Goal: Task Accomplishment & Management: Manage account settings

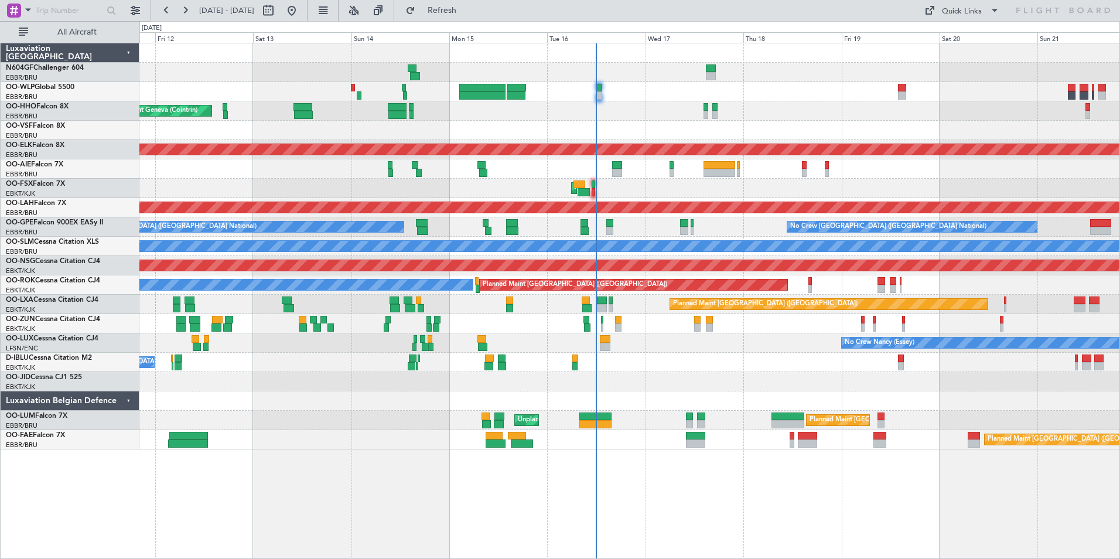
click at [681, 373] on div "Planned Maint Liege Planned Maint Geneva (Cointrin) AOG Maint New York (Teterbo…" at bounding box center [629, 246] width 980 height 406
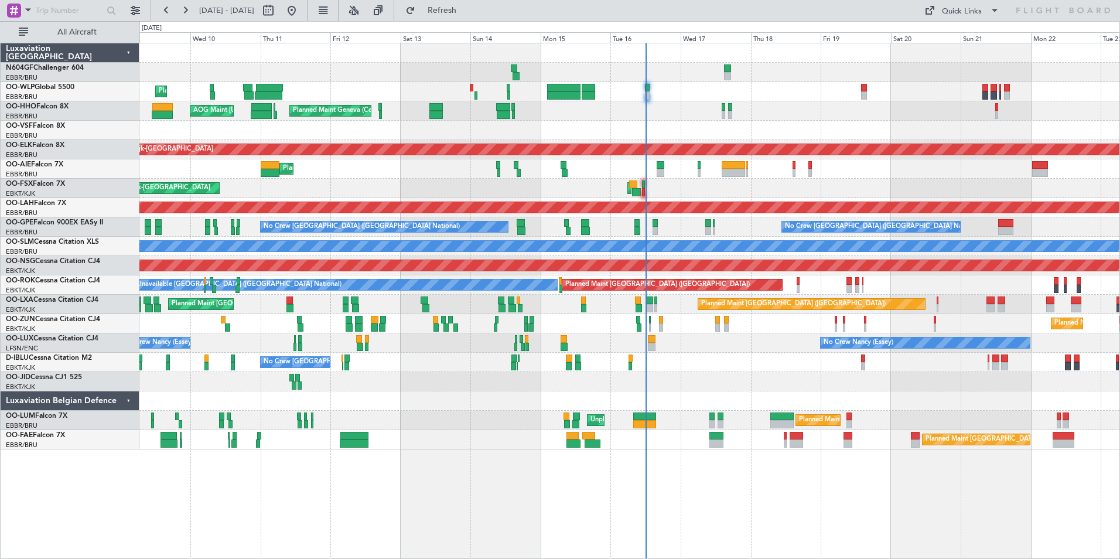
click at [711, 356] on div "No Crew Brussels (Brussels National) A/C Unavailable Brussels (Brussels Nationa…" at bounding box center [629, 362] width 980 height 19
click at [568, 119] on div "Planned Maint Geneva (Cointrin) AOG Maint New York (Teterboro)" at bounding box center [629, 110] width 980 height 19
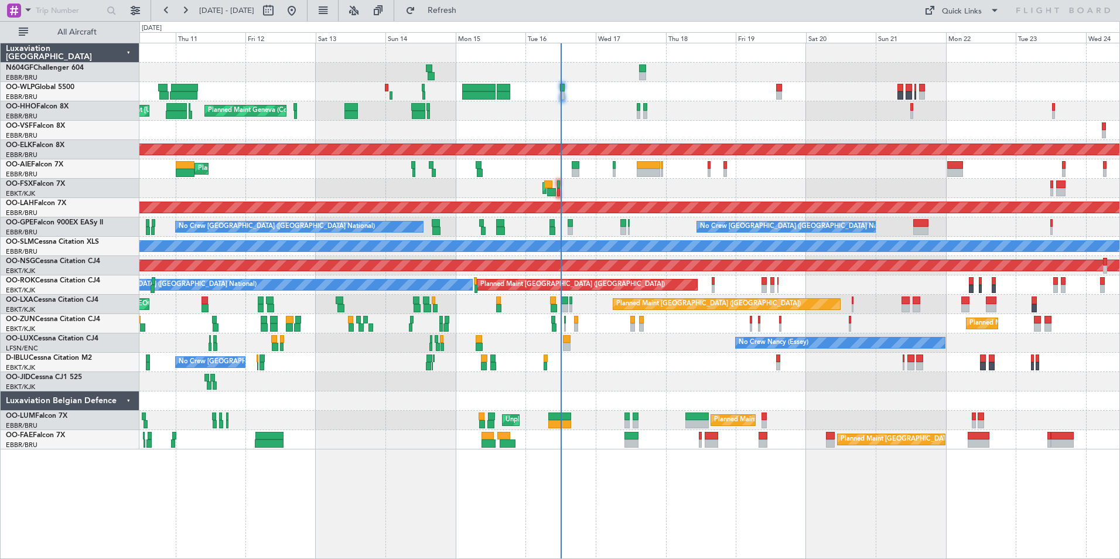
click at [666, 181] on div "AOG Maint Kortrijk-Wevelgem Planned Maint Kortrijk-Wevelgem" at bounding box center [629, 188] width 980 height 19
click at [612, 365] on div "No Crew Brussels (Brussels National) A/C Unavailable Brussels (Brussels Nationa…" at bounding box center [629, 362] width 980 height 19
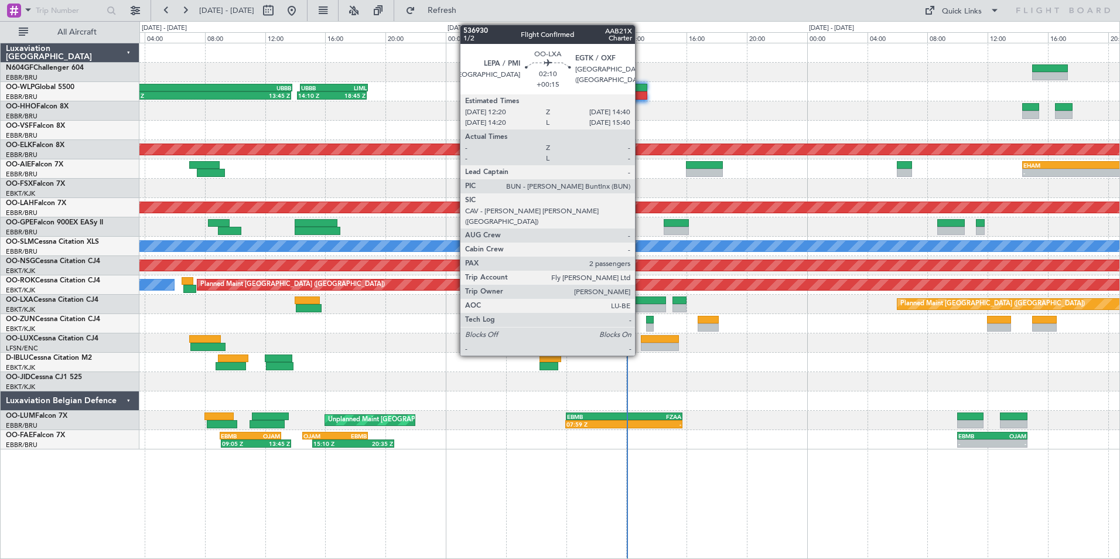
click at [640, 307] on div at bounding box center [648, 308] width 35 height 8
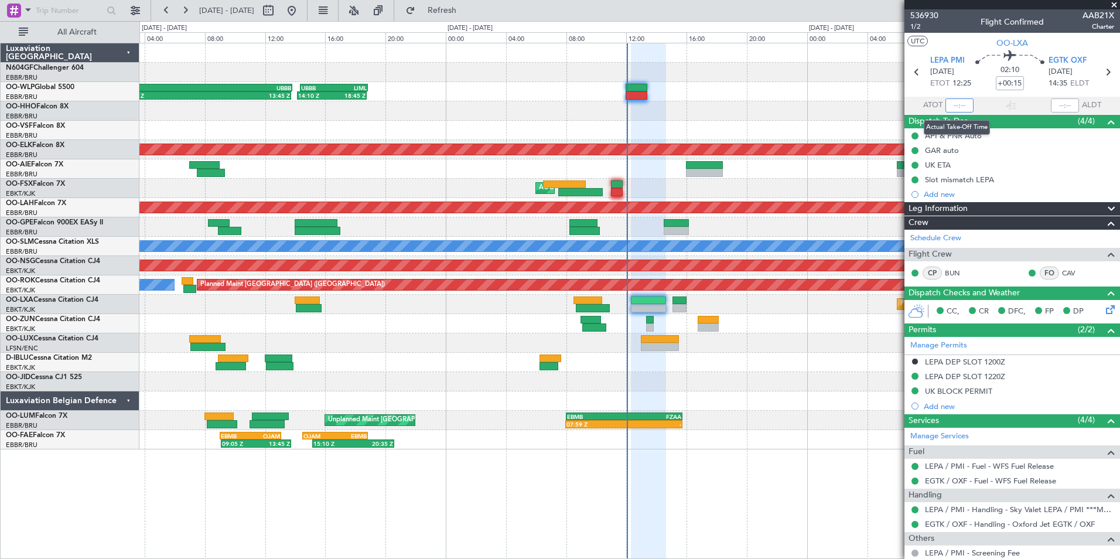
click at [961, 100] on input "text" at bounding box center [960, 105] width 28 height 14
click at [944, 39] on section "UTC OO-LXA" at bounding box center [1013, 42] width 216 height 18
type input "11:59"
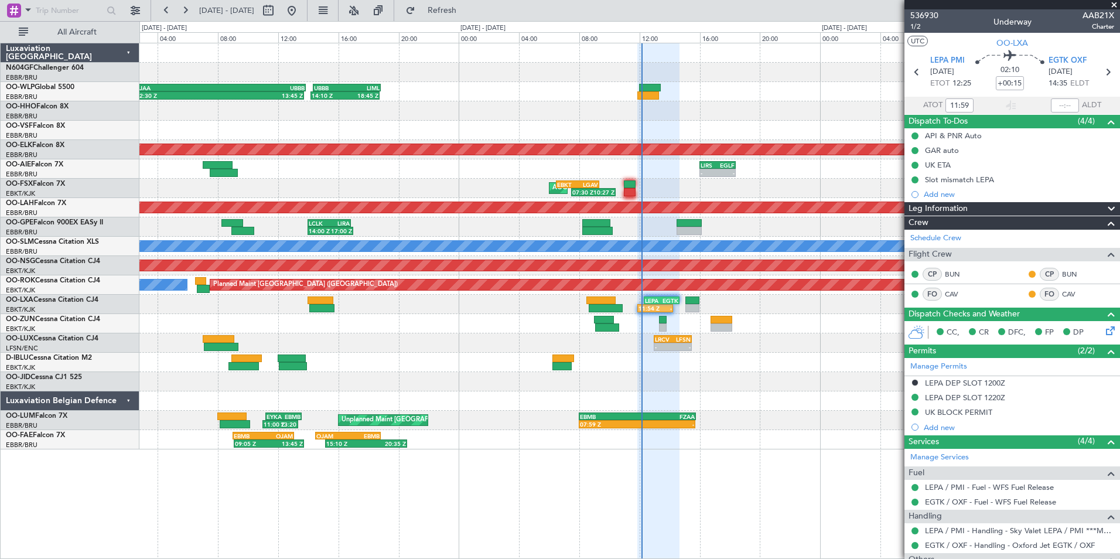
click at [644, 349] on div "- - LRCV 13:00 Z LFSN 15:30 Z" at bounding box center [629, 342] width 980 height 19
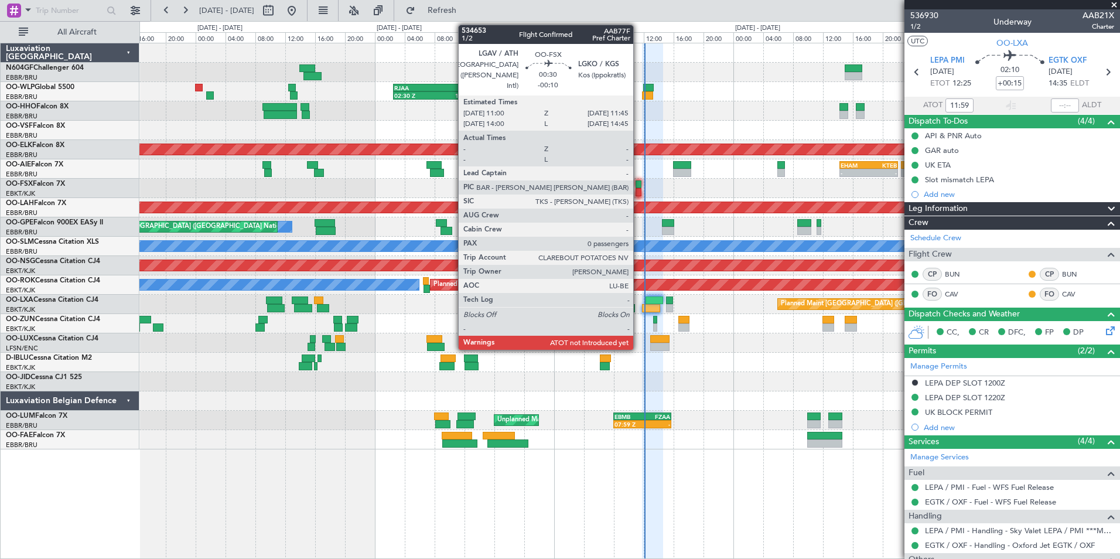
click at [639, 186] on div at bounding box center [639, 184] width 6 height 8
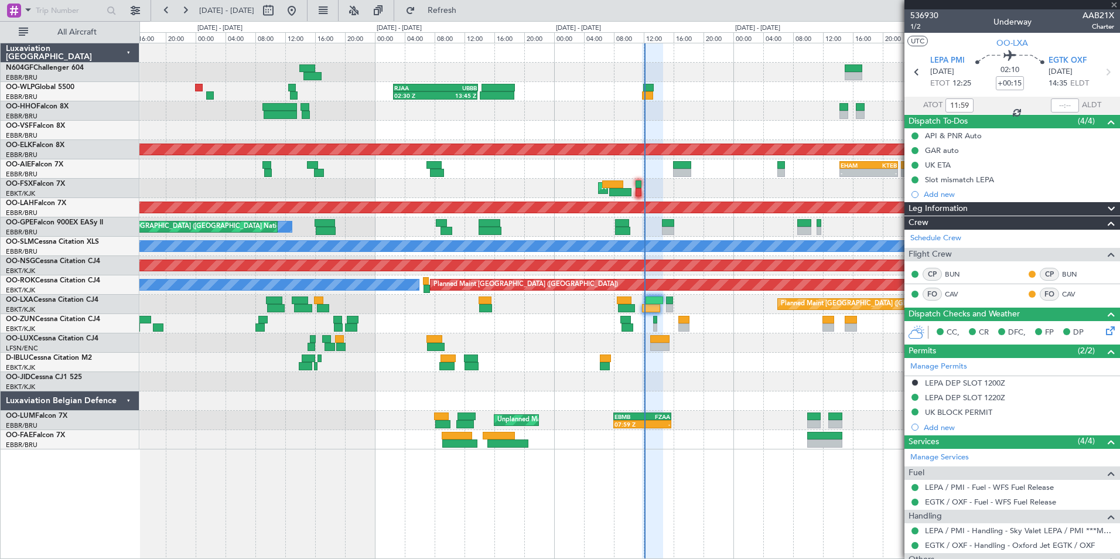
type input "-00:10"
type input "0"
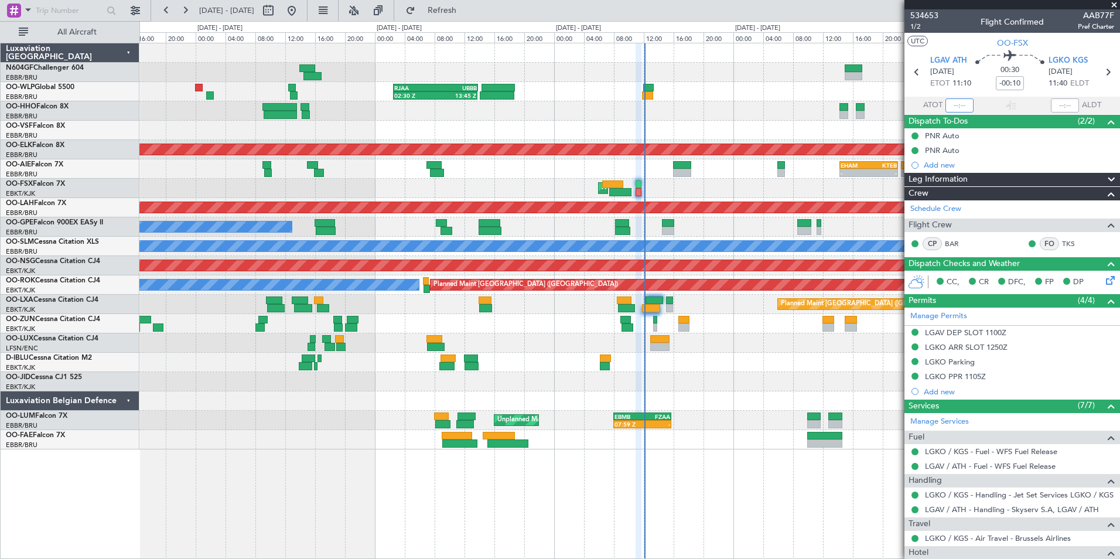
click at [950, 107] on input "text" at bounding box center [960, 105] width 28 height 14
click at [947, 46] on section "UTC OO-FSX" at bounding box center [1013, 42] width 216 height 18
type input "12:08"
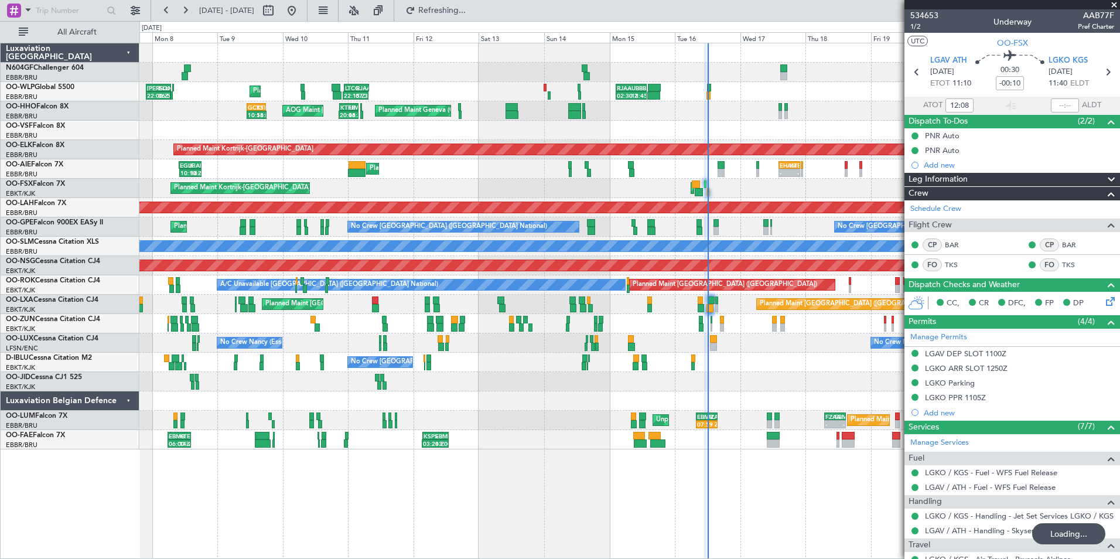
click at [744, 333] on div "Planned Maint Kortrijk-Wevelgem Unplanned Maint Paris (Le Bourget)" at bounding box center [629, 323] width 980 height 19
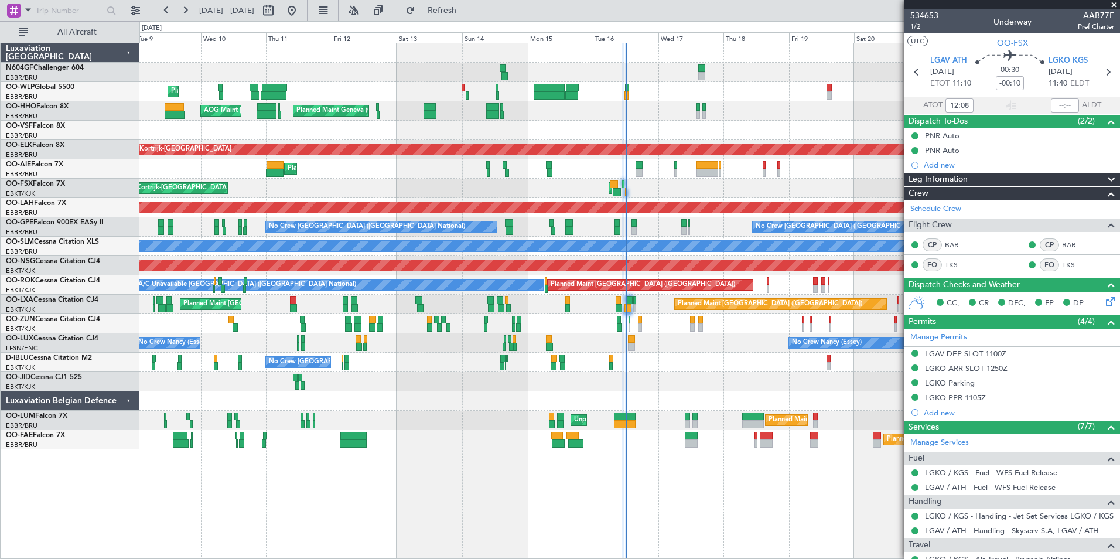
click at [670, 428] on div "Planned Maint Liege Planned Maint Geneva (Cointrin) AOG Maint New York (Teterbo…" at bounding box center [629, 246] width 980 height 406
click at [728, 180] on div "Planned Maint Kortrijk-Wevelgem AOG Maint Kortrijk-Wevelgem" at bounding box center [629, 188] width 980 height 19
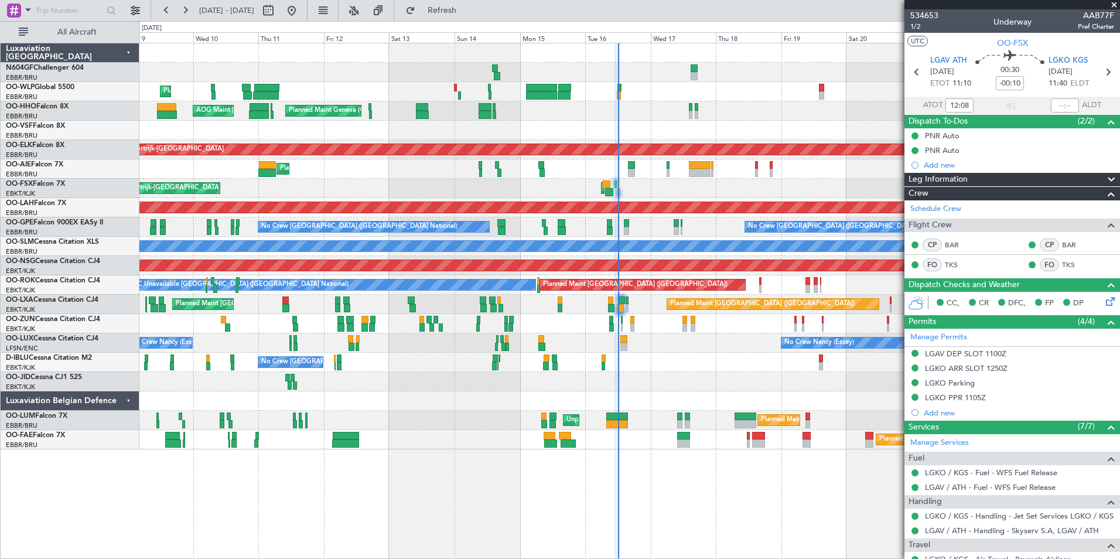
click at [758, 369] on div "No Crew Brussels (Brussels National) A/C Unavailable Brussels (Brussels Nationa…" at bounding box center [629, 362] width 980 height 19
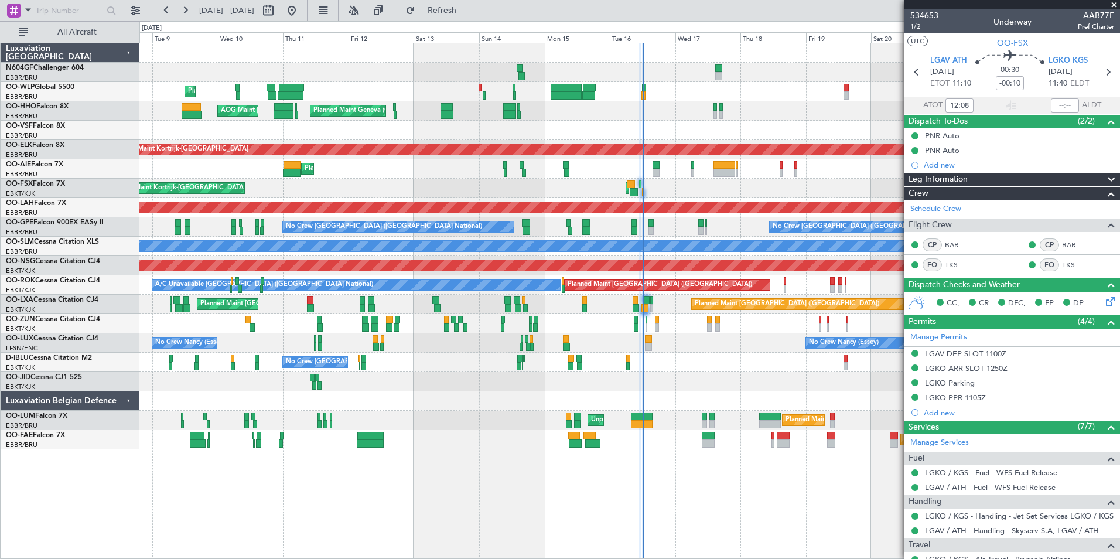
click at [746, 370] on div "No Crew Brussels (Brussels National) A/C Unavailable Brussels (Brussels Nationa…" at bounding box center [629, 362] width 980 height 19
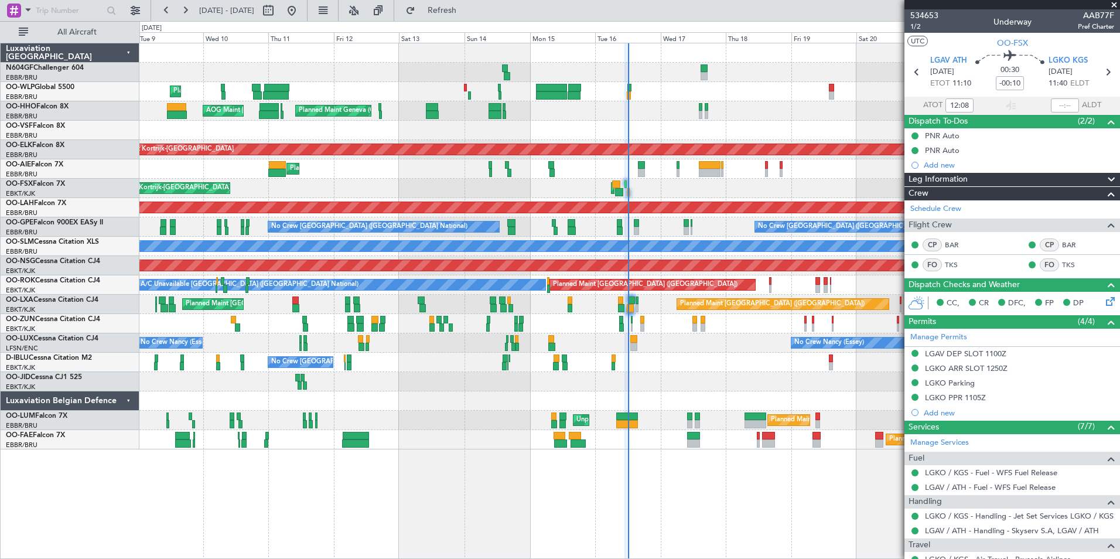
click at [749, 340] on div "No Crew Nancy (Essey) No Crew Nancy (Essey)" at bounding box center [629, 342] width 980 height 19
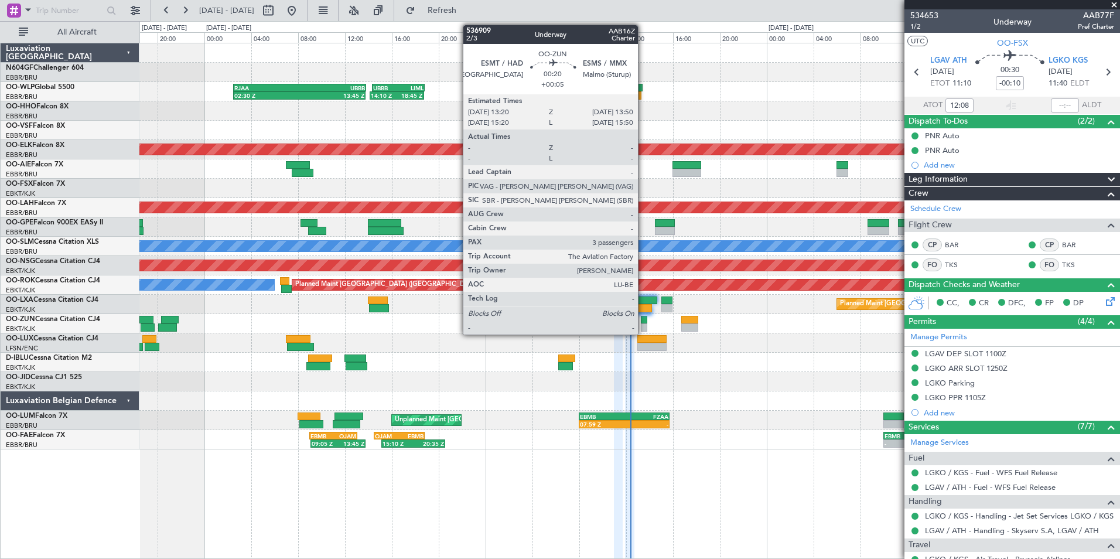
click at [643, 323] on div at bounding box center [644, 320] width 6 height 8
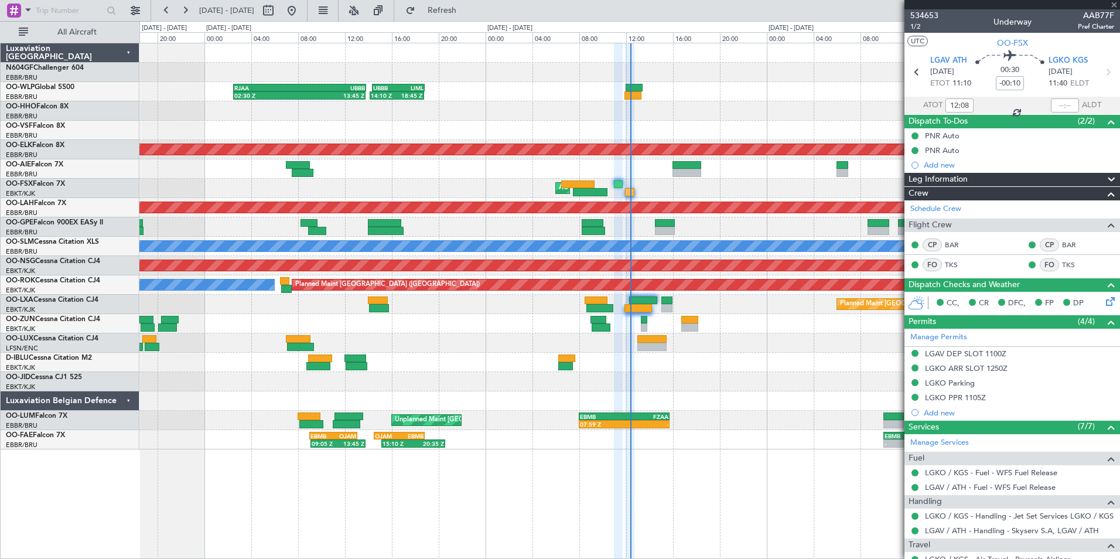
type input "+00:05"
type input "3"
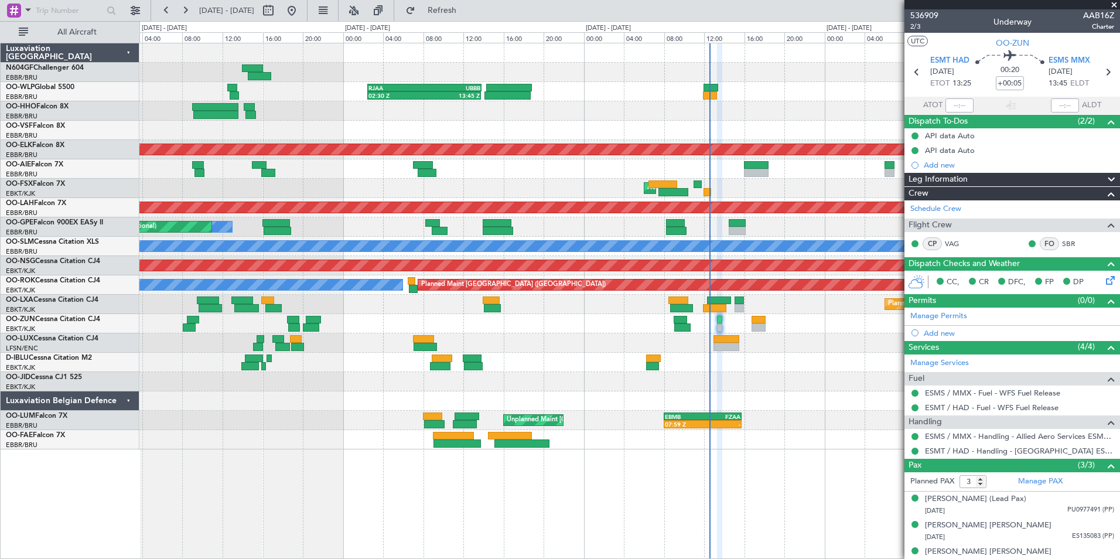
click at [786, 336] on div "No Crew Nancy (Essey)" at bounding box center [629, 342] width 980 height 19
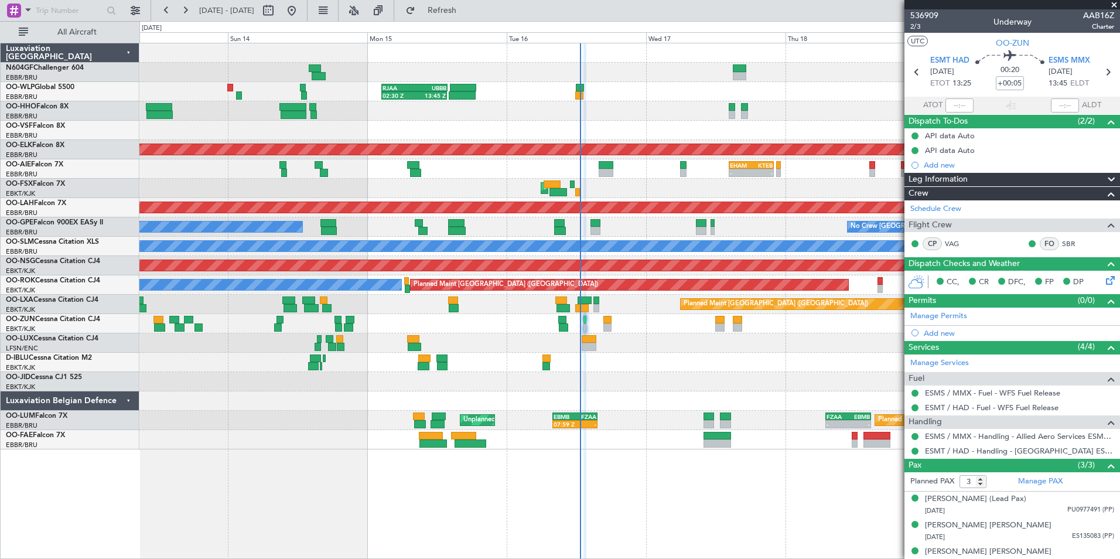
click at [693, 178] on div "02:30 Z 13:45 Z RJAA 02:30 Z UBBB 13:50 Z Planned Maint Geneva (Cointrin) Plann…" at bounding box center [629, 246] width 980 height 406
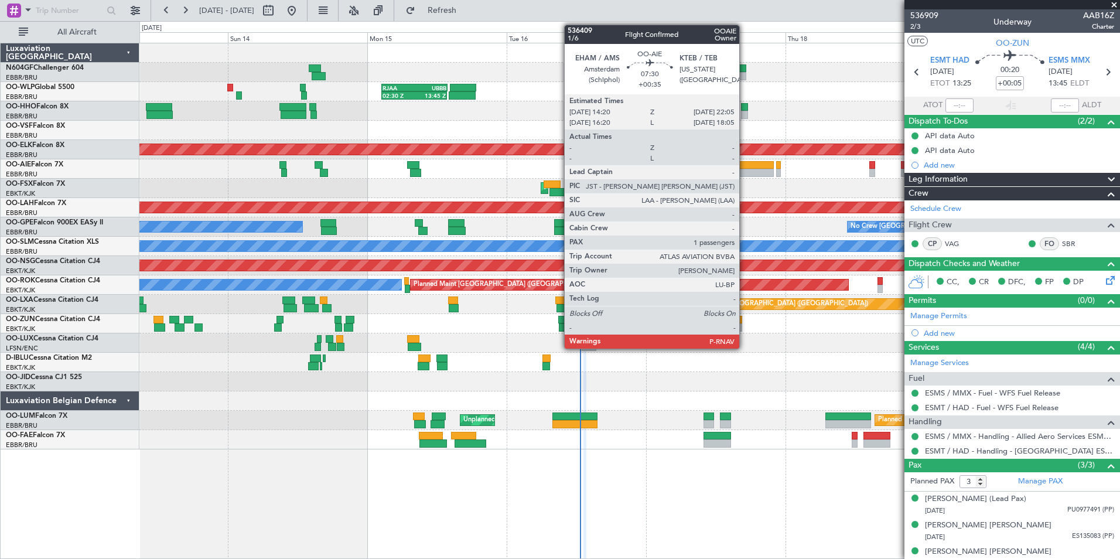
click at [745, 163] on div at bounding box center [751, 165] width 45 height 8
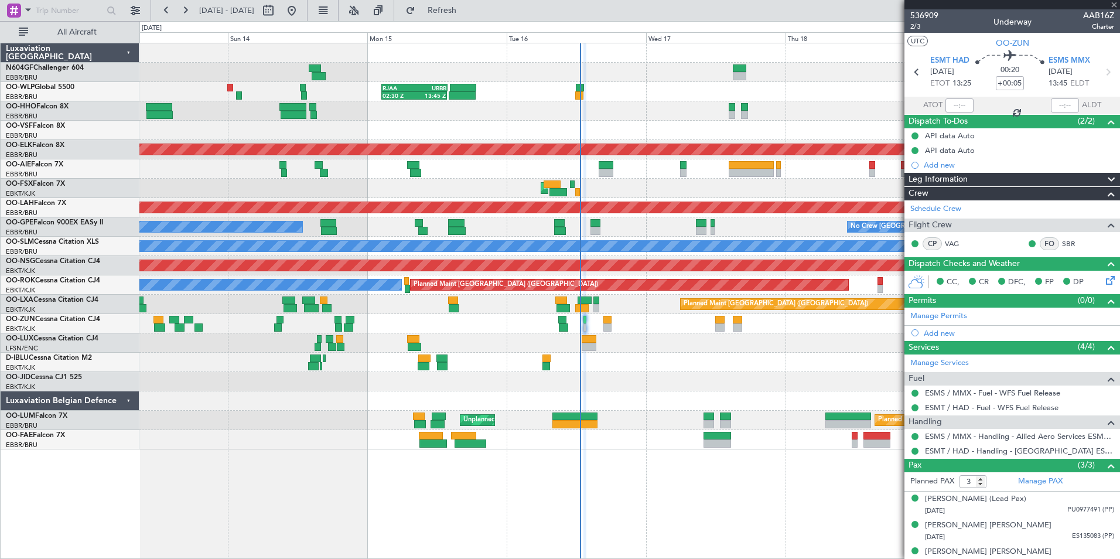
type input "+00:35"
type input "1"
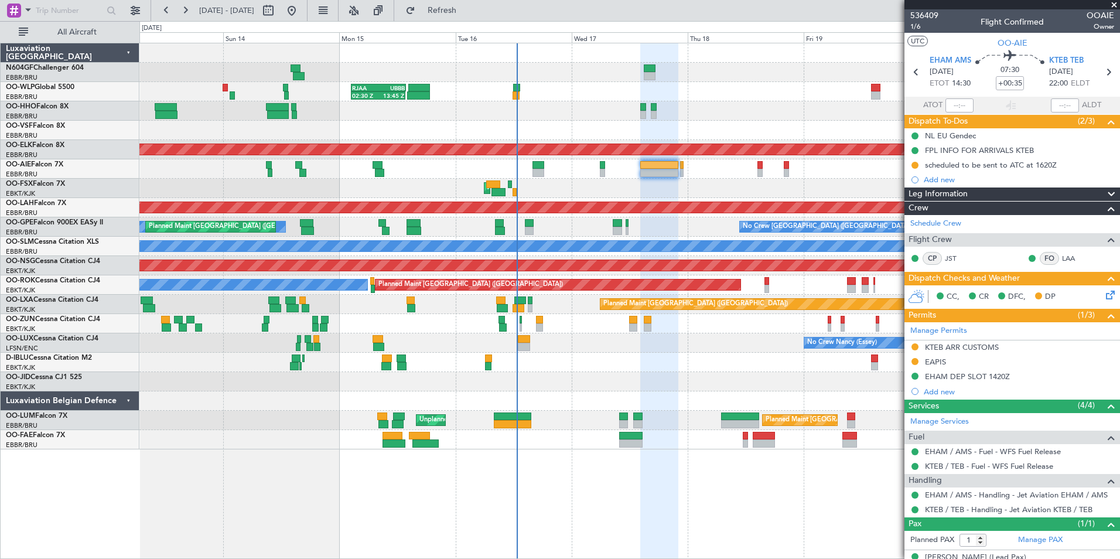
click at [677, 194] on div "AOG Maint Kortrijk-[GEOGRAPHIC_DATA]" at bounding box center [629, 188] width 980 height 19
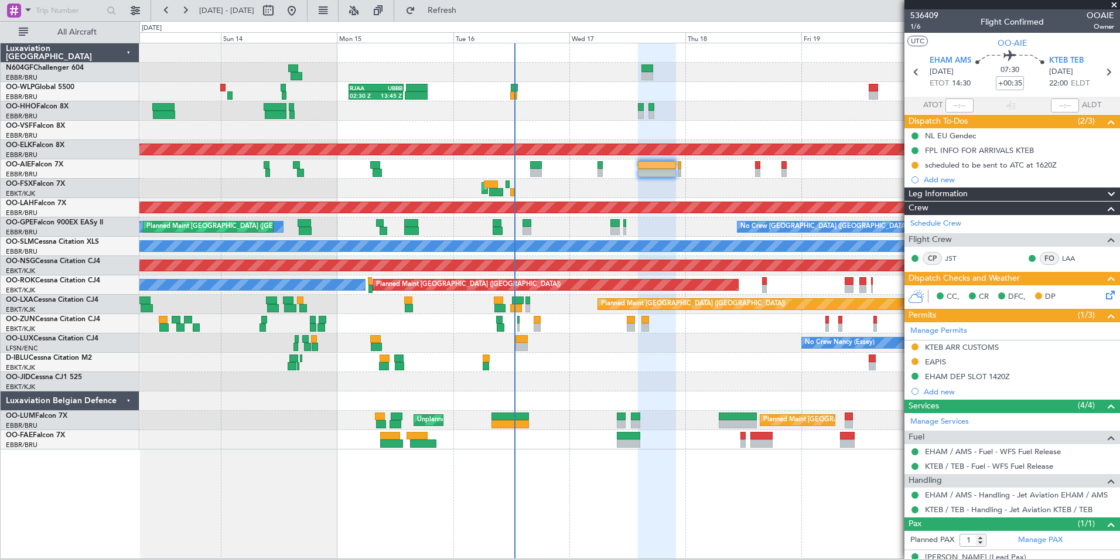
click at [1104, 297] on icon at bounding box center [1108, 292] width 9 height 9
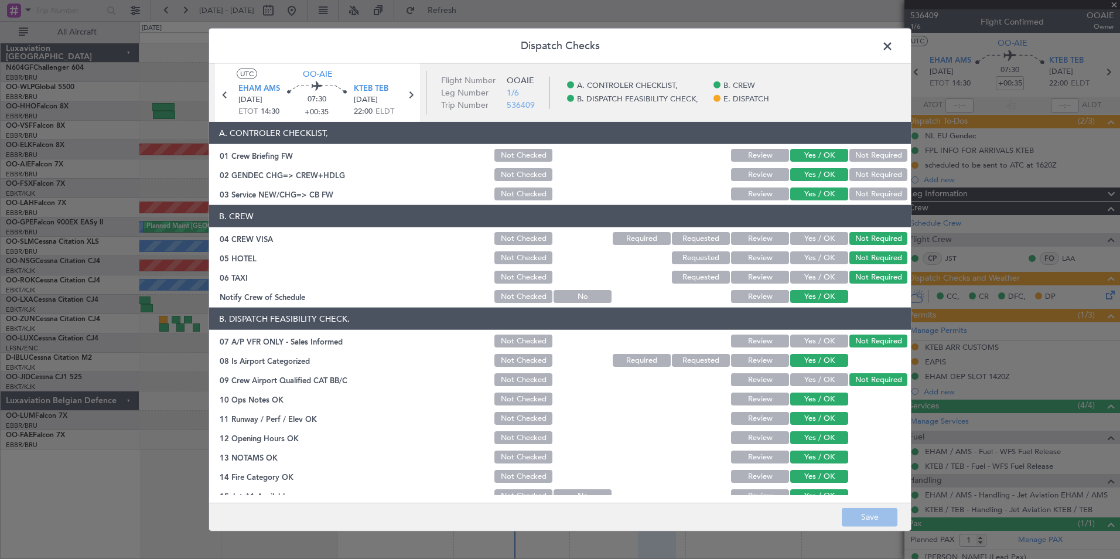
click at [893, 46] on span at bounding box center [893, 48] width 0 height 23
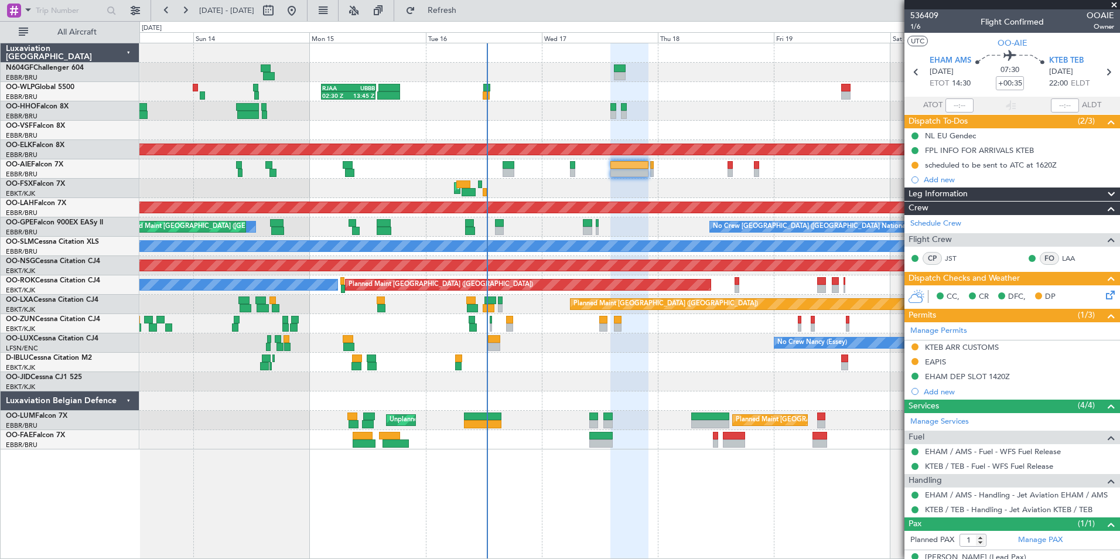
click at [693, 180] on div "02:30 Z 13:45 Z RJAA 02:30 Z UBBB 13:50 Z Planned Maint Geneva (Cointrin) Plann…" at bounding box center [629, 246] width 980 height 406
click at [923, 25] on span "1/6" at bounding box center [924, 27] width 28 height 10
click at [915, 29] on span "1/6" at bounding box center [924, 27] width 28 height 10
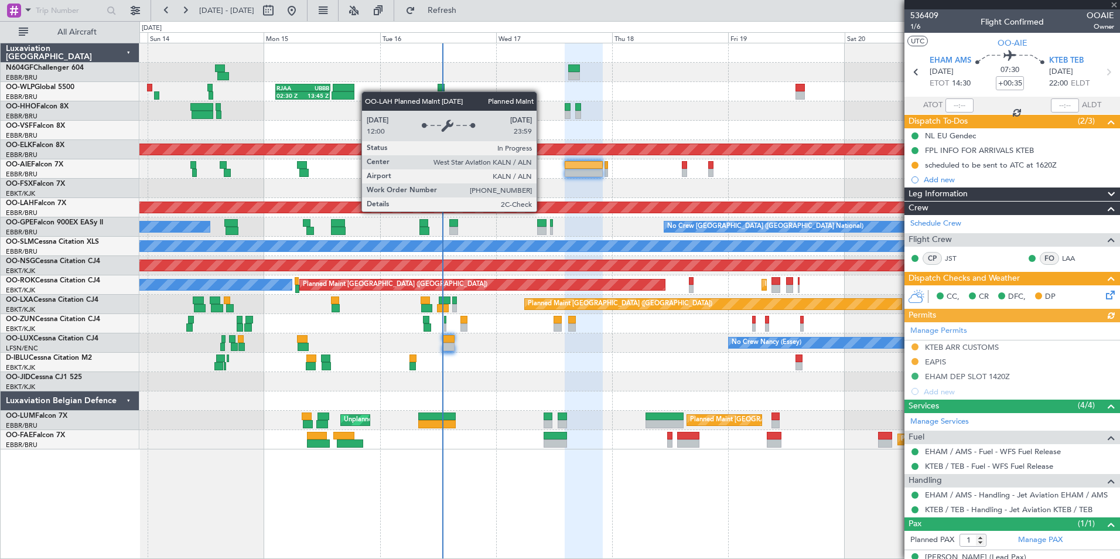
click at [495, 202] on div "Planned Maint [PERSON_NAME]-[GEOGRAPHIC_DATA][PERSON_NAME] ([GEOGRAPHIC_DATA][P…" at bounding box center [630, 207] width 2940 height 11
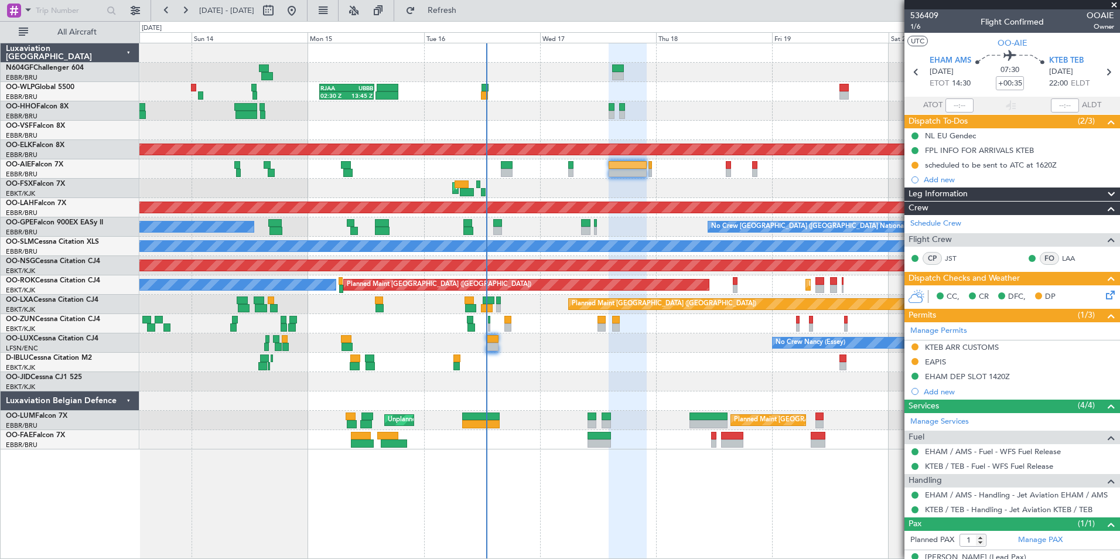
click at [617, 180] on div "AOG Maint Kortrijk-[GEOGRAPHIC_DATA]" at bounding box center [629, 188] width 980 height 19
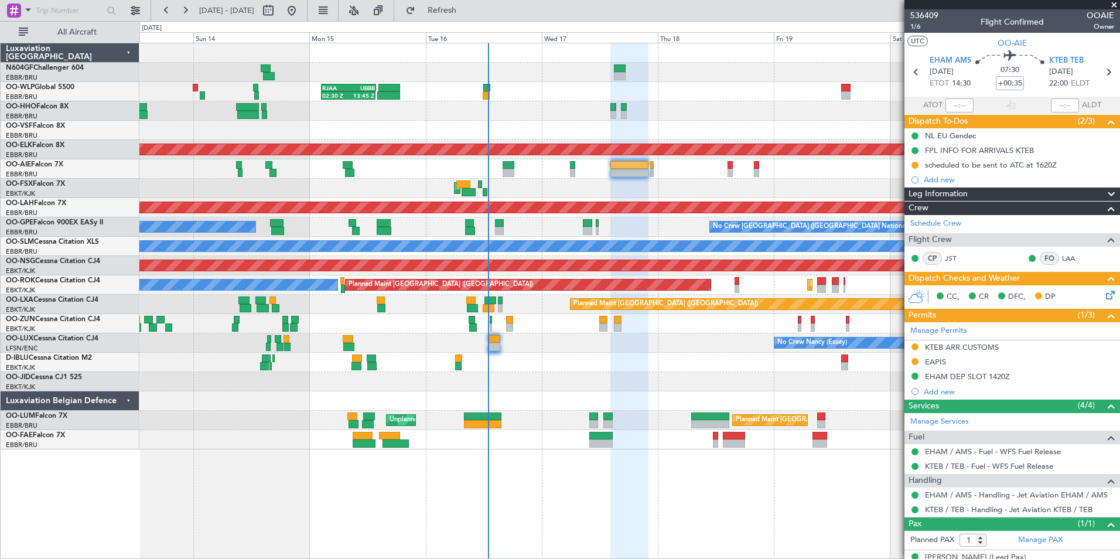
click at [806, 352] on div "No Crew Nancy (Essey)" at bounding box center [629, 342] width 980 height 19
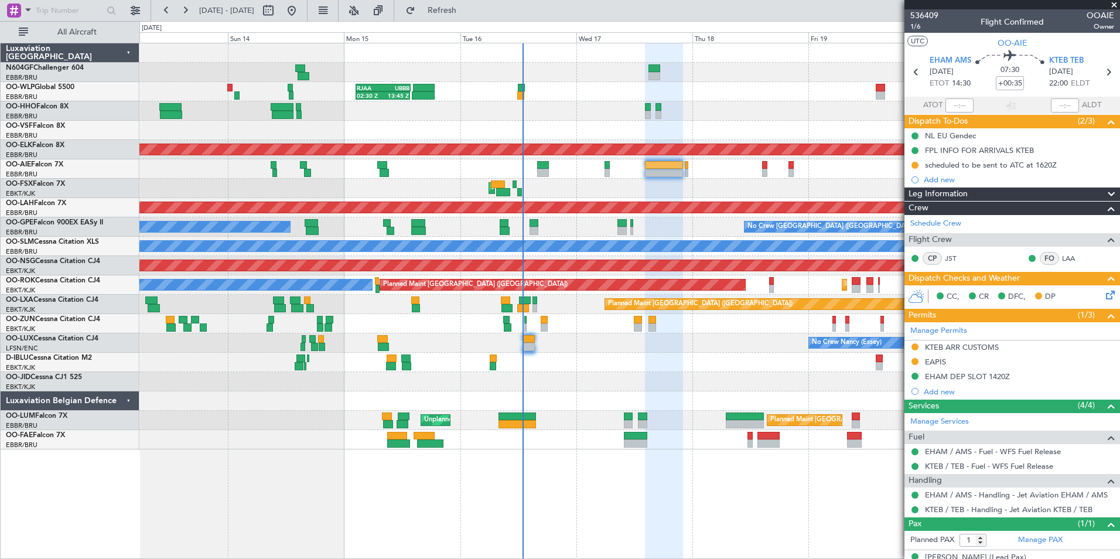
click at [725, 354] on div "02:30 Z 13:45 Z RJAA 02:30 Z UBBB 13:50 Z Planned Maint Geneva (Cointrin) Plann…" at bounding box center [629, 246] width 980 height 406
click at [695, 323] on div "Planned Maint Kortrijk-[GEOGRAPHIC_DATA]" at bounding box center [629, 323] width 980 height 19
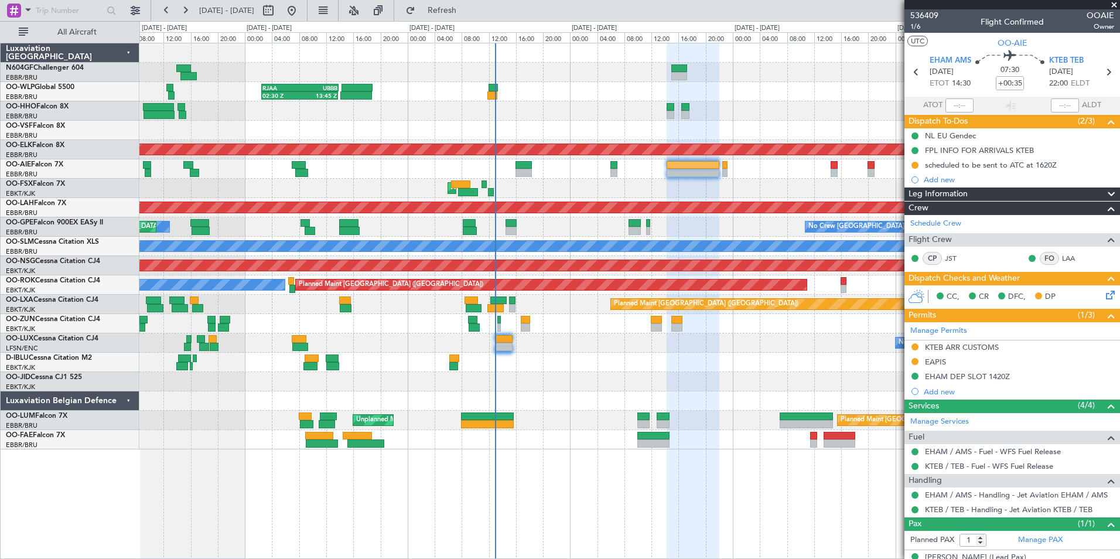
click at [660, 359] on div at bounding box center [629, 362] width 980 height 19
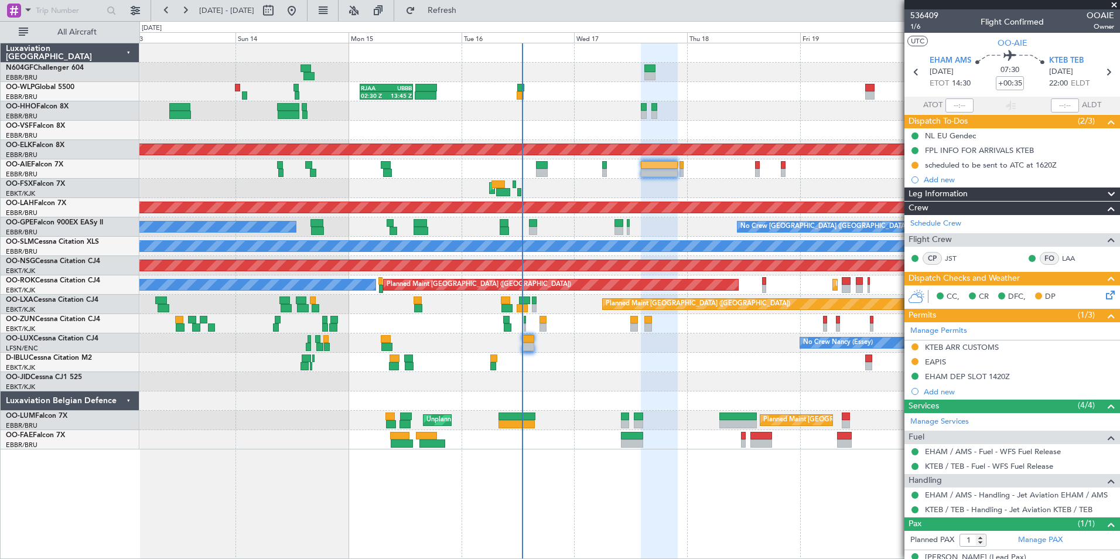
click at [639, 352] on div "RJAA 02:30 Z UBBB 13:50 Z 02:30 Z 13:45 Z Planned Maint Geneva (Cointrin) Plann…" at bounding box center [629, 246] width 980 height 406
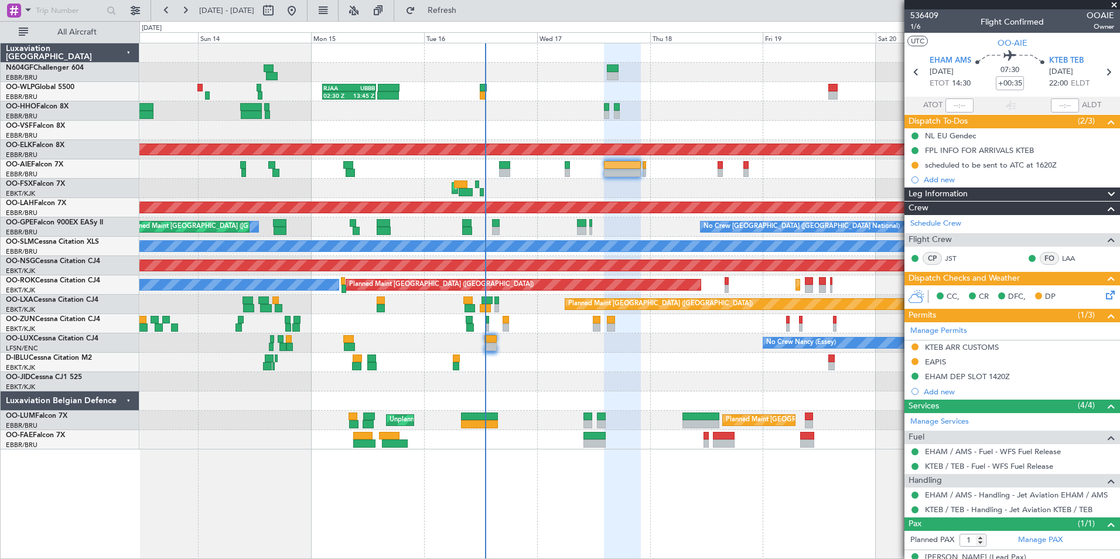
click at [594, 185] on div "AOG Maint Kortrijk-[GEOGRAPHIC_DATA]" at bounding box center [629, 188] width 980 height 19
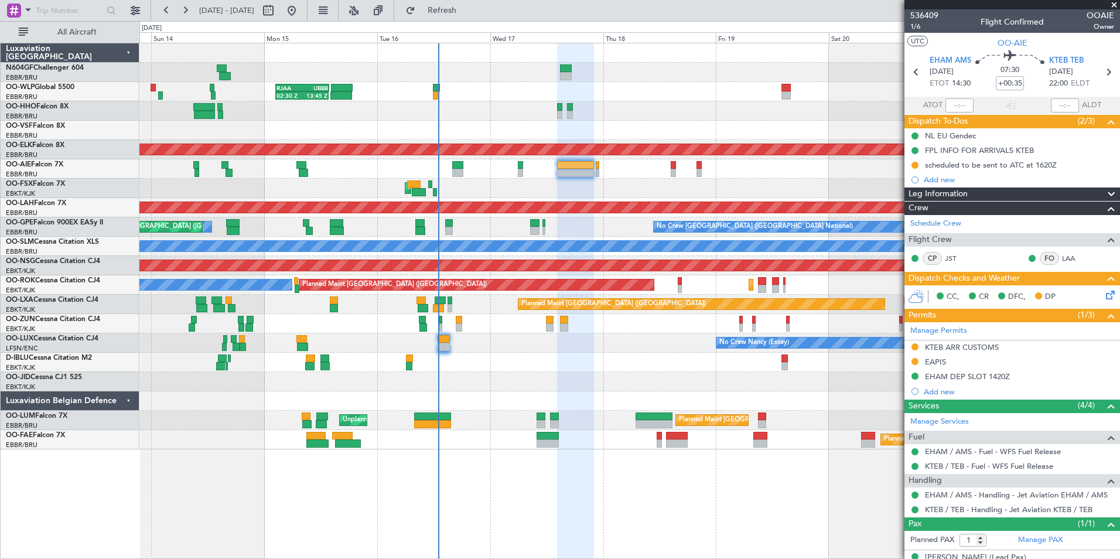
click at [558, 180] on div "AOG Maint Kortrijk-[GEOGRAPHIC_DATA]" at bounding box center [629, 188] width 980 height 19
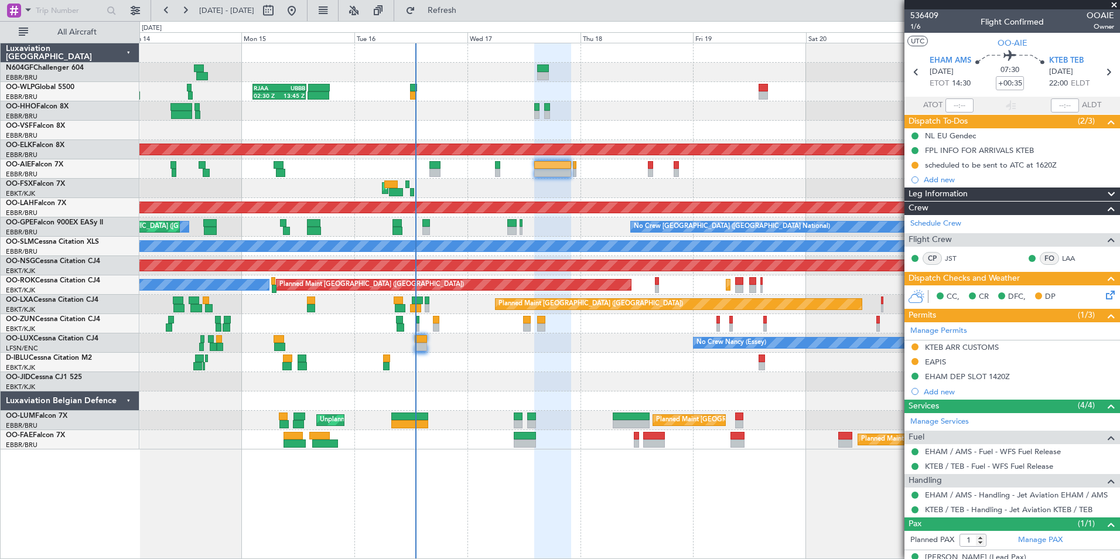
click at [561, 182] on div "AOG Maint Kortrijk-[GEOGRAPHIC_DATA]" at bounding box center [629, 188] width 980 height 19
click at [573, 186] on div "AOG Maint Kortrijk-[GEOGRAPHIC_DATA]" at bounding box center [629, 188] width 980 height 19
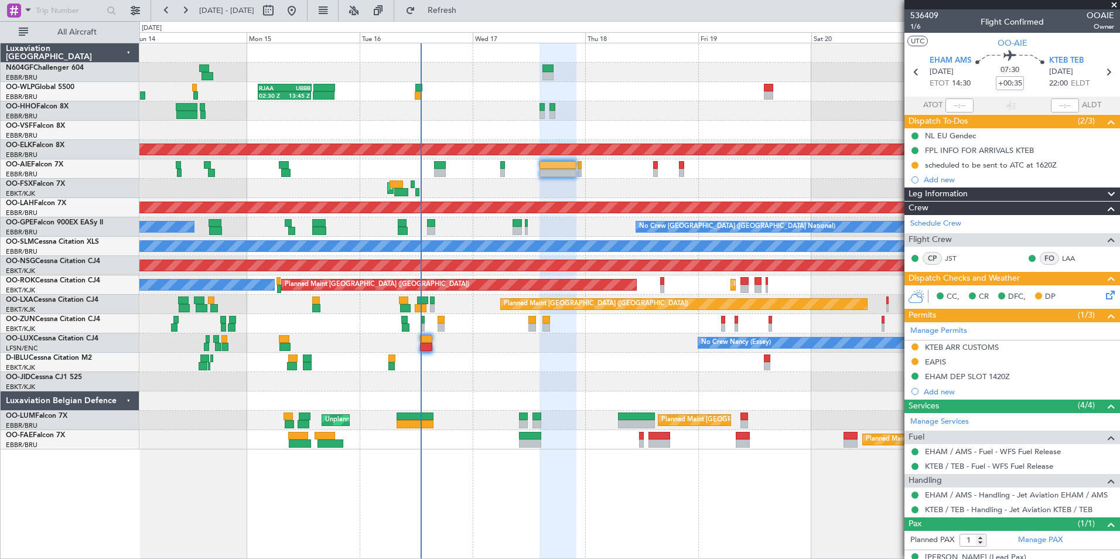
click at [522, 333] on div "Planned Maint Kortrijk-[GEOGRAPHIC_DATA]" at bounding box center [629, 323] width 980 height 19
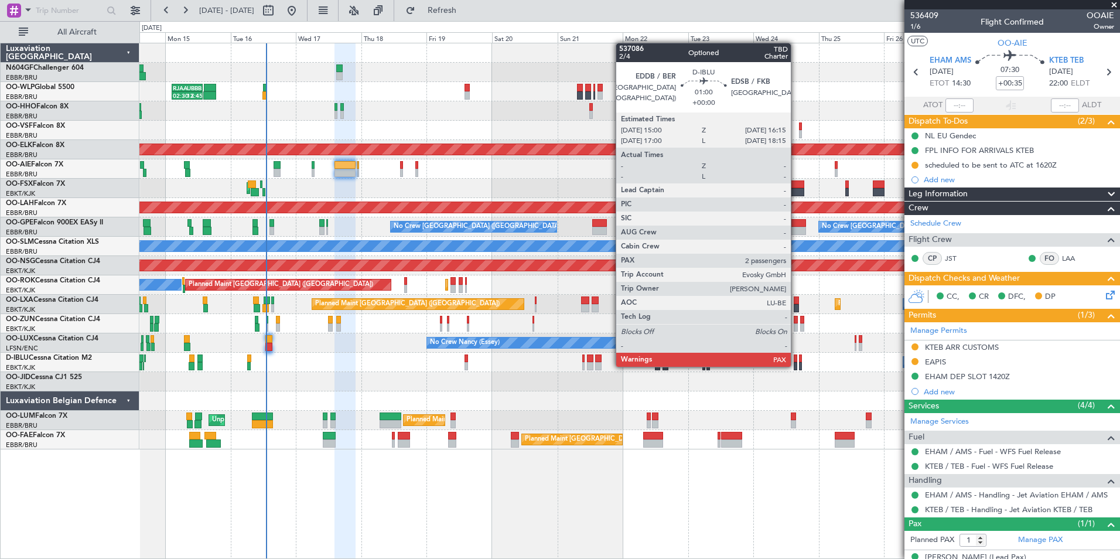
click at [465, 350] on div "RJAA 02:30 Z UBBB 13:50 Z 02:30 Z 13:45 Z Planned Maint Geneva ([GEOGRAPHIC_DAT…" at bounding box center [629, 246] width 980 height 406
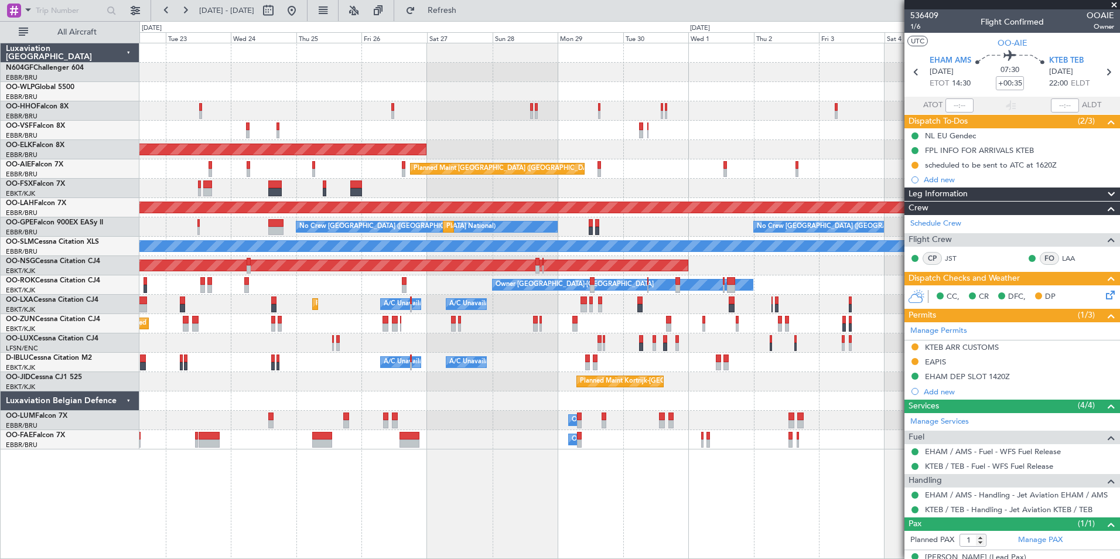
click at [558, 349] on div "No Crew Nancy (Essey)" at bounding box center [629, 342] width 980 height 19
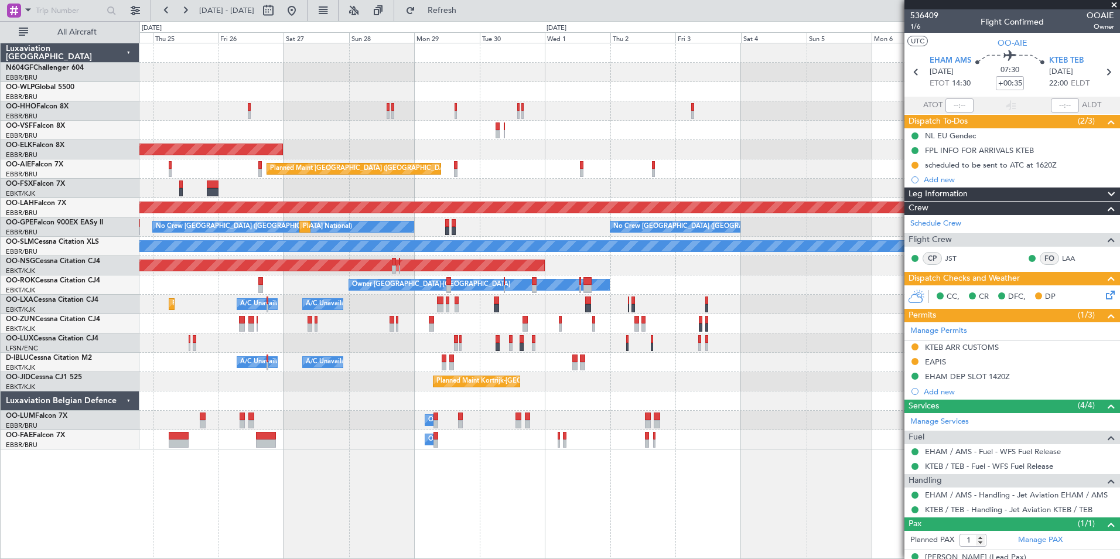
click at [622, 349] on div "No Crew Nancy (Essey)" at bounding box center [629, 342] width 980 height 19
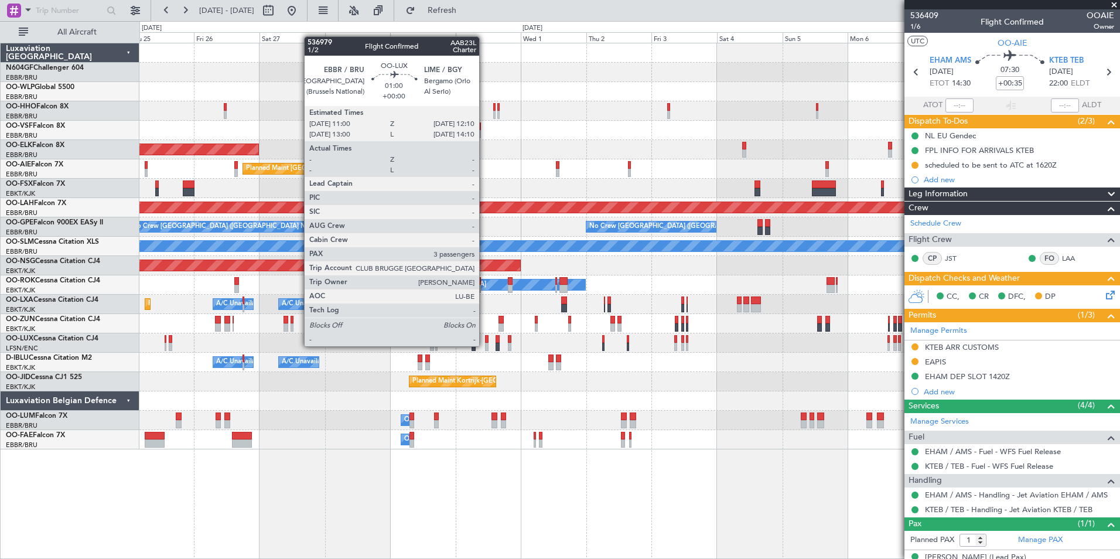
click at [485, 346] on div at bounding box center [487, 347] width 4 height 8
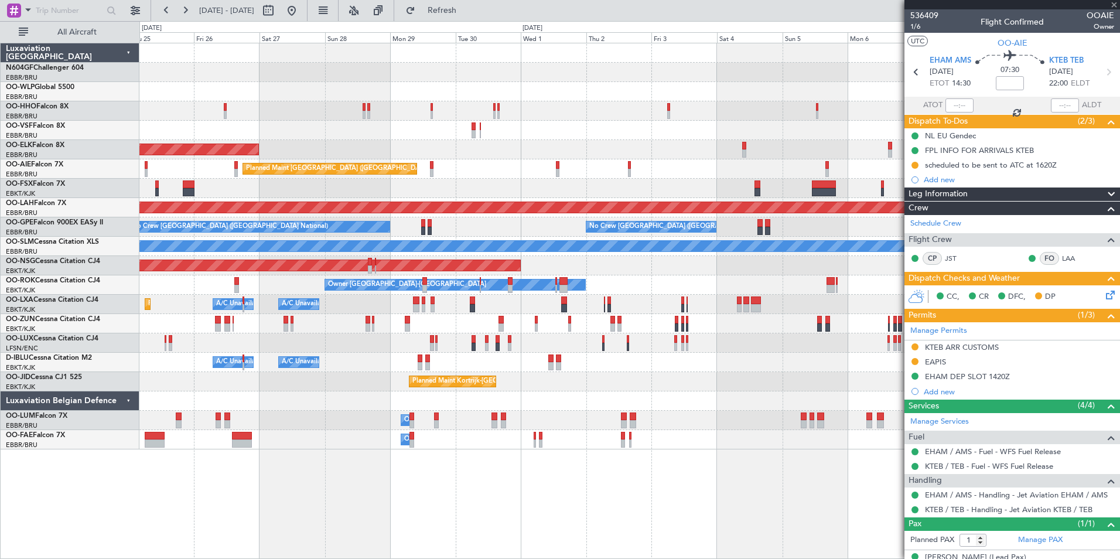
type input "3"
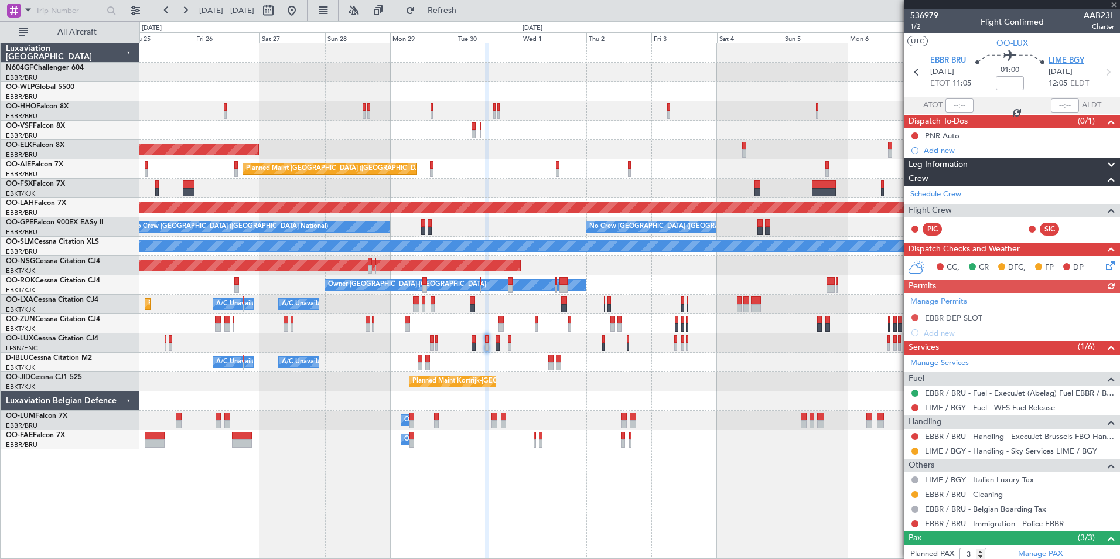
click at [1056, 61] on span "LIME BGY" at bounding box center [1067, 61] width 36 height 12
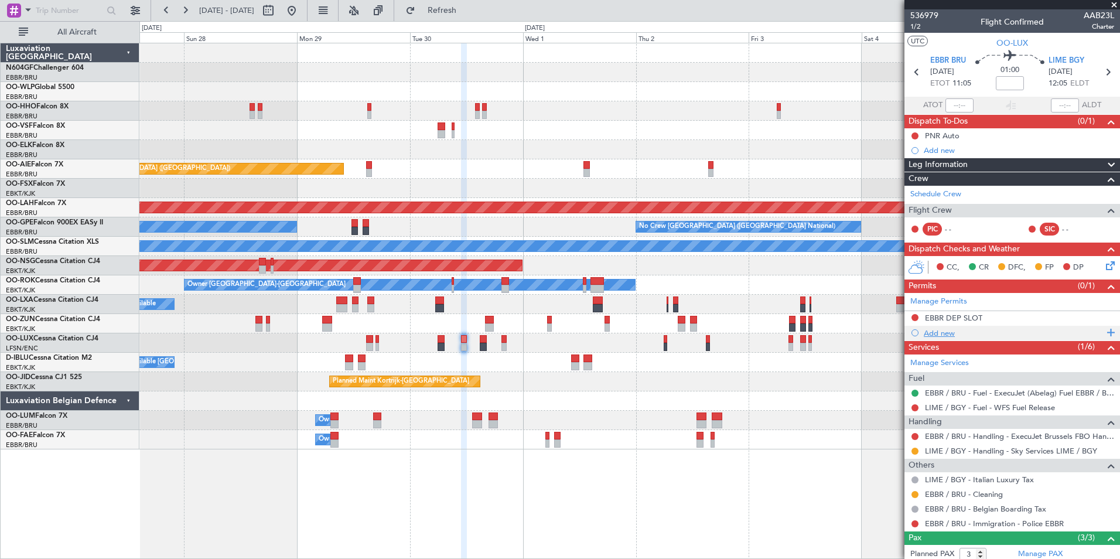
click at [944, 330] on div "Add new" at bounding box center [1014, 333] width 180 height 10
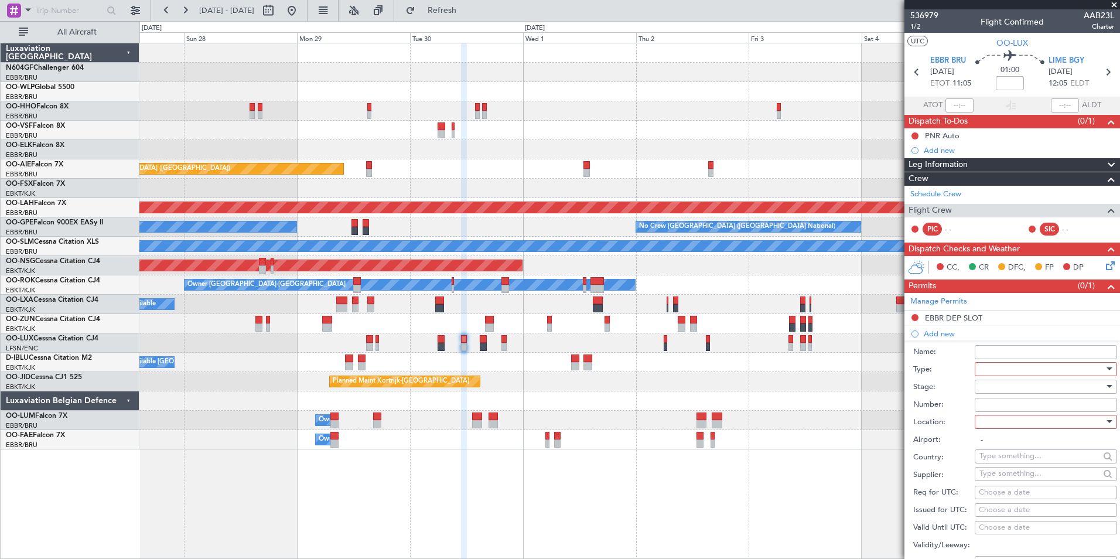
click at [1009, 371] on div at bounding box center [1042, 369] width 125 height 18
click at [1000, 434] on span "PPR" at bounding box center [1041, 428] width 123 height 18
click at [1021, 379] on div at bounding box center [1042, 387] width 125 height 18
click at [1020, 384] on div at bounding box center [560, 279] width 1120 height 559
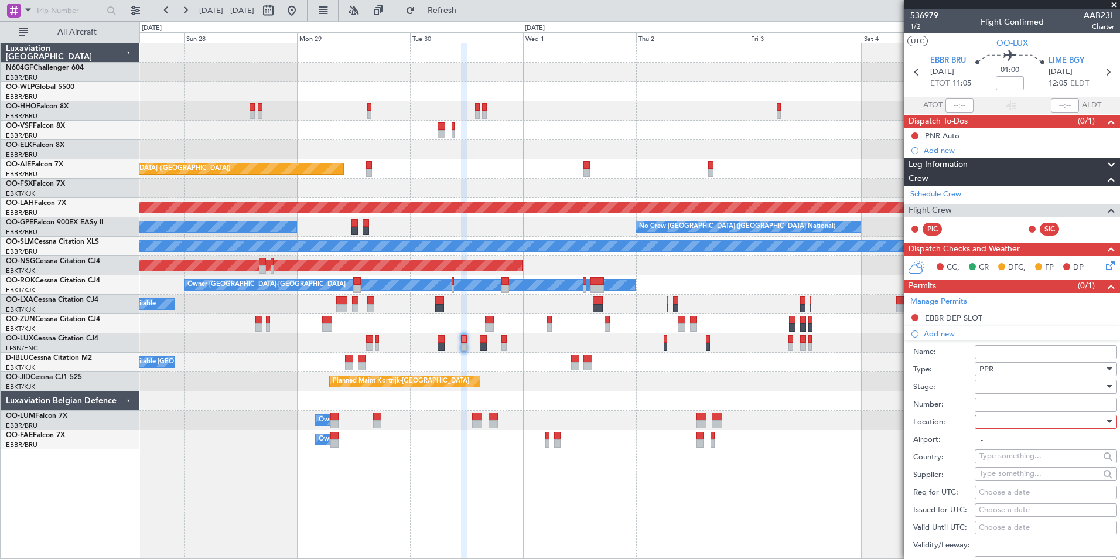
click at [1016, 391] on div at bounding box center [1042, 387] width 125 height 18
click at [1015, 427] on span "Not Requested" at bounding box center [1041, 428] width 123 height 18
click at [1022, 425] on div at bounding box center [1042, 422] width 125 height 18
click at [1012, 390] on div at bounding box center [560, 279] width 1120 height 559
click at [1012, 390] on span "Not Requested" at bounding box center [1006, 386] width 53 height 11
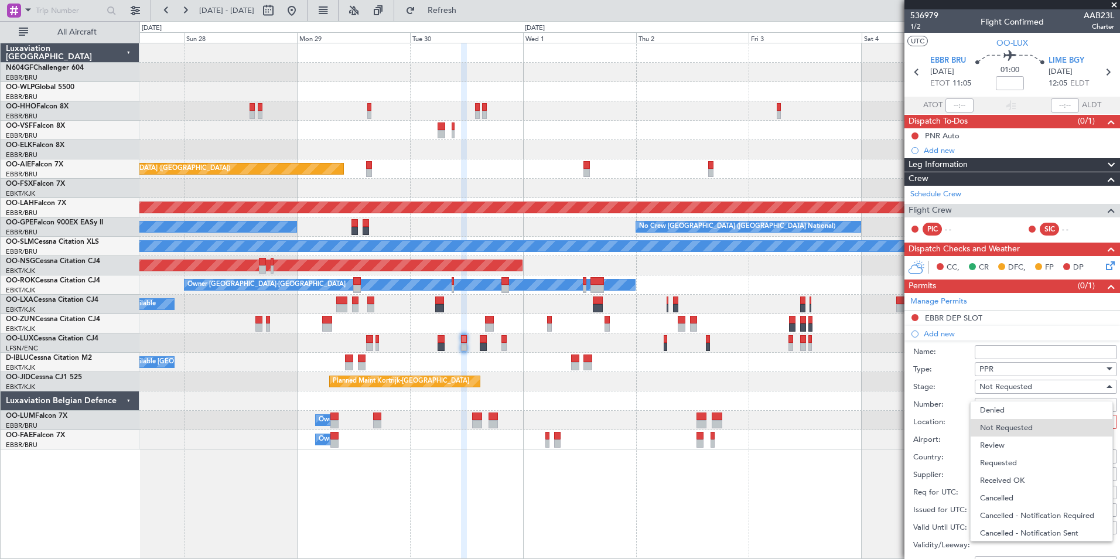
drag, startPoint x: 1012, startPoint y: 390, endPoint x: 1016, endPoint y: 476, distance: 86.2
click at [1016, 476] on span "Received OK" at bounding box center [1041, 481] width 123 height 18
click at [1005, 419] on div at bounding box center [1042, 422] width 125 height 18
click at [1022, 473] on span "Arrival" at bounding box center [1041, 481] width 123 height 18
type input "LIME / BGY"
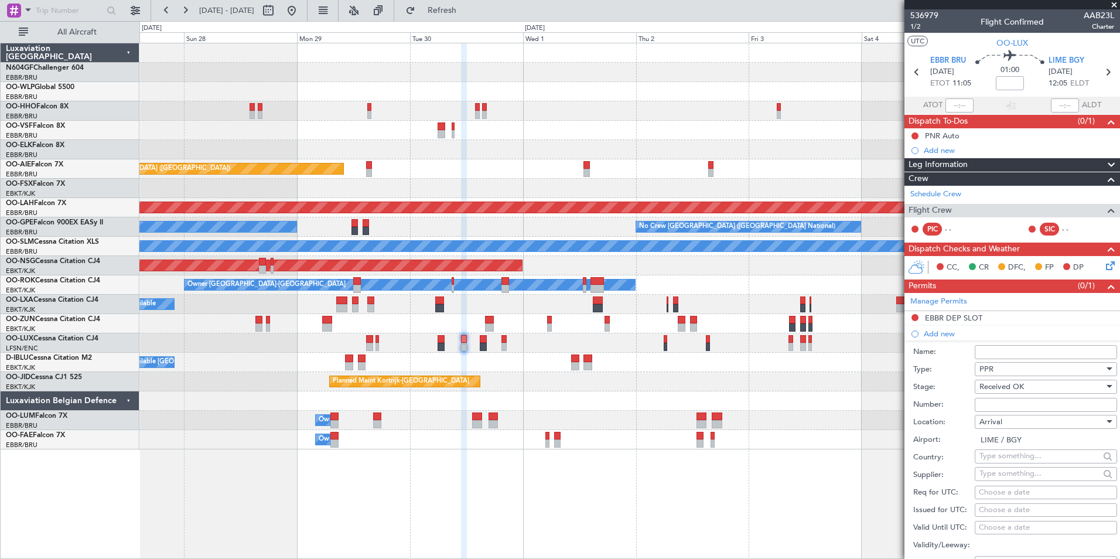
click at [1039, 408] on input "Number:" at bounding box center [1046, 405] width 142 height 14
paste input "PVT787/25"
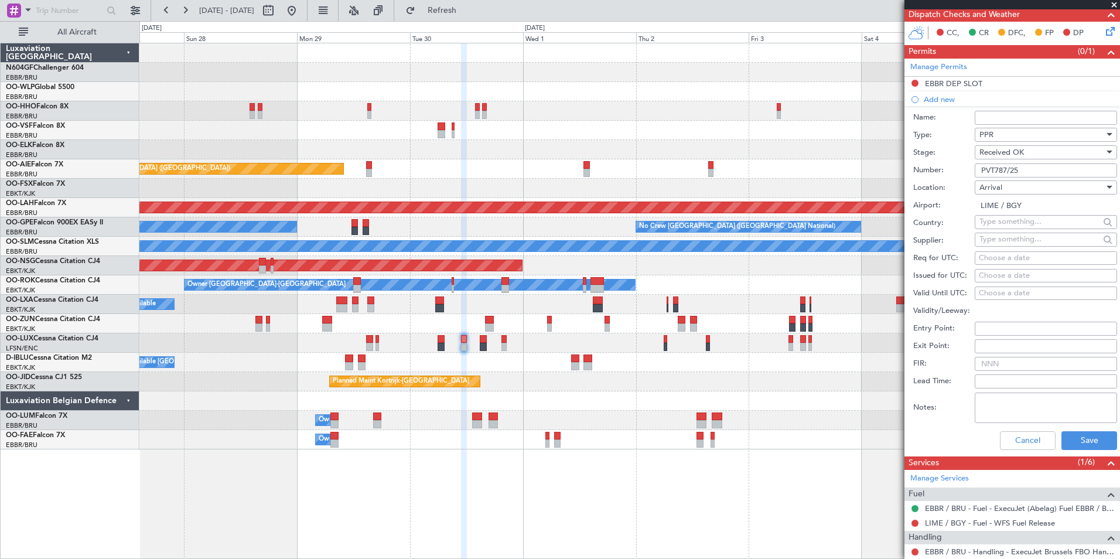
type input "PVT787/25"
click at [1006, 254] on div "Choose a date" at bounding box center [1046, 259] width 134 height 12
select select "9"
select select "2025"
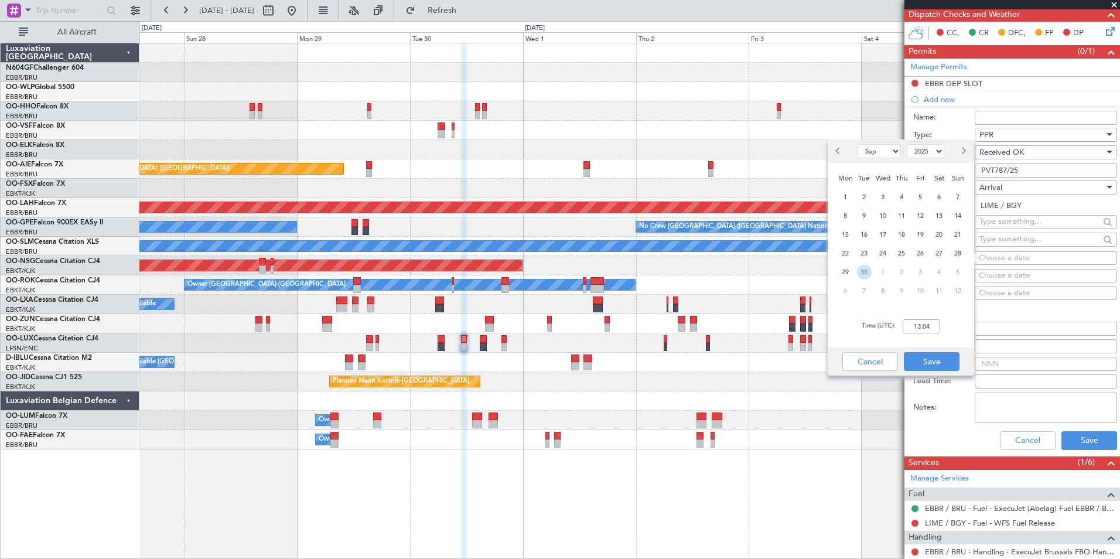
click at [864, 271] on span "30" at bounding box center [864, 272] width 15 height 15
click at [925, 320] on input "00:00" at bounding box center [921, 326] width 37 height 14
type input "12:10"
click at [971, 323] on div "Time (UTC): 12:10" at bounding box center [901, 326] width 146 height 42
click at [940, 356] on button "Save" at bounding box center [932, 361] width 56 height 19
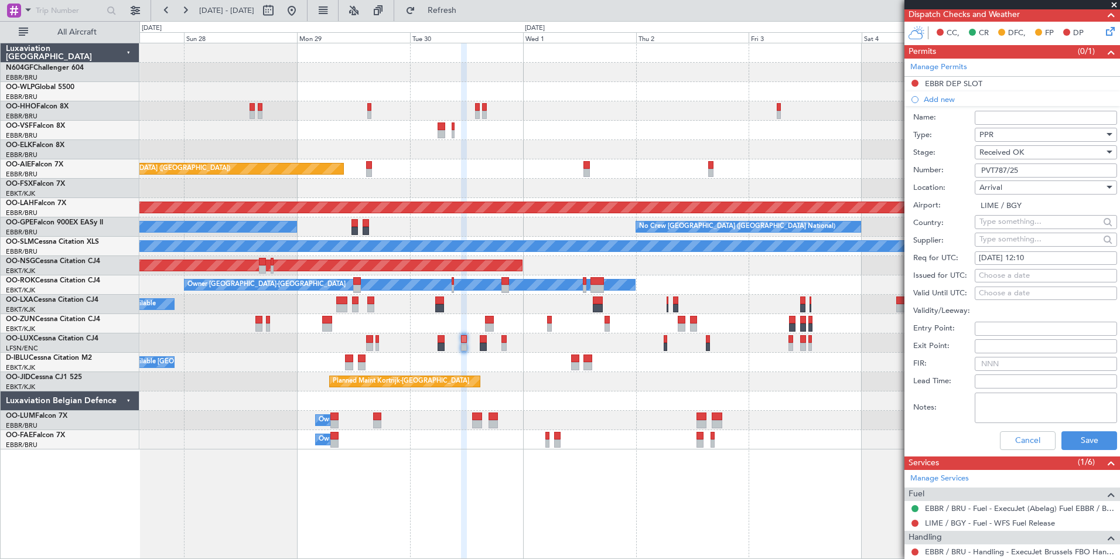
click at [1010, 277] on div "Choose a date" at bounding box center [1046, 276] width 134 height 12
select select "9"
select select "2025"
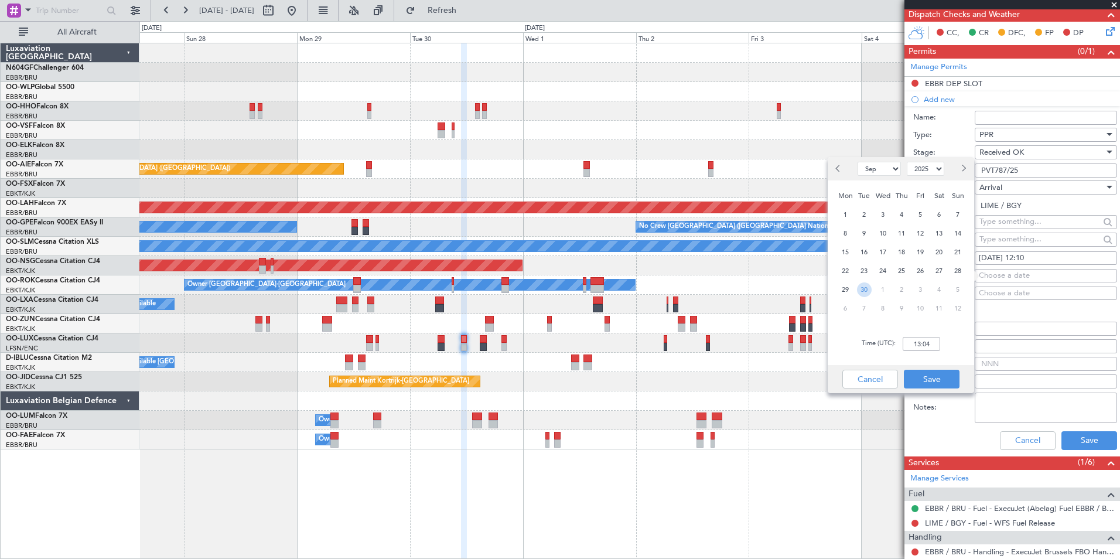
click at [865, 287] on span "30" at bounding box center [864, 289] width 15 height 15
click at [925, 349] on input "00:00" at bounding box center [921, 344] width 37 height 14
type input "12:10"
click at [949, 352] on div "Time (UTC): 12:10" at bounding box center [901, 344] width 146 height 42
click at [941, 375] on button "Save" at bounding box center [932, 379] width 56 height 19
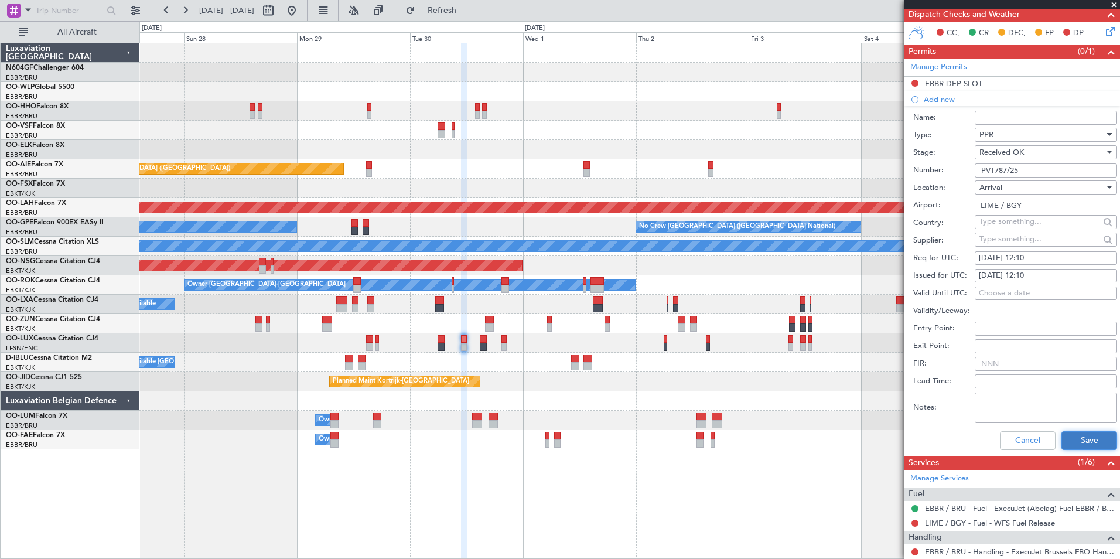
click at [1085, 442] on button "Save" at bounding box center [1090, 440] width 56 height 19
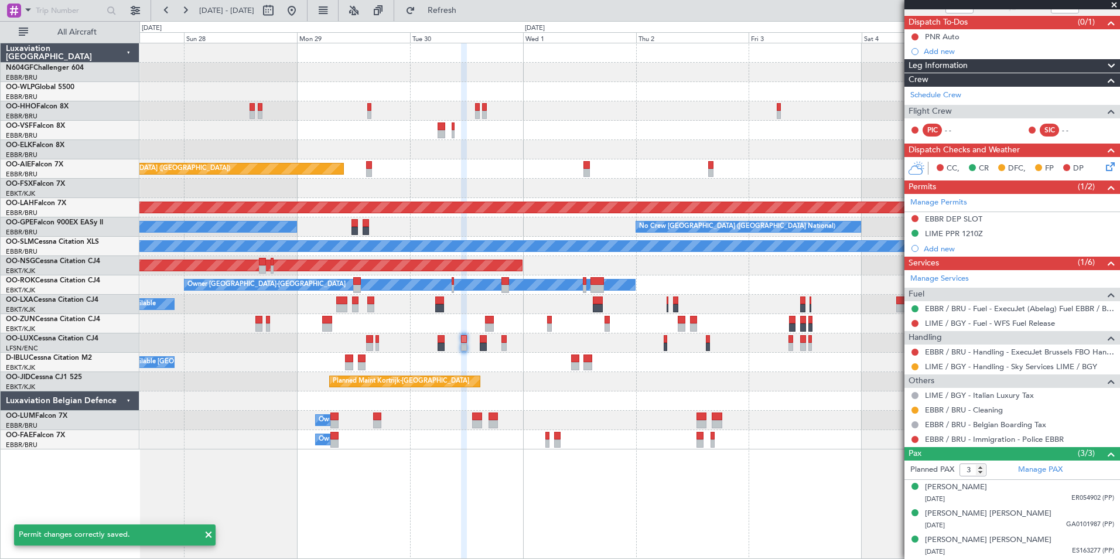
scroll to position [98, 0]
click at [916, 368] on button at bounding box center [915, 367] width 7 height 7
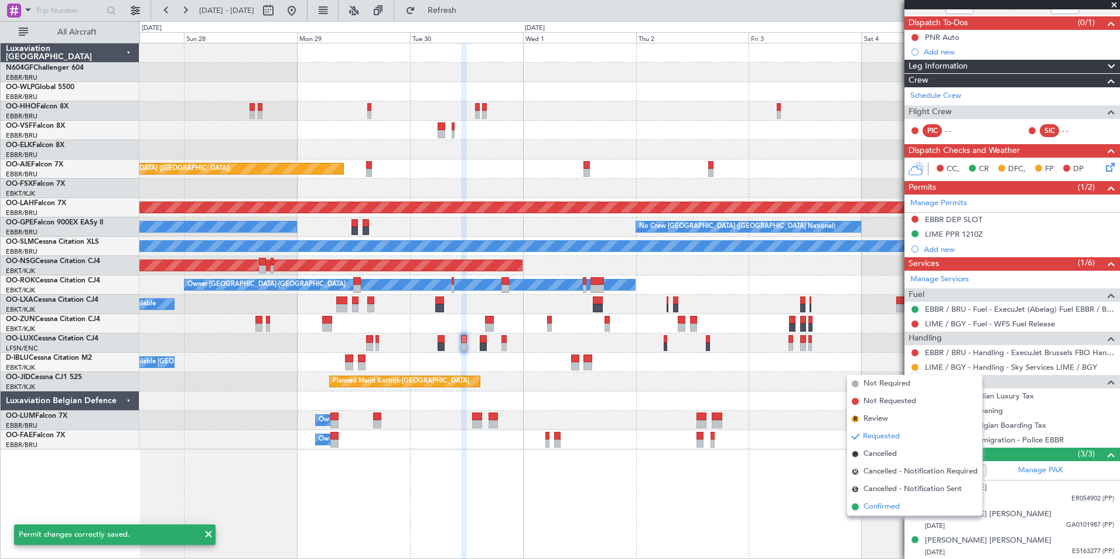
click at [866, 510] on span "Confirmed" at bounding box center [882, 507] width 36 height 12
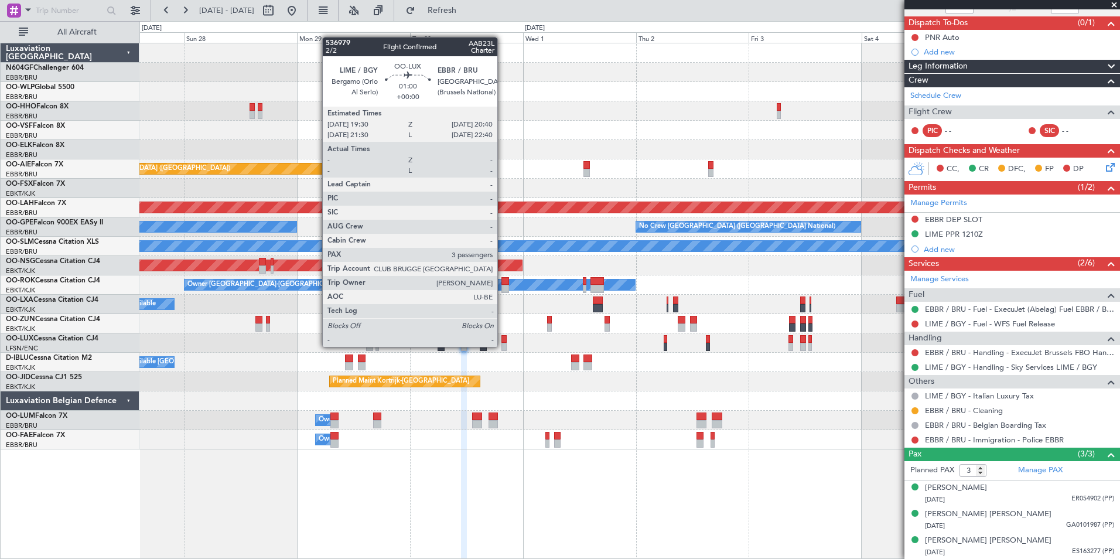
click at [503, 347] on div at bounding box center [505, 347] width 6 height 8
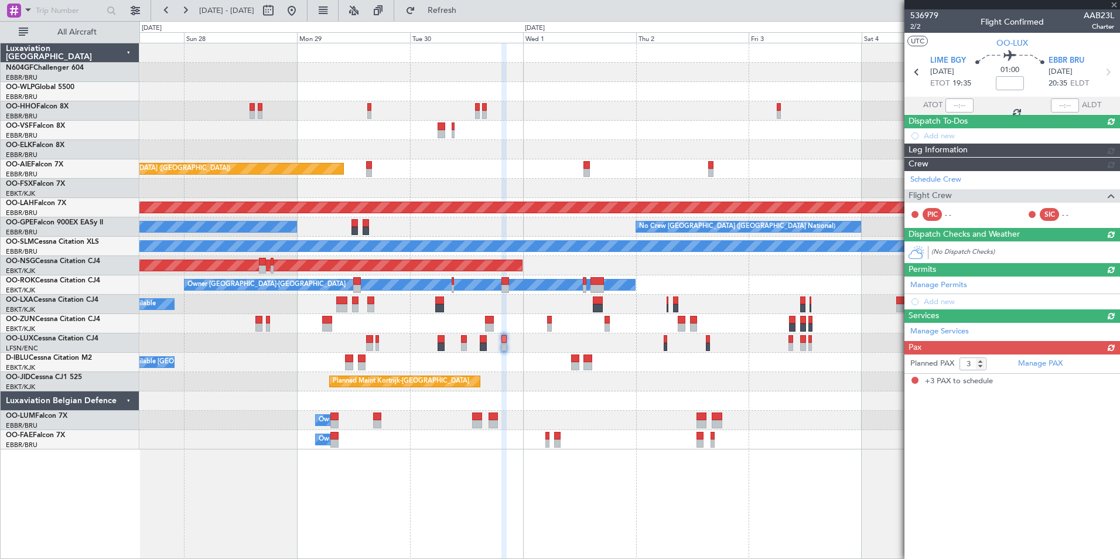
scroll to position [0, 0]
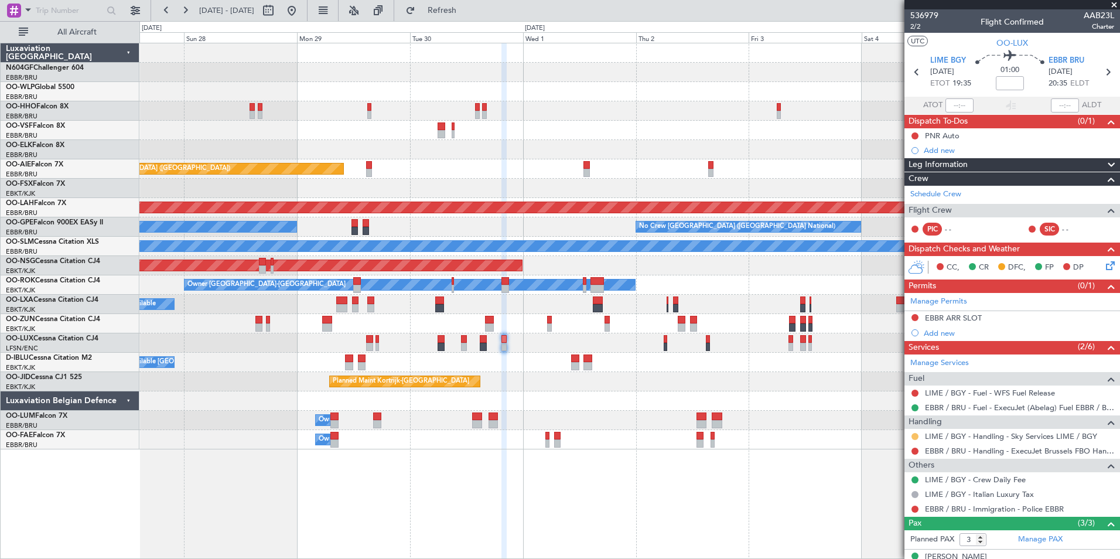
click at [914, 434] on button at bounding box center [915, 436] width 7 height 7
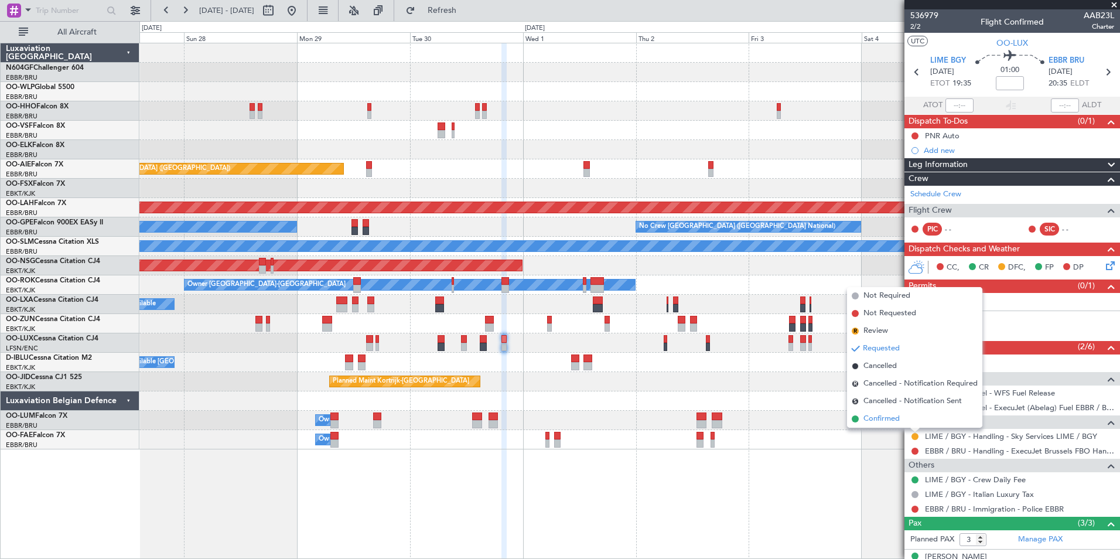
click at [891, 423] on span "Confirmed" at bounding box center [882, 419] width 36 height 12
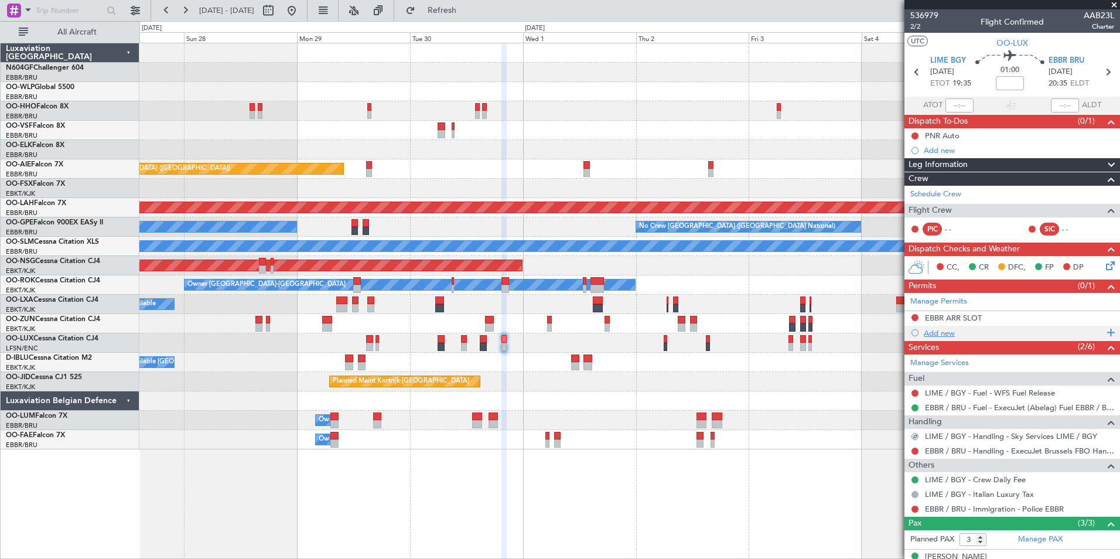
click at [940, 330] on div "Add new" at bounding box center [1014, 333] width 180 height 10
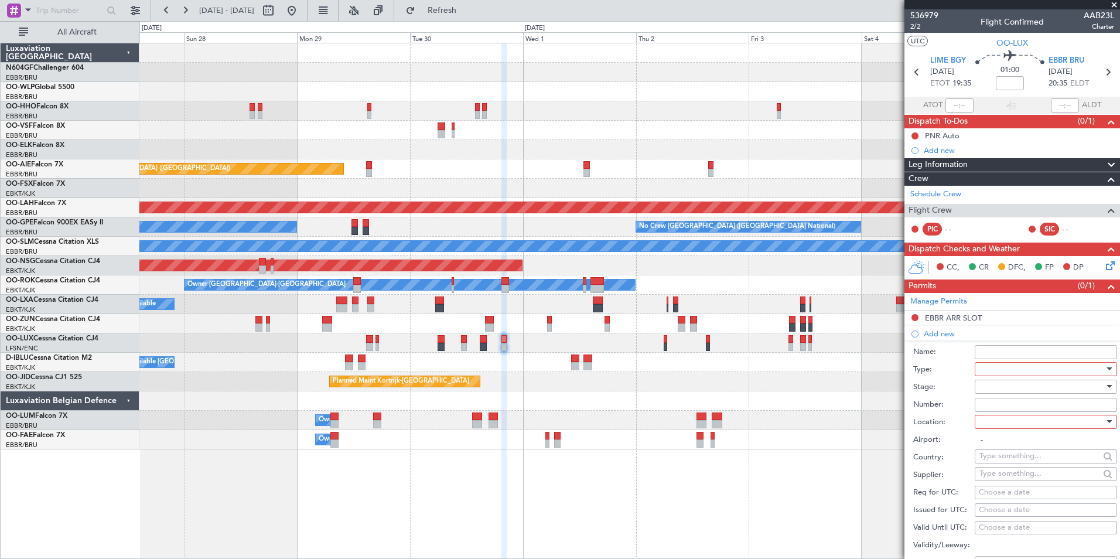
click at [1001, 370] on div at bounding box center [1042, 369] width 125 height 18
click at [1011, 486] on span "PPR" at bounding box center [1041, 486] width 123 height 18
click at [999, 386] on div at bounding box center [1042, 387] width 125 height 18
click at [1018, 483] on span "Received OK" at bounding box center [1041, 481] width 123 height 18
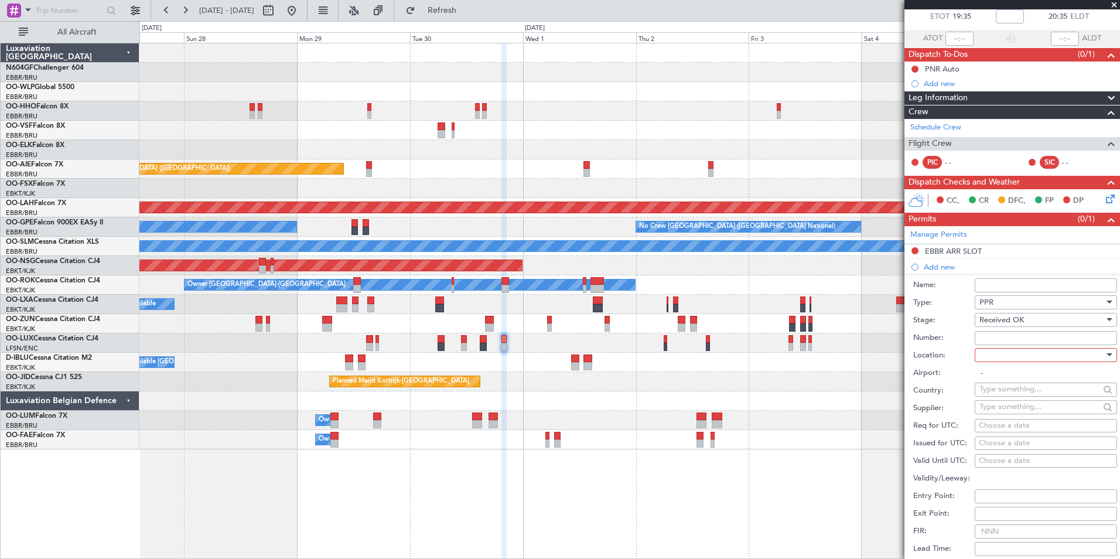
scroll to position [117, 0]
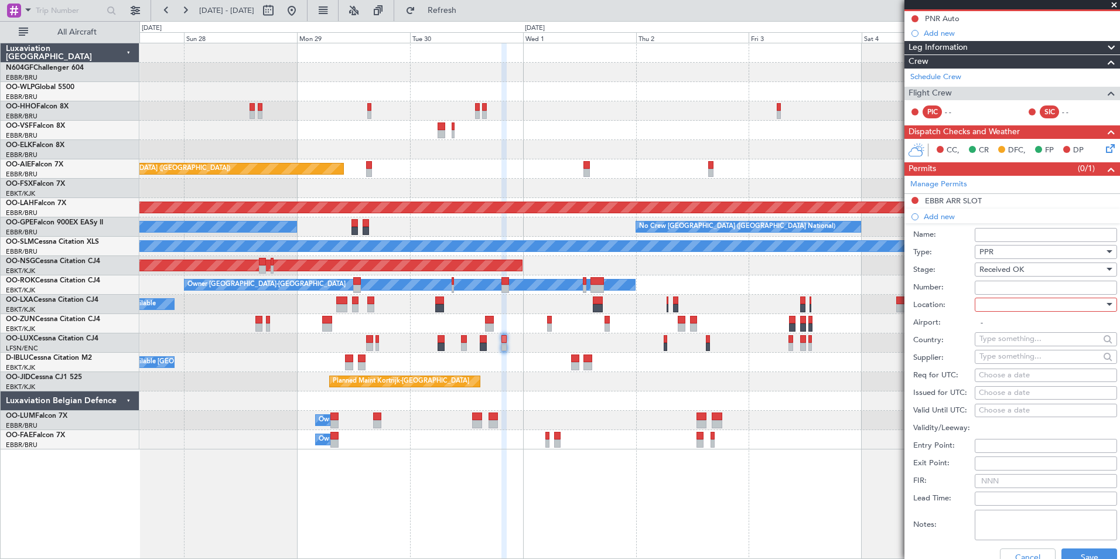
paste input "PVT787/25"
type input "PVT787/25"
click at [1017, 298] on div at bounding box center [1042, 305] width 125 height 18
click at [1023, 329] on span "Departure" at bounding box center [1041, 328] width 123 height 18
type input "LIME / BGY"
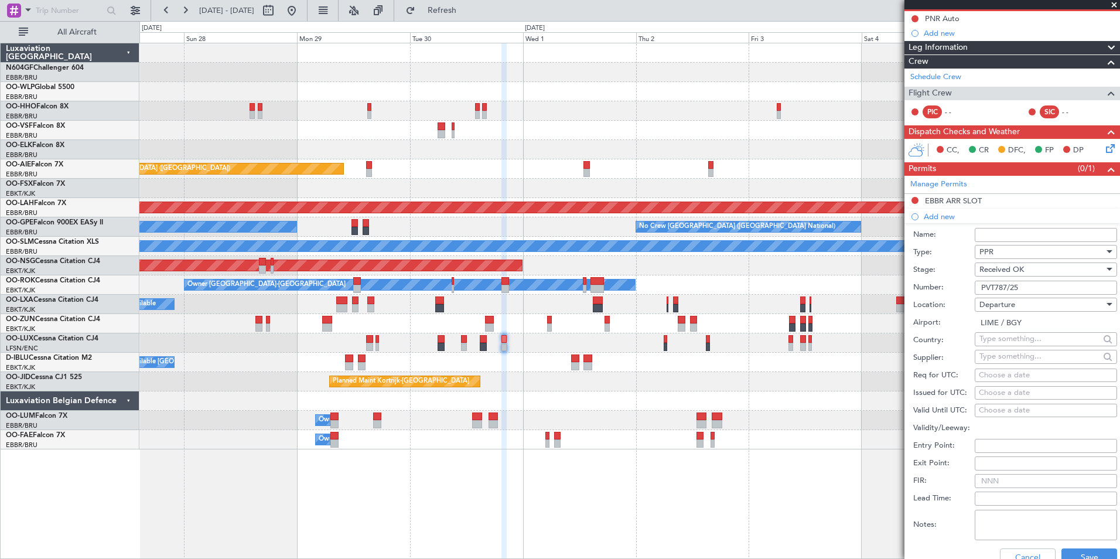
click at [1017, 378] on div "Choose a date" at bounding box center [1046, 376] width 134 height 12
select select "9"
select select "2025"
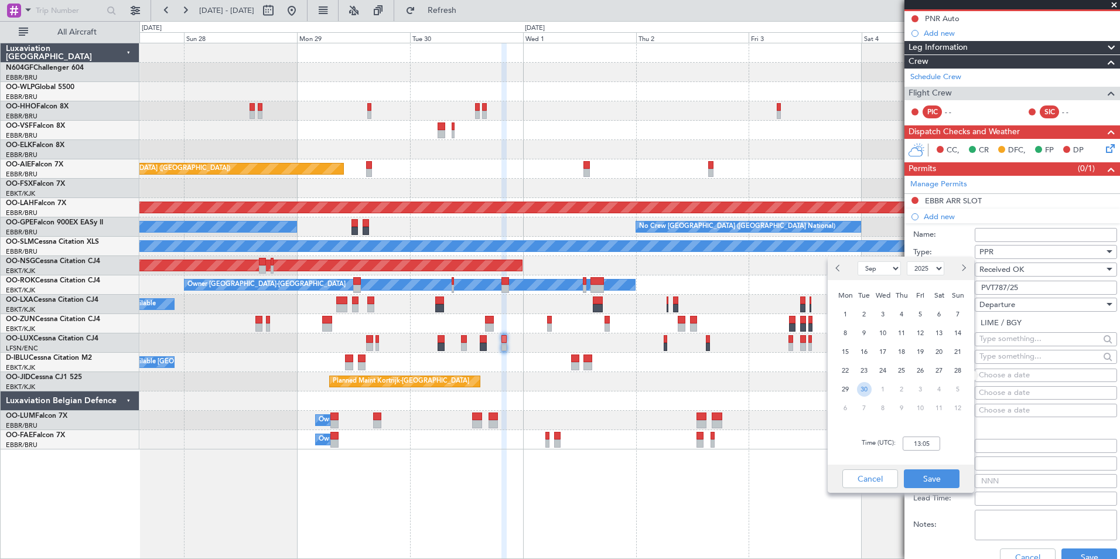
click at [858, 388] on span "30" at bounding box center [864, 389] width 15 height 15
click at [917, 438] on input "00:00" at bounding box center [921, 443] width 37 height 14
type input "19:30"
click at [951, 445] on div "Time (UTC): 19:30" at bounding box center [901, 443] width 146 height 42
click at [943, 472] on button "Save" at bounding box center [932, 478] width 56 height 19
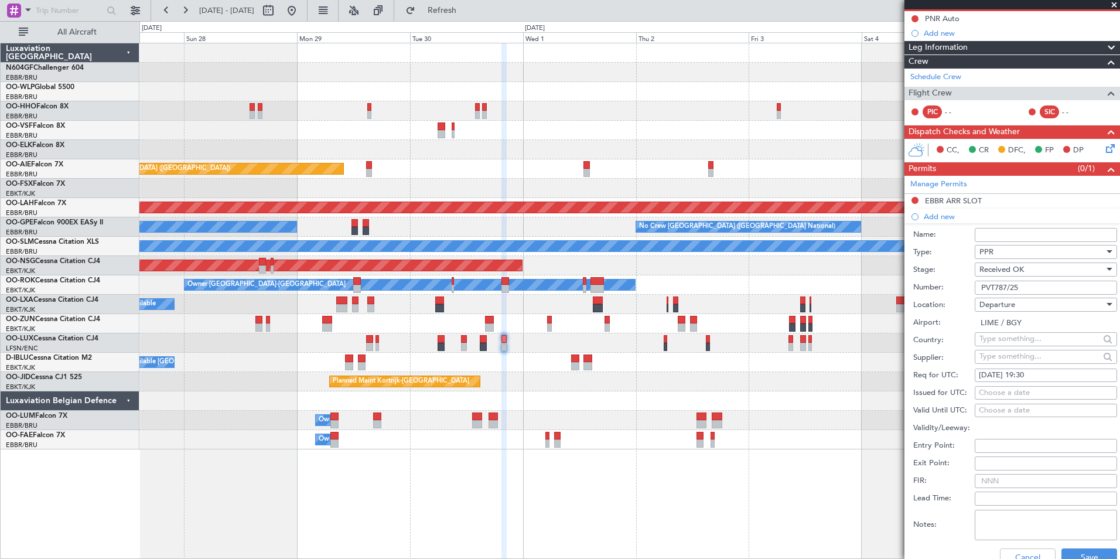
click at [988, 392] on div "Choose a date" at bounding box center [1046, 393] width 134 height 12
select select "9"
select select "2025"
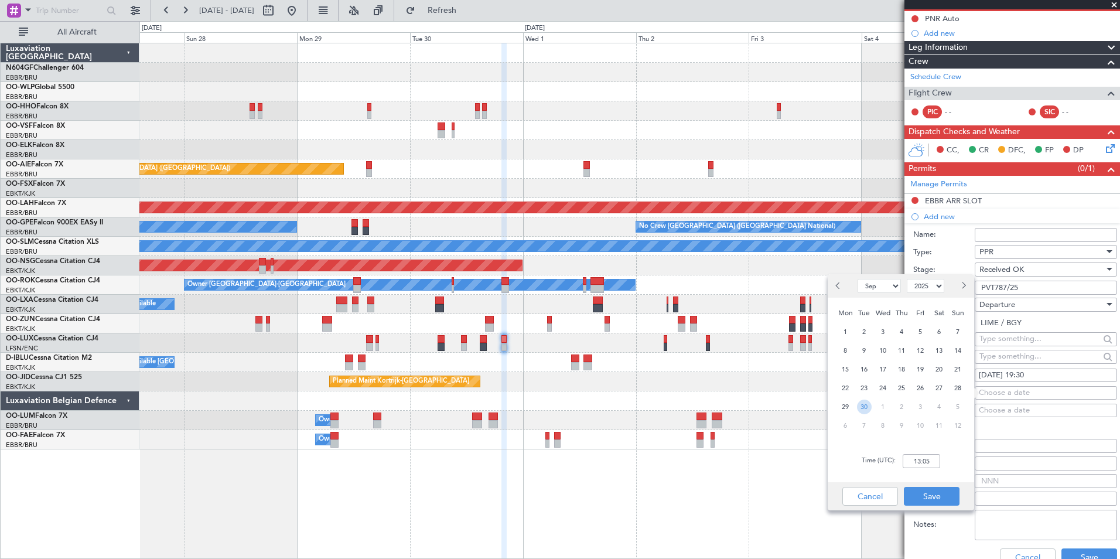
click at [868, 411] on span "30" at bounding box center [864, 407] width 15 height 15
click at [930, 460] on input "00:00" at bounding box center [921, 461] width 37 height 14
type input "19:30"
click at [961, 461] on div "Time (UTC): 19:30" at bounding box center [901, 461] width 146 height 42
click at [942, 489] on button "Save" at bounding box center [932, 496] width 56 height 19
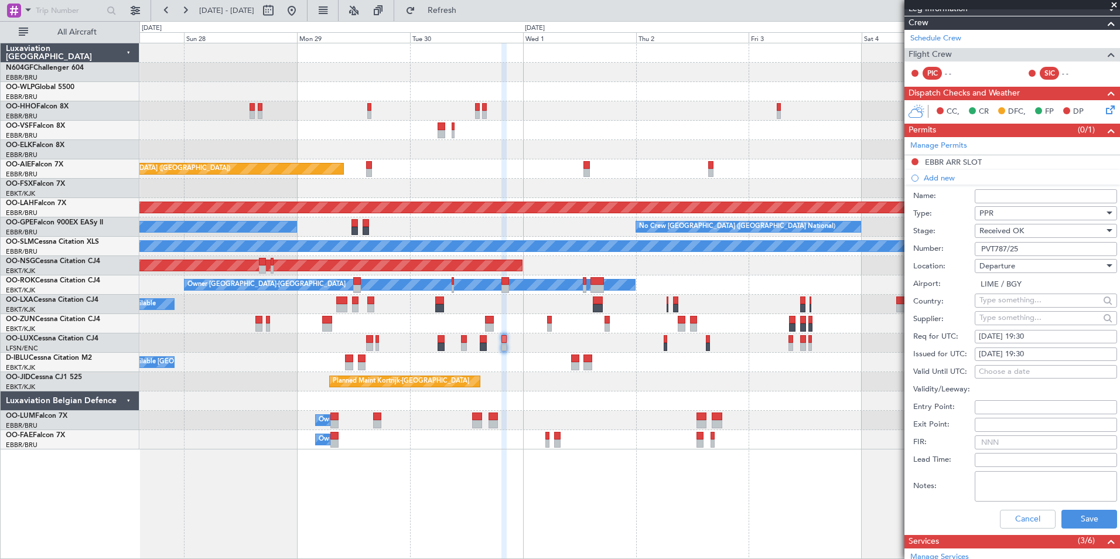
scroll to position [176, 0]
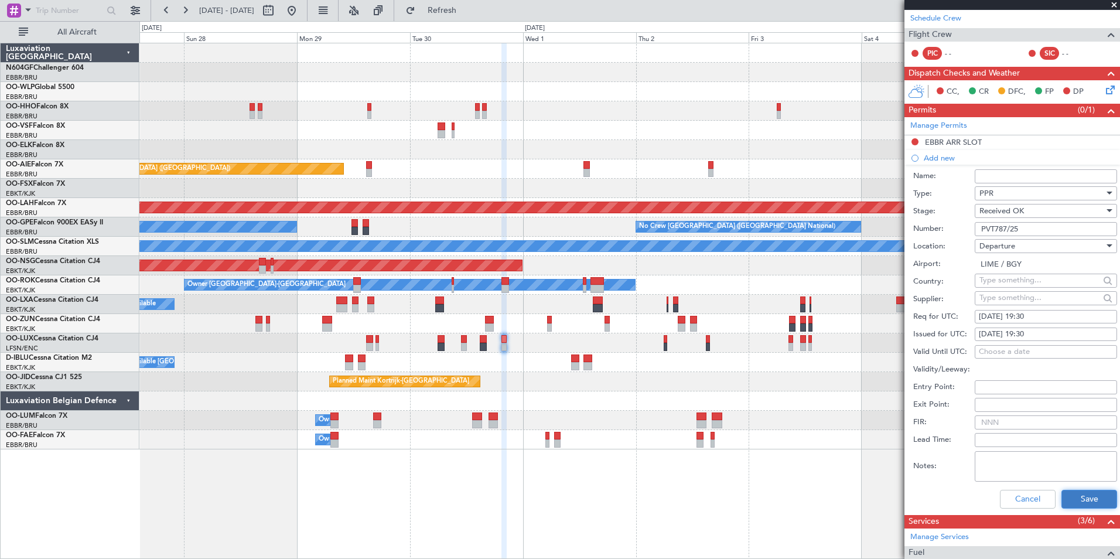
click at [1073, 496] on button "Save" at bounding box center [1090, 499] width 56 height 19
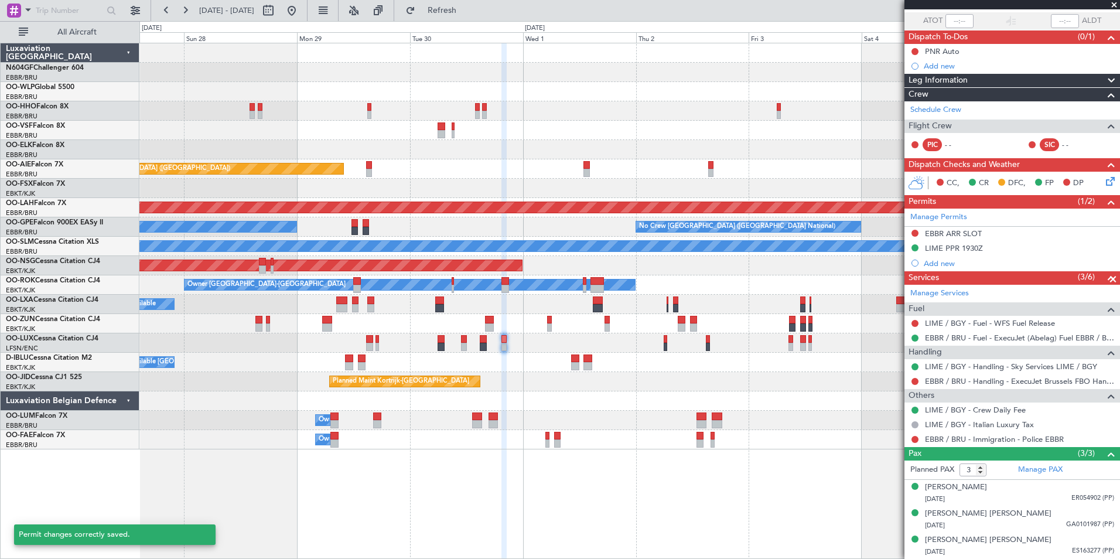
scroll to position [84, 0]
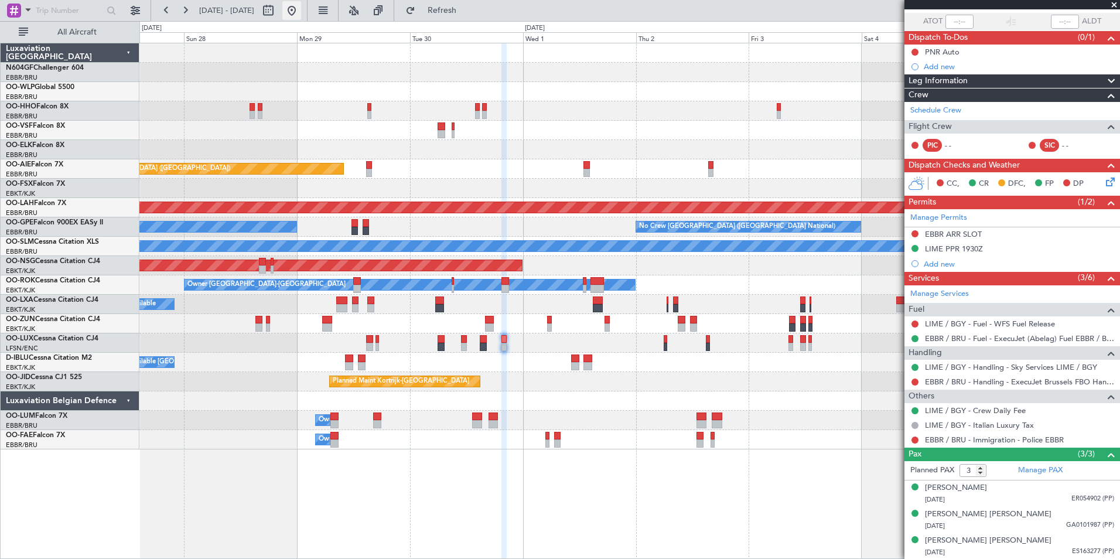
click at [301, 16] on button at bounding box center [291, 10] width 19 height 19
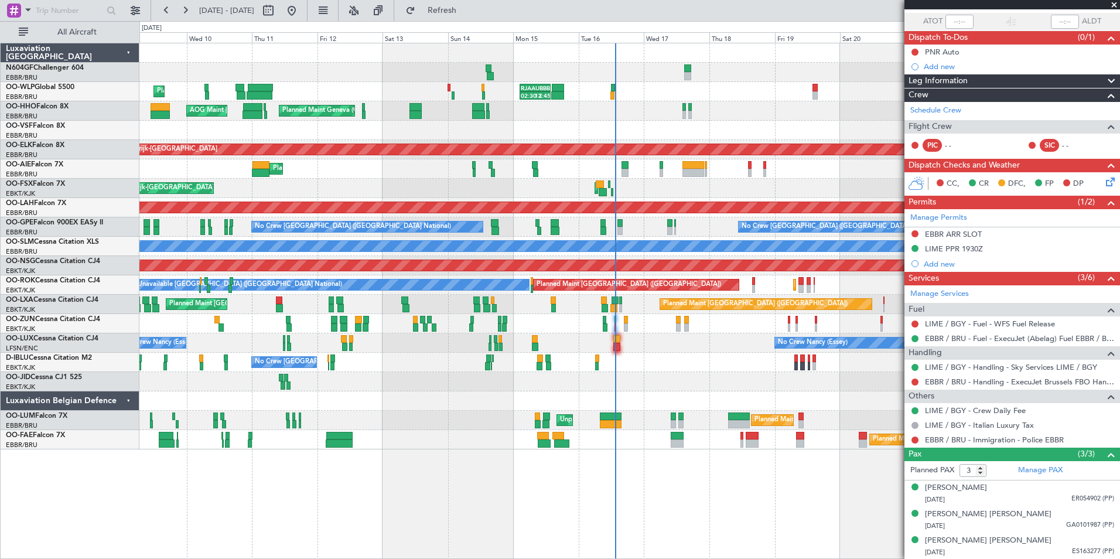
click at [578, 114] on div "Planned Maint Geneva (Cointrin) AOG Maint New York (Teterboro)" at bounding box center [629, 110] width 980 height 19
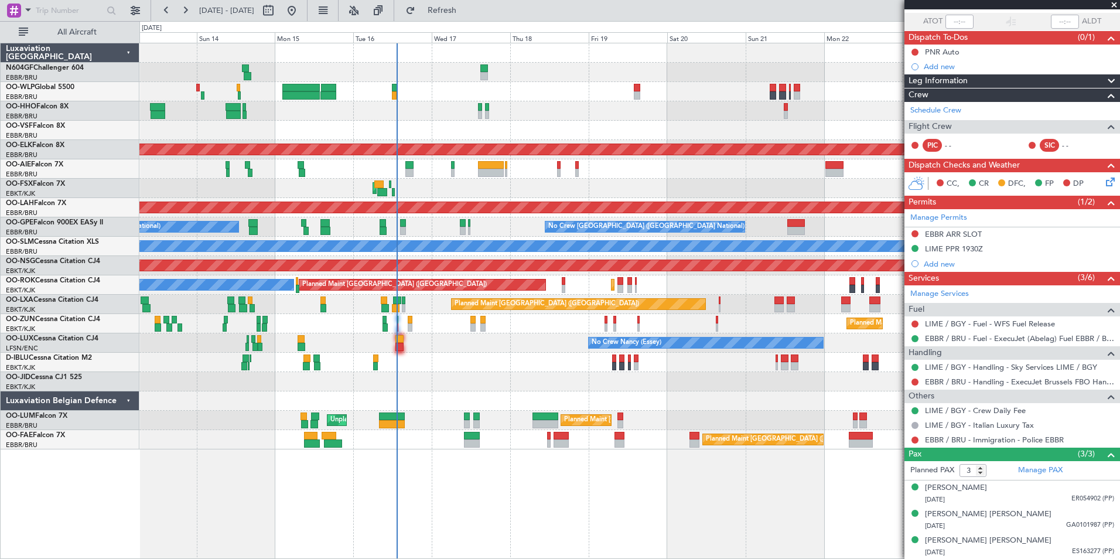
click at [599, 115] on div "Planned Maint Geneva (Cointrin) AOG Maint New York (Teterboro) Planned Maint Ko…" at bounding box center [629, 246] width 980 height 406
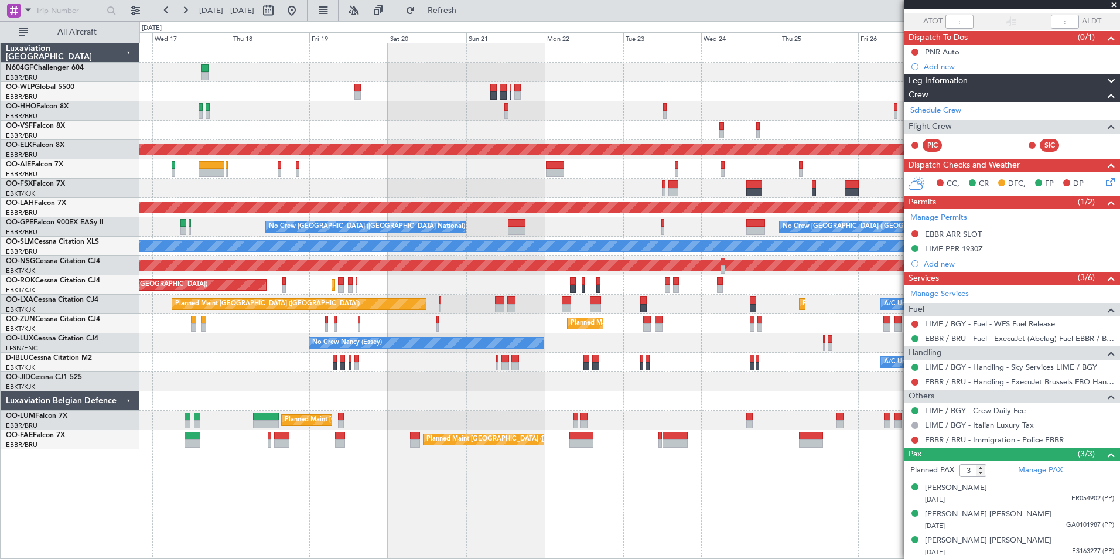
click at [514, 118] on div at bounding box center [629, 110] width 980 height 19
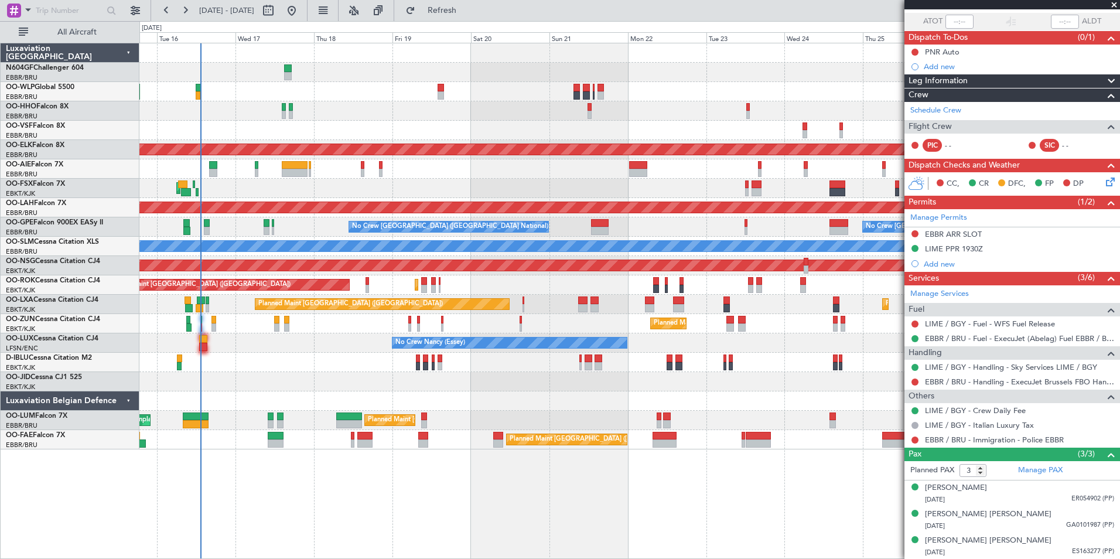
click at [542, 124] on div "Planned Maint Kortrijk-Wevelgem Planned Maint London (Farnborough) AOG Maint Ko…" at bounding box center [629, 246] width 980 height 406
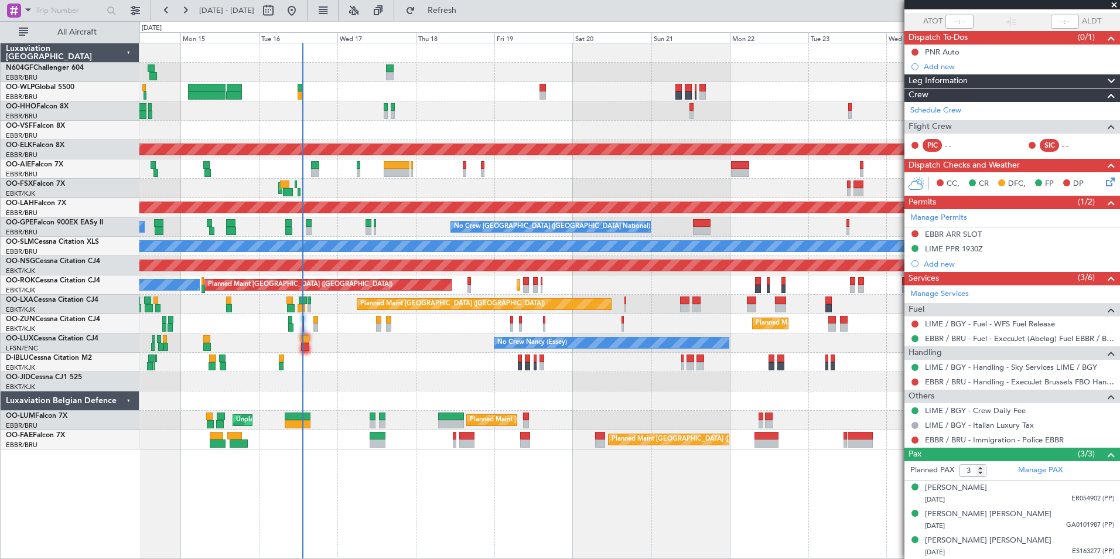
click at [427, 357] on div "A/C Unavailable Brussels (Brussels National) A/C Unavailable Kortrijk-Wevelgem …" at bounding box center [629, 362] width 980 height 19
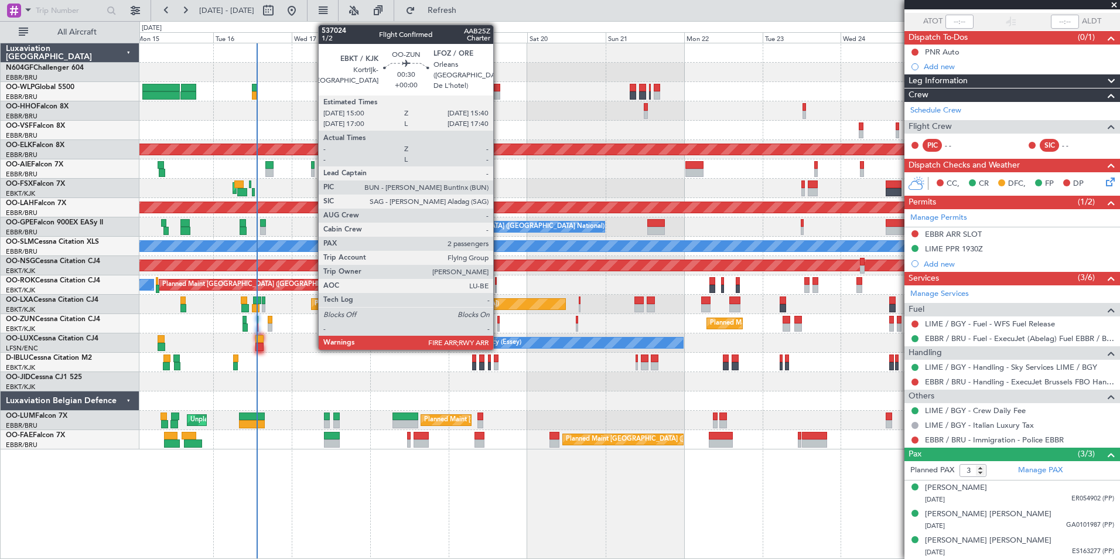
click at [499, 323] on div at bounding box center [498, 327] width 2 height 8
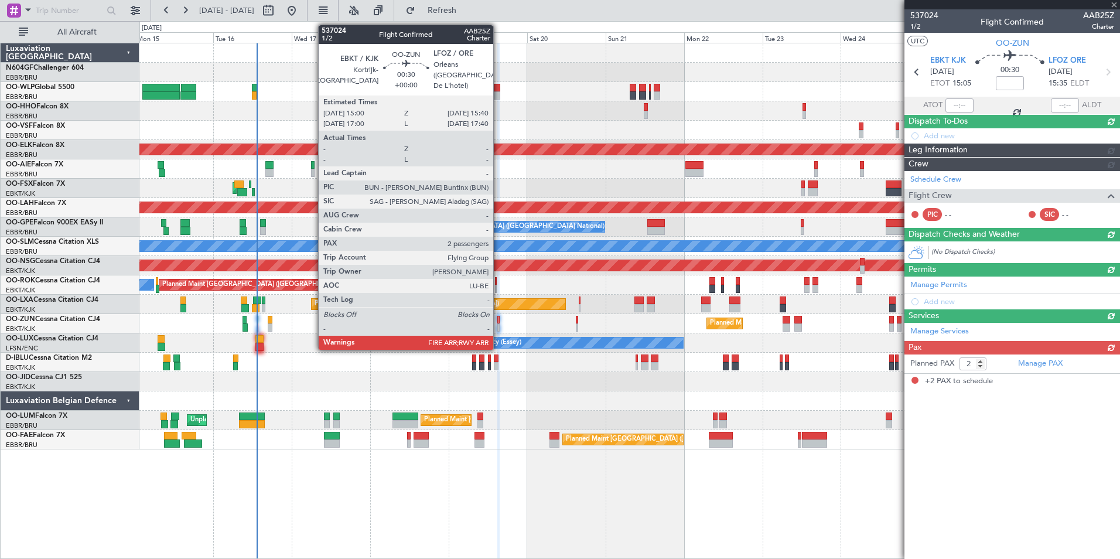
scroll to position [0, 0]
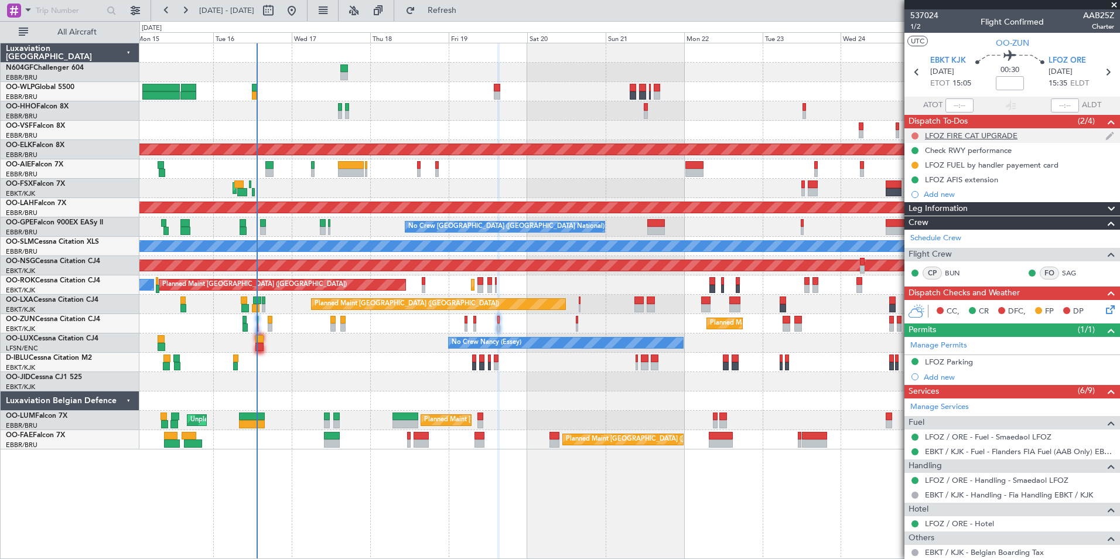
click at [915, 135] on button at bounding box center [915, 135] width 7 height 7
click at [930, 186] on span "Completed" at bounding box center [920, 188] width 39 height 12
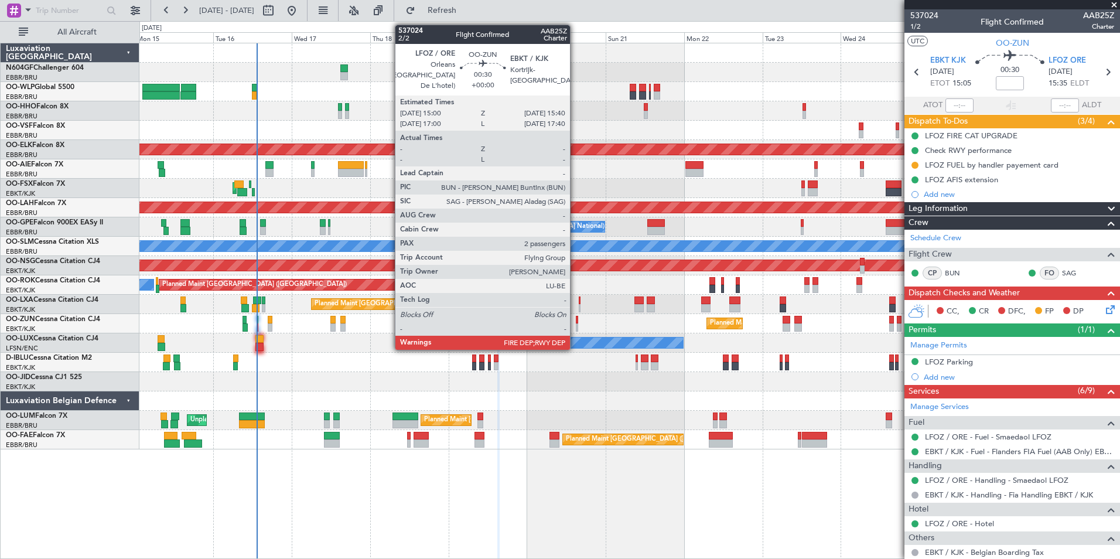
click at [576, 325] on div at bounding box center [577, 327] width 2 height 8
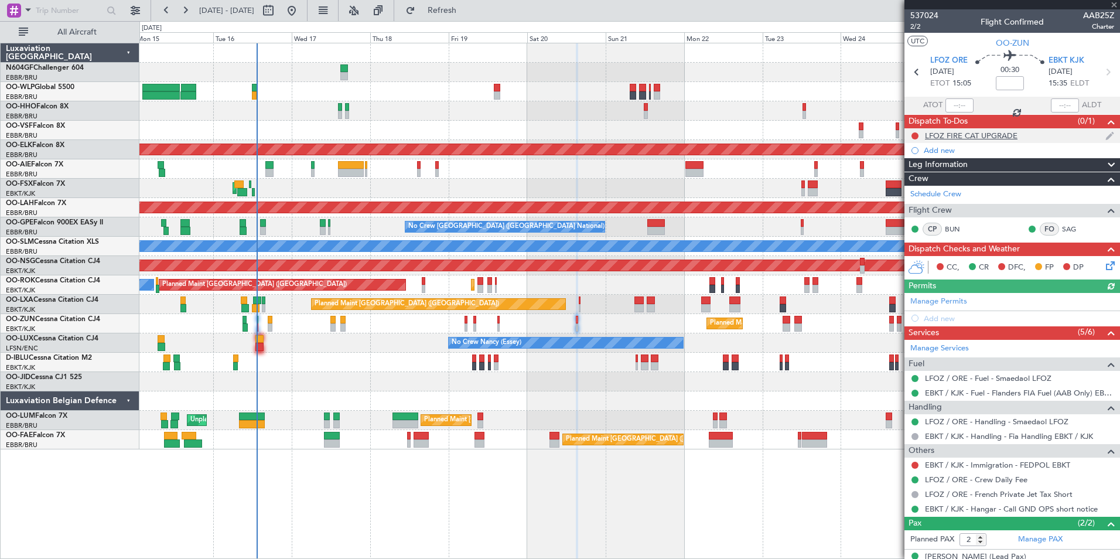
click at [914, 139] on div at bounding box center [914, 135] width 9 height 9
click at [915, 135] on button at bounding box center [915, 135] width 7 height 7
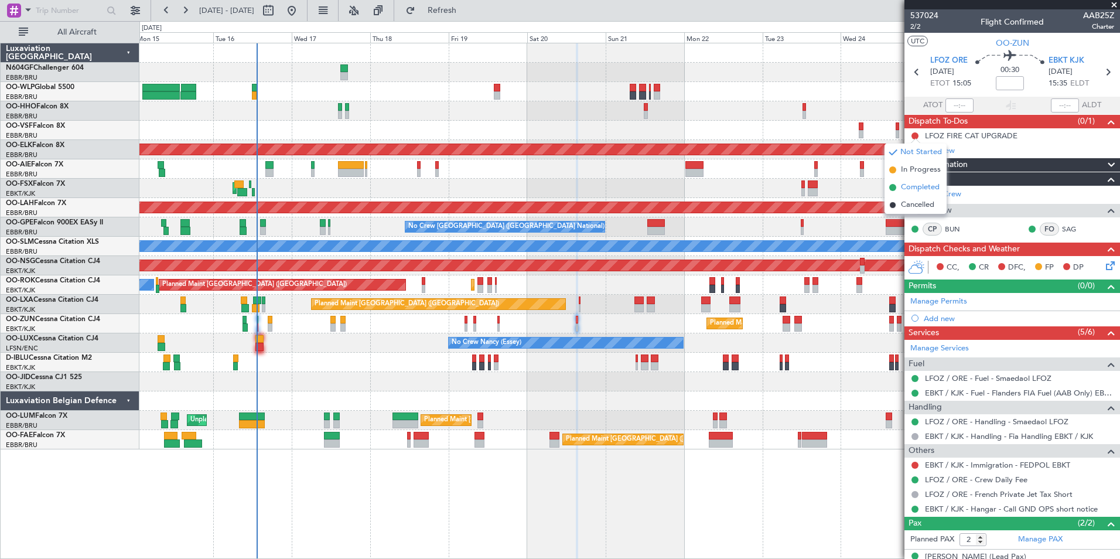
click at [932, 186] on span "Completed" at bounding box center [920, 188] width 39 height 12
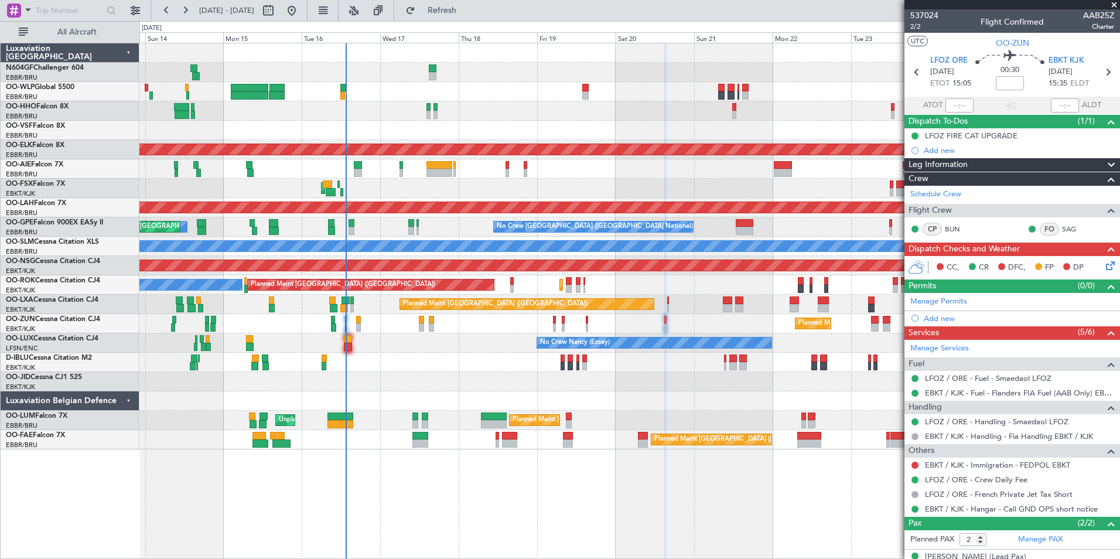
click at [468, 373] on div "Planned Maint Geneva (Cointrin) Planned Maint Kortrijk-Wevelgem Planned Maint L…" at bounding box center [629, 246] width 980 height 406
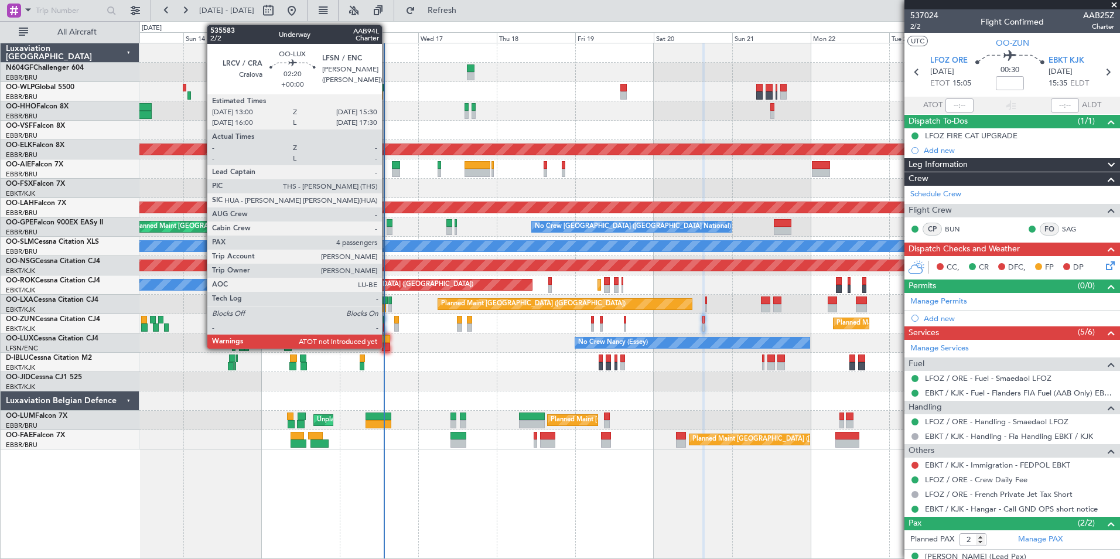
click at [387, 344] on div at bounding box center [386, 347] width 8 height 8
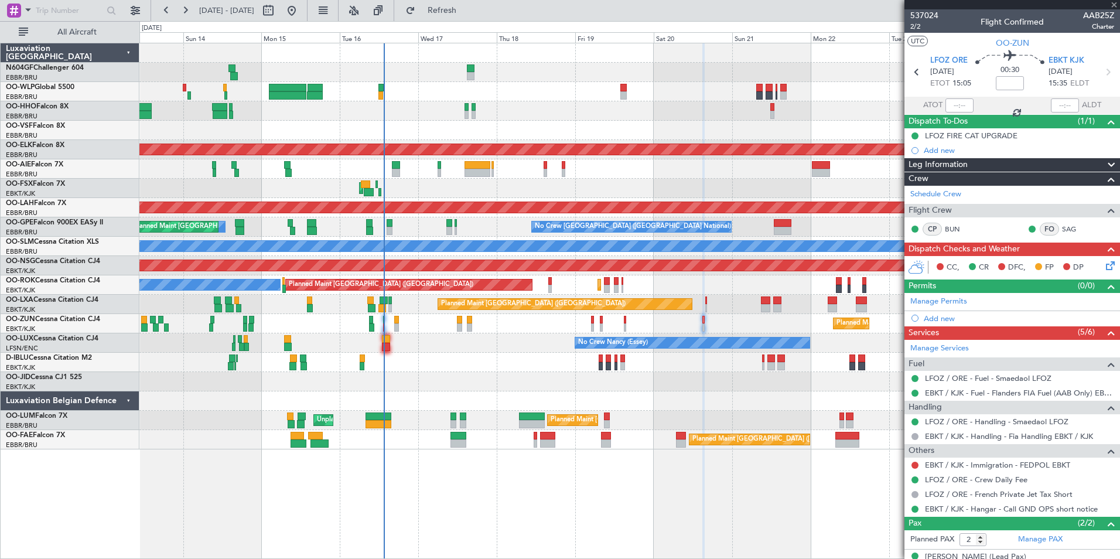
type input "4"
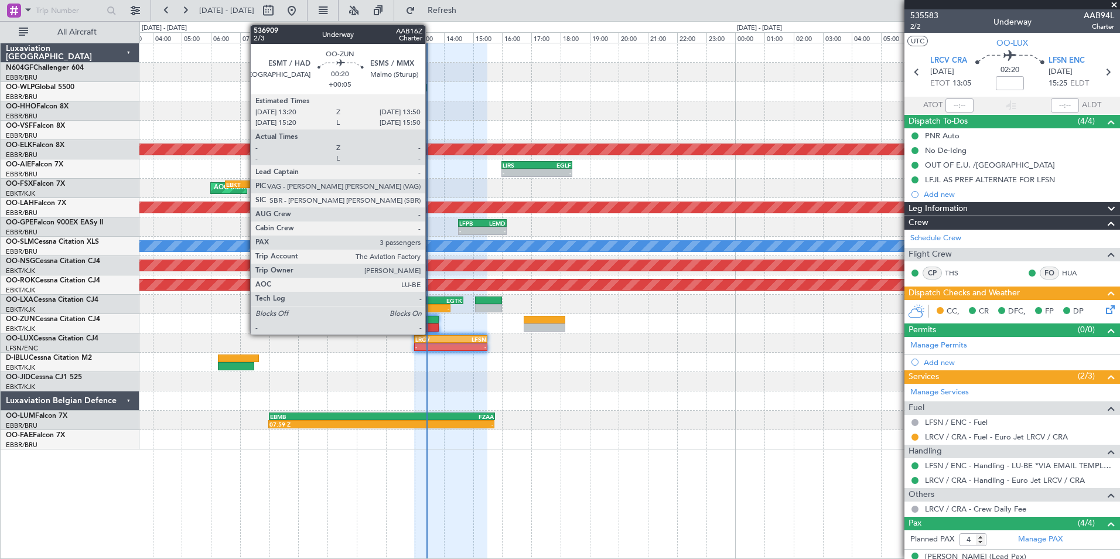
click at [431, 320] on div at bounding box center [431, 320] width 15 height 8
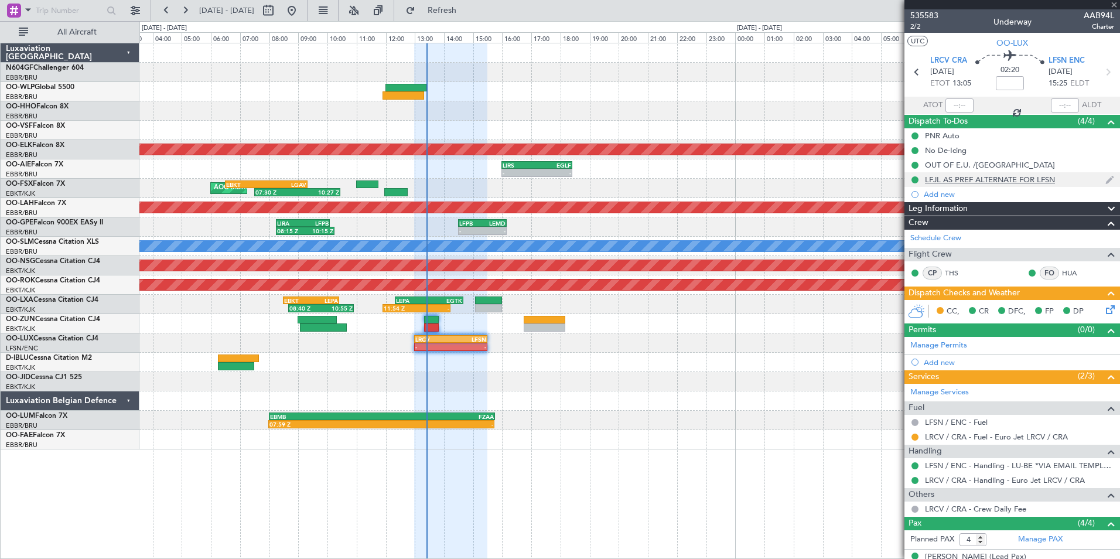
type input "+00:05"
type input "3"
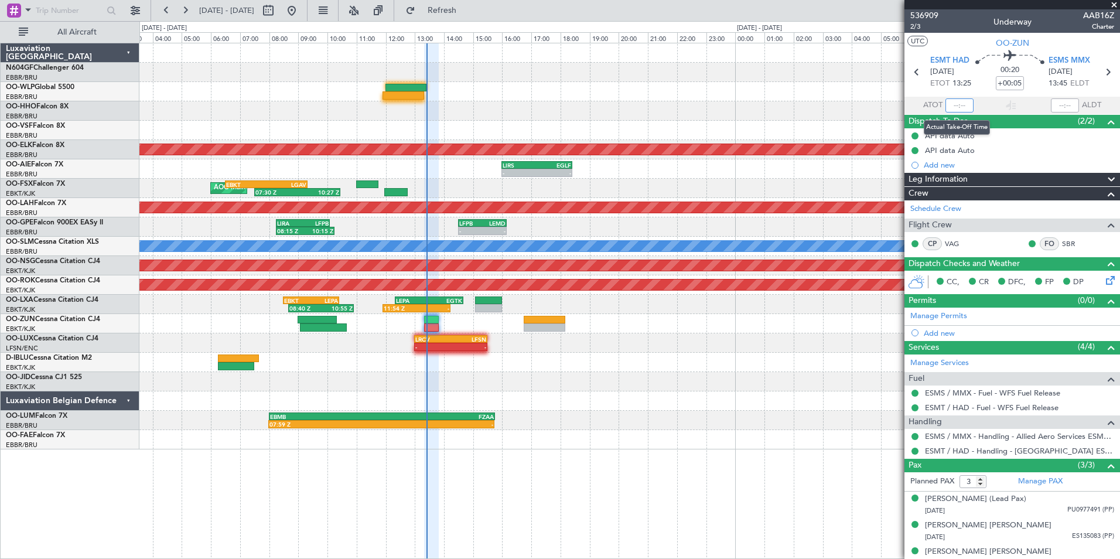
click at [957, 105] on input "text" at bounding box center [960, 105] width 28 height 14
type input "12:43"
click at [956, 36] on section "UTC OO-ZUN" at bounding box center [1013, 42] width 216 height 18
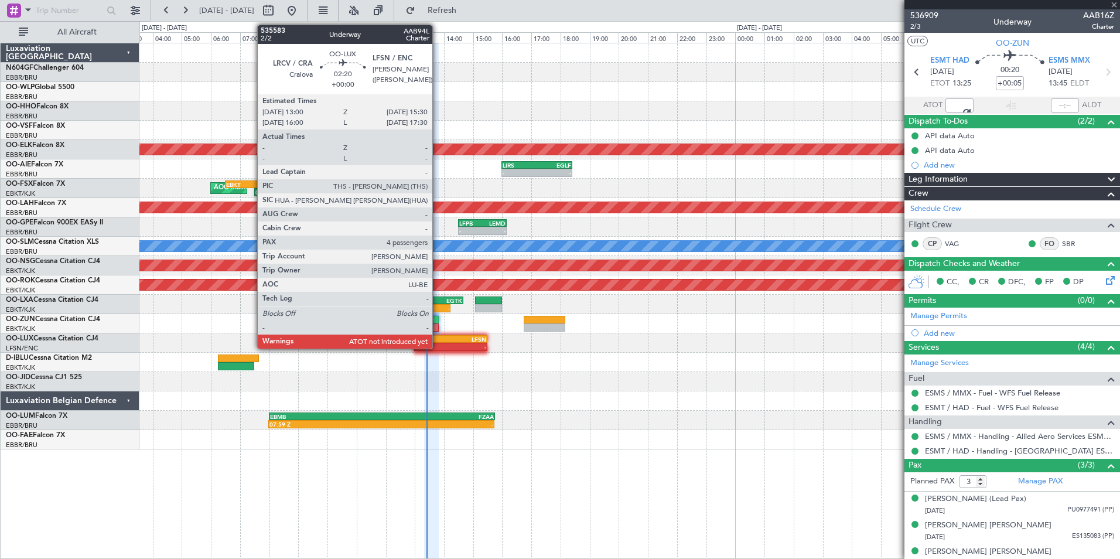
click at [438, 346] on div "-" at bounding box center [432, 346] width 35 height 7
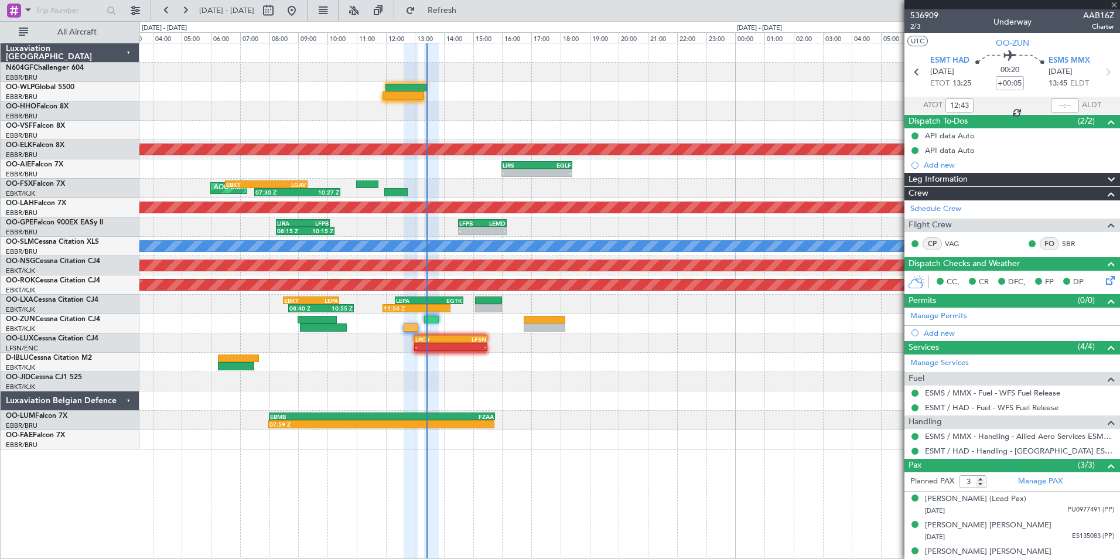
type input "4"
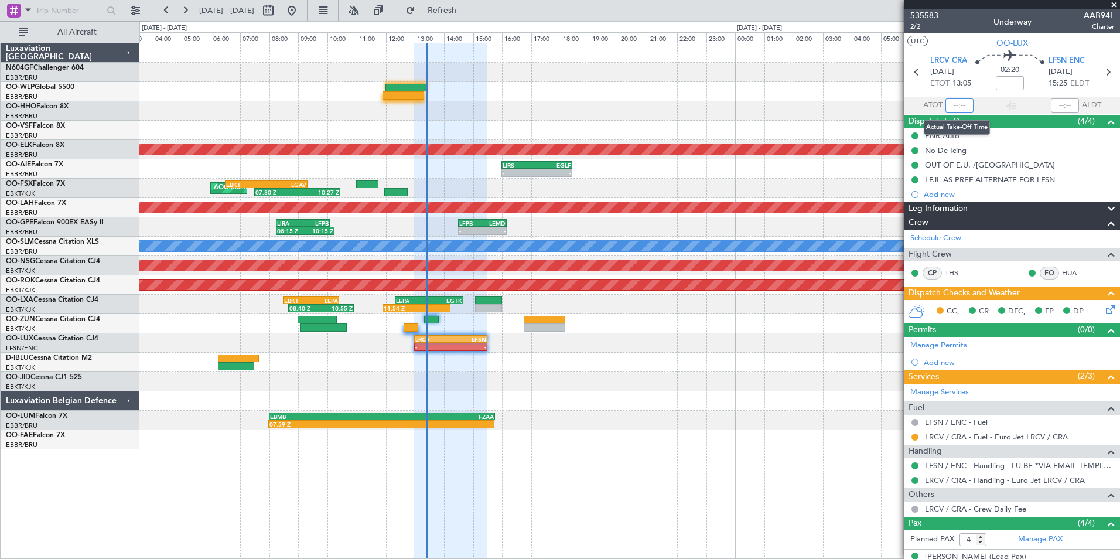
click at [957, 106] on input "text" at bounding box center [960, 105] width 28 height 14
click at [956, 45] on section "UTC OO-LUX" at bounding box center [1013, 42] width 216 height 18
type input "13:21"
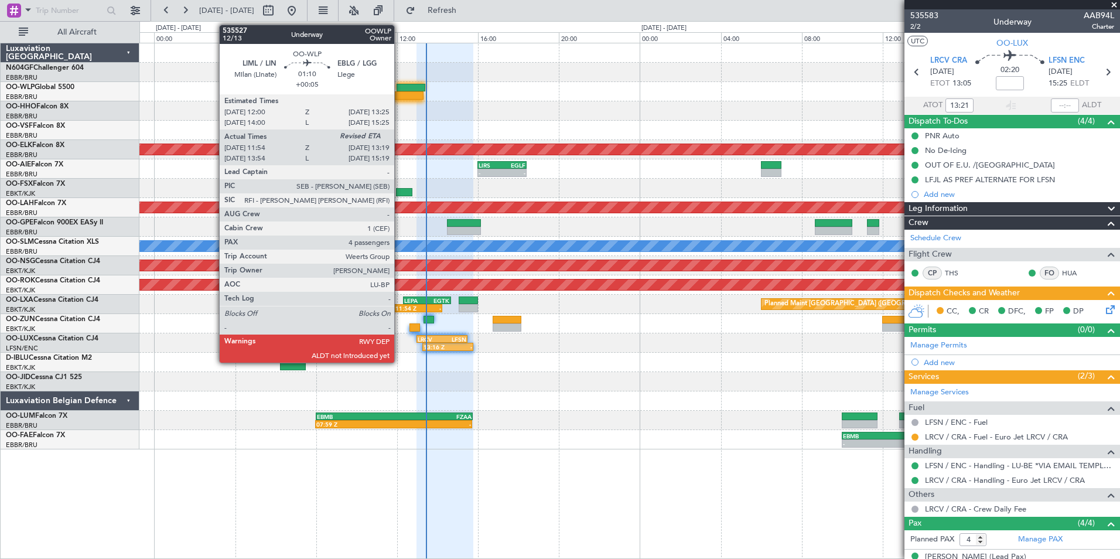
click at [400, 88] on div at bounding box center [411, 88] width 29 height 8
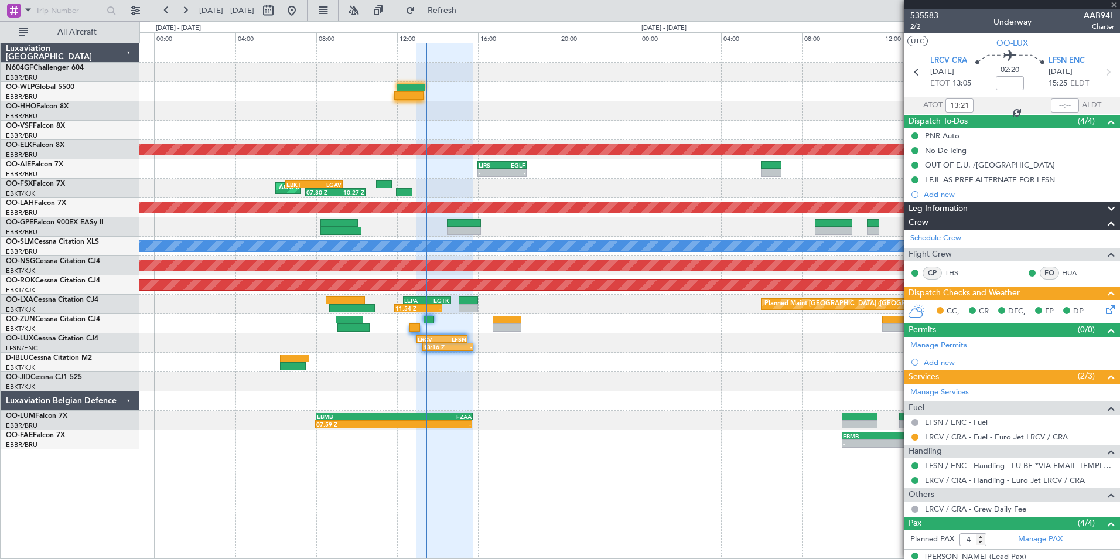
type input "+00:05"
type input "12:04"
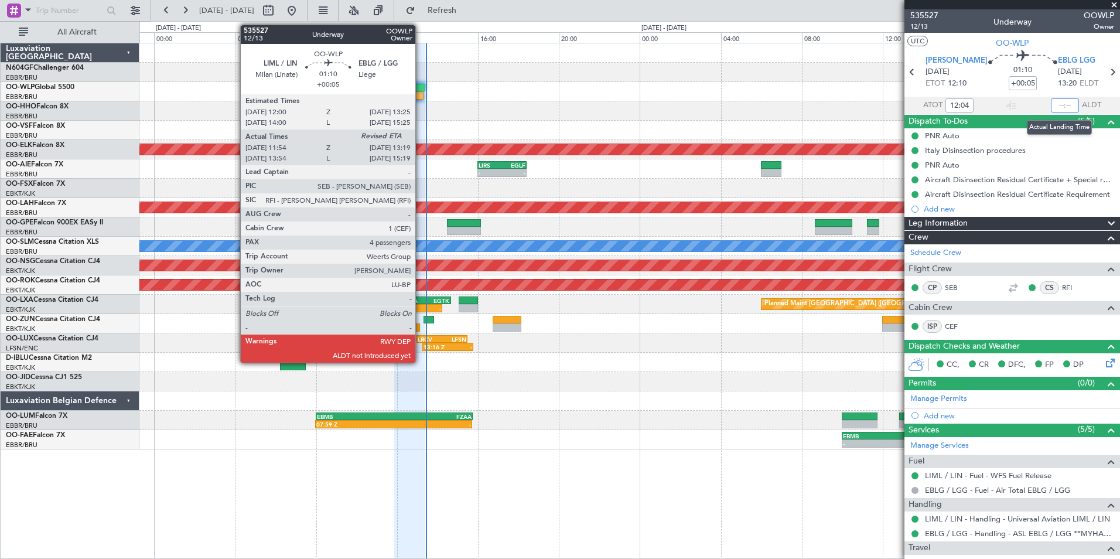
click at [1063, 105] on input "text" at bounding box center [1065, 105] width 28 height 14
click at [1050, 42] on section "UTC OO-WLP" at bounding box center [1013, 42] width 216 height 18
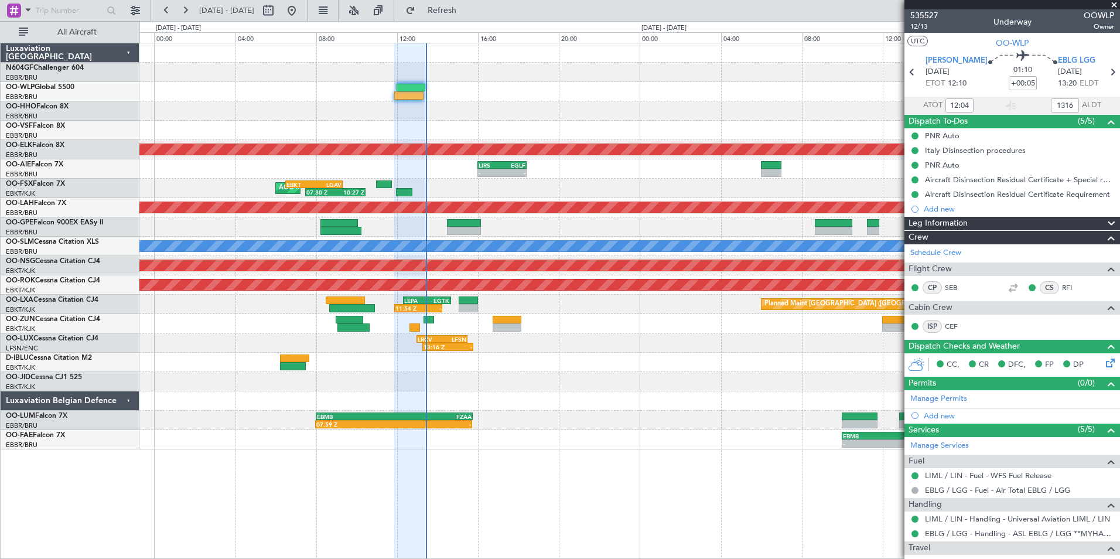
type input "13:16"
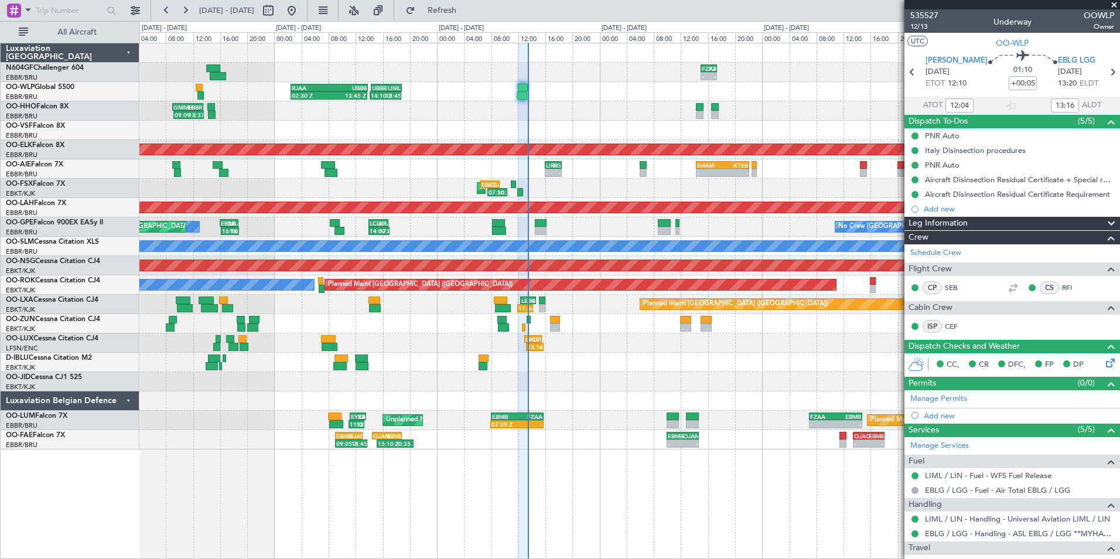
click at [547, 312] on div "- - FZAA 15:00 Z FZQA 17:20 Z UBBB 14:20 Z LIML 18:50 Z 14:10 Z 18:45 Z RJAA 02…" at bounding box center [629, 246] width 980 height 406
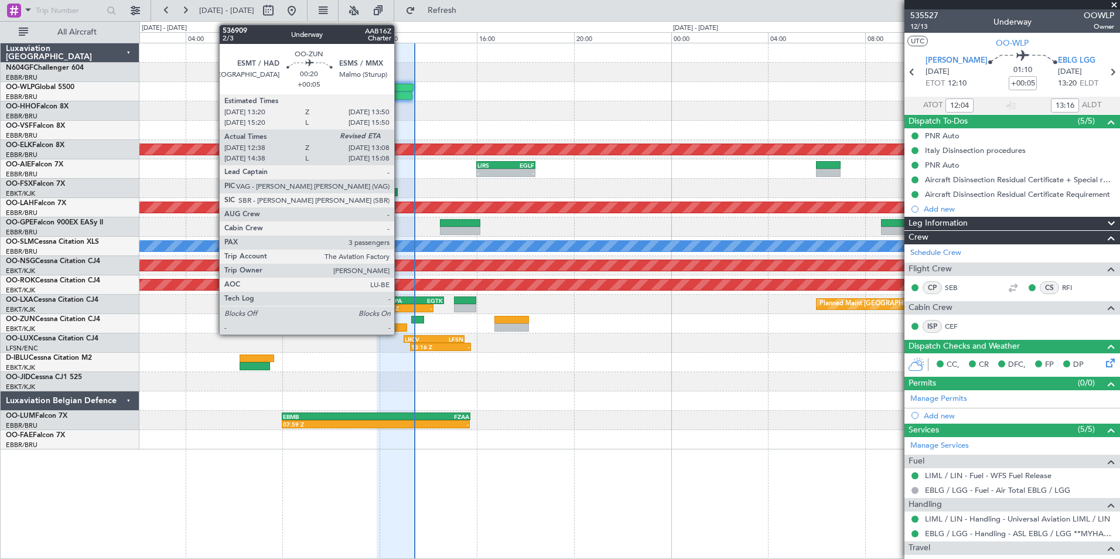
click at [400, 329] on div at bounding box center [400, 327] width 12 height 8
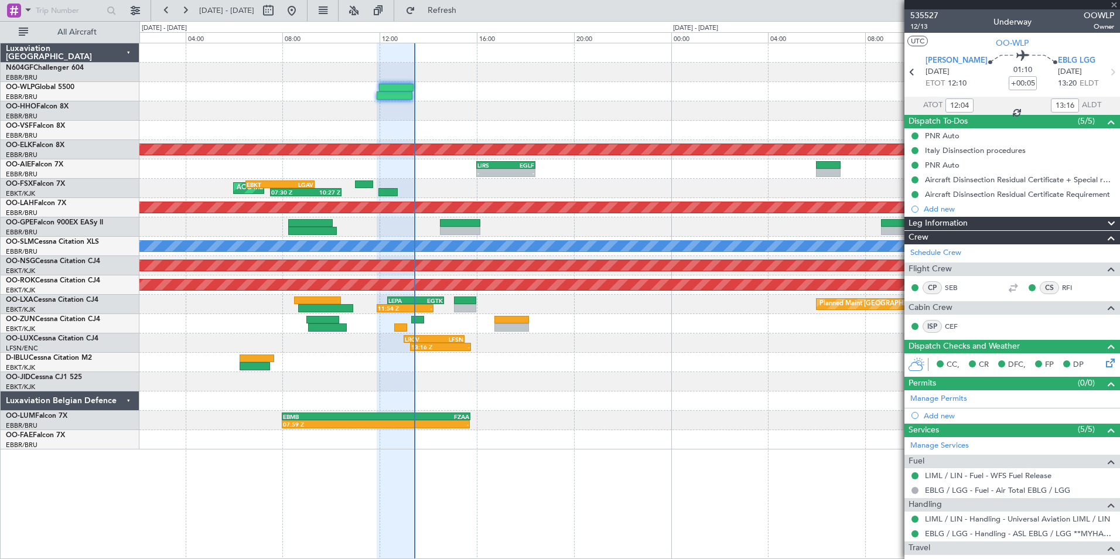
type input "12:43"
type input "3"
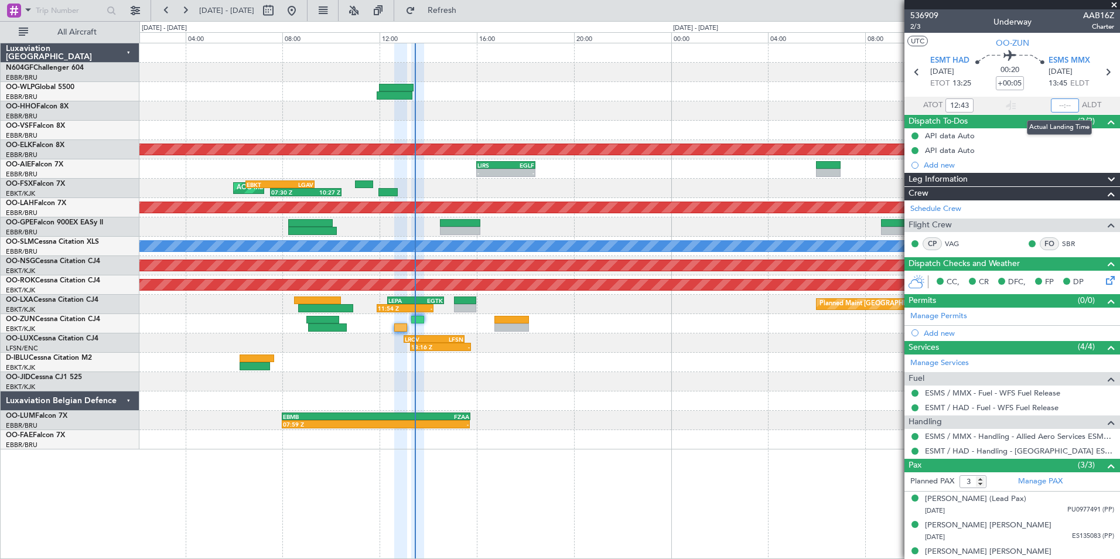
click at [1061, 108] on input "text" at bounding box center [1065, 105] width 28 height 14
click at [1076, 37] on section "UTC OO-ZUN" at bounding box center [1013, 42] width 216 height 18
type input "13:02"
click at [1115, 5] on span at bounding box center [1114, 5] width 12 height 11
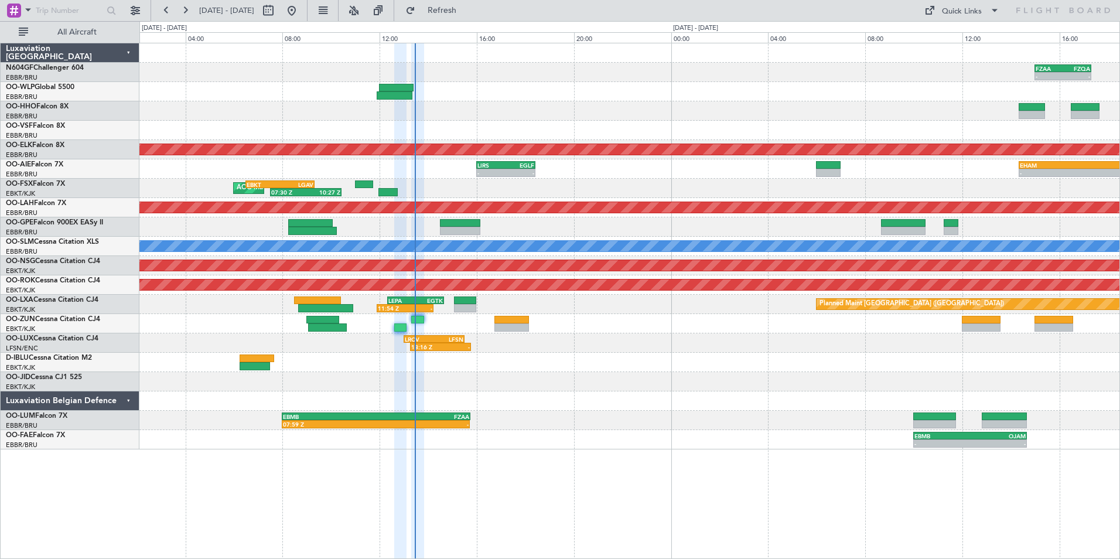
type input "0"
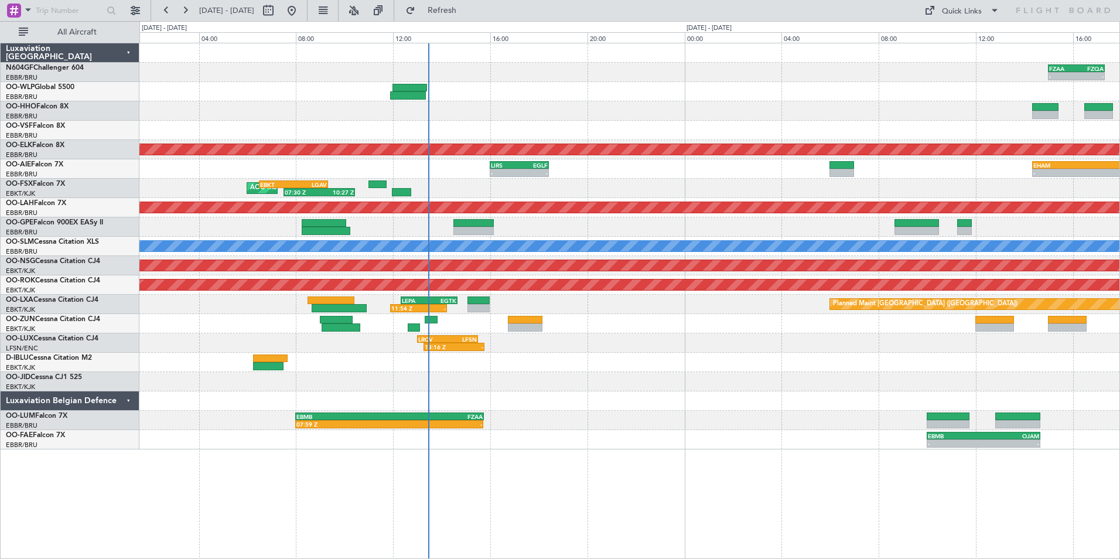
click at [564, 358] on div at bounding box center [629, 362] width 980 height 19
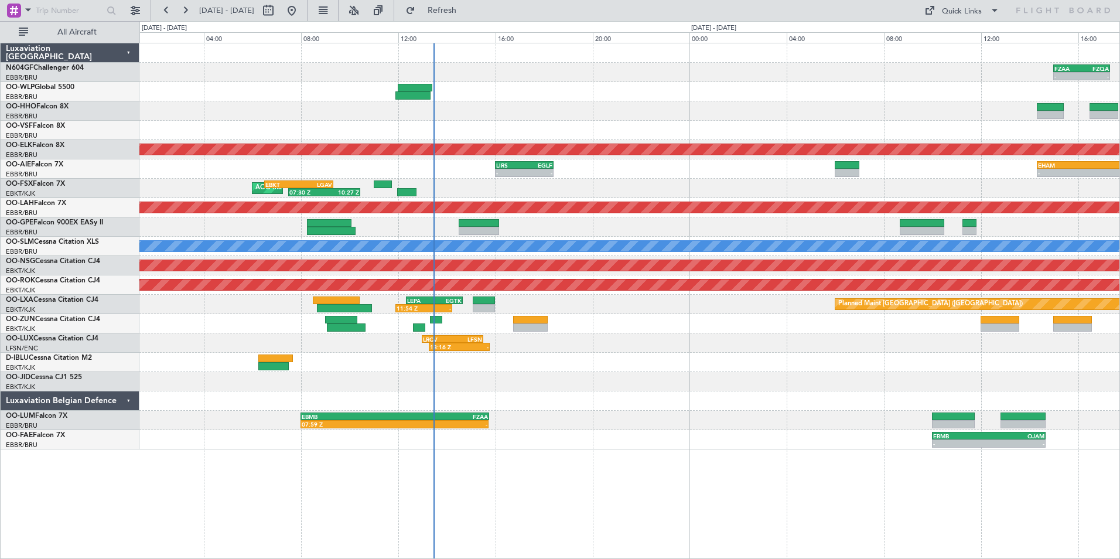
click at [630, 423] on div "- - FZAA 15:00 Z FZQA 17:20 Z UBBB 14:20 Z LIML 18:50 Z 14:10 Z 18:45 Z Planned…" at bounding box center [629, 246] width 980 height 406
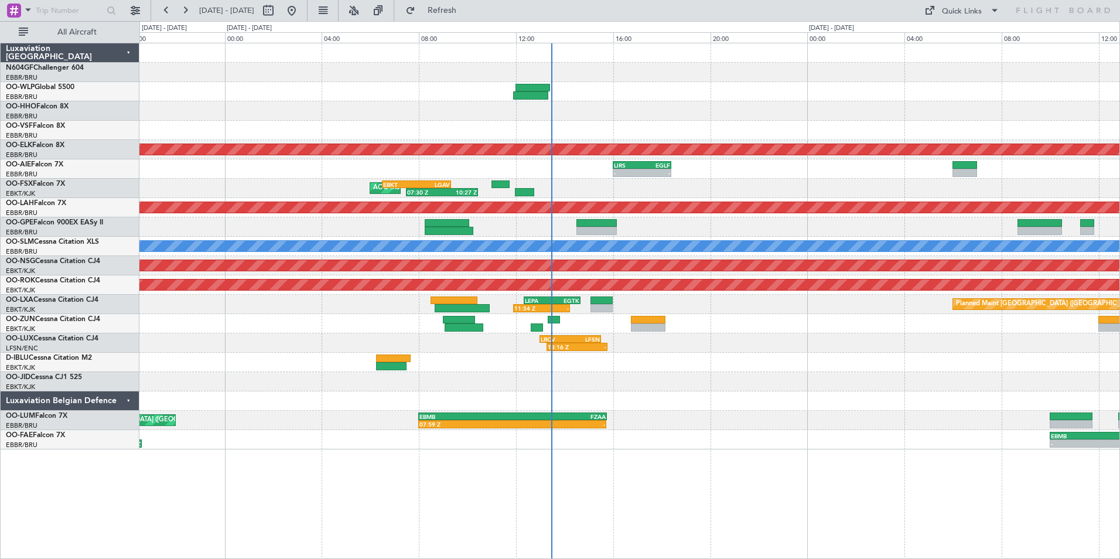
click at [532, 357] on div "EBKT 08:55 Z LFMD 10:55 Z 08:45 Z 10:45 Z" at bounding box center [629, 362] width 980 height 19
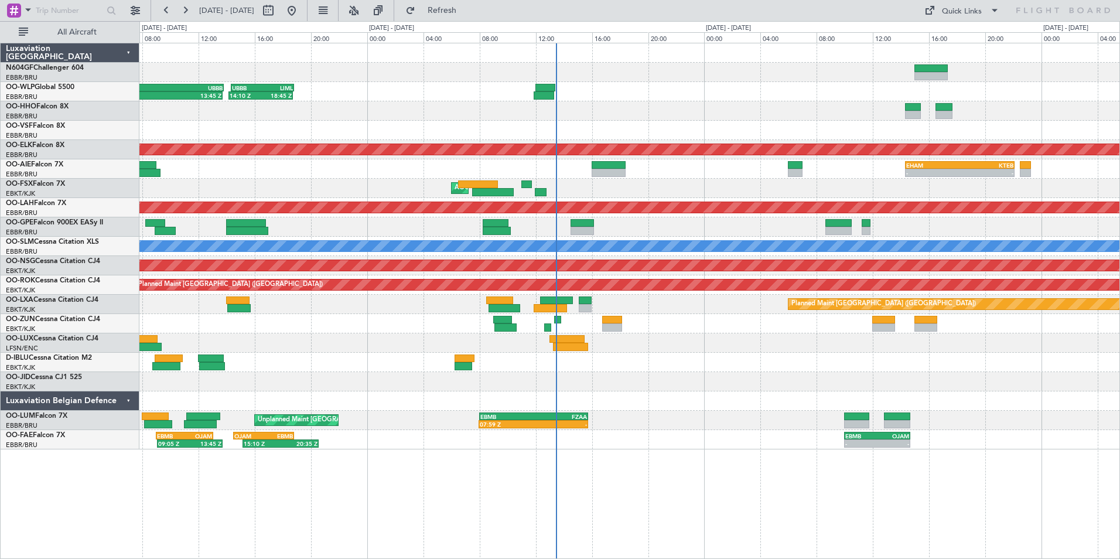
click at [573, 383] on div at bounding box center [629, 381] width 980 height 19
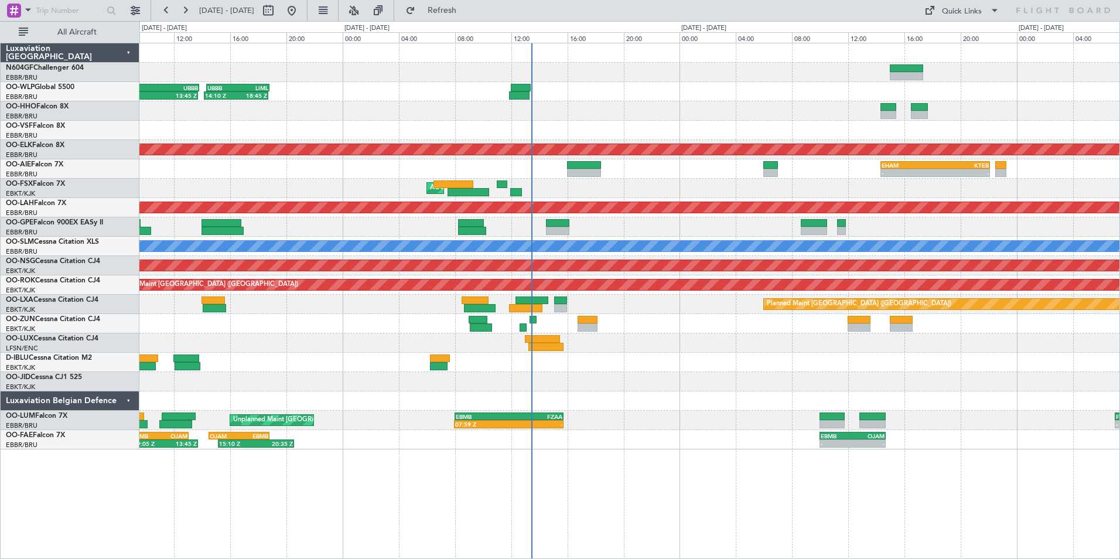
click at [554, 380] on div at bounding box center [629, 381] width 980 height 19
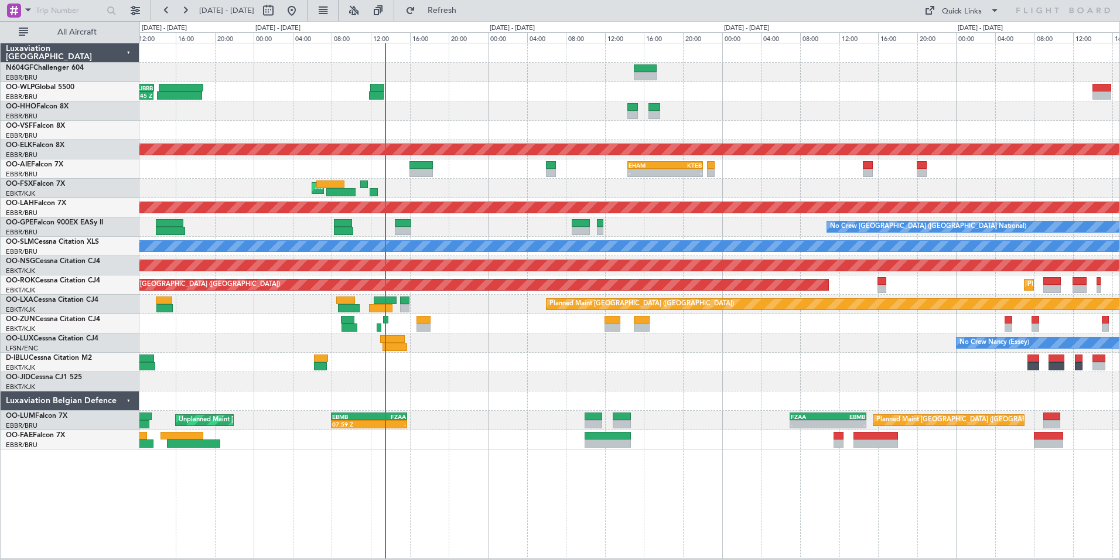
click at [688, 387] on div "RJAA 02:30 Z UBBB 13:50 Z 02:30 Z 13:45 Z Planned Maint Kortrijk-Wevelgem EHAM …" at bounding box center [629, 246] width 980 height 406
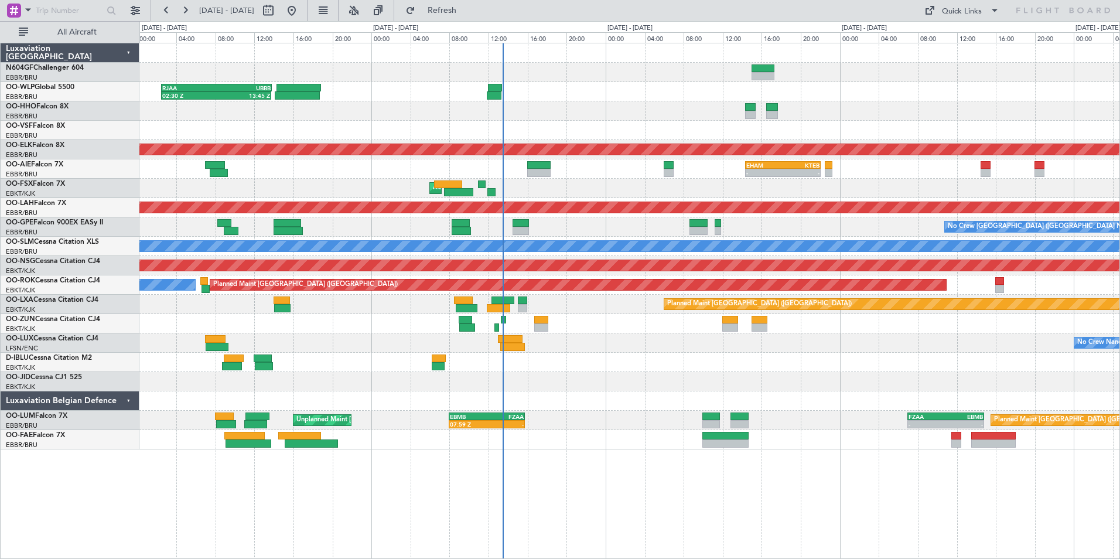
click at [702, 354] on div at bounding box center [629, 362] width 980 height 19
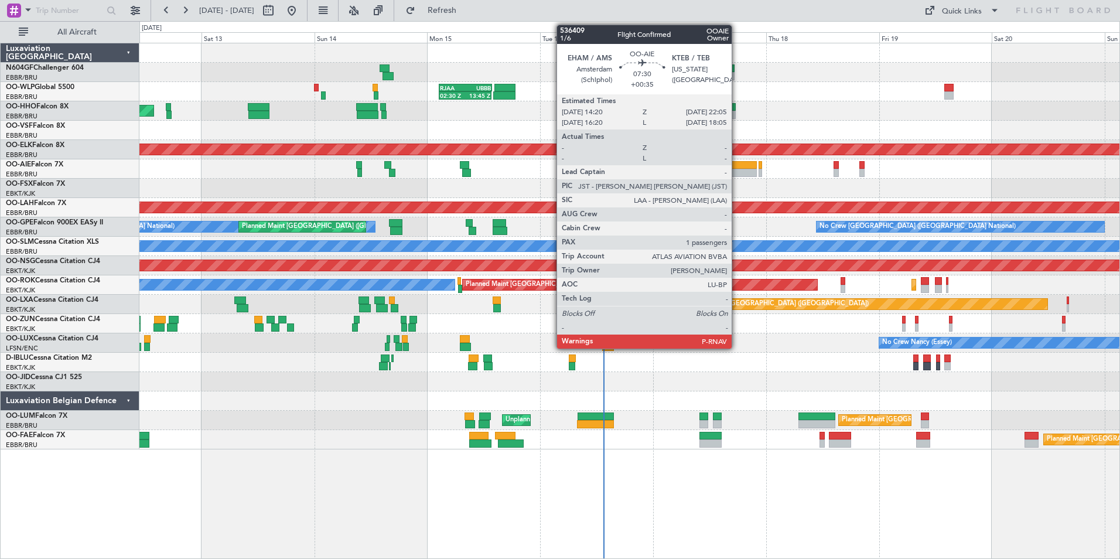
click at [737, 166] on div at bounding box center [738, 165] width 37 height 8
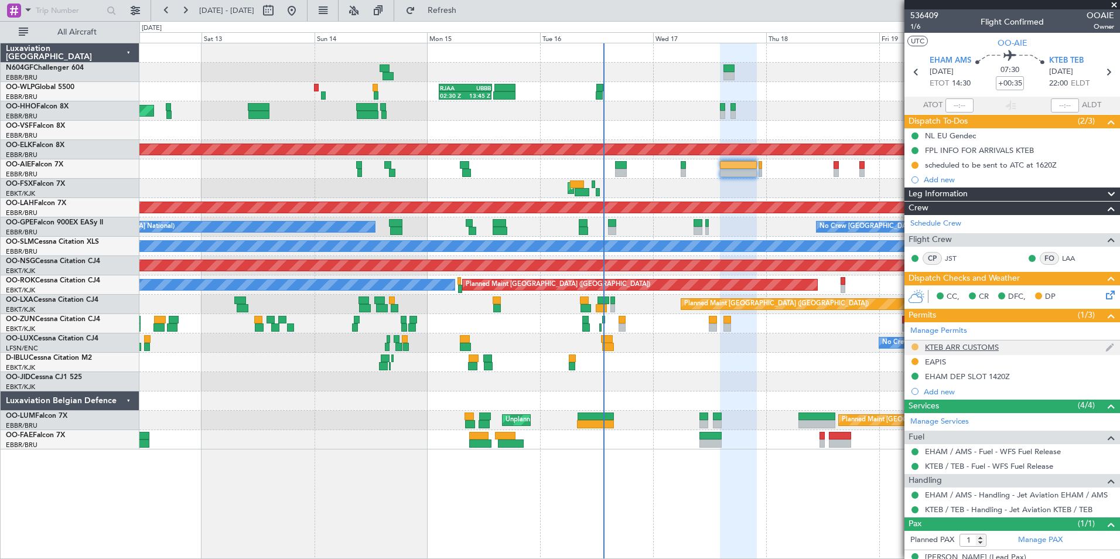
click at [916, 344] on button at bounding box center [915, 346] width 7 height 7
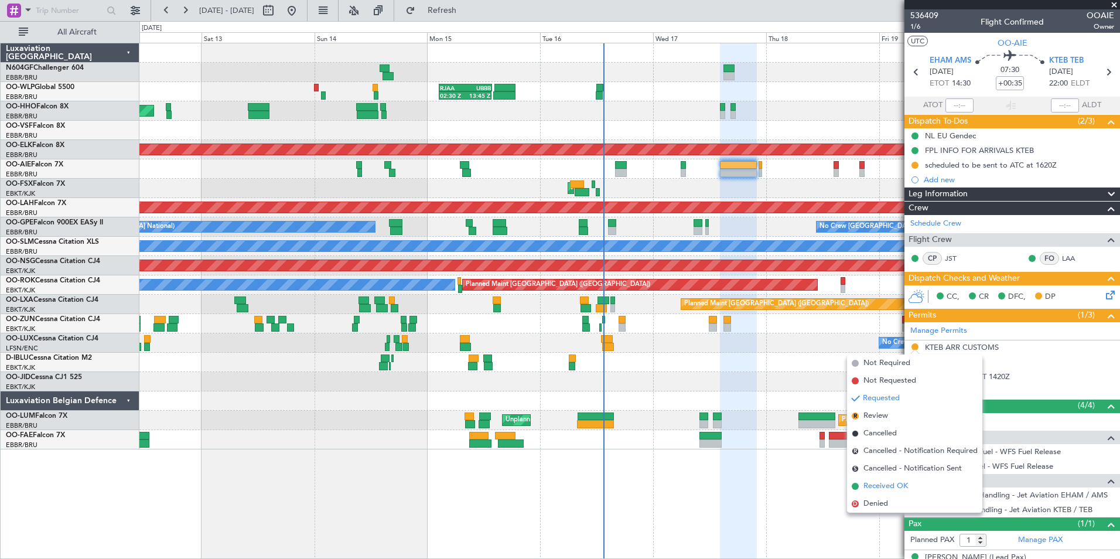
click at [879, 482] on span "Received OK" at bounding box center [886, 486] width 45 height 12
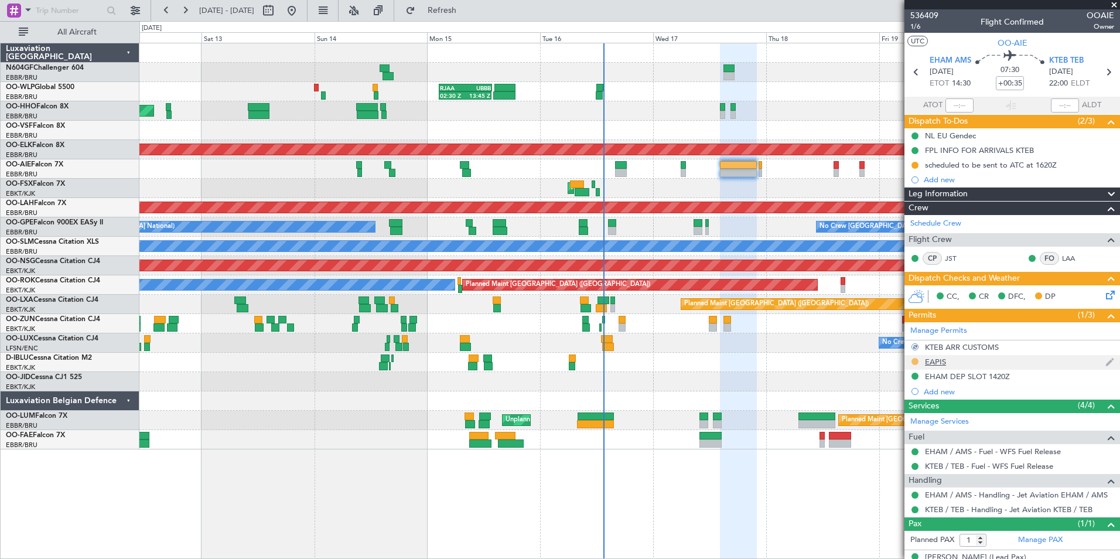
click at [912, 362] on button at bounding box center [915, 361] width 7 height 7
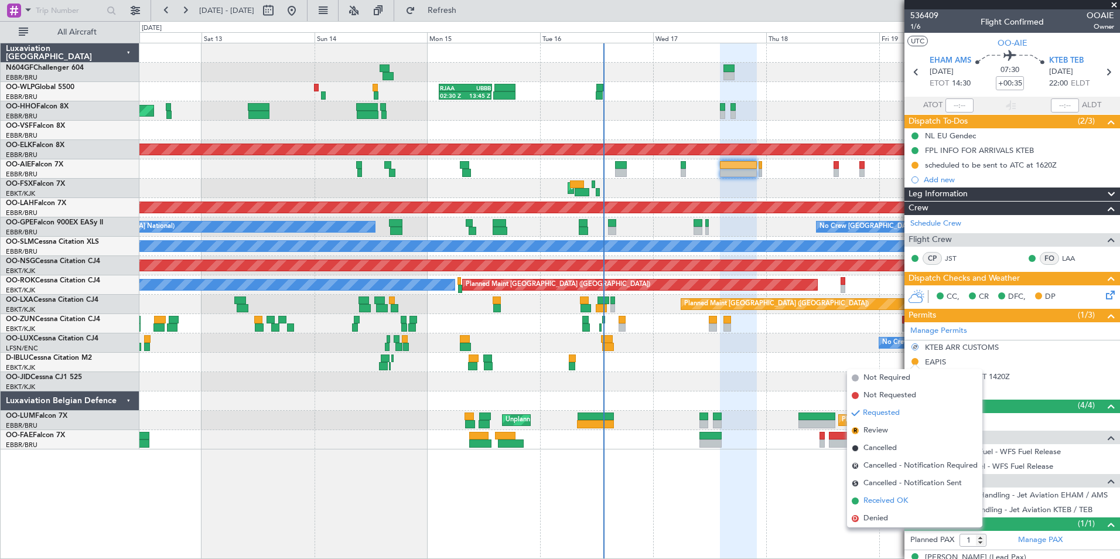
click at [893, 496] on span "Received OK" at bounding box center [886, 501] width 45 height 12
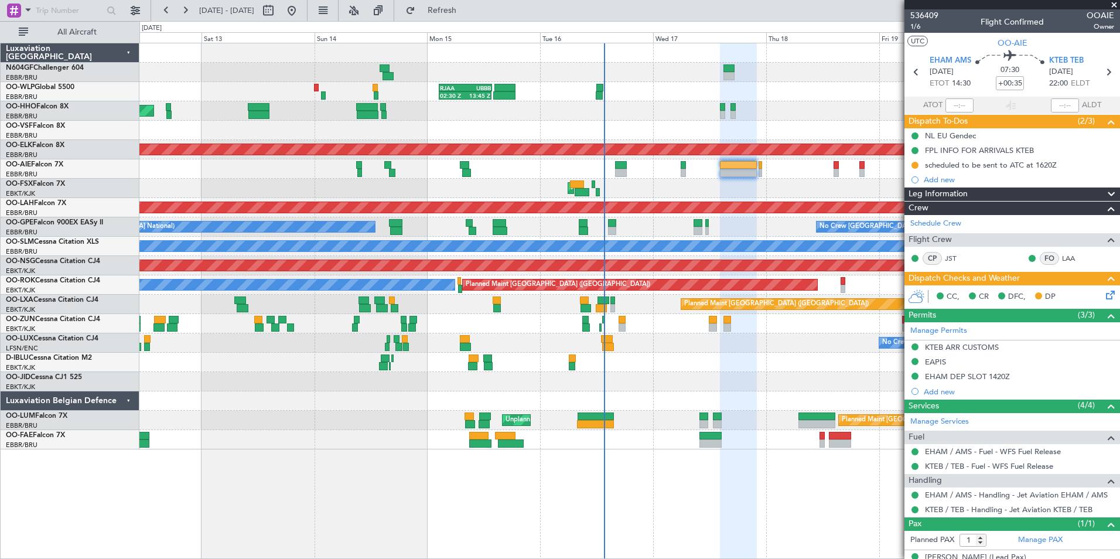
click at [710, 401] on div at bounding box center [629, 400] width 980 height 19
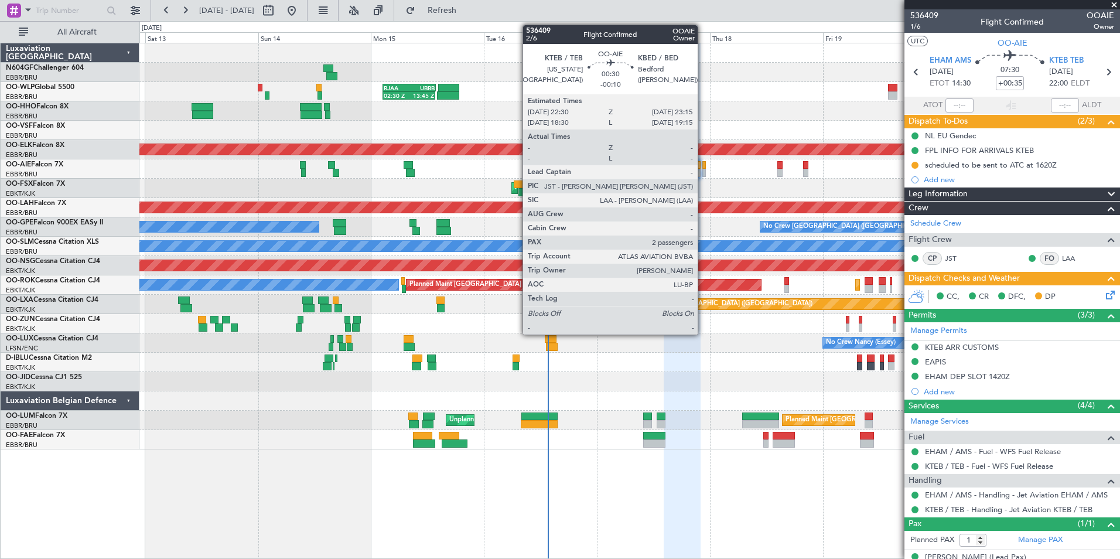
click at [703, 169] on div at bounding box center [704, 173] width 4 height 8
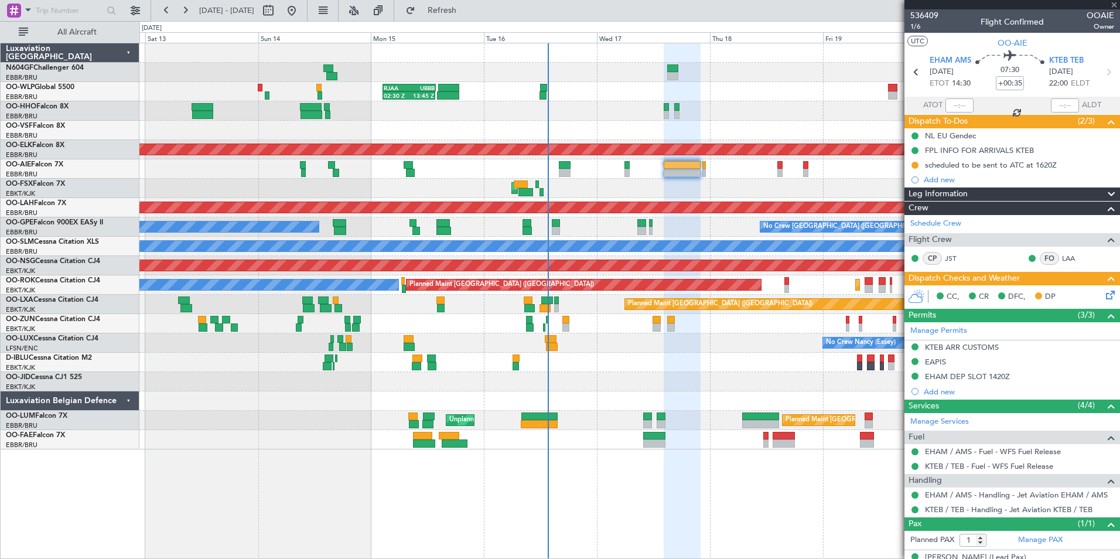
type input "-00:10"
type input "2"
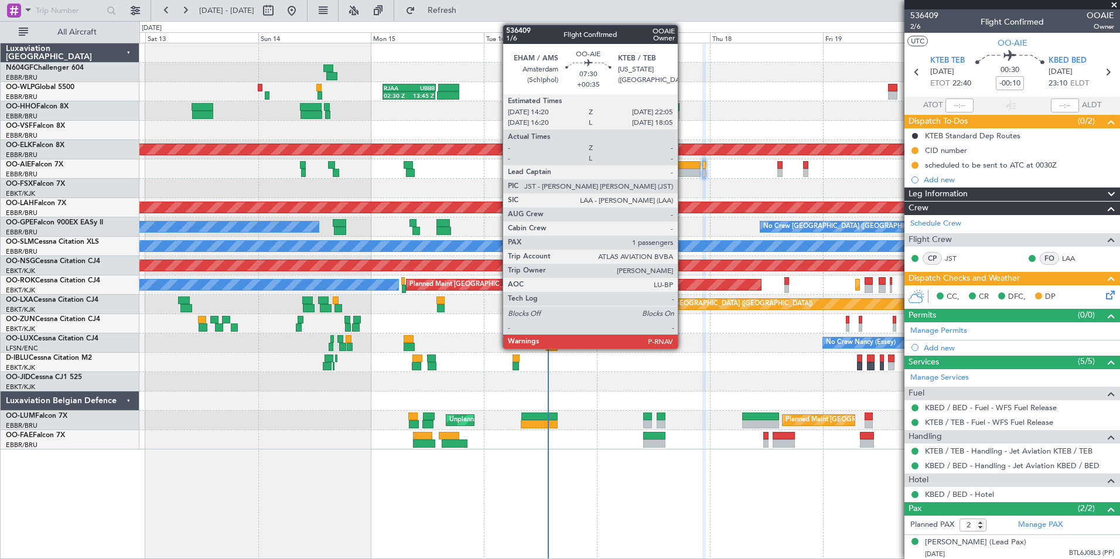
click at [683, 163] on div at bounding box center [682, 165] width 37 height 8
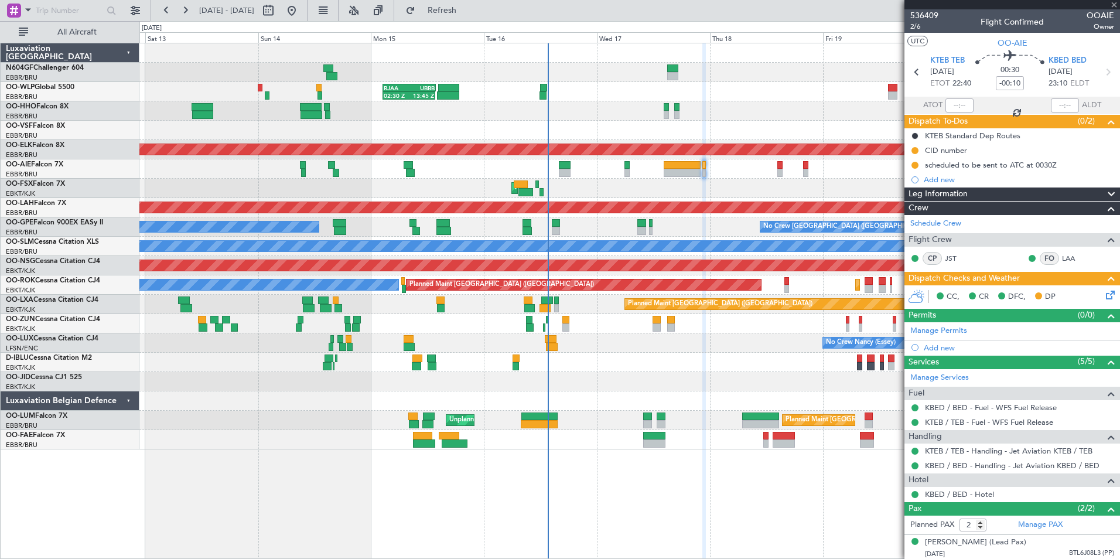
type input "+00:35"
type input "1"
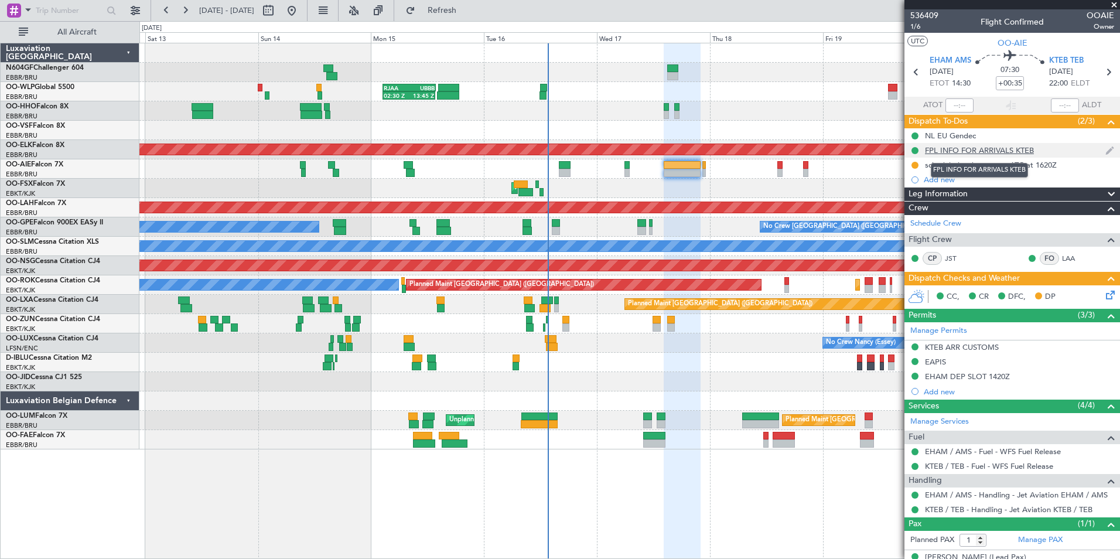
click at [967, 151] on div "FPL INFO FOR ARRIVALS KTEB" at bounding box center [979, 150] width 109 height 10
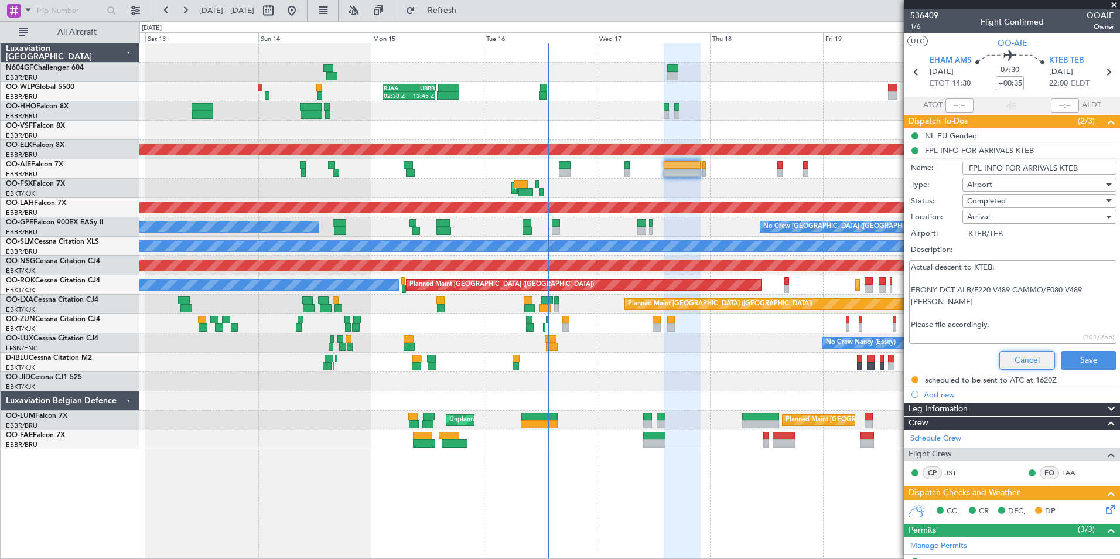
click at [1007, 361] on button "Cancel" at bounding box center [1028, 360] width 56 height 19
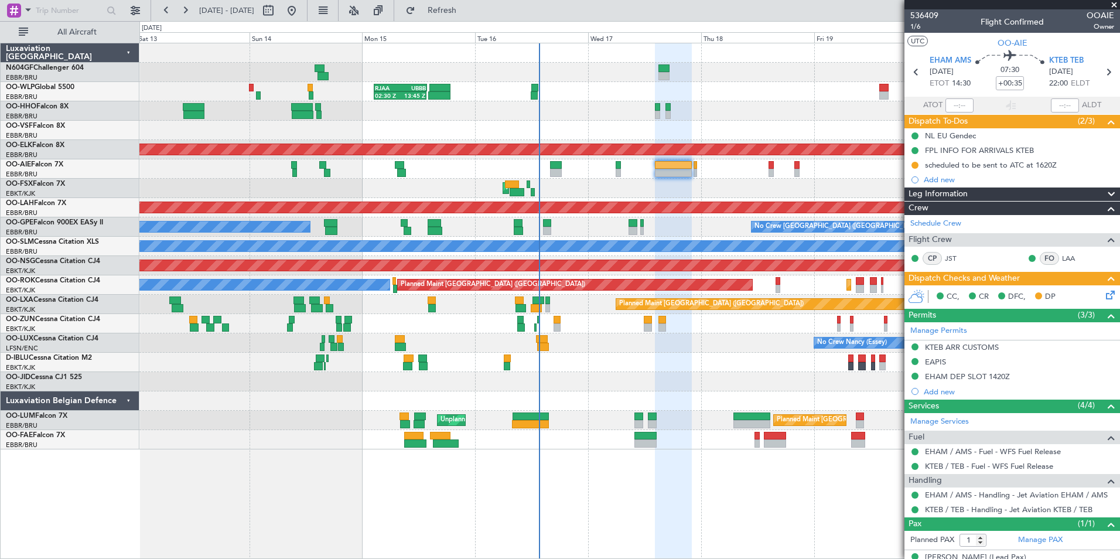
click at [482, 103] on div "Planned Maint Geneva (Cointrin)" at bounding box center [629, 110] width 980 height 19
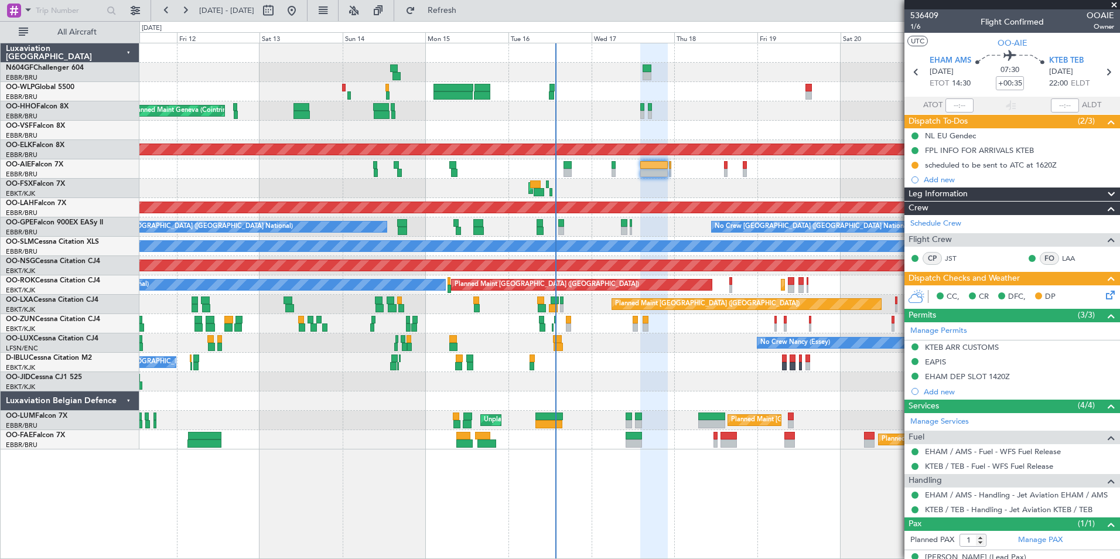
click at [601, 227] on div "Planned Maint Brussels (Brussels National) No Crew Brussels (Brussels National)…" at bounding box center [629, 226] width 980 height 19
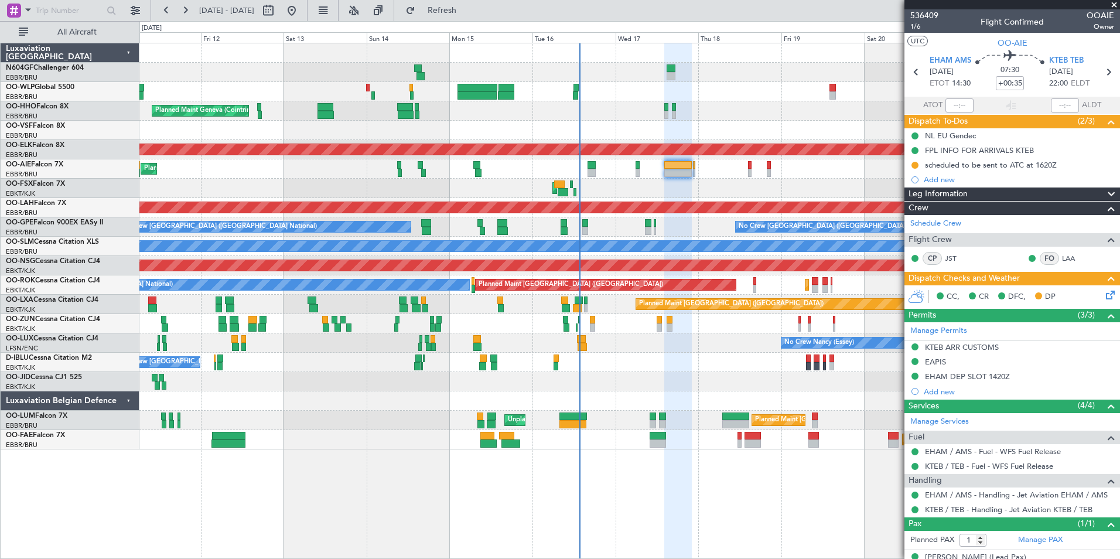
click at [613, 429] on div "Planned Maint Liege Planned Maint Geneva (Cointrin) AOG Maint New York (Teterbo…" at bounding box center [629, 246] width 980 height 406
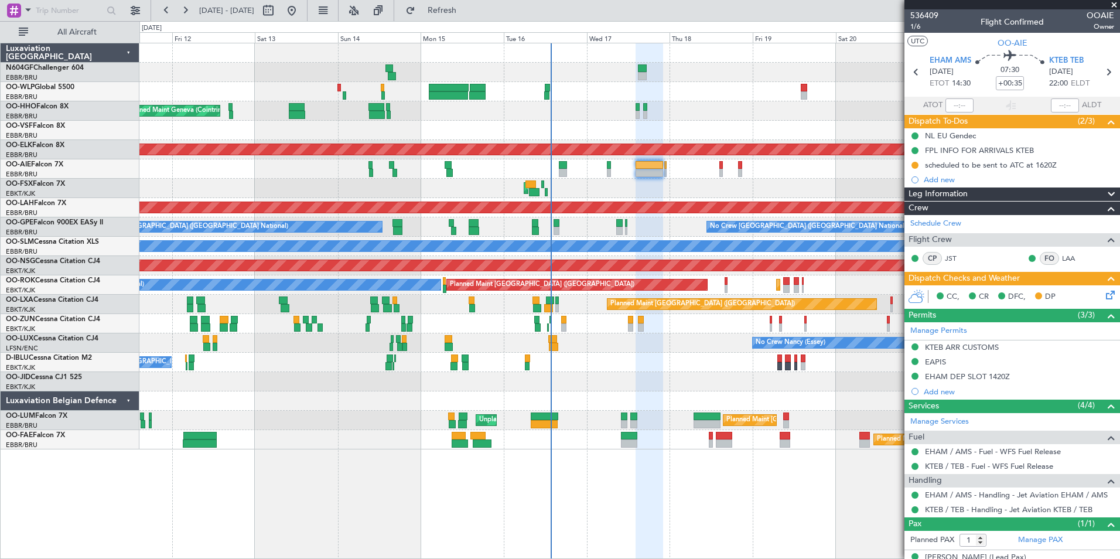
click at [587, 89] on div "Planned Maint Liege Planned Maint Geneva (Cointrin) AOG Maint New York (Teterbo…" at bounding box center [629, 246] width 980 height 406
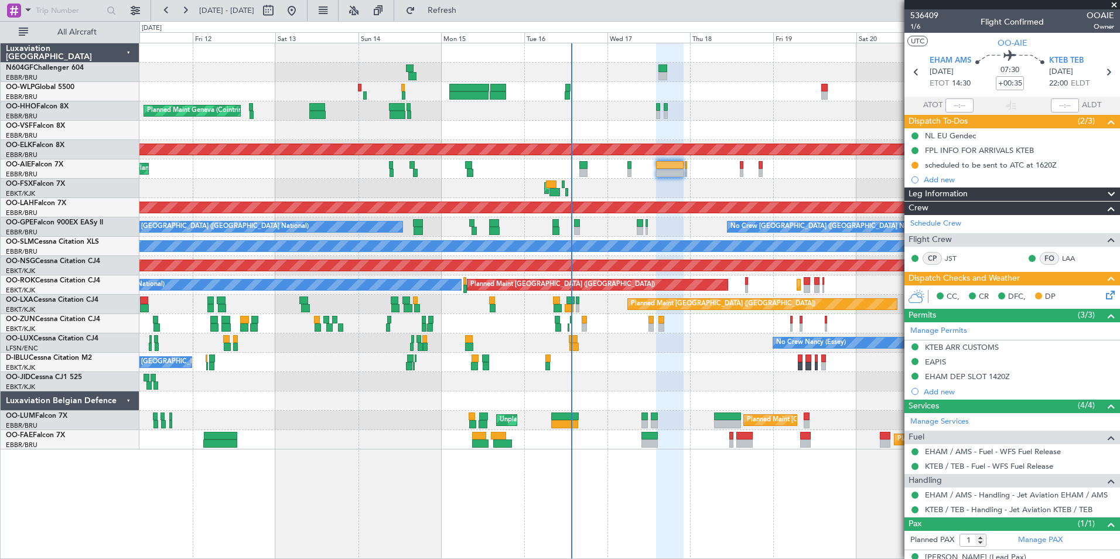
click at [608, 327] on div "Planned Maint Kortrijk-[GEOGRAPHIC_DATA]" at bounding box center [629, 323] width 980 height 19
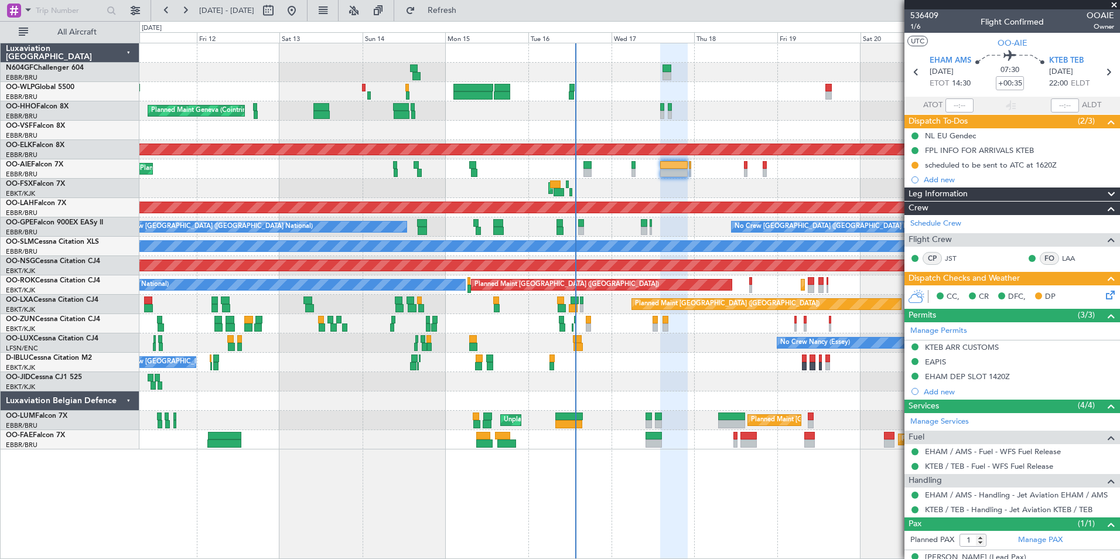
drag, startPoint x: 1111, startPoint y: 8, endPoint x: 1058, endPoint y: 37, distance: 61.3
click at [1111, 8] on span at bounding box center [1114, 5] width 12 height 11
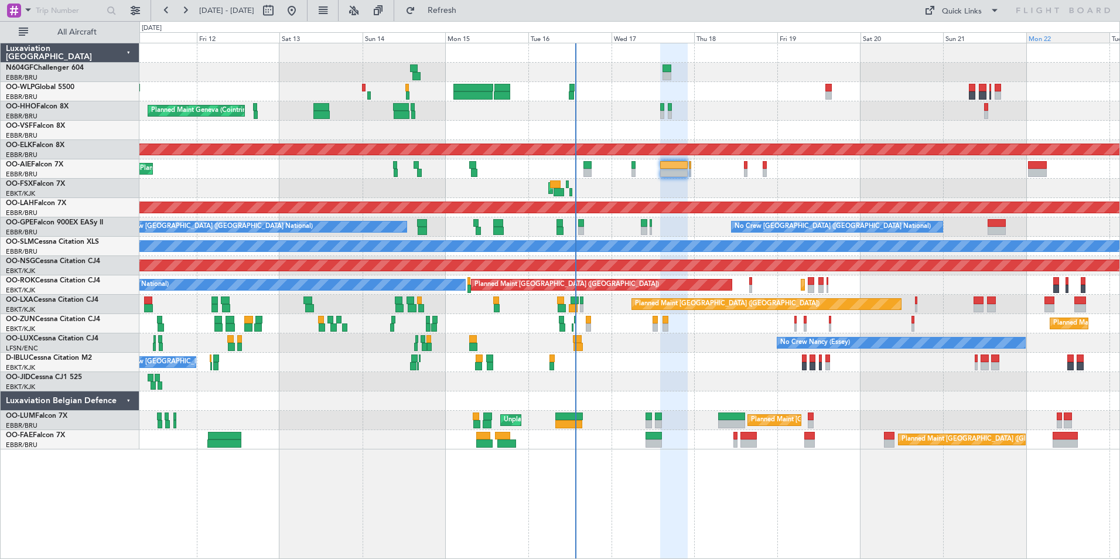
type input "0"
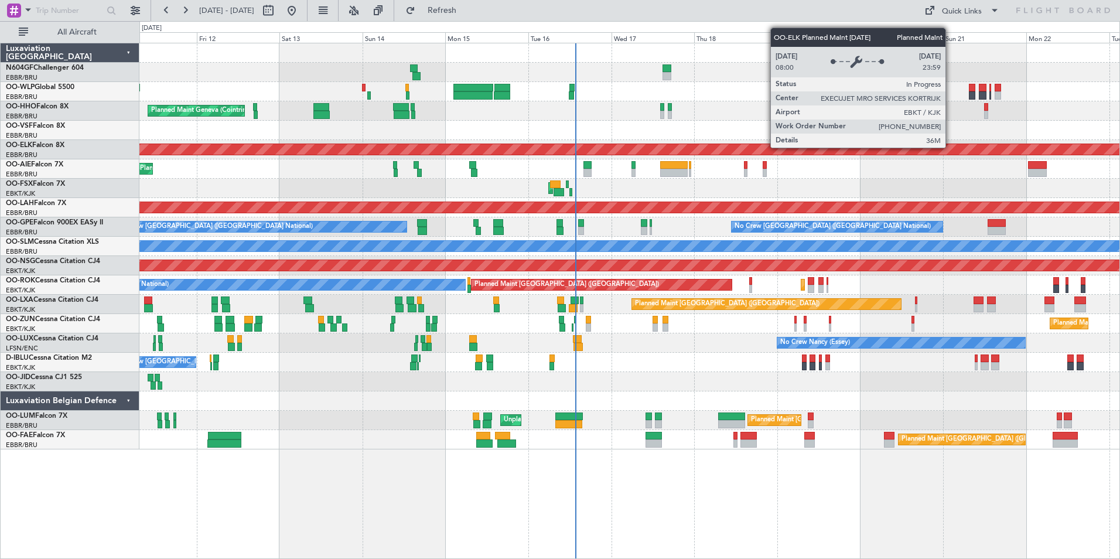
click at [463, 137] on div "Planned Maint Liege Planned Maint Geneva (Cointrin) AOG Maint New York (Teterbo…" at bounding box center [629, 246] width 980 height 406
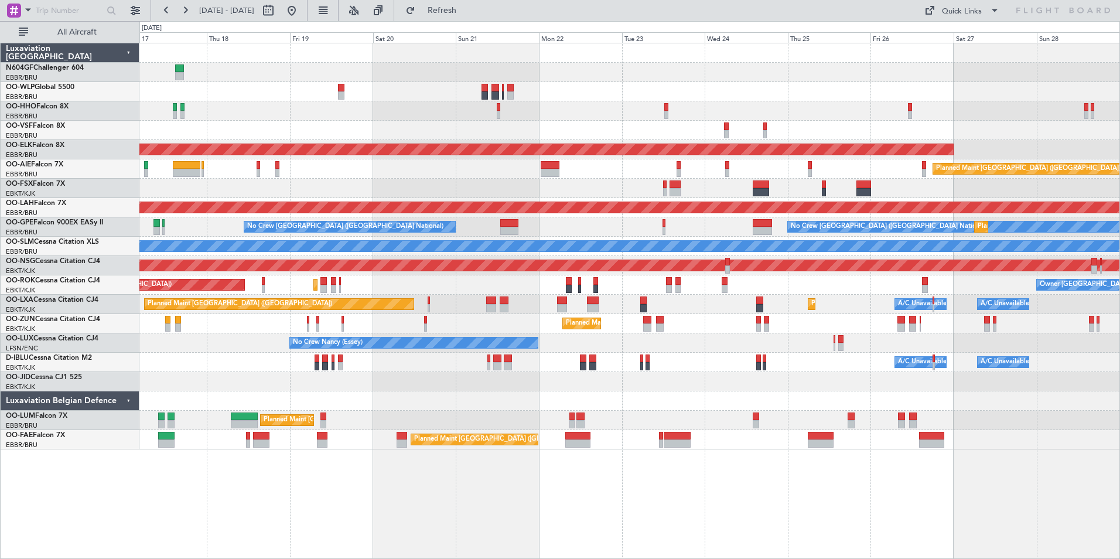
click at [514, 149] on div "Planned Maint Kortrijk-Wevelgem Planned Maint London (Farnborough) AOG Maint Ko…" at bounding box center [629, 246] width 980 height 406
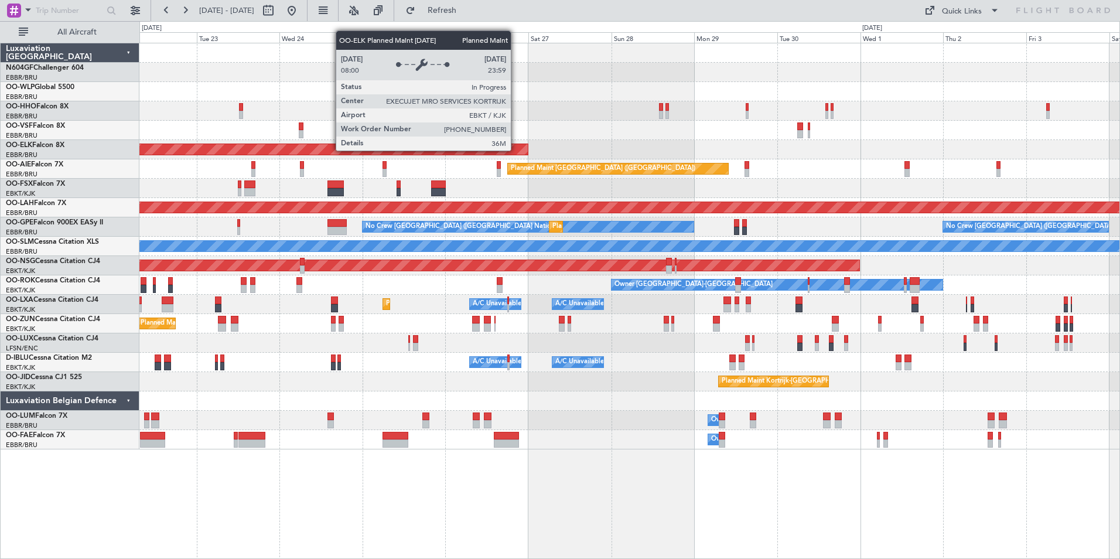
click at [472, 151] on div "Planned Maint Kortrijk-[GEOGRAPHIC_DATA]" at bounding box center [629, 149] width 980 height 19
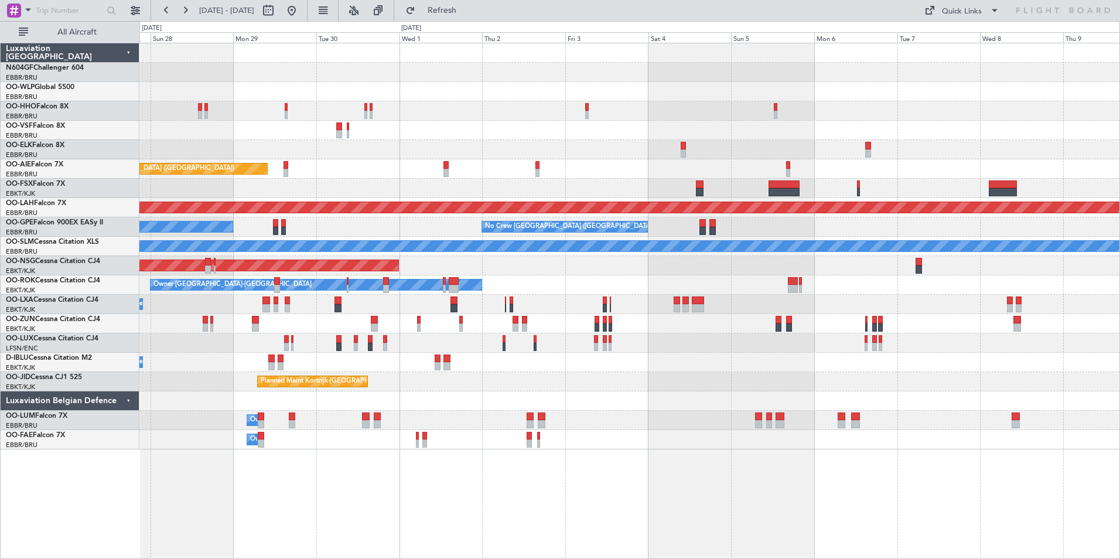
click at [552, 164] on div "Planned Maint Kortrijk-Wevelgem Planned Maint London (Farnborough) Planned Main…" at bounding box center [629, 246] width 980 height 406
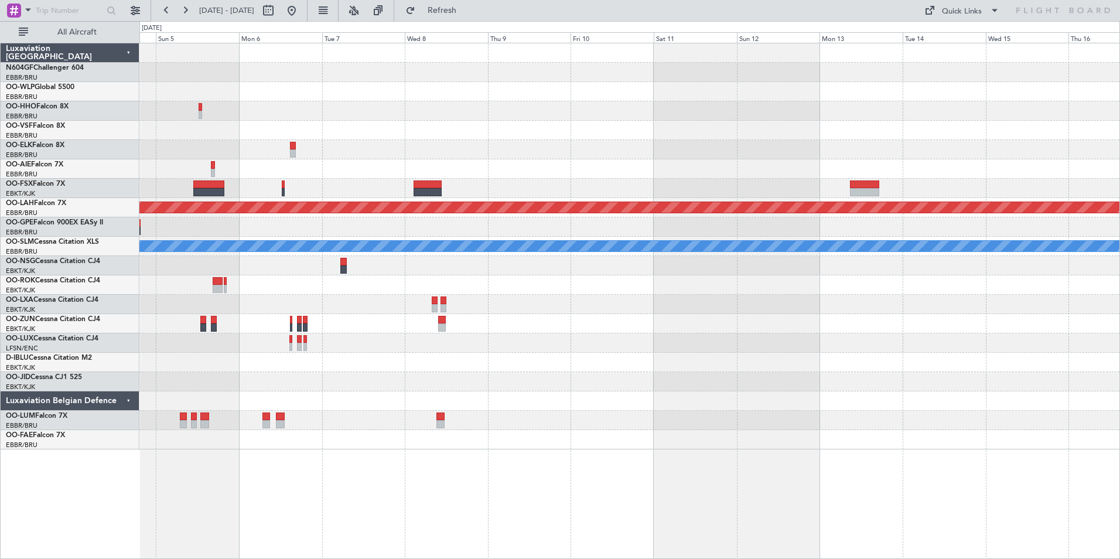
click at [544, 156] on div "Planned Maint Alton-st Louis (St Louis Regl) No Crew Brussels (Brussels Nationa…" at bounding box center [629, 246] width 980 height 406
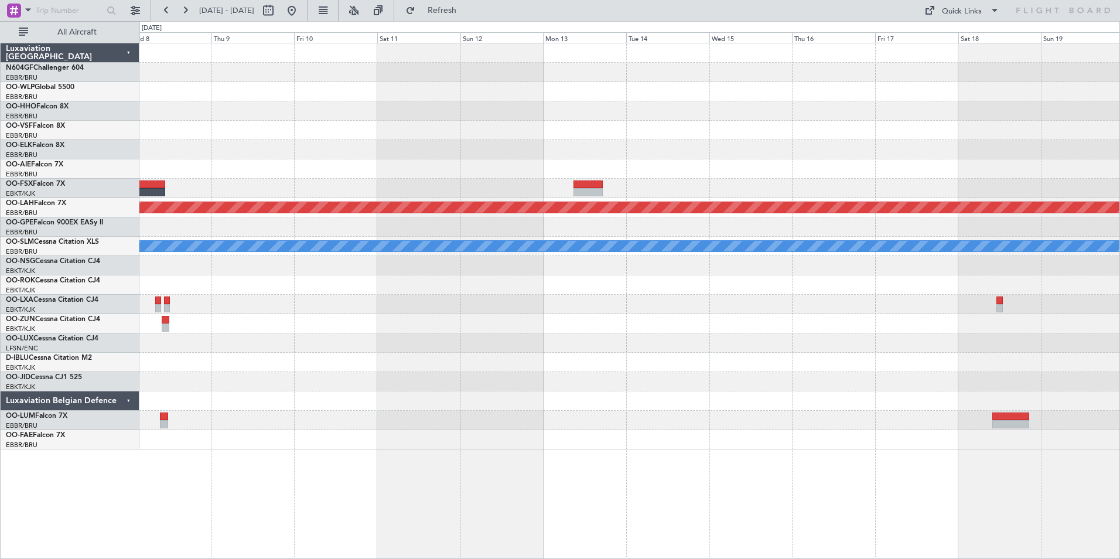
click at [538, 156] on div at bounding box center [629, 149] width 980 height 19
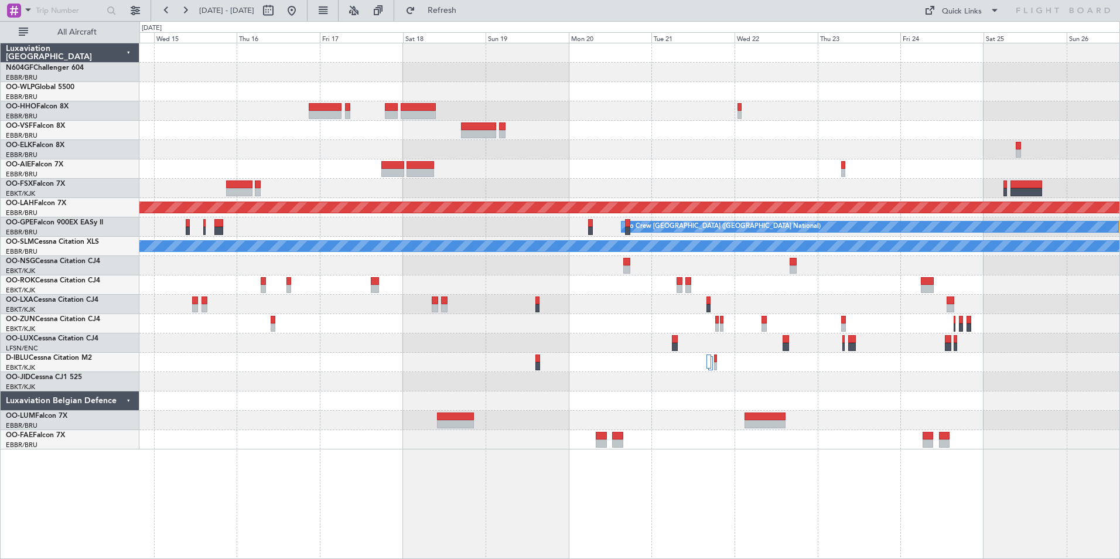
click at [503, 438] on div "Owner Melsbroek Air Base" at bounding box center [629, 439] width 980 height 19
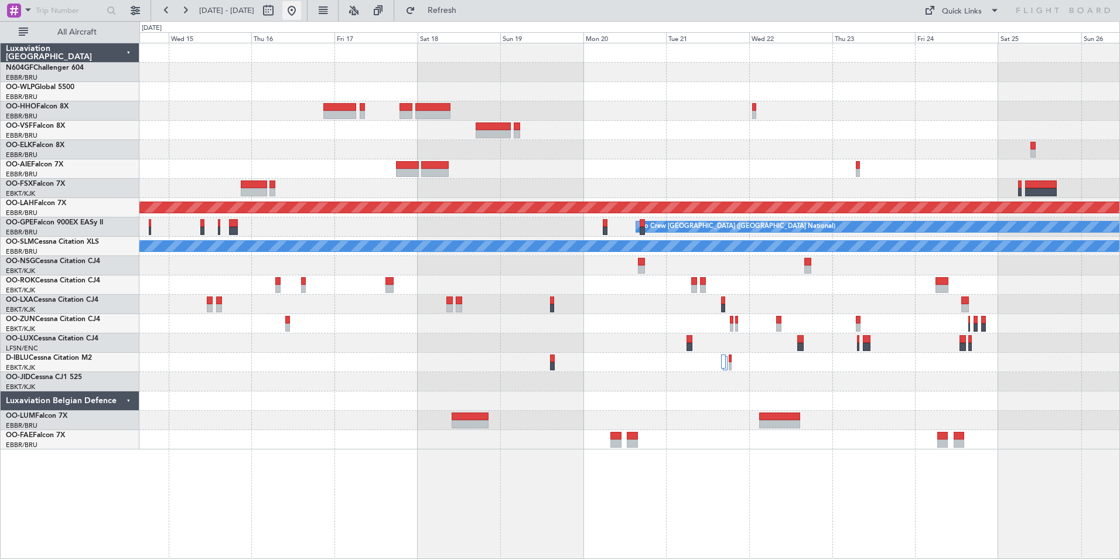
click at [301, 18] on button at bounding box center [291, 10] width 19 height 19
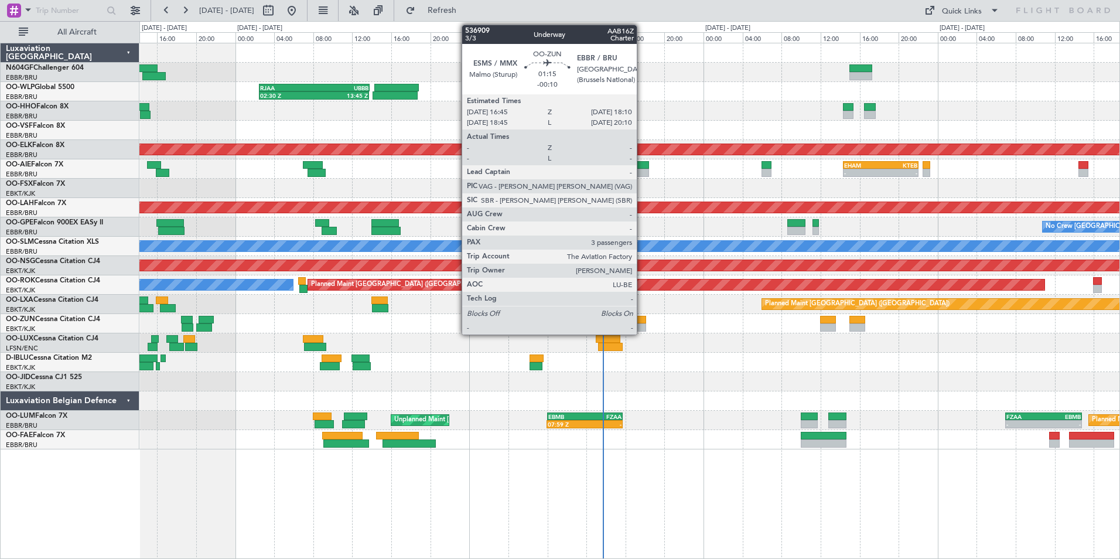
click at [642, 319] on div at bounding box center [639, 320] width 14 height 8
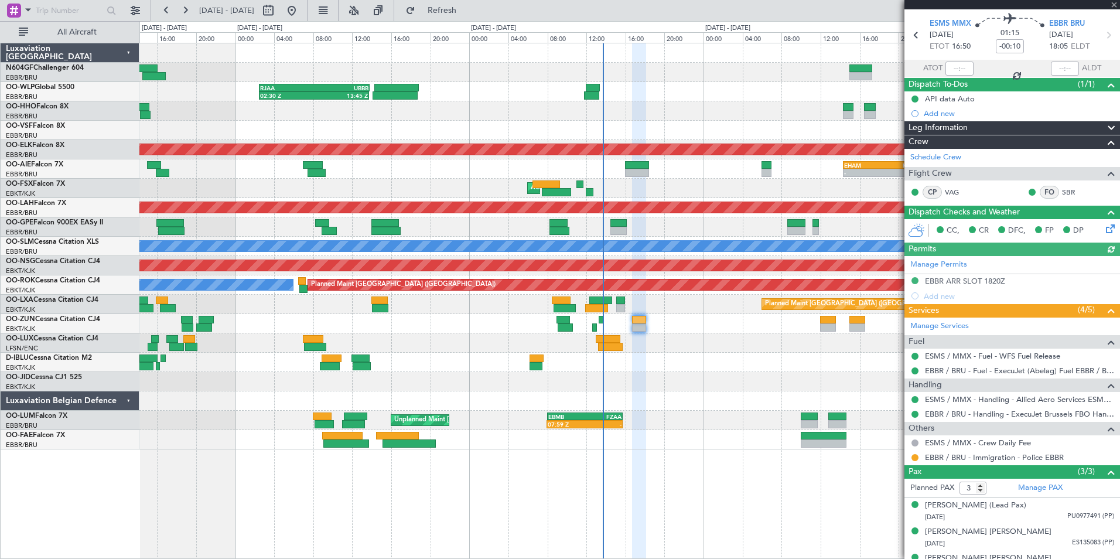
scroll to position [54, 0]
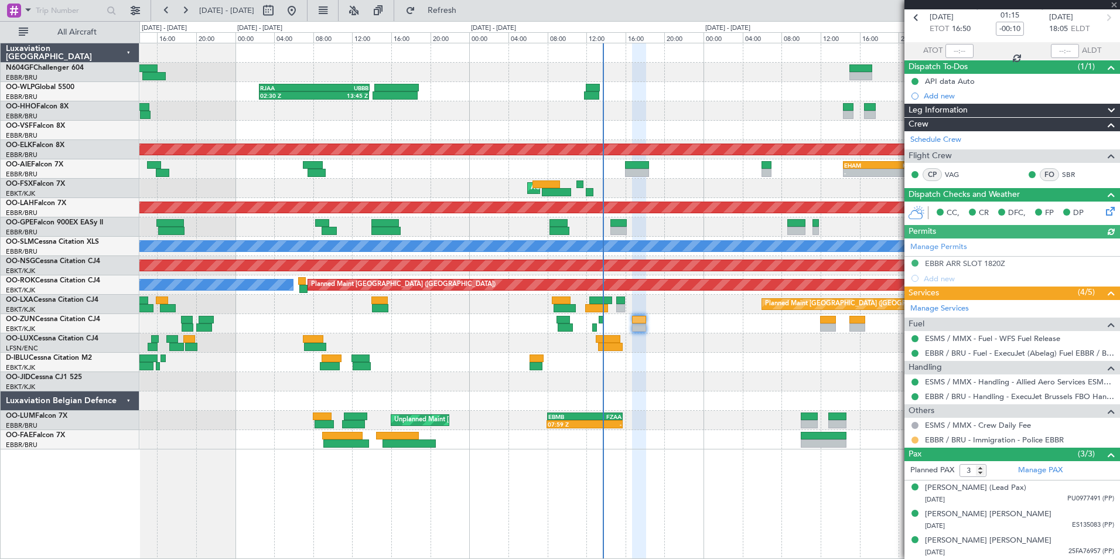
click at [916, 437] on button at bounding box center [915, 439] width 7 height 7
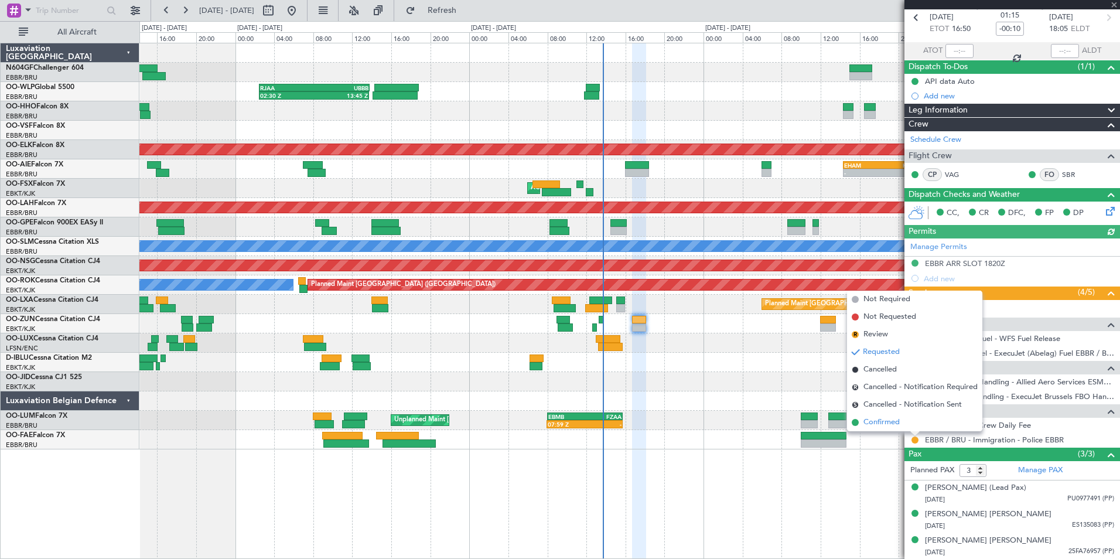
click at [899, 419] on span "Confirmed" at bounding box center [882, 423] width 36 height 12
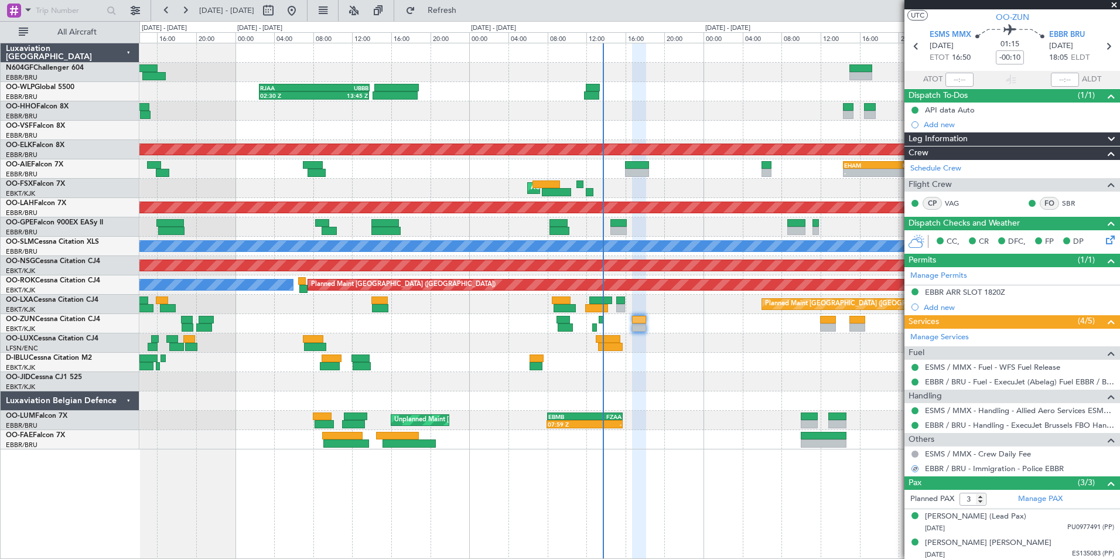
scroll to position [0, 0]
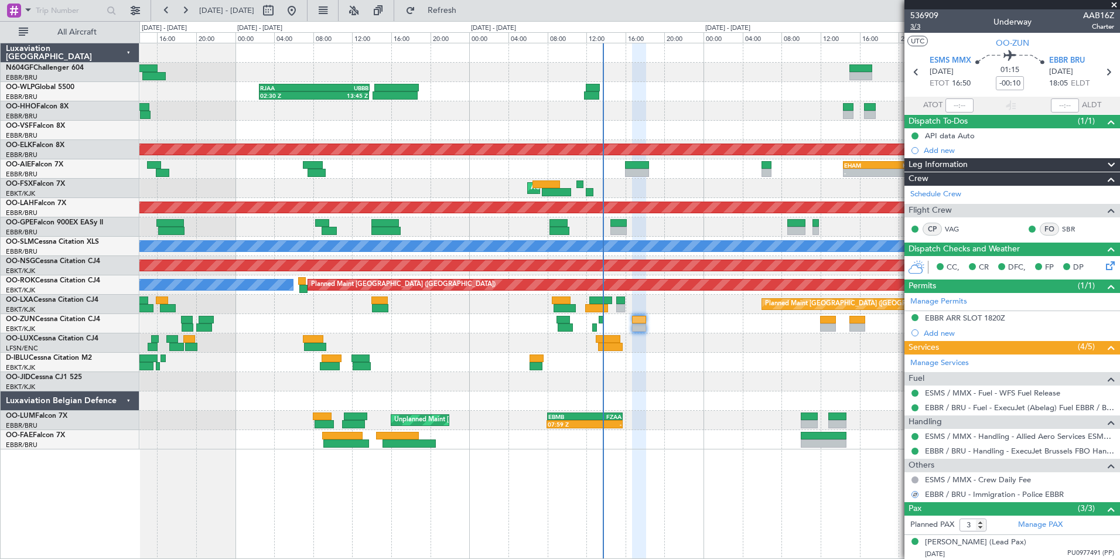
click at [921, 26] on span "3/3" at bounding box center [924, 27] width 28 height 10
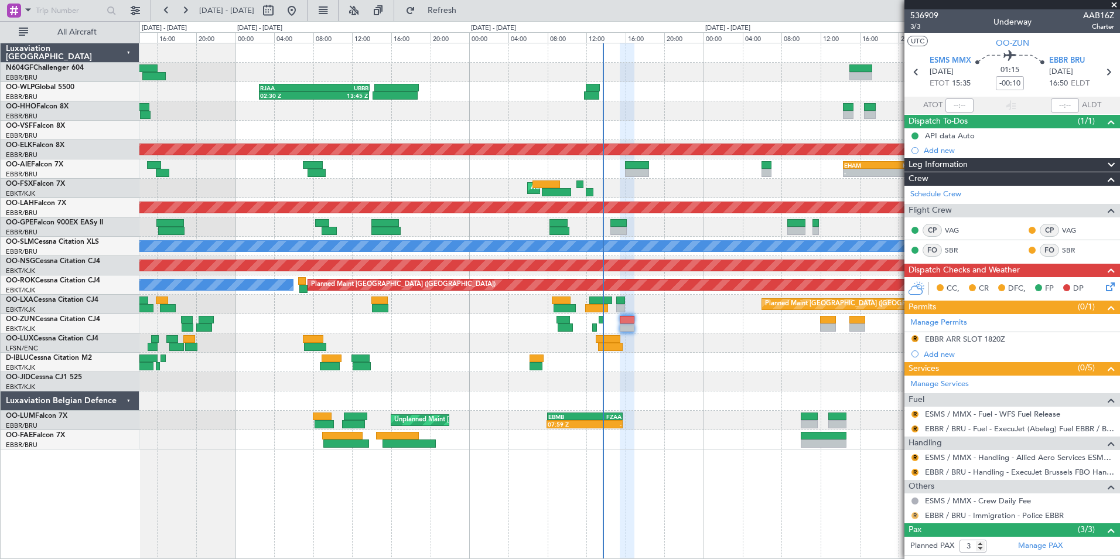
click at [917, 513] on button "R" at bounding box center [915, 515] width 7 height 7
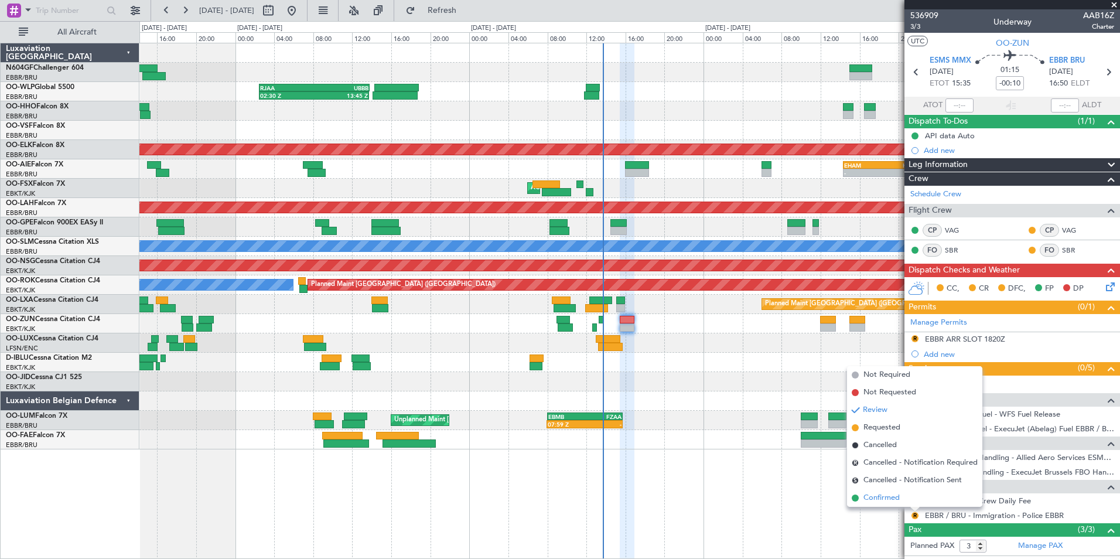
click at [906, 496] on li "Confirmed" at bounding box center [914, 498] width 135 height 18
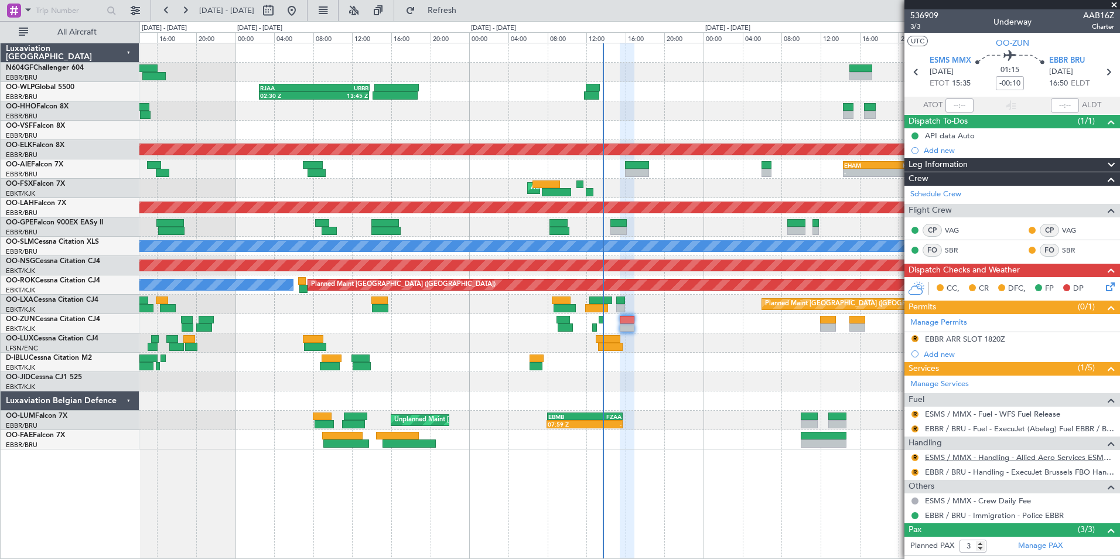
click at [981, 459] on link "ESMS / MMX - Handling - Allied Aero Services ESMS / MMX" at bounding box center [1019, 457] width 189 height 10
click at [915, 411] on button "R" at bounding box center [915, 414] width 7 height 7
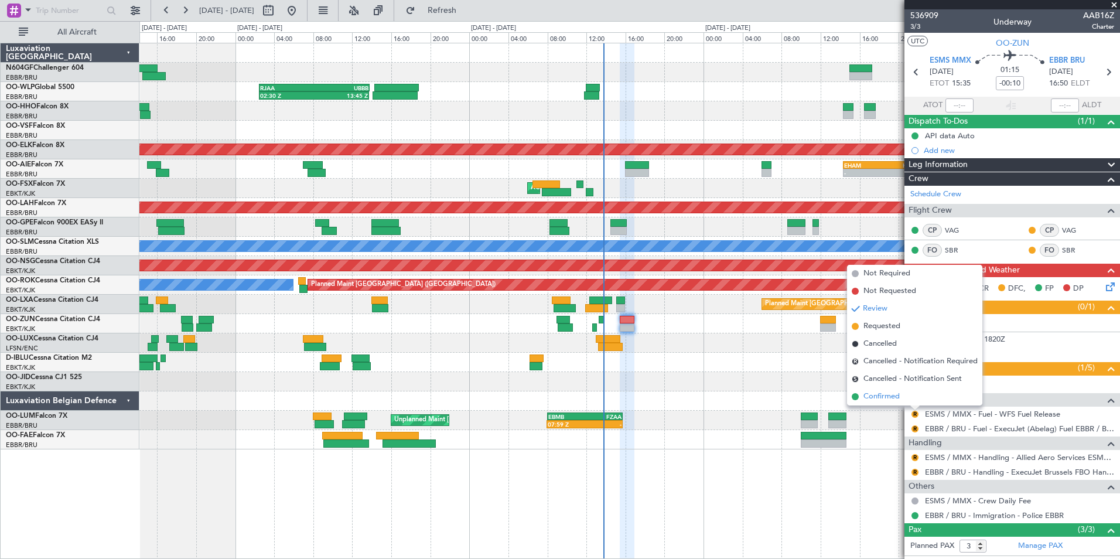
click at [868, 402] on span "Confirmed" at bounding box center [882, 397] width 36 height 12
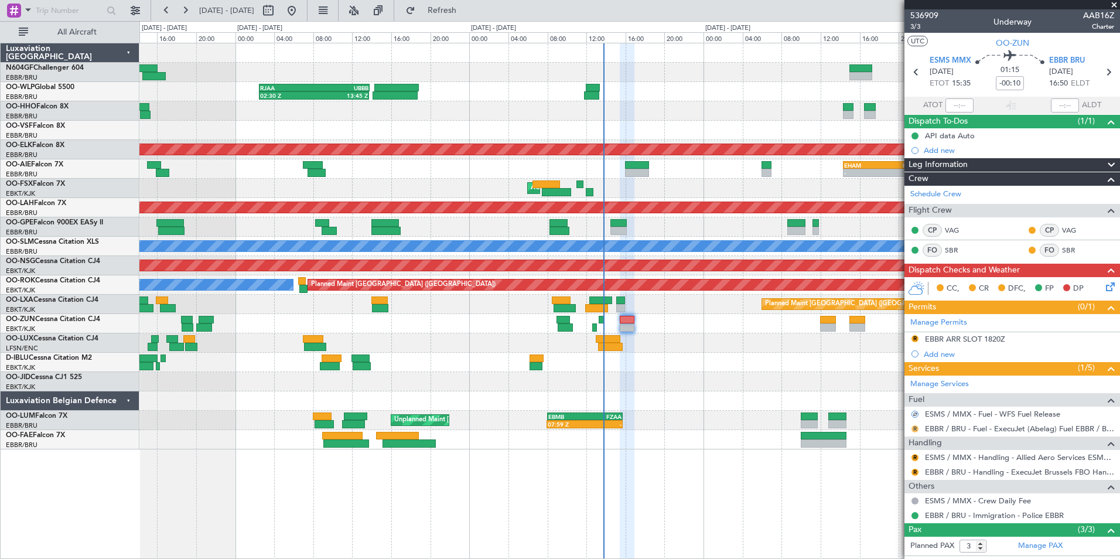
click at [913, 425] on button "R" at bounding box center [915, 428] width 7 height 7
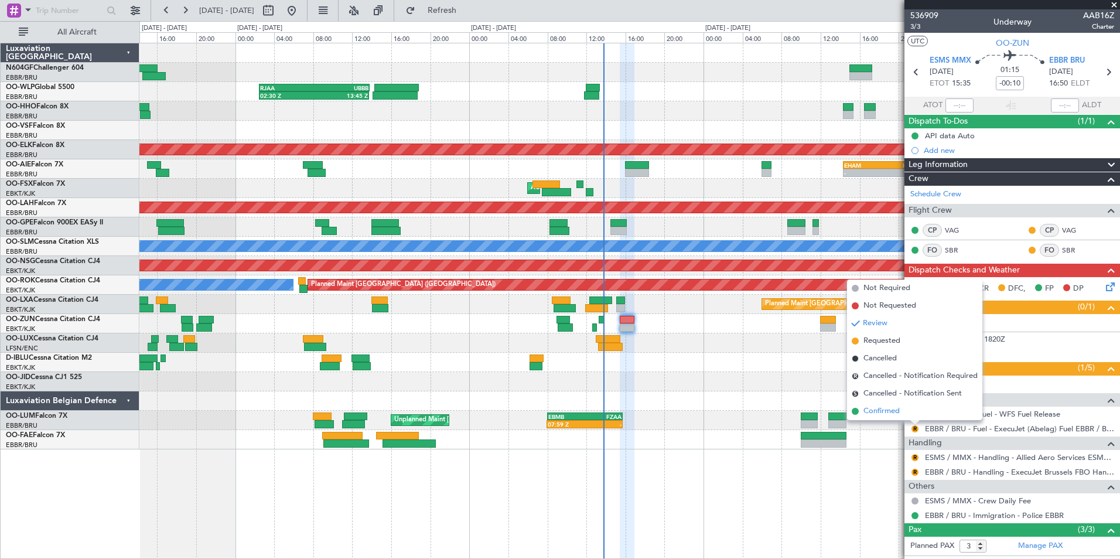
click at [895, 417] on li "Confirmed" at bounding box center [914, 412] width 135 height 18
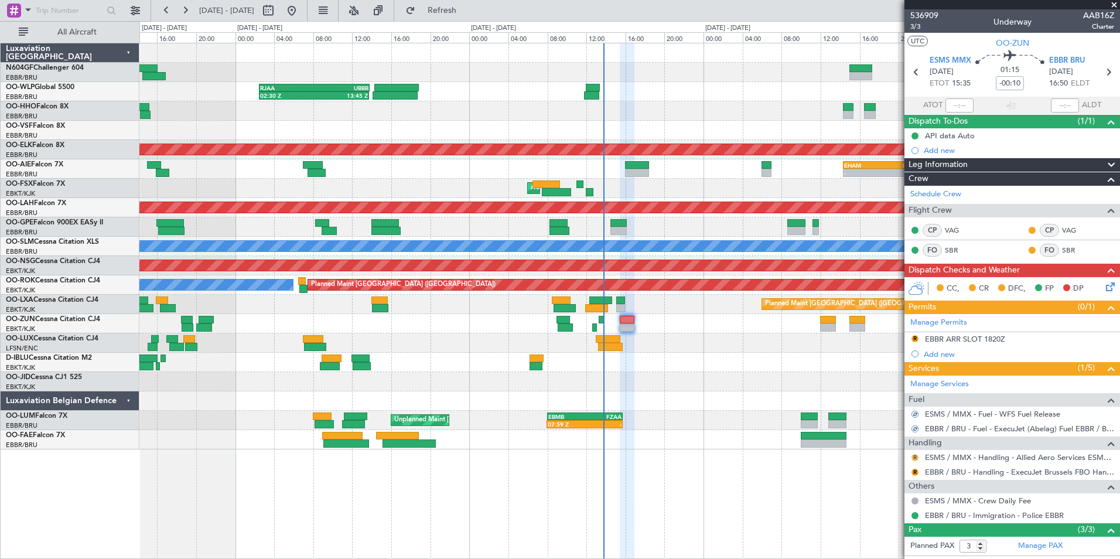
click at [913, 456] on button "R" at bounding box center [915, 457] width 7 height 7
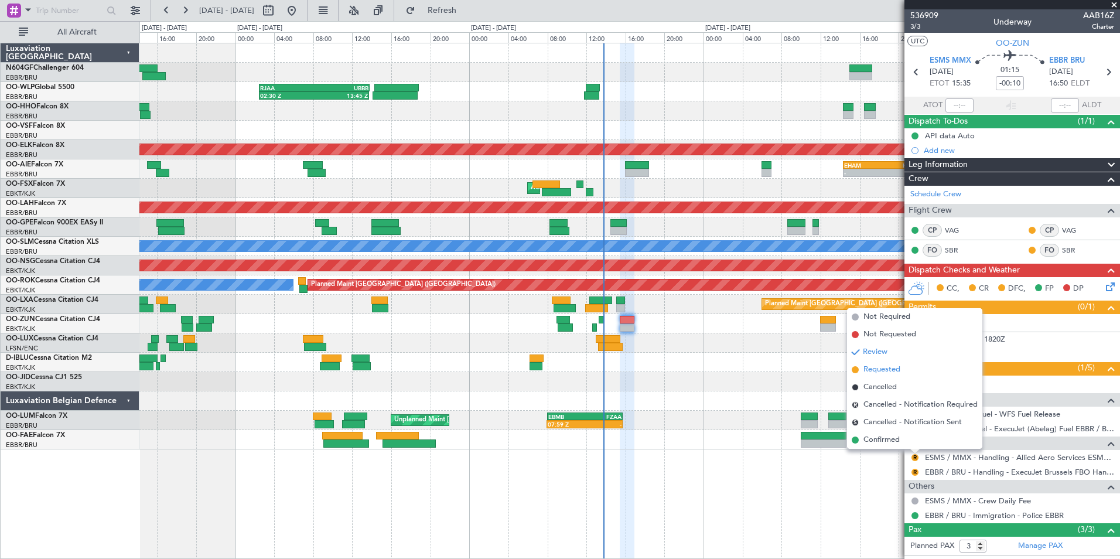
click at [878, 369] on span "Requested" at bounding box center [882, 370] width 37 height 12
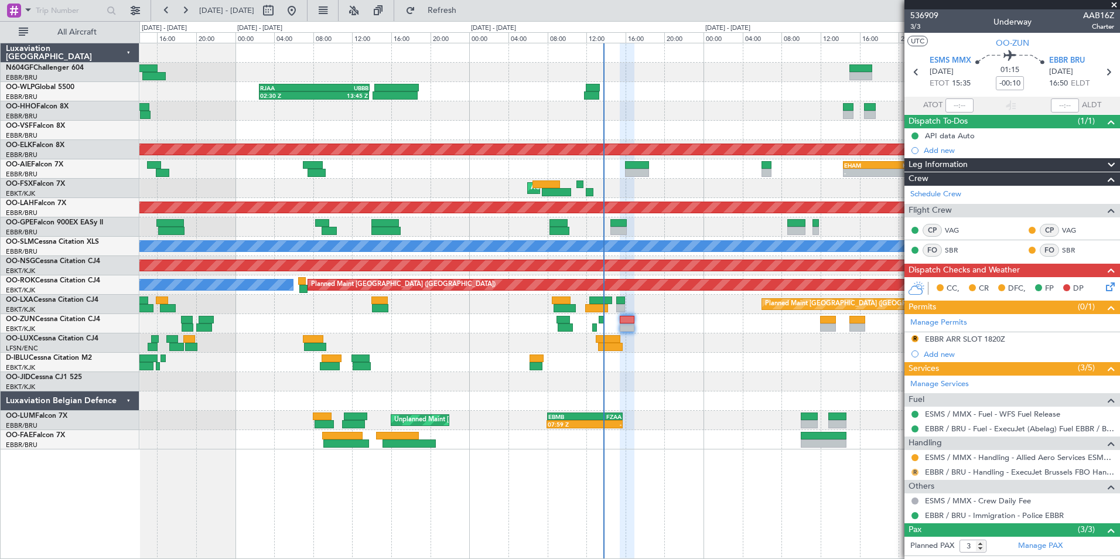
click at [913, 470] on button "R" at bounding box center [915, 472] width 7 height 7
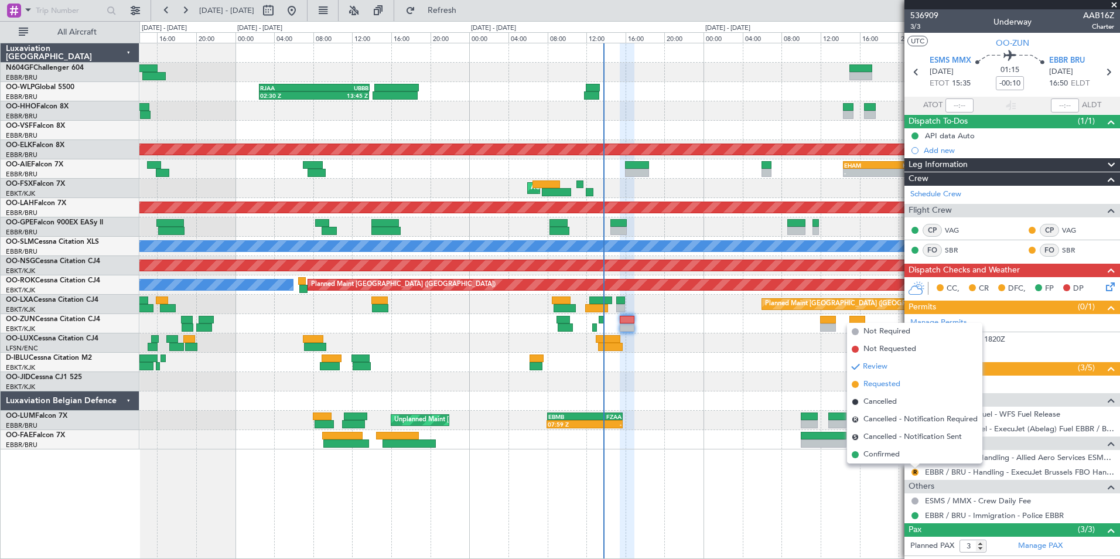
click at [881, 388] on span "Requested" at bounding box center [882, 384] width 37 height 12
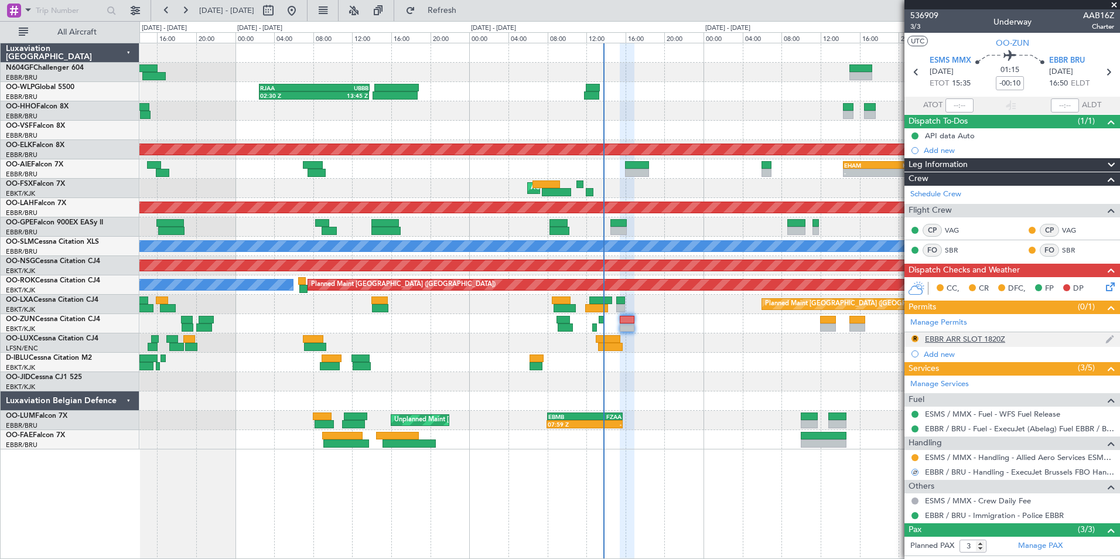
click at [936, 337] on div "EBBR ARR SLOT 1820Z" at bounding box center [965, 339] width 80 height 10
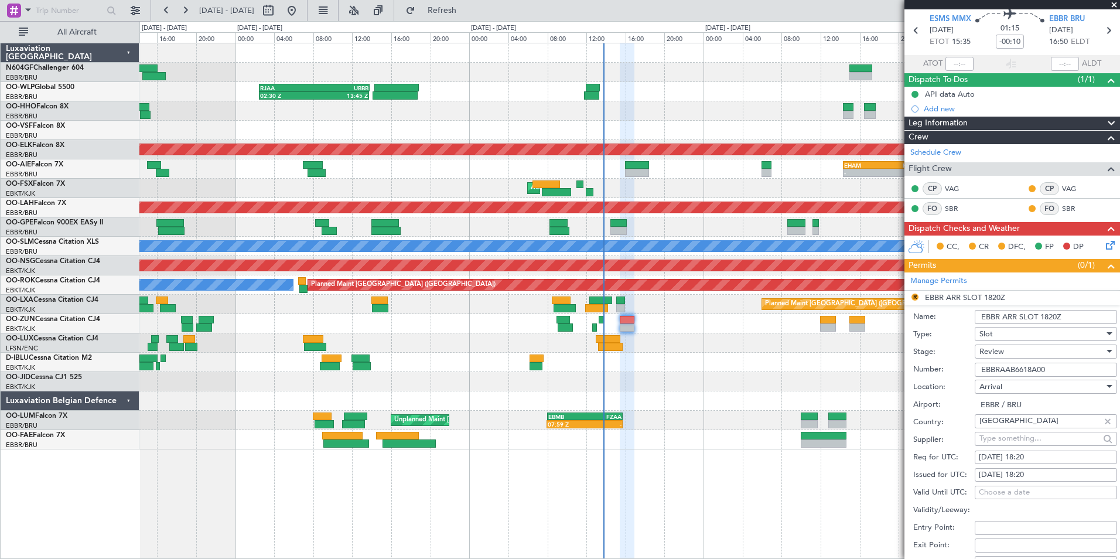
scroll to position [59, 0]
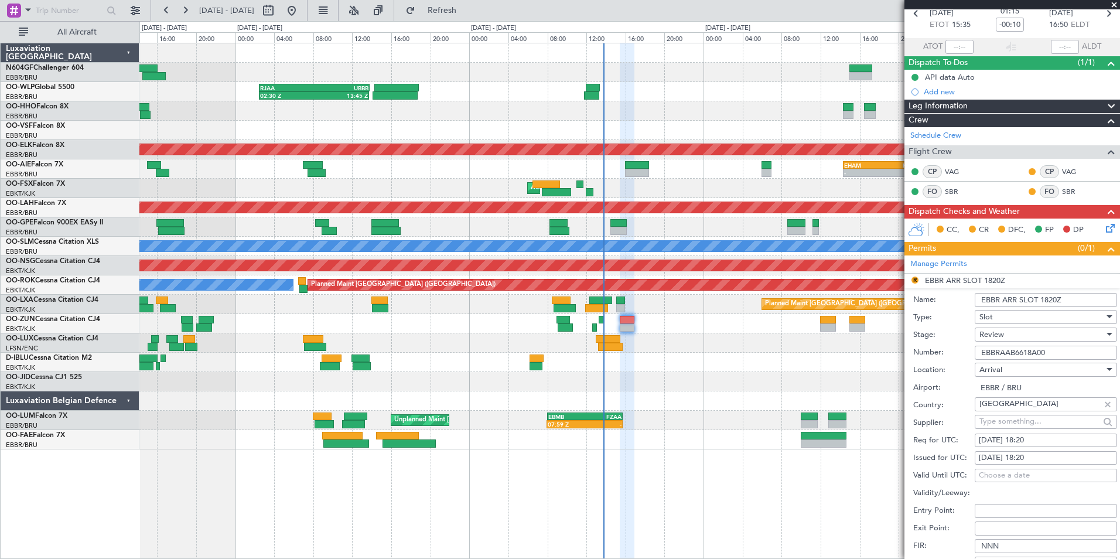
click at [1057, 437] on div "[DATE] 18:20" at bounding box center [1046, 441] width 134 height 12
select select "9"
select select "2025"
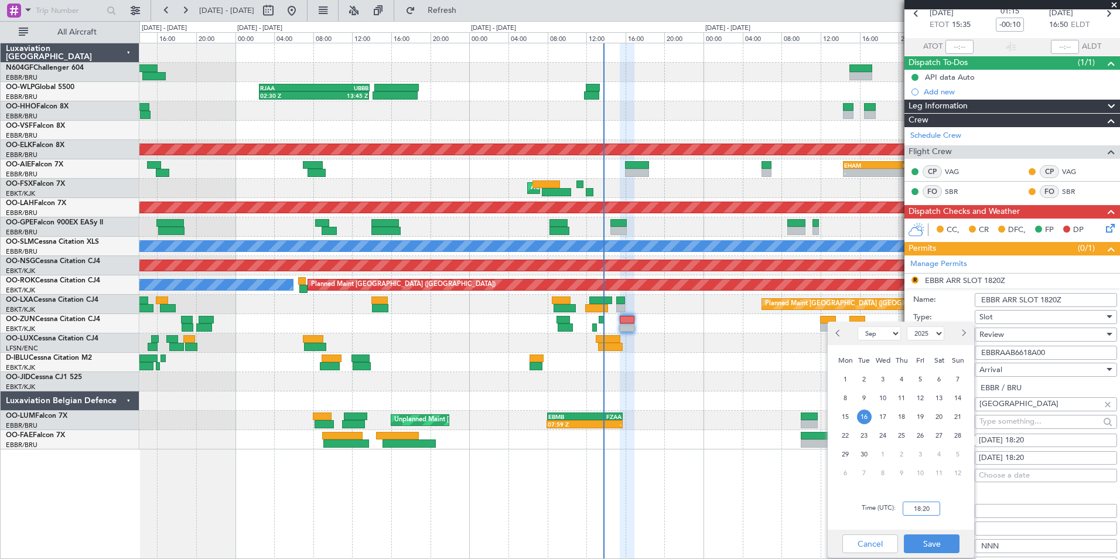
click at [922, 512] on input "18:20" at bounding box center [921, 509] width 37 height 14
type input "16:55"
click at [967, 513] on div "Time (UTC): 16:55" at bounding box center [901, 508] width 146 height 42
click at [940, 540] on button "Save" at bounding box center [932, 543] width 56 height 19
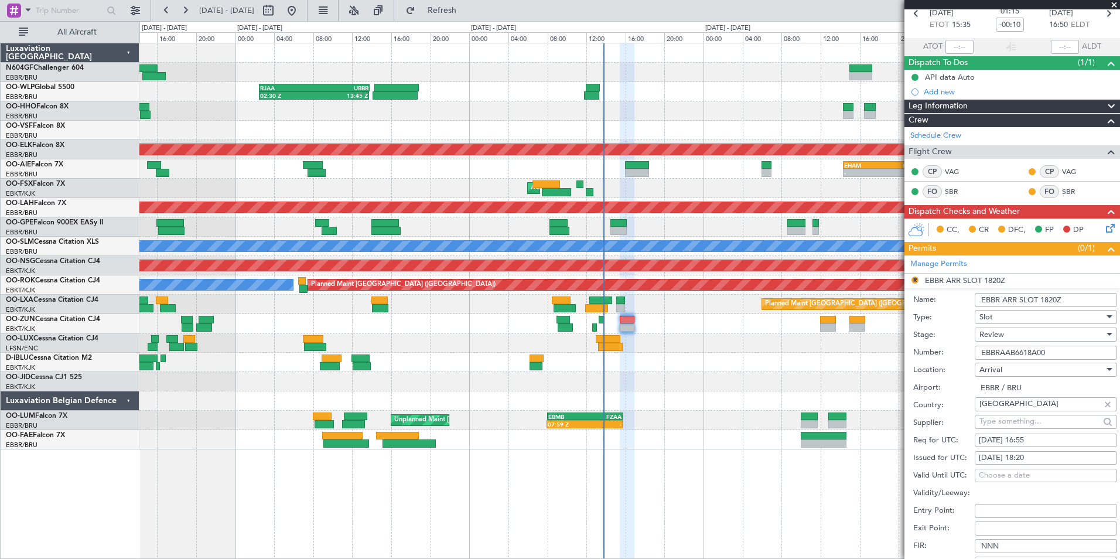
click at [1013, 338] on div "Review" at bounding box center [1042, 335] width 125 height 18
click at [1022, 407] on span "Requested" at bounding box center [1041, 411] width 123 height 18
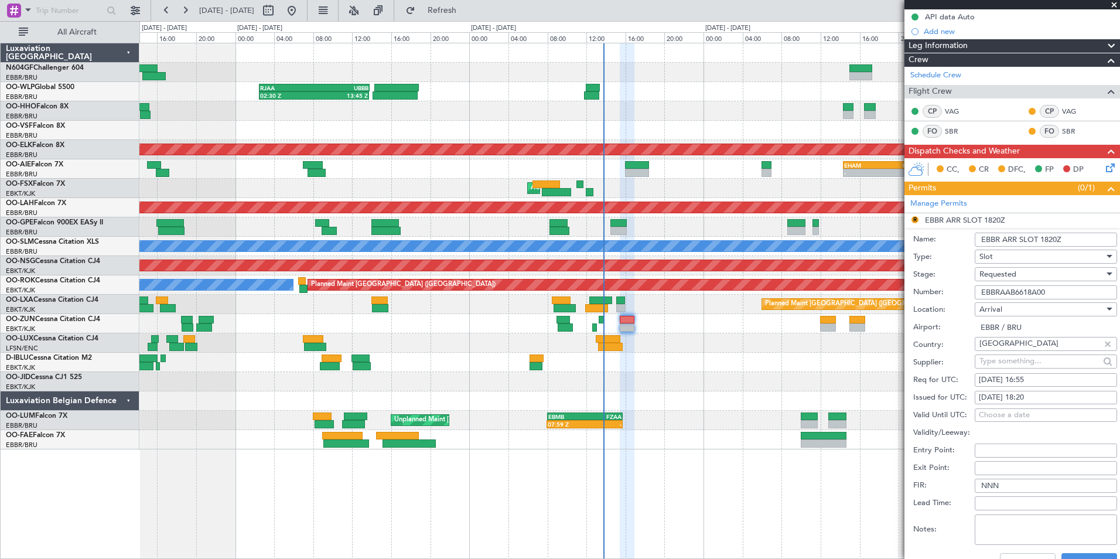
scroll to position [176, 0]
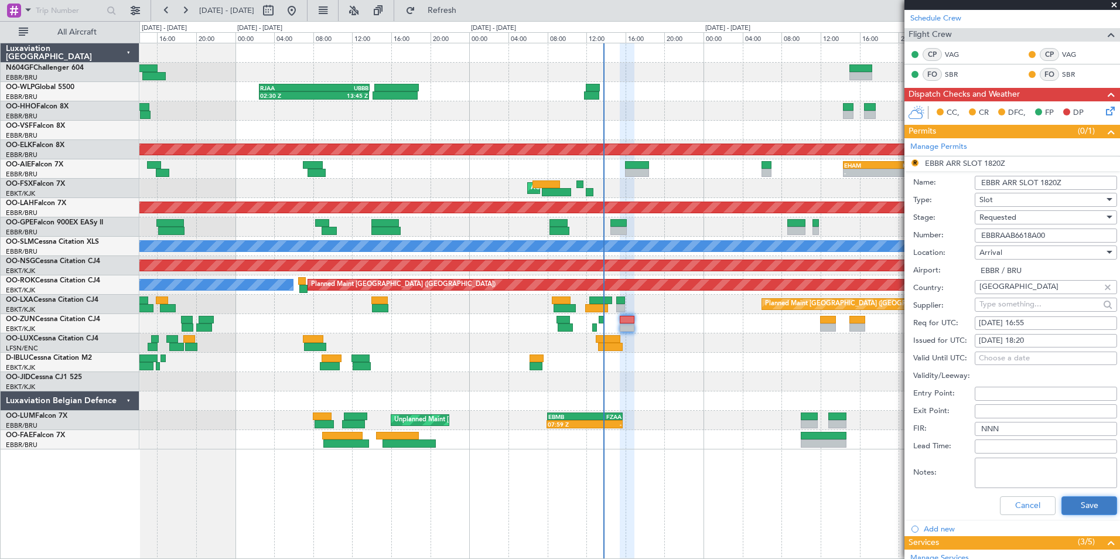
click at [1086, 504] on button "Save" at bounding box center [1090, 505] width 56 height 19
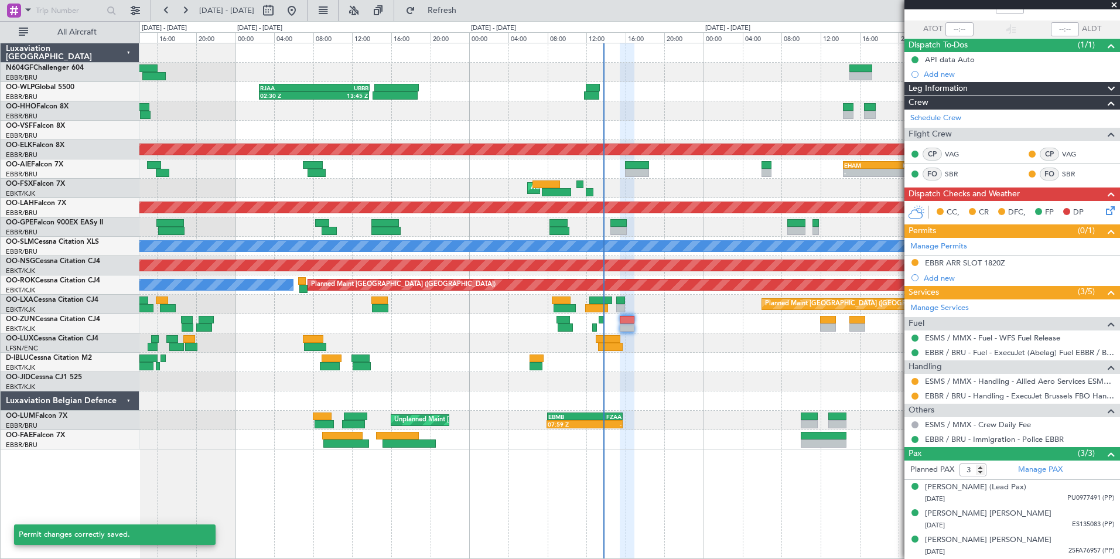
scroll to position [76, 0]
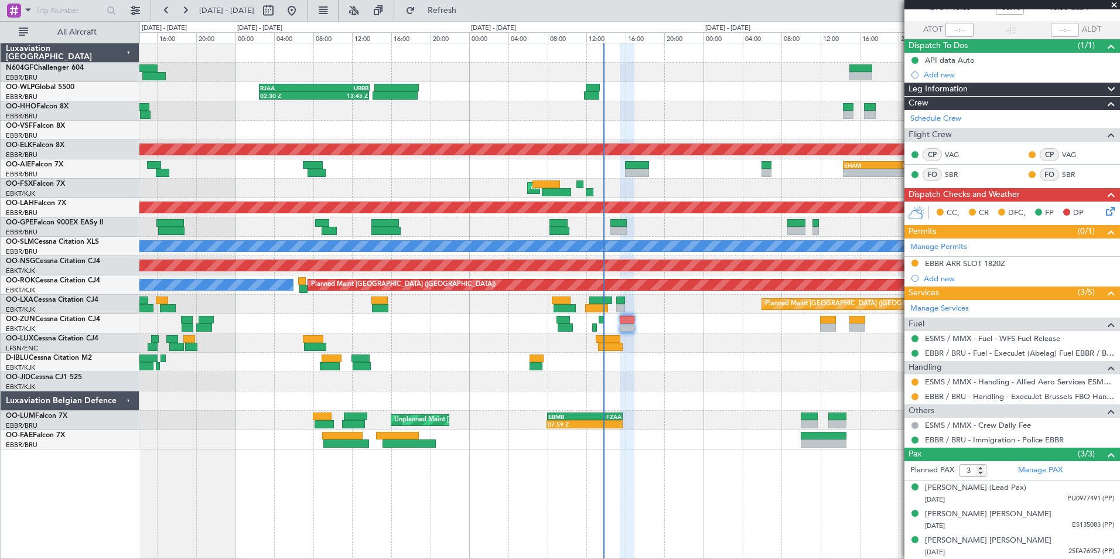
click at [1104, 213] on icon at bounding box center [1108, 208] width 9 height 9
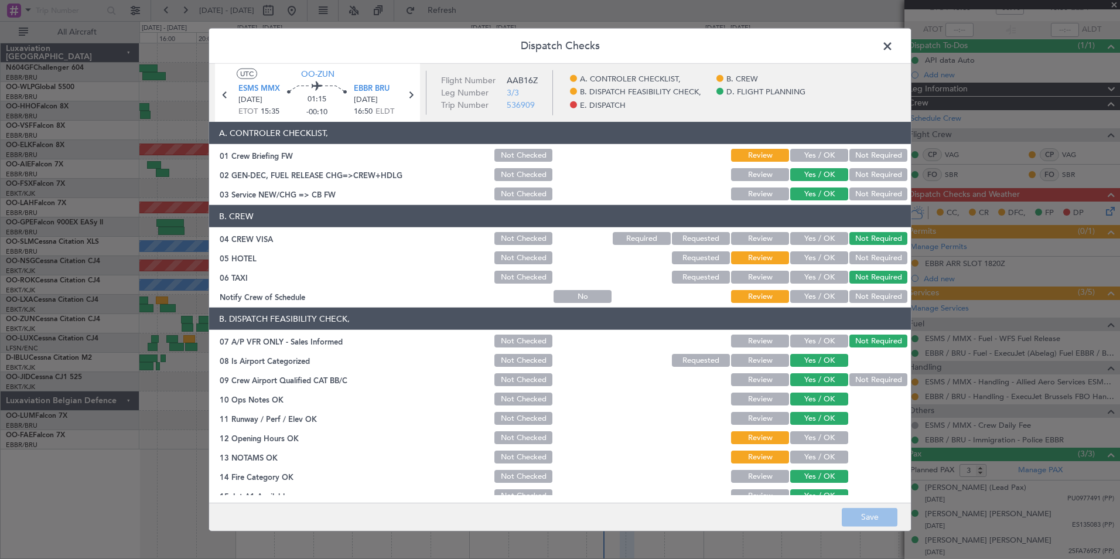
click at [811, 148] on div "Yes / OK" at bounding box center [818, 155] width 59 height 16
click at [811, 149] on button "Yes / OK" at bounding box center [819, 155] width 58 height 13
click at [858, 254] on button "Not Required" at bounding box center [879, 257] width 58 height 13
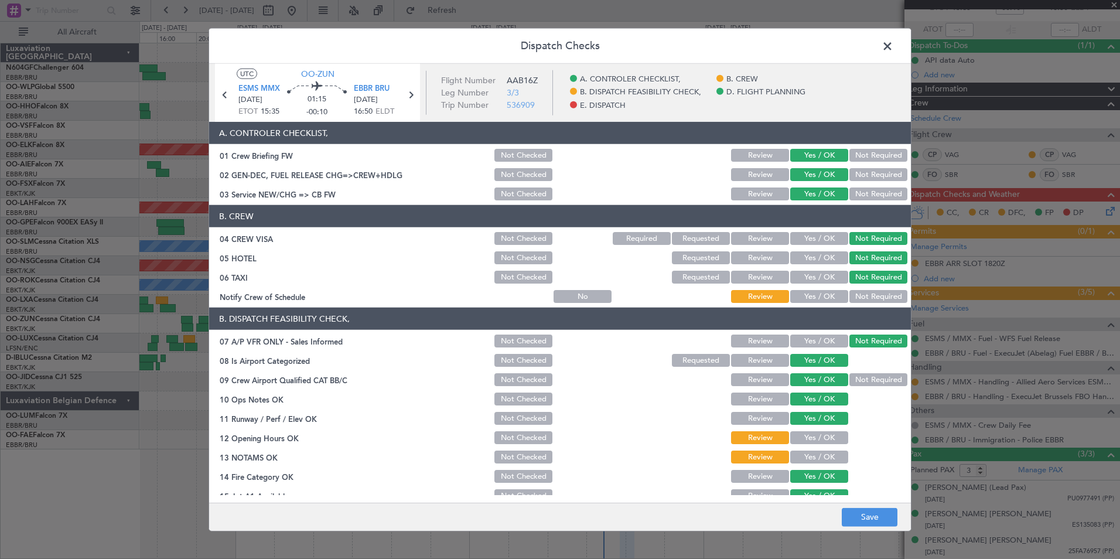
click at [822, 289] on div "Yes / OK" at bounding box center [818, 296] width 59 height 16
click at [826, 295] on button "Yes / OK" at bounding box center [819, 296] width 58 height 13
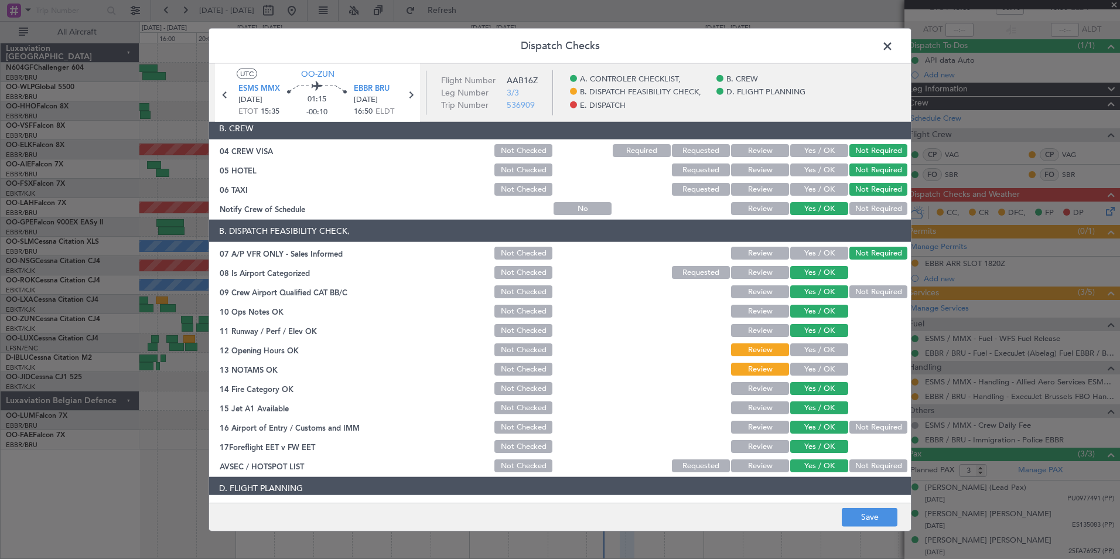
scroll to position [117, 0]
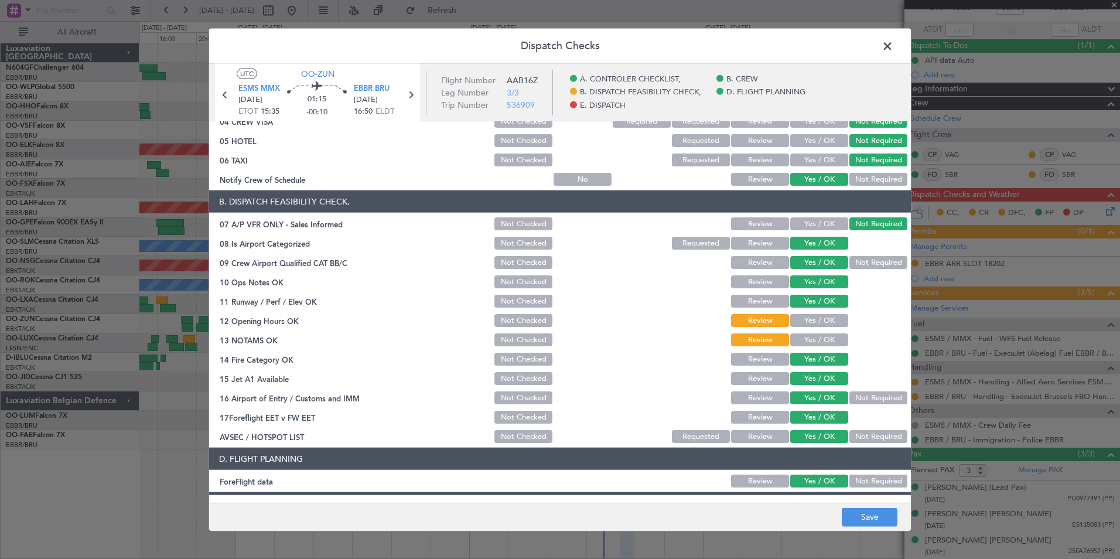
click at [803, 320] on button "Yes / OK" at bounding box center [819, 320] width 58 height 13
drag, startPoint x: 804, startPoint y: 332, endPoint x: 802, endPoint y: 339, distance: 7.4
click at [803, 335] on div "Yes / OK" at bounding box center [818, 340] width 59 height 16
click at [801, 340] on button "Yes / OK" at bounding box center [819, 339] width 58 height 13
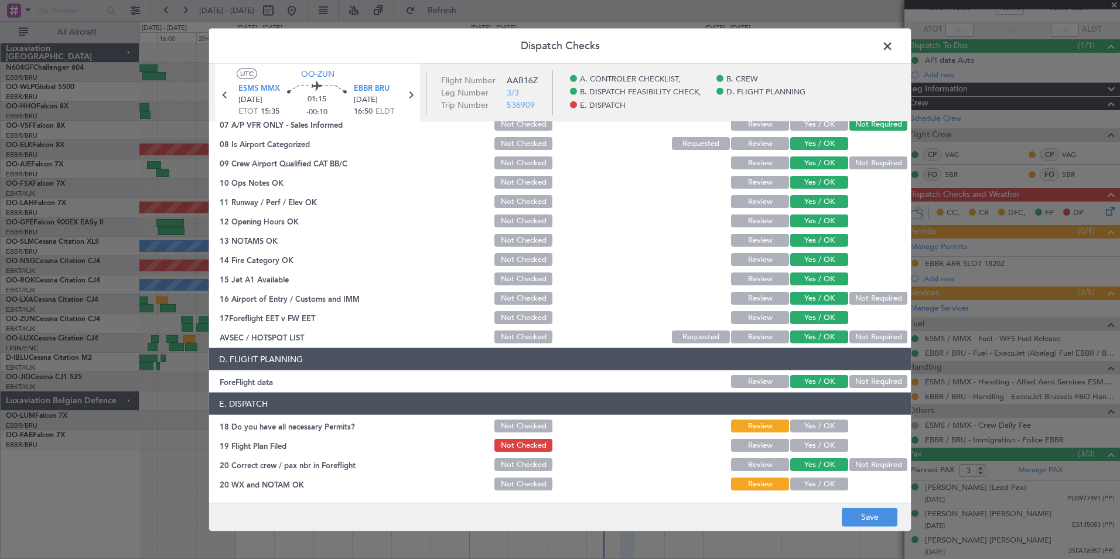
click at [831, 425] on button "Yes / OK" at bounding box center [819, 425] width 58 height 13
click at [828, 442] on button "Yes / OK" at bounding box center [819, 445] width 58 height 13
click at [821, 483] on button "Yes / OK" at bounding box center [819, 483] width 58 height 13
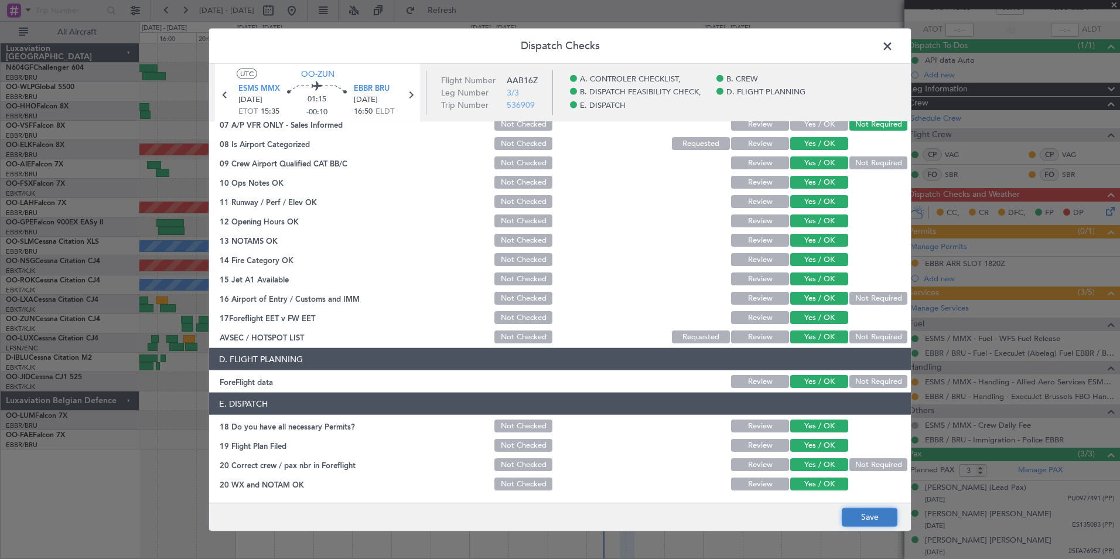
click at [856, 513] on button "Save" at bounding box center [870, 516] width 56 height 19
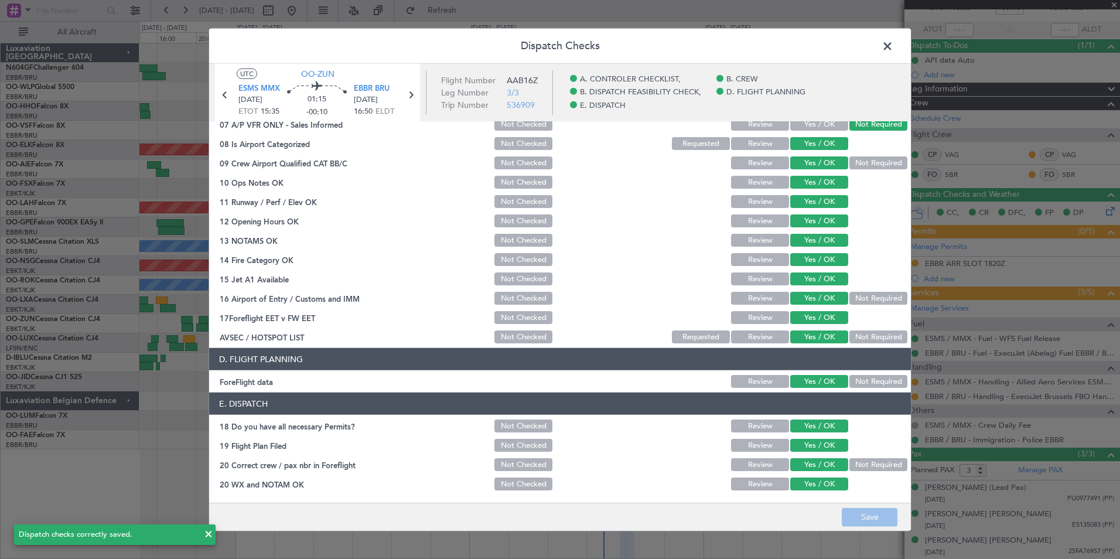
click at [893, 47] on span at bounding box center [893, 48] width 0 height 23
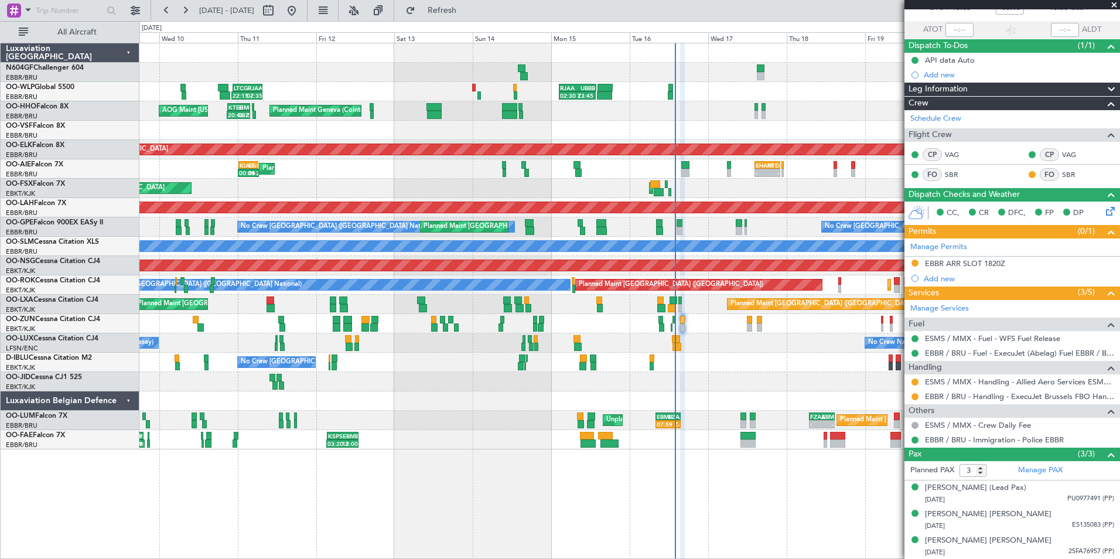
click at [649, 347] on div "No Crew Nancy (Essey) No Crew Nancy (Essey)" at bounding box center [629, 342] width 980 height 19
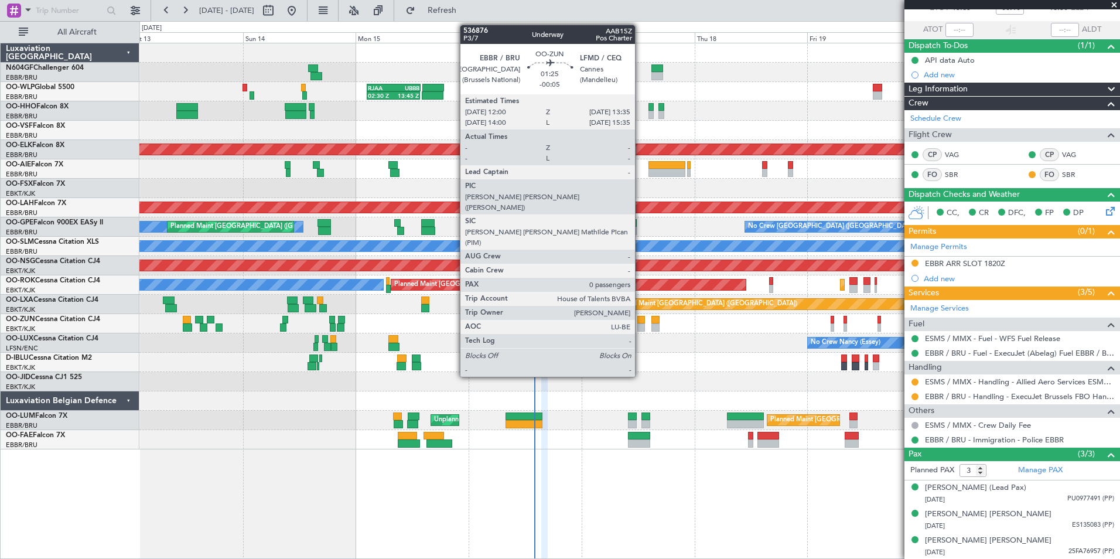
click at [640, 323] on div at bounding box center [641, 327] width 8 height 8
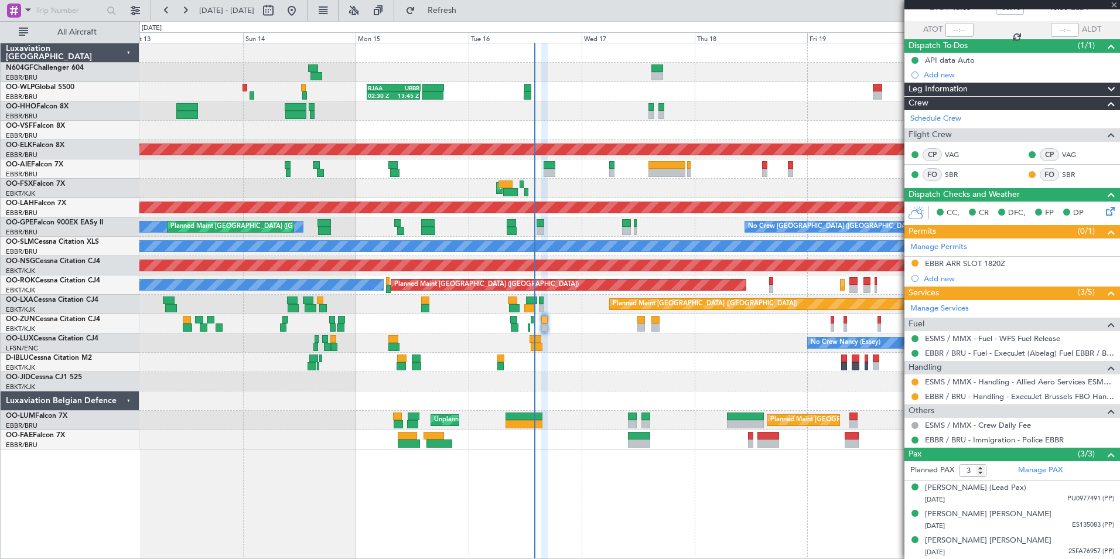
type input "-00:05"
type input "0"
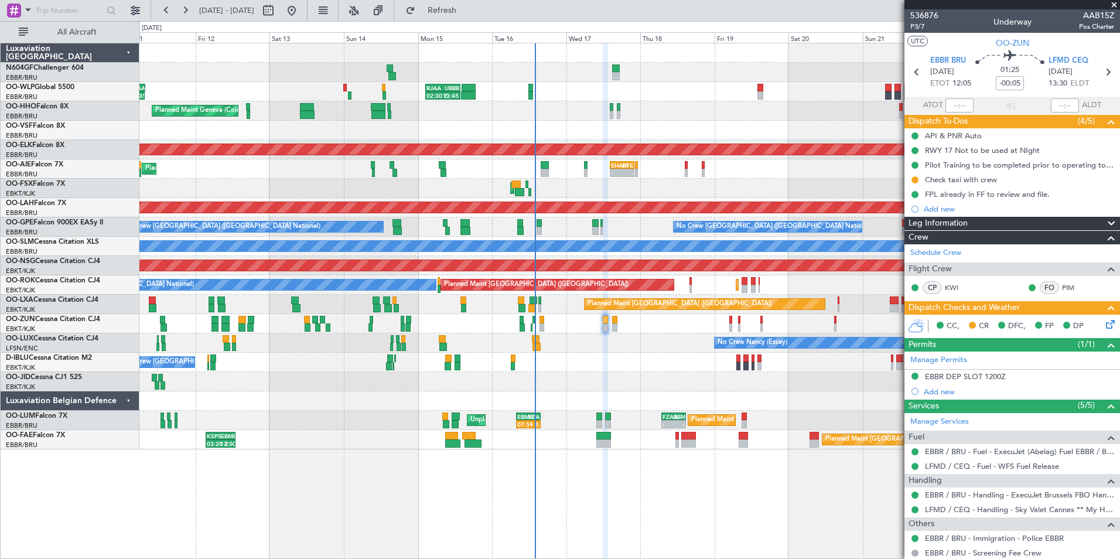
click at [657, 397] on div "02:30 Z 13:45 Z RJAA 02:30 Z UBBB 13:50 Z LTCG 22:35 Z RJAA 07:45 Z 22:15 Z 07:…" at bounding box center [629, 246] width 980 height 406
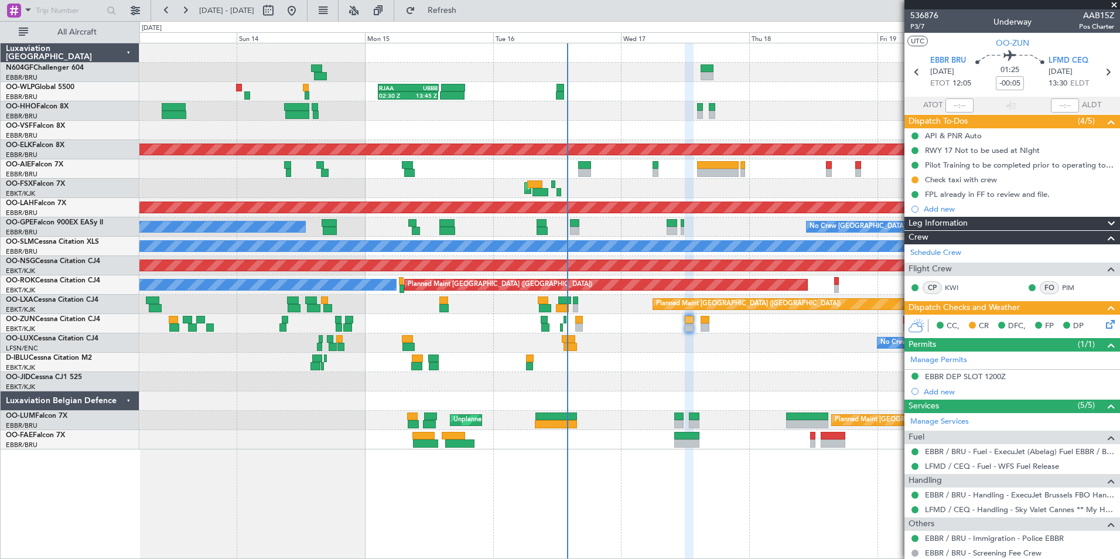
click at [678, 353] on div "02:30 Z 13:45 Z RJAA 02:30 Z UBBB 13:50 Z Planned Maint Geneva (Cointrin) Plann…" at bounding box center [629, 246] width 980 height 406
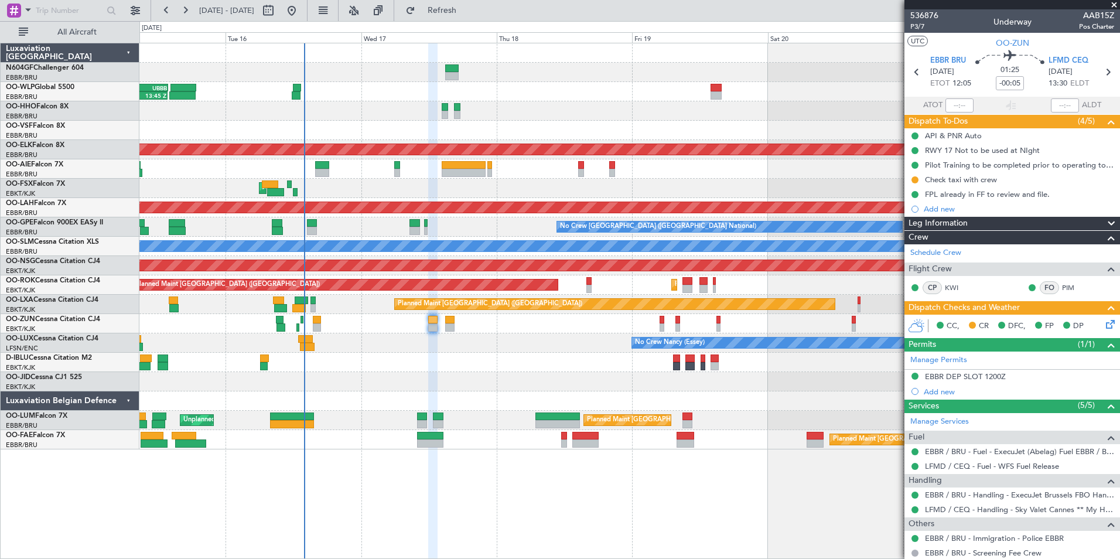
click at [468, 355] on div "02:30 Z 13:45 Z RJAA 02:30 Z UBBB 13:50 Z Planned Maint Kortrijk-Wevelgem AOG M…" at bounding box center [629, 246] width 980 height 406
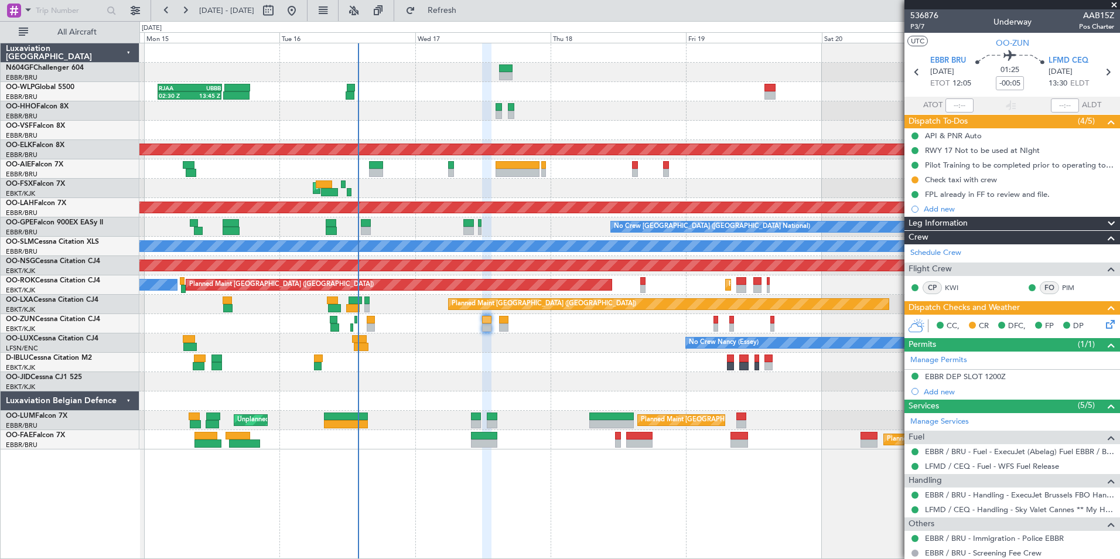
click at [527, 438] on div "Planned Maint [GEOGRAPHIC_DATA] ([GEOGRAPHIC_DATA] National)" at bounding box center [629, 439] width 980 height 19
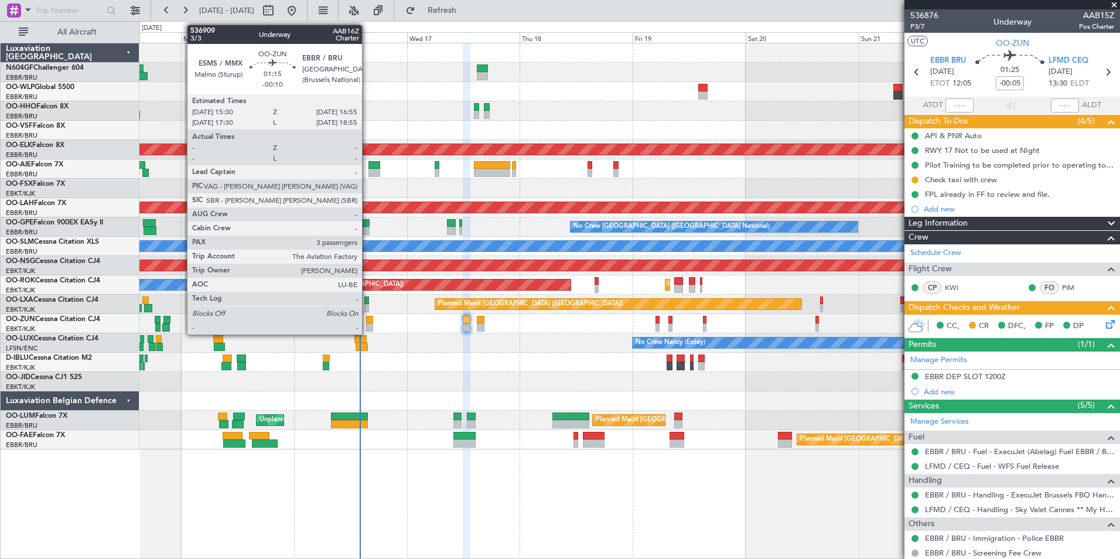
click at [367, 325] on div at bounding box center [369, 327] width 7 height 8
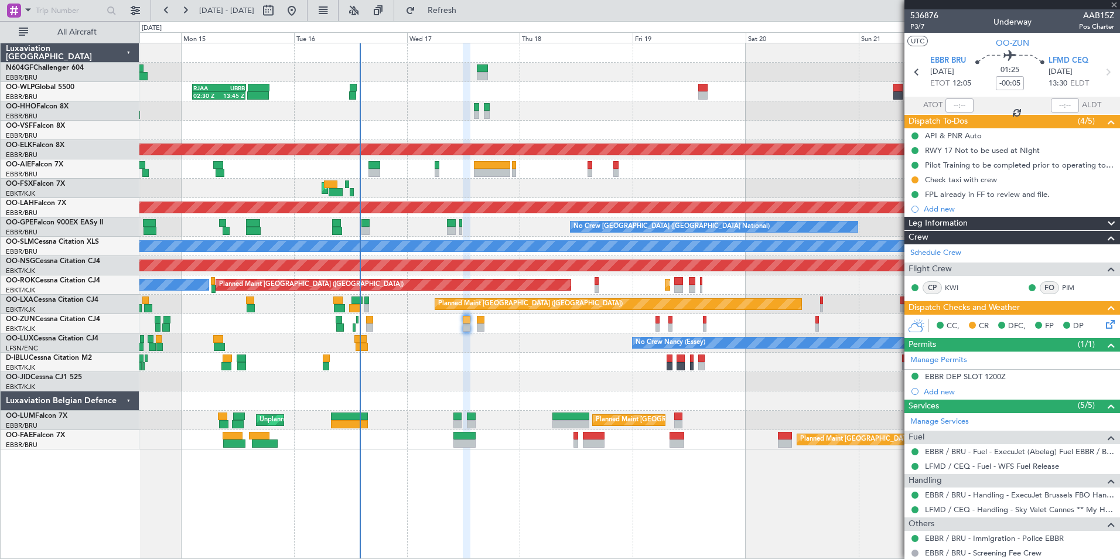
type input "-00:10"
type input "3"
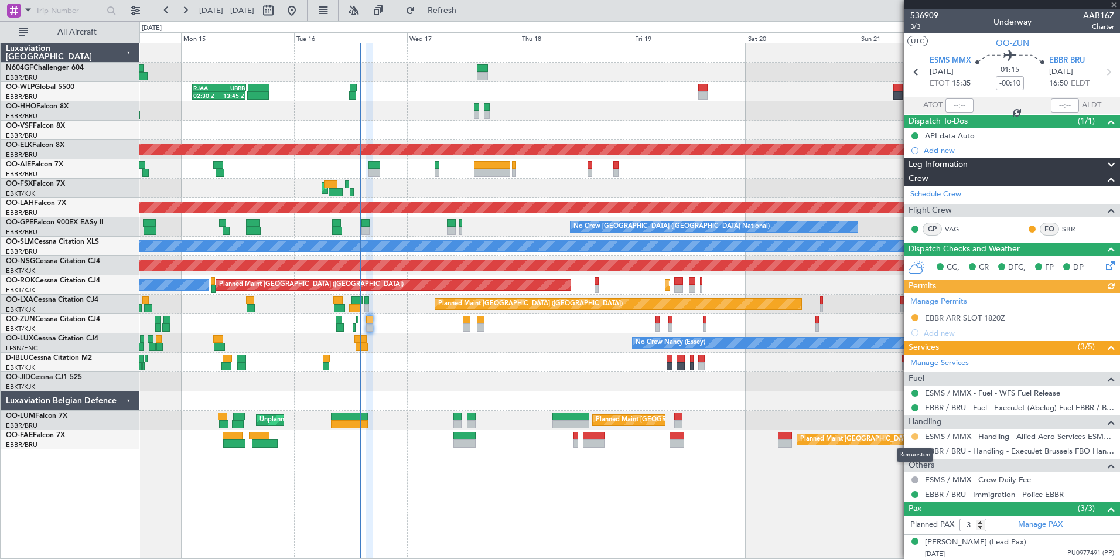
click at [913, 435] on button at bounding box center [915, 436] width 7 height 7
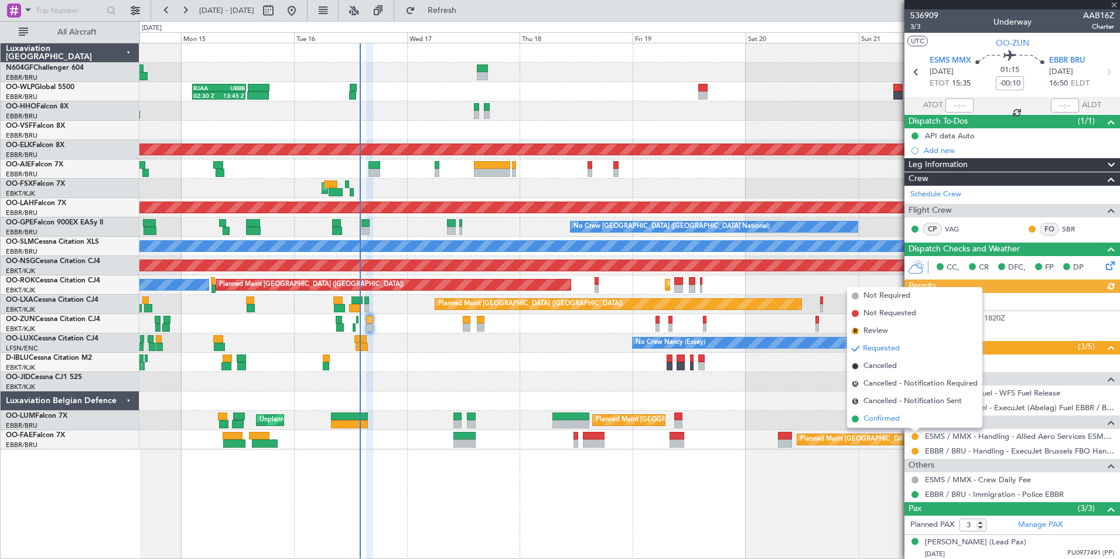
click at [892, 426] on li "Confirmed" at bounding box center [914, 419] width 135 height 18
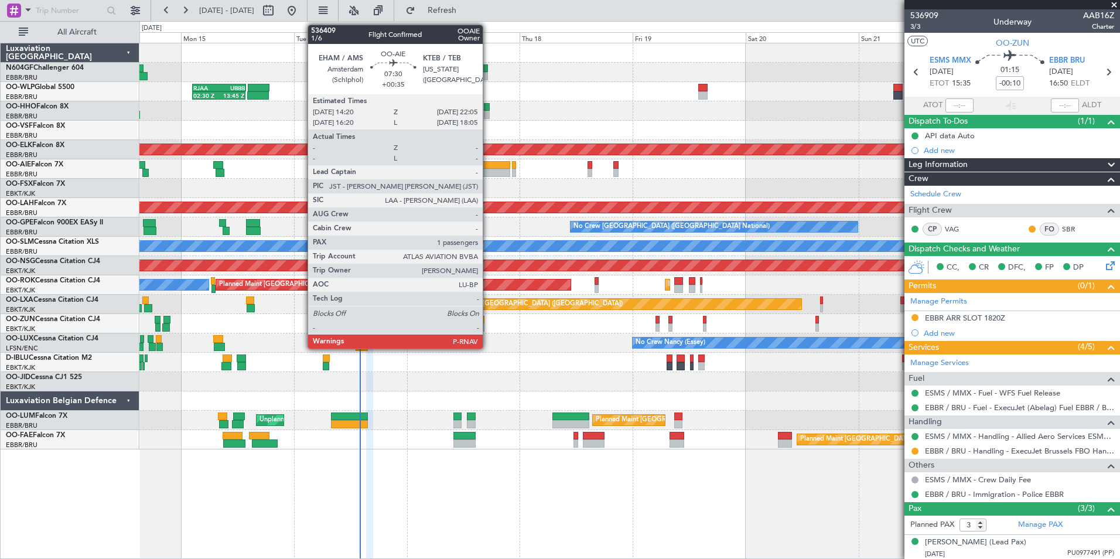
click at [487, 167] on div at bounding box center [492, 165] width 37 height 8
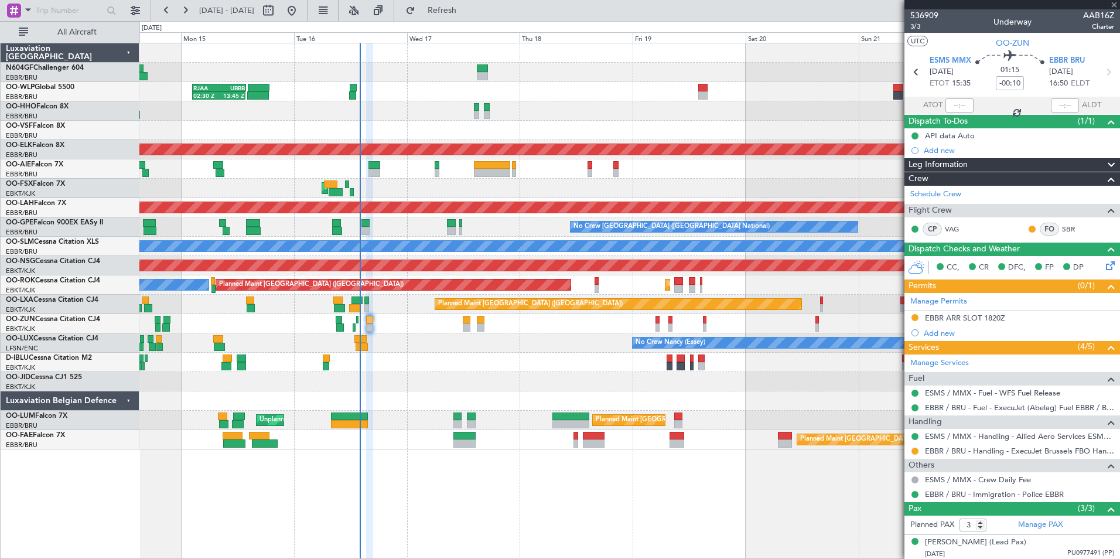
type input "+00:35"
type input "1"
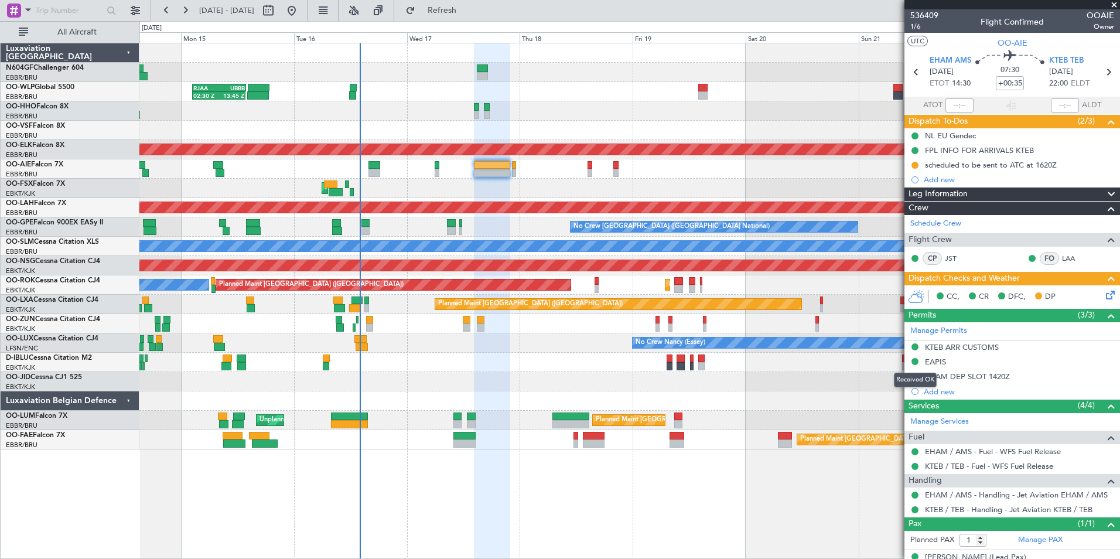
click at [915, 358] on button at bounding box center [915, 361] width 7 height 7
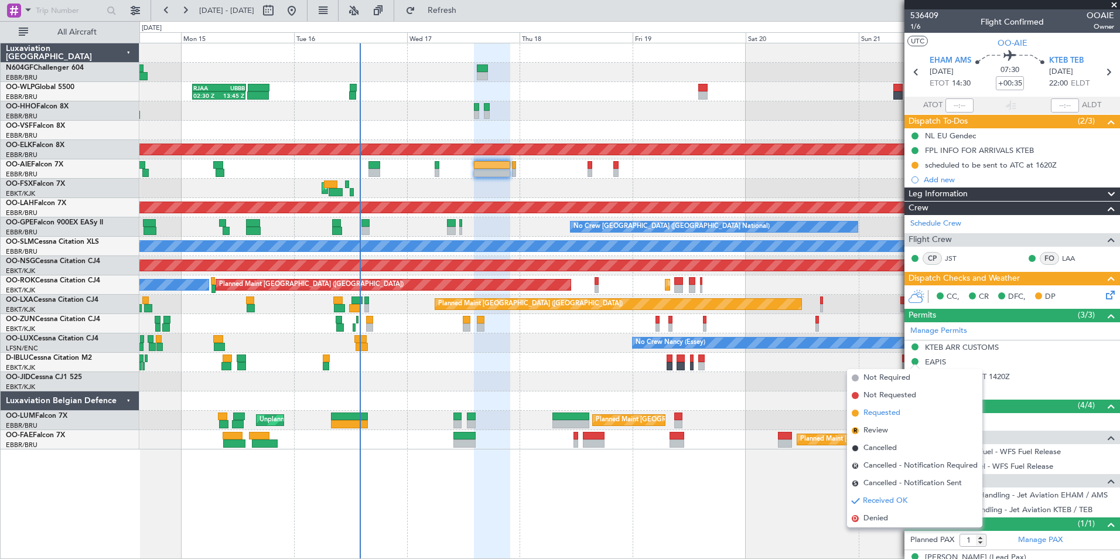
click at [896, 413] on span "Requested" at bounding box center [882, 413] width 37 height 12
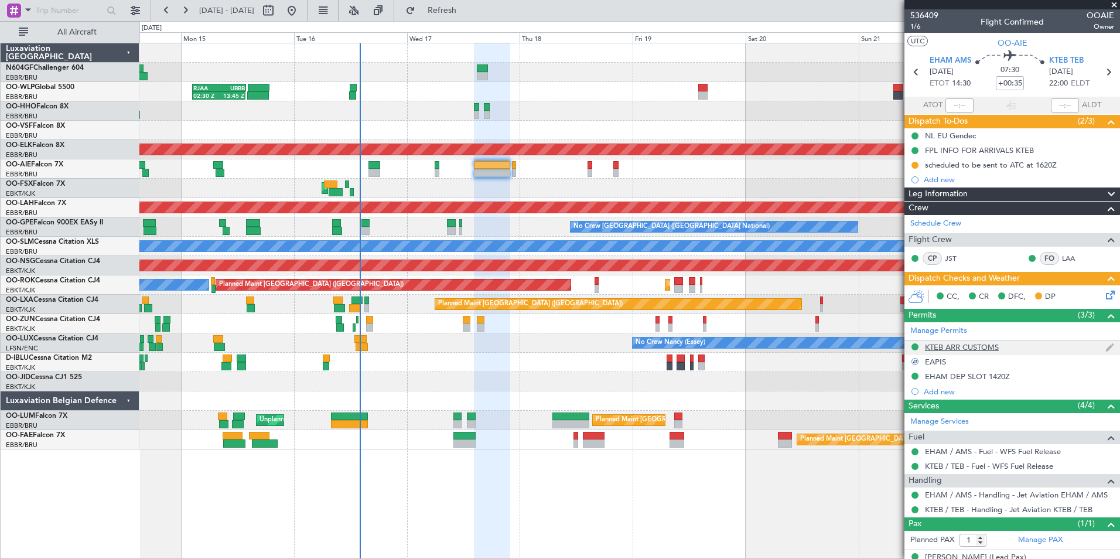
click at [916, 342] on nimbus-traffic-light at bounding box center [914, 347] width 9 height 11
click at [913, 347] on button at bounding box center [915, 346] width 7 height 7
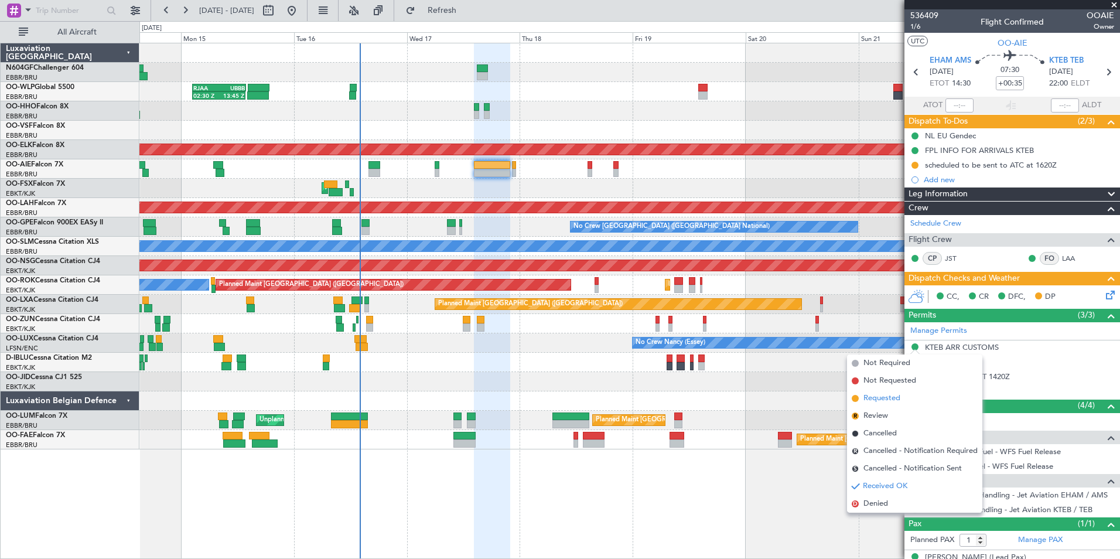
click at [903, 397] on li "Requested" at bounding box center [914, 399] width 135 height 18
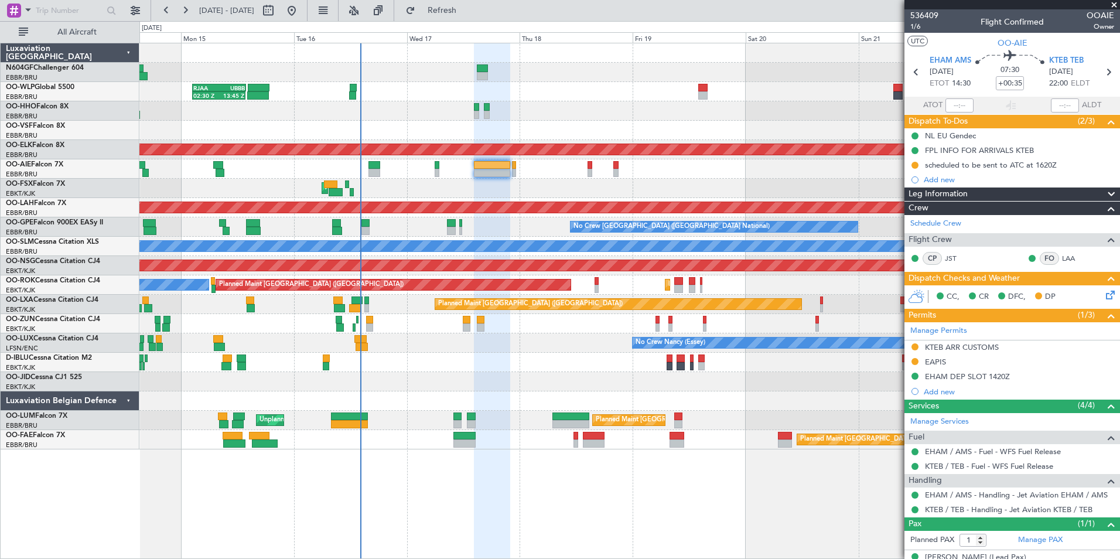
click at [416, 418] on div "Planned Maint Brussels (Brussels National) Unplanned Maint Brussels (Brussels N…" at bounding box center [629, 420] width 980 height 19
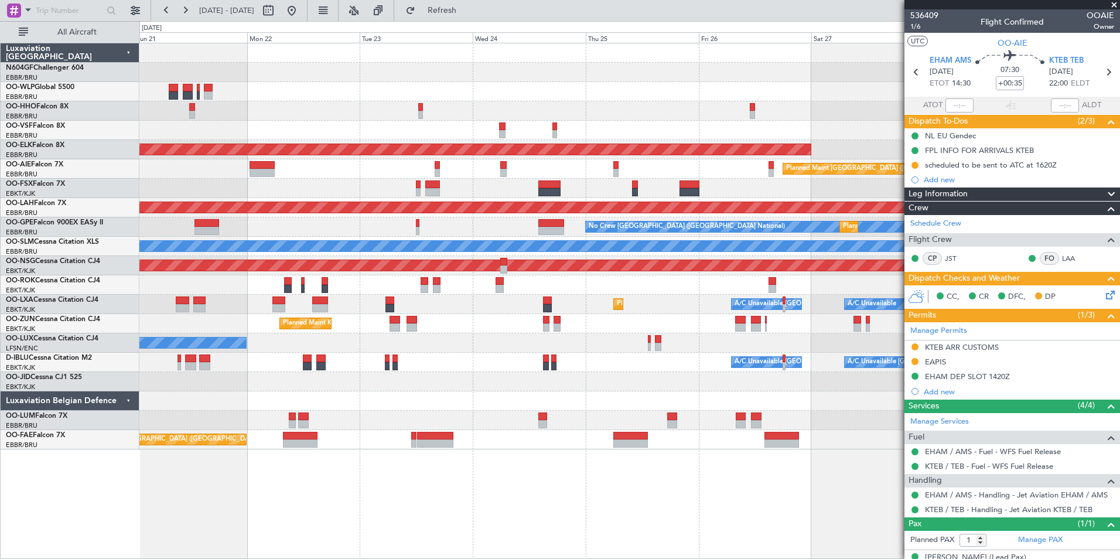
click at [369, 393] on div "Planned Maint Kortrijk-Wevelgem Planned Maint London (Farnborough) Planned Main…" at bounding box center [629, 246] width 980 height 406
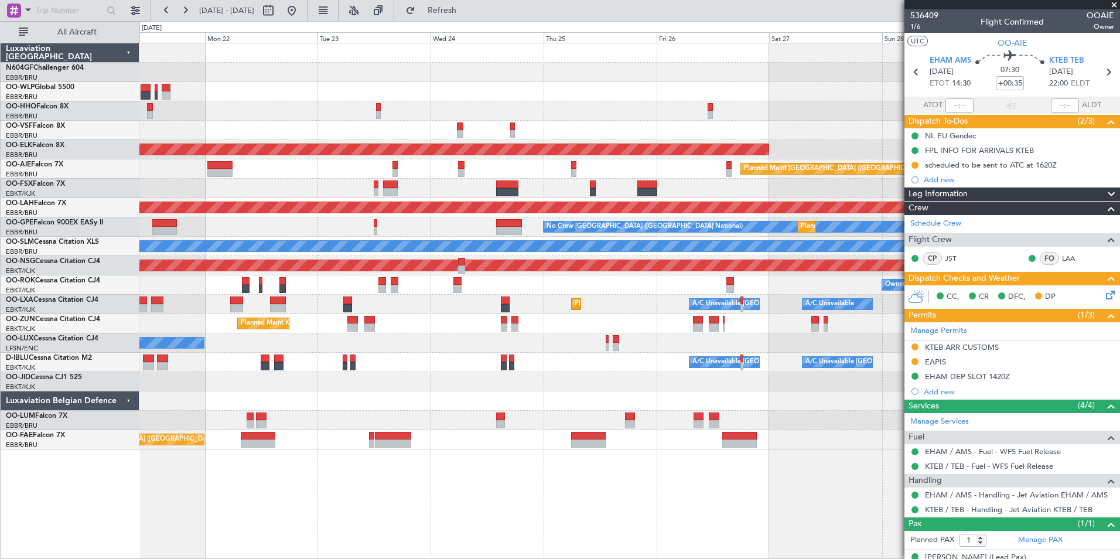
click at [468, 402] on div at bounding box center [629, 400] width 980 height 19
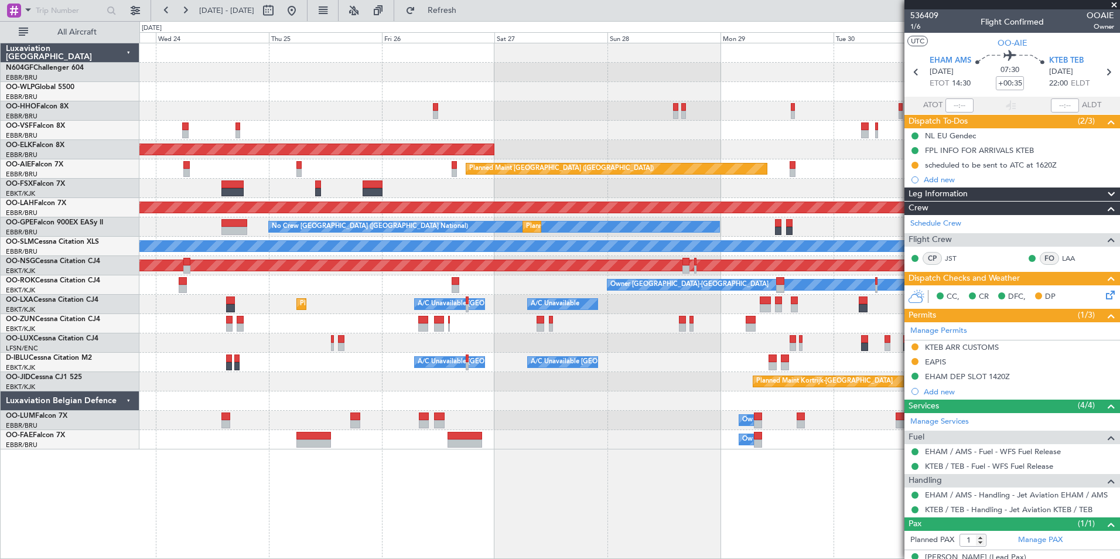
click at [365, 395] on div at bounding box center [629, 400] width 980 height 19
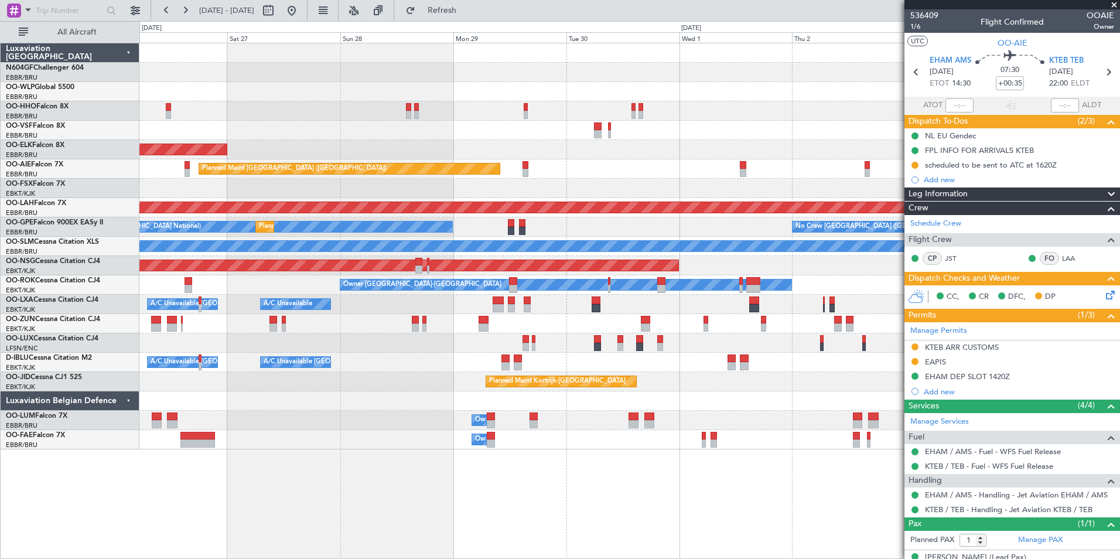
click at [431, 387] on div "Planned Maint Kortrijk-[GEOGRAPHIC_DATA]" at bounding box center [629, 381] width 980 height 19
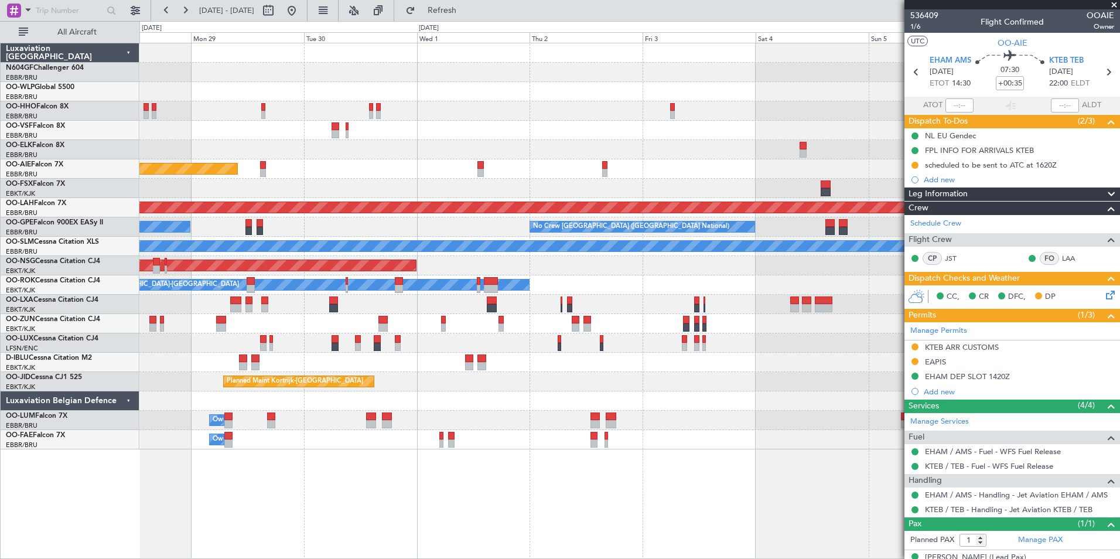
click at [430, 383] on div "Planned Maint Kortrijk-[GEOGRAPHIC_DATA]" at bounding box center [629, 381] width 980 height 19
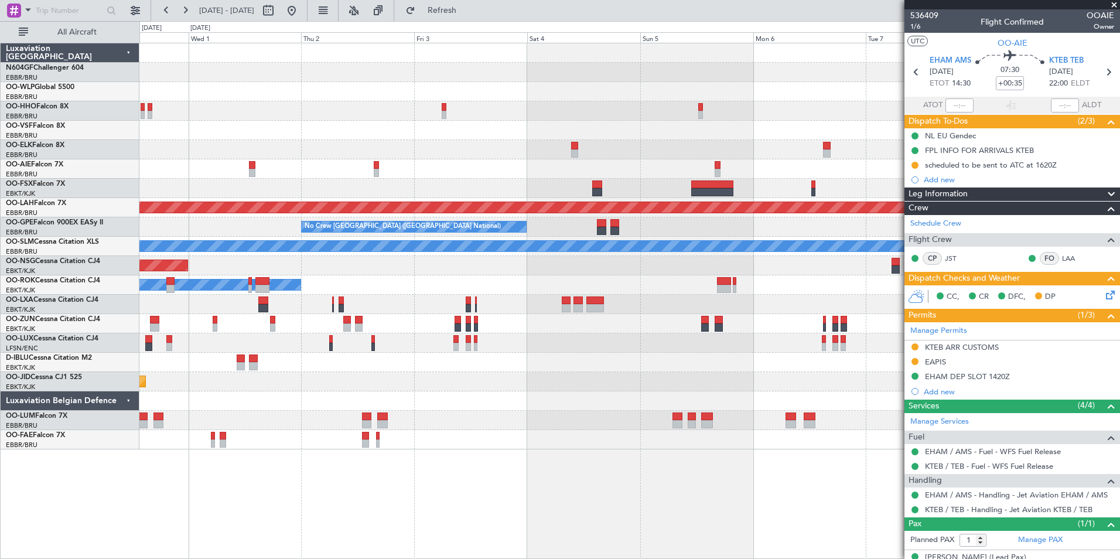
click at [472, 386] on div "Planned Maint Kortrijk-[GEOGRAPHIC_DATA]" at bounding box center [629, 381] width 980 height 19
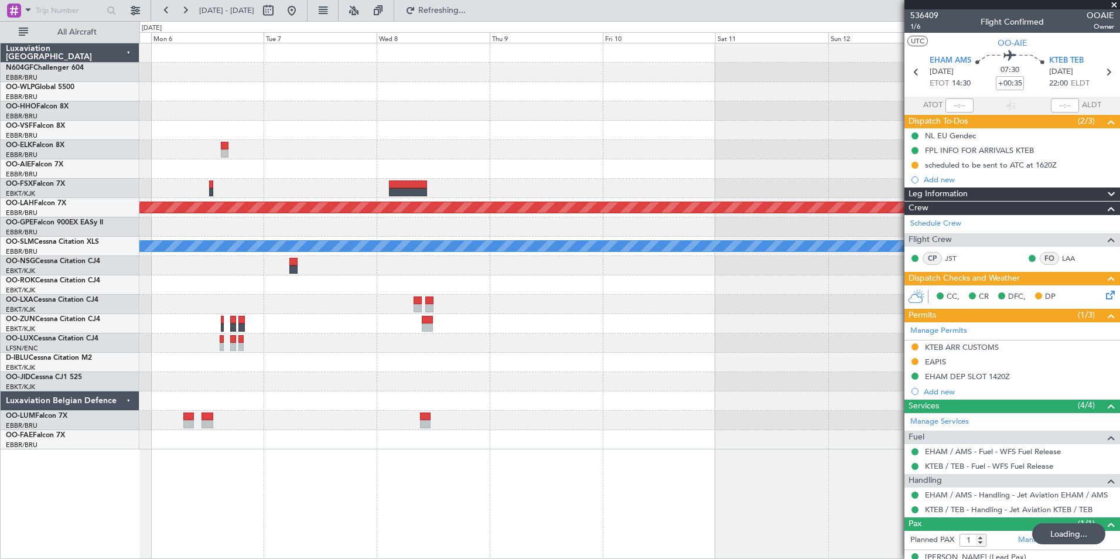
click at [292, 359] on div at bounding box center [629, 362] width 980 height 19
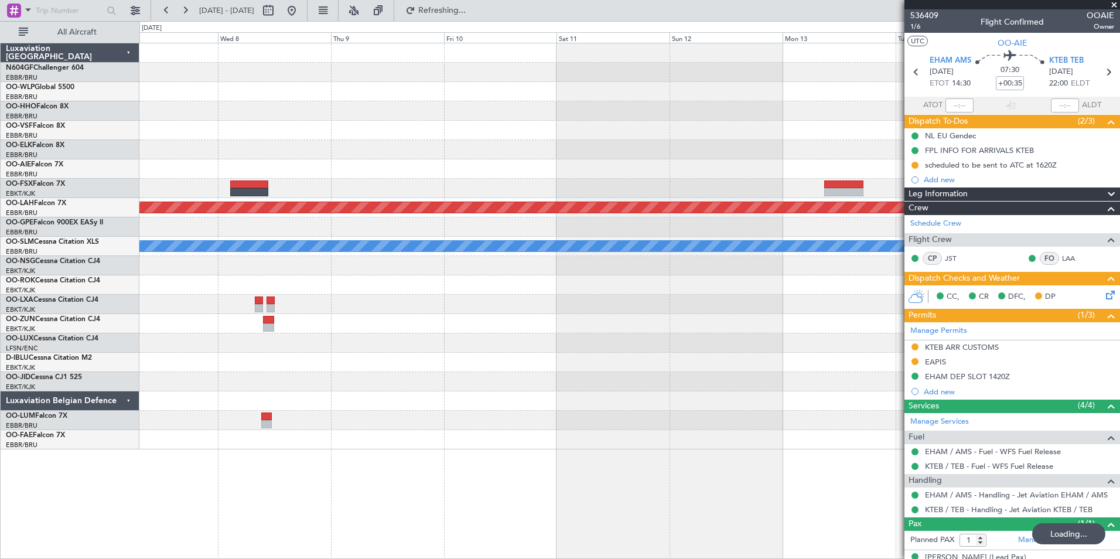
click at [292, 373] on div "Planned Maint Alton-st Louis (St Louis Regl) A/C Unavailable Monchengladbach" at bounding box center [629, 246] width 980 height 406
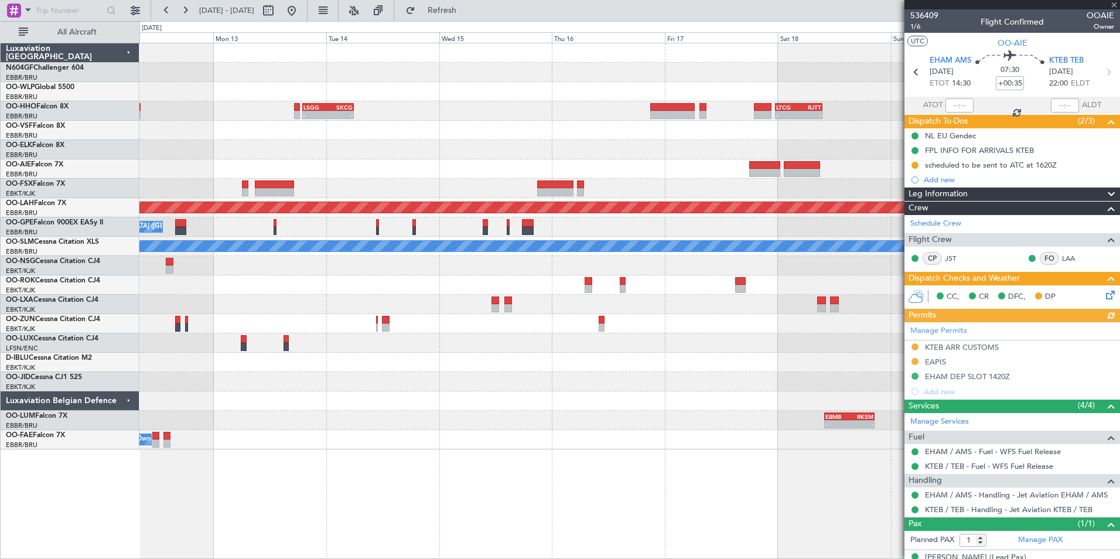
click at [368, 380] on div at bounding box center [629, 381] width 980 height 19
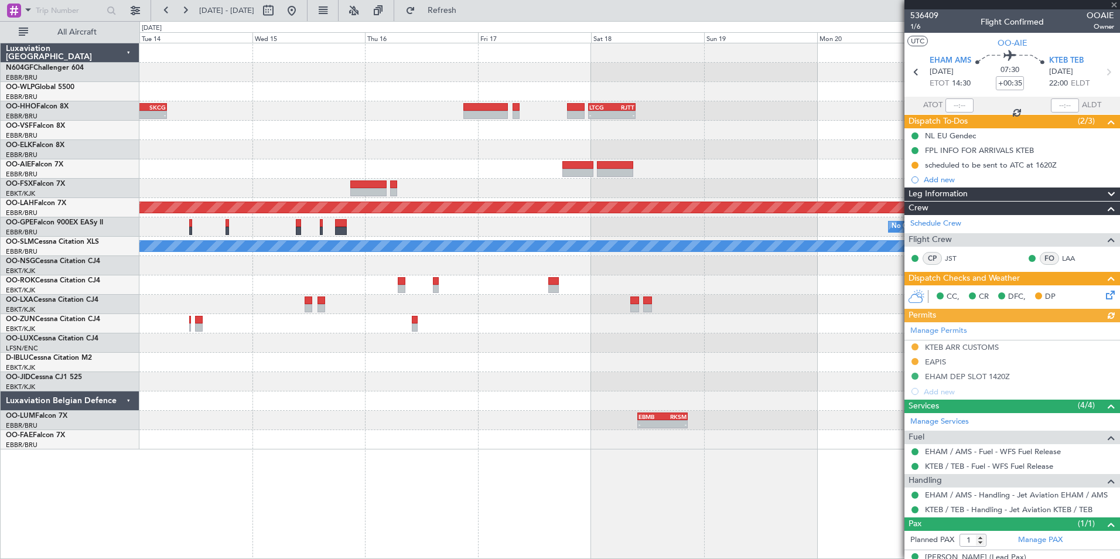
click at [516, 390] on div "- - LSGG 19:00 Z SKCG 05:55 Z - - LTCG 23:30 Z RJTT 09:35 Z Planned Maint Alton…" at bounding box center [629, 246] width 980 height 406
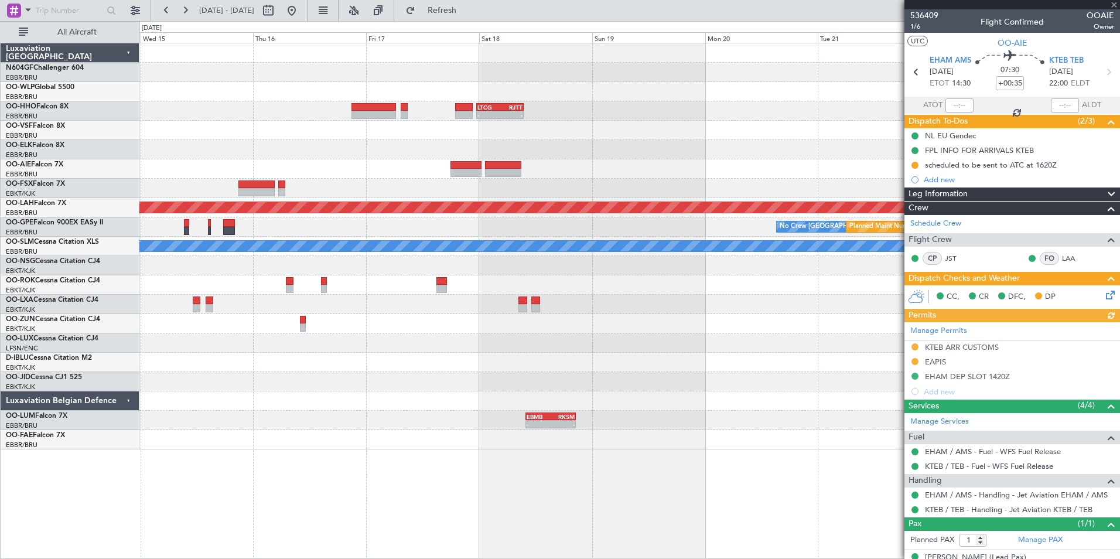
click at [503, 381] on div at bounding box center [629, 381] width 980 height 19
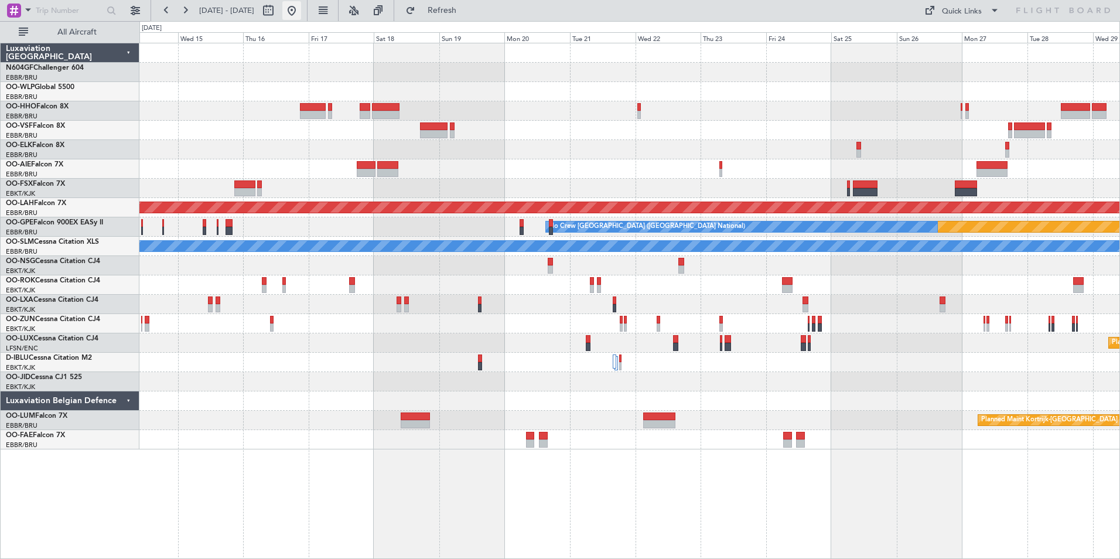
click at [301, 12] on button at bounding box center [291, 10] width 19 height 19
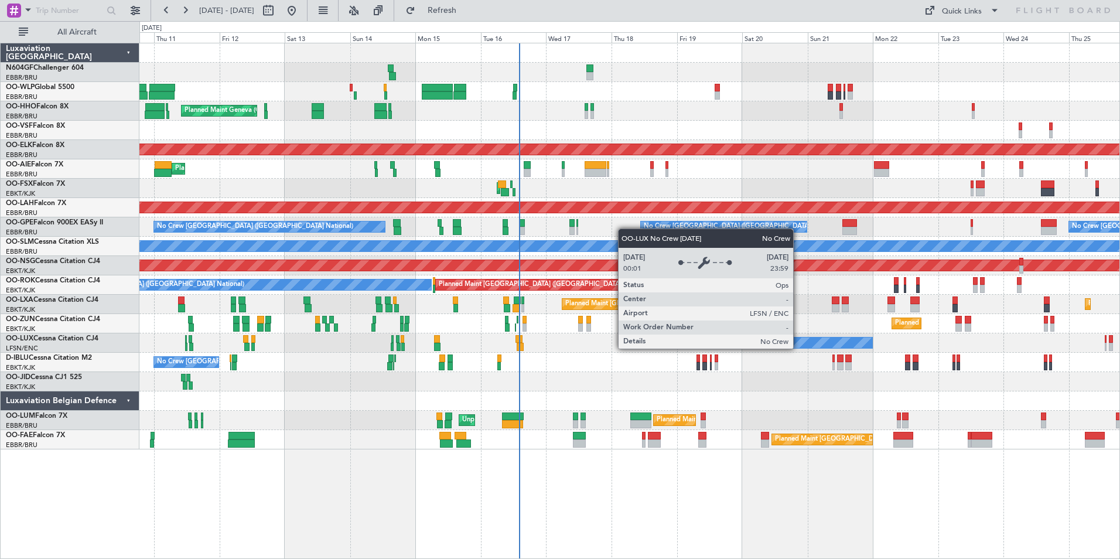
click at [679, 349] on div "No Crew Nancy (Essey) No Crew Nancy (Essey)" at bounding box center [629, 342] width 980 height 19
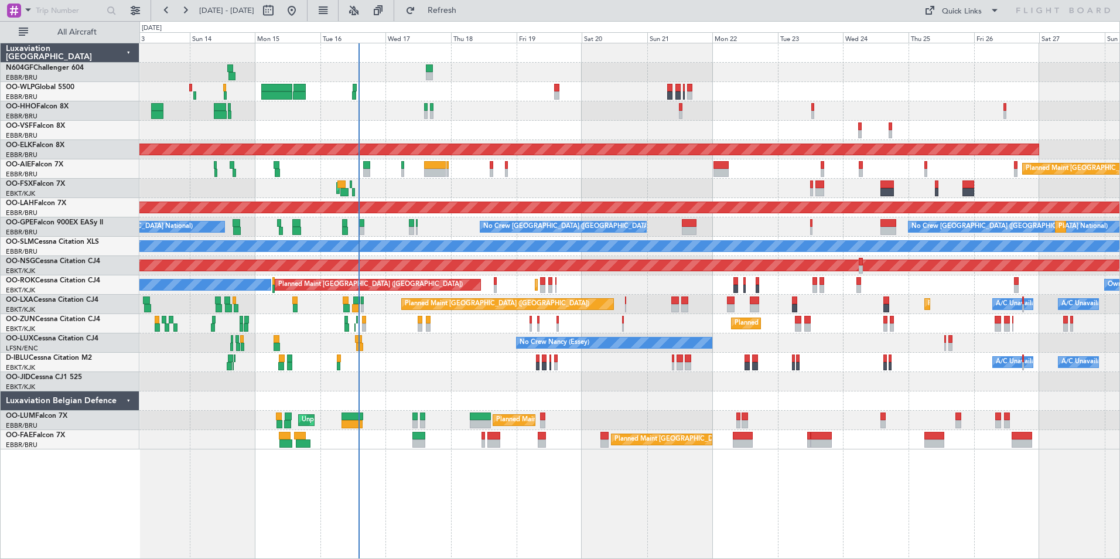
click at [659, 178] on div "Planned Maint Liege Planned Maint Geneva (Cointrin) AOG Maint New York (Teterbo…" at bounding box center [629, 246] width 980 height 406
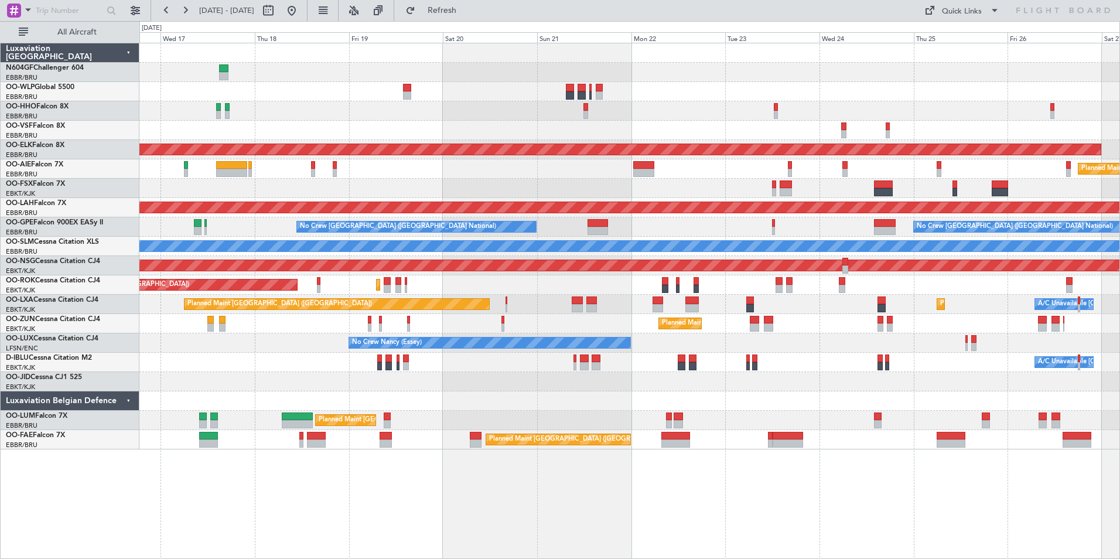
click at [738, 383] on div "Planned Maint Kortrijk-[GEOGRAPHIC_DATA]" at bounding box center [629, 381] width 980 height 19
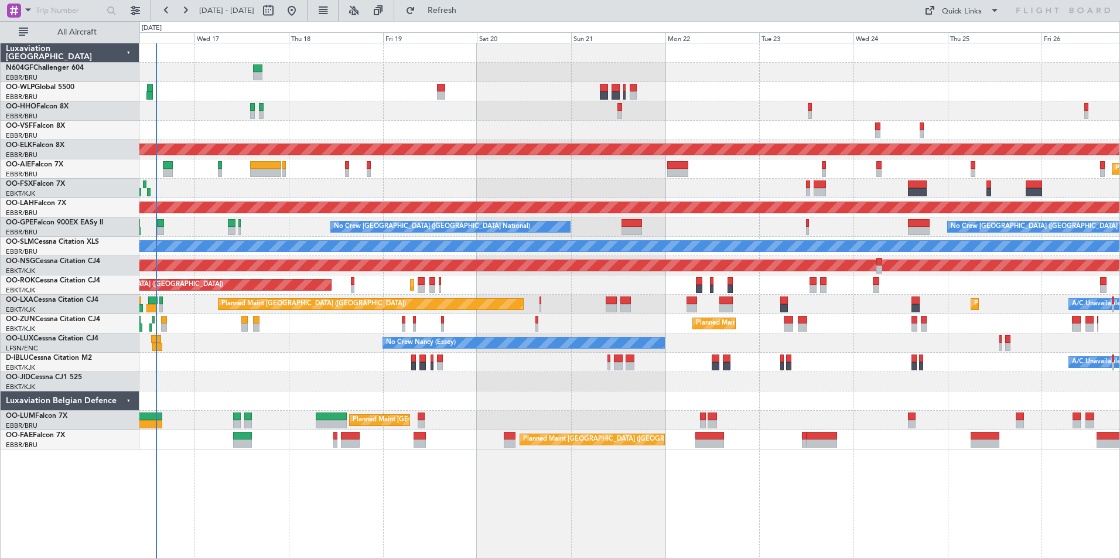
click at [702, 385] on div "Planned Maint Kortrijk-[GEOGRAPHIC_DATA]" at bounding box center [629, 381] width 980 height 19
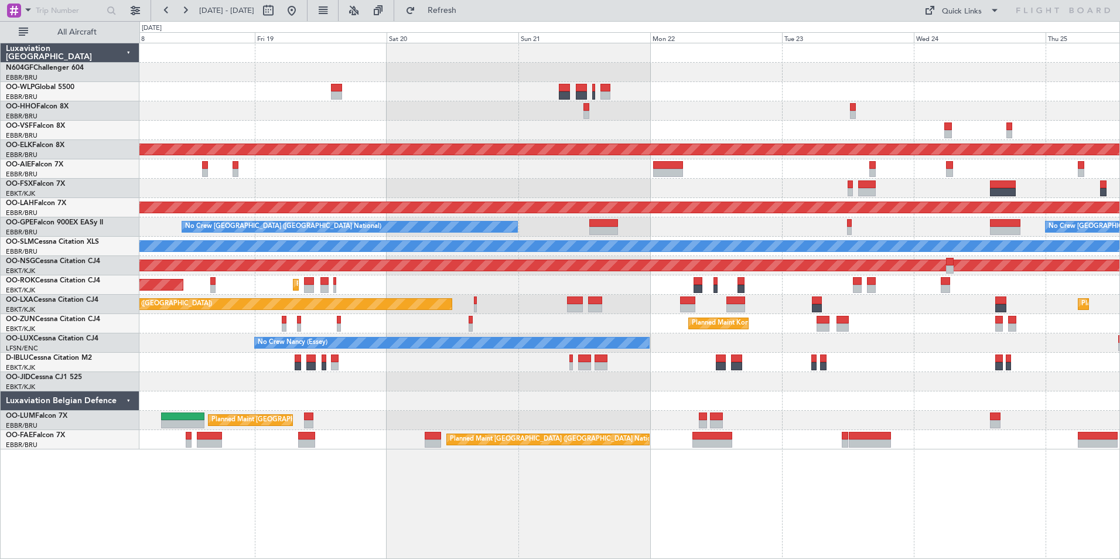
click at [794, 323] on div "Planned Maint Kortrijk-[GEOGRAPHIC_DATA]" at bounding box center [629, 323] width 980 height 19
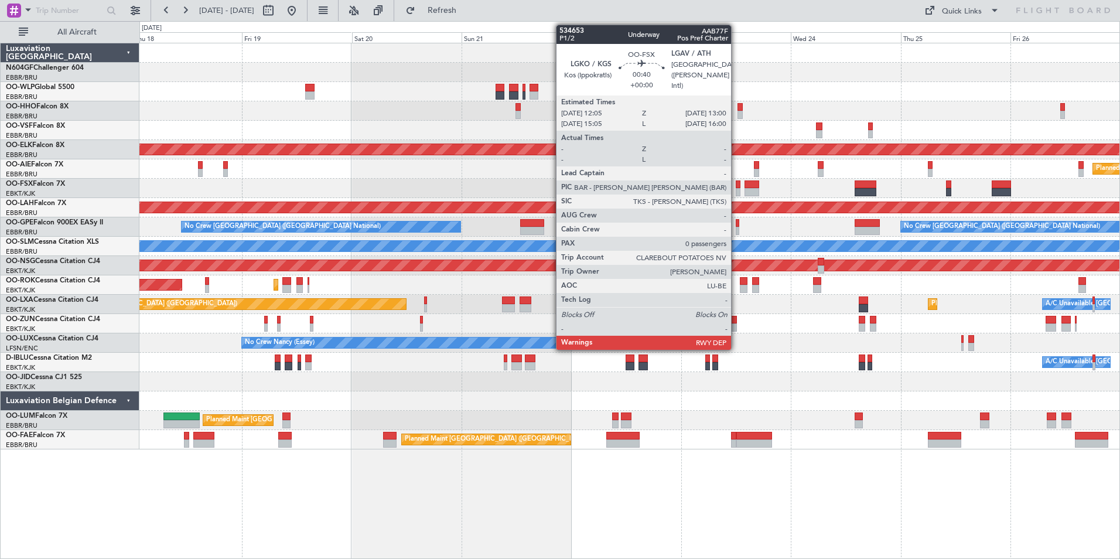
click at [736, 189] on div at bounding box center [738, 192] width 5 height 8
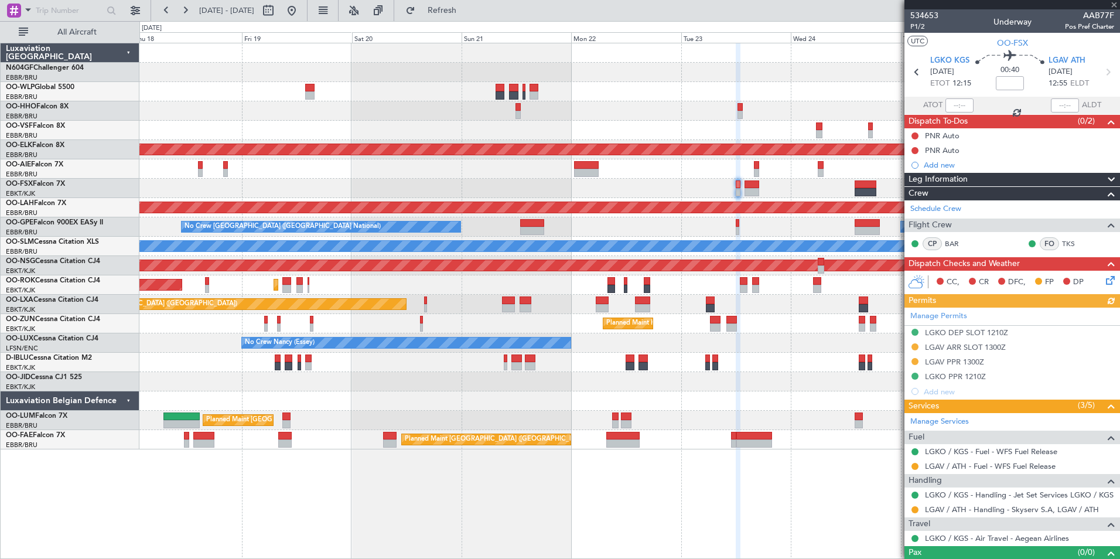
scroll to position [19, 0]
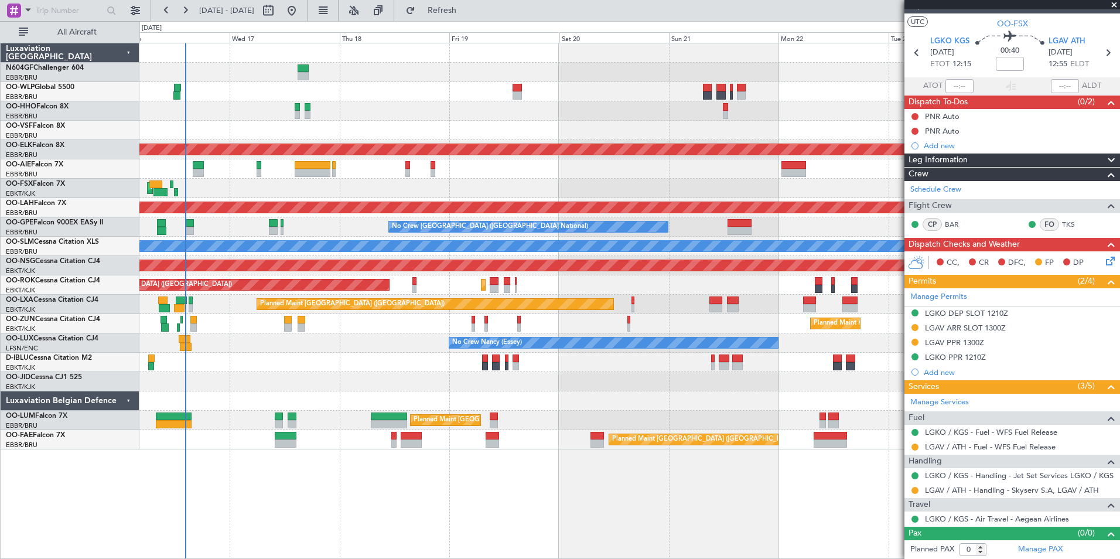
click at [548, 296] on div "RJAA 02:30 Z UBBB 13:50 Z 02:30 Z 13:45 Z Planned Maint Kortrijk-Wevelgem Plann…" at bounding box center [629, 246] width 980 height 406
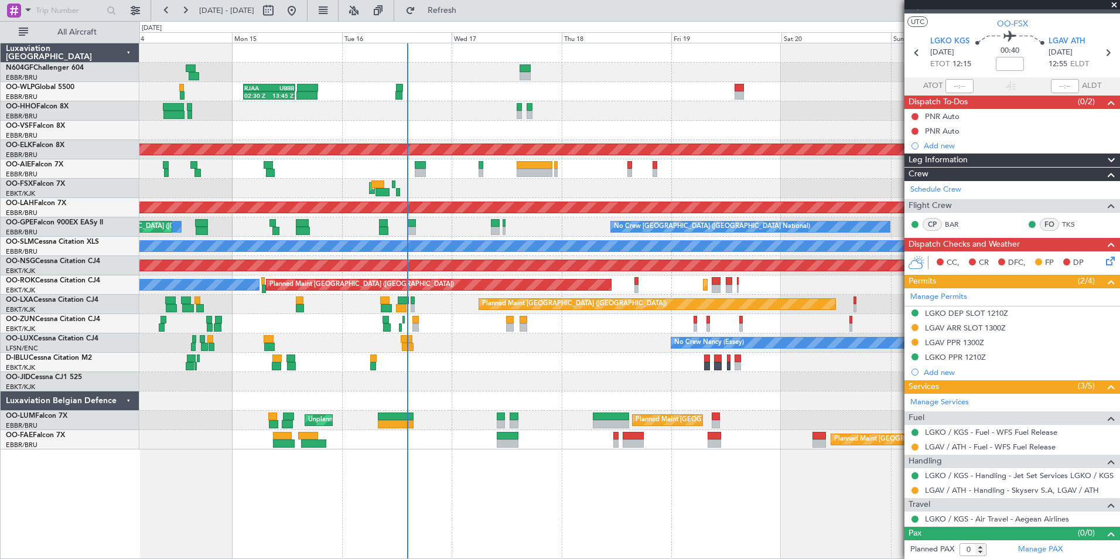
click at [520, 347] on div "No Crew Nancy (Essey)" at bounding box center [629, 342] width 980 height 19
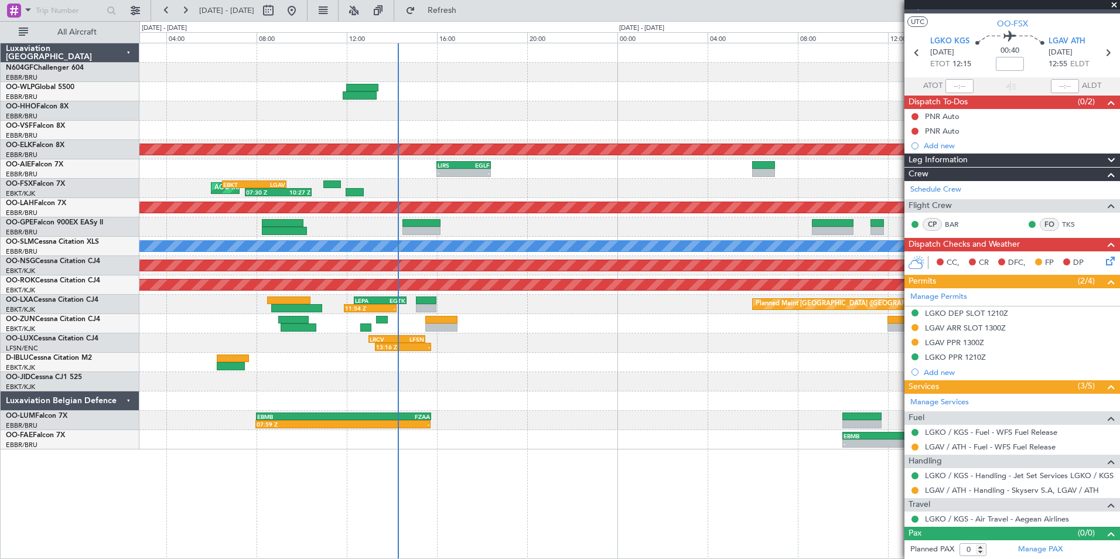
click at [410, 319] on div at bounding box center [629, 323] width 980 height 19
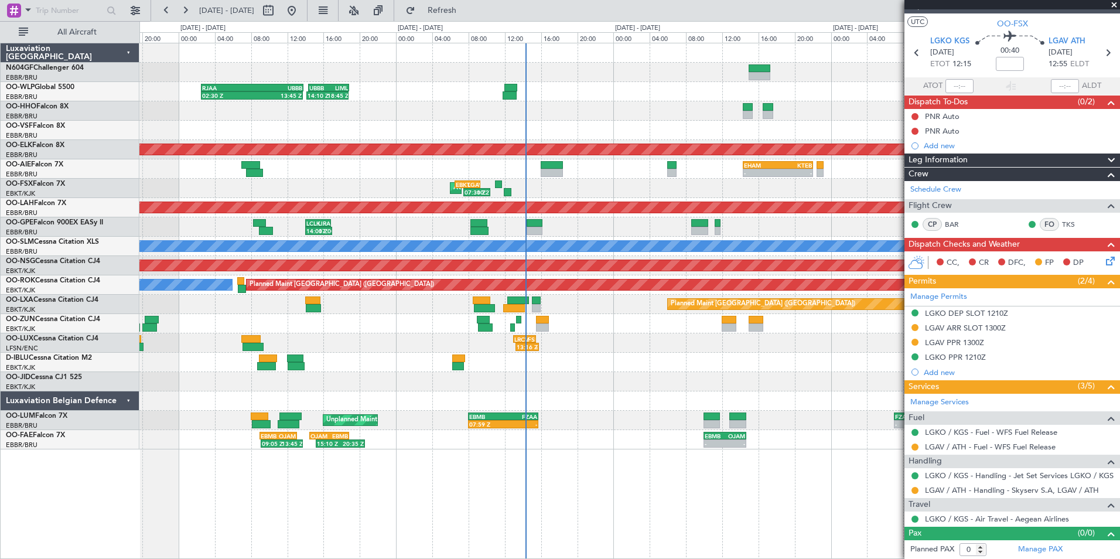
click at [596, 367] on div at bounding box center [629, 362] width 980 height 19
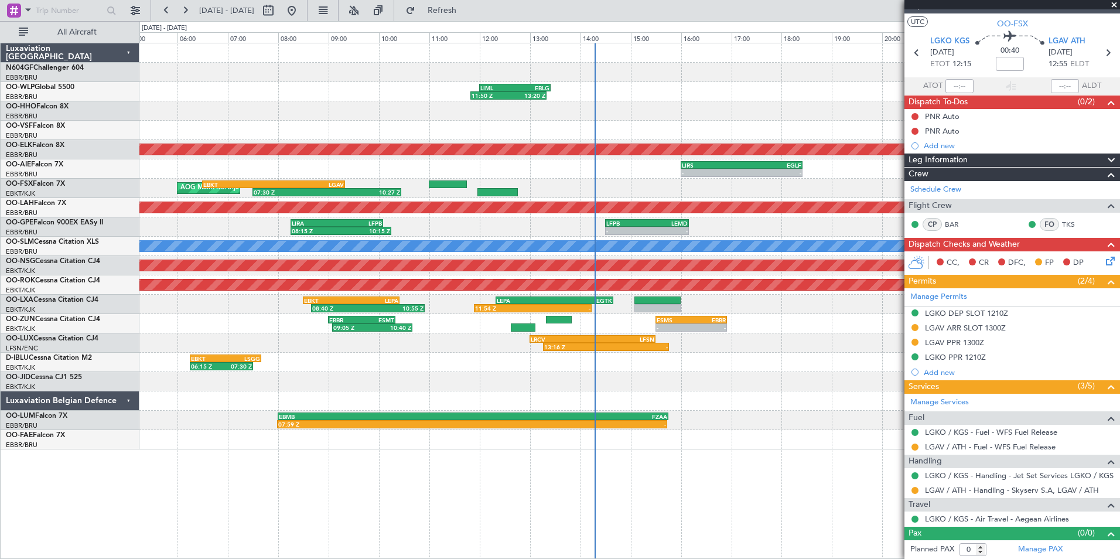
click at [596, 459] on div "LIML 12:00 Z EBLG 13:25 Z 11:50 Z 13:20 Z Planned Maint Kortrijk-Wevelgem - - L…" at bounding box center [629, 301] width 981 height 516
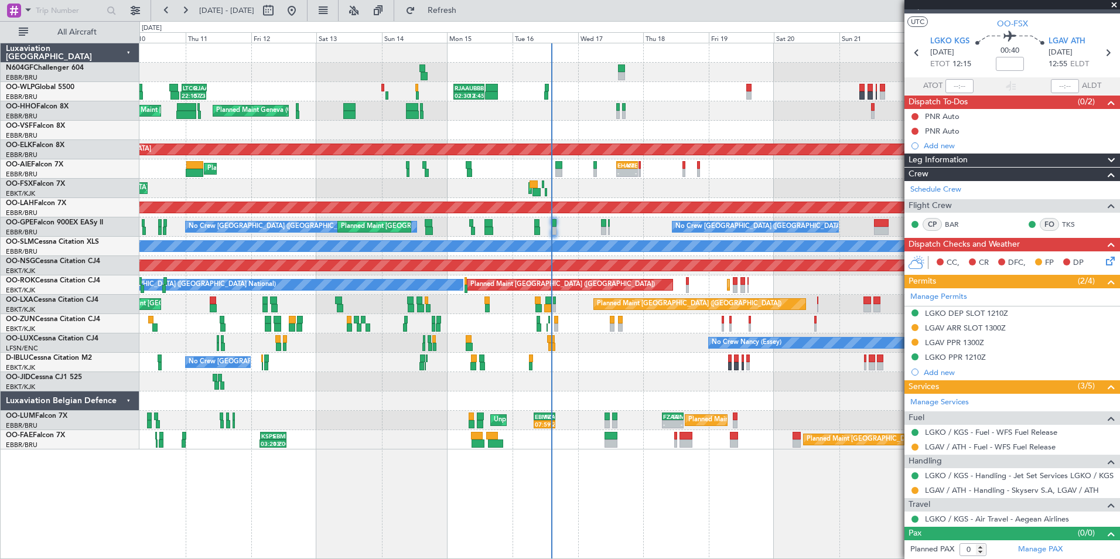
click at [663, 365] on div "No Crew Brussels (Brussels National) A/C Unavailable Brussels (Brussels Nationa…" at bounding box center [629, 362] width 980 height 19
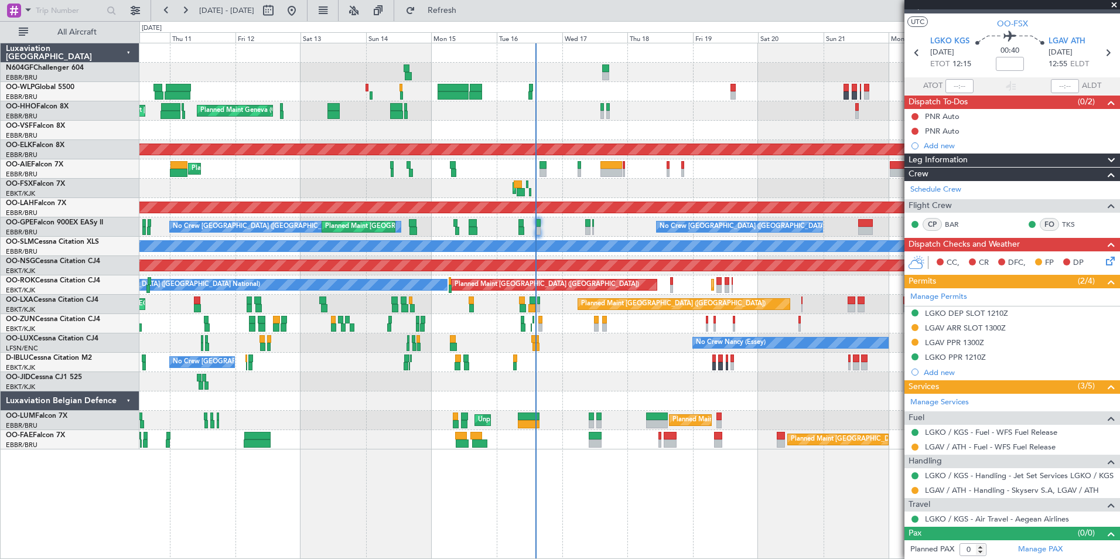
click at [605, 359] on div "No Crew Brussels (Brussels National) A/C Unavailable Brussels (Brussels Nationa…" at bounding box center [629, 362] width 980 height 19
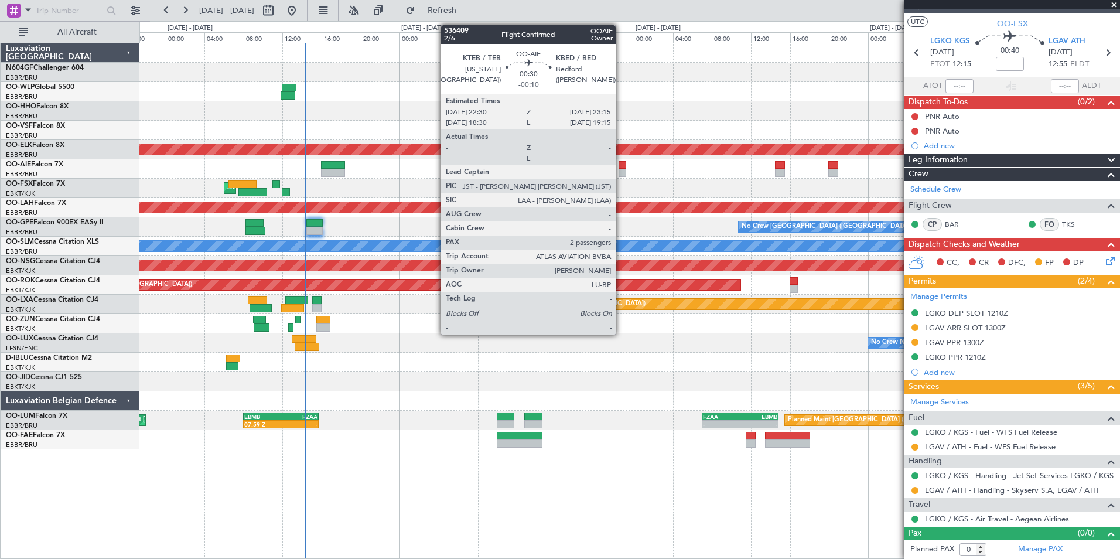
click at [621, 170] on div at bounding box center [623, 173] width 8 height 8
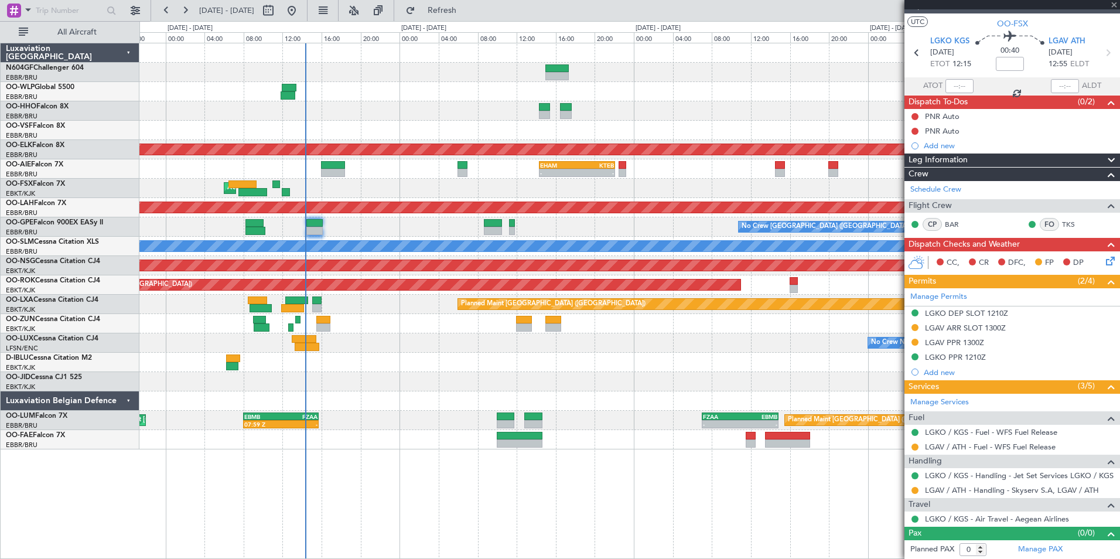
type input "-00:10"
type input "2"
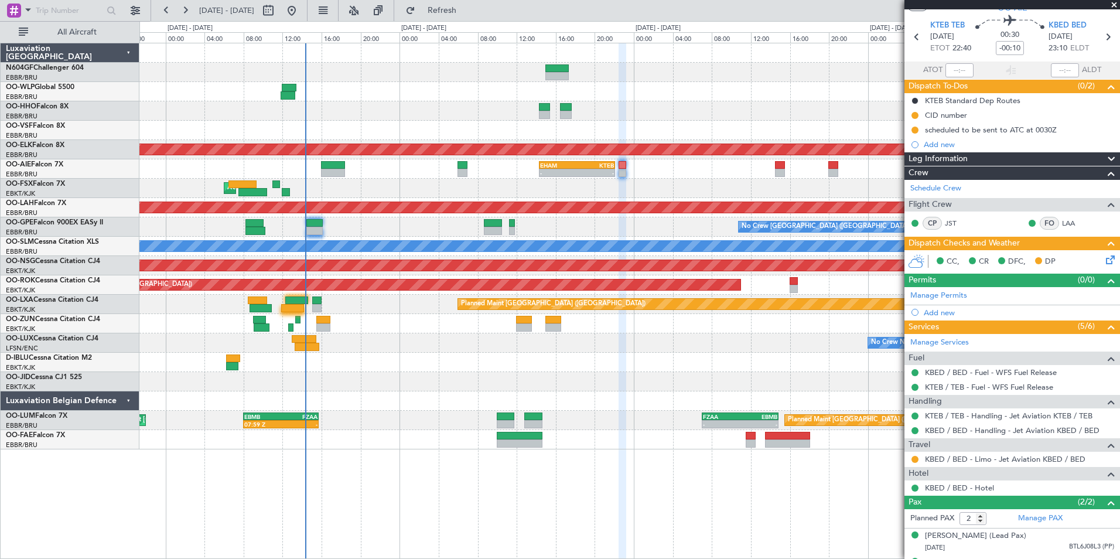
scroll to position [69, 0]
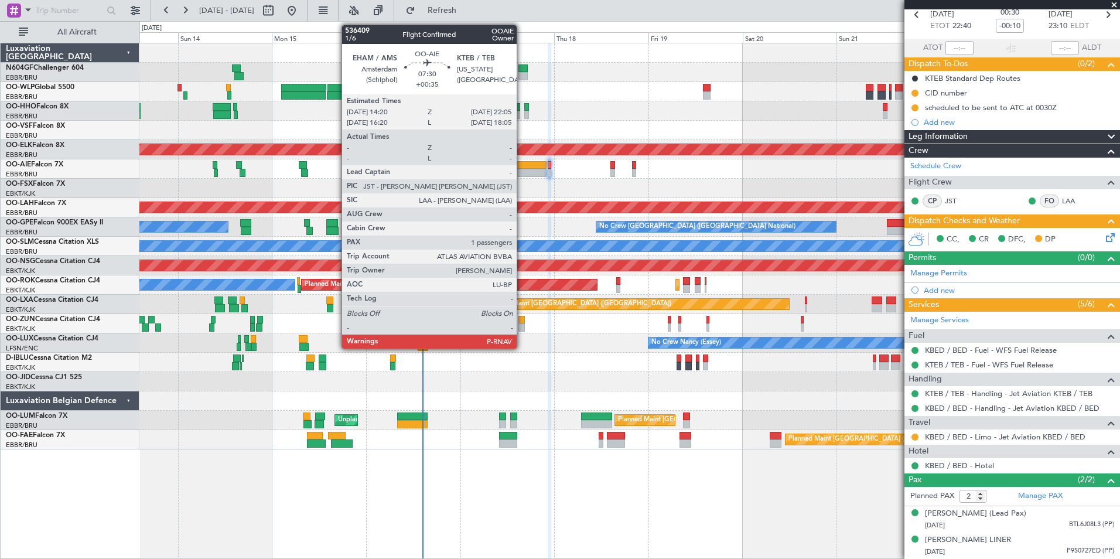
click at [522, 164] on div at bounding box center [531, 165] width 30 height 8
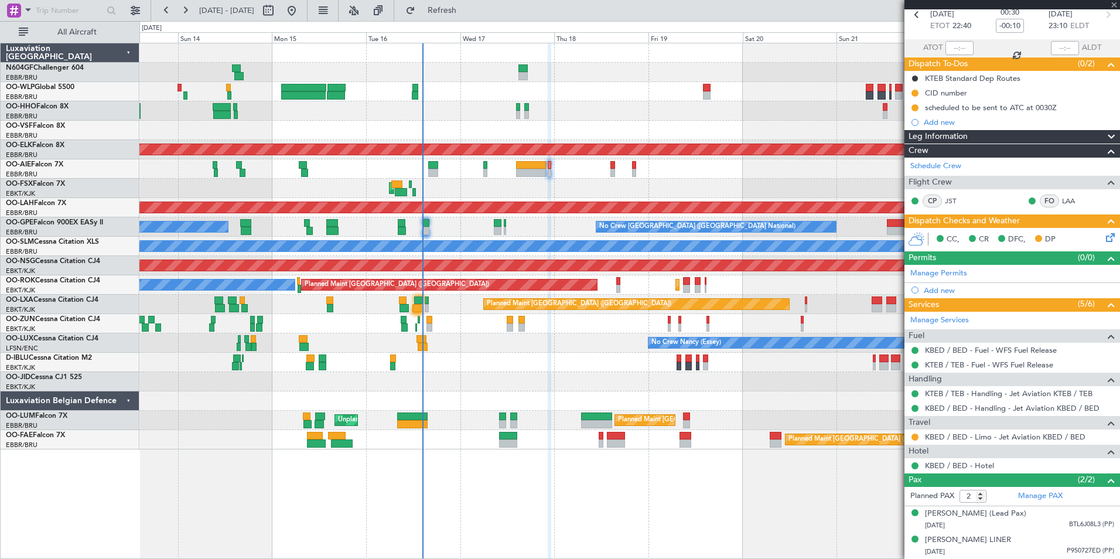
type input "+00:35"
type input "1"
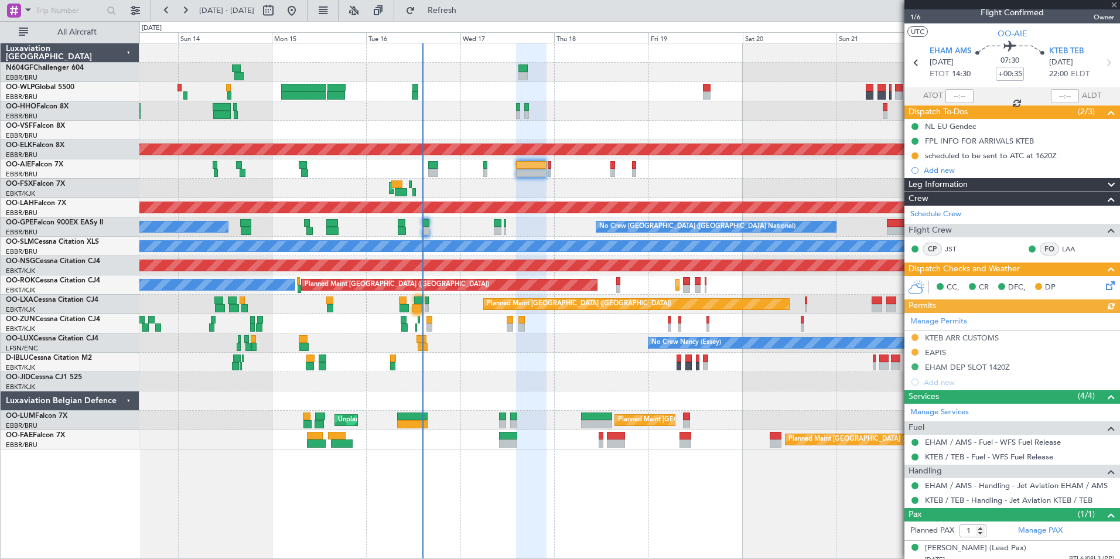
scroll to position [0, 0]
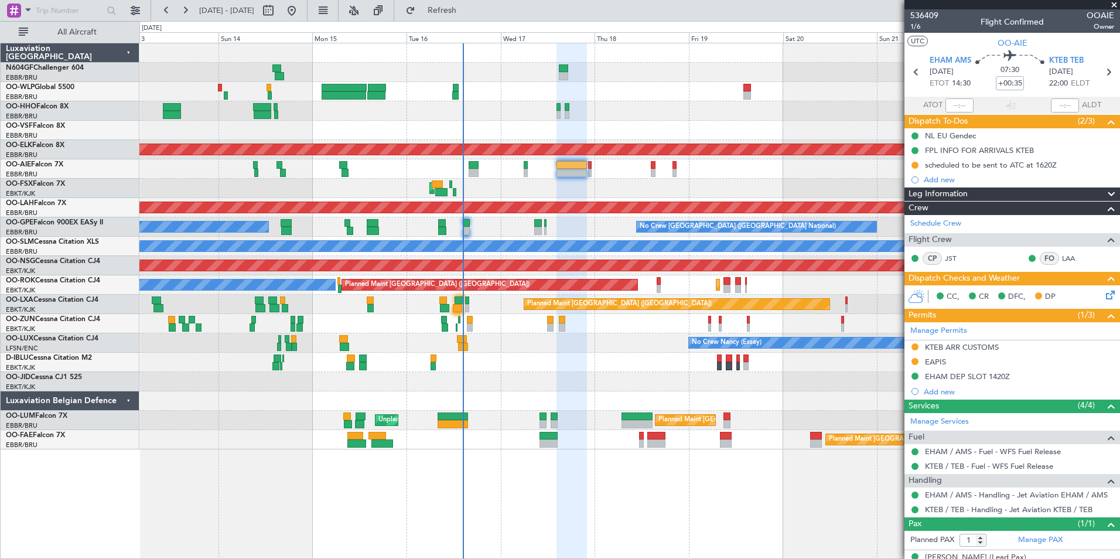
click at [651, 366] on div "No Crew [GEOGRAPHIC_DATA] ([GEOGRAPHIC_DATA] National)" at bounding box center [629, 362] width 980 height 19
click at [278, 12] on button at bounding box center [268, 10] width 19 height 19
select select "9"
select select "2025"
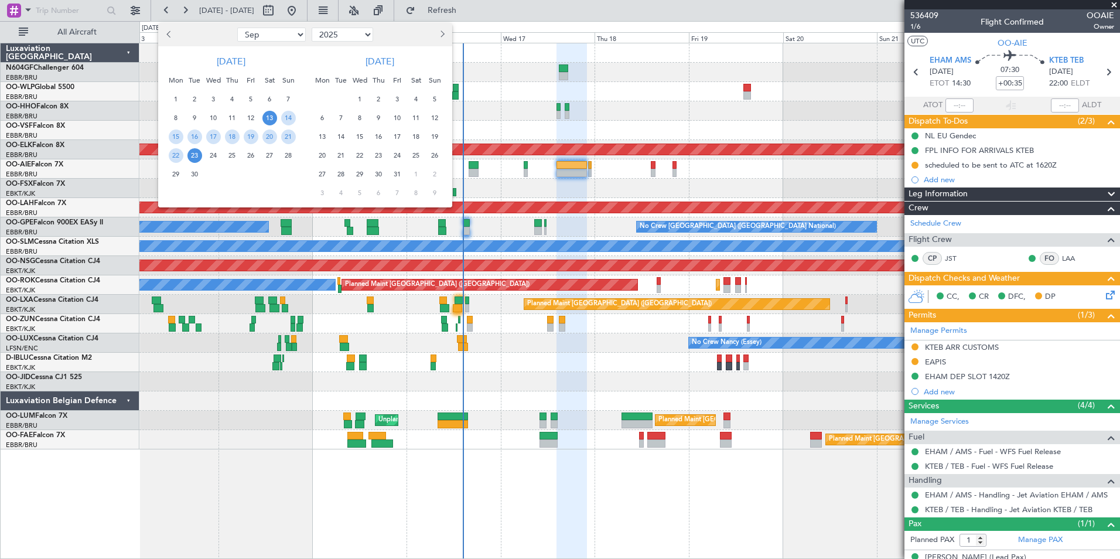
click at [255, 42] on ngb-datepicker-navigation "Jan Feb Mar Apr May Jun Jul Aug Sep Oct Nov Dec 2015 2016 2017 2018 2019 2020 2…" at bounding box center [305, 34] width 294 height 19
click at [280, 35] on select "Jan Feb Mar Apr May Jun Jul Aug Sep Oct Nov Dec" at bounding box center [271, 35] width 69 height 14
click at [237, 28] on select "Jan Feb Mar Apr May Jun Jul Aug Sep Oct Nov Dec" at bounding box center [271, 35] width 69 height 14
click at [283, 32] on select "Jan Feb Mar Apr May Jun Jul Aug Sep Oct Nov Dec" at bounding box center [271, 35] width 69 height 14
select select "6"
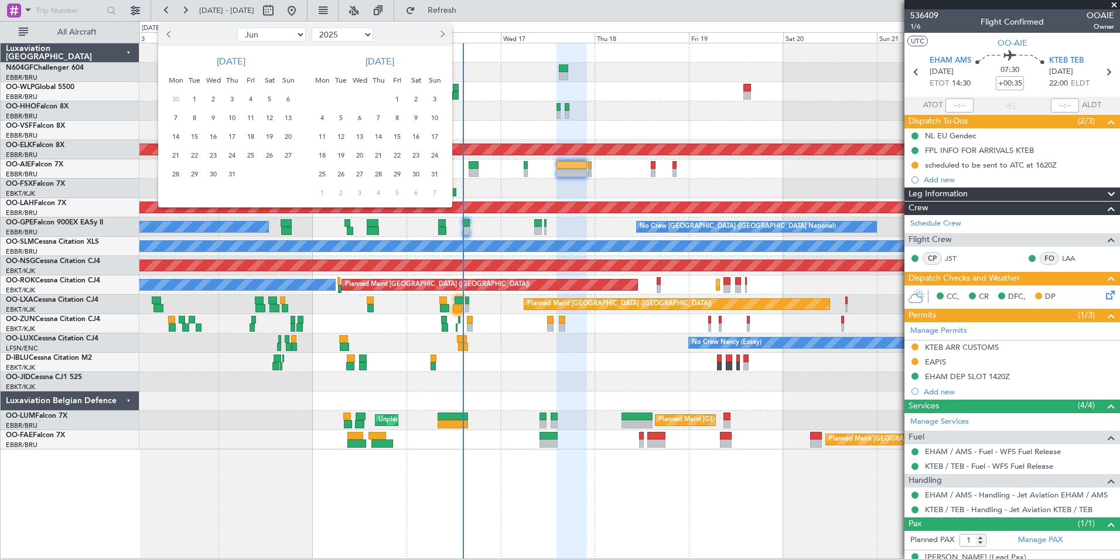
click at [237, 28] on select "Jan Feb Mar Apr May Jun Jul Aug Sep Oct Nov Dec" at bounding box center [271, 35] width 69 height 14
click at [233, 153] on span "19" at bounding box center [232, 155] width 15 height 15
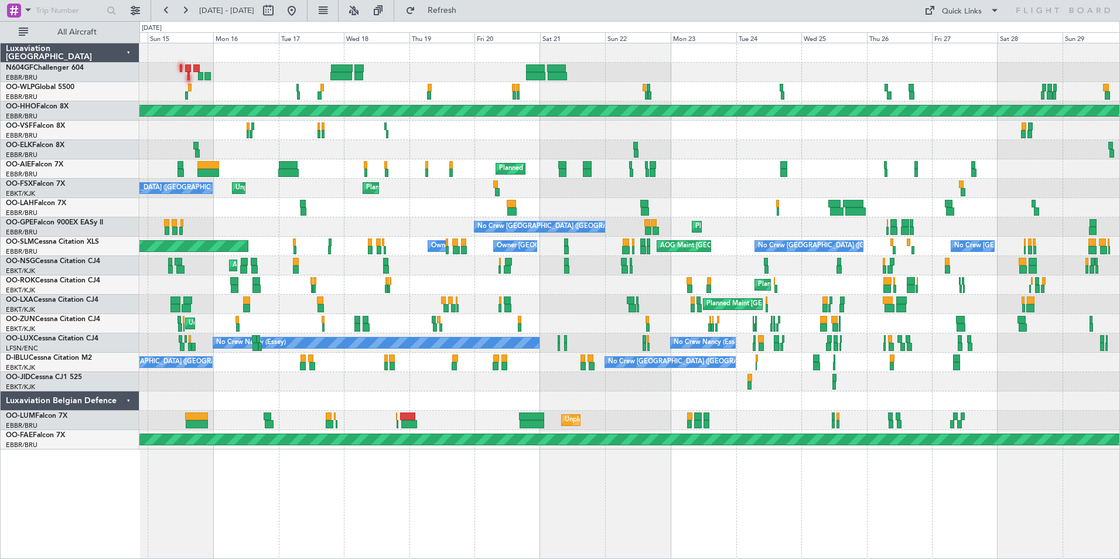
click at [308, 15] on fb-range-datepicker "14 Jun 2025 - 29 Jun 2025" at bounding box center [229, 10] width 157 height 21
click at [301, 12] on button at bounding box center [291, 10] width 19 height 19
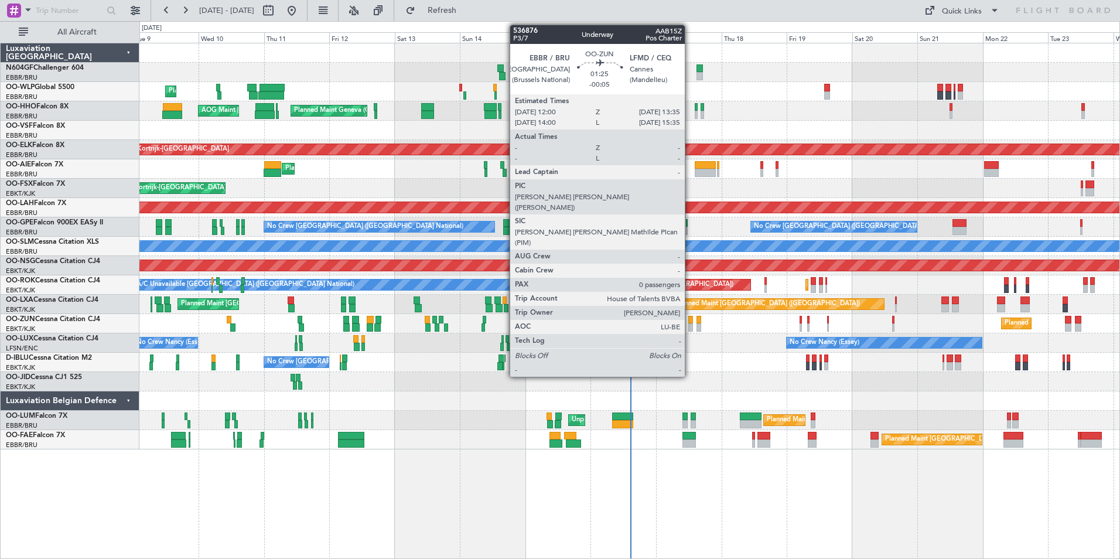
click at [690, 330] on div at bounding box center [690, 327] width 5 height 8
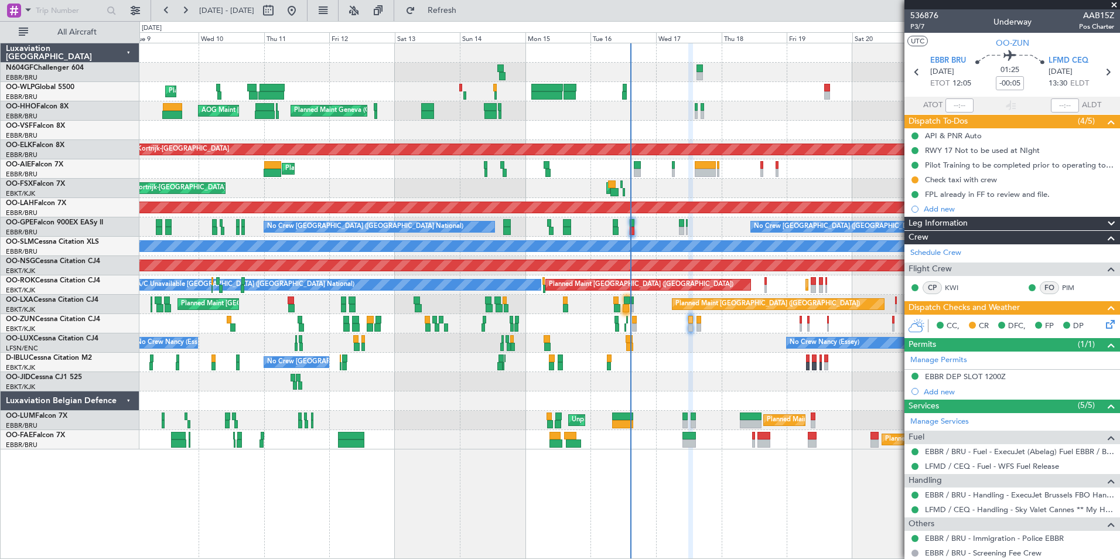
scroll to position [34, 0]
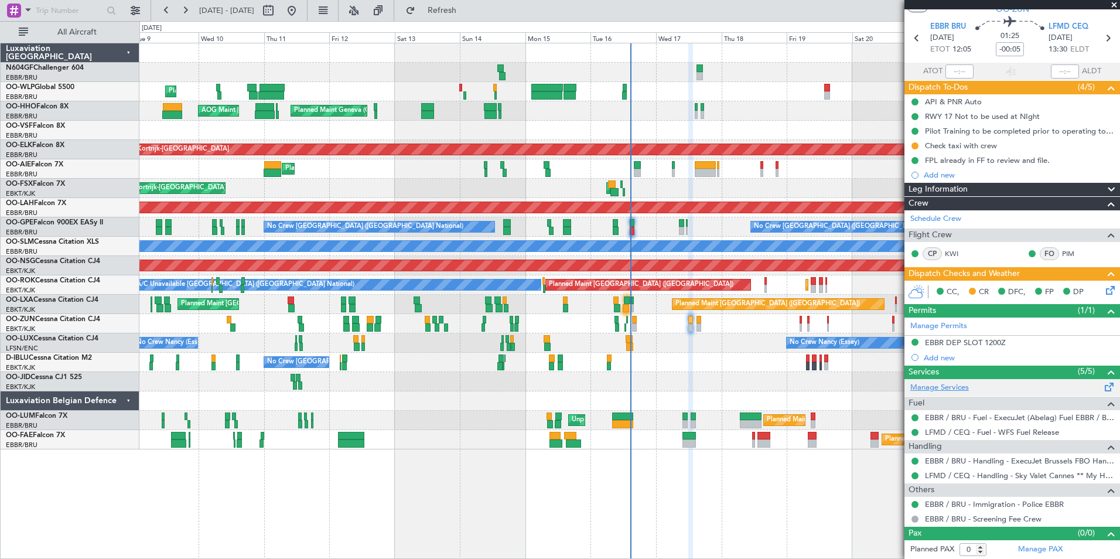
click at [953, 390] on link "Manage Services" at bounding box center [939, 388] width 59 height 12
click at [463, 11] on span "Refresh" at bounding box center [442, 10] width 49 height 8
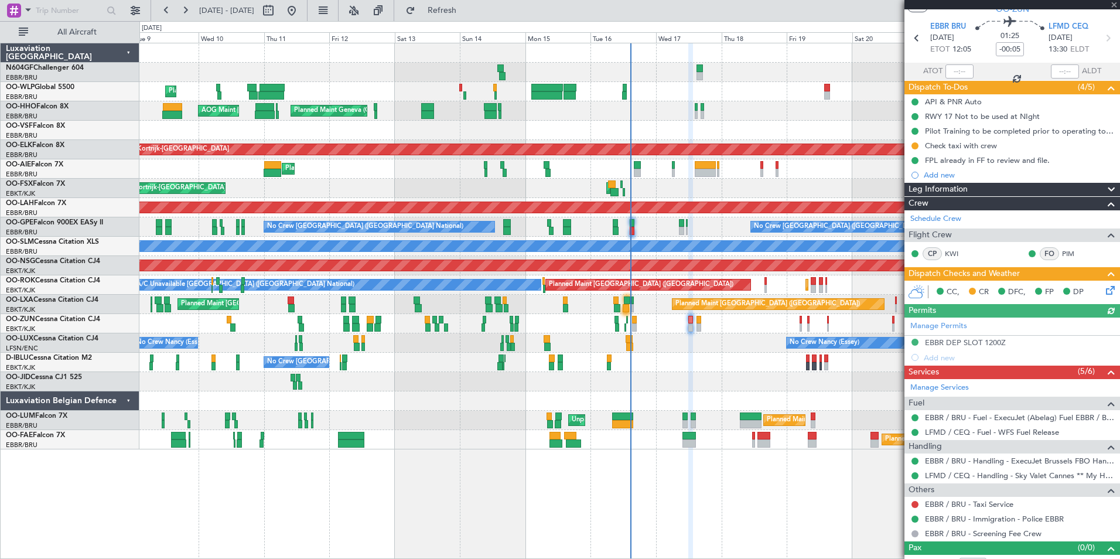
scroll to position [49, 0]
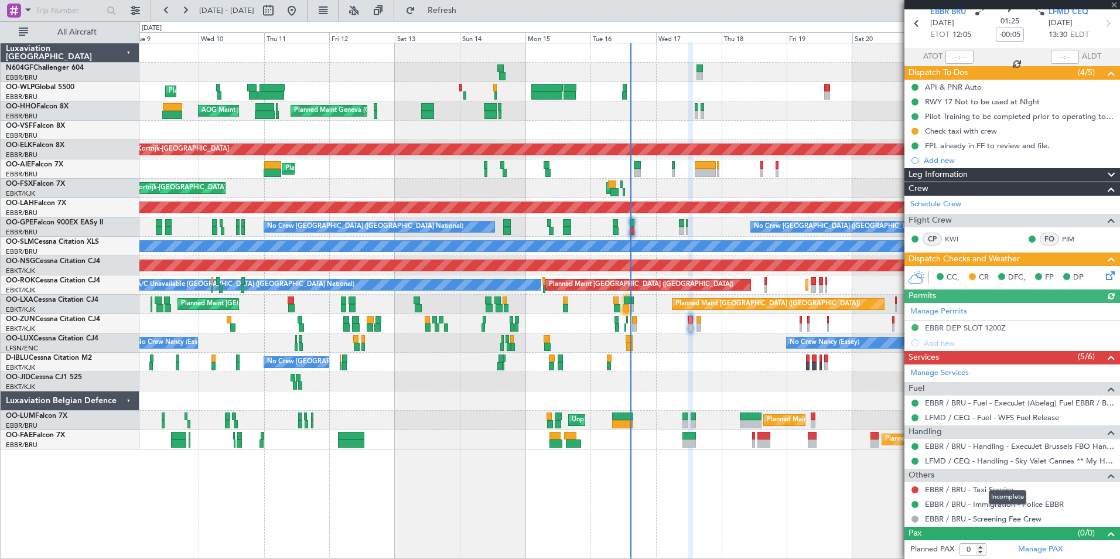
click at [984, 491] on mat-tooltip-component "Incomplete" at bounding box center [1008, 497] width 54 height 31
click at [964, 487] on link "EBBR / BRU - Taxi Service" at bounding box center [969, 490] width 88 height 10
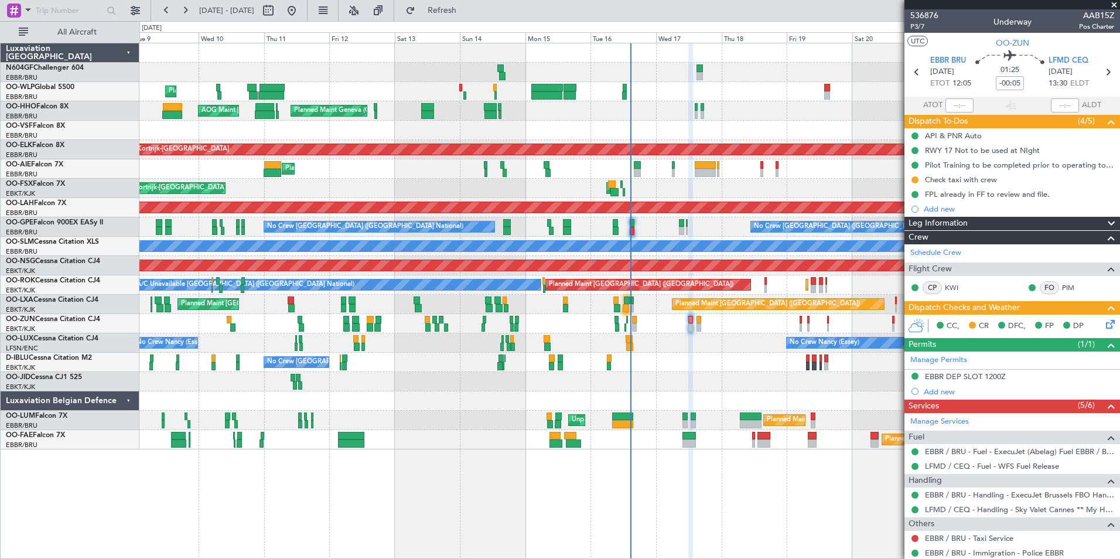
scroll to position [49, 0]
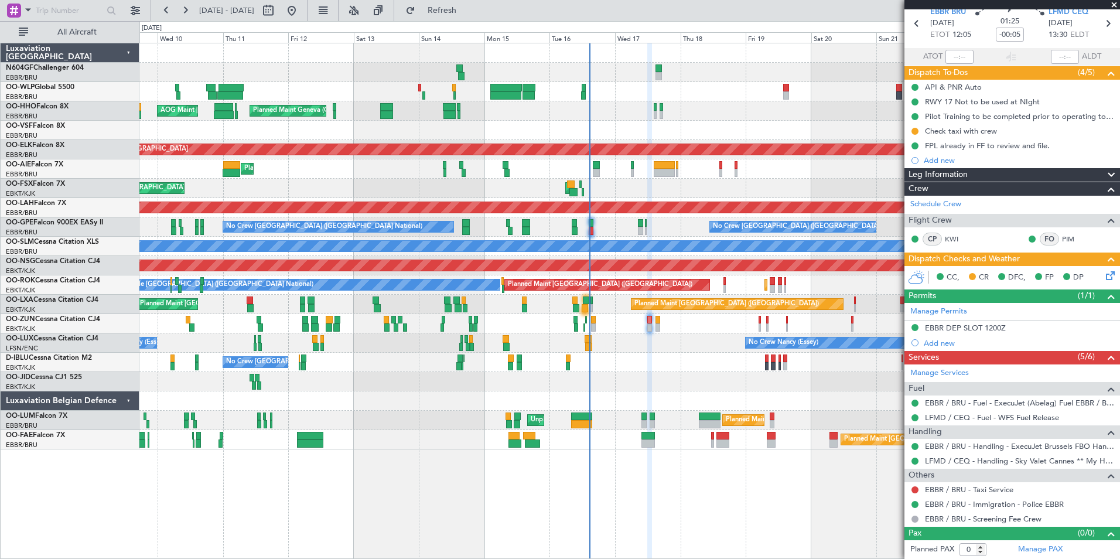
click at [544, 357] on div "No Crew [GEOGRAPHIC_DATA] ([GEOGRAPHIC_DATA] National) A/C Unavailable [GEOGRAP…" at bounding box center [629, 362] width 980 height 19
click at [467, 15] on span "Refresh" at bounding box center [442, 10] width 49 height 8
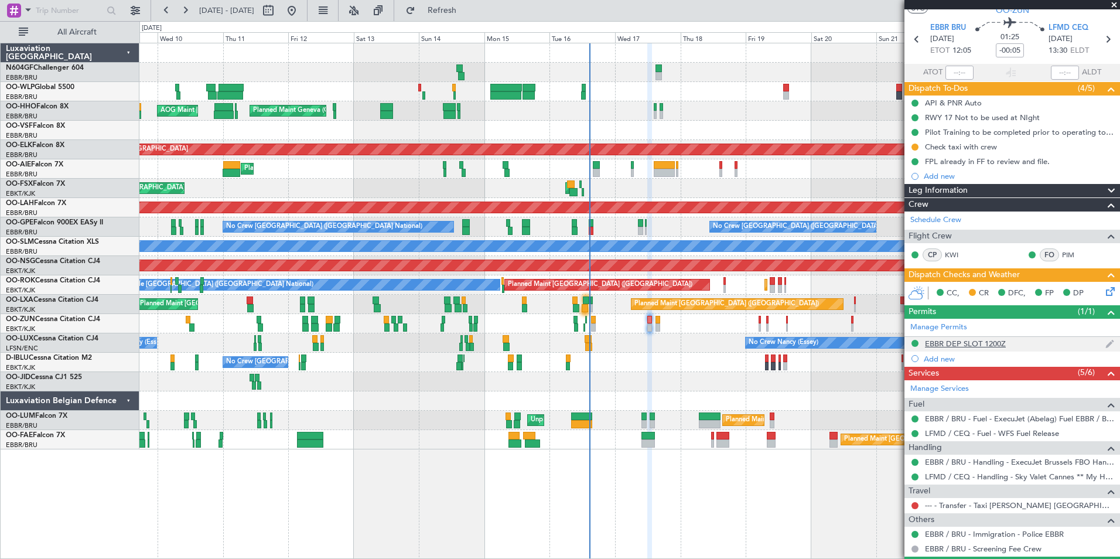
scroll to position [63, 0]
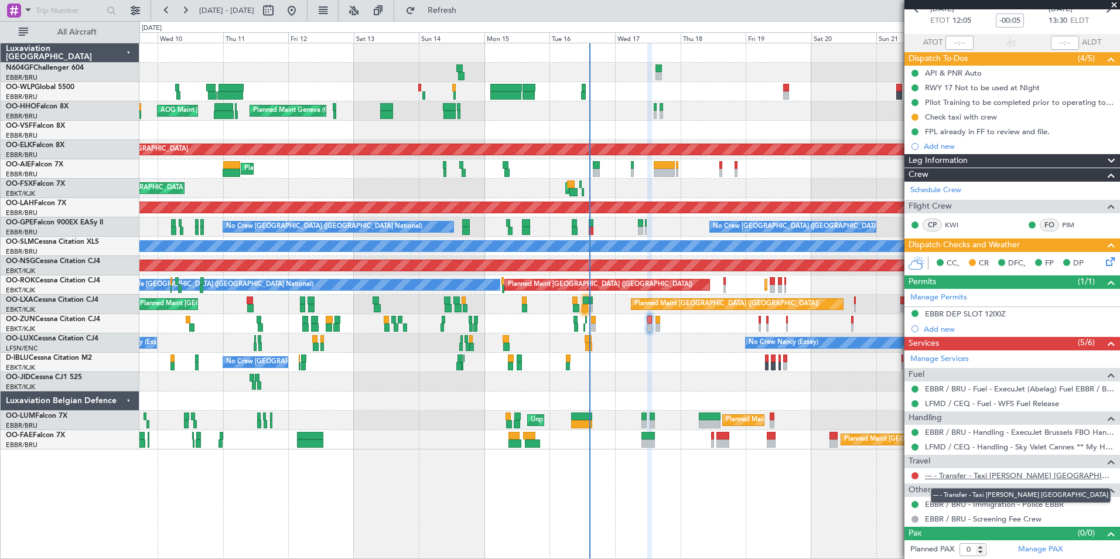
click at [998, 475] on link "--- - Transfer - Taxi [PERSON_NAME] [GEOGRAPHIC_DATA]" at bounding box center [1019, 475] width 189 height 10
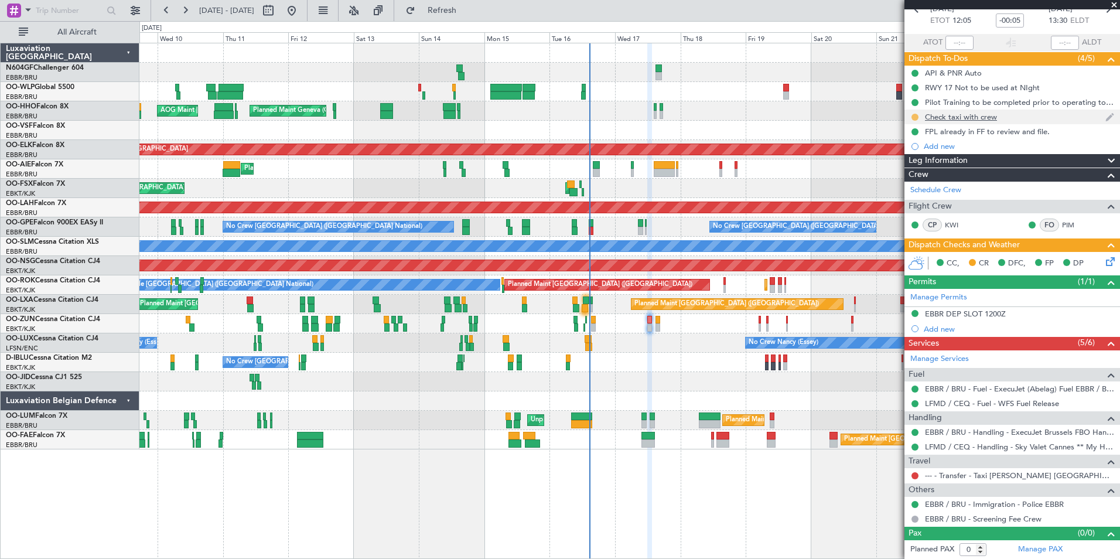
click at [913, 117] on button at bounding box center [915, 117] width 7 height 7
click at [933, 168] on span "Completed" at bounding box center [920, 169] width 39 height 12
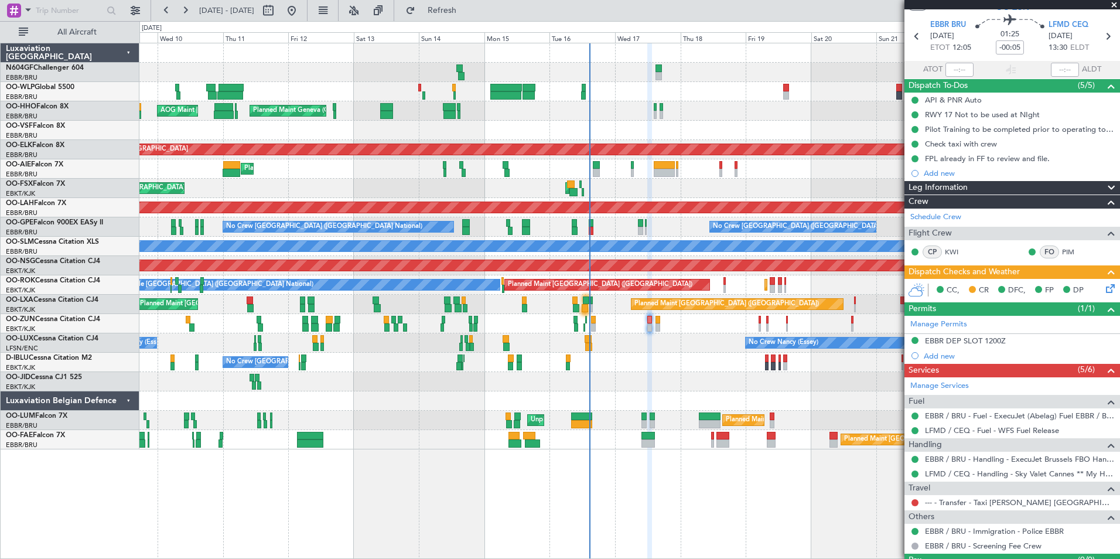
scroll to position [0, 0]
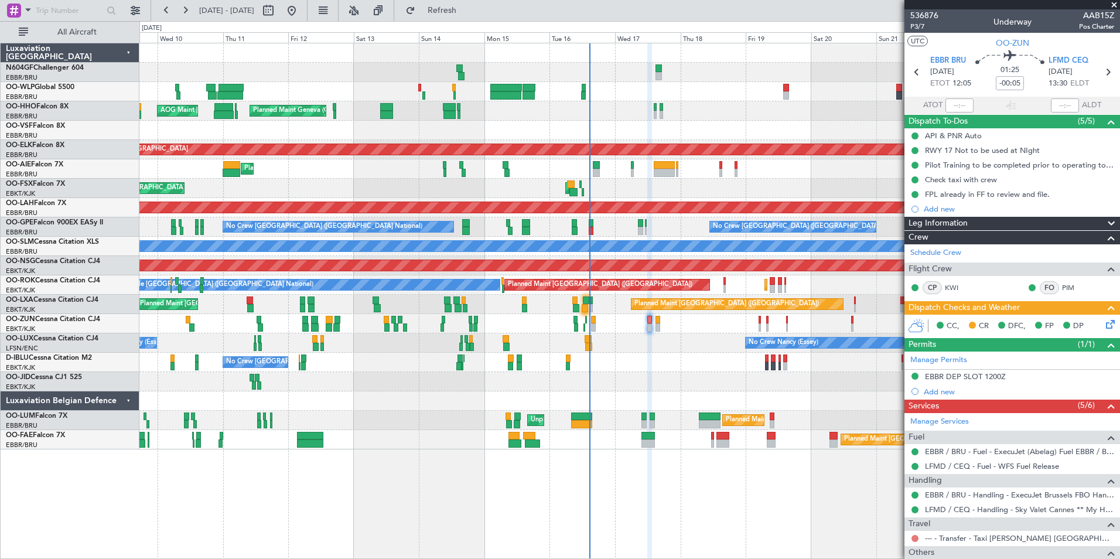
click at [913, 537] on button at bounding box center [915, 538] width 7 height 7
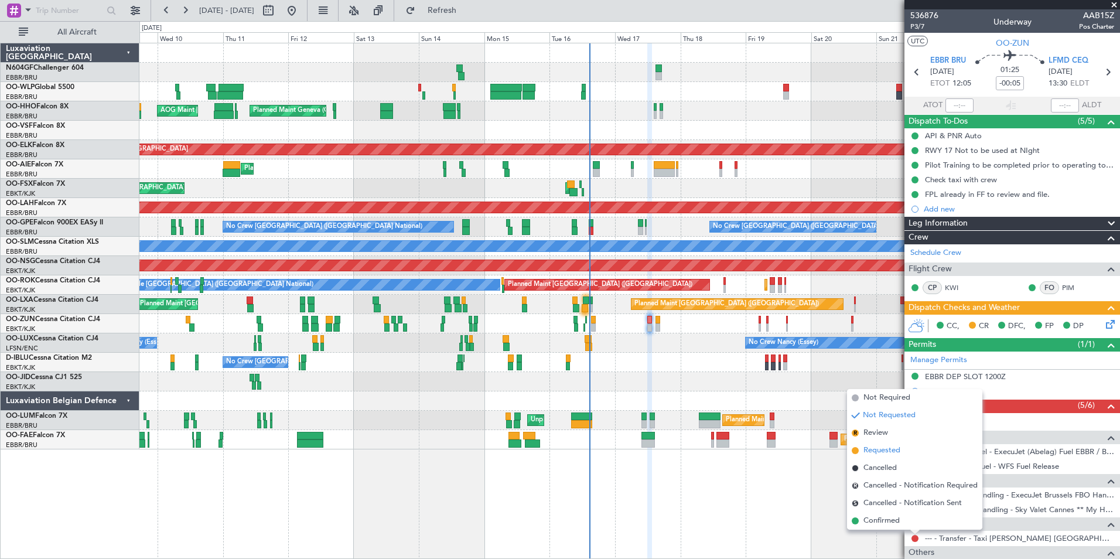
click at [876, 455] on span "Requested" at bounding box center [882, 451] width 37 height 12
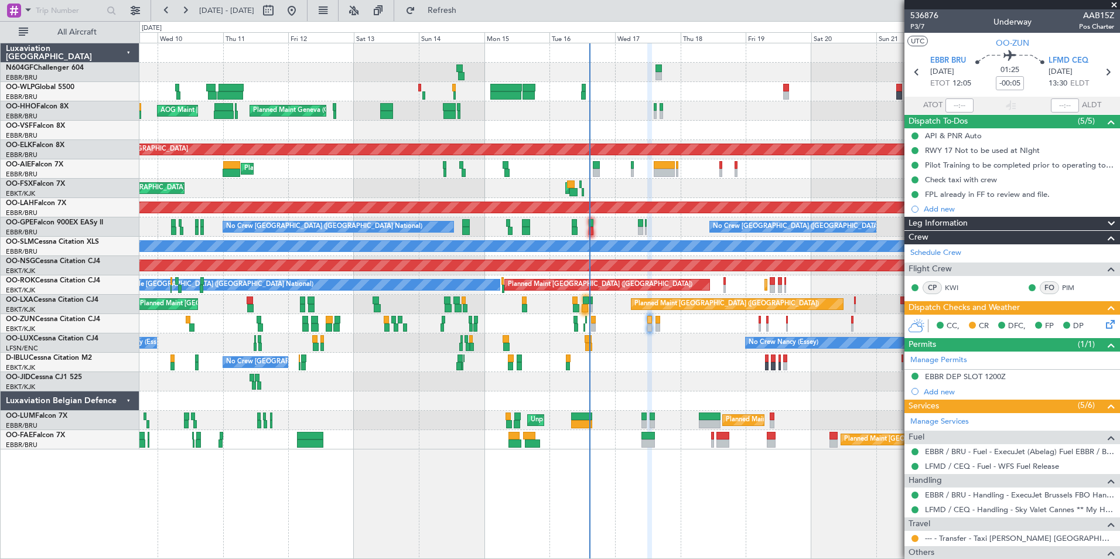
click at [476, 379] on div at bounding box center [629, 381] width 980 height 19
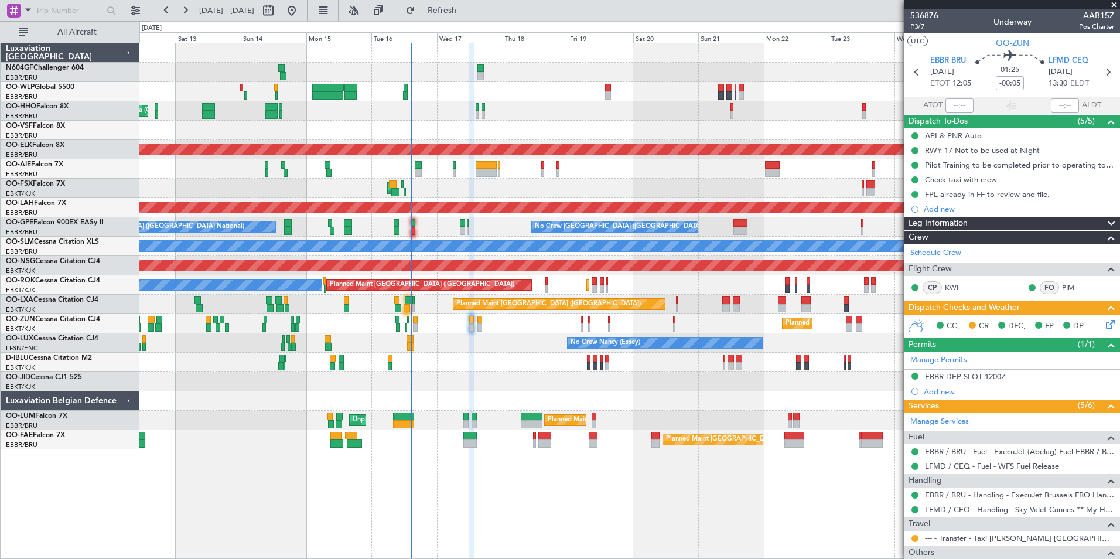
click at [568, 345] on div "No Crew Nancy (Essey)" at bounding box center [665, 342] width 195 height 11
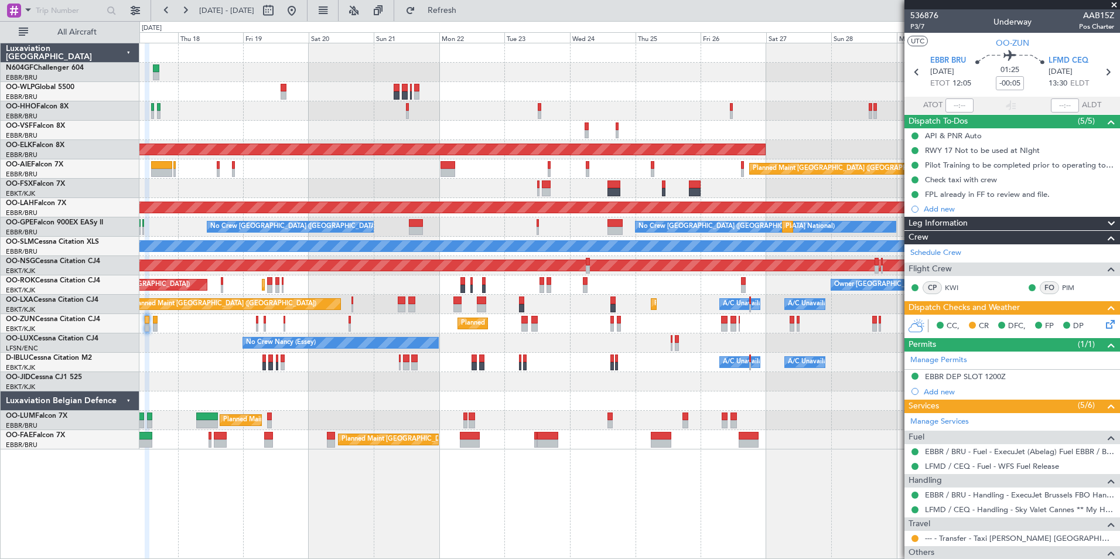
click at [401, 332] on div "Planned Maint Kortrijk-[GEOGRAPHIC_DATA] Planned Maint [GEOGRAPHIC_DATA] ([GEOG…" at bounding box center [629, 246] width 980 height 406
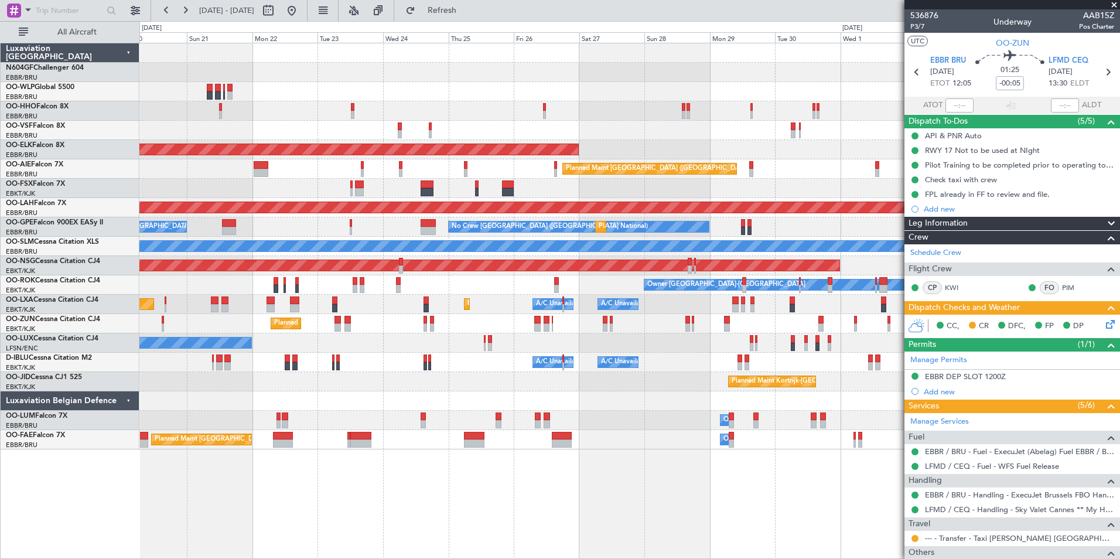
click at [469, 334] on div "Planned Maint Kortrijk-[GEOGRAPHIC_DATA] Planned Maint [GEOGRAPHIC_DATA] ([GEOG…" at bounding box center [629, 246] width 980 height 406
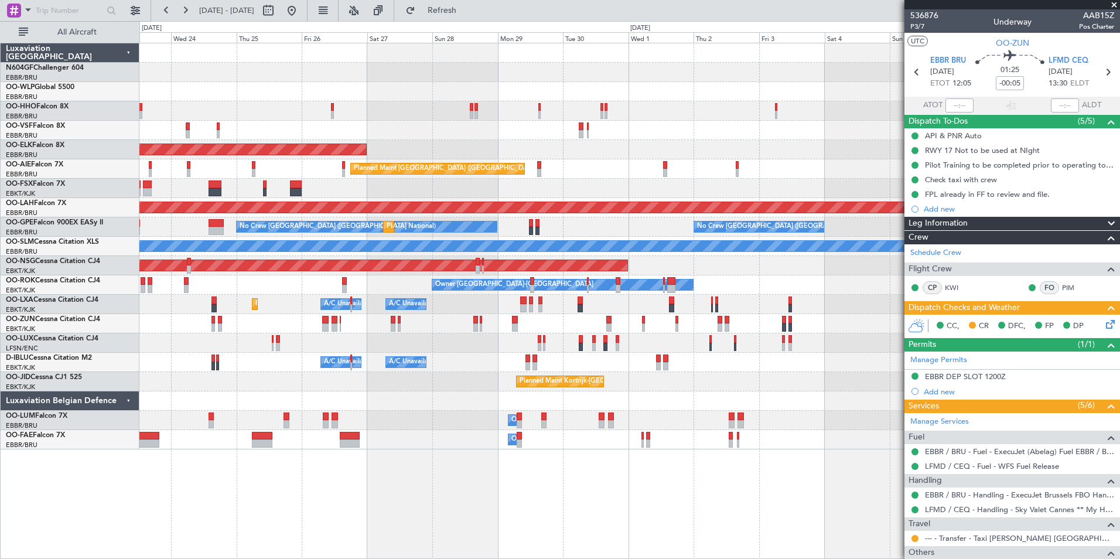
click at [539, 331] on div "Planned Maint Kortrijk-[GEOGRAPHIC_DATA] Planned Maint [GEOGRAPHIC_DATA] ([GEOG…" at bounding box center [629, 246] width 980 height 406
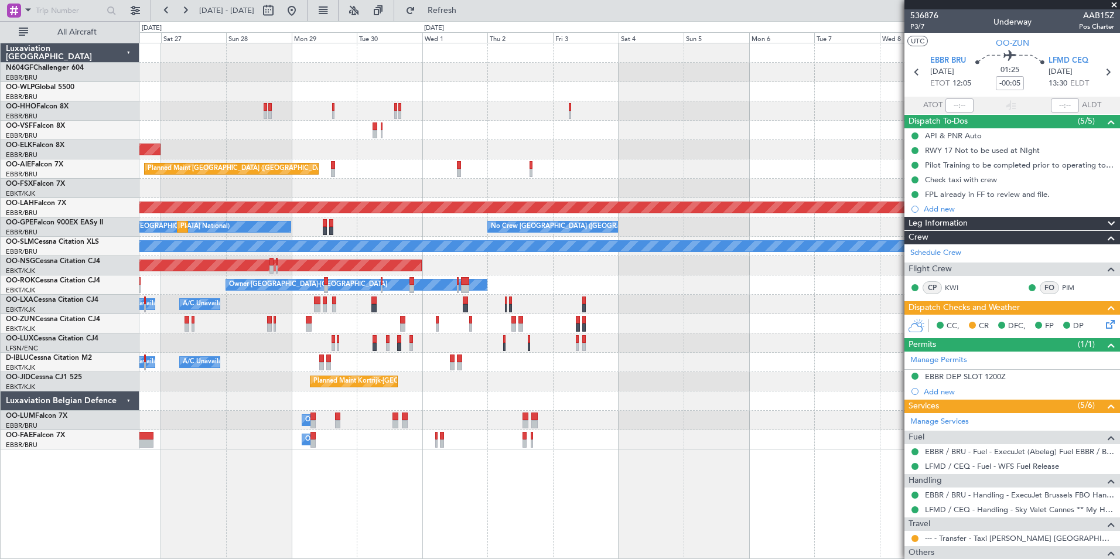
click at [504, 320] on div at bounding box center [629, 323] width 980 height 19
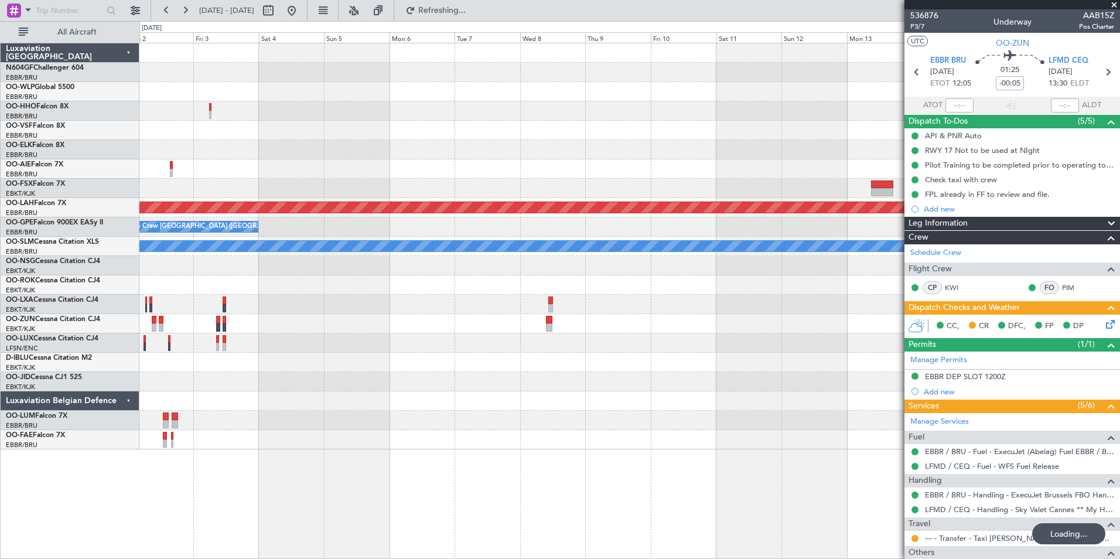
click at [545, 298] on div at bounding box center [629, 304] width 980 height 19
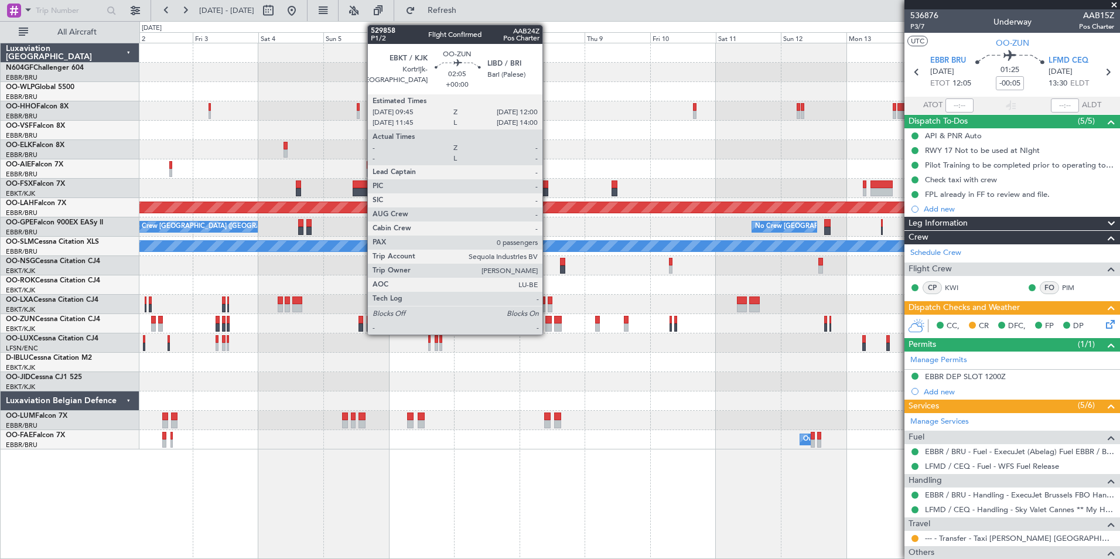
click at [548, 324] on div at bounding box center [548, 327] width 6 height 8
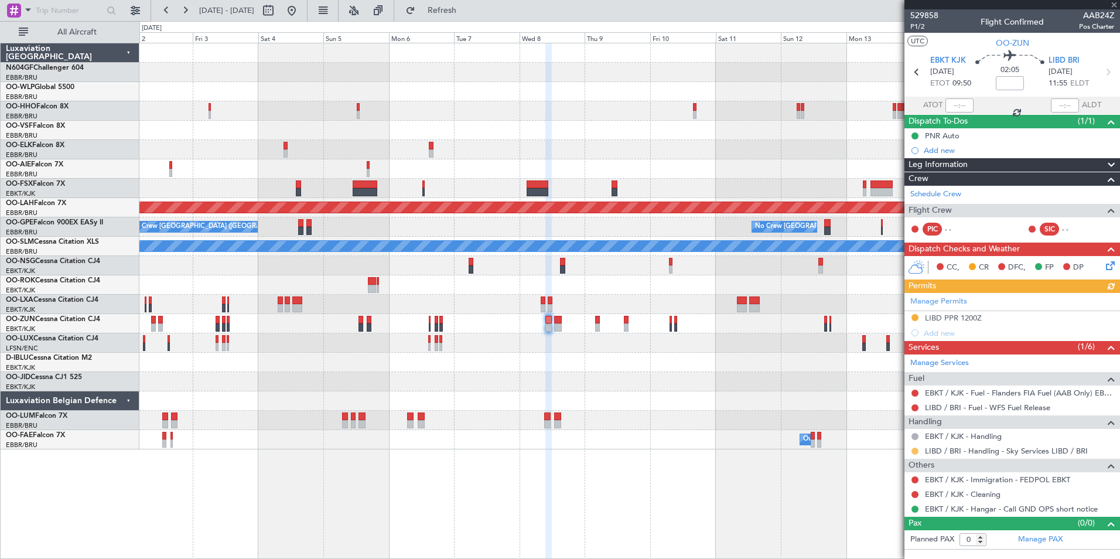
click at [914, 451] on button at bounding box center [915, 451] width 7 height 7
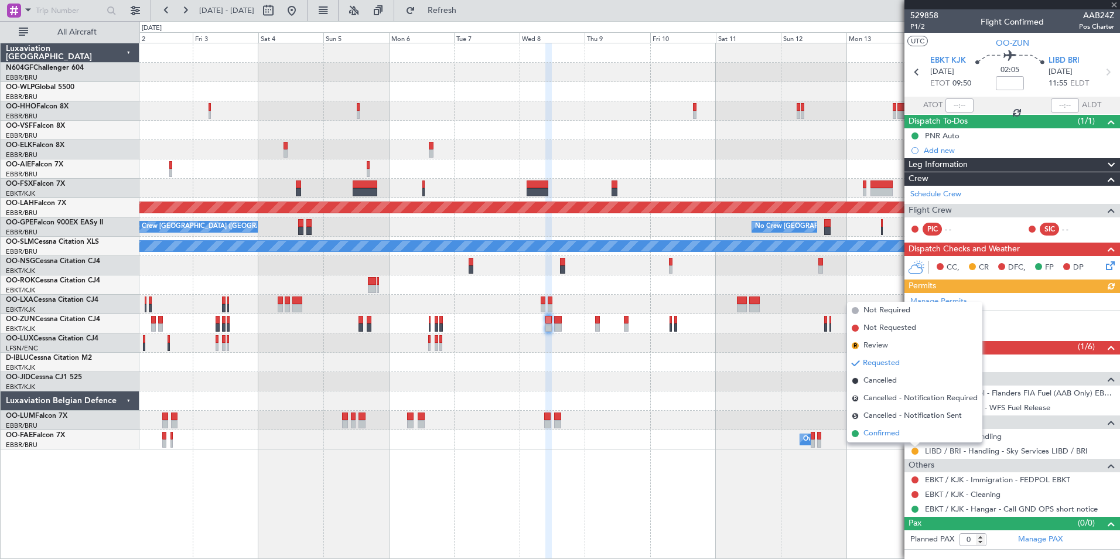
click at [896, 434] on span "Confirmed" at bounding box center [882, 434] width 36 height 12
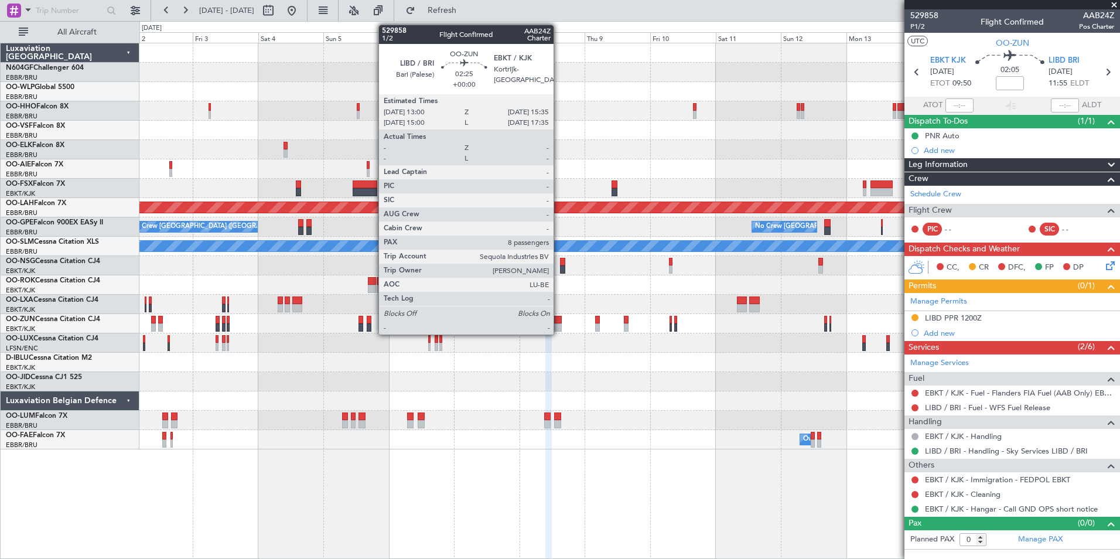
click at [559, 329] on div at bounding box center [558, 327] width 8 height 8
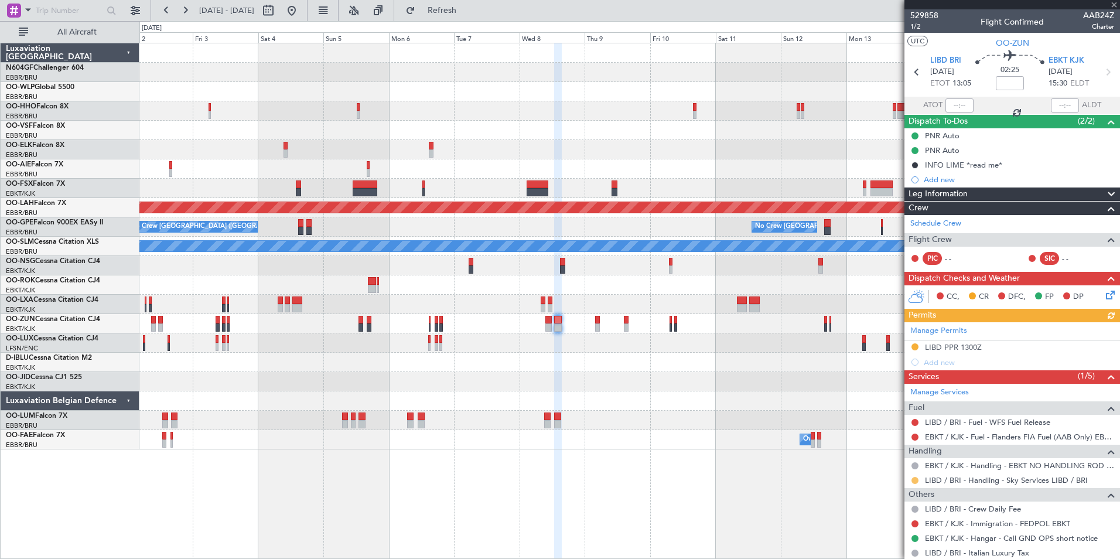
click at [915, 481] on button at bounding box center [915, 480] width 7 height 7
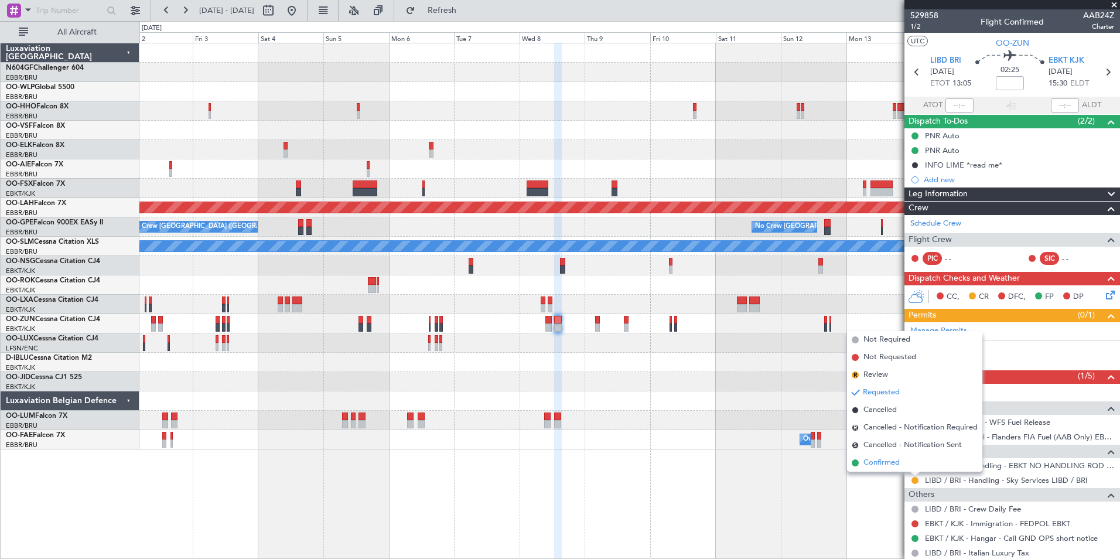
click at [883, 458] on span "Confirmed" at bounding box center [882, 463] width 36 height 12
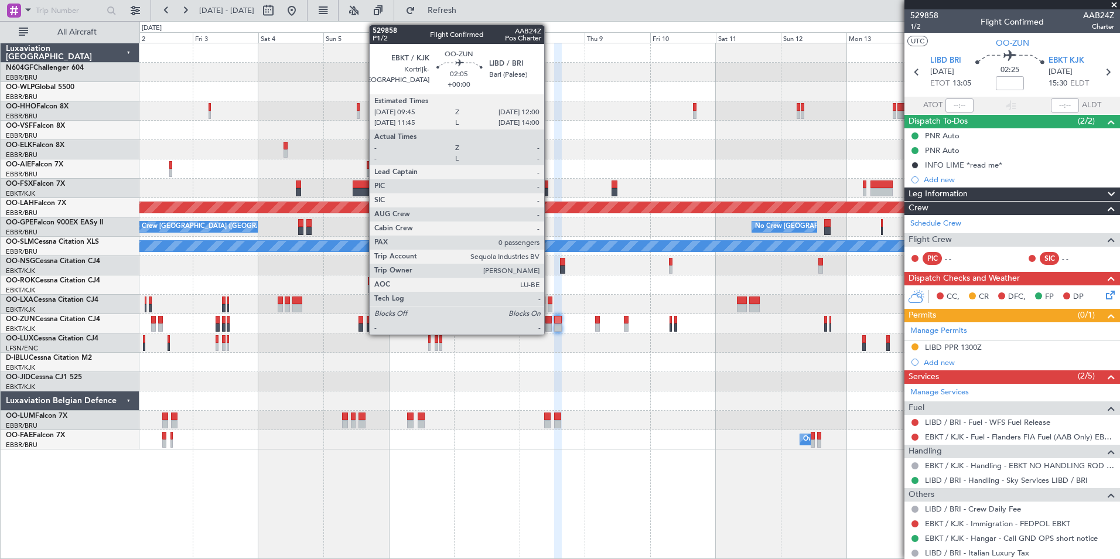
click at [550, 320] on div at bounding box center [548, 320] width 6 height 8
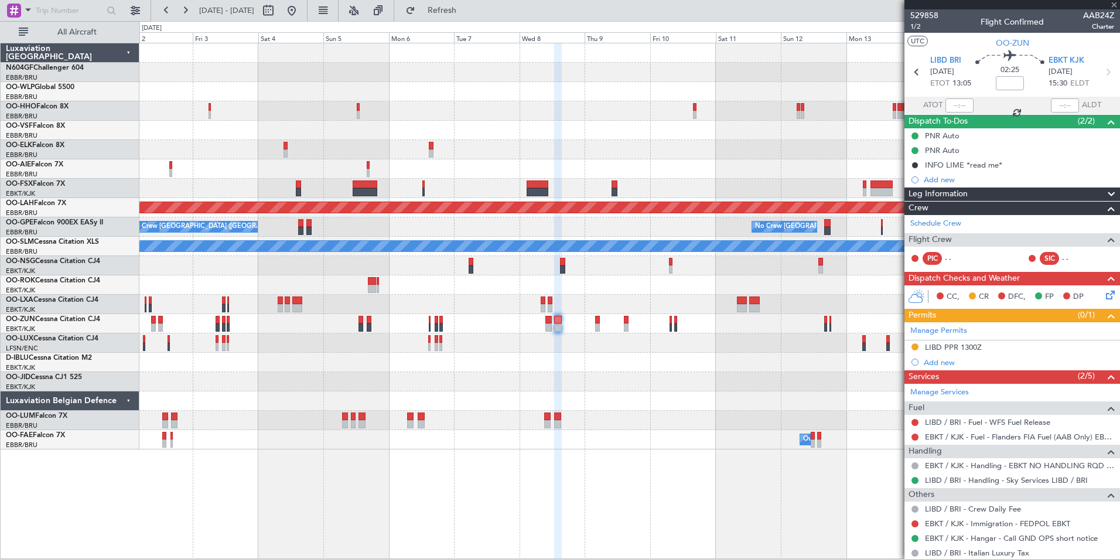
type input "0"
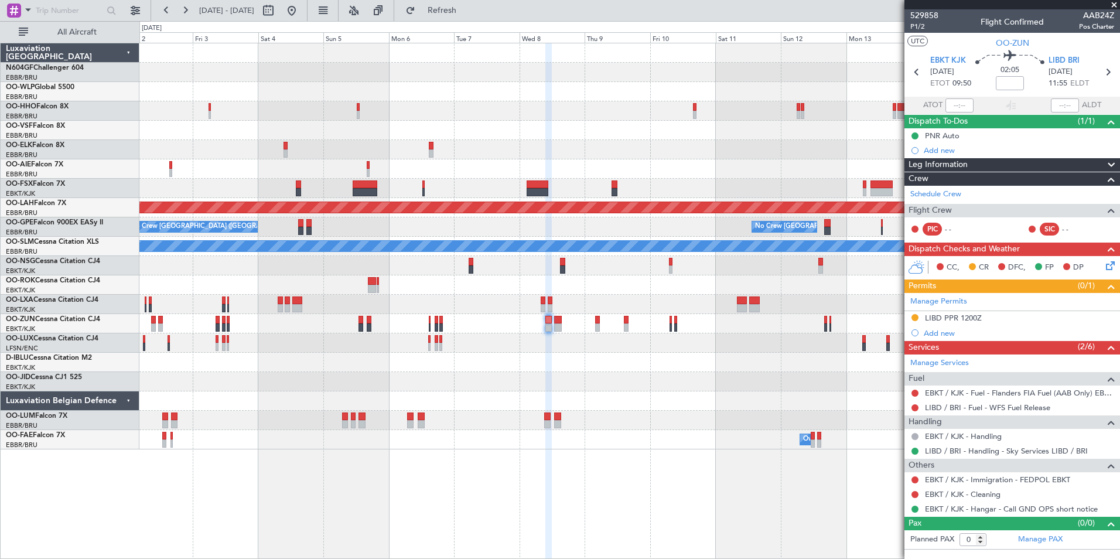
click at [945, 316] on div "LIBD PPR 1200Z" at bounding box center [953, 318] width 57 height 10
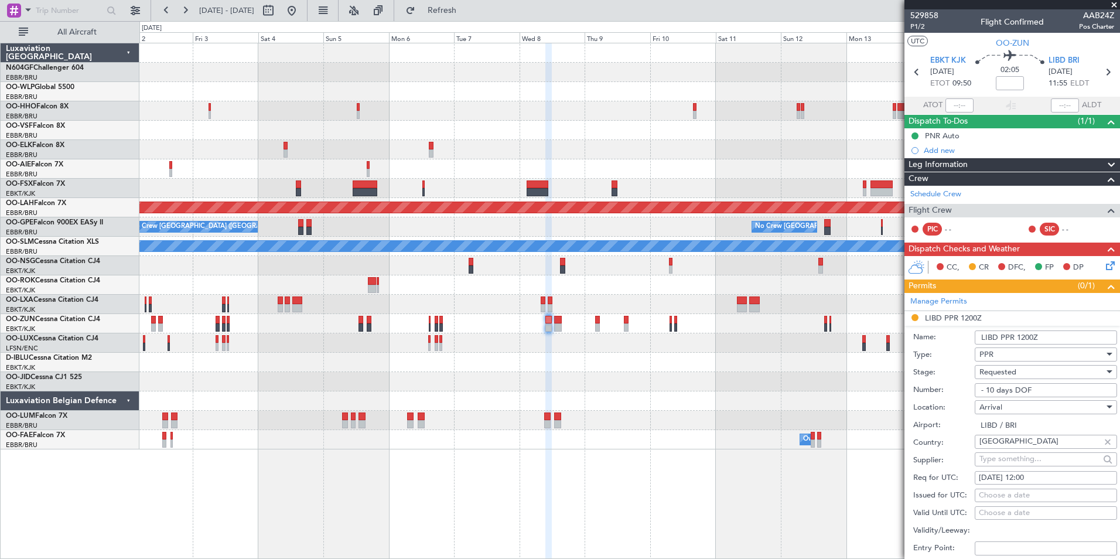
scroll to position [176, 0]
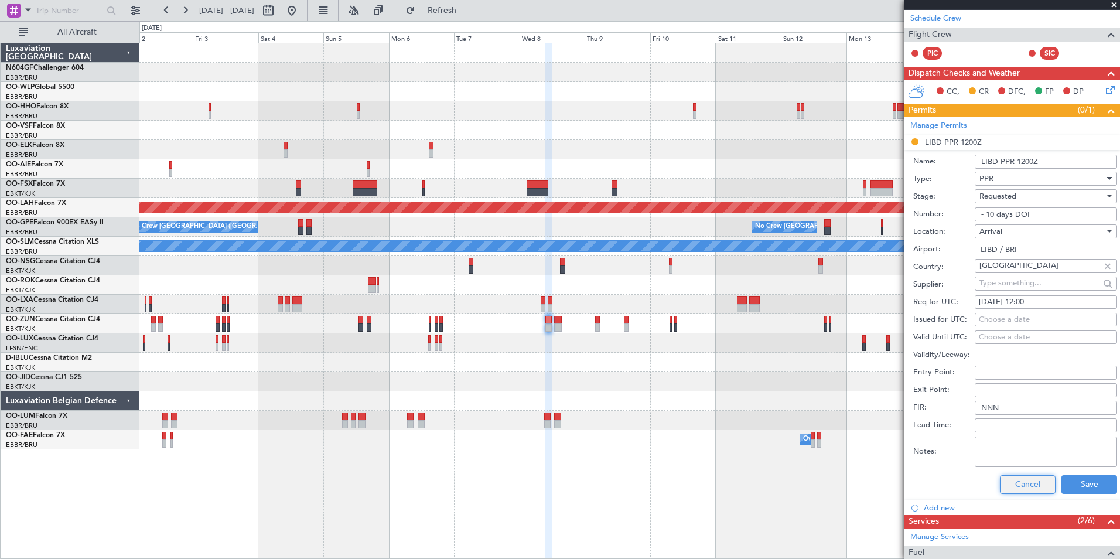
click at [1015, 483] on button "Cancel" at bounding box center [1028, 484] width 56 height 19
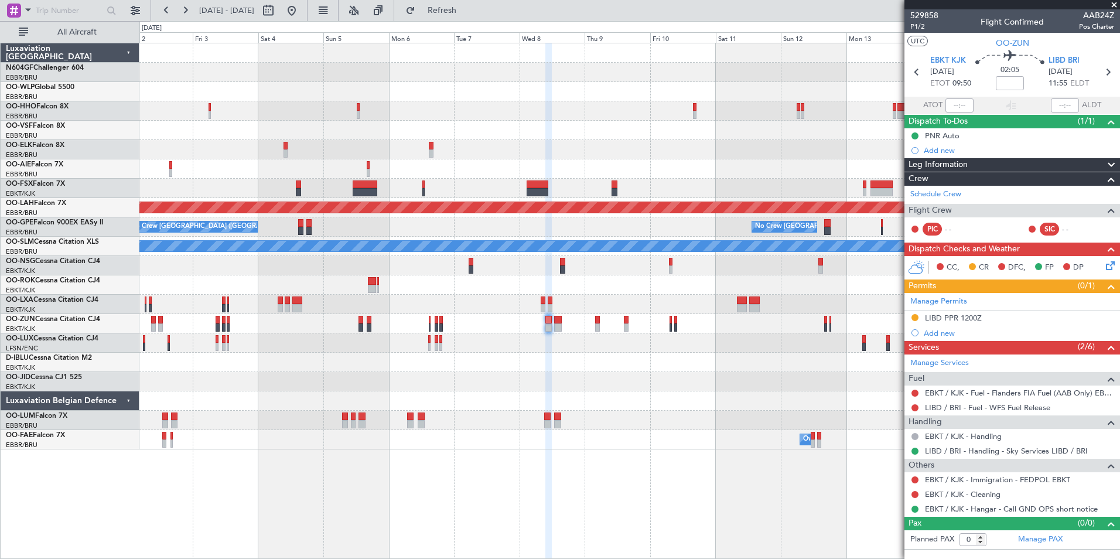
scroll to position [0, 0]
click at [615, 385] on div "Planned Maint Kortrijk-[GEOGRAPHIC_DATA]" at bounding box center [629, 381] width 980 height 19
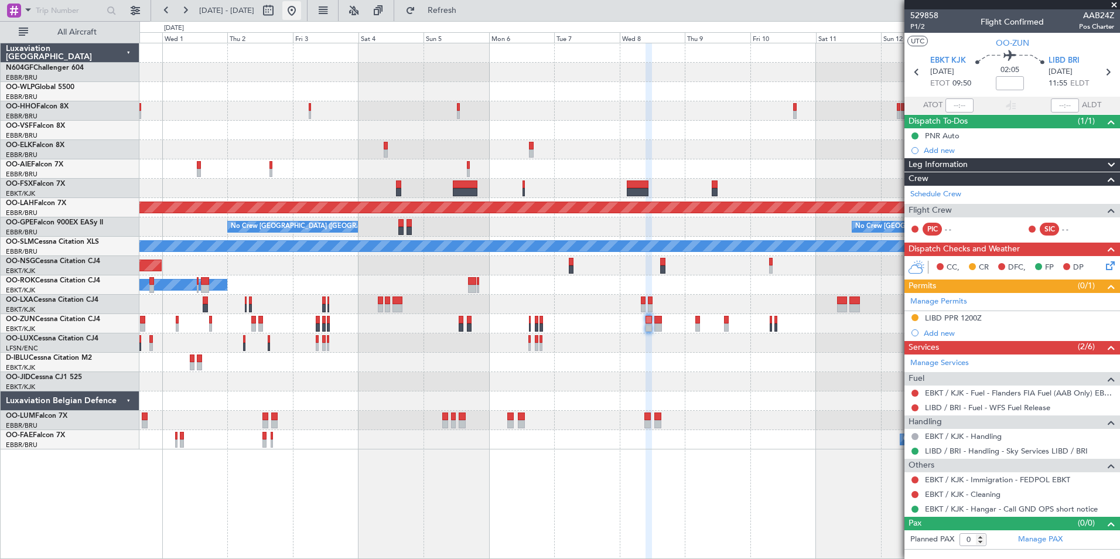
click at [301, 16] on button at bounding box center [291, 10] width 19 height 19
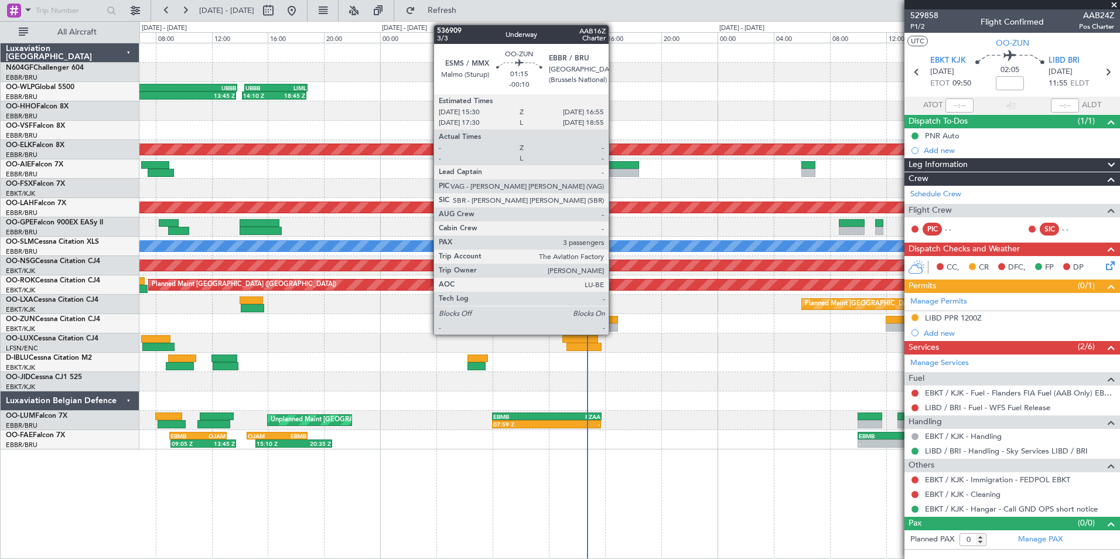
click at [614, 323] on div at bounding box center [608, 320] width 20 height 8
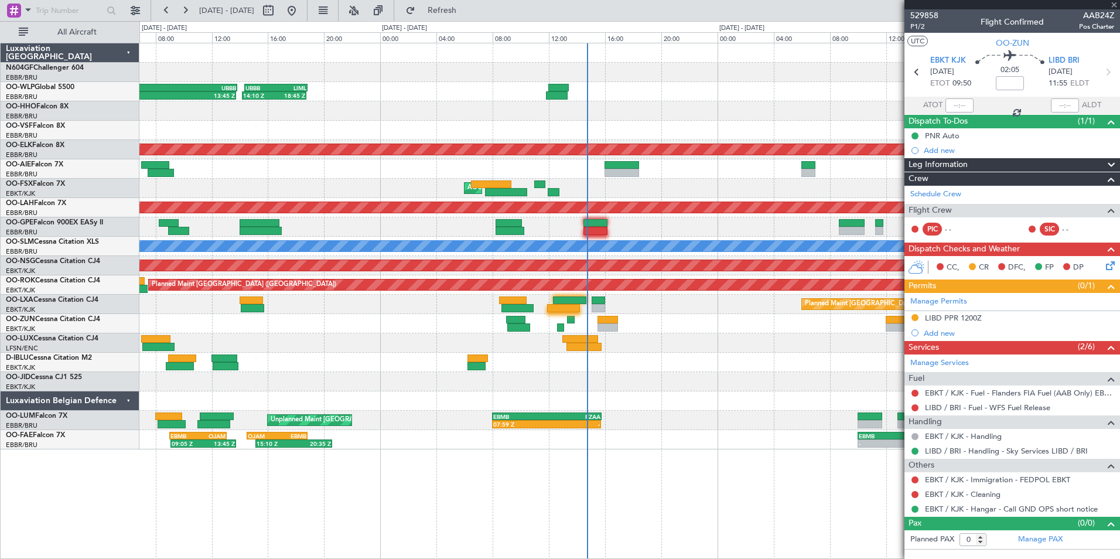
type input "-00:10"
type input "3"
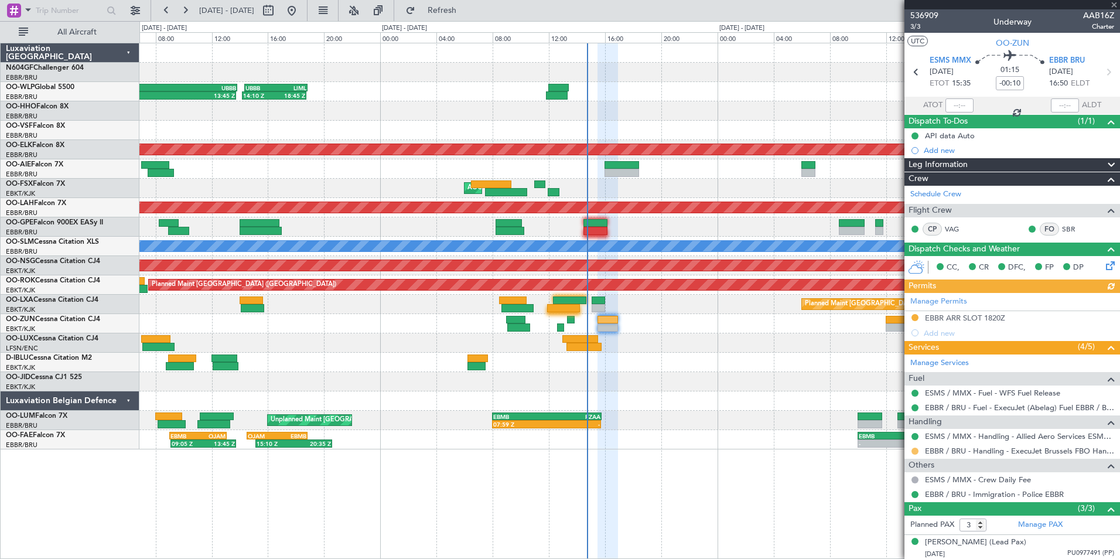
click at [915, 451] on button at bounding box center [915, 451] width 7 height 7
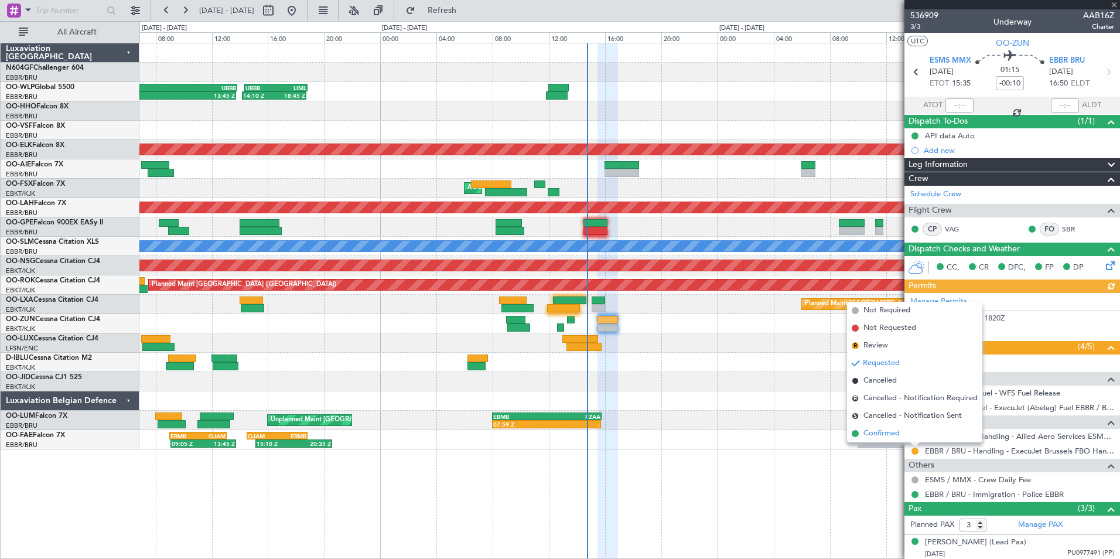
click at [877, 435] on span "Confirmed" at bounding box center [882, 434] width 36 height 12
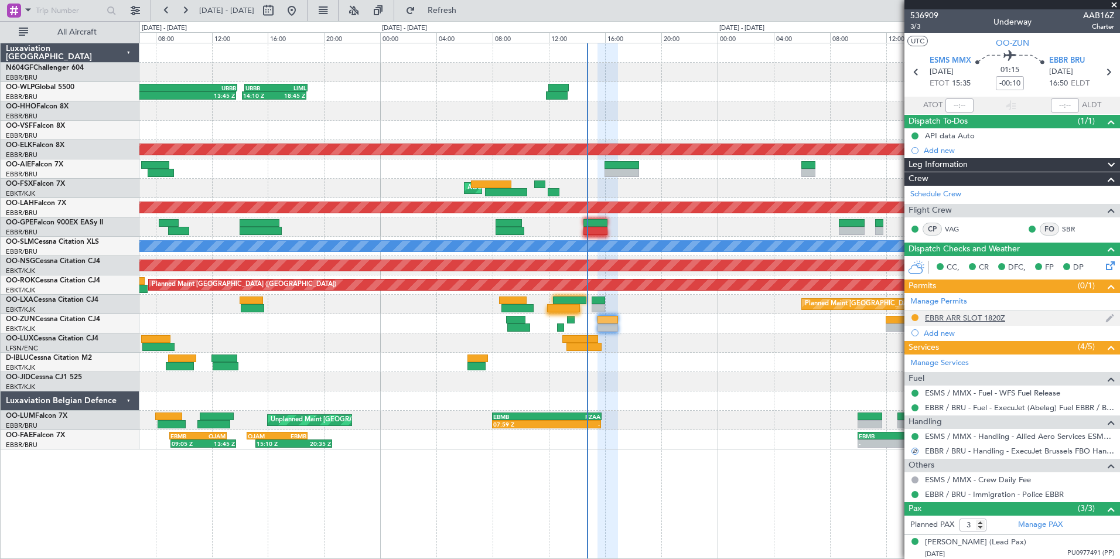
click at [933, 315] on div "EBBR ARR SLOT 1820Z" at bounding box center [965, 318] width 80 height 10
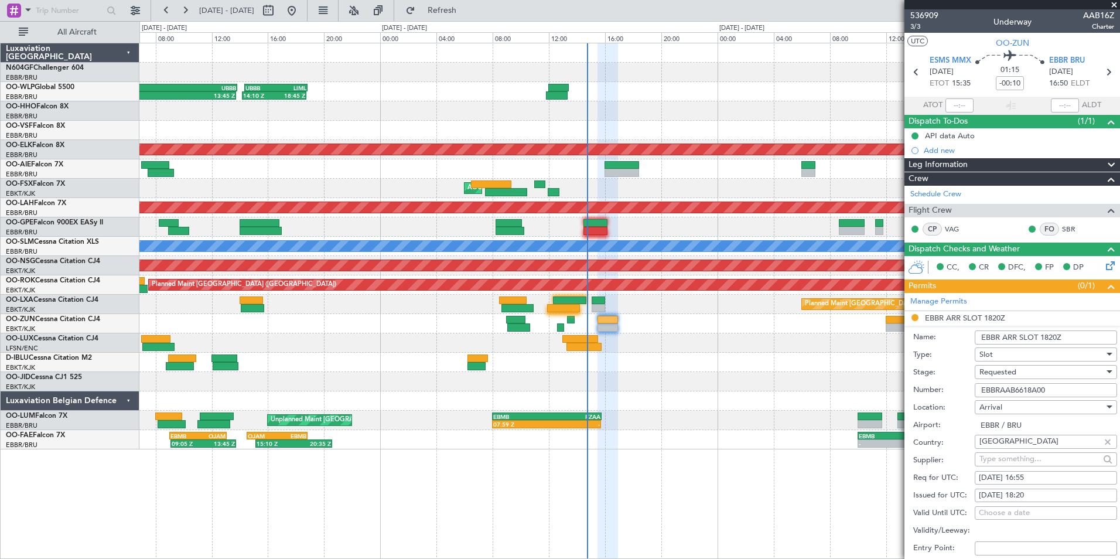
scroll to position [176, 0]
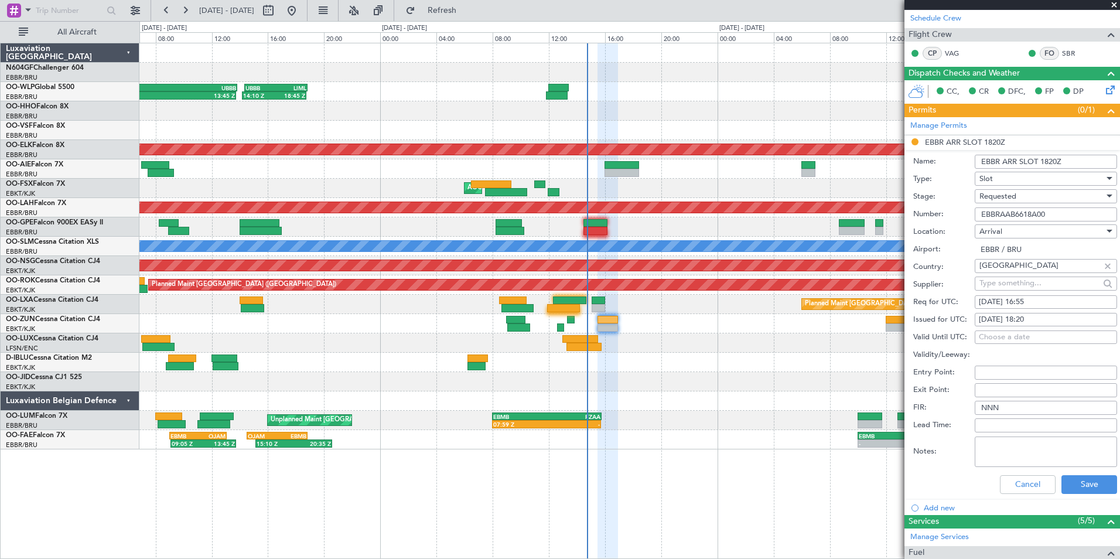
click at [1045, 323] on div "[DATE] 18:20" at bounding box center [1046, 320] width 134 height 12
select select "9"
select select "2025"
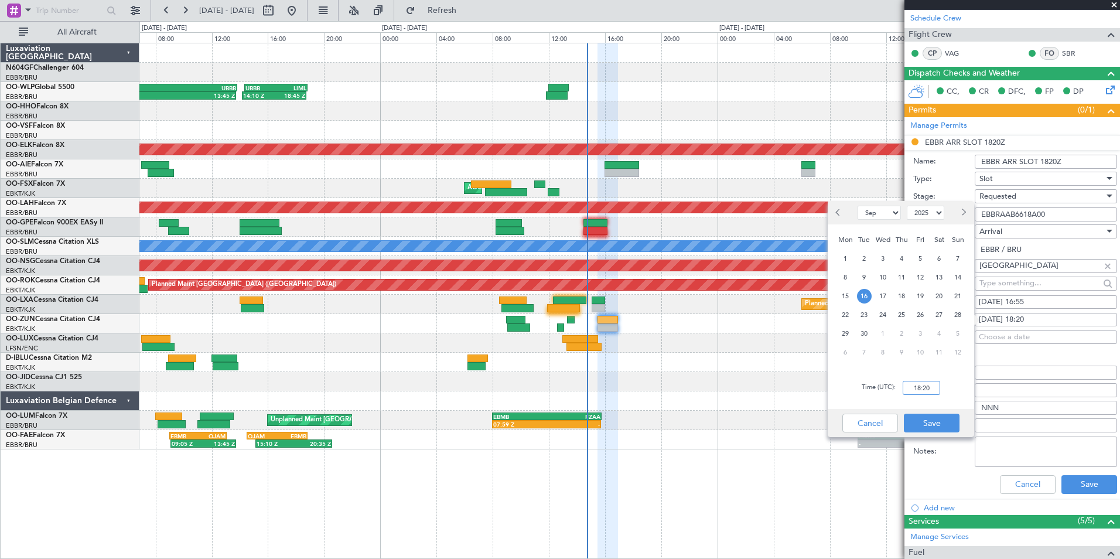
click at [917, 391] on input "18:20" at bounding box center [921, 388] width 37 height 14
type input "16:55"
click at [958, 391] on div "Time (UTC): 16:55" at bounding box center [901, 388] width 146 height 42
click at [930, 414] on button "Save" at bounding box center [932, 423] width 56 height 19
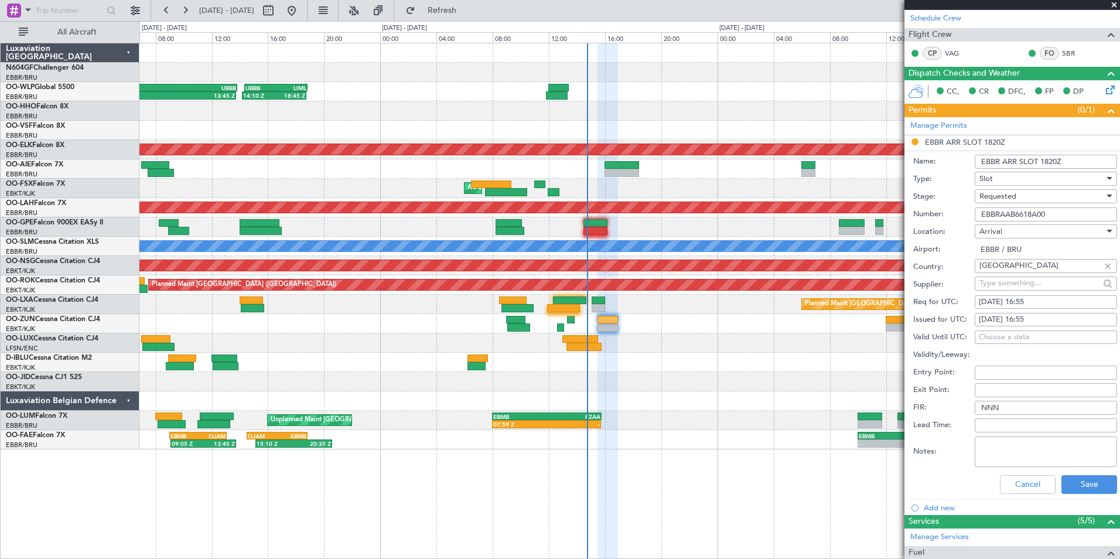
click at [1017, 192] on div "Requested" at bounding box center [1042, 196] width 125 height 18
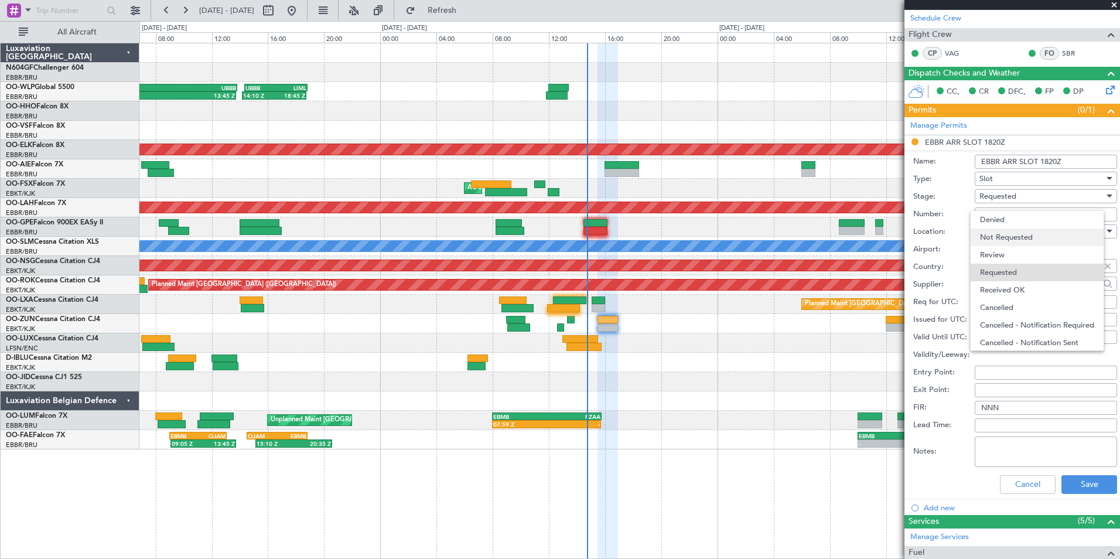
scroll to position [5, 0]
click at [1024, 279] on span "Received OK" at bounding box center [1041, 285] width 123 height 18
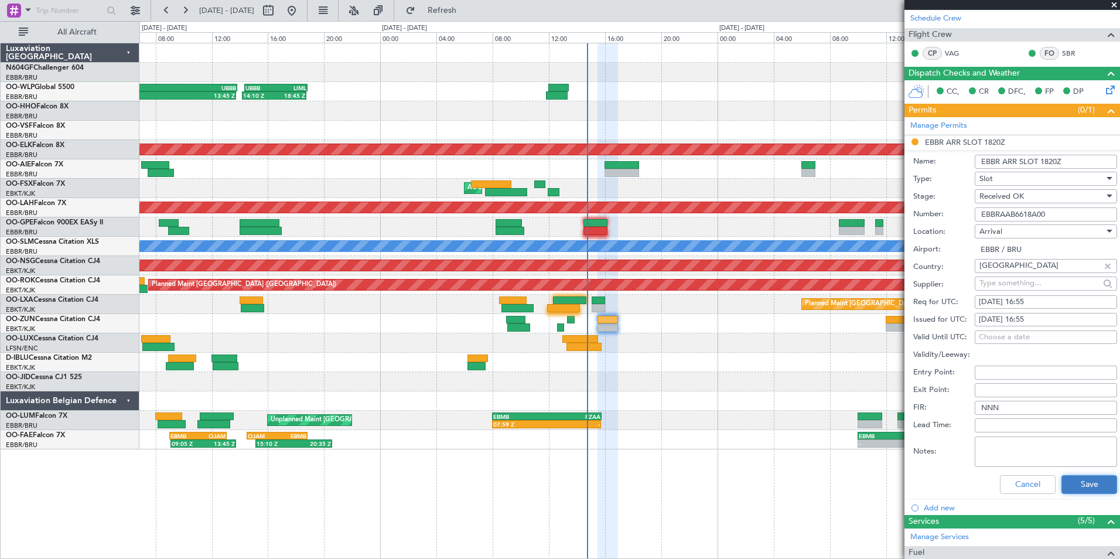
click at [1076, 483] on button "Save" at bounding box center [1090, 484] width 56 height 19
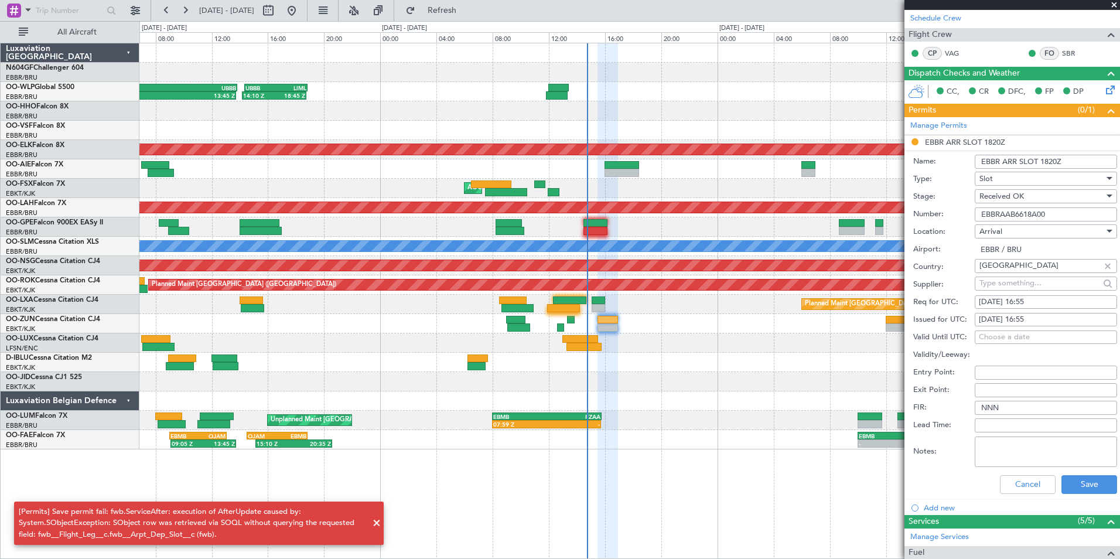
click at [1114, 4] on span at bounding box center [1114, 5] width 12 height 11
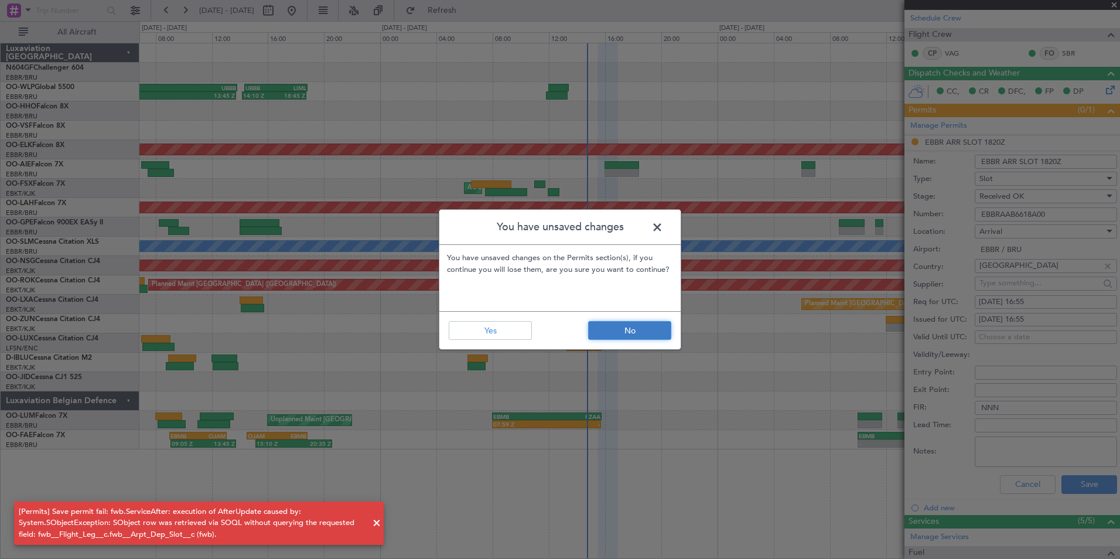
click at [630, 329] on button "No" at bounding box center [629, 330] width 83 height 19
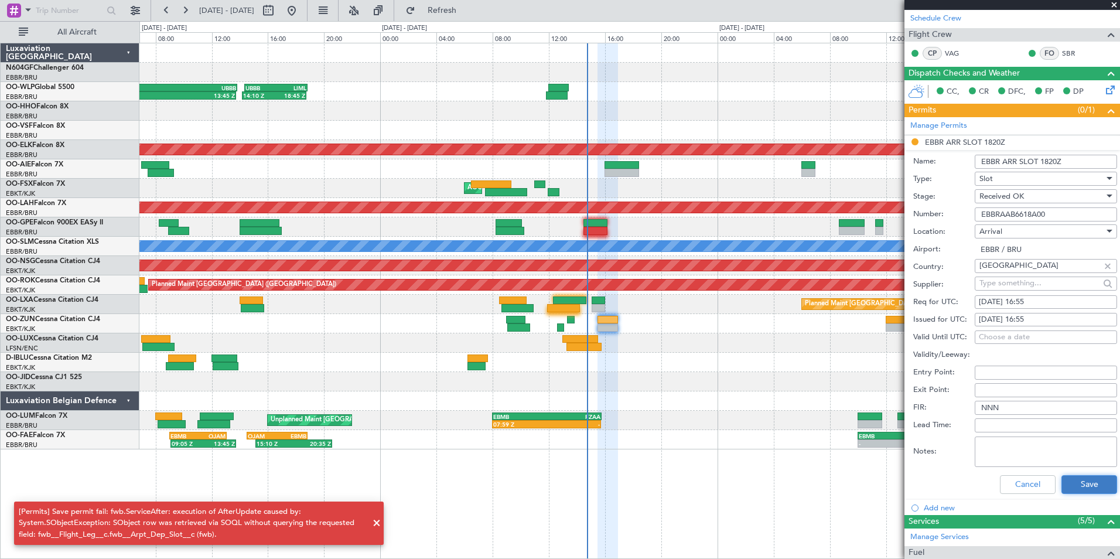
click at [1067, 475] on button "Save" at bounding box center [1090, 484] width 56 height 19
click at [1112, 2] on span at bounding box center [1114, 5] width 12 height 11
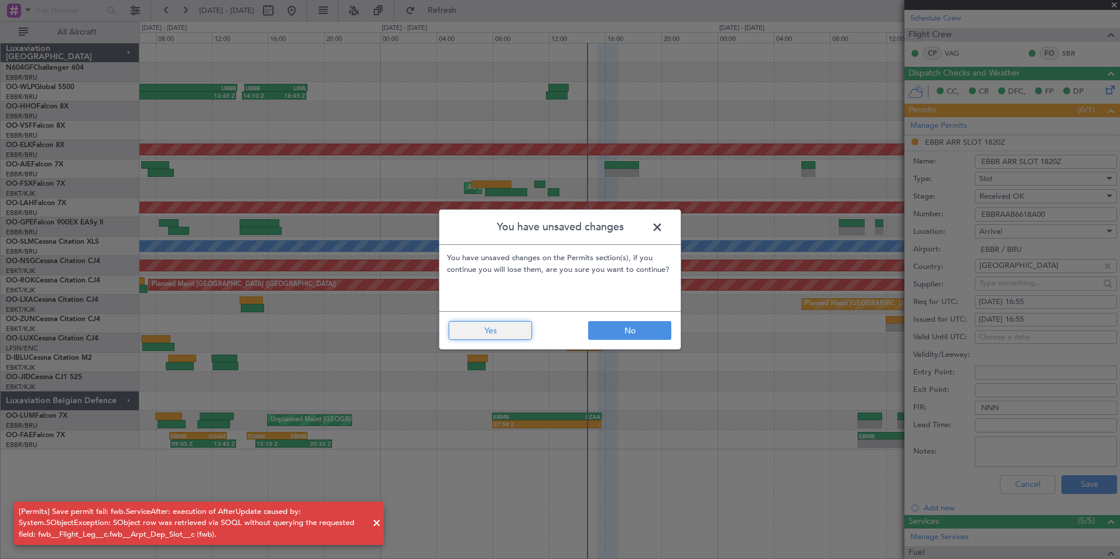
click at [513, 328] on button "Yes" at bounding box center [490, 330] width 83 height 19
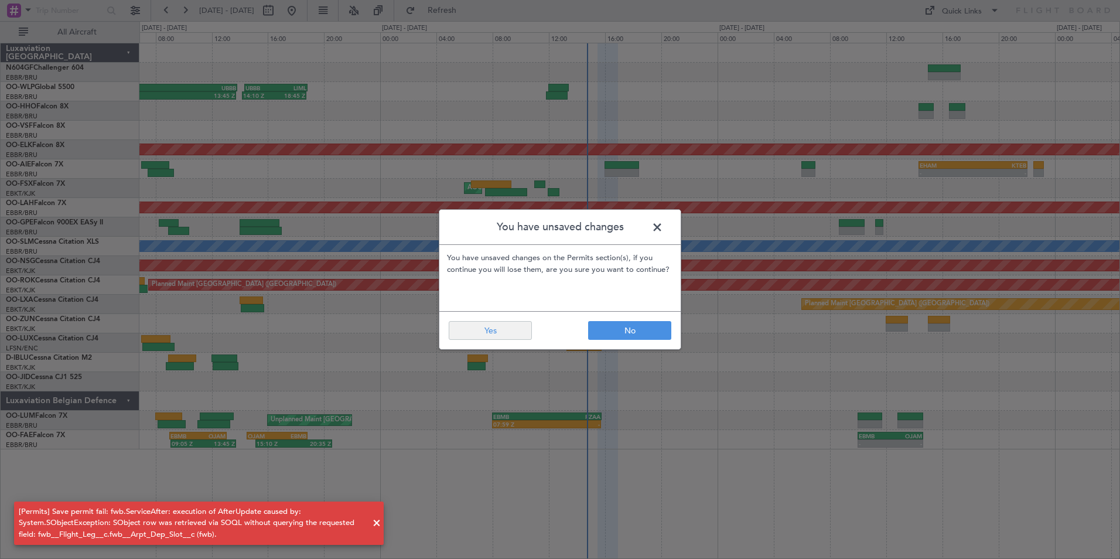
type input "0"
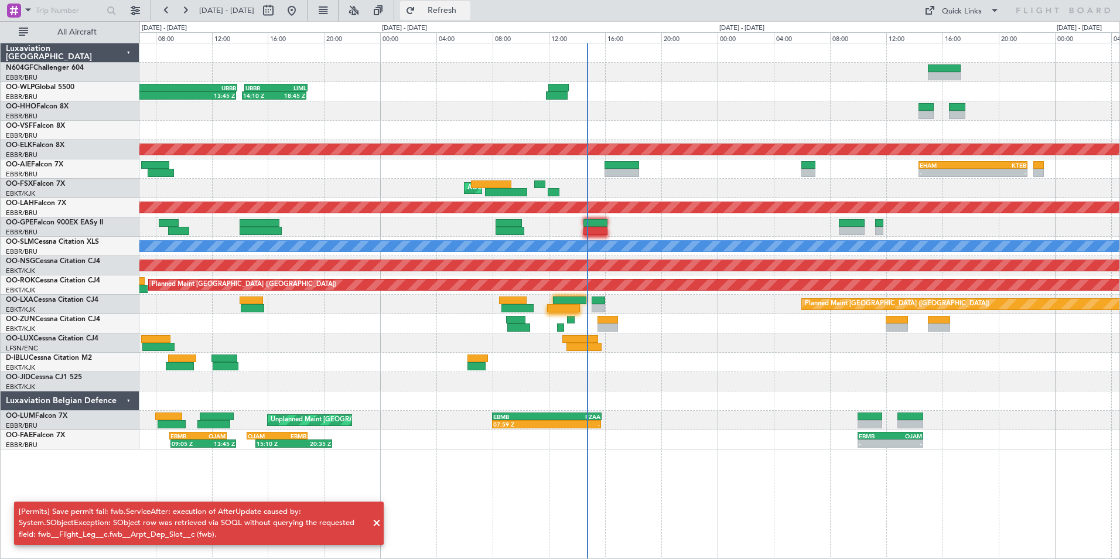
click at [465, 17] on button "Refresh" at bounding box center [435, 10] width 70 height 19
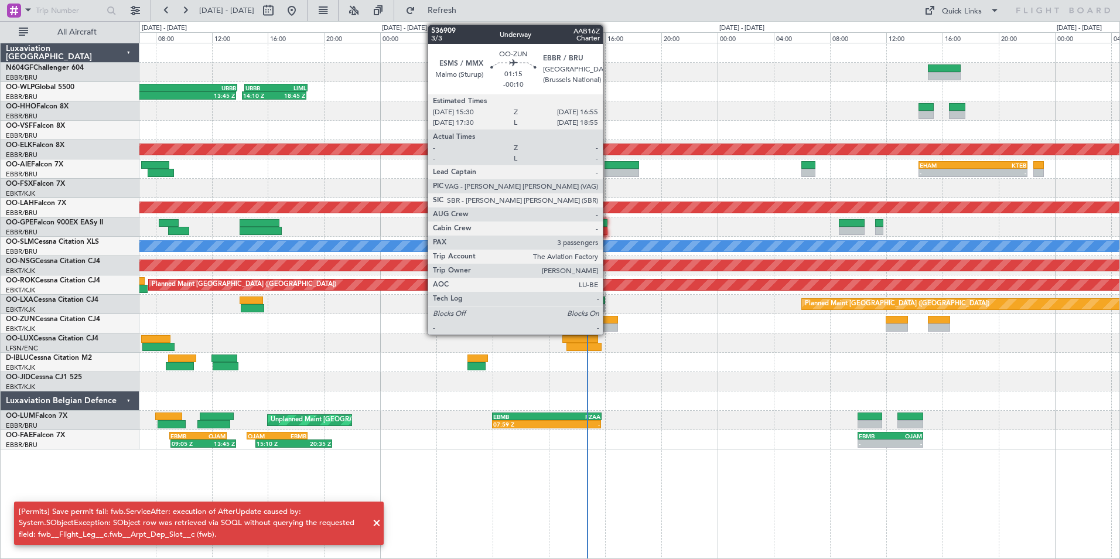
click at [608, 329] on div at bounding box center [608, 327] width 20 height 8
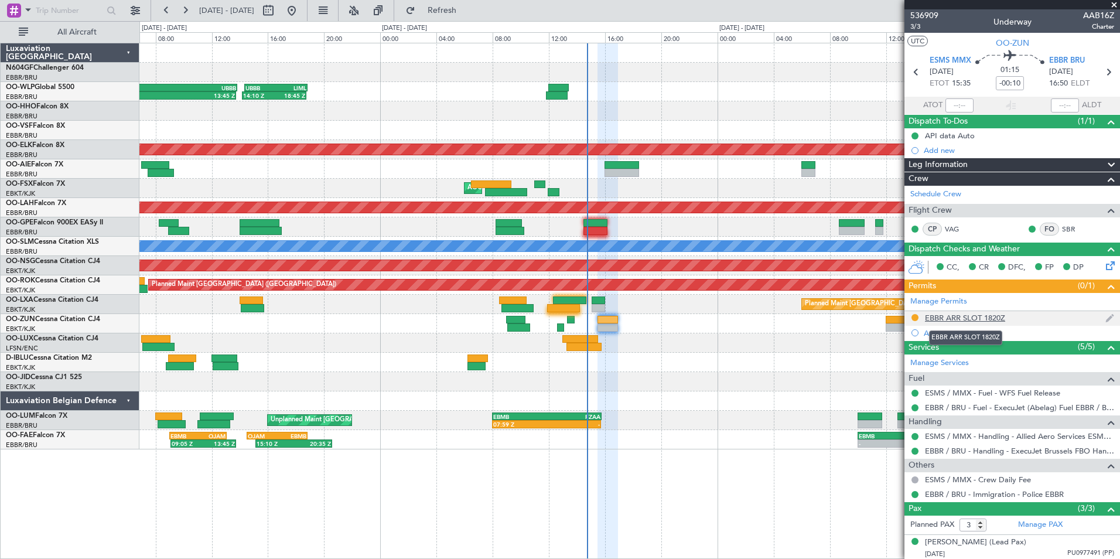
click at [961, 315] on div "EBBR ARR SLOT 1820Z" at bounding box center [965, 318] width 80 height 10
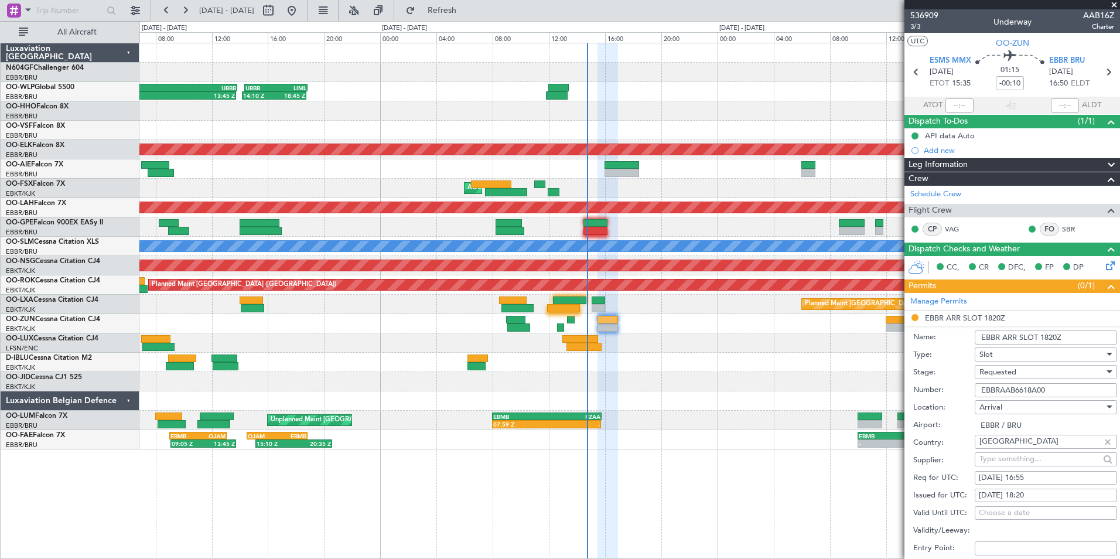
scroll to position [117, 0]
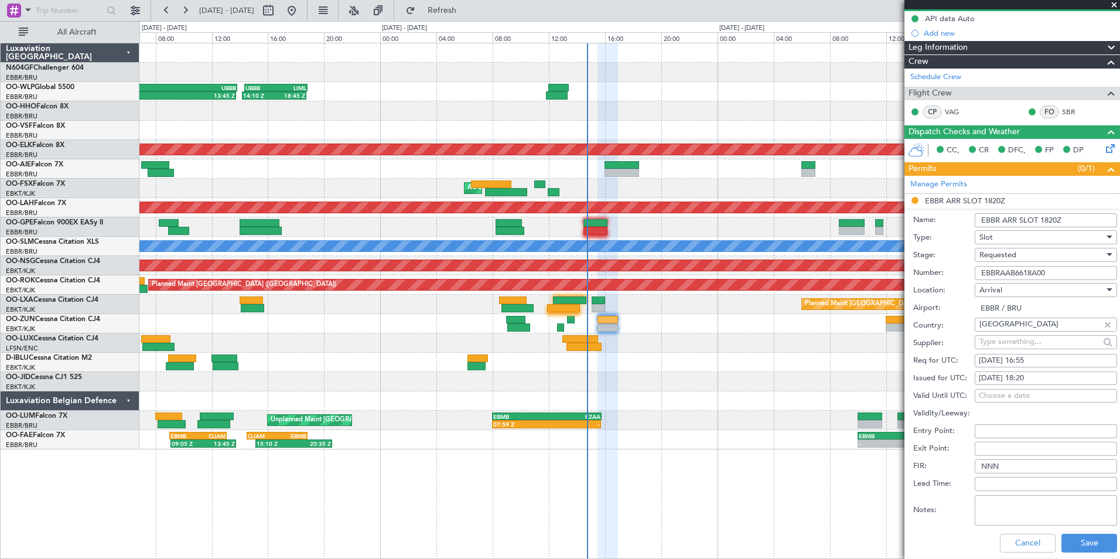
click at [1038, 251] on div "Requested" at bounding box center [1042, 255] width 125 height 18
click at [1018, 342] on span "Received OK" at bounding box center [1041, 344] width 123 height 18
drag, startPoint x: 1041, startPoint y: 379, endPoint x: 1035, endPoint y: 381, distance: 6.1
click at [1041, 380] on div "[DATE] 18:20" at bounding box center [1046, 379] width 134 height 12
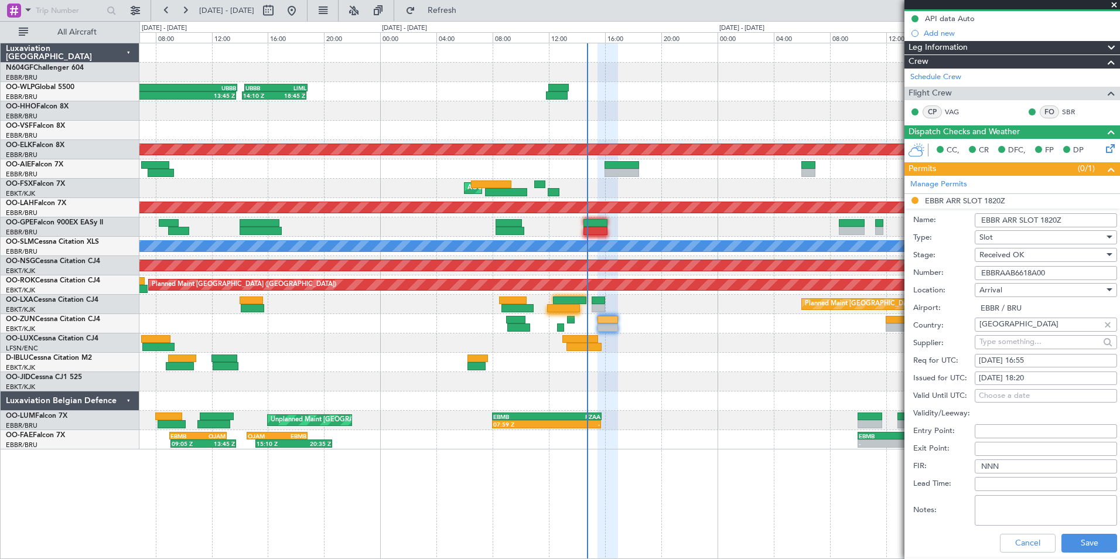
select select "9"
select select "2025"
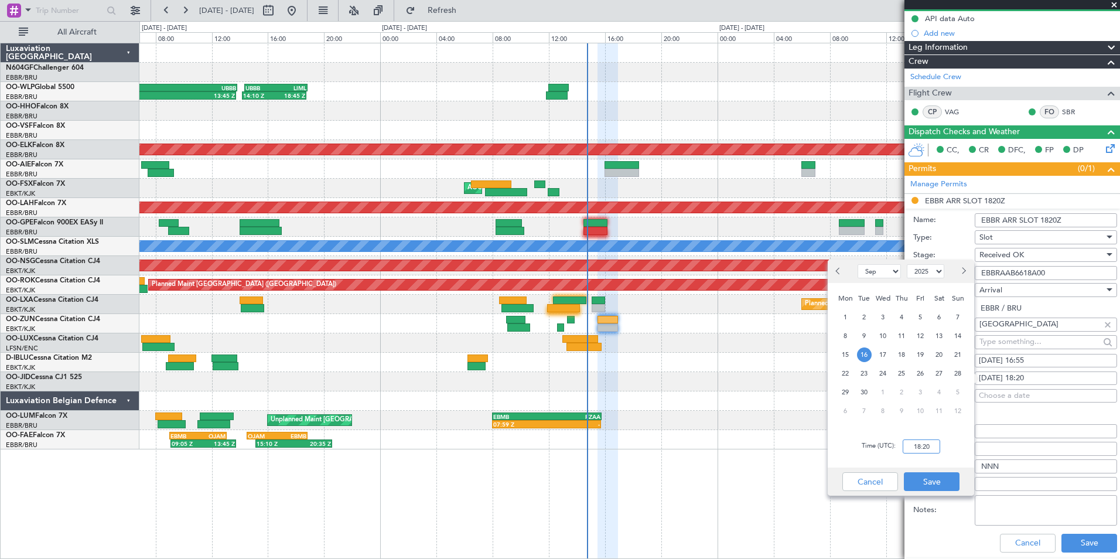
click at [930, 445] on input "18:20" at bounding box center [921, 446] width 37 height 14
type input "16:55"
click at [967, 453] on div "Time (UTC): 16:55" at bounding box center [901, 446] width 146 height 42
click at [943, 482] on button "Save" at bounding box center [932, 481] width 56 height 19
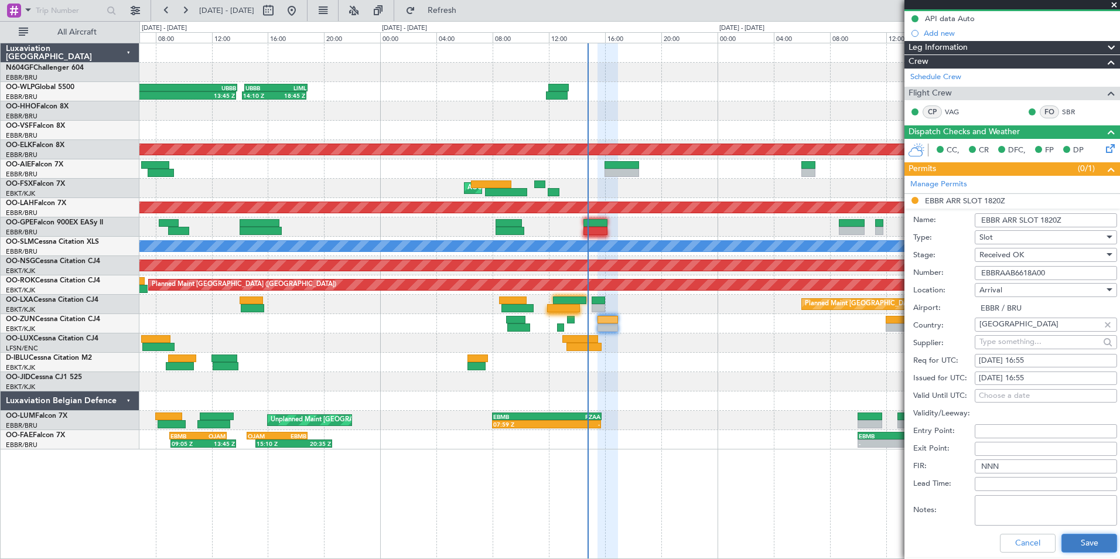
click at [1064, 542] on button "Save" at bounding box center [1090, 543] width 56 height 19
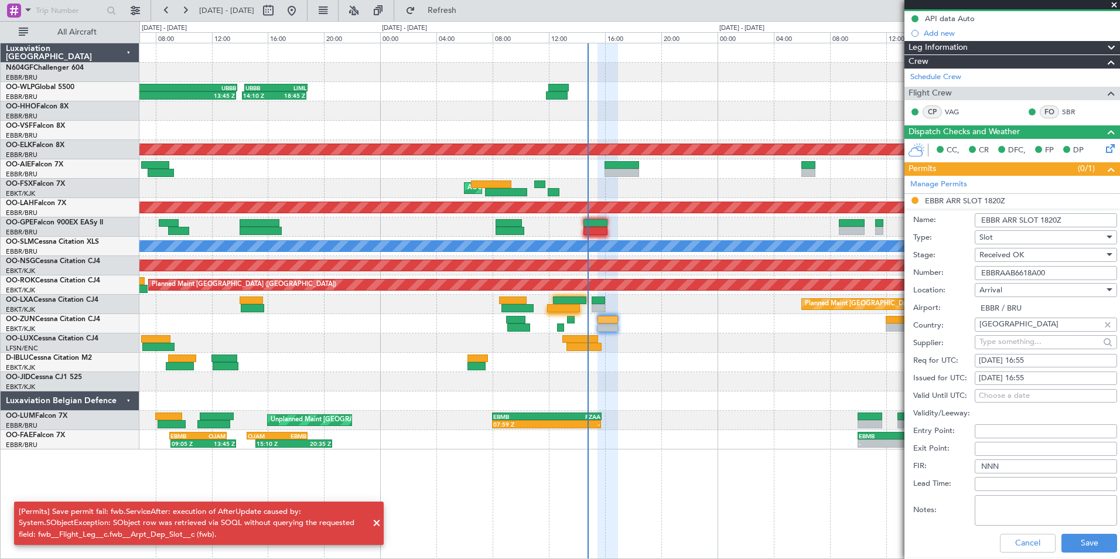
click at [376, 524] on span at bounding box center [377, 523] width 14 height 14
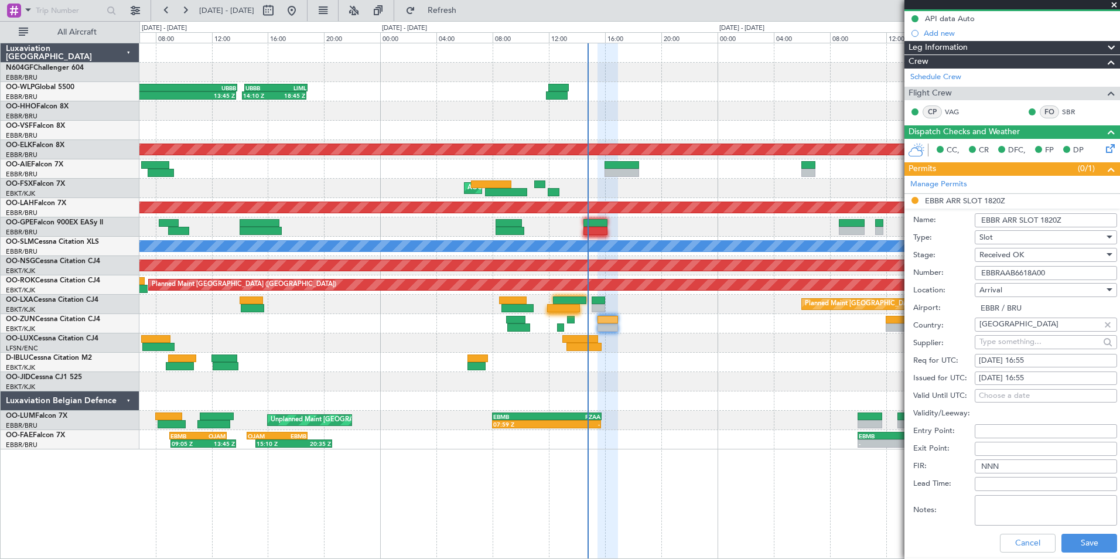
click at [1114, 6] on span at bounding box center [1114, 5] width 12 height 11
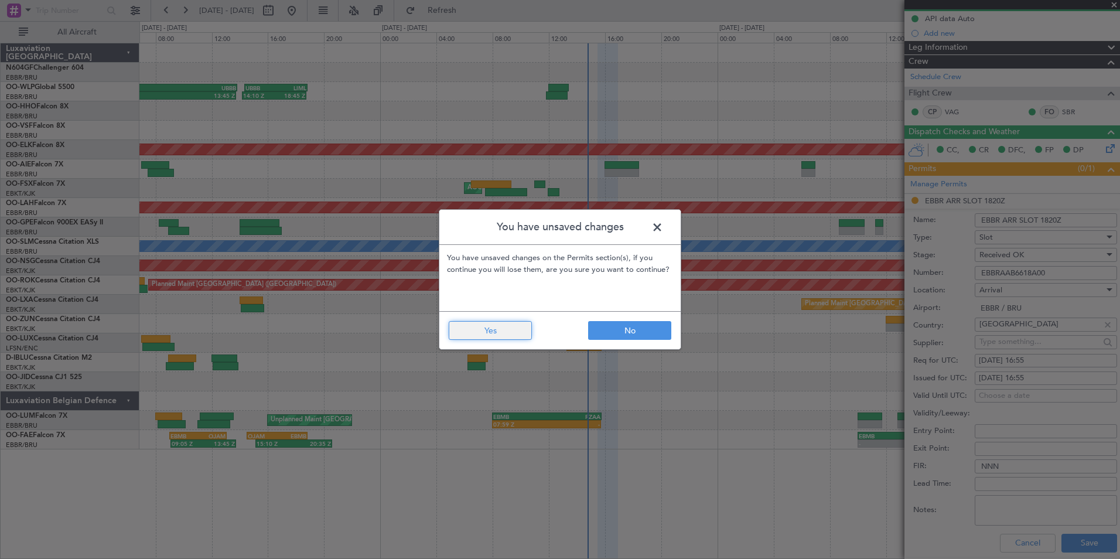
click at [508, 325] on button "Yes" at bounding box center [490, 330] width 83 height 19
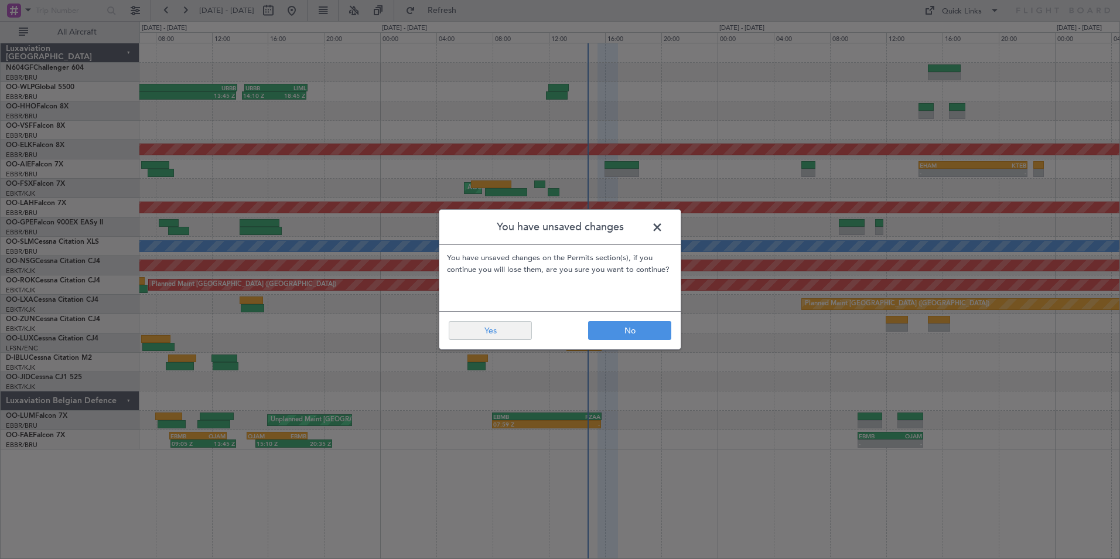
type input "0"
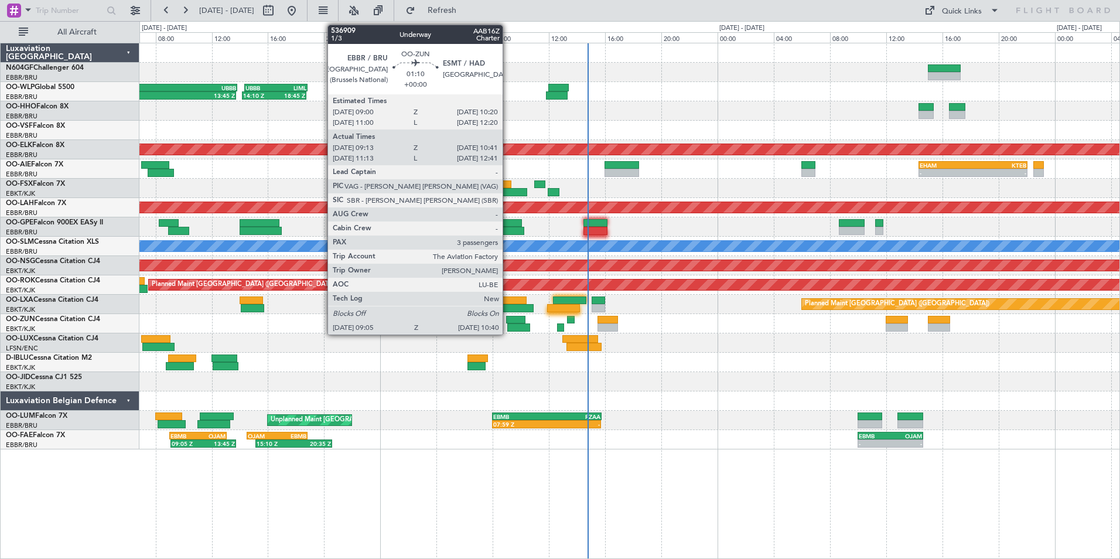
scroll to position [0, 0]
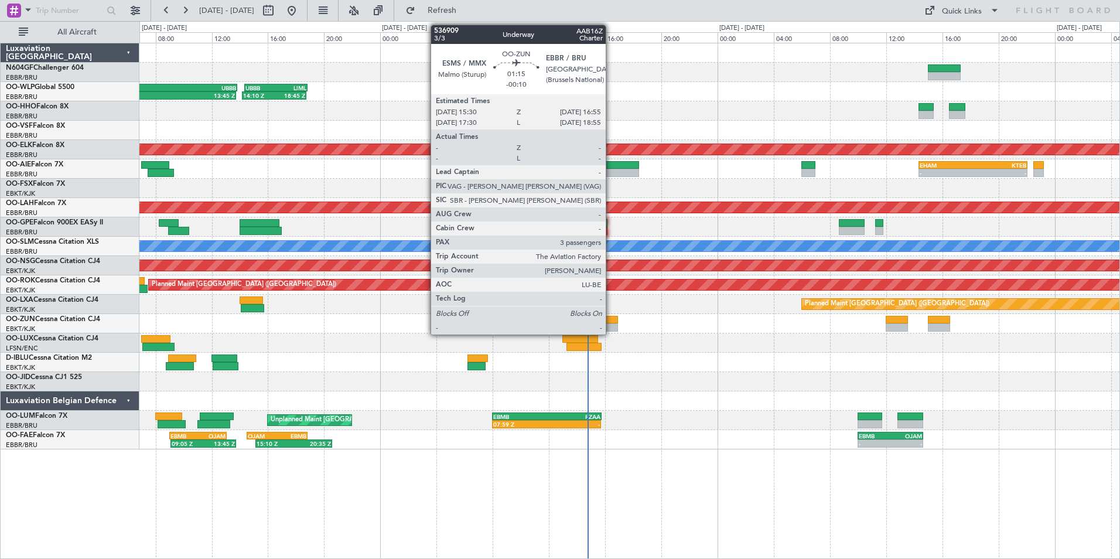
click at [611, 328] on div at bounding box center [608, 327] width 20 height 8
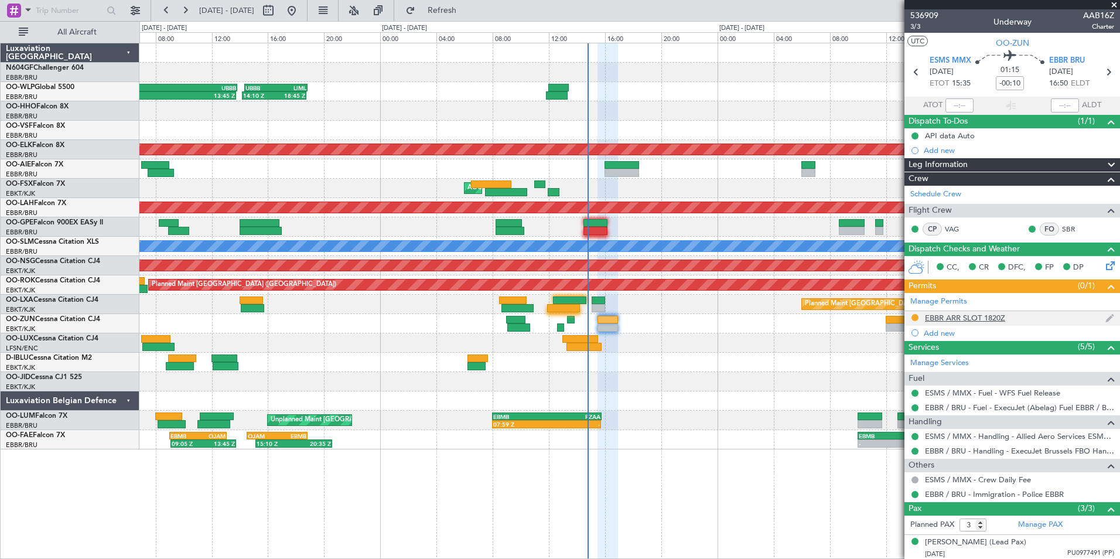
click at [958, 318] on div "EBBR ARR SLOT 1820Z" at bounding box center [965, 318] width 80 height 10
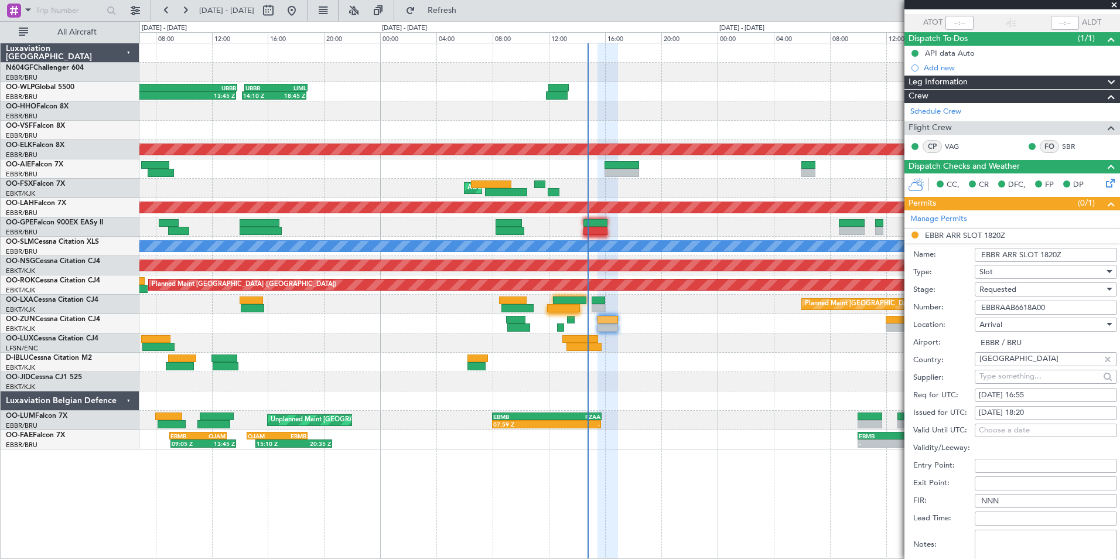
scroll to position [176, 0]
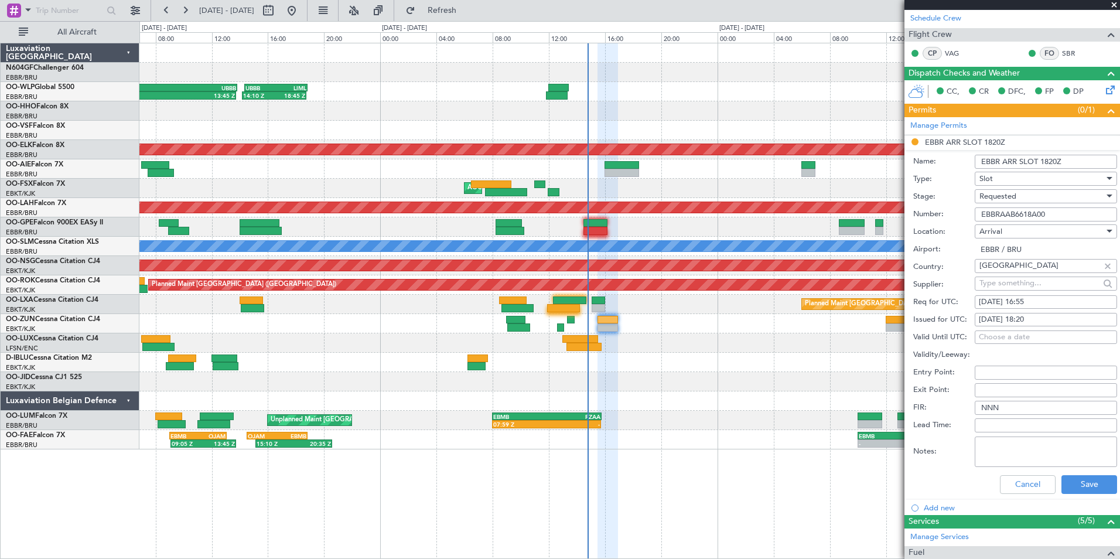
click at [1025, 196] on div "Requested" at bounding box center [1042, 196] width 125 height 18
click at [1015, 287] on span "Received OK" at bounding box center [1041, 285] width 123 height 18
click at [1083, 483] on button "Save" at bounding box center [1090, 484] width 56 height 19
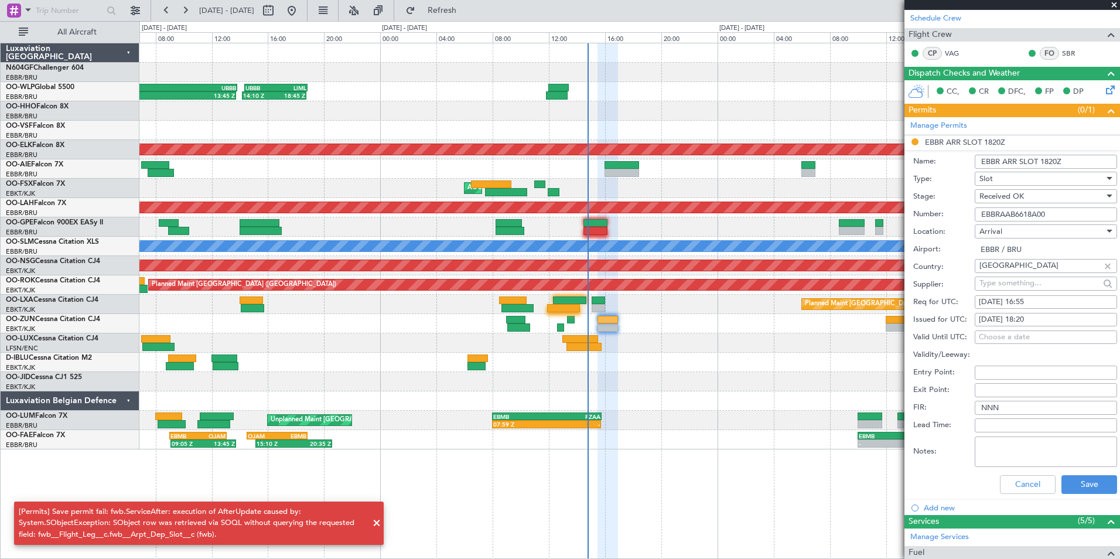
click at [374, 526] on span at bounding box center [377, 523] width 14 height 14
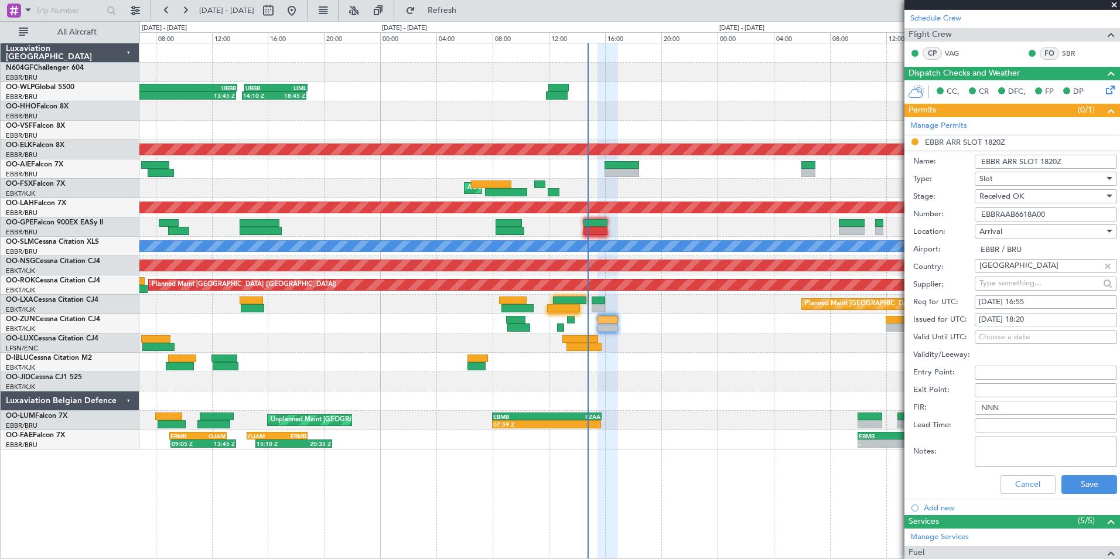
click at [1114, 5] on span at bounding box center [1114, 5] width 12 height 11
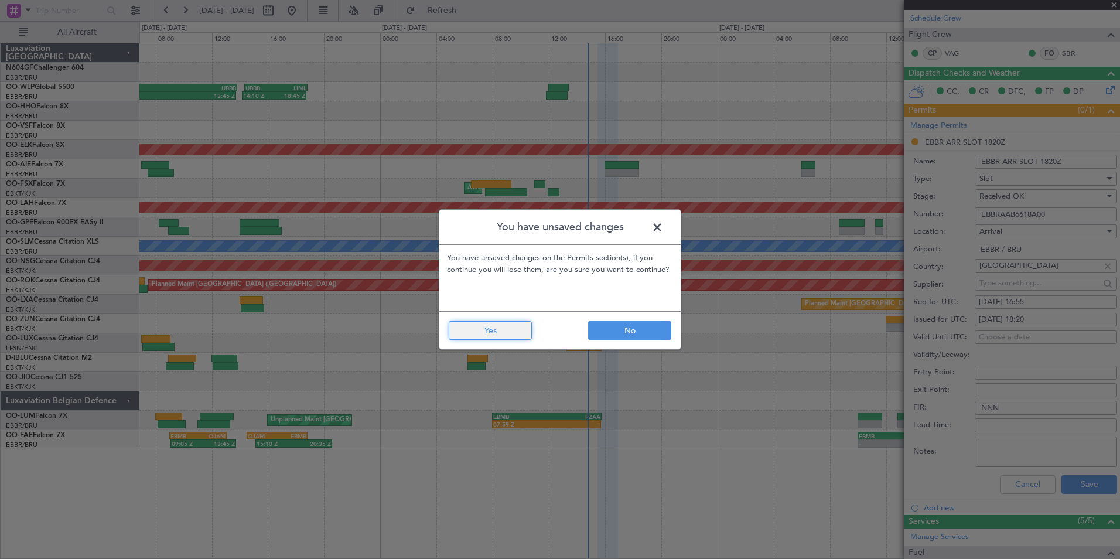
click at [523, 334] on button "Yes" at bounding box center [490, 330] width 83 height 19
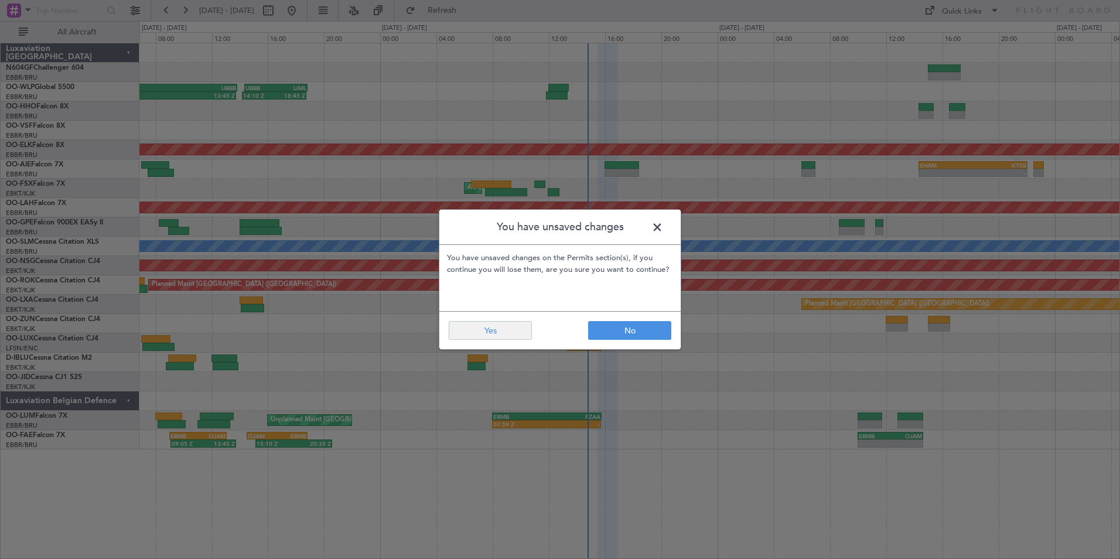
type input "0"
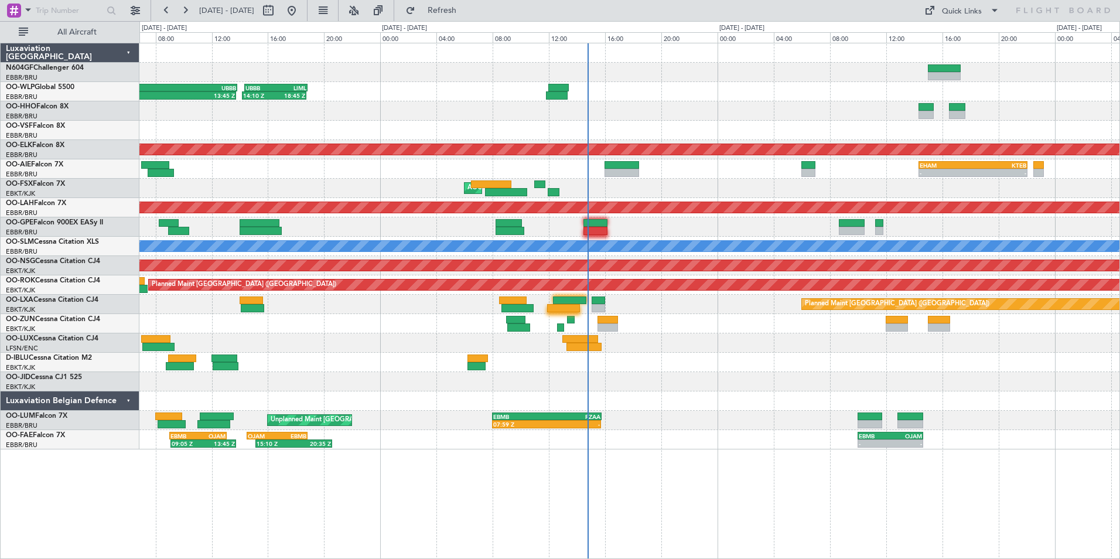
scroll to position [0, 0]
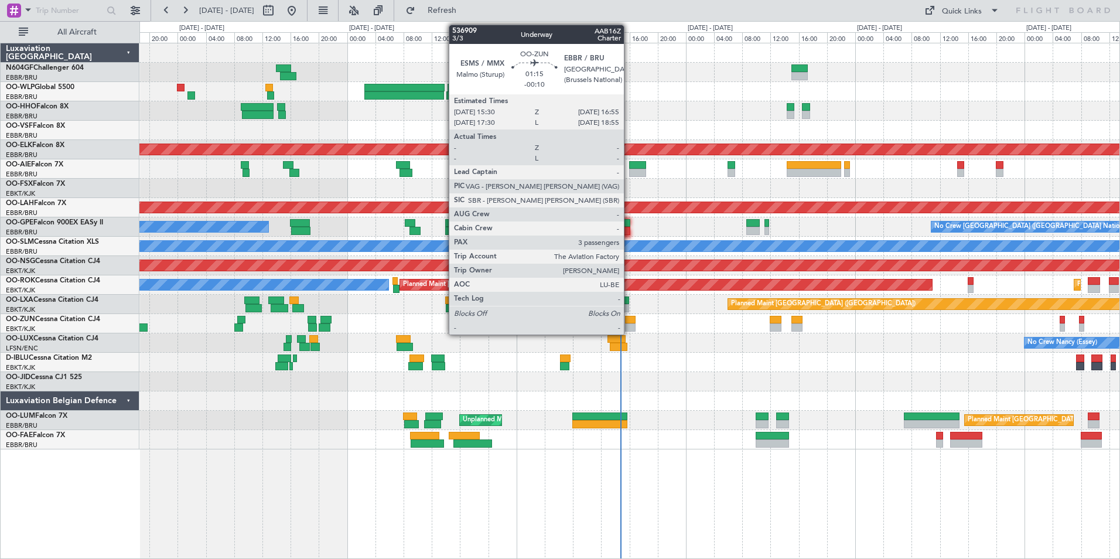
click at [629, 326] on div at bounding box center [630, 327] width 11 height 8
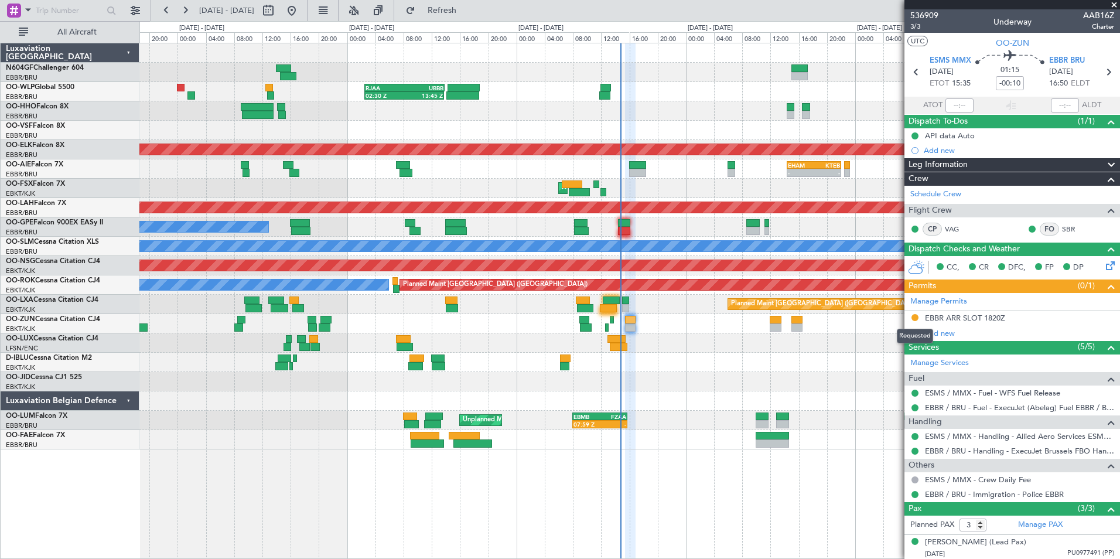
click at [913, 316] on button at bounding box center [915, 317] width 7 height 7
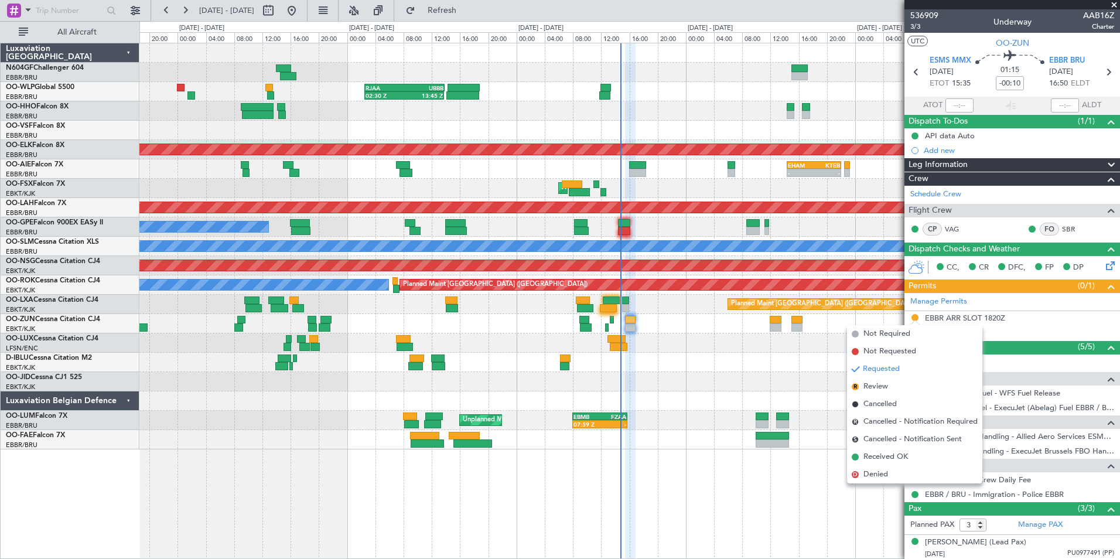
click at [806, 321] on div at bounding box center [629, 323] width 980 height 19
click at [934, 316] on div "EBBR ARR SLOT 1820Z" at bounding box center [965, 318] width 80 height 10
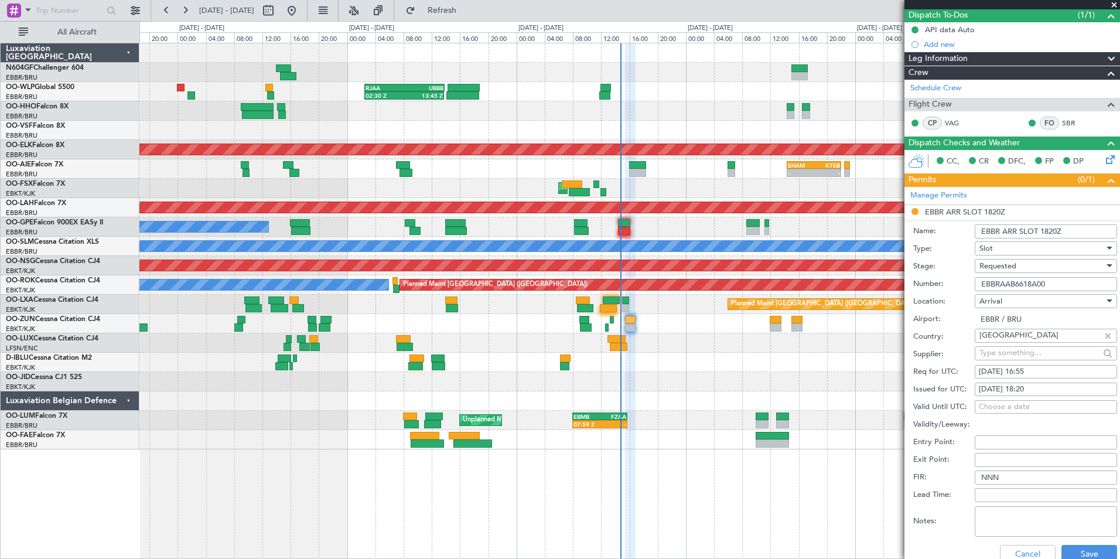
scroll to position [176, 0]
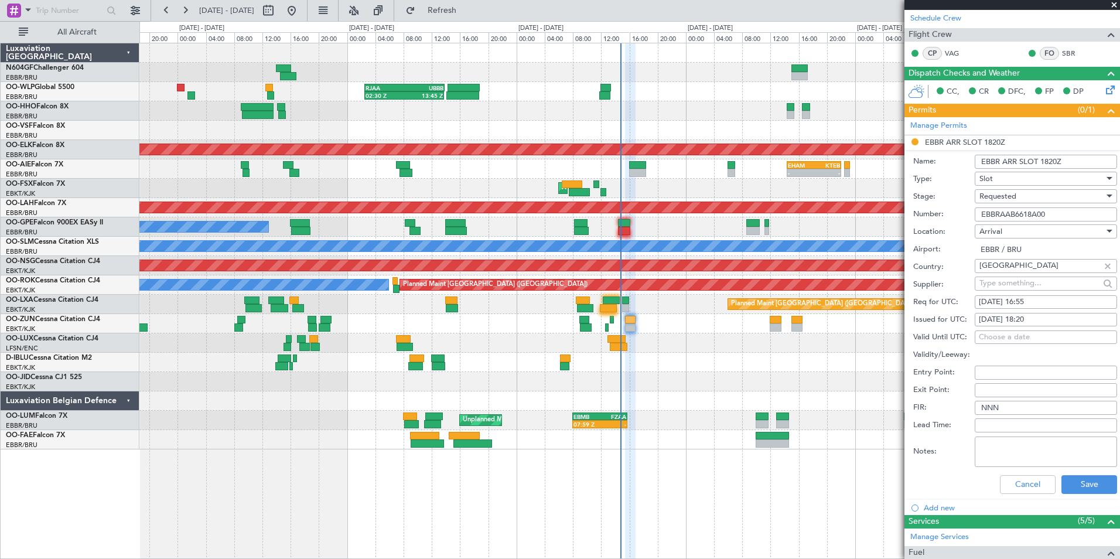
click at [1041, 198] on div "Requested" at bounding box center [1042, 196] width 125 height 18
click at [1008, 286] on span "Received OK" at bounding box center [1041, 285] width 123 height 18
click at [1076, 486] on button "Save" at bounding box center [1090, 484] width 56 height 19
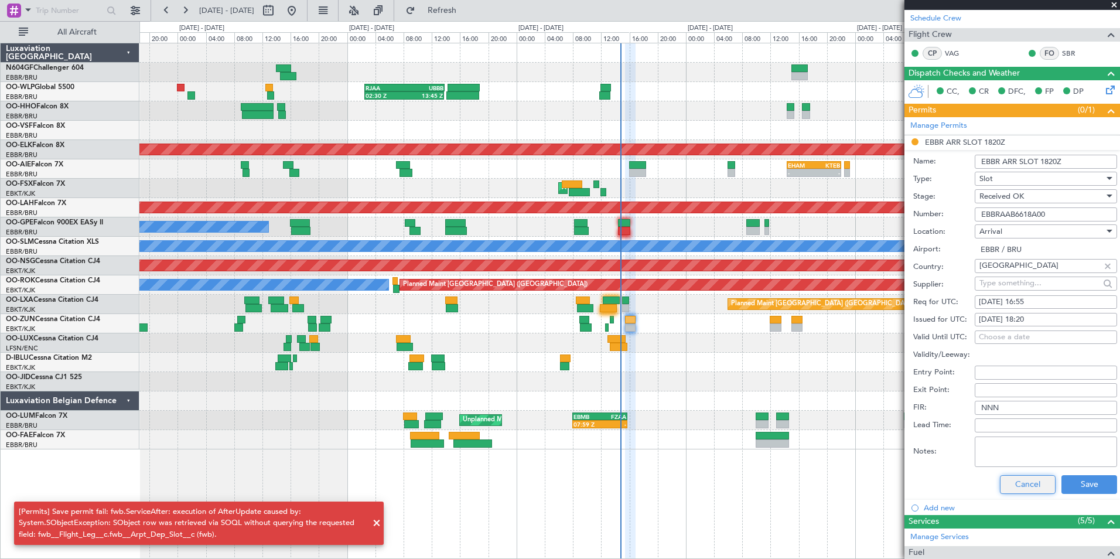
click at [1033, 491] on button "Cancel" at bounding box center [1028, 484] width 56 height 19
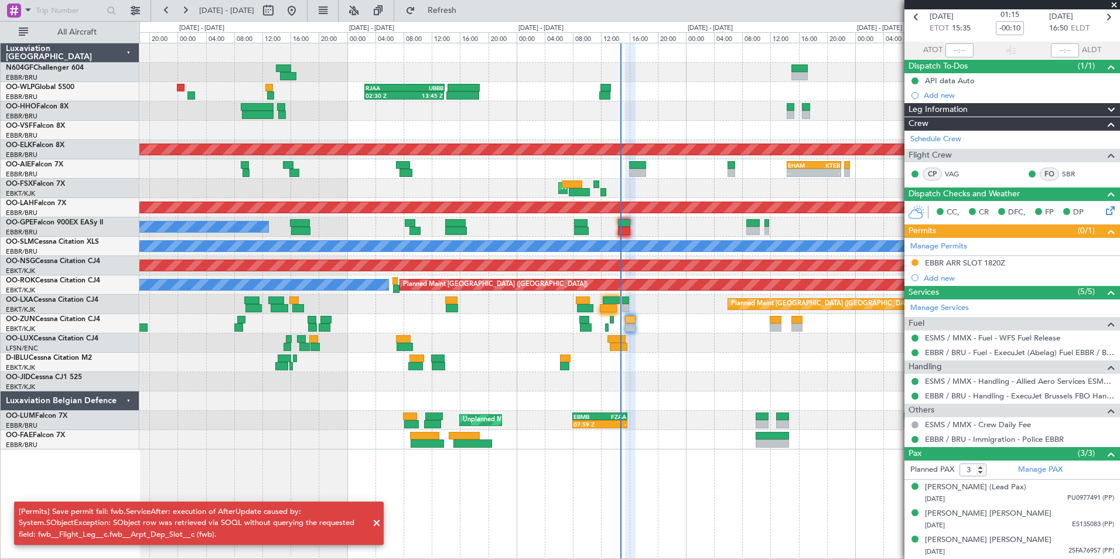
scroll to position [54, 0]
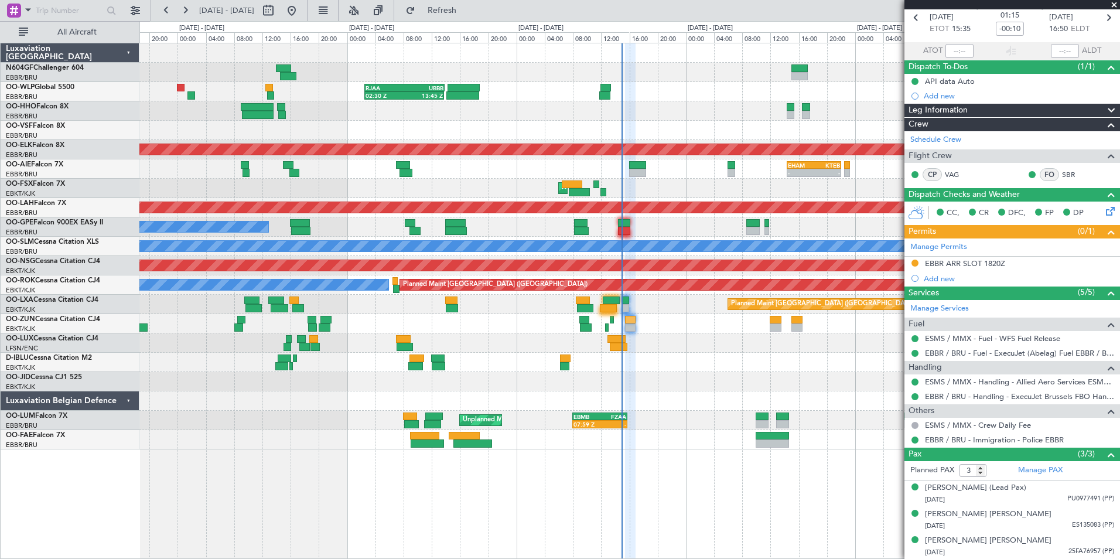
click at [609, 359] on div at bounding box center [629, 362] width 980 height 19
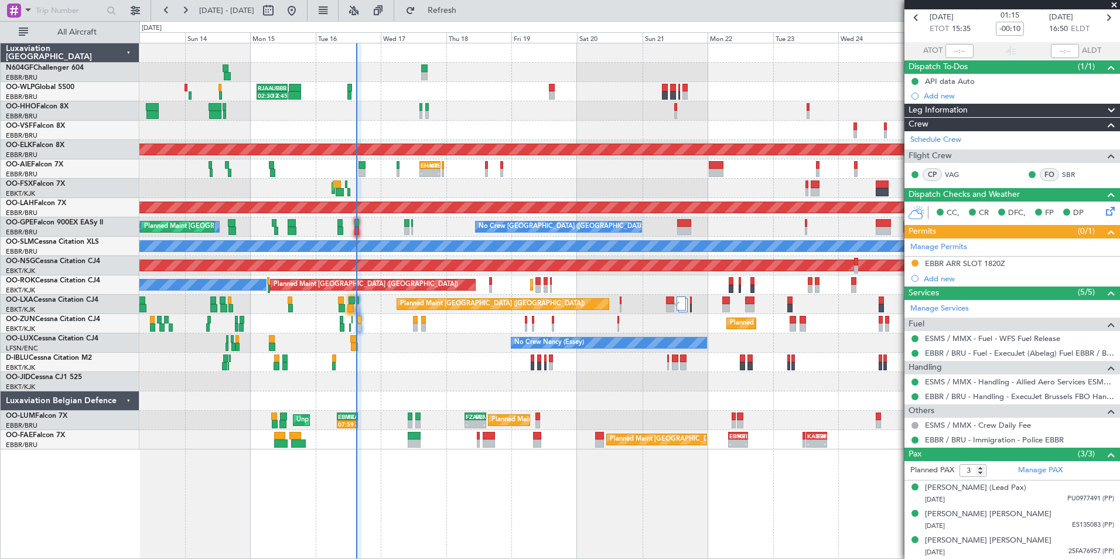
click at [517, 373] on div at bounding box center [629, 381] width 980 height 19
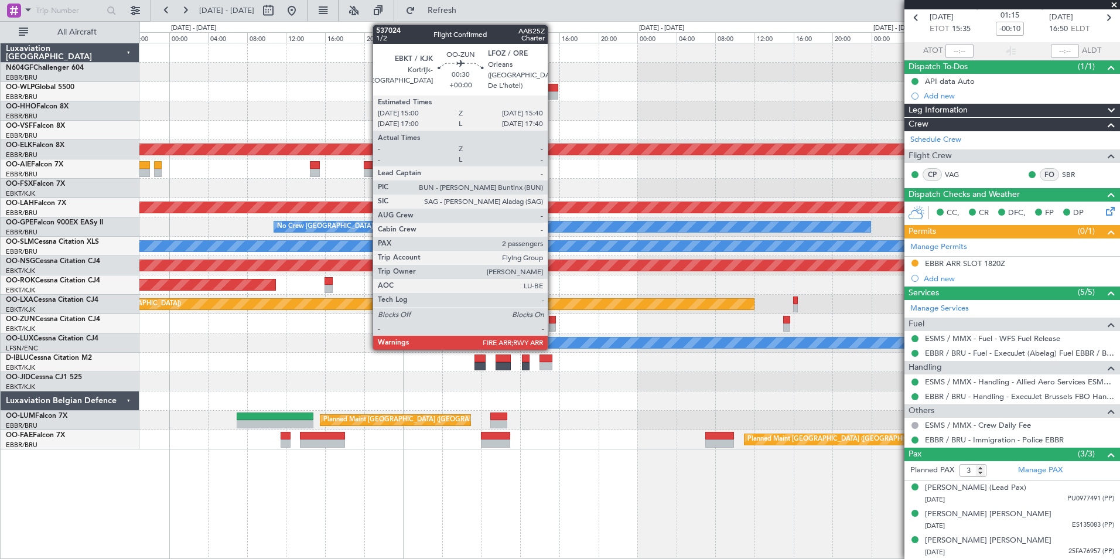
click at [553, 320] on div at bounding box center [552, 320] width 7 height 8
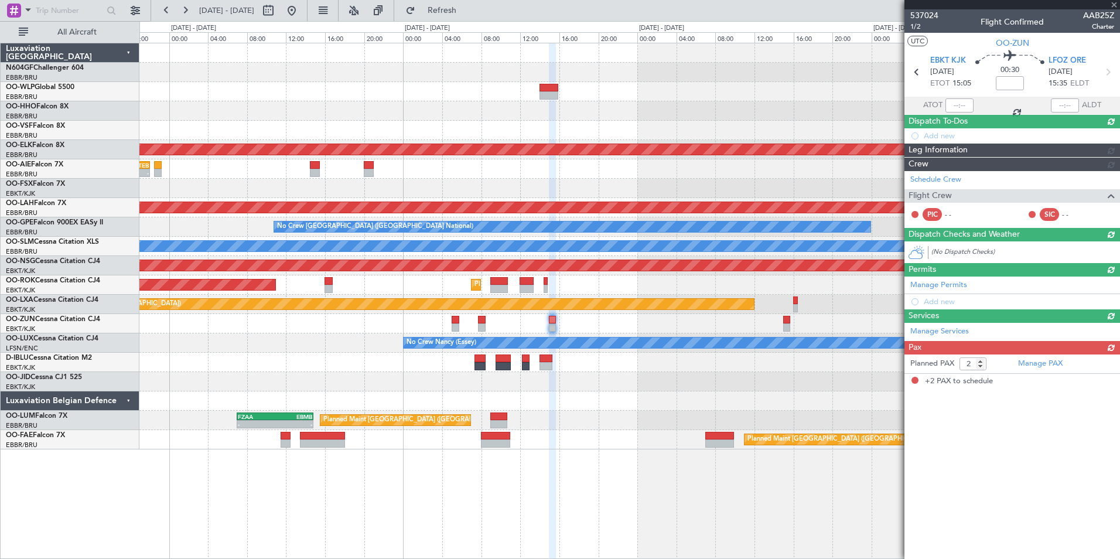
scroll to position [0, 0]
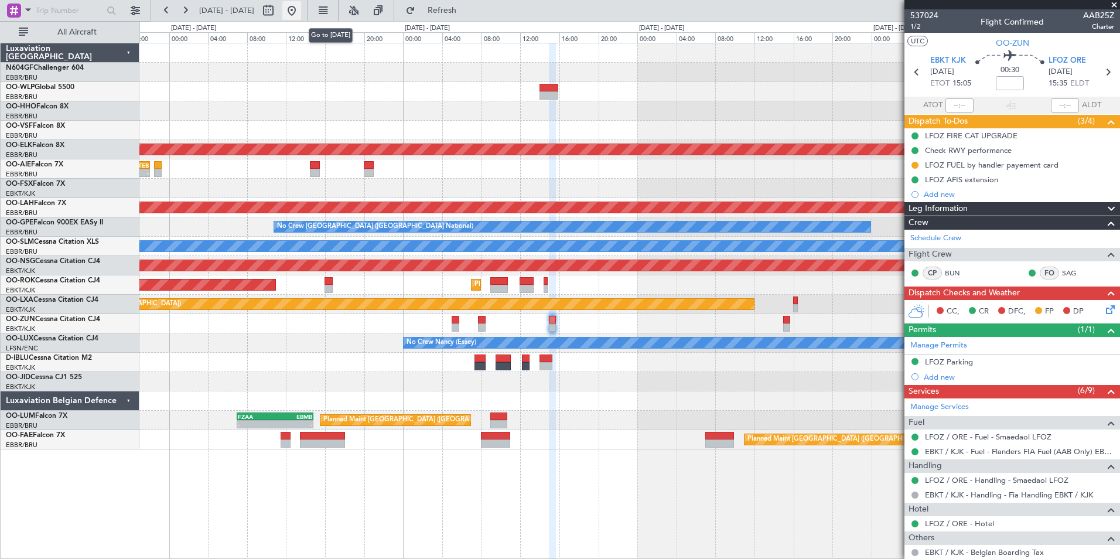
click at [301, 16] on button at bounding box center [291, 10] width 19 height 19
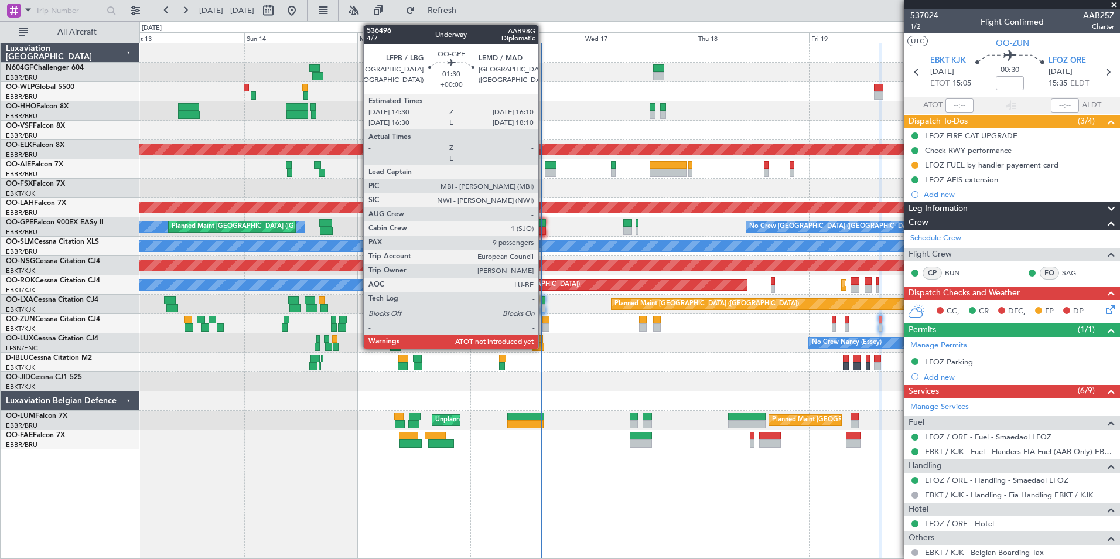
click at [544, 219] on div at bounding box center [542, 223] width 8 height 8
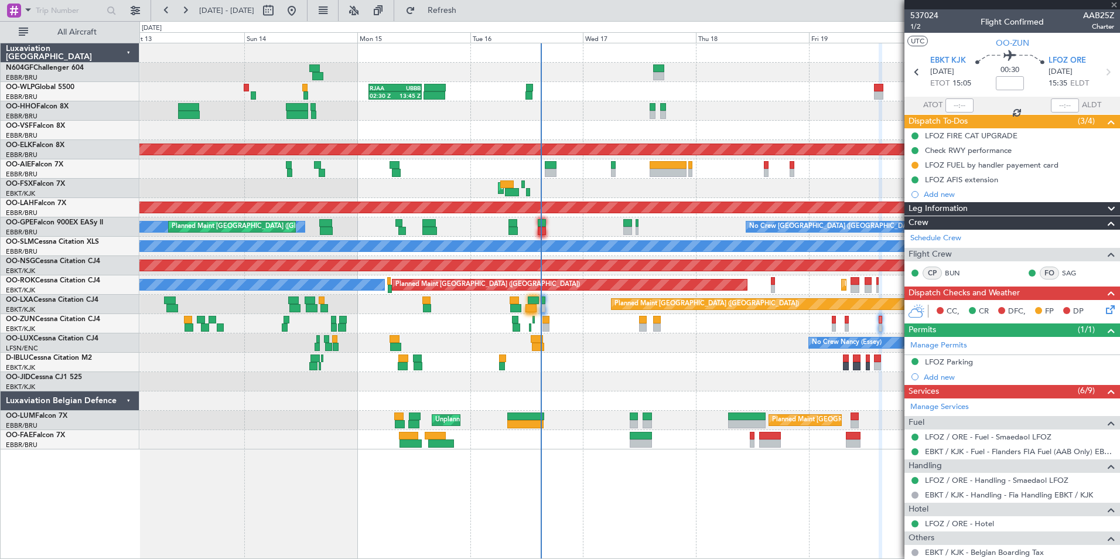
type input "9"
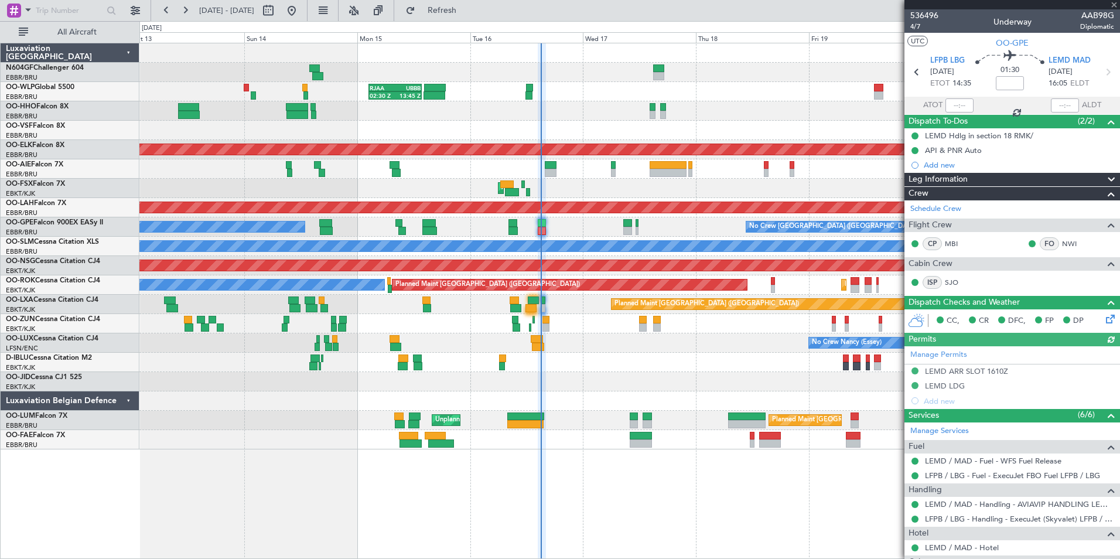
click at [954, 104] on div at bounding box center [960, 105] width 28 height 14
click at [954, 104] on input "text" at bounding box center [960, 105] width 28 height 14
click at [944, 45] on section "UTC OO-GPE" at bounding box center [1013, 42] width 216 height 18
type input "15:00"
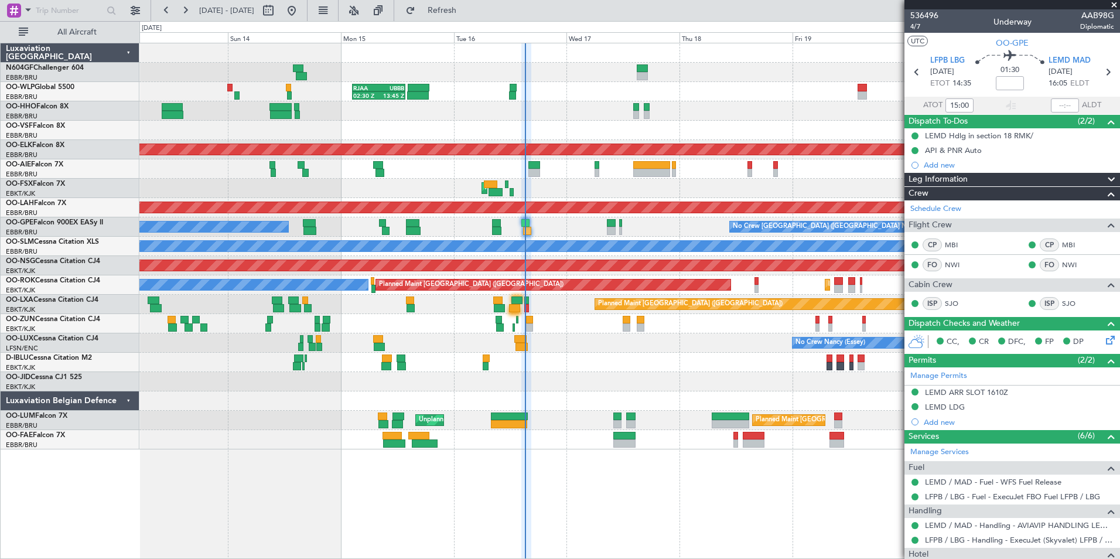
click at [583, 127] on div at bounding box center [629, 130] width 980 height 19
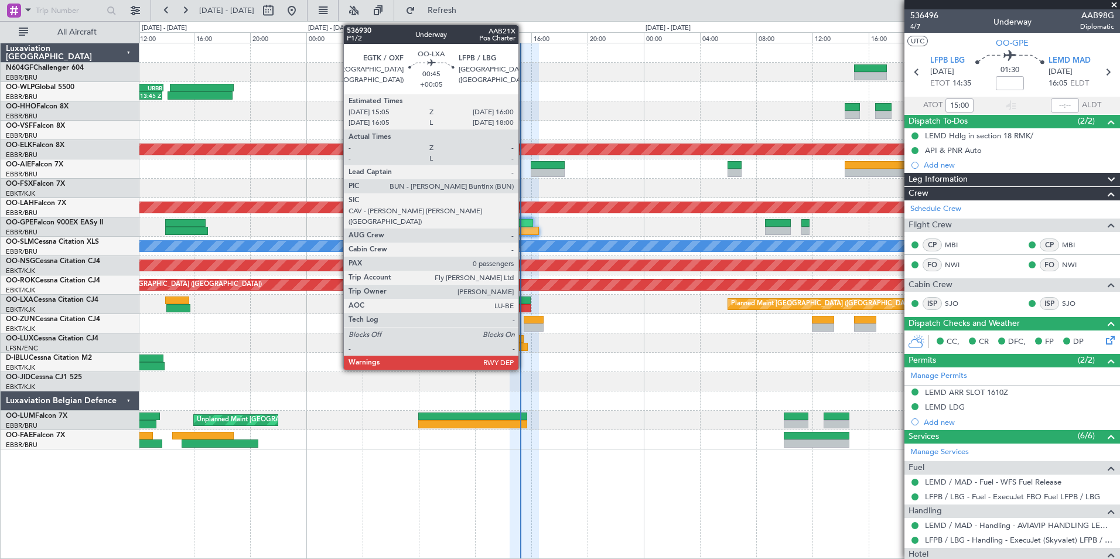
click at [524, 305] on div at bounding box center [524, 308] width 13 height 8
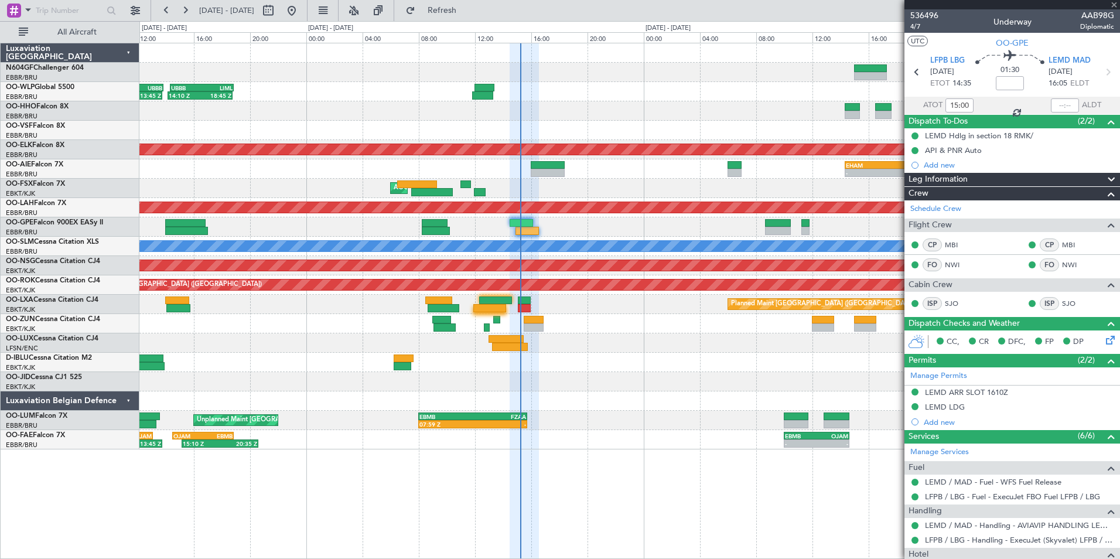
type input "+00:05"
type input "0"
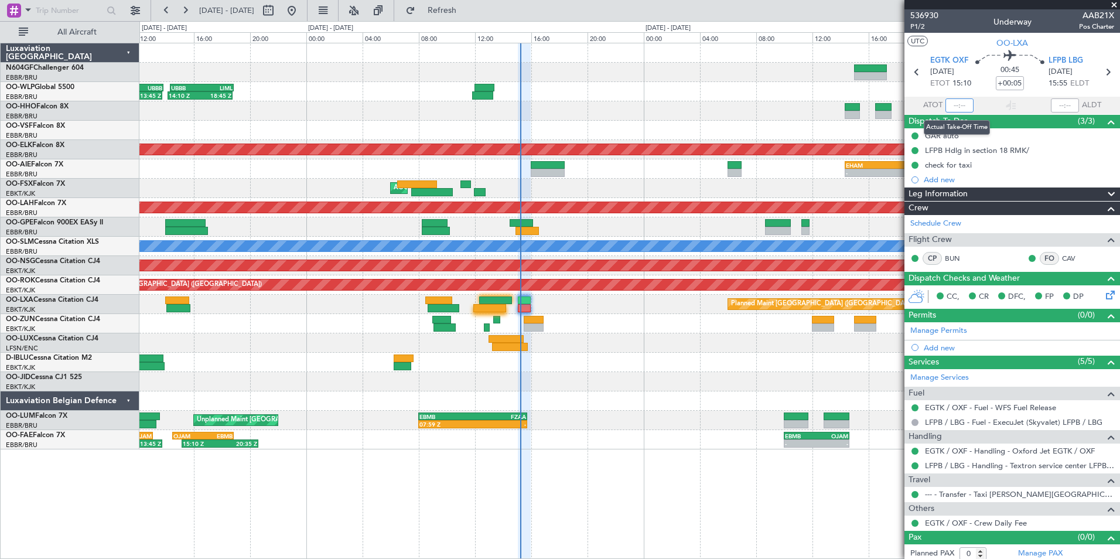
click at [958, 103] on input "text" at bounding box center [960, 105] width 28 height 14
click at [966, 43] on section "UTC OO-LXA" at bounding box center [1013, 42] width 216 height 18
type input "15:03"
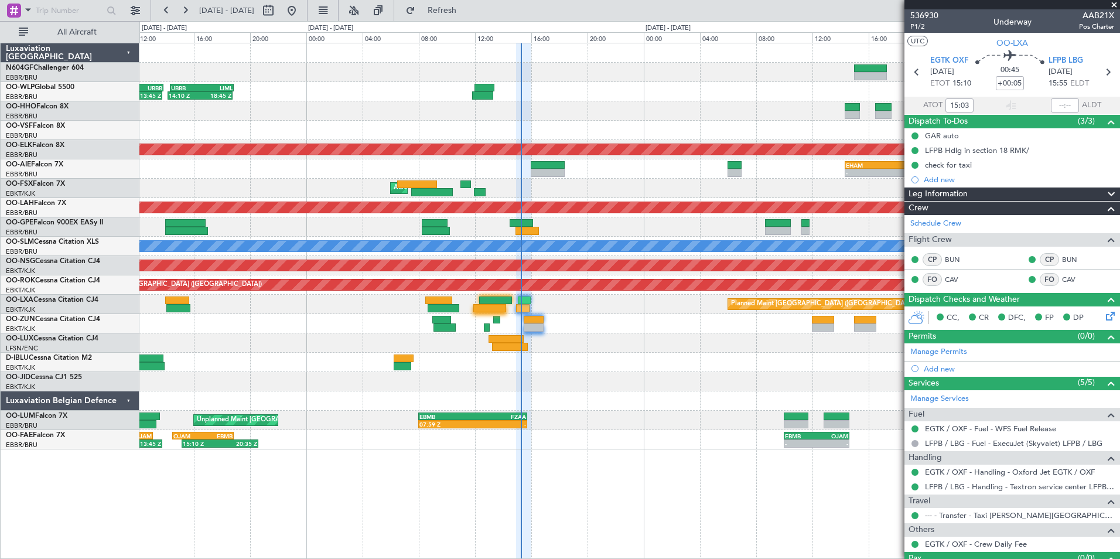
click at [712, 367] on div at bounding box center [629, 362] width 980 height 19
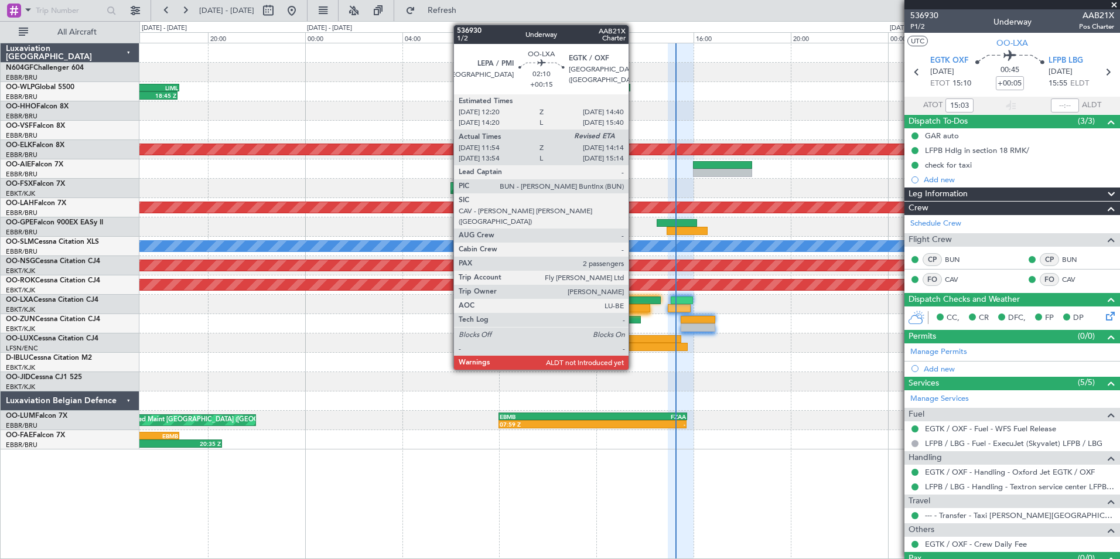
click at [634, 304] on div at bounding box center [621, 308] width 57 height 8
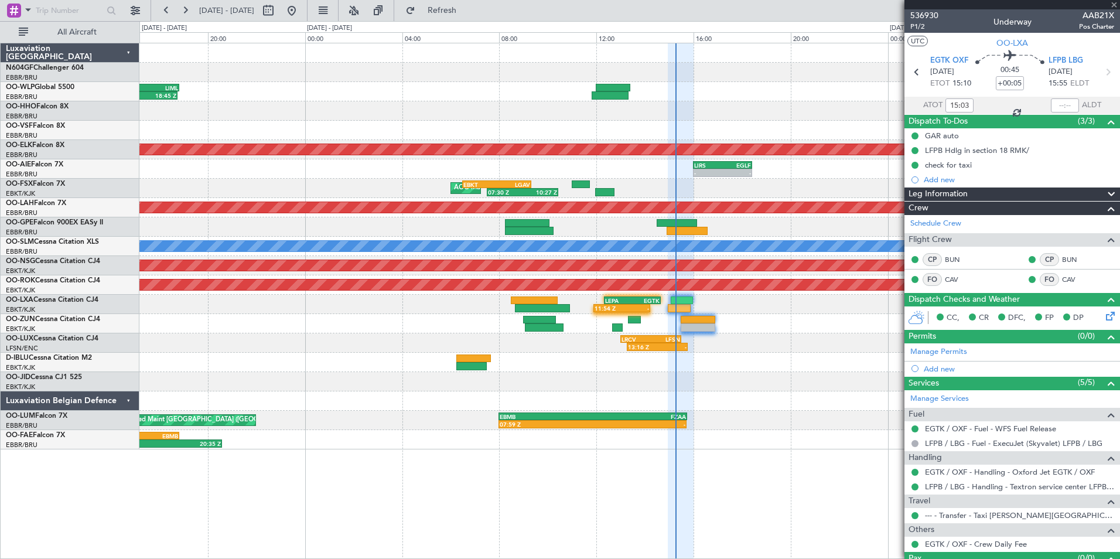
type input "+00:15"
type input "11:59"
type input "2"
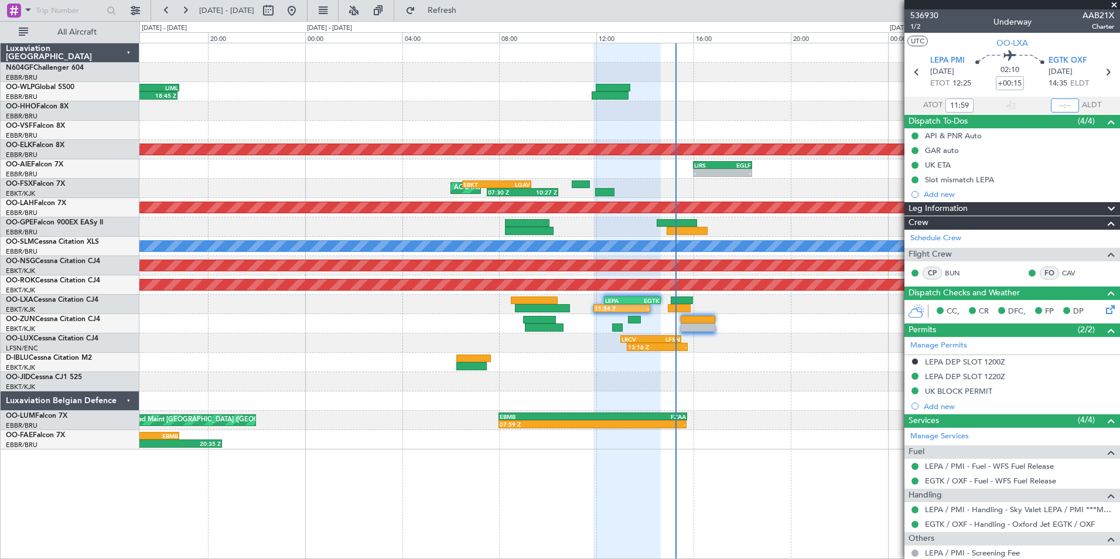
click at [1061, 103] on input "text" at bounding box center [1065, 105] width 28 height 14
click at [1036, 37] on section "UTC OO-LXA" at bounding box center [1013, 42] width 216 height 18
type input "14:24"
click at [886, 405] on div at bounding box center [629, 400] width 980 height 19
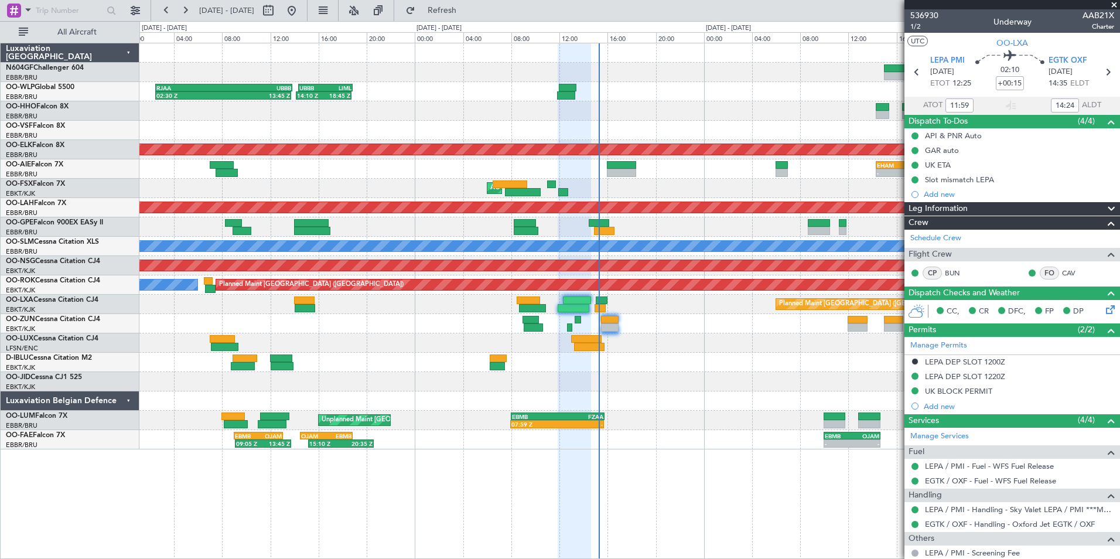
drag, startPoint x: 1112, startPoint y: 5, endPoint x: 1088, endPoint y: 6, distance: 24.0
click at [1112, 5] on span at bounding box center [1114, 5] width 12 height 11
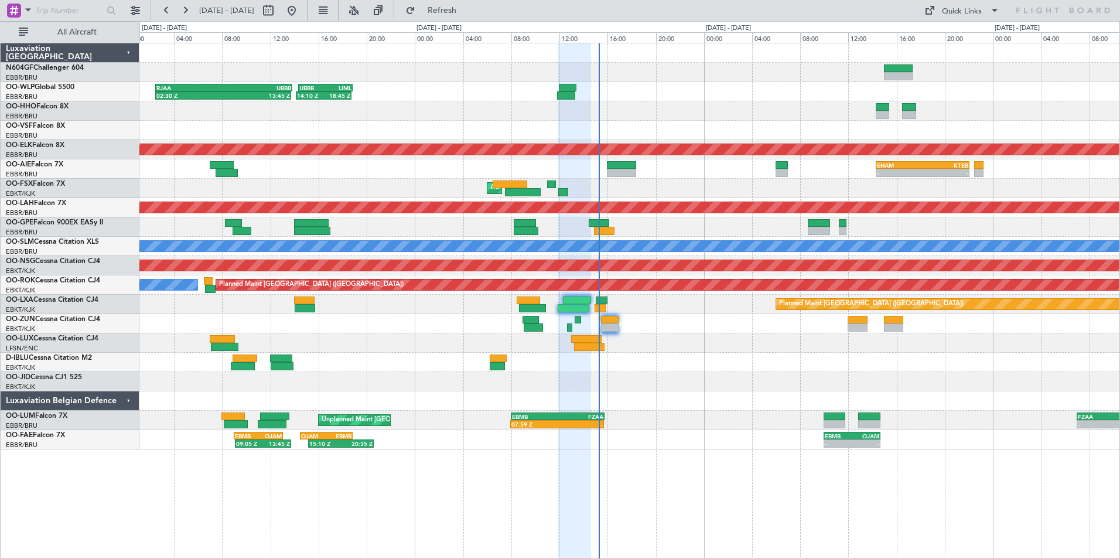
type input "0"
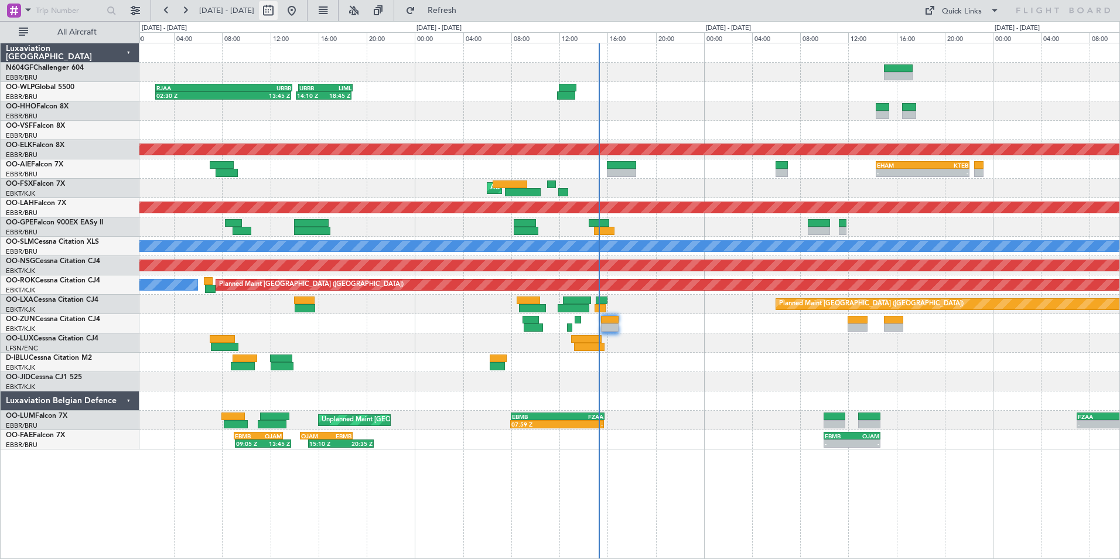
click at [278, 13] on button at bounding box center [268, 10] width 19 height 19
select select "9"
select select "2025"
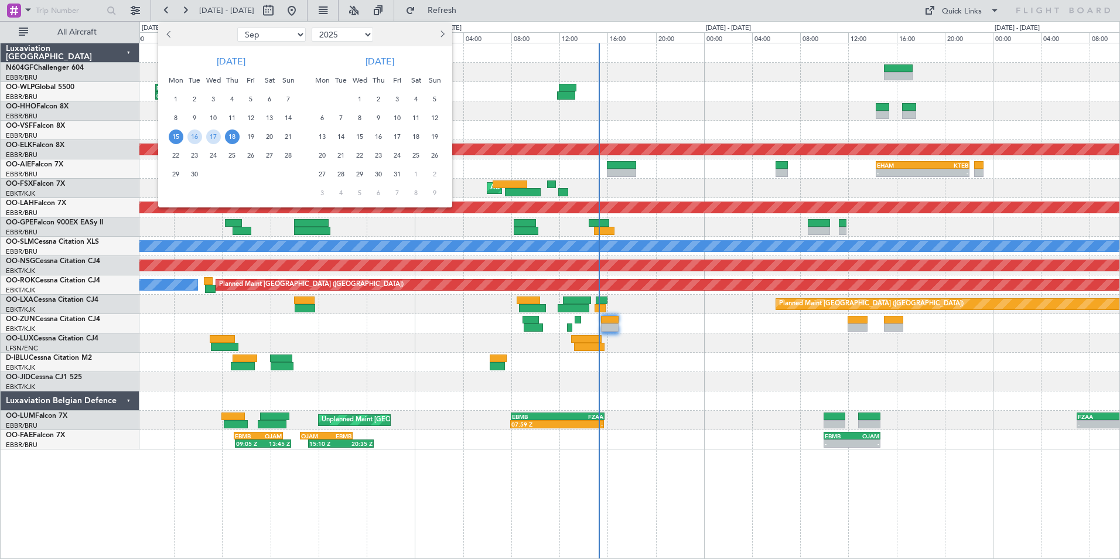
click at [320, 168] on span "27" at bounding box center [322, 174] width 15 height 15
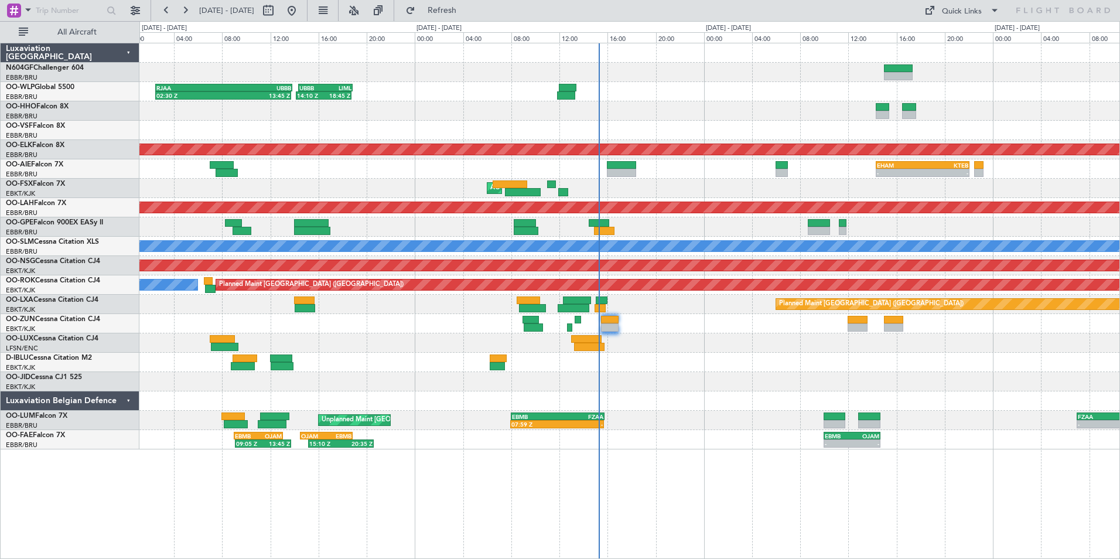
select select "10"
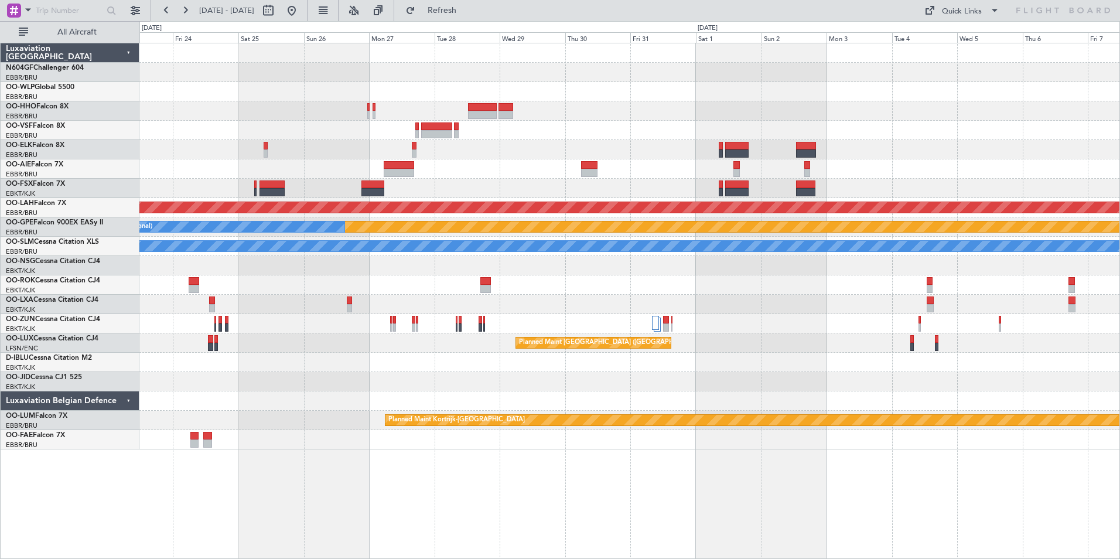
click at [415, 268] on div at bounding box center [629, 265] width 980 height 19
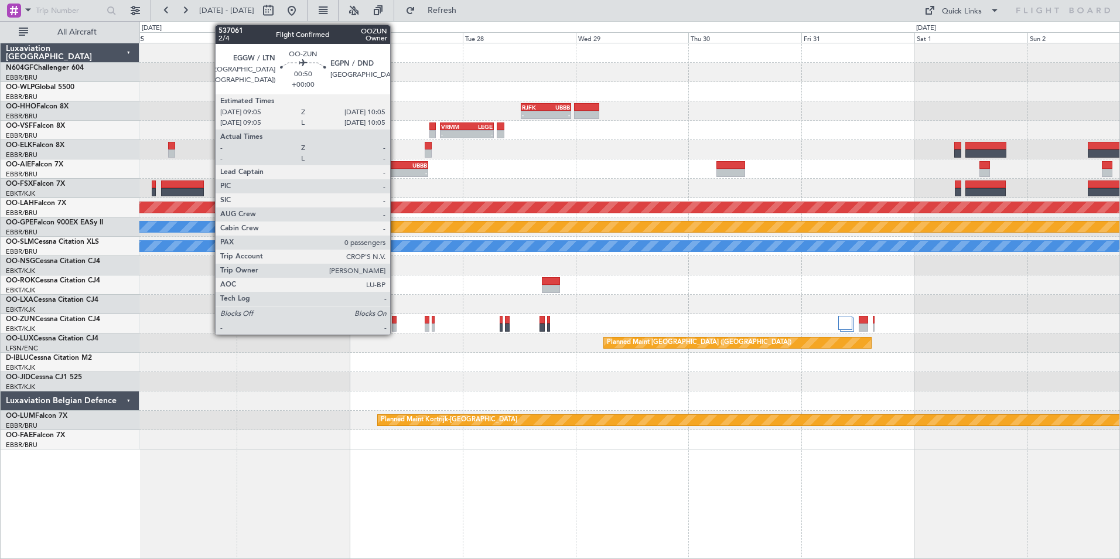
click at [395, 321] on div at bounding box center [394, 320] width 5 height 8
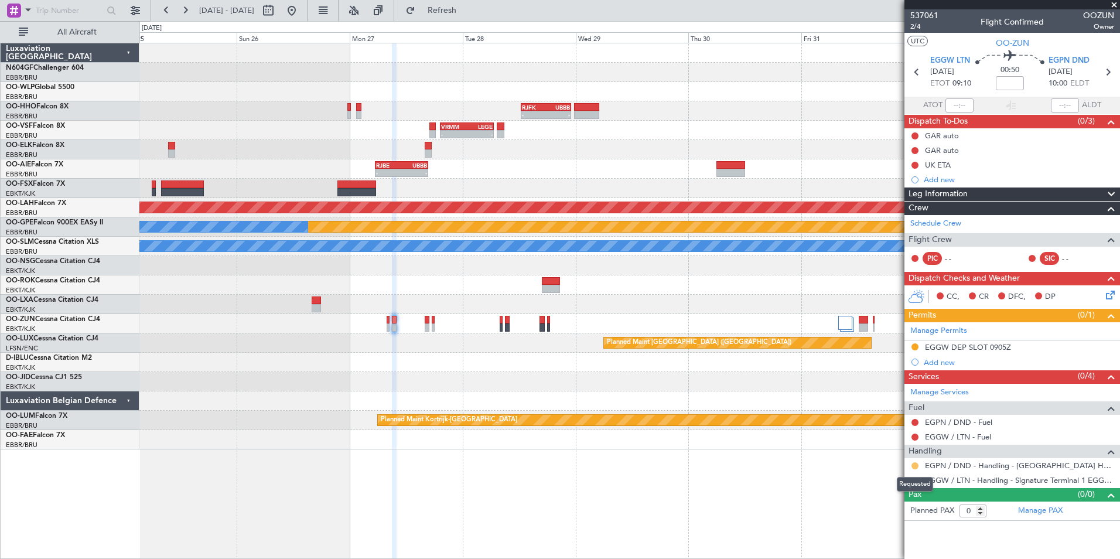
click at [914, 466] on button at bounding box center [915, 465] width 7 height 7
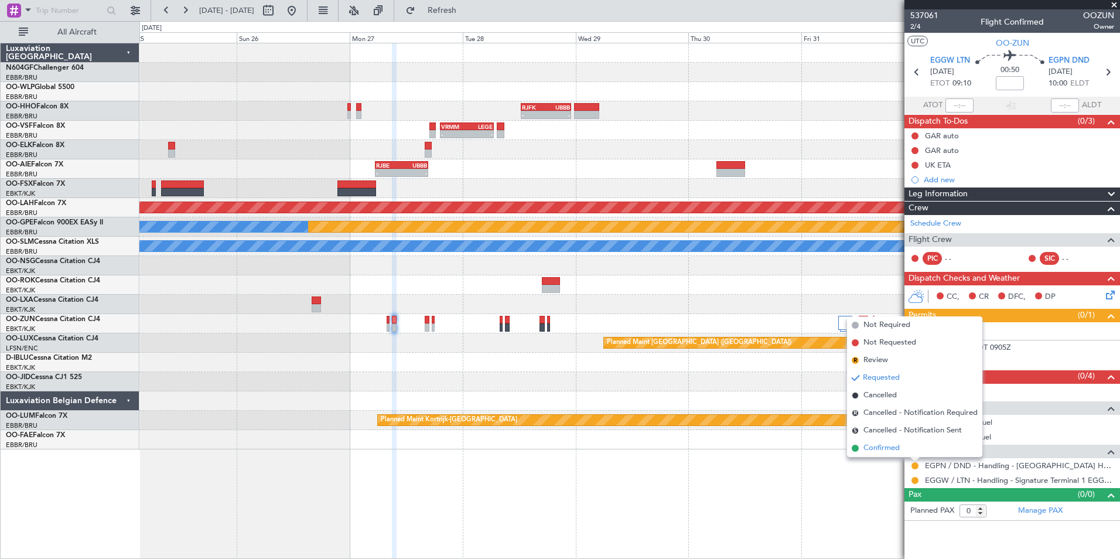
click at [885, 449] on span "Confirmed" at bounding box center [882, 448] width 36 height 12
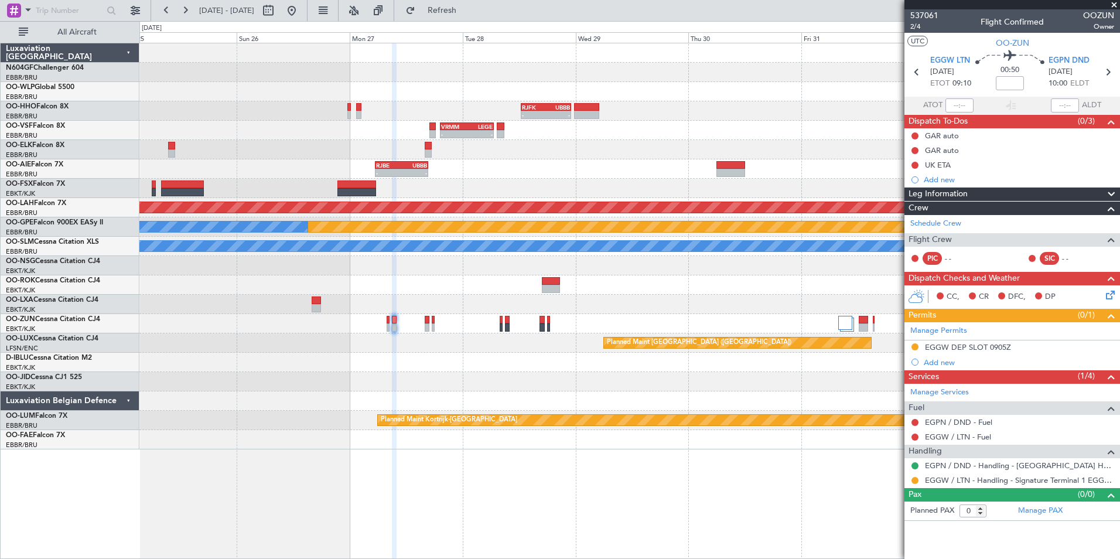
click at [1101, 295] on div "CC, CR DFC, DP" at bounding box center [1018, 297] width 172 height 18
click at [1107, 294] on icon at bounding box center [1108, 292] width 9 height 9
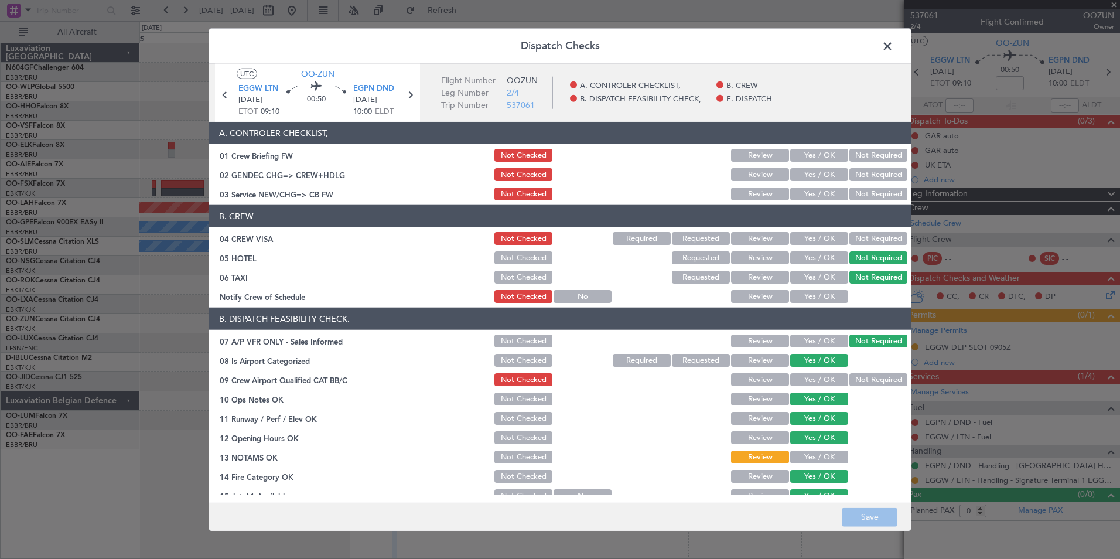
scroll to position [172, 0]
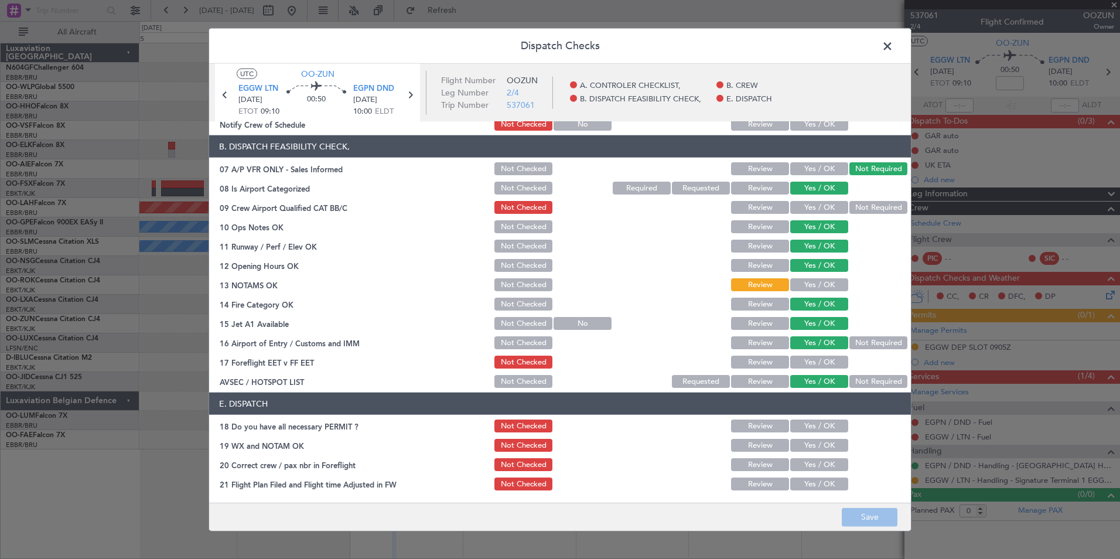
click at [807, 285] on button "Yes / OK" at bounding box center [819, 284] width 58 height 13
click at [739, 328] on button "Review" at bounding box center [760, 323] width 58 height 13
click at [893, 47] on span at bounding box center [893, 48] width 0 height 23
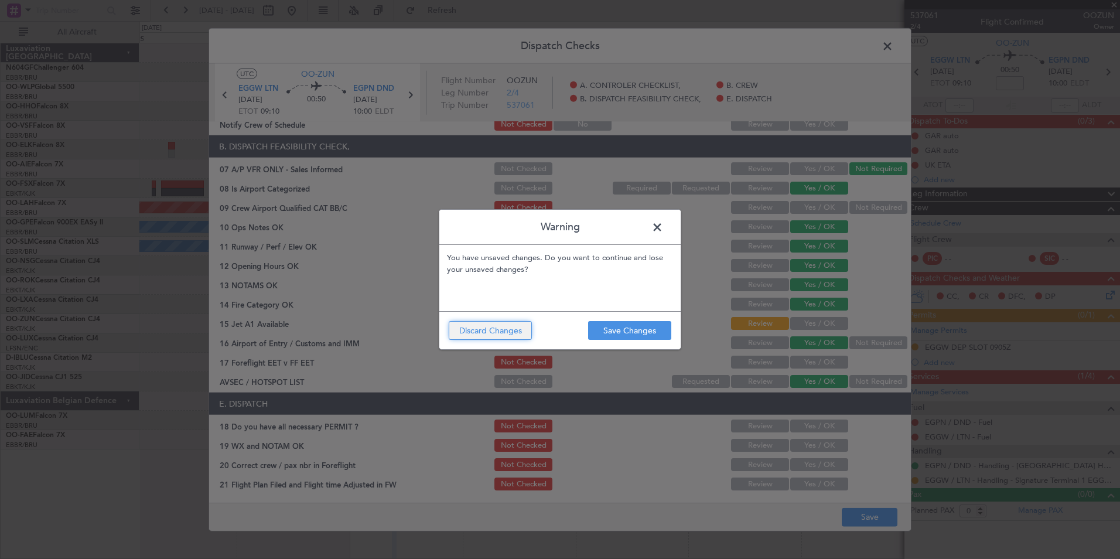
click at [510, 329] on button "Discard Changes" at bounding box center [490, 330] width 83 height 19
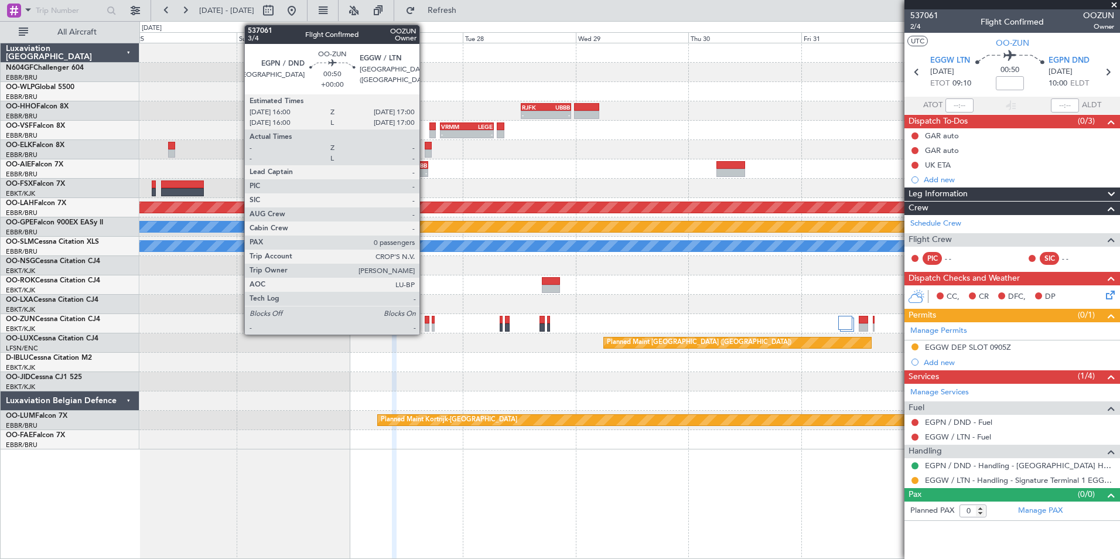
click at [425, 326] on div at bounding box center [427, 327] width 5 height 8
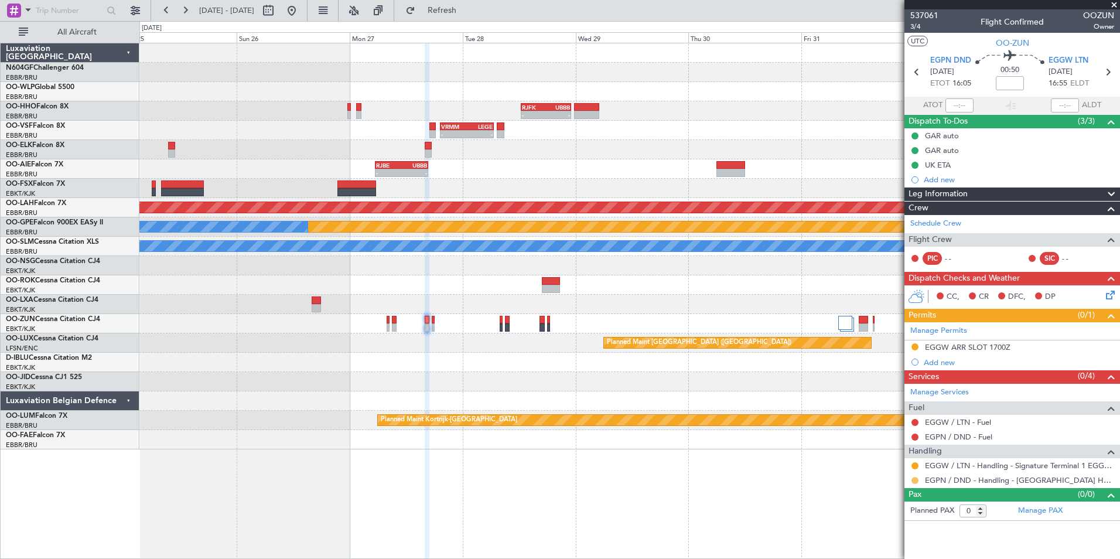
click at [915, 479] on button at bounding box center [915, 480] width 7 height 7
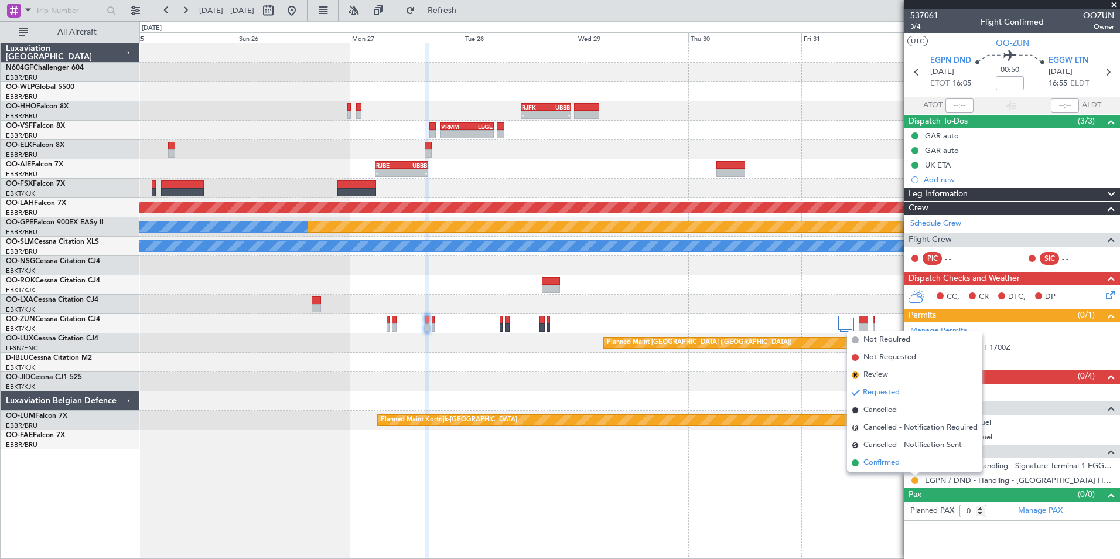
click at [891, 469] on li "Confirmed" at bounding box center [914, 463] width 135 height 18
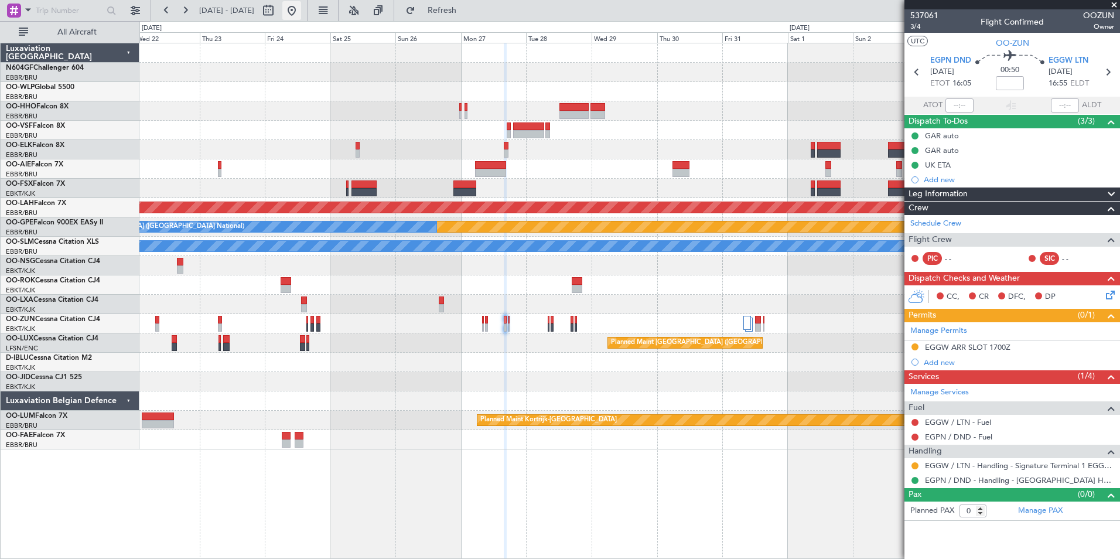
click at [301, 12] on button at bounding box center [291, 10] width 19 height 19
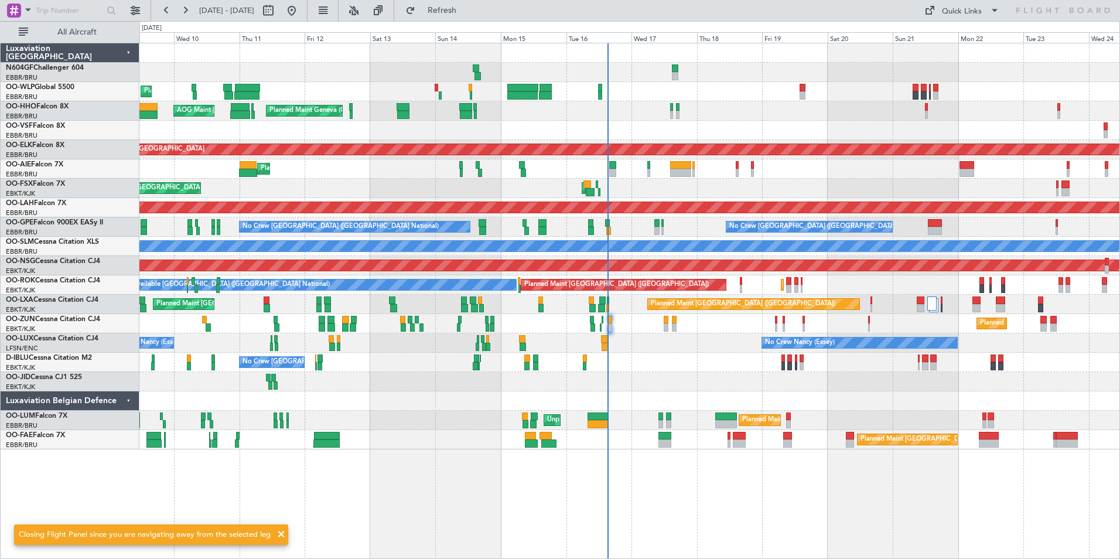
click at [739, 105] on div "Planned Maint Geneva (Cointrin) AOG Maint [US_STATE] ([GEOGRAPHIC_DATA])" at bounding box center [629, 110] width 980 height 19
click at [688, 107] on div "Planned Maint Geneva (Cointrin) AOG Maint [US_STATE] ([GEOGRAPHIC_DATA])" at bounding box center [629, 110] width 980 height 19
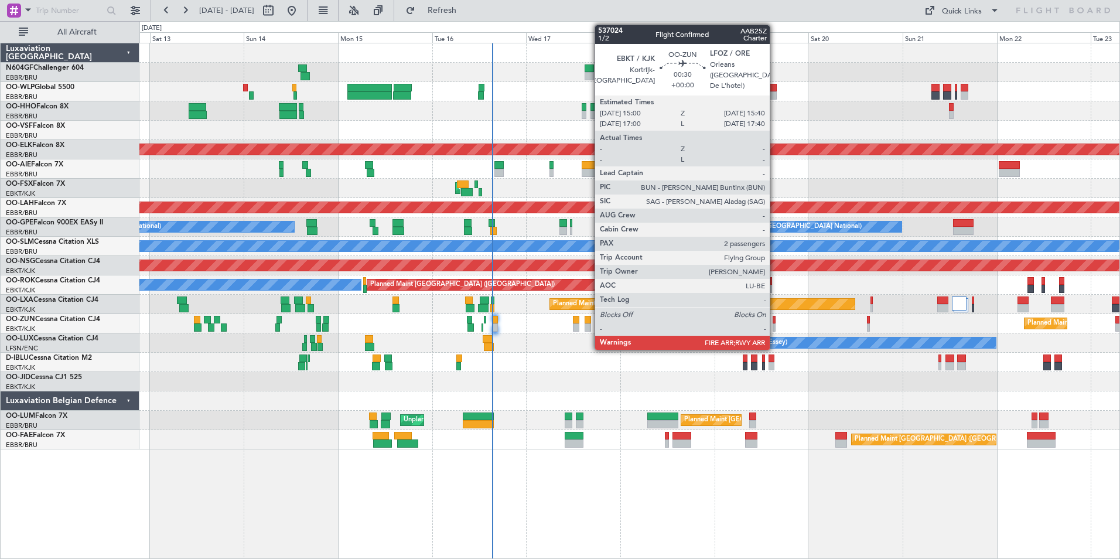
click at [775, 325] on div at bounding box center [774, 327] width 3 height 8
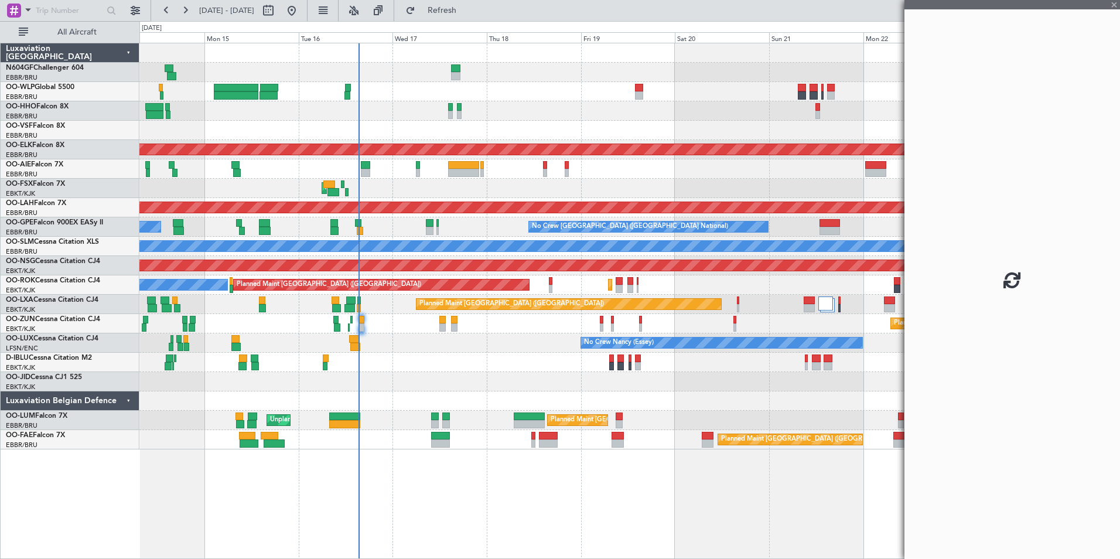
click at [677, 320] on div "Planned Maint Kortrijk-[GEOGRAPHIC_DATA]" at bounding box center [629, 323] width 980 height 19
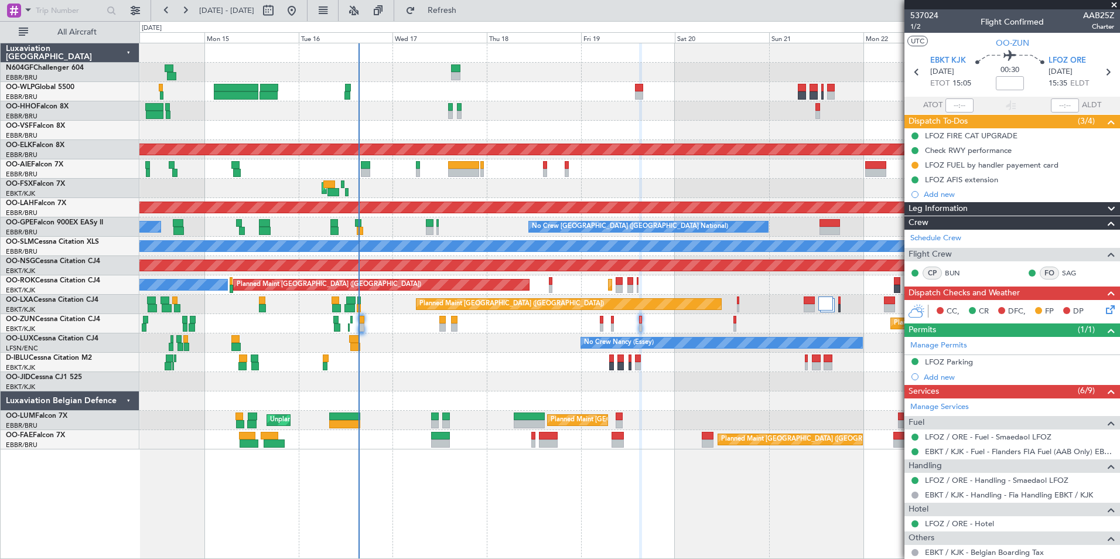
click at [755, 391] on div "Planned Maint Geneva (Cointrin) Planned Maint Kortrijk-Wevelgem Planned Maint L…" at bounding box center [629, 246] width 980 height 406
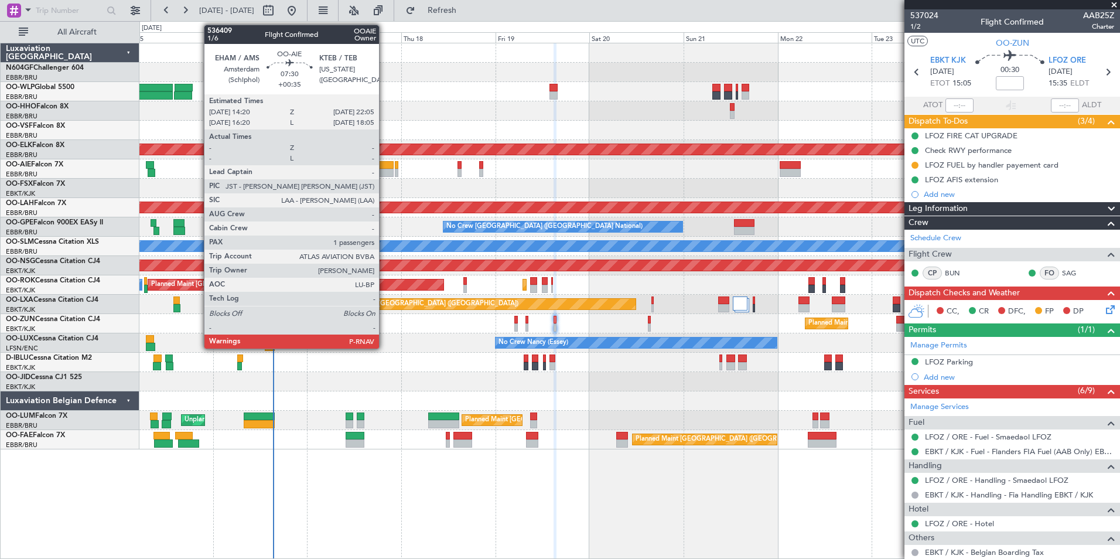
click at [380, 175] on div at bounding box center [378, 173] width 30 height 8
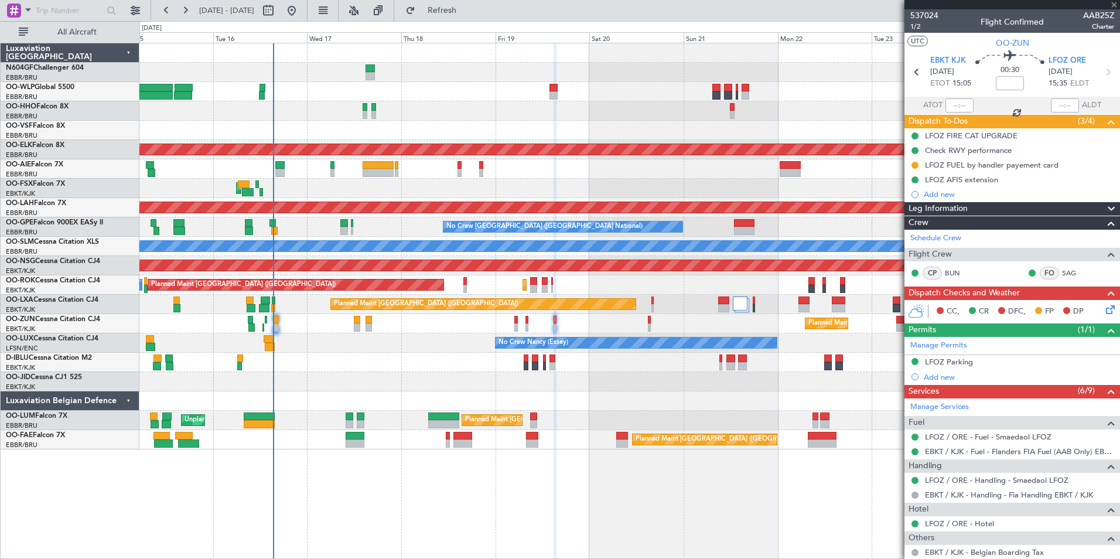
type input "+00:35"
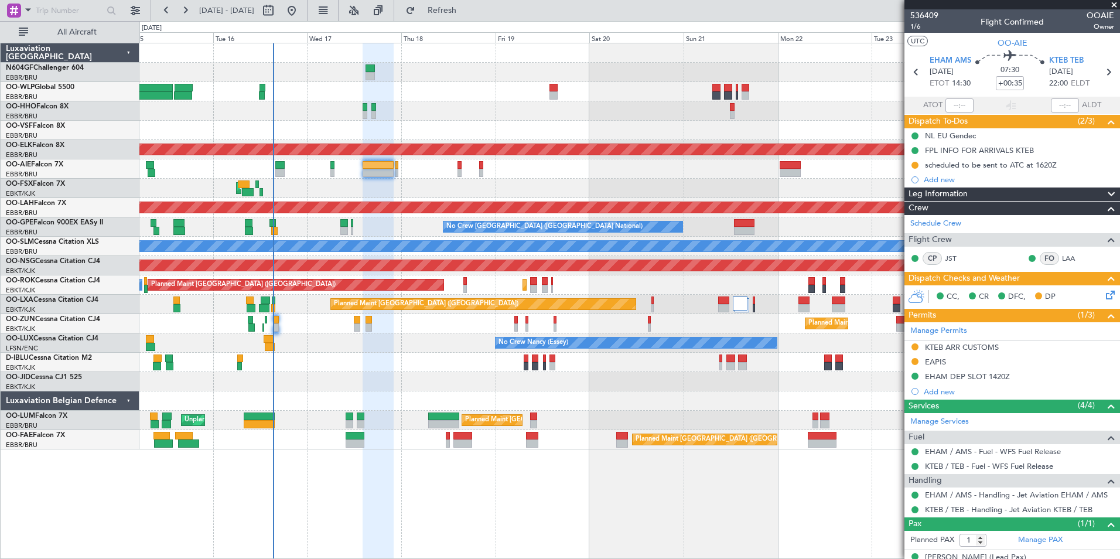
click at [915, 361] on button at bounding box center [915, 361] width 7 height 7
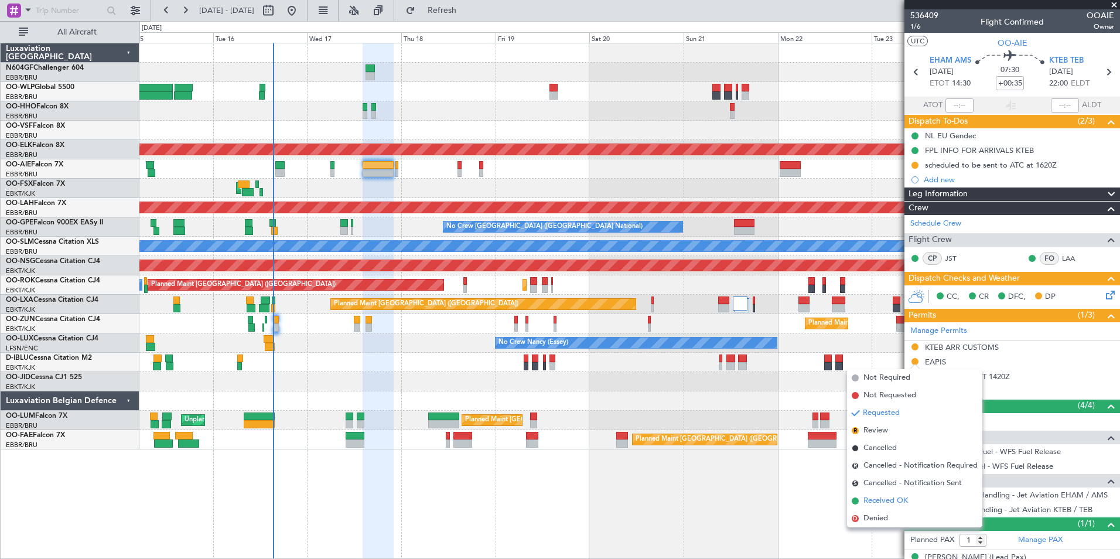
click at [899, 500] on span "Received OK" at bounding box center [886, 501] width 45 height 12
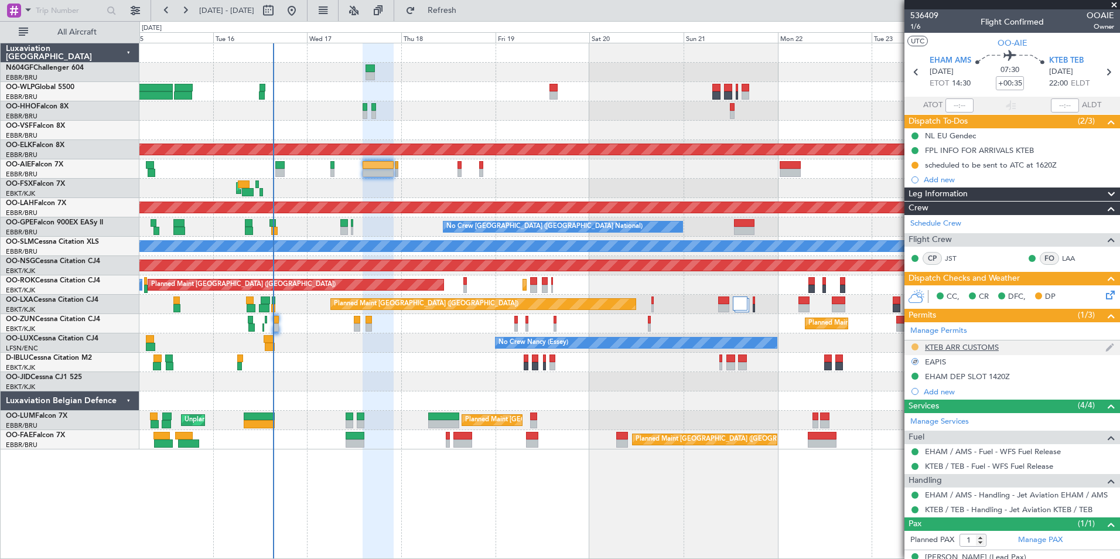
click at [914, 347] on button at bounding box center [915, 346] width 7 height 7
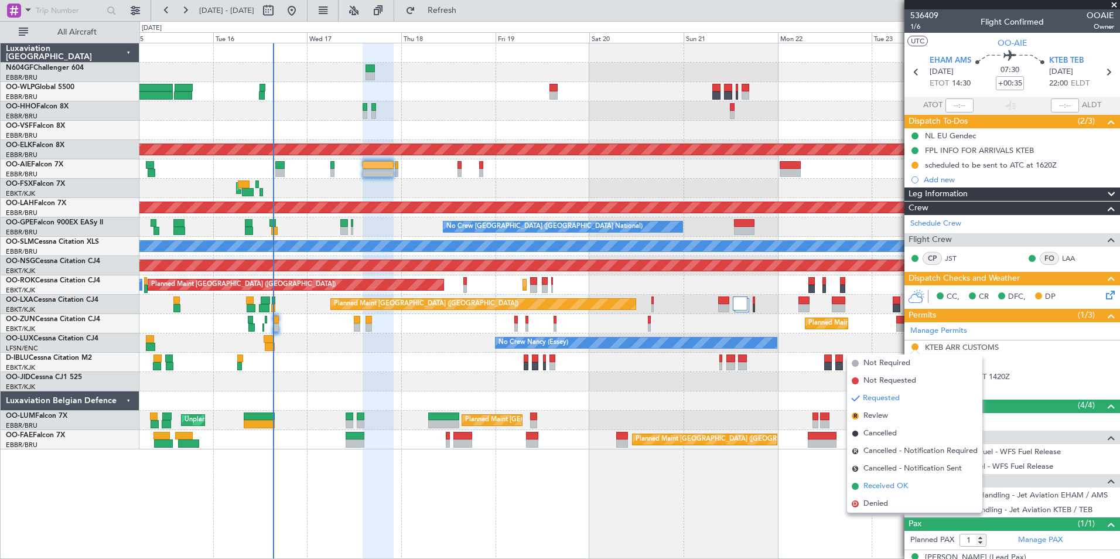
click at [913, 482] on li "Received OK" at bounding box center [914, 486] width 135 height 18
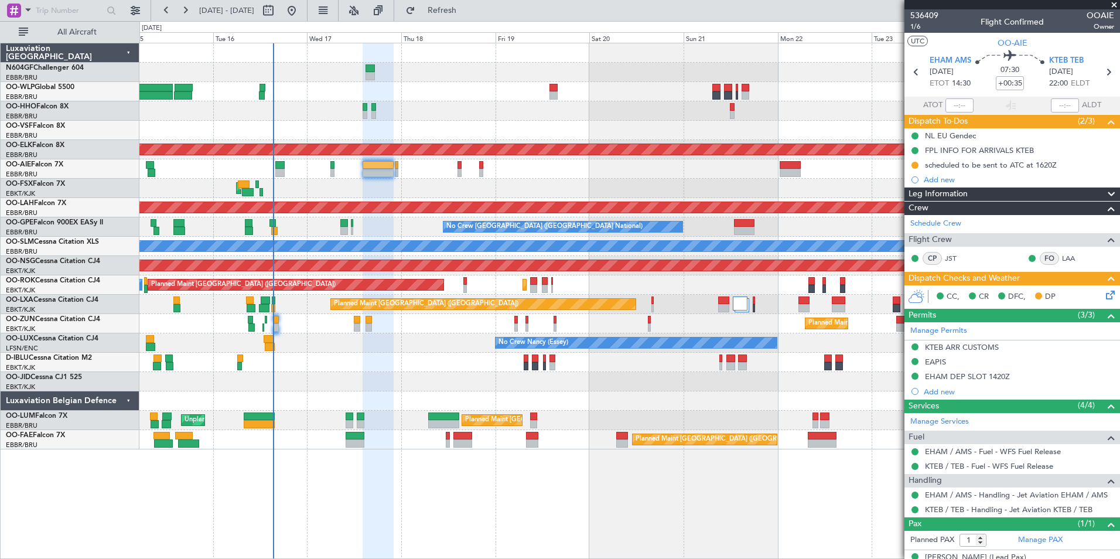
click at [1111, 9] on span at bounding box center [1114, 5] width 12 height 11
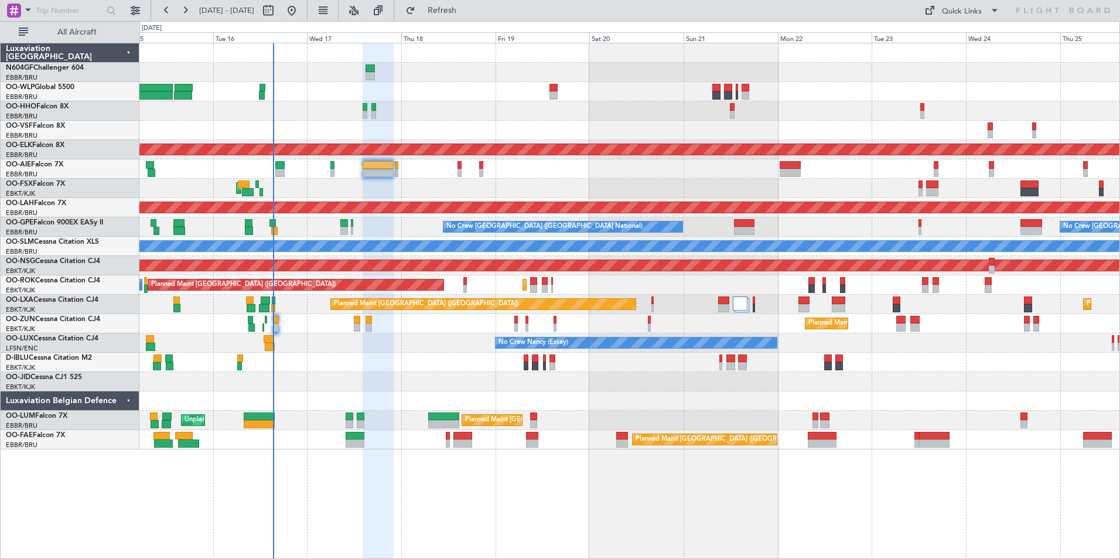
type input "0"
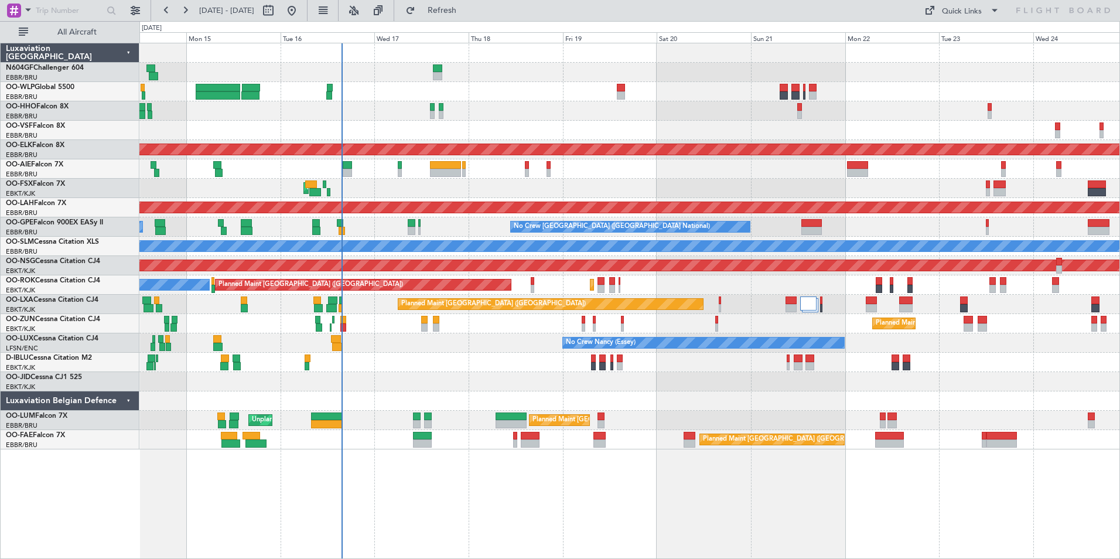
click at [453, 342] on div "Planned Maint Geneva (Cointrin) Planned Maint Kortrijk-Wevelgem Planned Maint L…" at bounding box center [629, 246] width 980 height 406
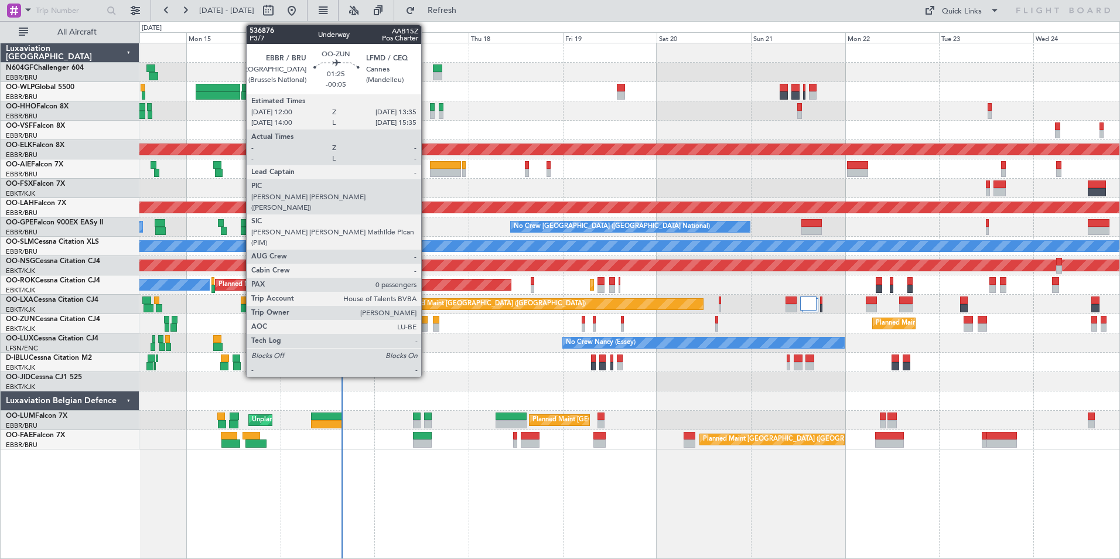
click at [427, 326] on div at bounding box center [424, 327] width 6 height 8
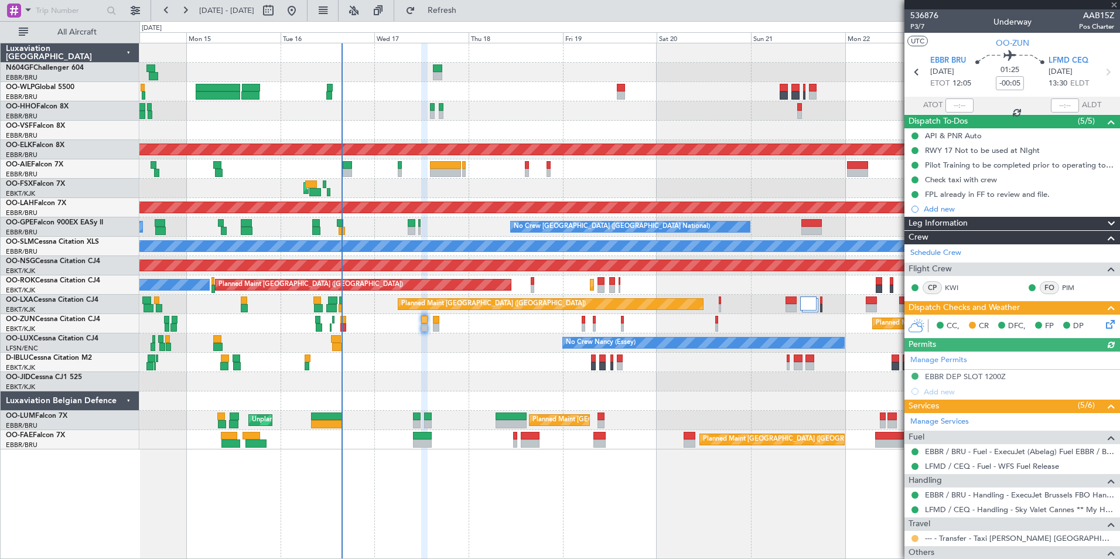
click at [915, 535] on button at bounding box center [915, 538] width 7 height 7
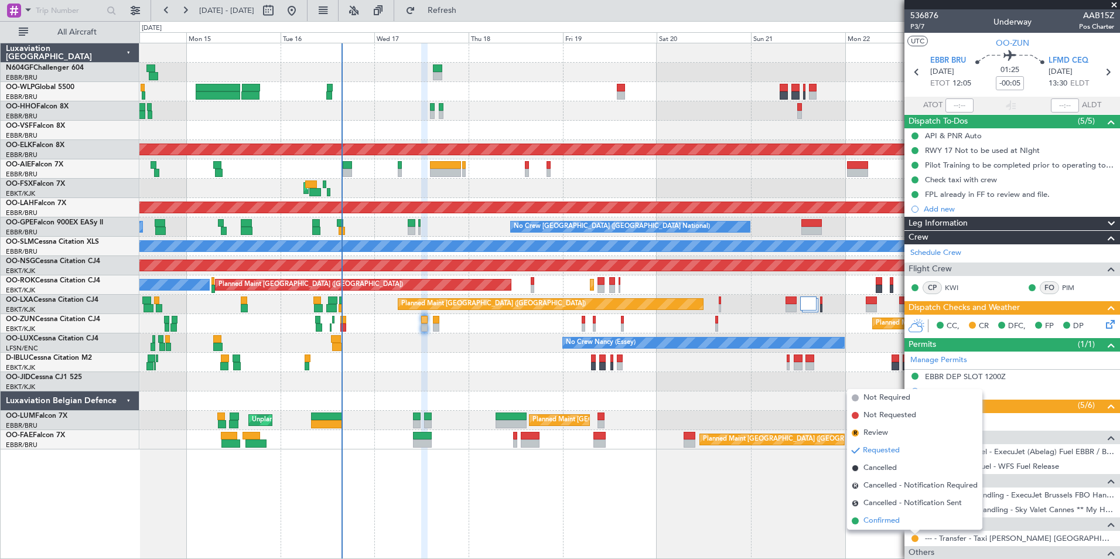
click at [871, 521] on span "Confirmed" at bounding box center [882, 521] width 36 height 12
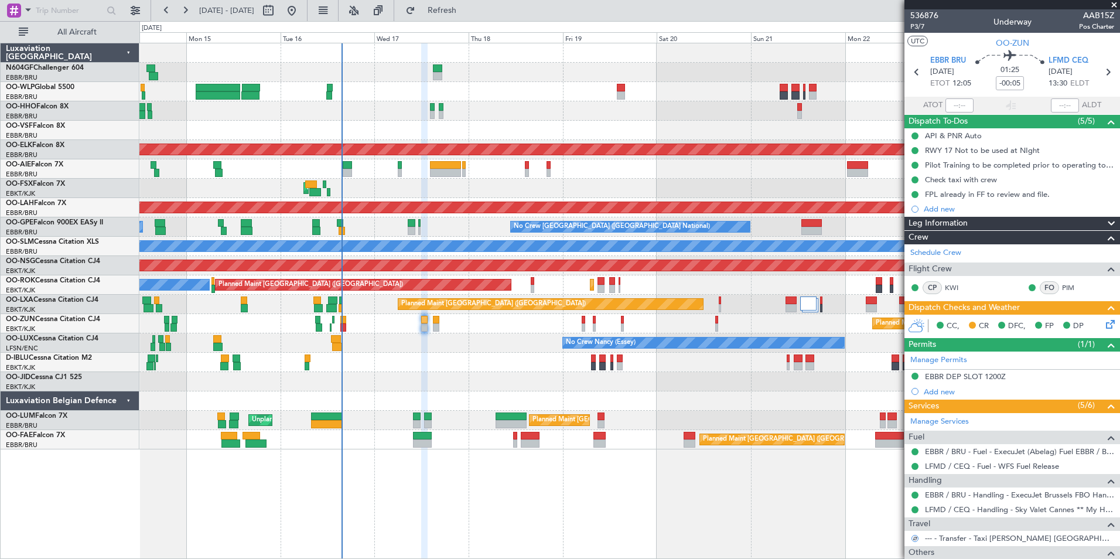
click at [1104, 322] on icon at bounding box center [1108, 322] width 9 height 9
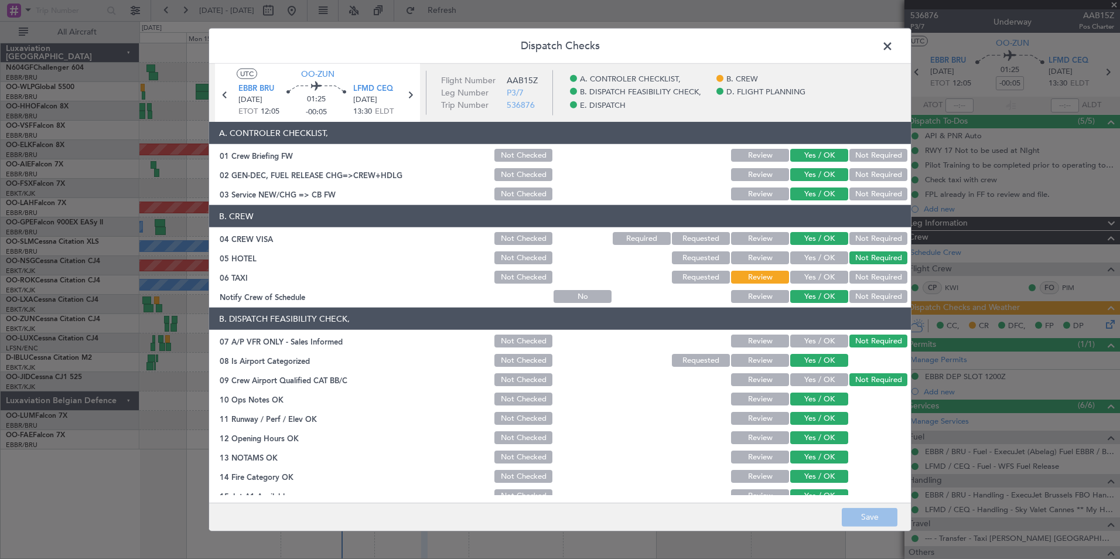
click at [879, 277] on button "Not Required" at bounding box center [879, 277] width 58 height 13
click at [870, 509] on button "Save" at bounding box center [870, 516] width 56 height 19
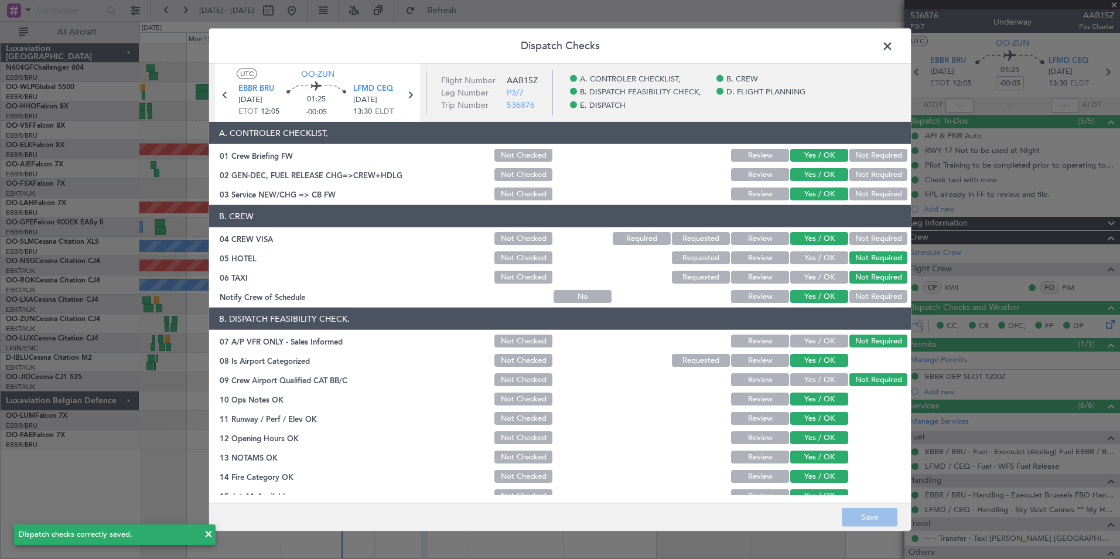
click at [820, 275] on button "Yes / OK" at bounding box center [819, 277] width 58 height 13
click at [869, 519] on button "Save" at bounding box center [870, 516] width 56 height 19
click at [893, 46] on span at bounding box center [893, 48] width 0 height 23
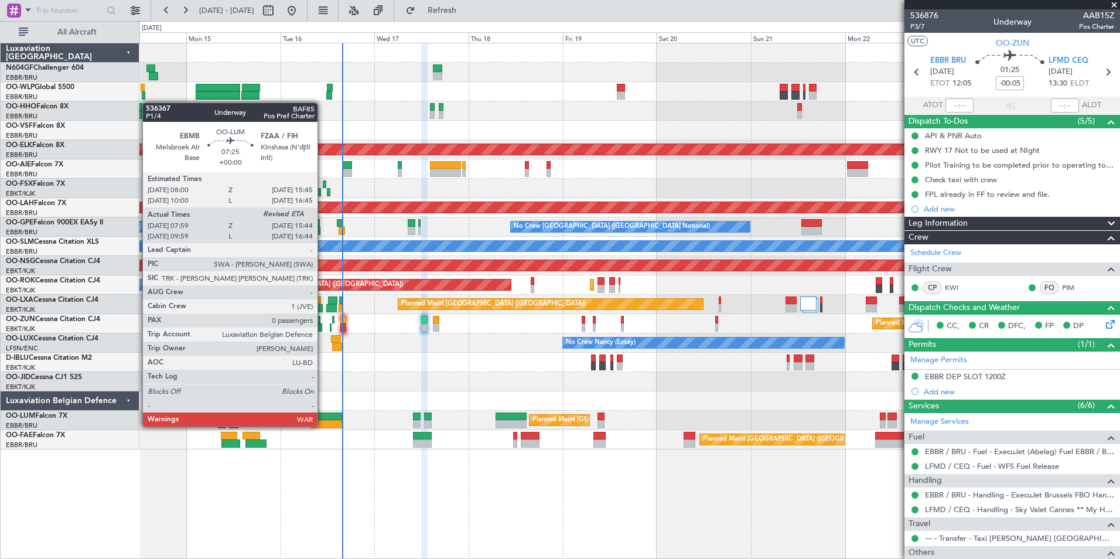
click at [323, 425] on div at bounding box center [326, 424] width 30 height 8
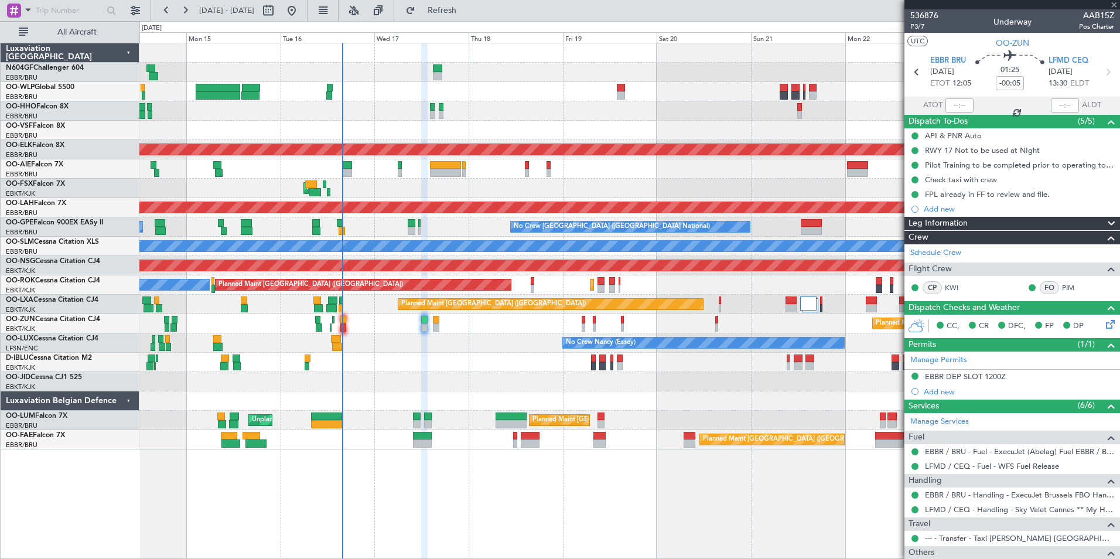
type input "08:09"
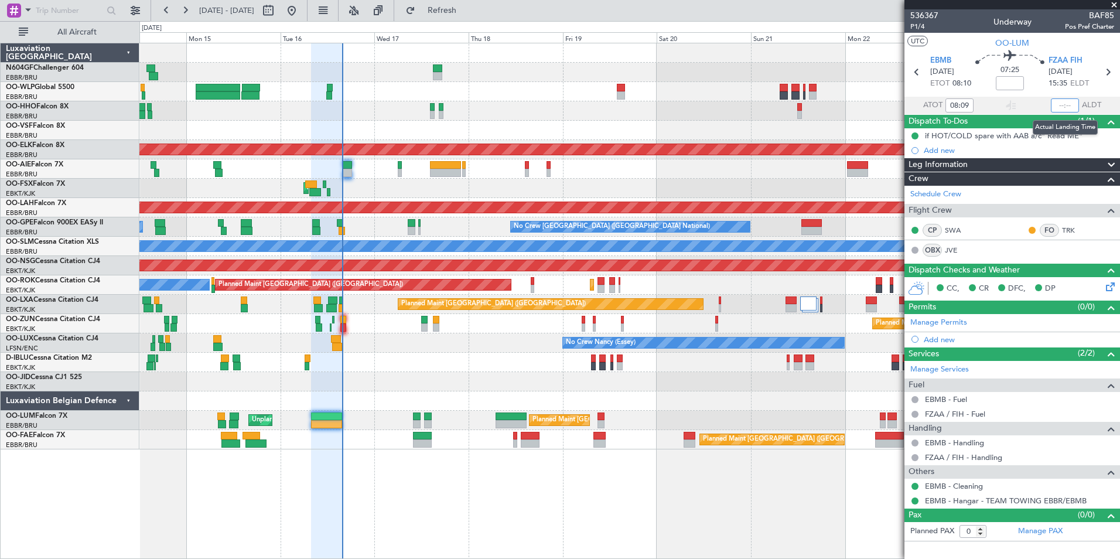
click at [1065, 102] on input "text" at bounding box center [1065, 105] width 28 height 14
click at [1077, 36] on section "UTC OO-LUM" at bounding box center [1013, 42] width 216 height 18
type input "15:44"
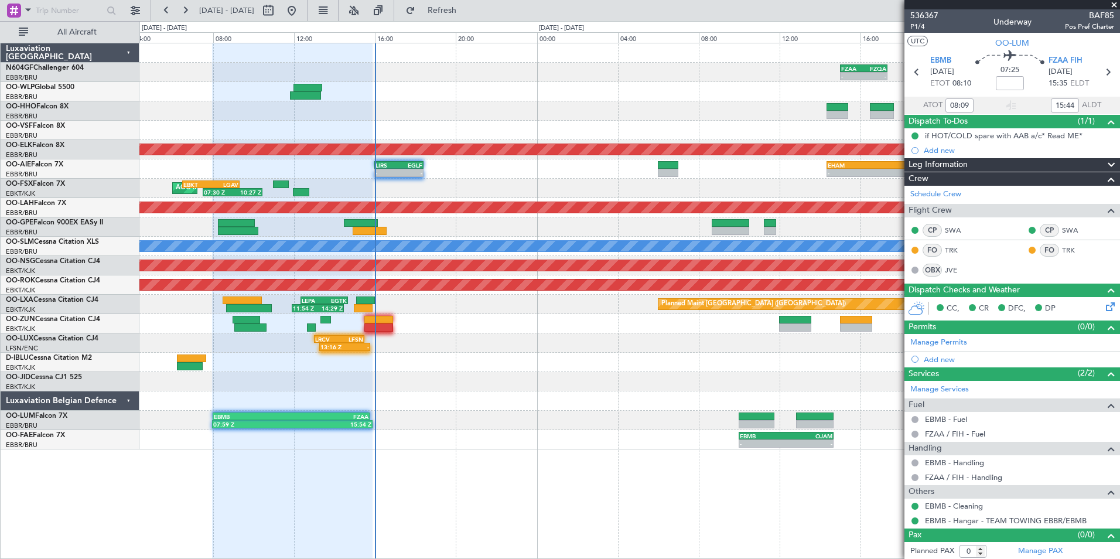
click at [589, 404] on div at bounding box center [629, 400] width 980 height 19
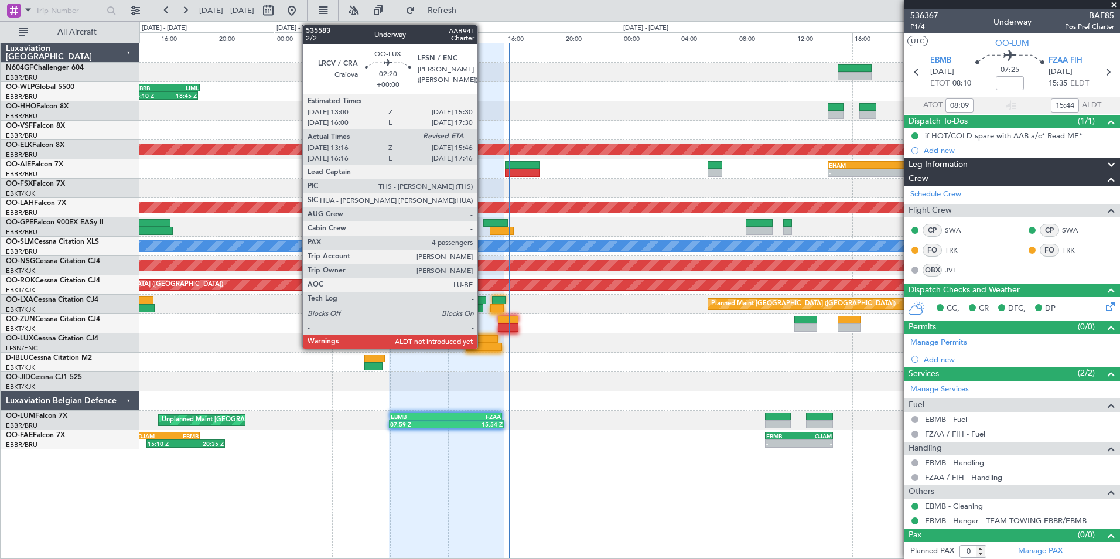
click at [482, 344] on div at bounding box center [484, 347] width 36 height 8
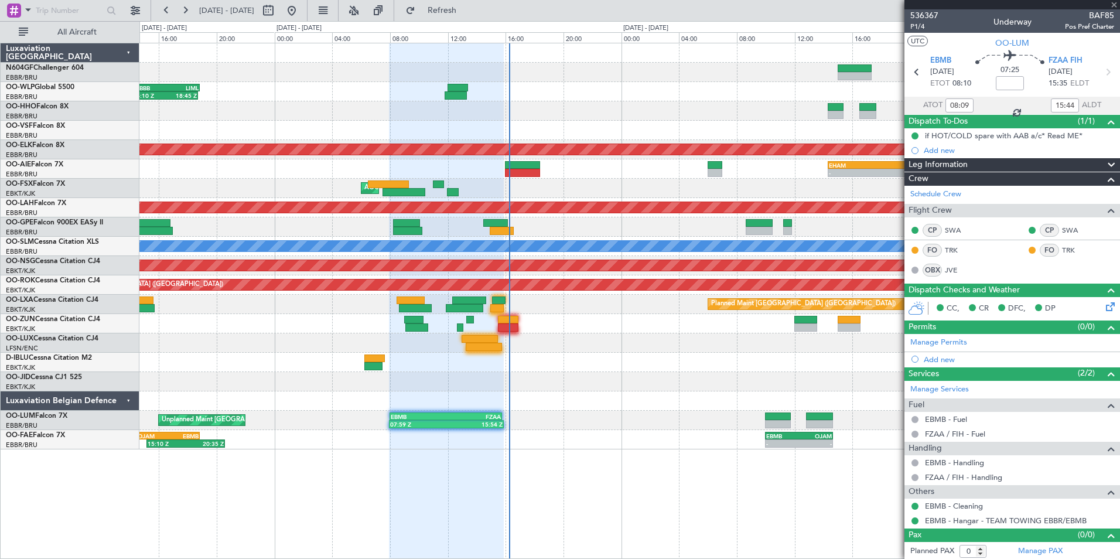
type input "13:21"
type input "4"
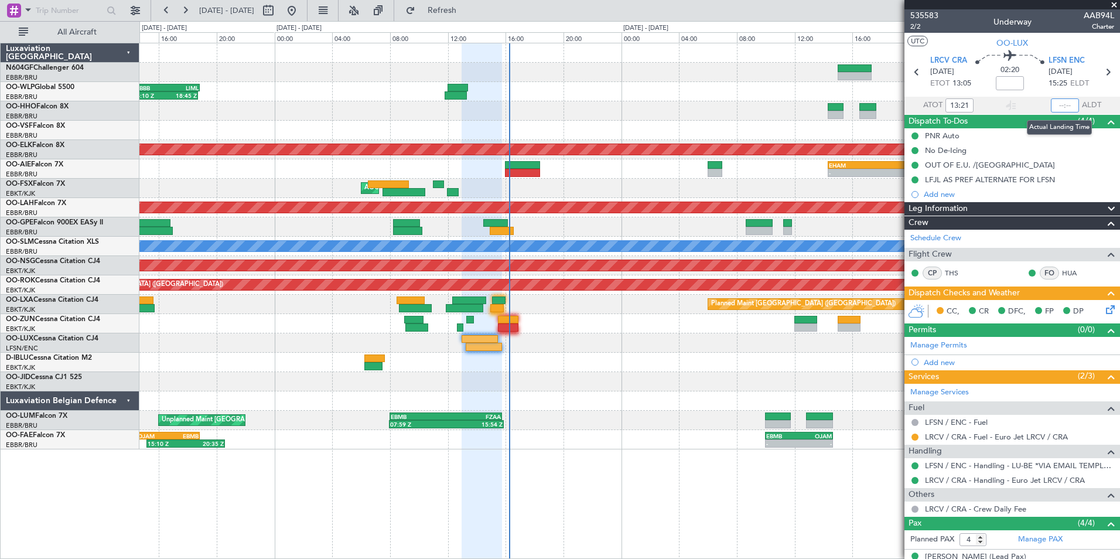
click at [1058, 104] on input "text" at bounding box center [1065, 105] width 28 height 14
click at [1053, 41] on section "UTC OO-LUX" at bounding box center [1013, 42] width 216 height 18
type input "15:51"
click at [1115, 6] on span at bounding box center [1114, 5] width 12 height 11
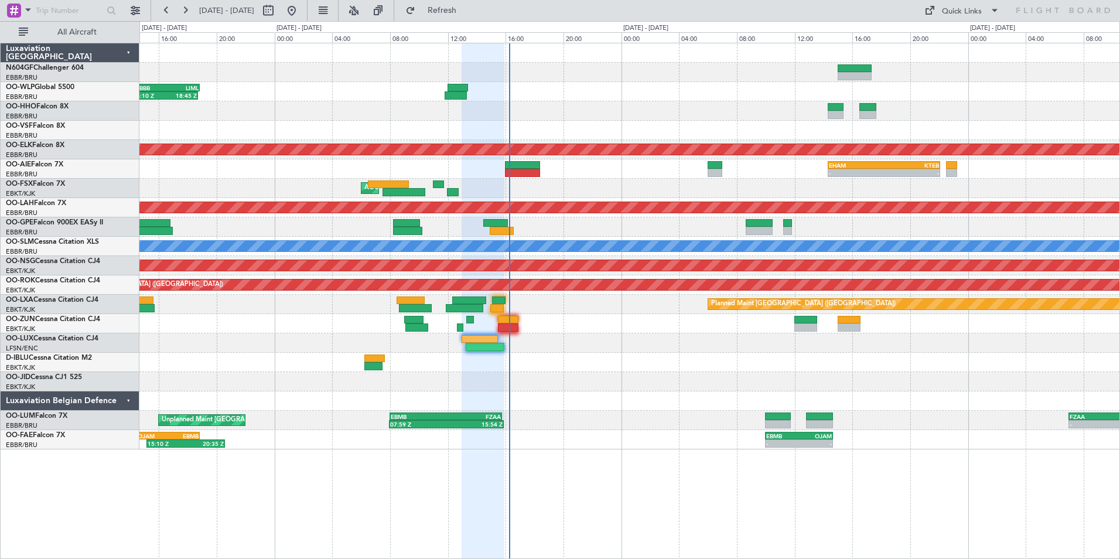
type input "0"
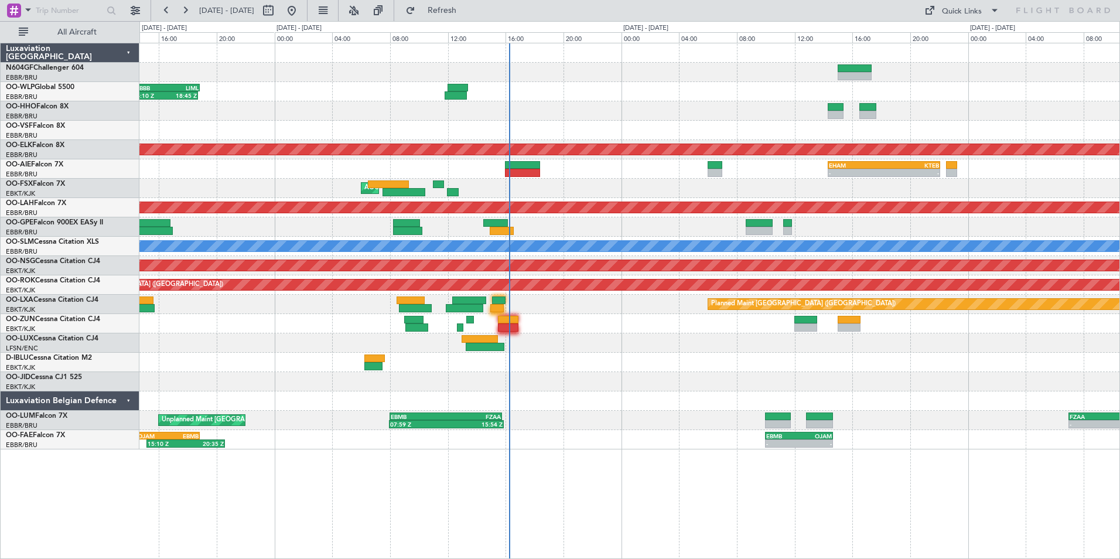
click at [503, 304] on div at bounding box center [496, 308] width 13 height 8
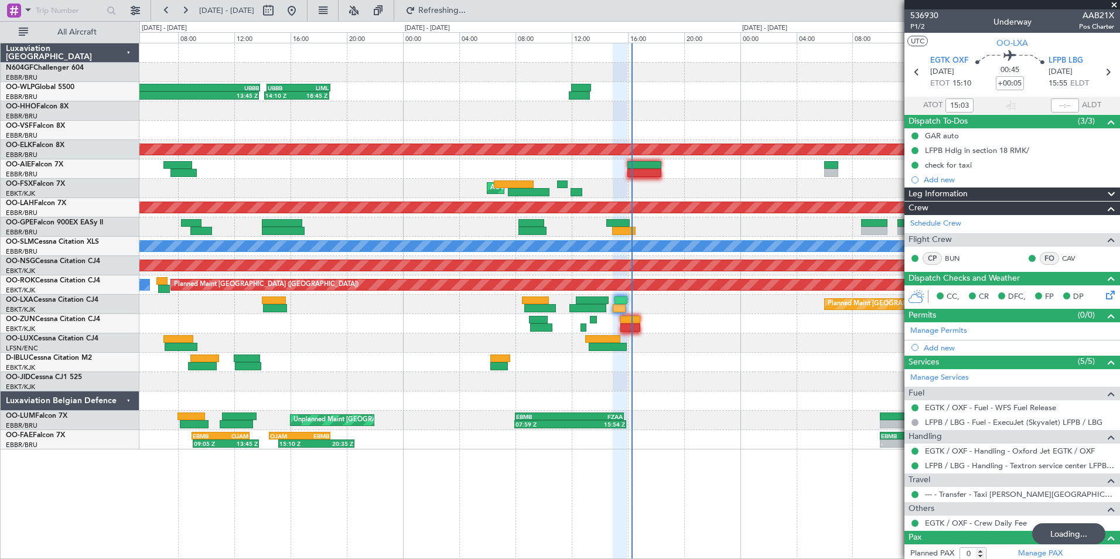
type input "15:58"
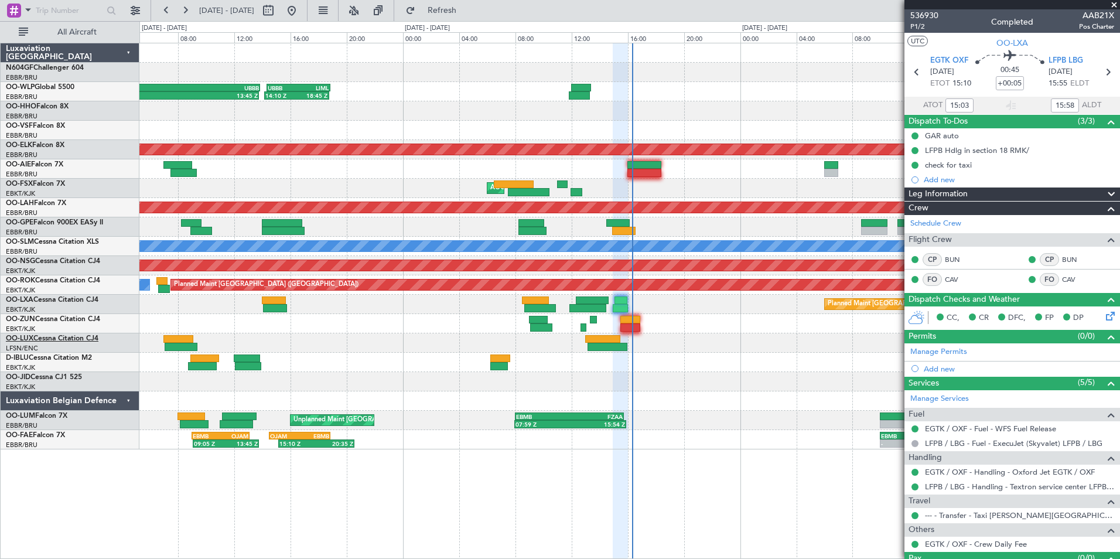
click at [46, 335] on link "OO-LUX Cessna Citation CJ4" at bounding box center [52, 338] width 93 height 7
click at [487, 342] on div "02:30 Z 13:45 Z RJAA 02:30 Z UBBB 13:50 Z 14:10 Z 18:45 Z UBBB 14:20 Z LIML 18:…" at bounding box center [629, 246] width 980 height 406
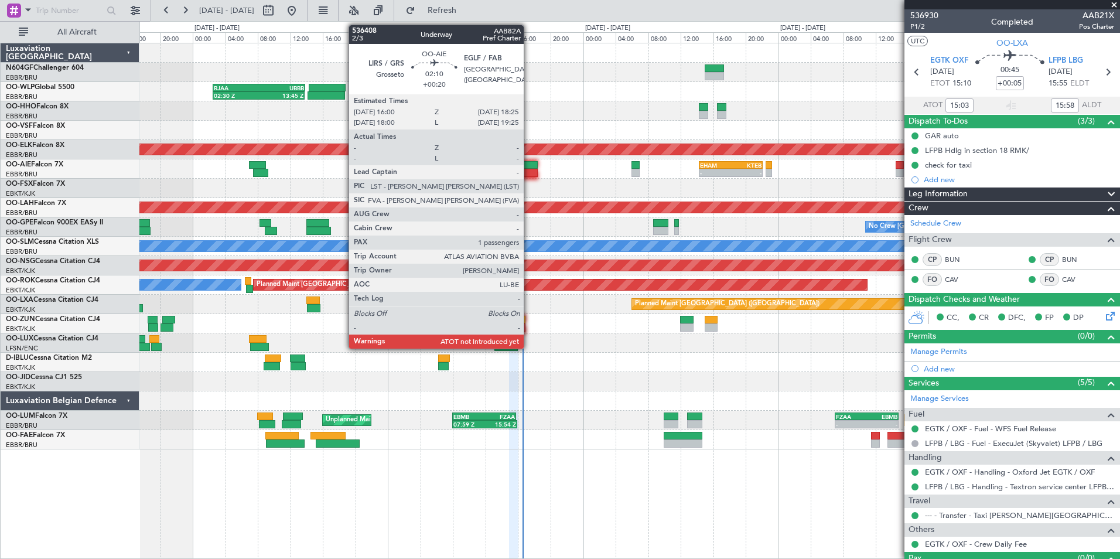
click at [530, 168] on div at bounding box center [527, 165] width 20 height 8
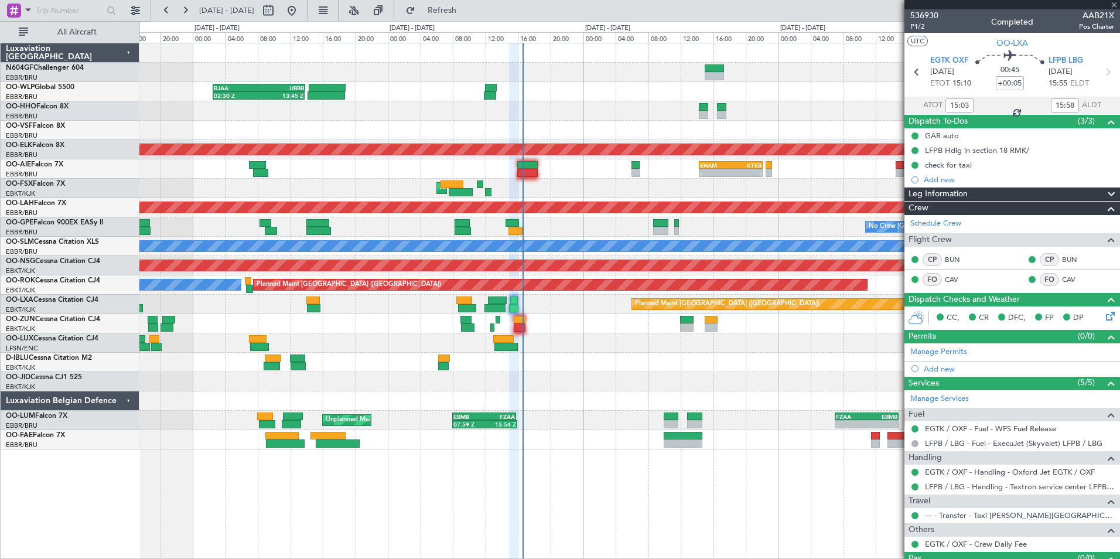
type input "+00:20"
type input "1"
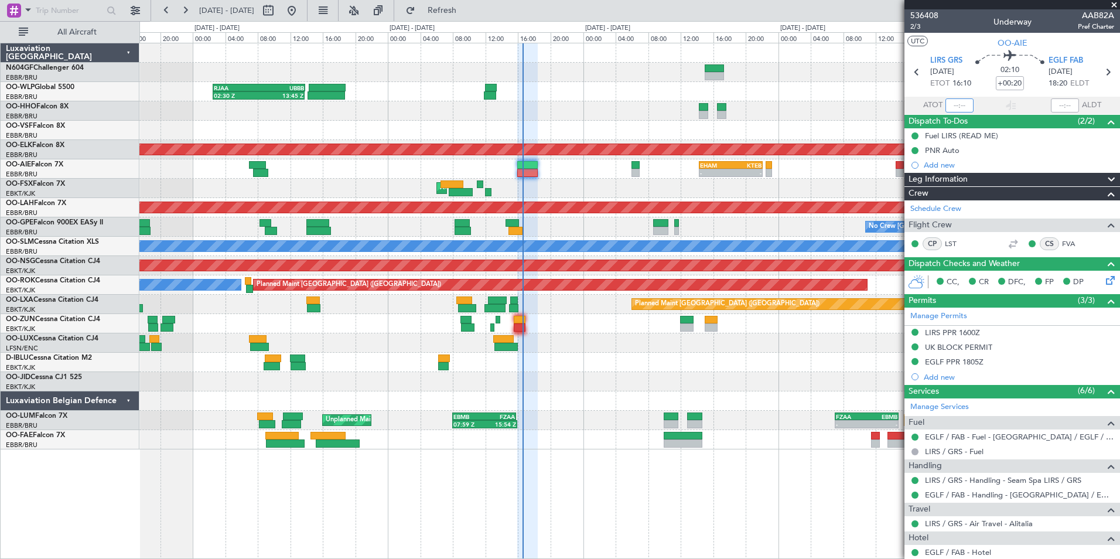
click at [956, 103] on input "text" at bounding box center [960, 105] width 28 height 14
click at [952, 41] on section "UTC OO-AIE" at bounding box center [1013, 42] width 216 height 18
type input "16:24"
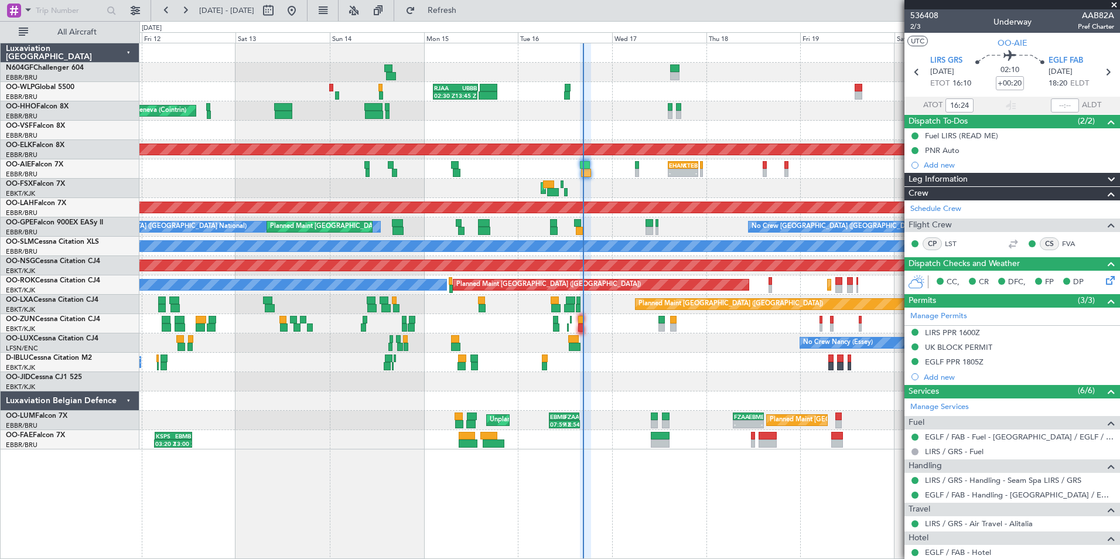
click at [565, 224] on div "No Crew Brussels (Brussels National) No Crew Brussels (Brussels National) Plann…" at bounding box center [629, 226] width 980 height 19
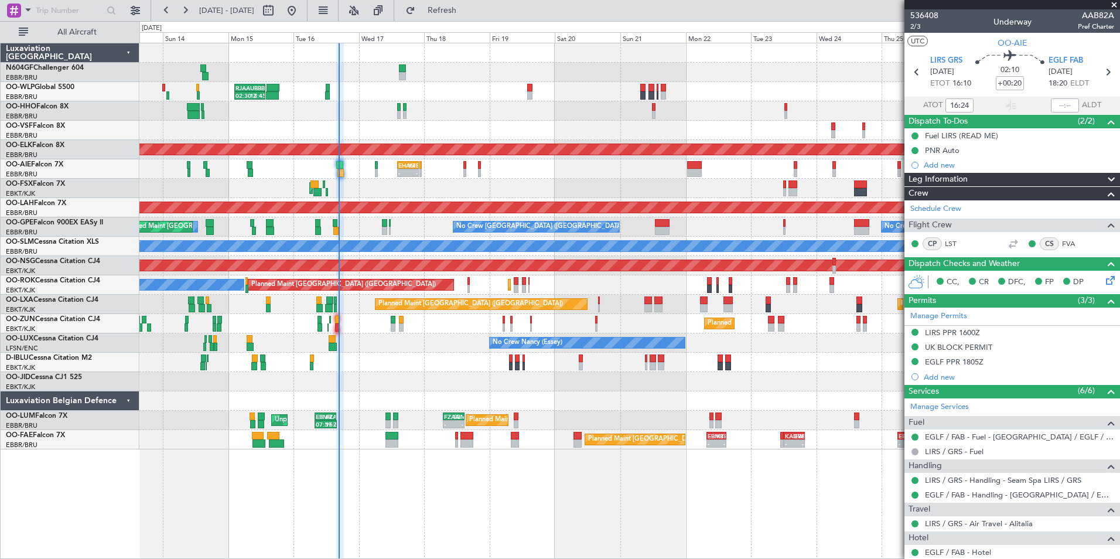
click at [570, 179] on div "AOG Maint Kortrijk-Wevelgem Planned Maint Kortrijk-Wevelgem" at bounding box center [629, 188] width 980 height 19
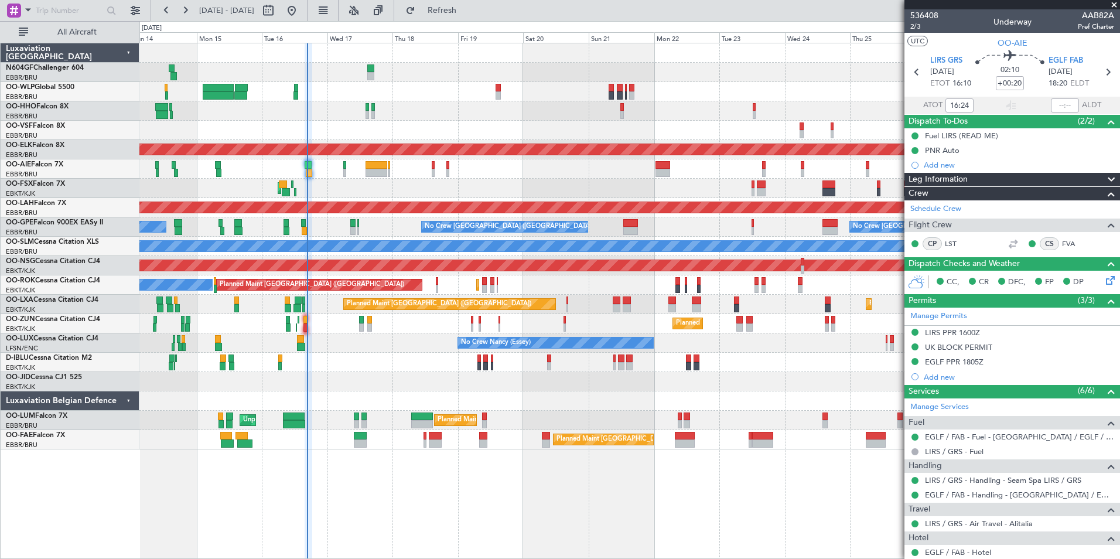
click at [581, 185] on div "AOG Maint Kortrijk-Wevelgem Planned Maint Kortrijk-Wevelgem" at bounding box center [629, 188] width 980 height 19
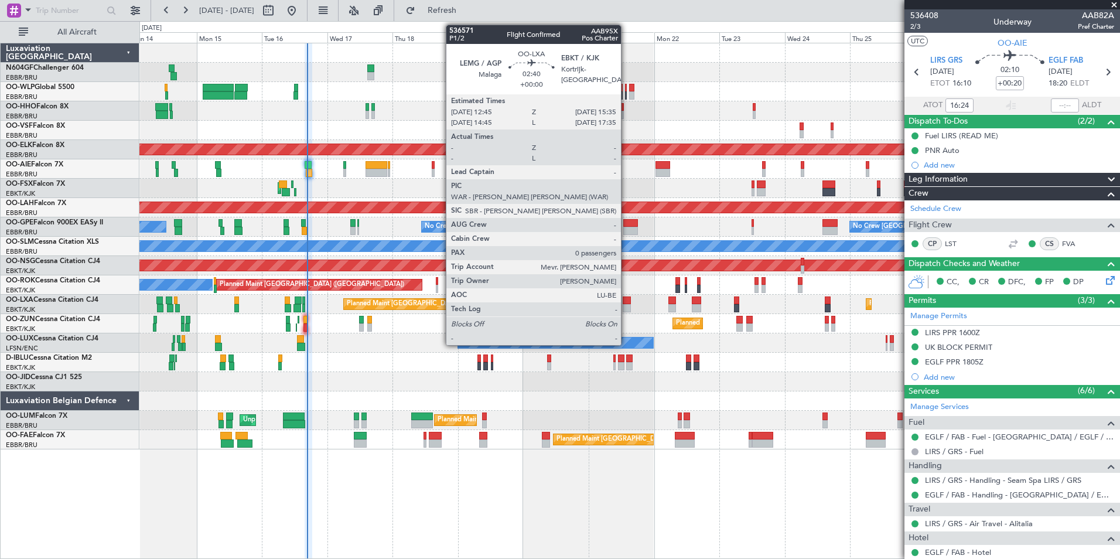
click at [626, 303] on div at bounding box center [627, 300] width 8 height 8
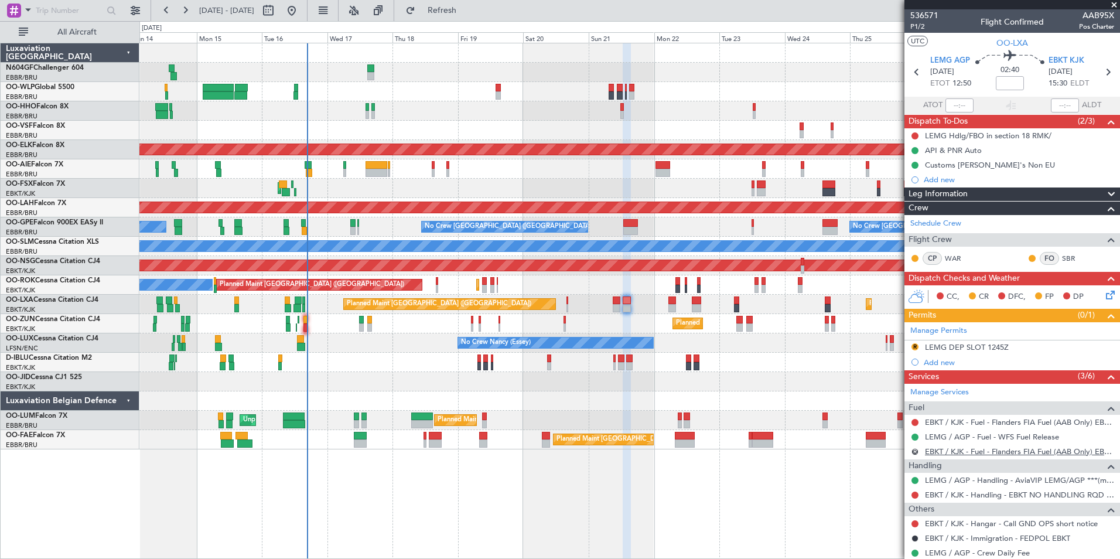
click at [949, 449] on link "EBKT / KJK - Fuel - Flanders FIA Fuel (AAB Only) EBKT / KJK" at bounding box center [1019, 451] width 189 height 10
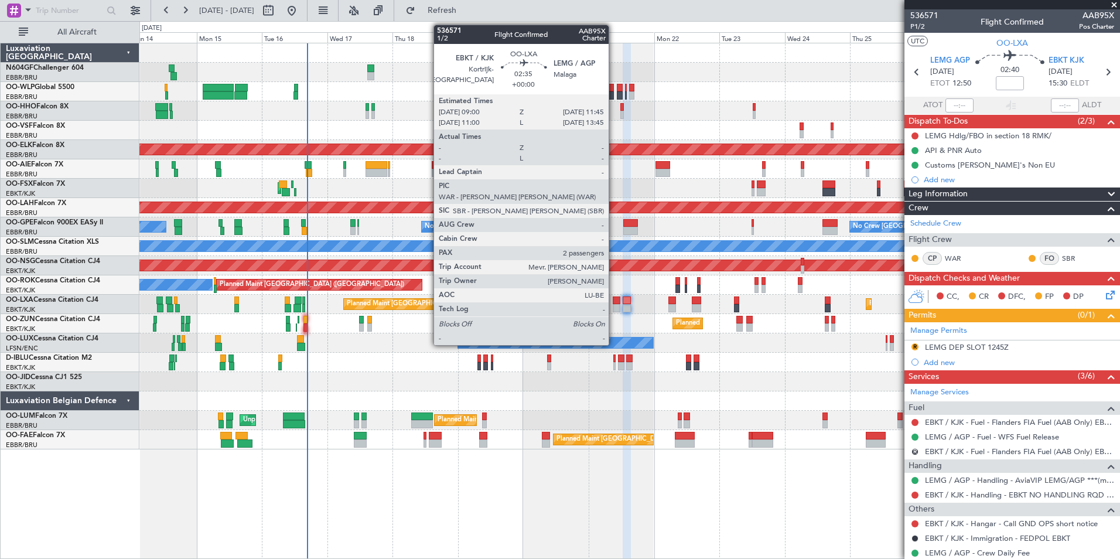
click at [614, 303] on div at bounding box center [617, 300] width 8 height 8
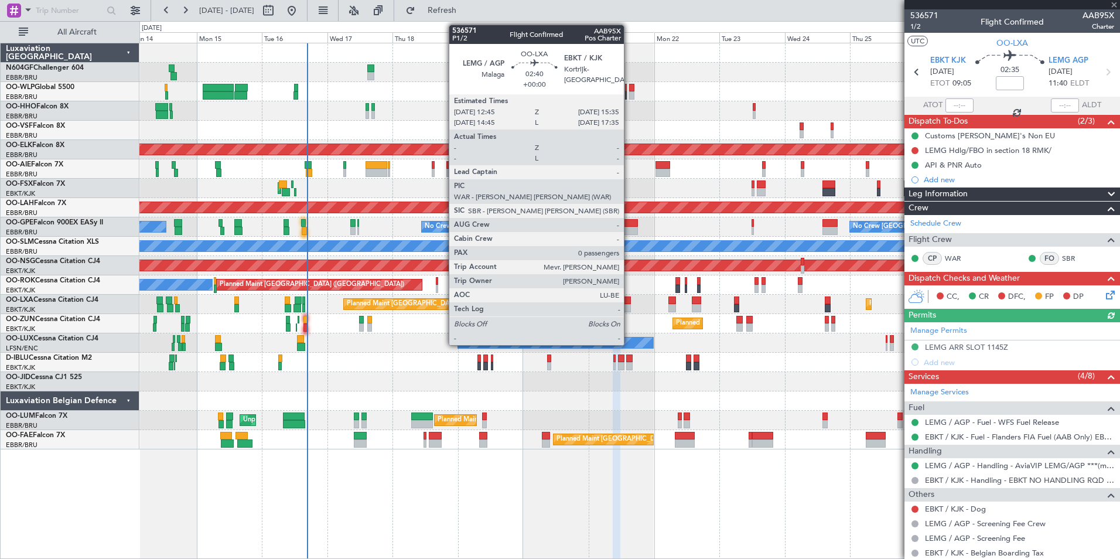
click at [629, 304] on div at bounding box center [627, 308] width 8 height 8
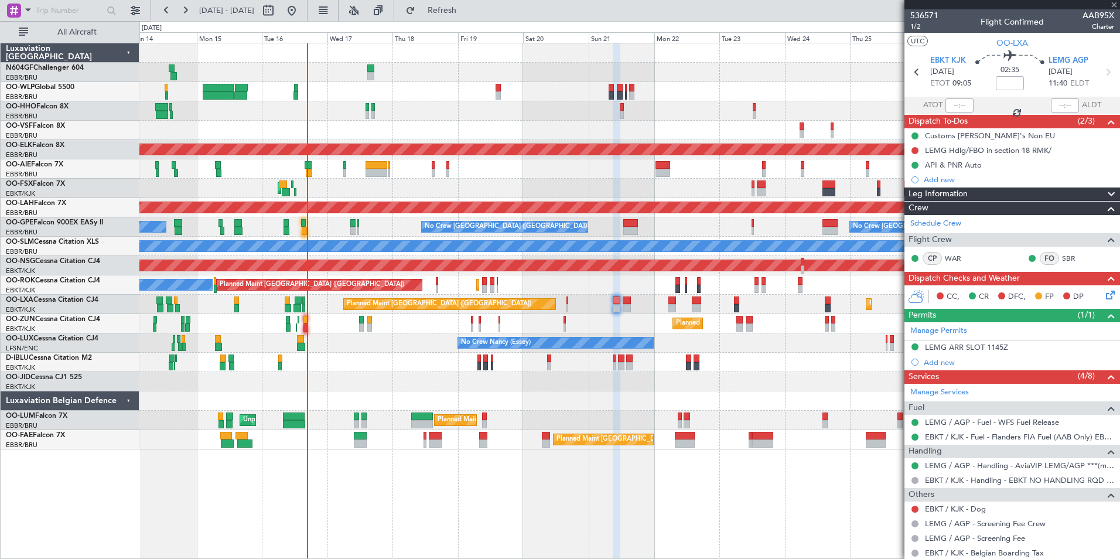
type input "0"
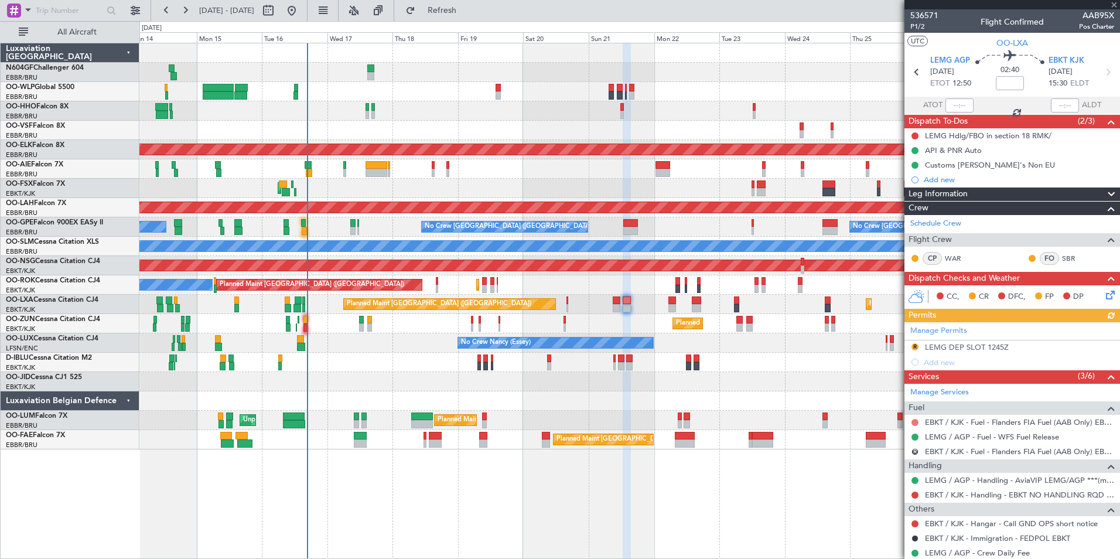
click at [913, 419] on button at bounding box center [915, 422] width 7 height 7
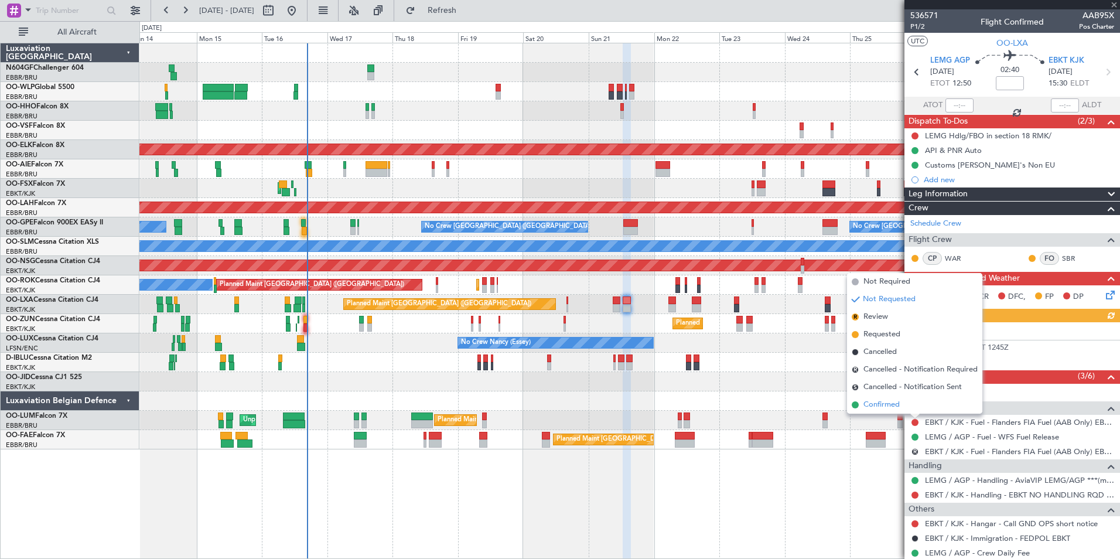
click at [891, 410] on span "Confirmed" at bounding box center [882, 405] width 36 height 12
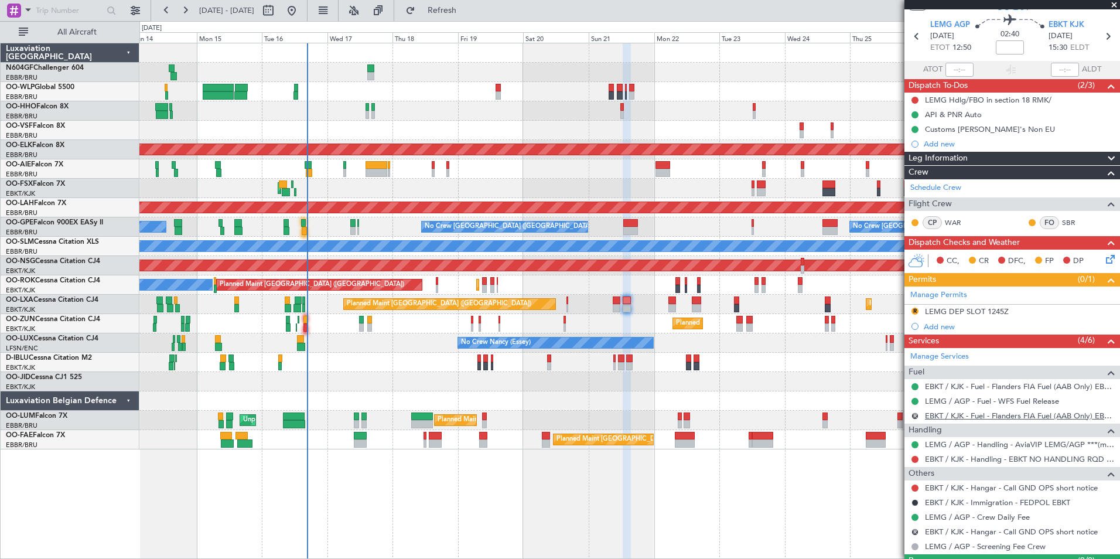
scroll to position [63, 0]
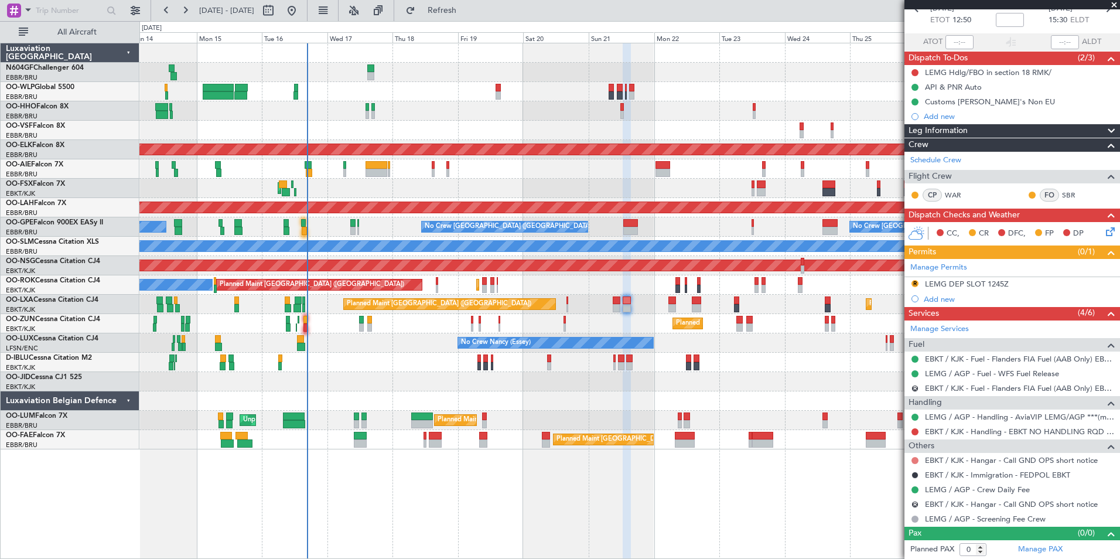
click at [916, 457] on button at bounding box center [915, 460] width 7 height 7
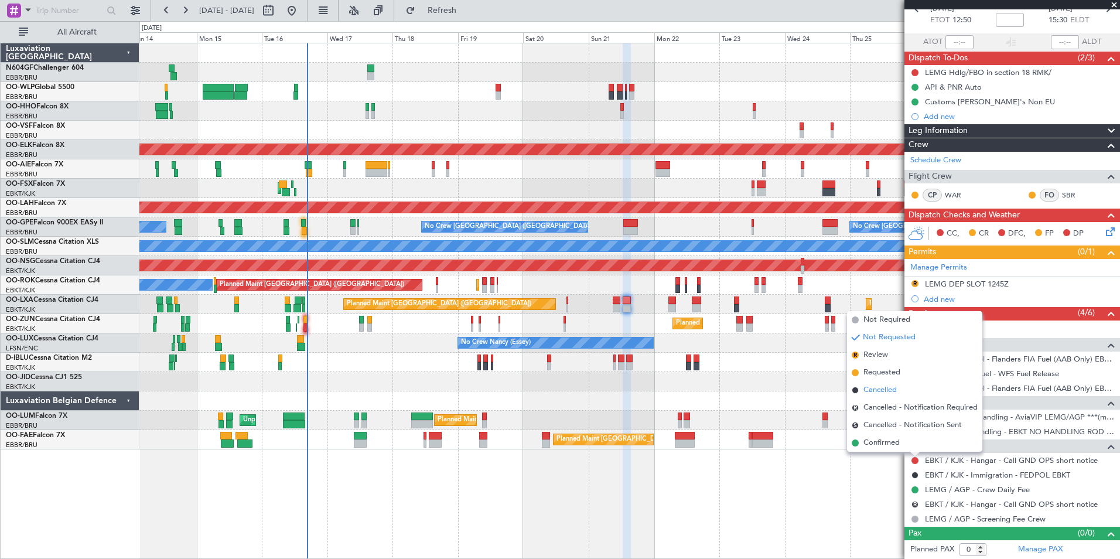
click at [891, 395] on span "Cancelled" at bounding box center [880, 390] width 33 height 12
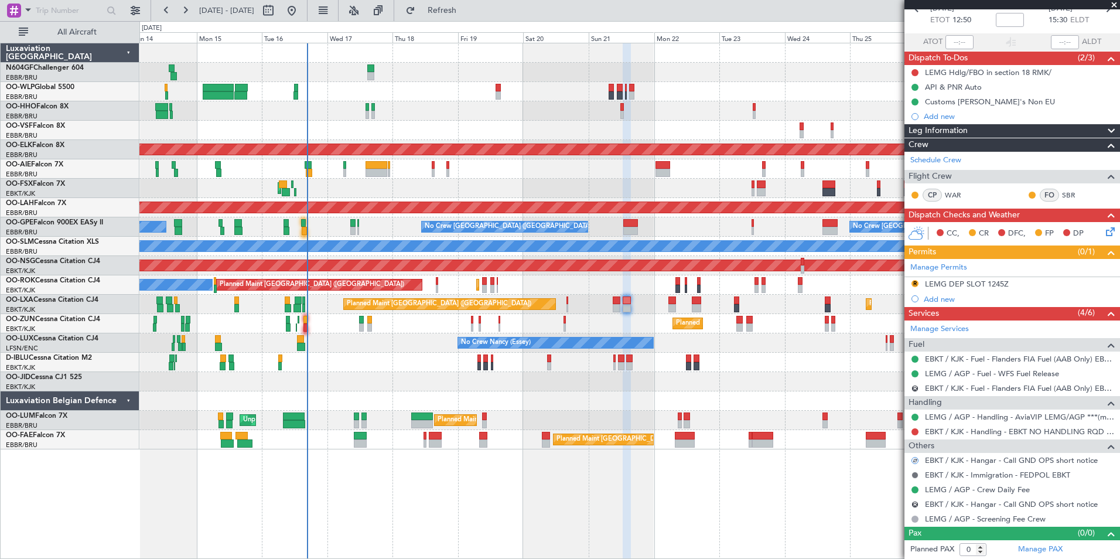
click at [914, 473] on button at bounding box center [915, 475] width 7 height 7
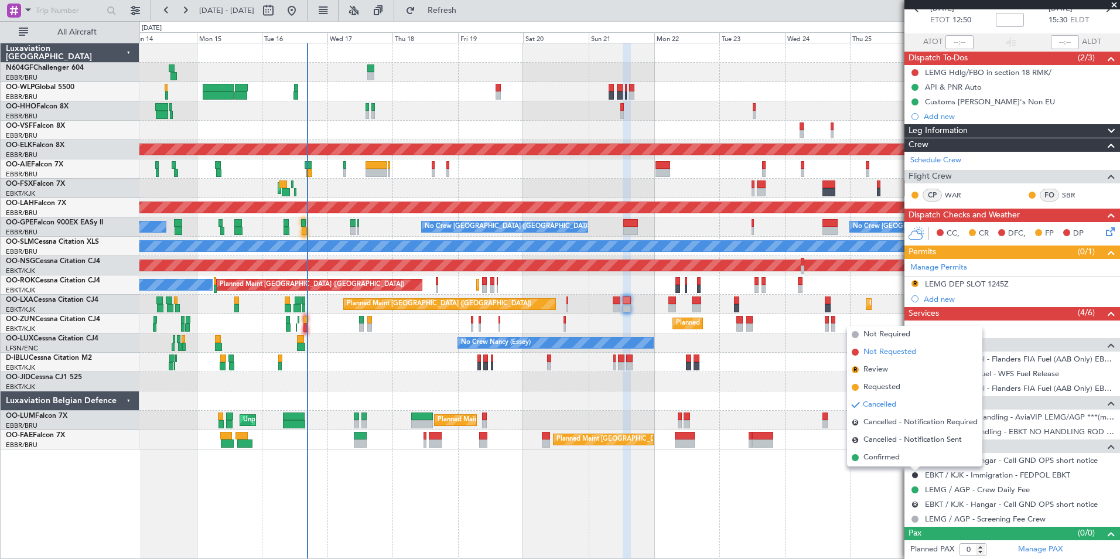
click at [889, 357] on span "Not Requested" at bounding box center [890, 352] width 53 height 12
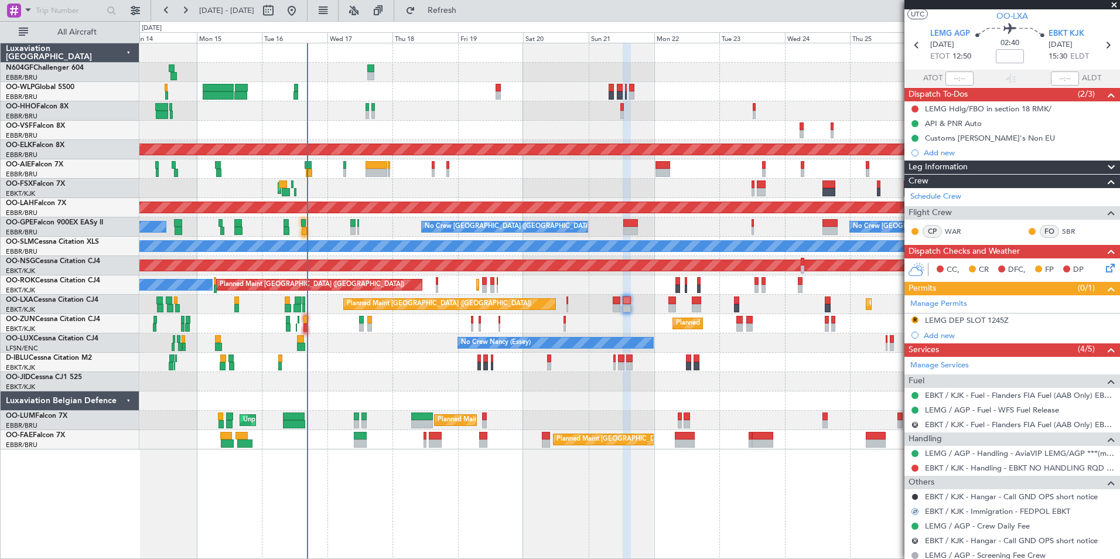
scroll to position [0, 0]
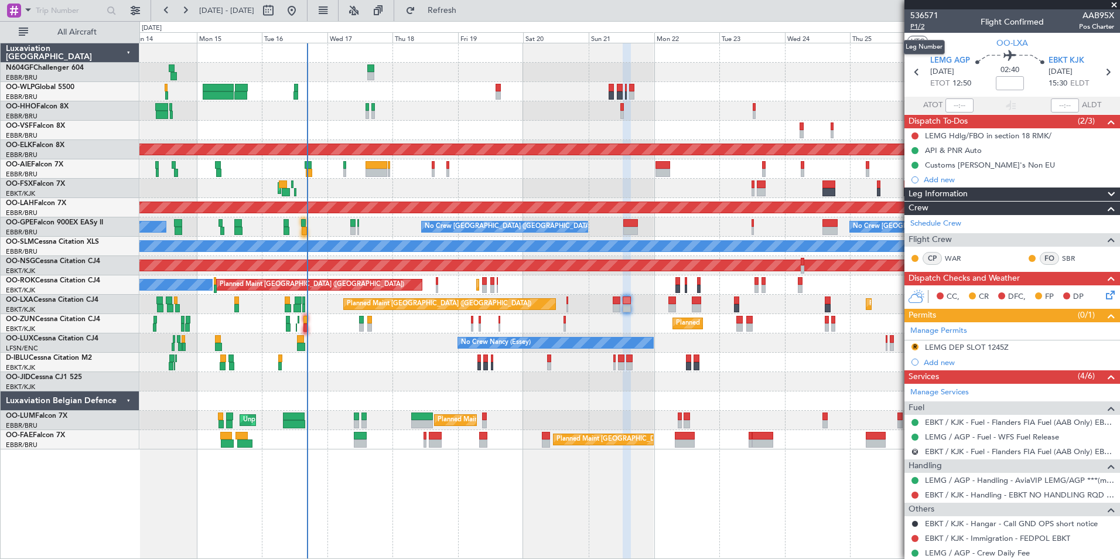
click at [920, 29] on span "P1/2" at bounding box center [924, 27] width 28 height 10
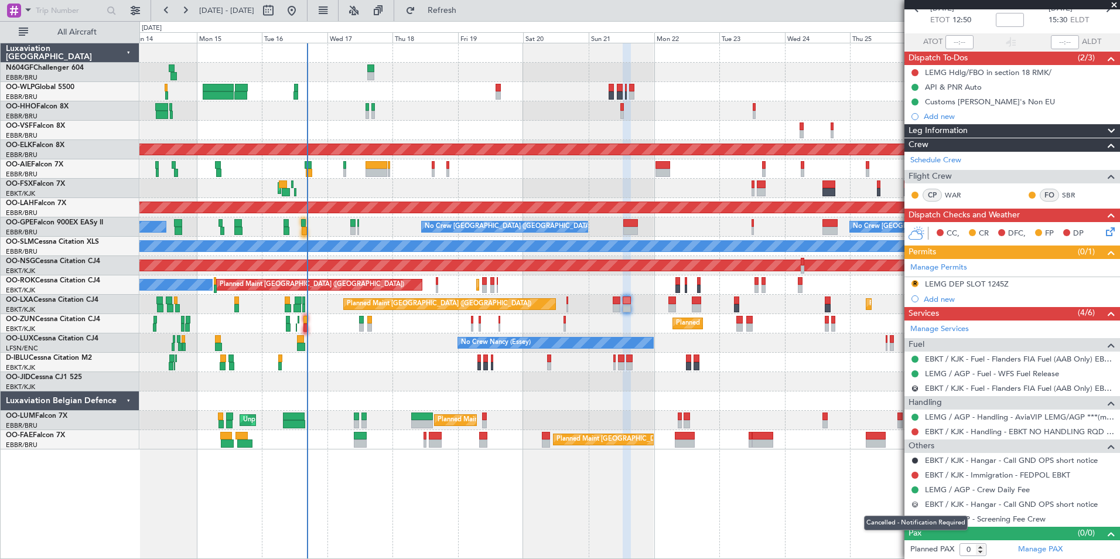
click at [916, 503] on button "R" at bounding box center [915, 504] width 7 height 7
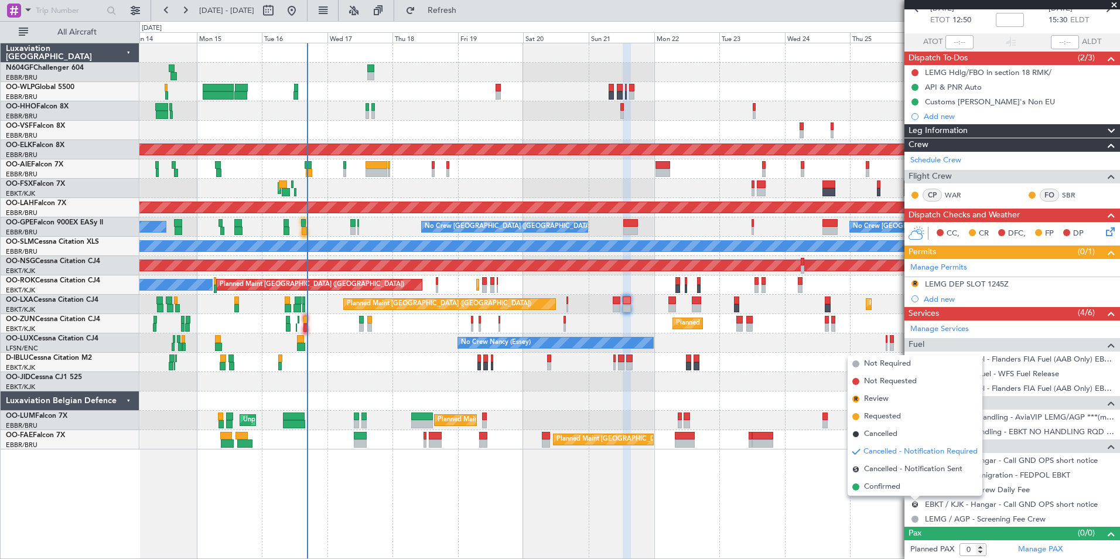
click at [779, 498] on div "Planned Maint Geneva (Cointrin) AOG Maint New York (Teterboro) Planned Maint Ko…" at bounding box center [629, 301] width 981 height 516
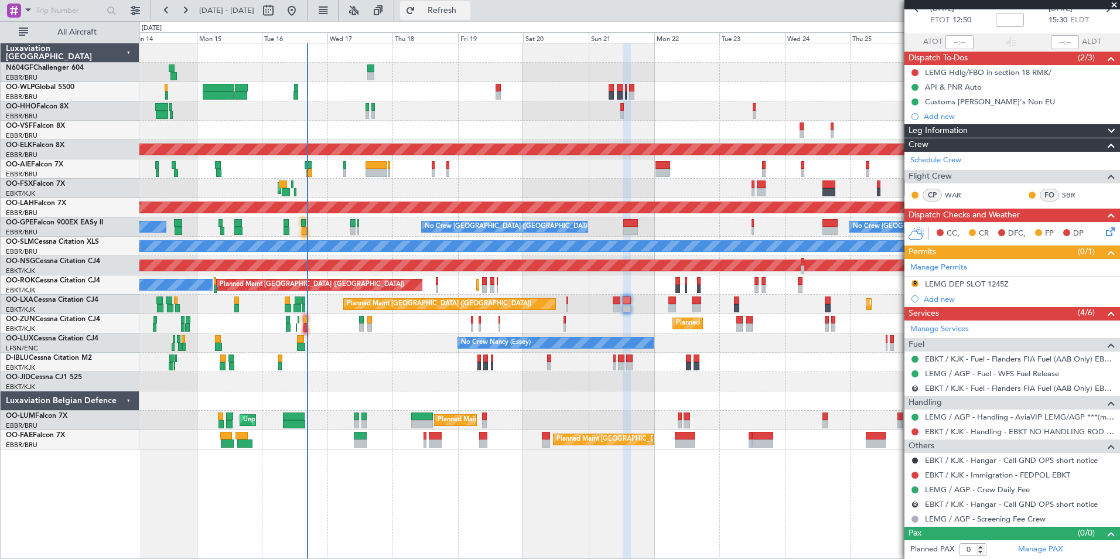
click at [467, 15] on span "Refresh" at bounding box center [442, 10] width 49 height 8
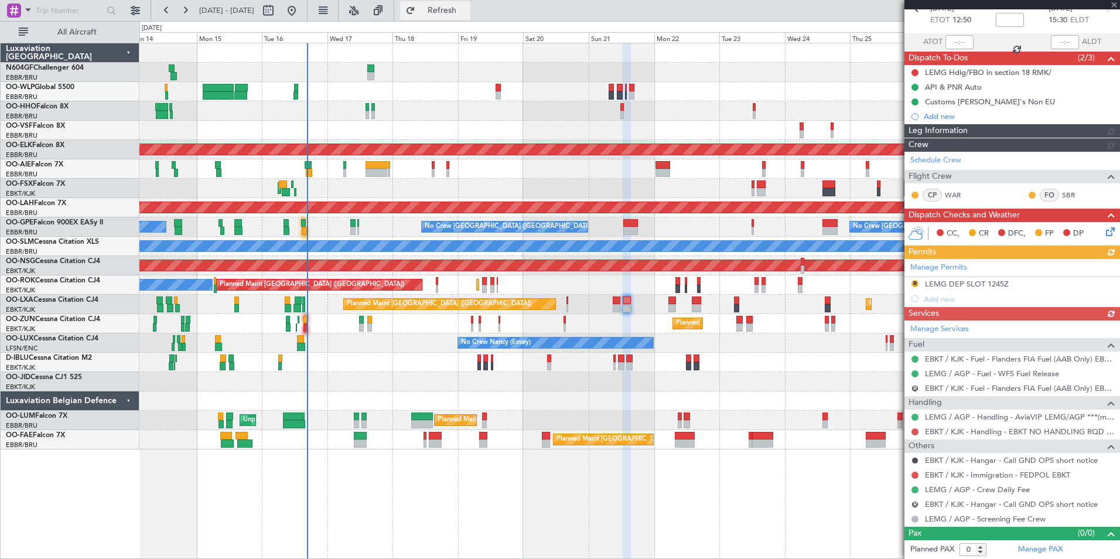
scroll to position [34, 0]
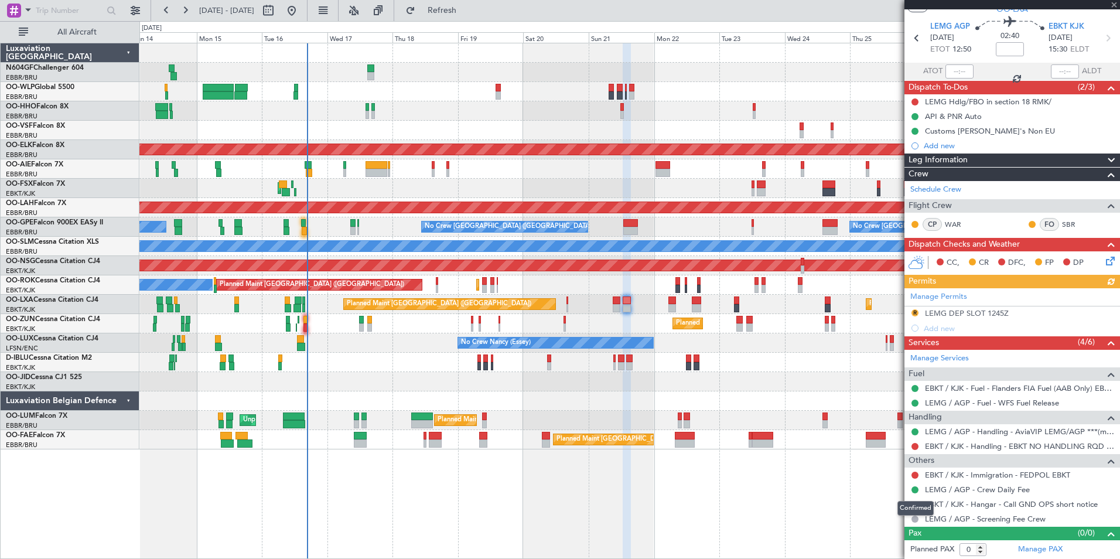
click at [915, 502] on div "Confirmed" at bounding box center [916, 508] width 36 height 15
click at [915, 503] on button "R" at bounding box center [915, 504] width 7 height 7
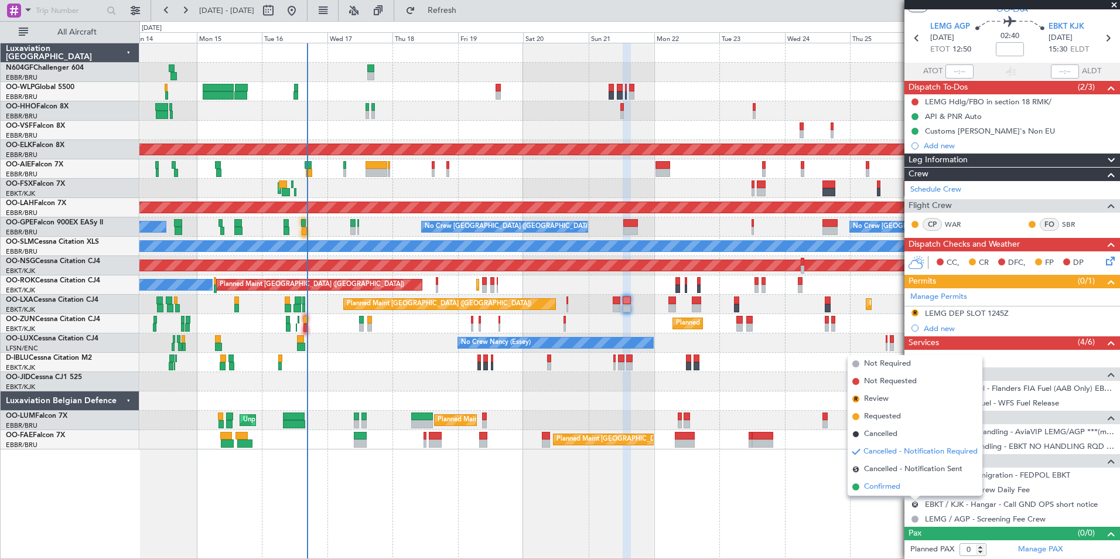
click at [896, 493] on li "Confirmed" at bounding box center [915, 487] width 135 height 18
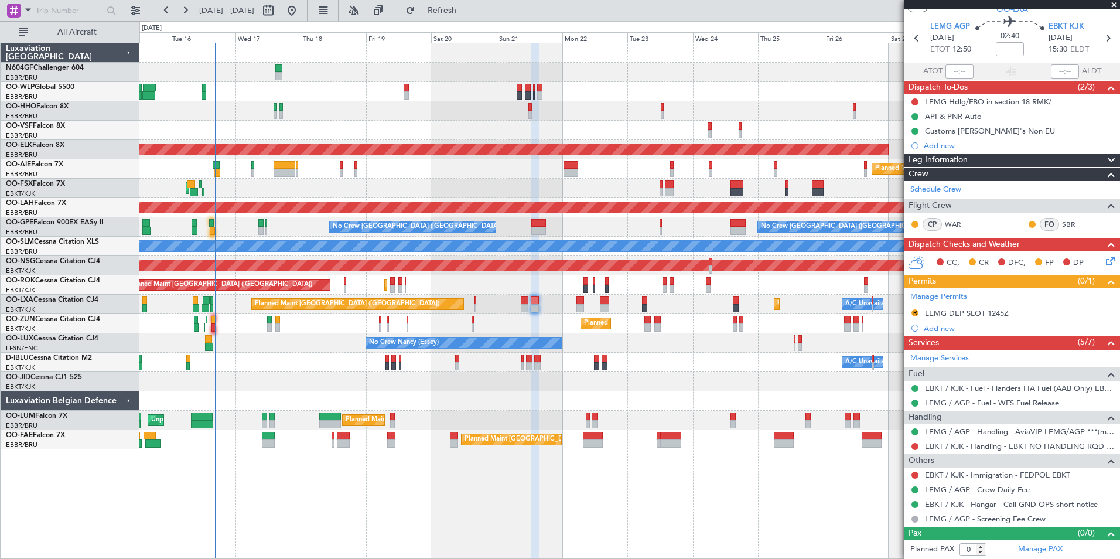
click at [650, 381] on div "Planned Maint Kortrijk-[GEOGRAPHIC_DATA]" at bounding box center [629, 381] width 980 height 19
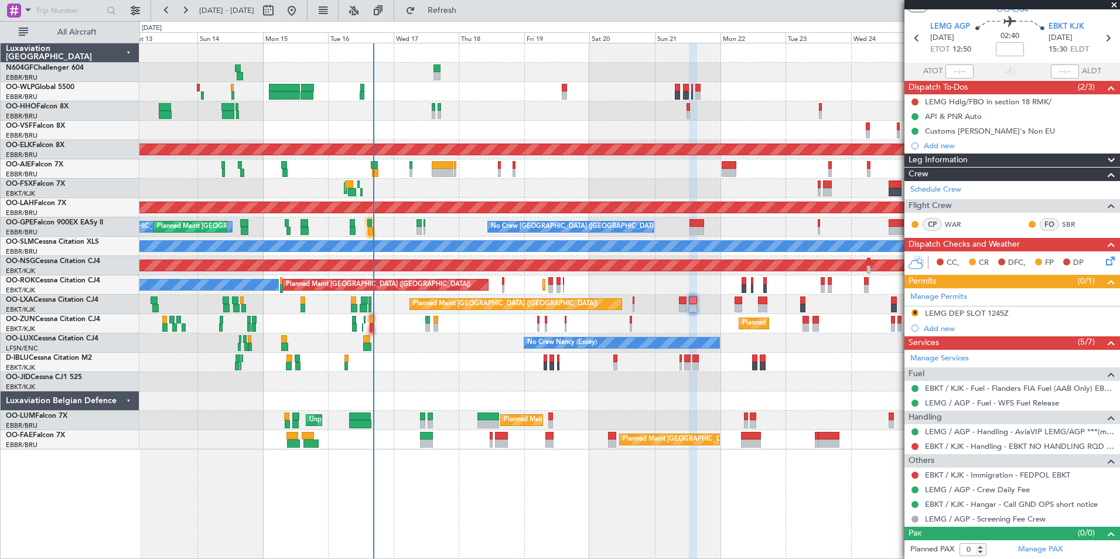
click at [479, 341] on div "No Crew Nancy (Essey) No Crew Nancy (Essey)" at bounding box center [629, 342] width 980 height 19
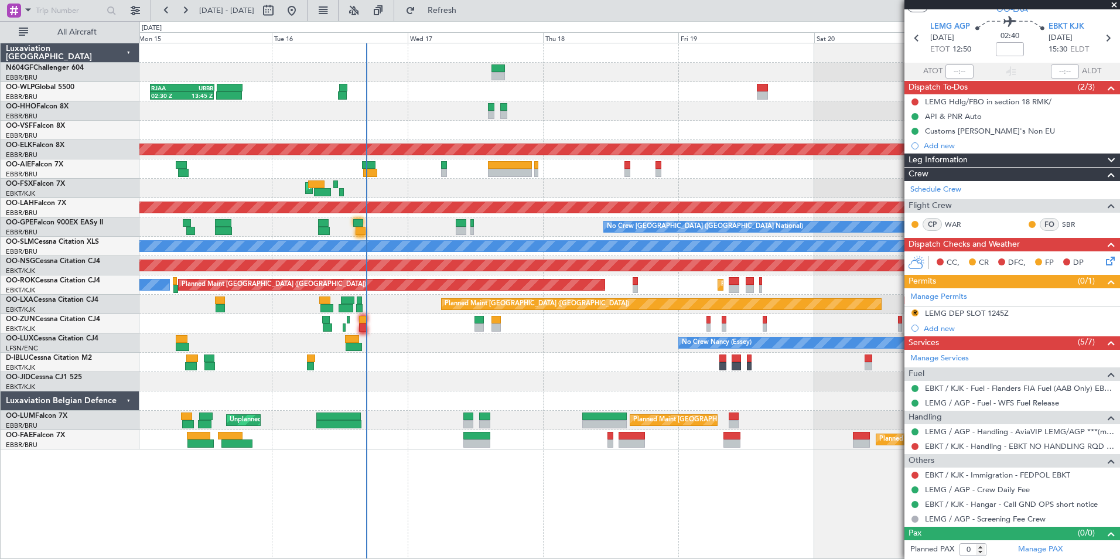
click at [404, 345] on div "No Crew Nancy (Essey)" at bounding box center [629, 342] width 980 height 19
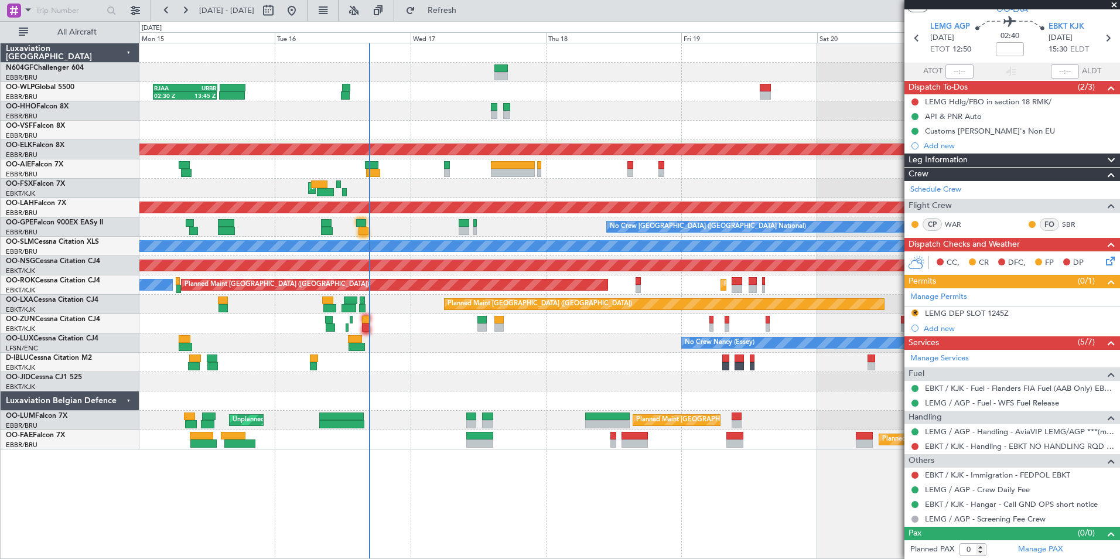
click at [357, 368] on div at bounding box center [629, 362] width 980 height 19
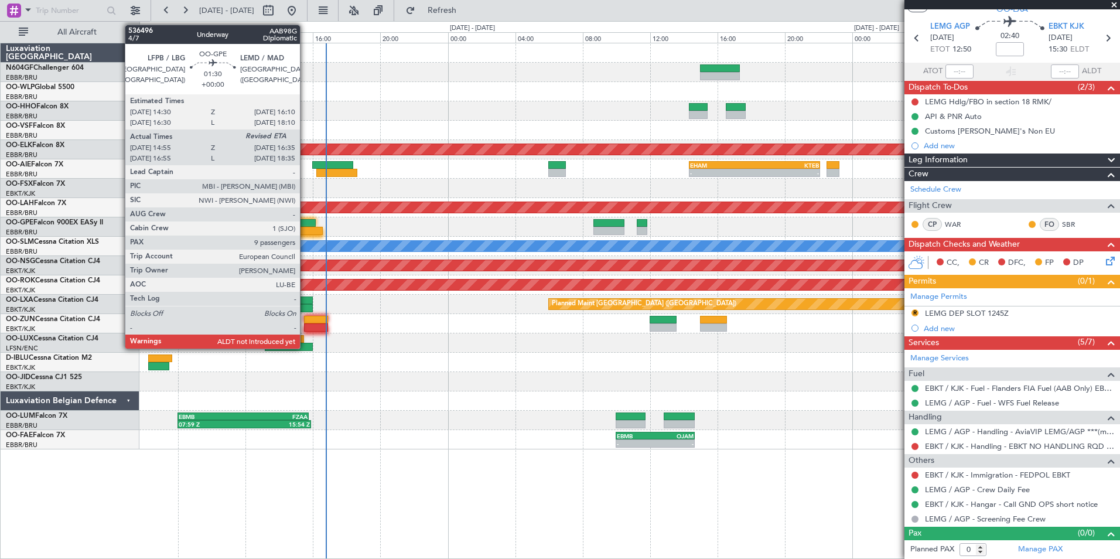
click at [305, 226] on div at bounding box center [301, 223] width 28 height 8
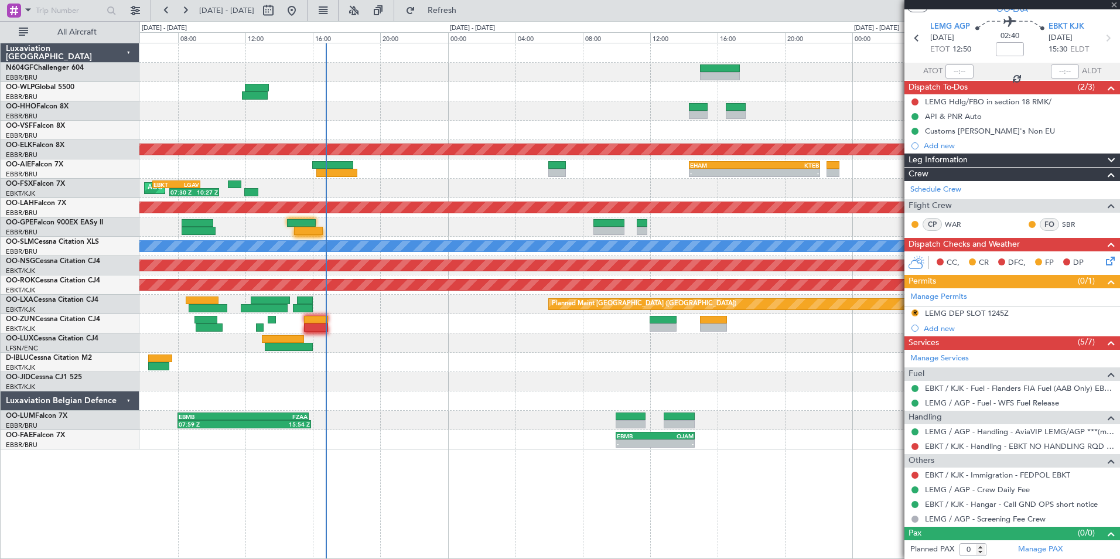
type input "15:00"
type input "9"
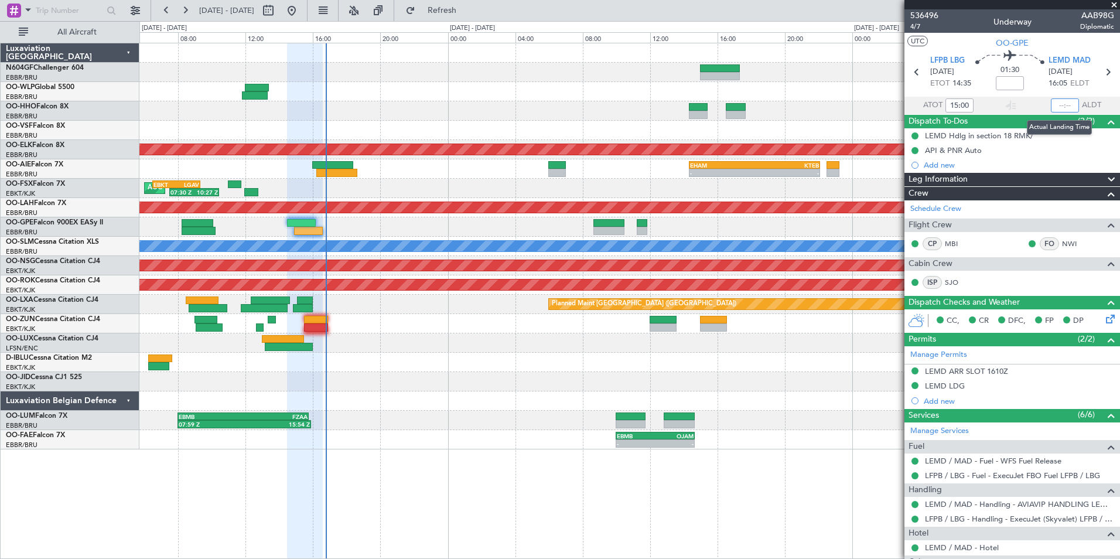
click at [1055, 101] on input "text" at bounding box center [1065, 105] width 28 height 14
click at [1042, 44] on section "UTC OO-GPE" at bounding box center [1013, 42] width 216 height 18
type input "16:43"
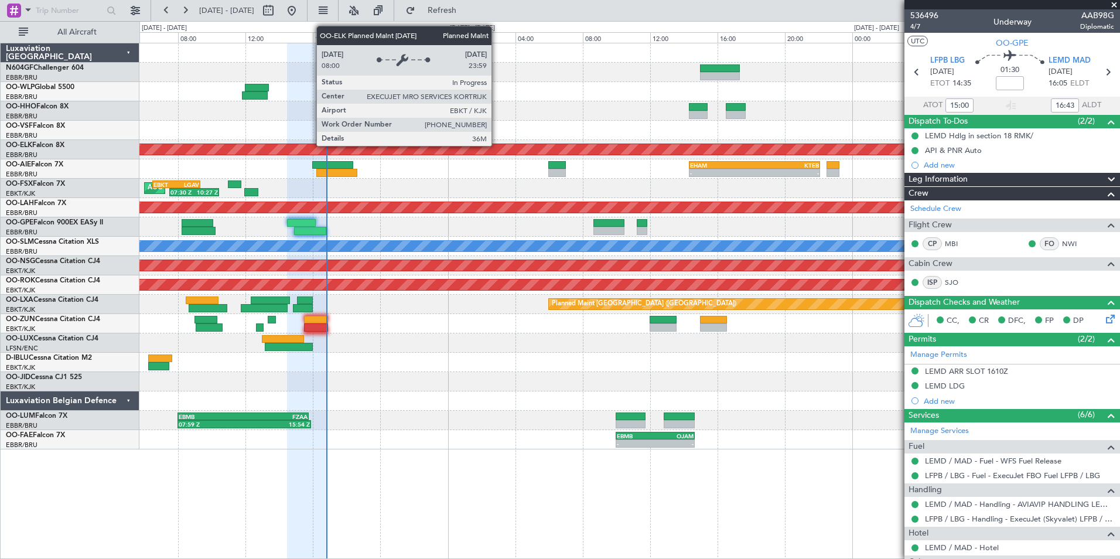
click at [369, 155] on div "Planned Maint Kortrijk-[GEOGRAPHIC_DATA]" at bounding box center [629, 150] width 2941 height 12
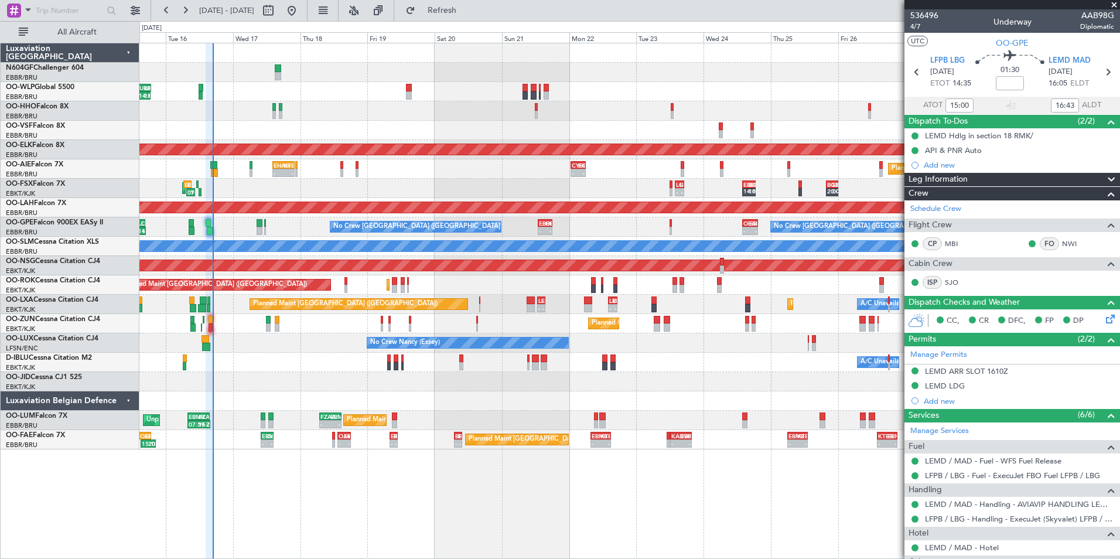
click at [467, 162] on div "- - EHAM 14:20 Z KTEB 22:05 Z - - CYBG 00:40 Z EGNT 06:00 Z Planned Maint Londo…" at bounding box center [629, 168] width 980 height 19
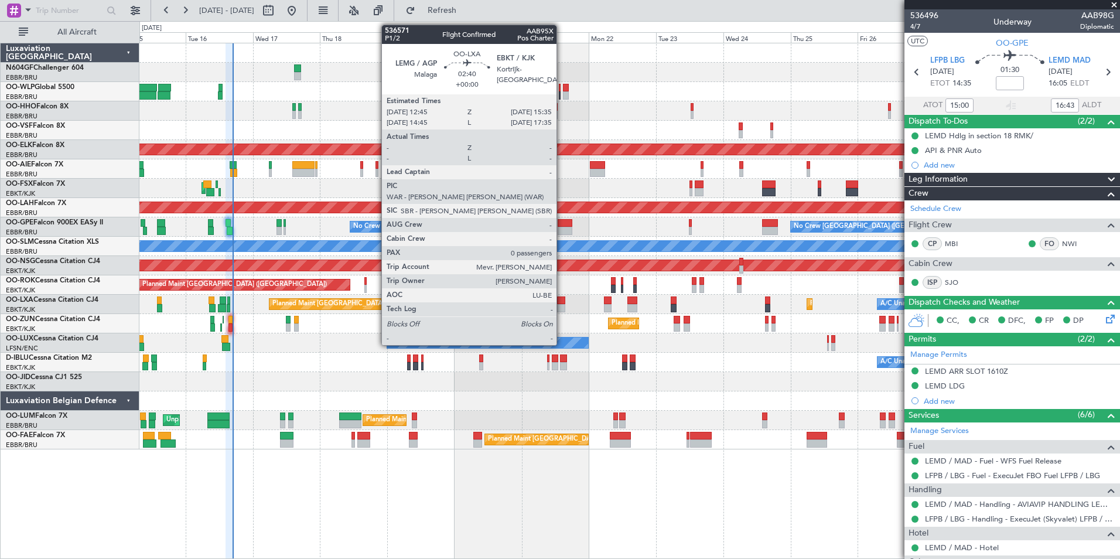
click at [562, 306] on div at bounding box center [561, 308] width 8 height 8
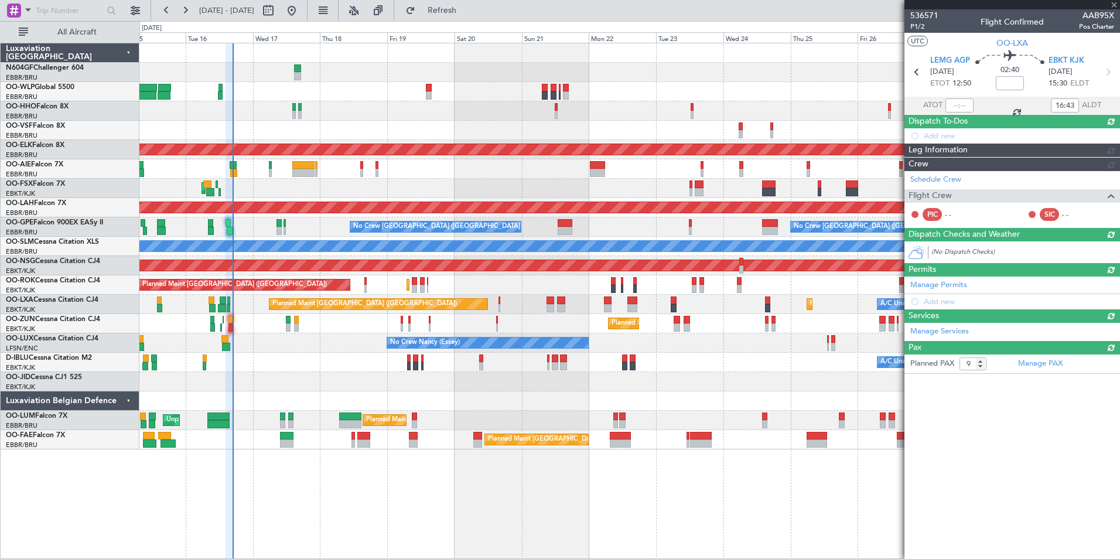
type input "0"
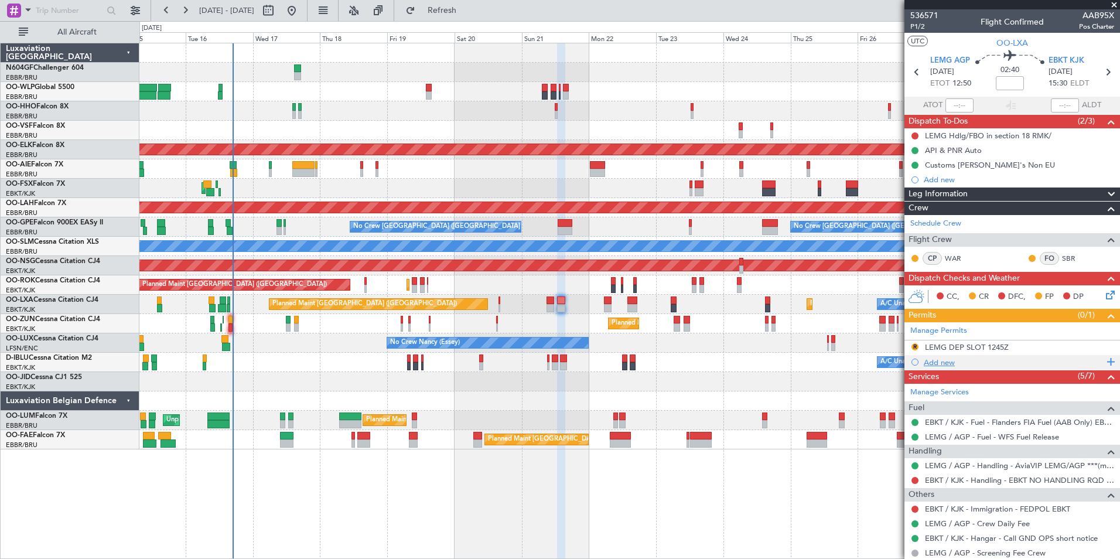
scroll to position [34, 0]
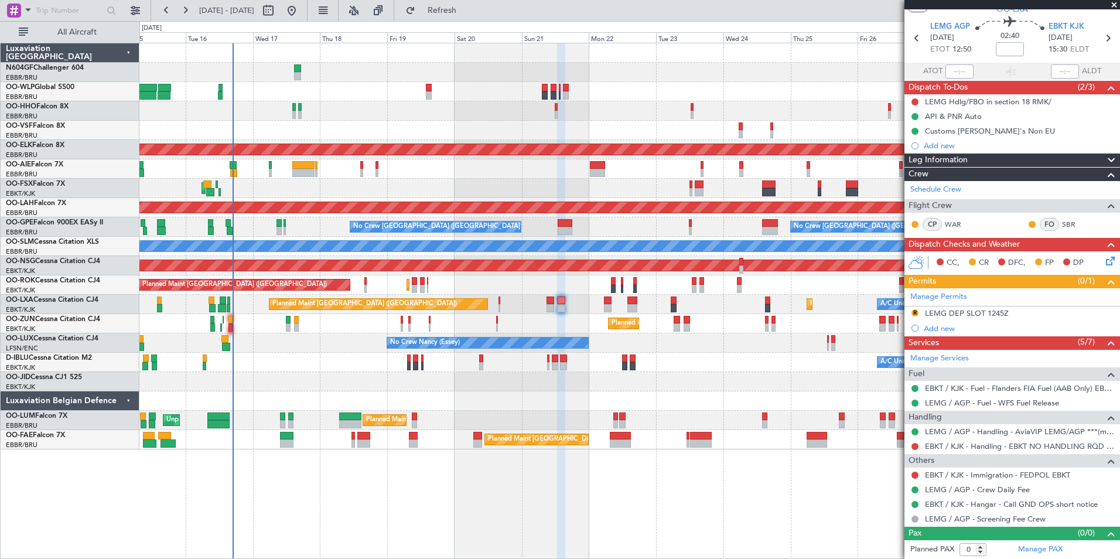
click at [1093, 263] on div "CC, CR DFC, FP DP" at bounding box center [1018, 263] width 172 height 18
click at [1104, 260] on icon at bounding box center [1108, 258] width 9 height 9
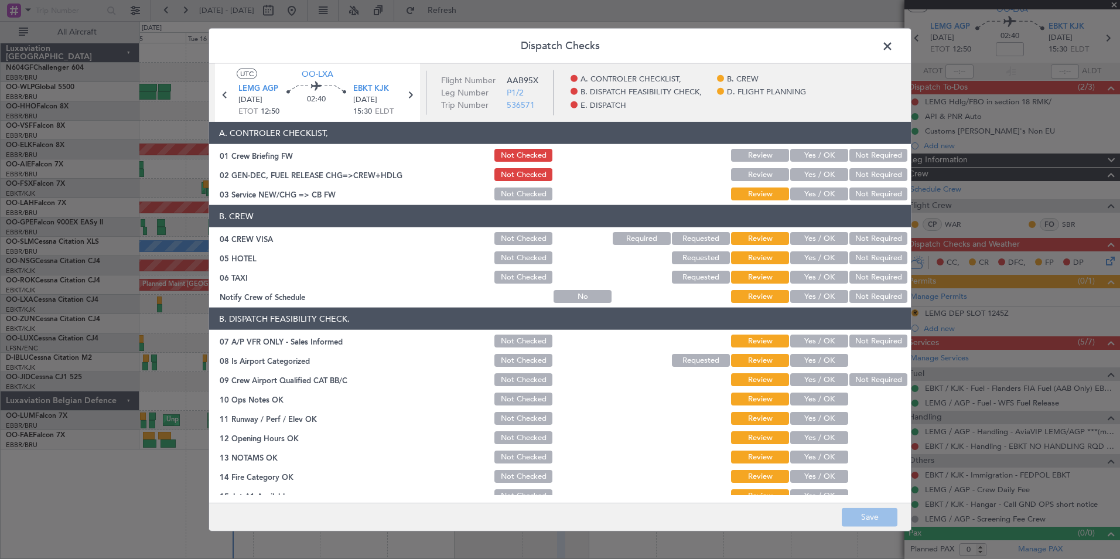
click at [817, 192] on button "Yes / OK" at bounding box center [819, 193] width 58 height 13
click at [872, 240] on button "Not Required" at bounding box center [879, 238] width 58 height 13
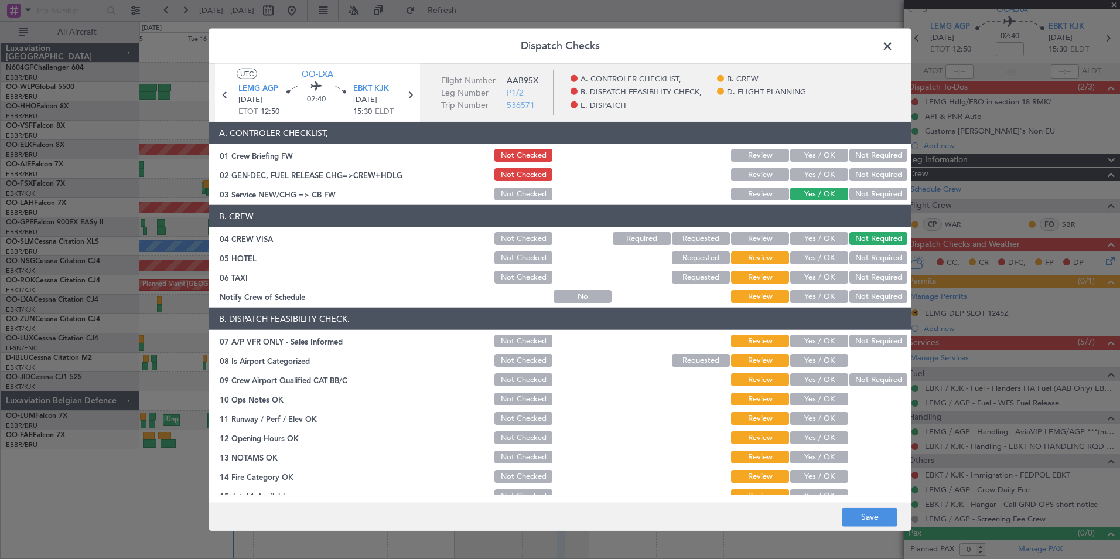
click at [870, 261] on button "Not Required" at bounding box center [879, 257] width 58 height 13
click at [865, 280] on button "Not Required" at bounding box center [879, 277] width 58 height 13
click at [810, 302] on button "Yes / OK" at bounding box center [819, 296] width 58 height 13
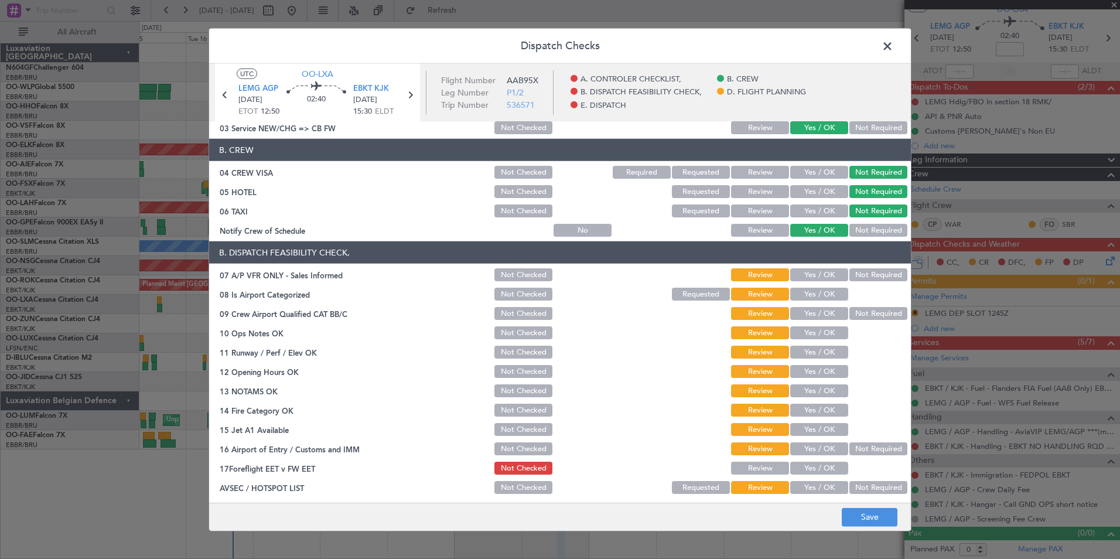
scroll to position [117, 0]
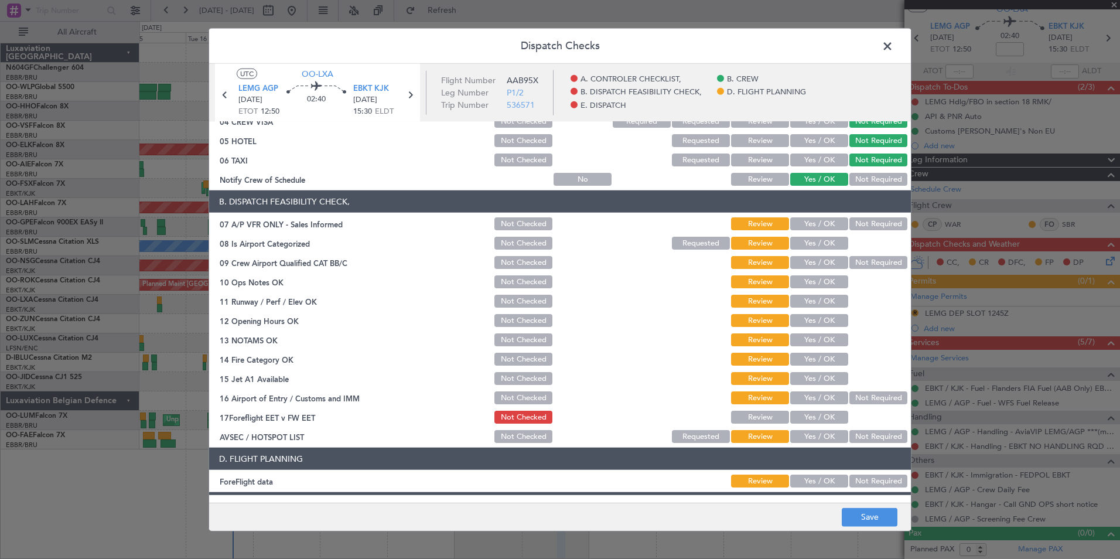
drag, startPoint x: 868, startPoint y: 219, endPoint x: 842, endPoint y: 236, distance: 30.9
click at [865, 219] on button "Not Required" at bounding box center [879, 223] width 58 height 13
click at [818, 245] on button "Yes / OK" at bounding box center [819, 243] width 58 height 13
click at [862, 266] on button "Not Required" at bounding box center [879, 262] width 58 height 13
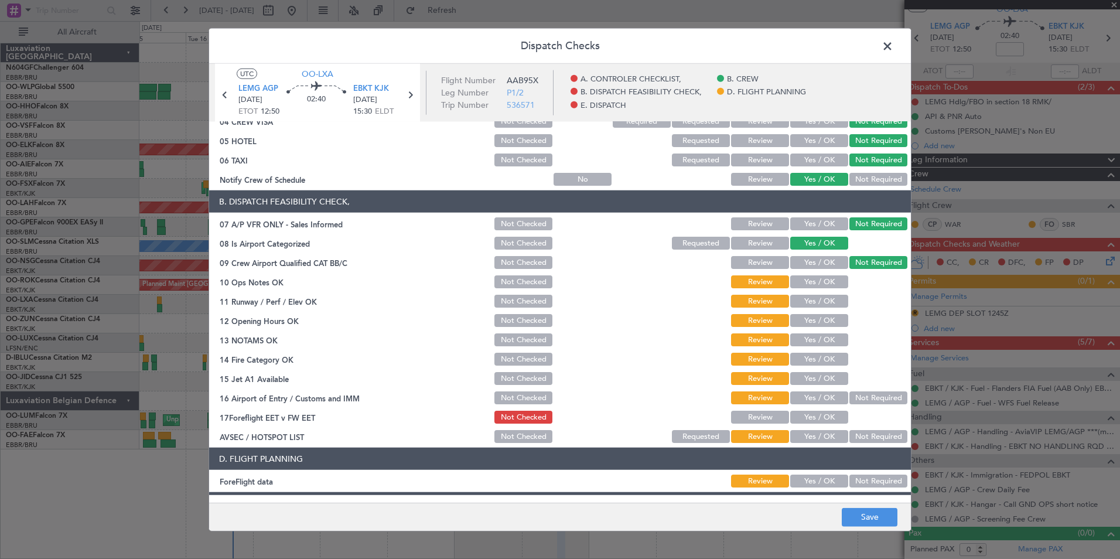
click at [824, 279] on button "Yes / OK" at bounding box center [819, 281] width 58 height 13
click at [823, 302] on button "Yes / OK" at bounding box center [819, 301] width 58 height 13
click at [820, 315] on button "Yes / OK" at bounding box center [819, 320] width 58 height 13
click at [821, 331] on section "B. DISPATCH FEASIBILITY CHECK, 07 A/P VFR ONLY - Sales Informed Not Checked Rev…" at bounding box center [560, 317] width 702 height 254
click at [823, 344] on button "Yes / OK" at bounding box center [819, 339] width 58 height 13
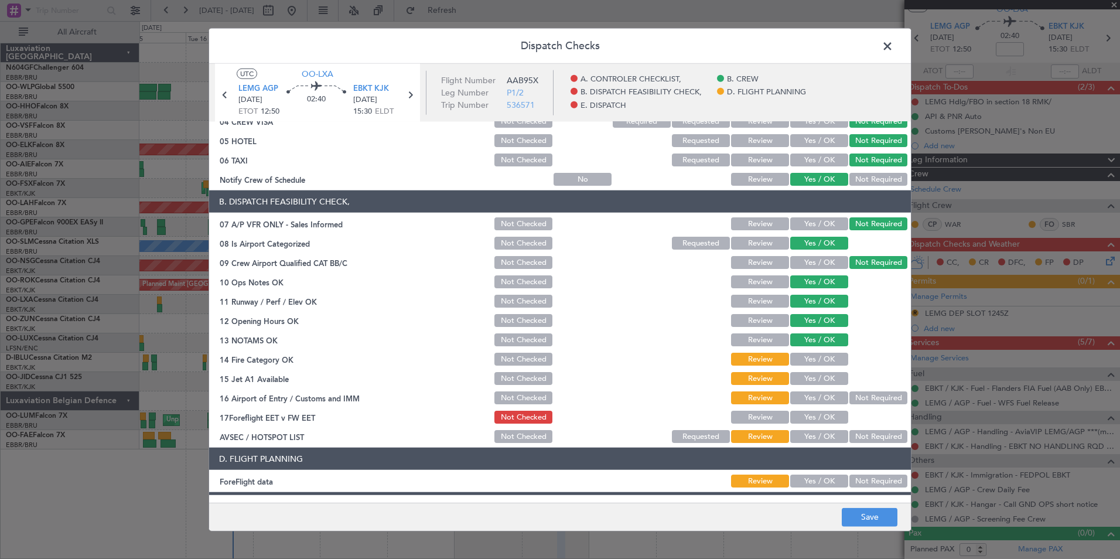
click at [827, 361] on button "Yes / OK" at bounding box center [819, 359] width 58 height 13
click at [830, 373] on button "Yes / OK" at bounding box center [819, 378] width 58 height 13
drag, startPoint x: 857, startPoint y: 391, endPoint x: 847, endPoint y: 417, distance: 27.6
click at [857, 397] on button "Not Required" at bounding box center [879, 397] width 58 height 13
click at [831, 437] on button "Yes / OK" at bounding box center [819, 436] width 58 height 13
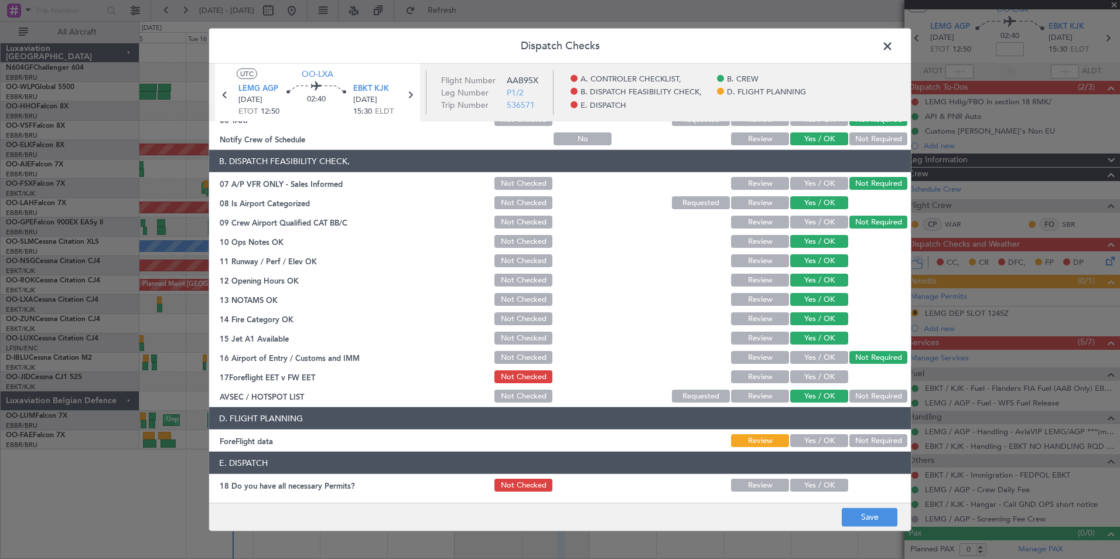
scroll to position [176, 0]
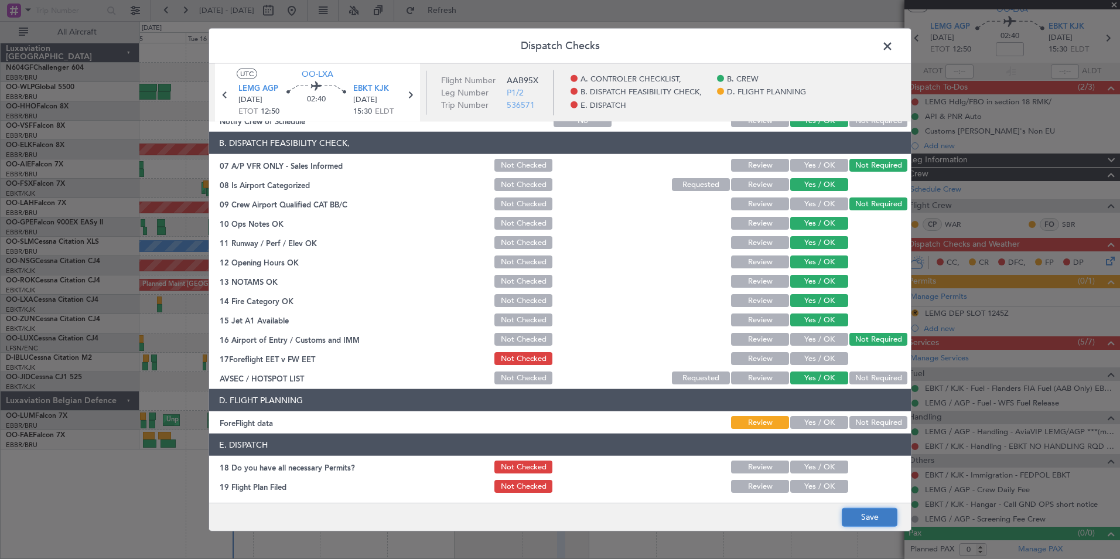
click at [869, 516] on button "Save" at bounding box center [870, 516] width 56 height 19
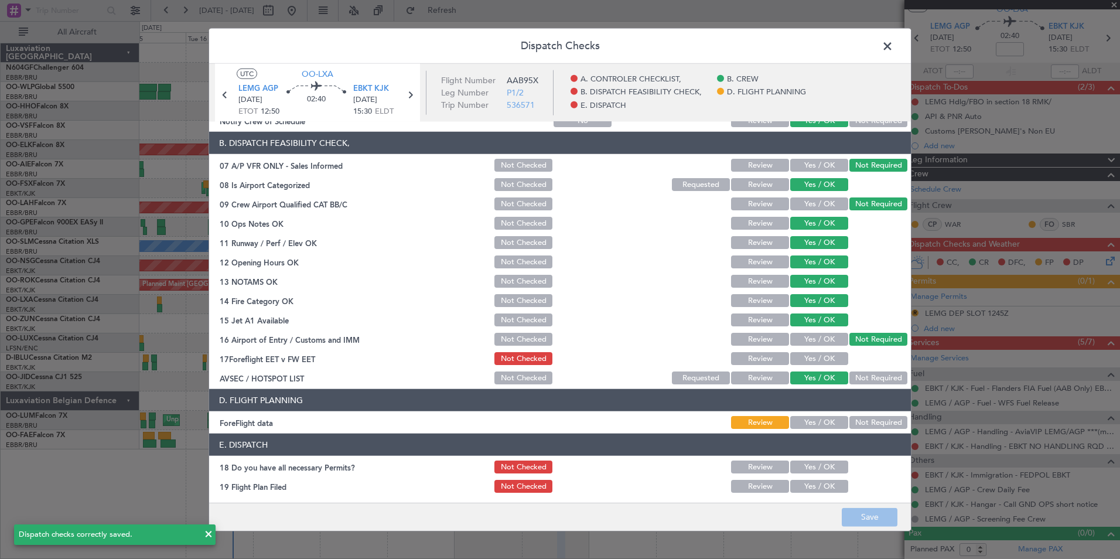
click at [893, 45] on span at bounding box center [893, 48] width 0 height 23
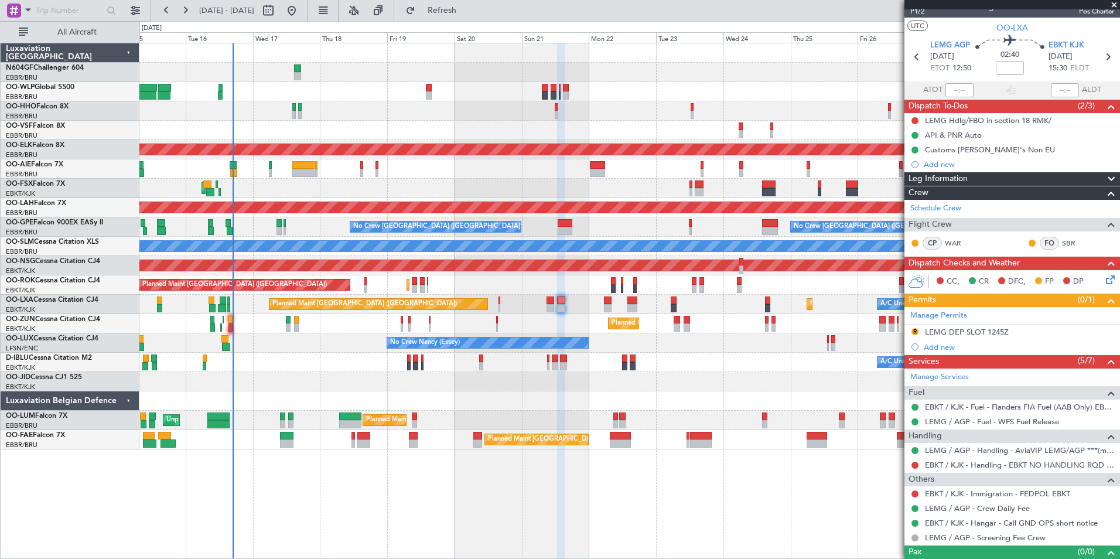
scroll to position [0, 0]
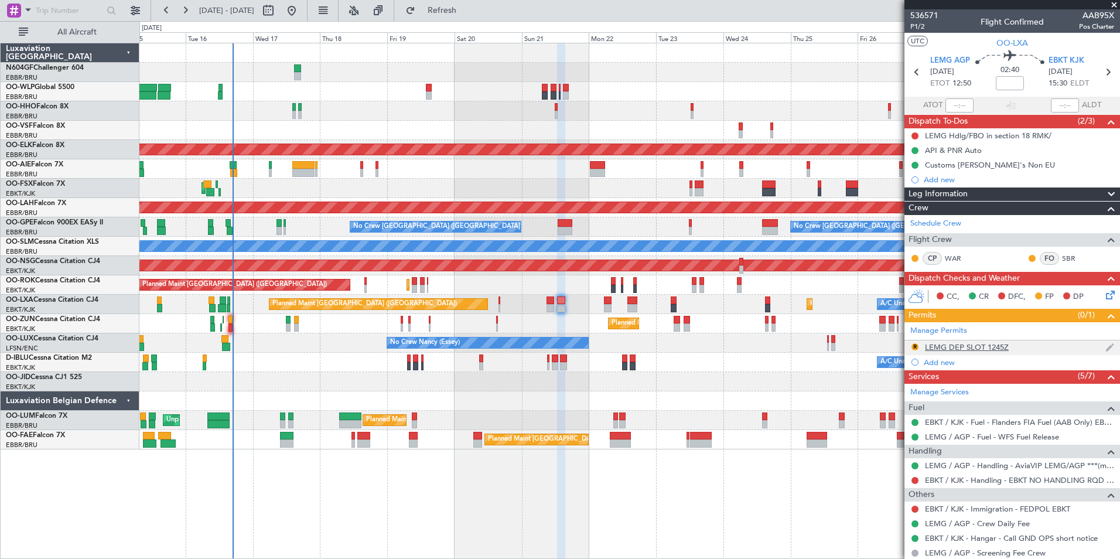
click at [949, 347] on div "LEMG DEP SLOT 1245Z" at bounding box center [967, 347] width 84 height 10
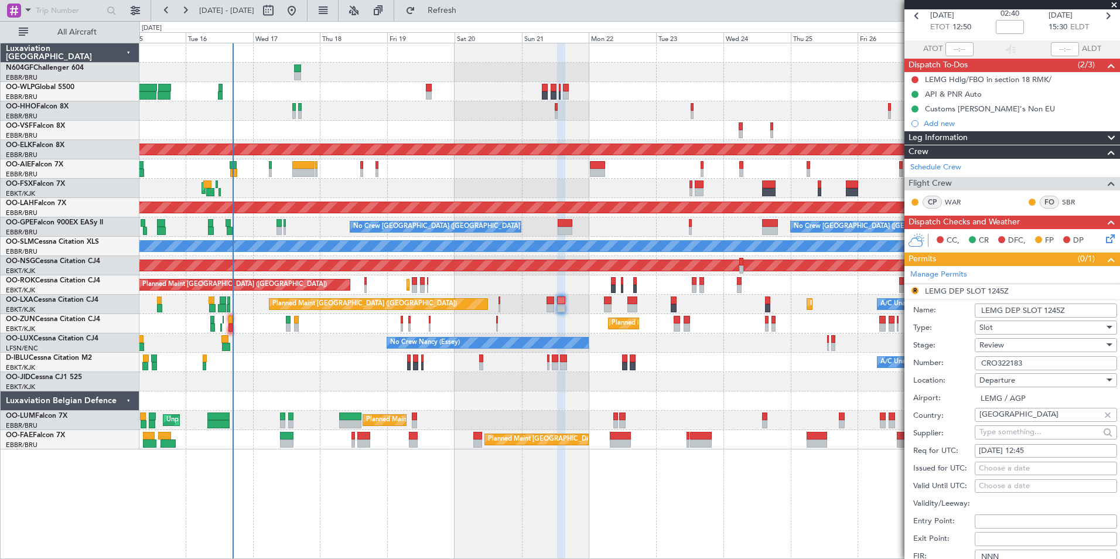
scroll to position [117, 0]
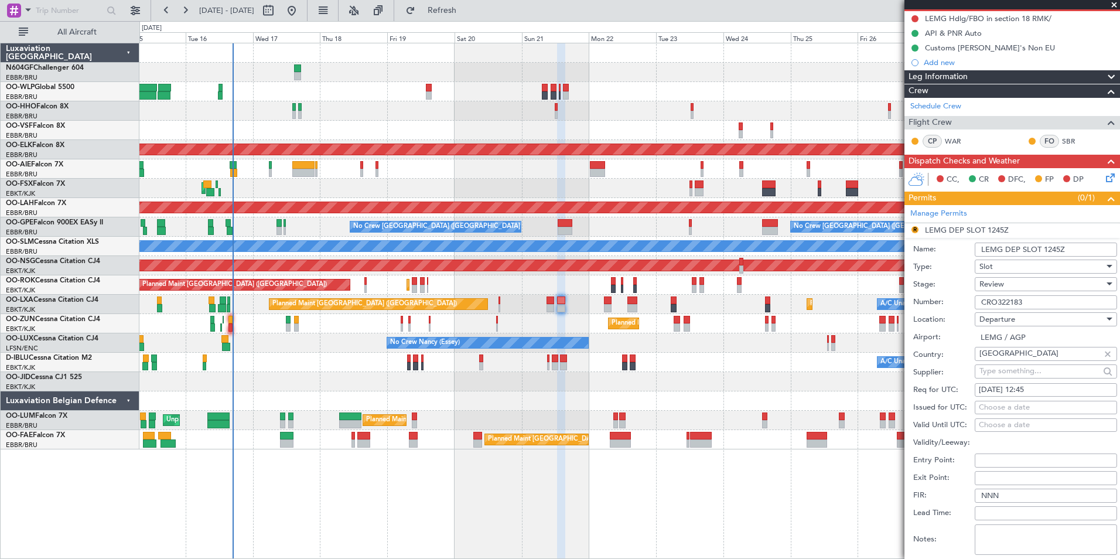
click at [1032, 284] on div "Review" at bounding box center [1042, 284] width 125 height 18
click at [1034, 374] on span "Received OK" at bounding box center [1041, 378] width 123 height 18
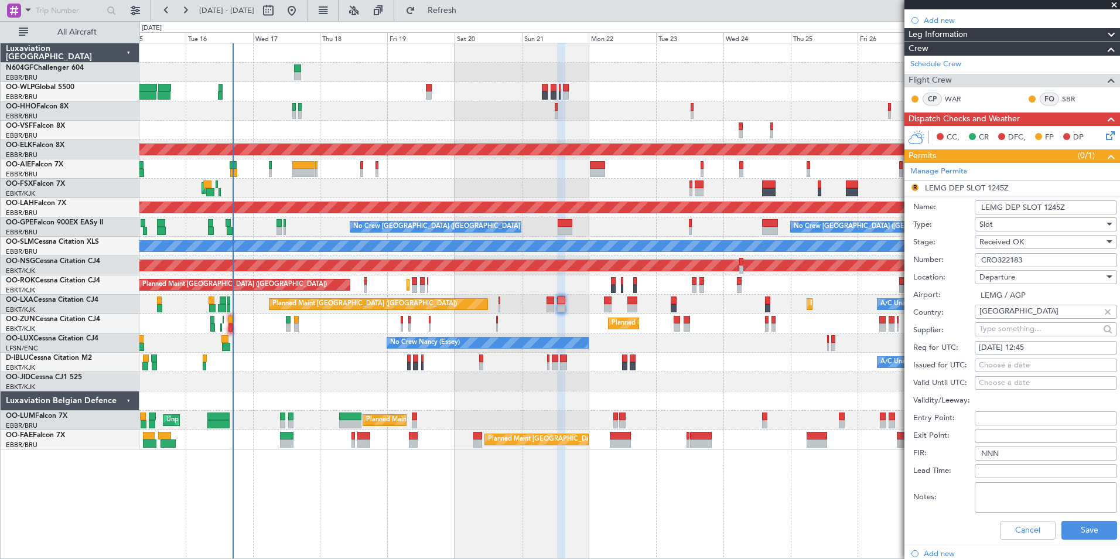
scroll to position [176, 0]
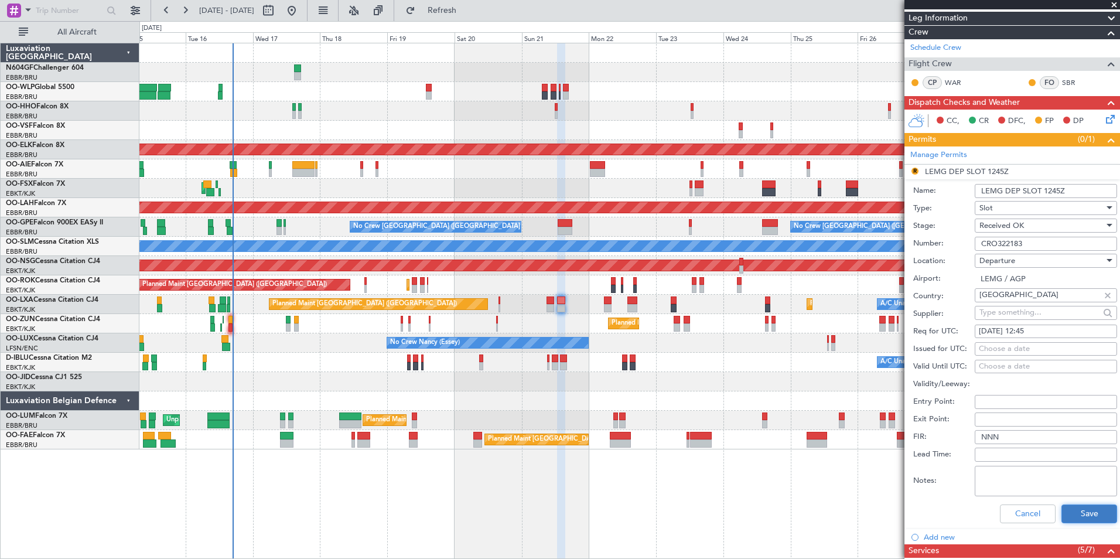
click at [1092, 515] on button "Save" at bounding box center [1090, 513] width 56 height 19
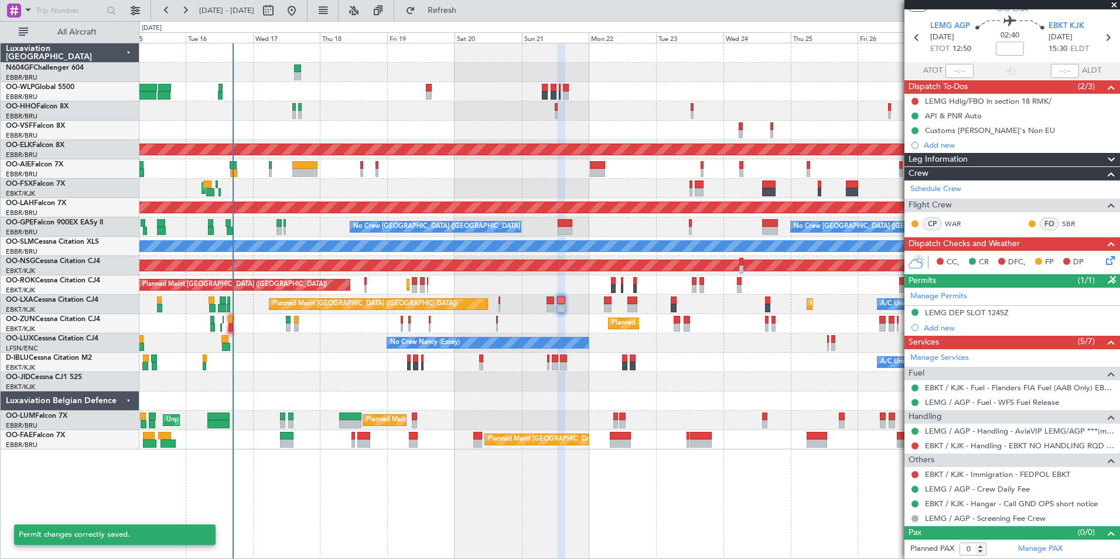
scroll to position [34, 0]
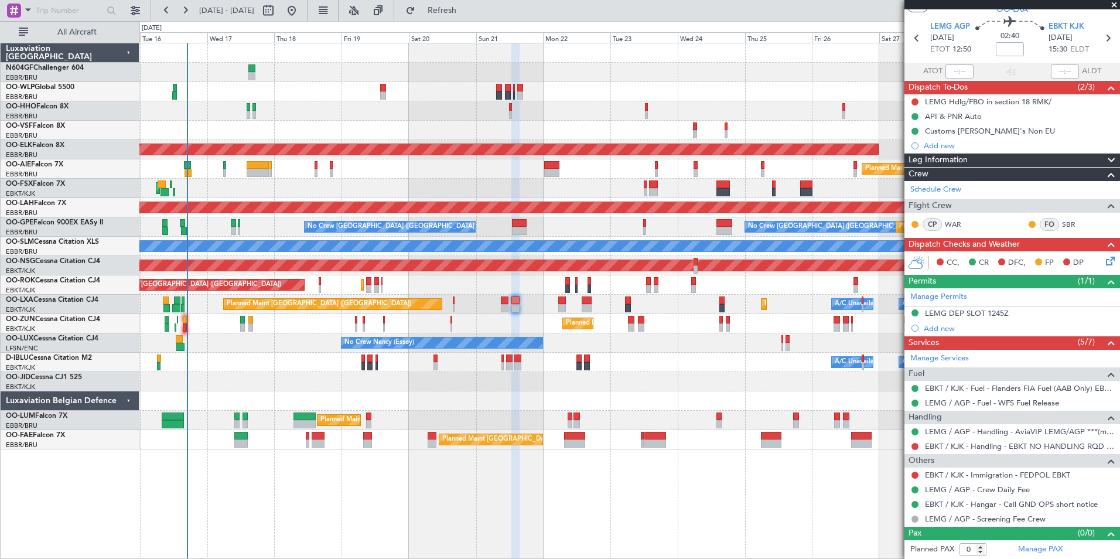
click at [736, 371] on div "A/C Unavailable Brussels (Brussels National) A/C Unavailable Kortrijk-Wevelgem" at bounding box center [629, 362] width 980 height 19
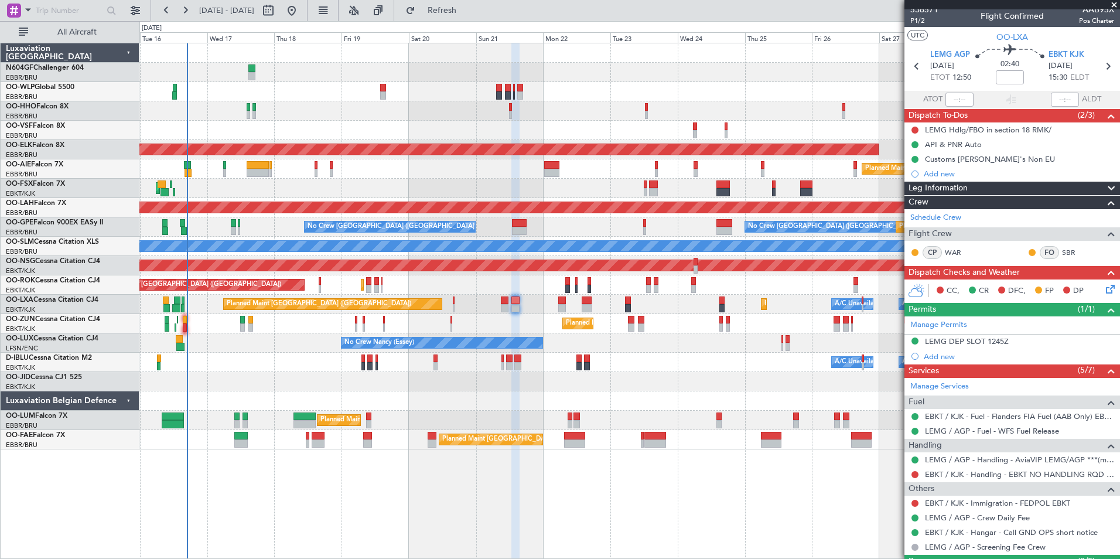
scroll to position [0, 0]
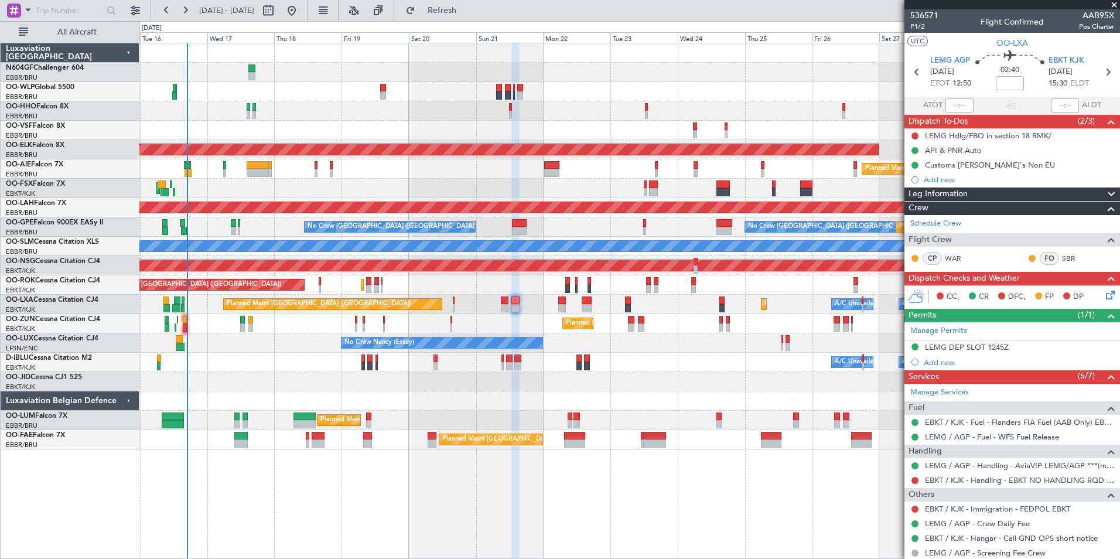
click at [1113, 4] on span at bounding box center [1114, 5] width 12 height 11
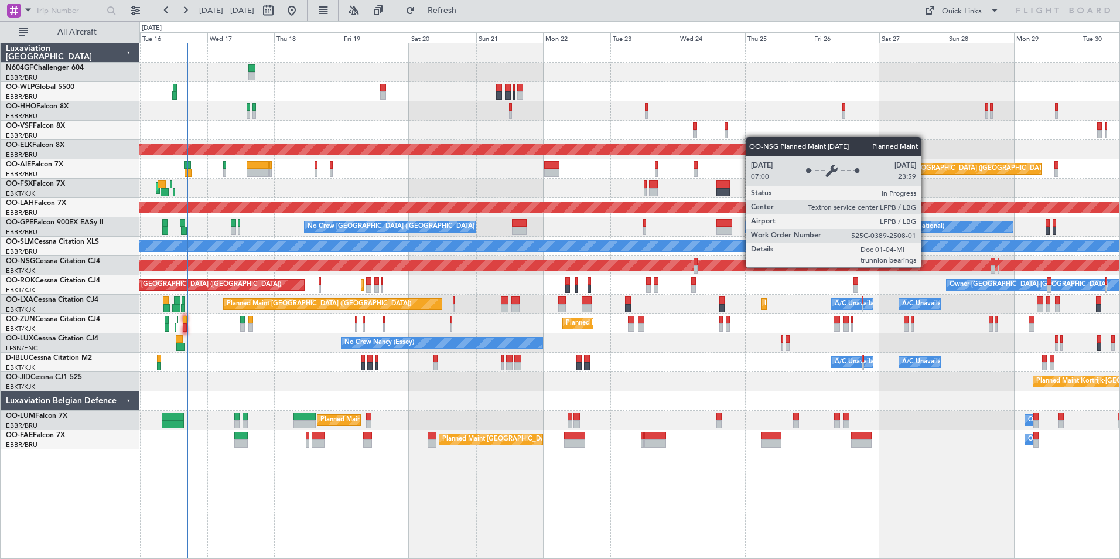
click at [453, 268] on div "Planned Maint [GEOGRAPHIC_DATA] ([GEOGRAPHIC_DATA])" at bounding box center [154, 265] width 1988 height 11
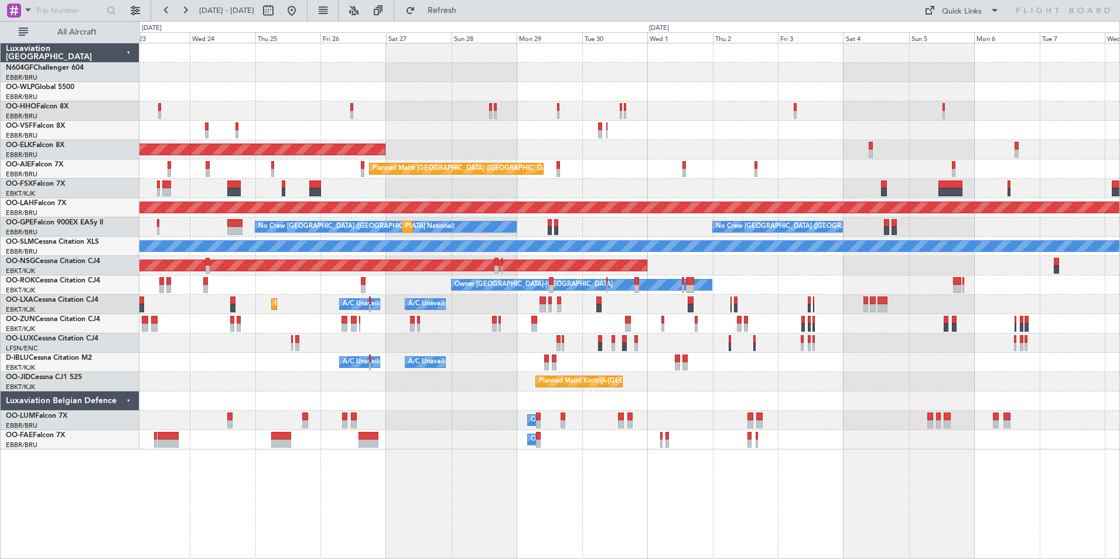
click at [528, 227] on div "No Crew Brussels (Brussels National) Planned Maint Brussels (Brussels National)…" at bounding box center [629, 226] width 980 height 19
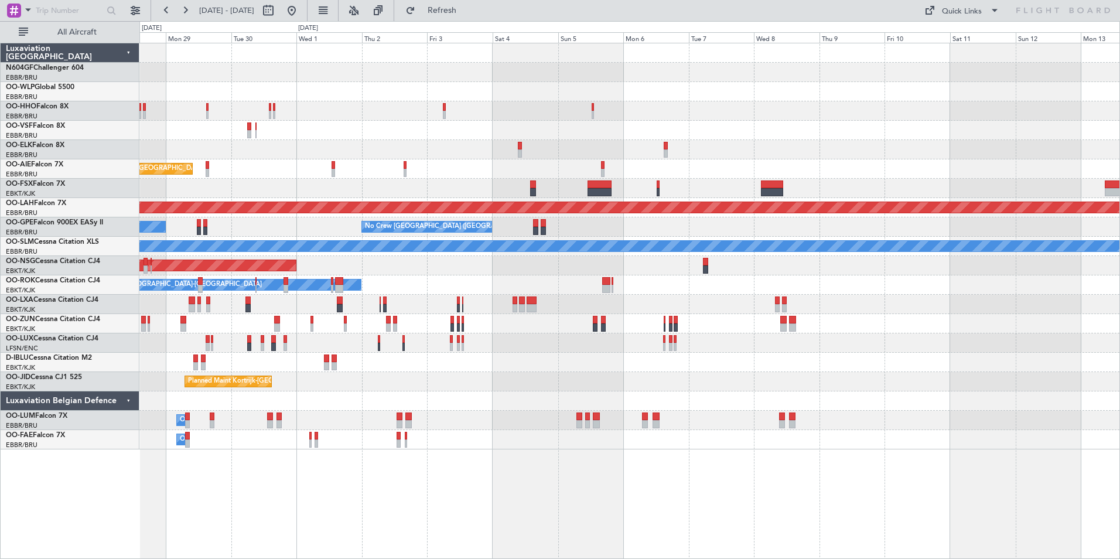
click at [531, 216] on div "Planned Maint Kortrijk-Wevelgem Planned Maint London (Farnborough) Planned Main…" at bounding box center [629, 246] width 980 height 406
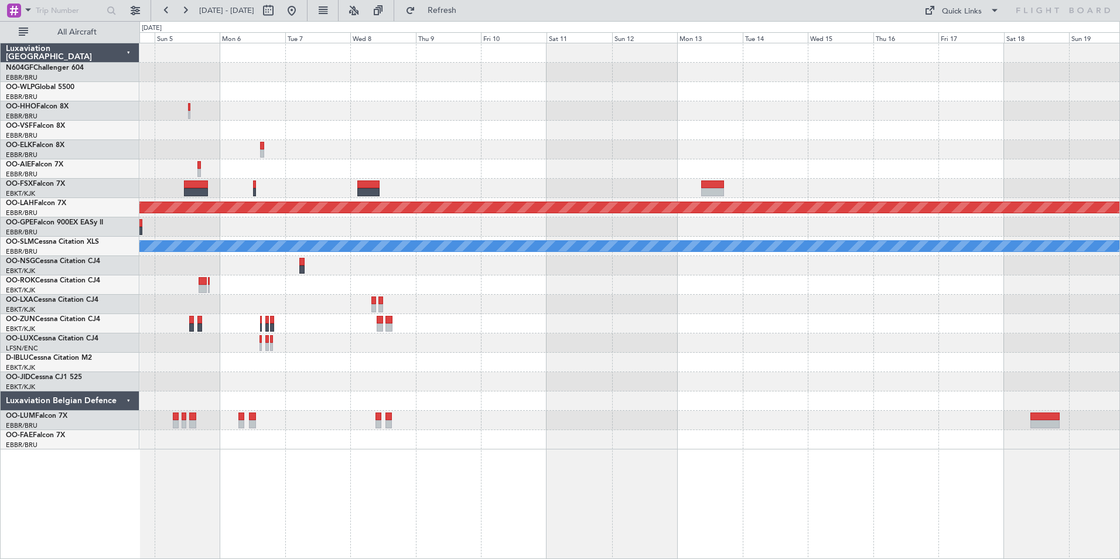
click at [743, 226] on div "No Crew Brussels (Brussels National) No Crew Brussels (Brussels National) Plann…" at bounding box center [629, 226] width 980 height 19
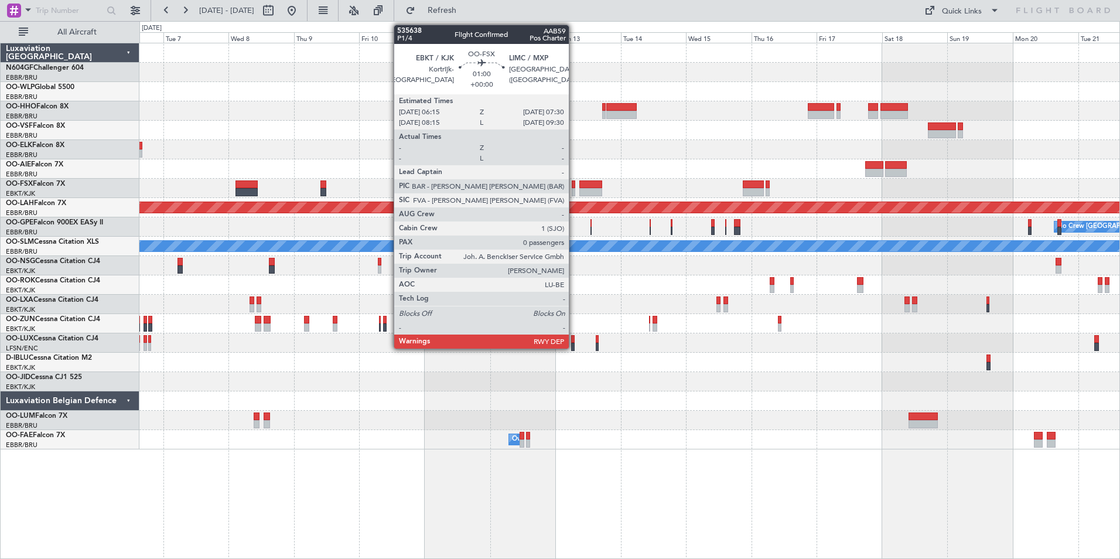
click at [574, 190] on div at bounding box center [574, 192] width 4 height 8
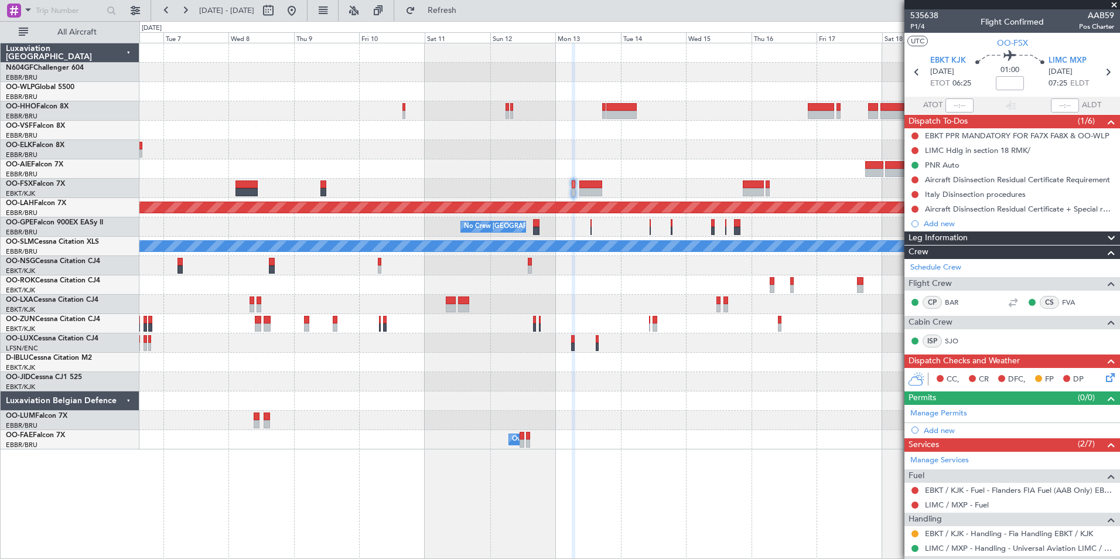
scroll to position [87, 0]
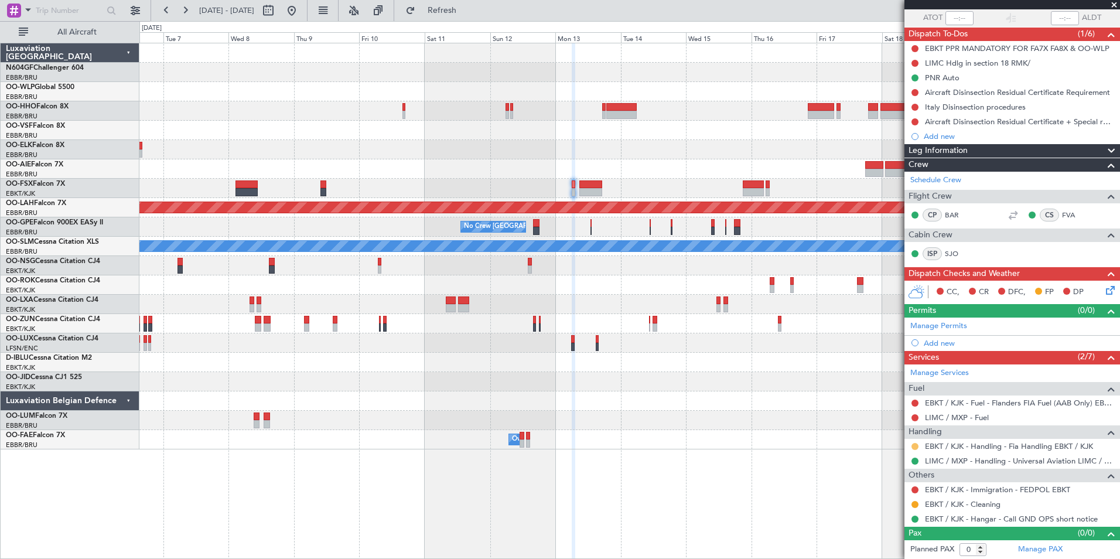
click at [915, 444] on button at bounding box center [915, 446] width 7 height 7
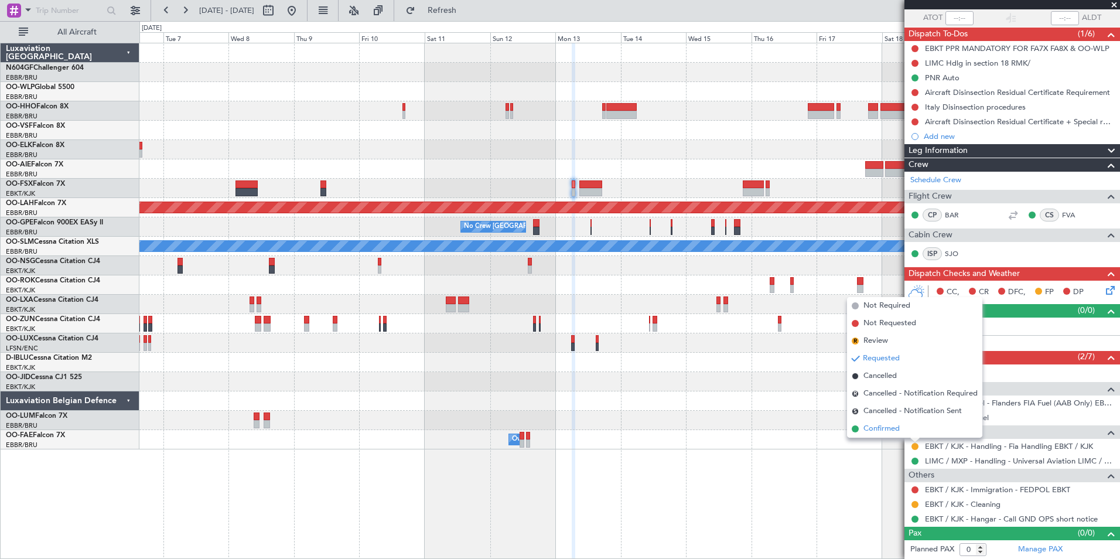
click at [890, 432] on span "Confirmed" at bounding box center [882, 429] width 36 height 12
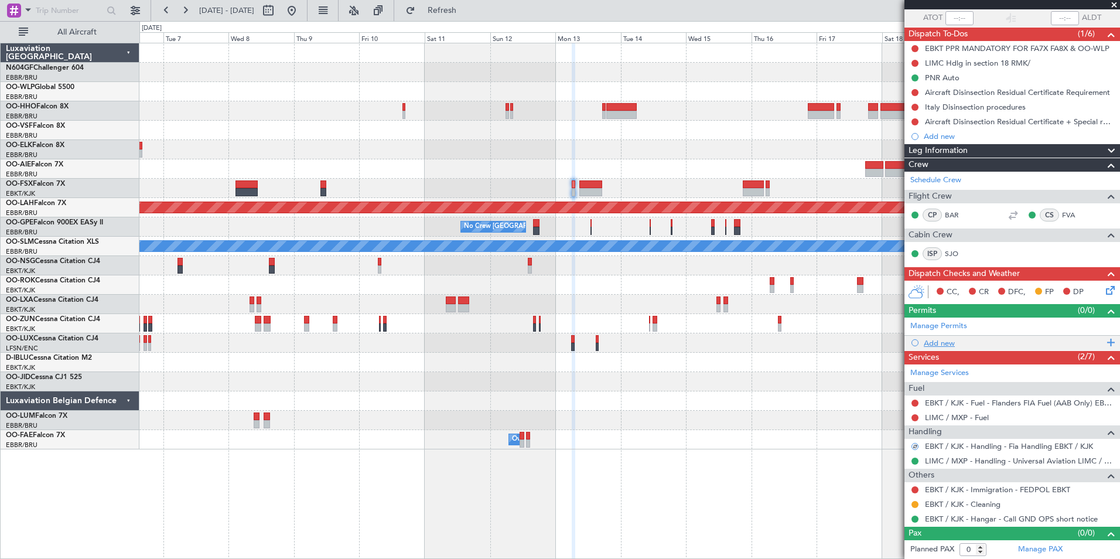
click at [942, 344] on div "Add new" at bounding box center [1014, 343] width 180 height 10
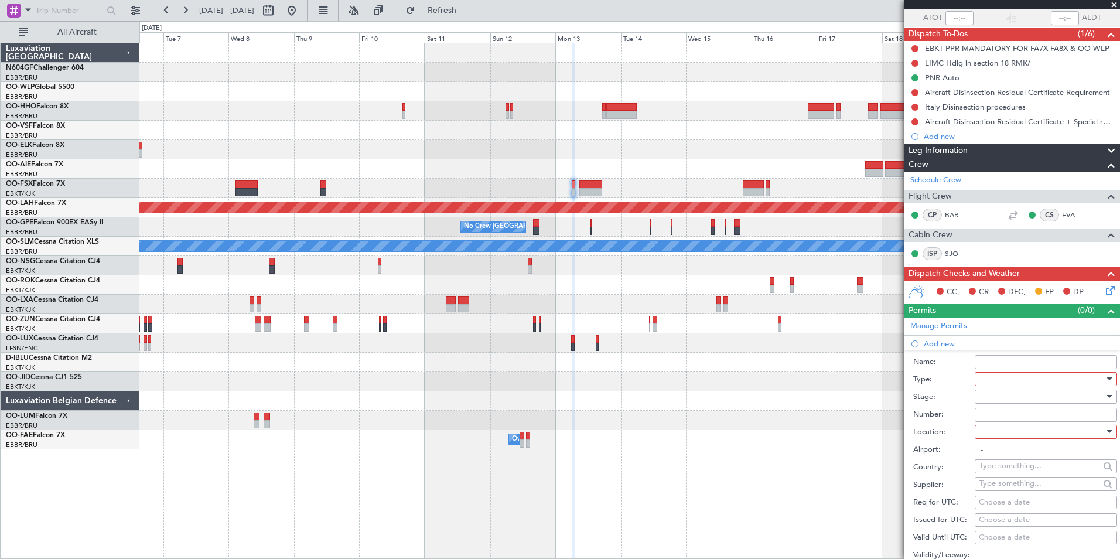
click at [1002, 373] on div at bounding box center [1042, 379] width 125 height 18
click at [992, 439] on span "PPR" at bounding box center [1041, 438] width 123 height 18
click at [1007, 430] on div at bounding box center [1042, 432] width 125 height 18
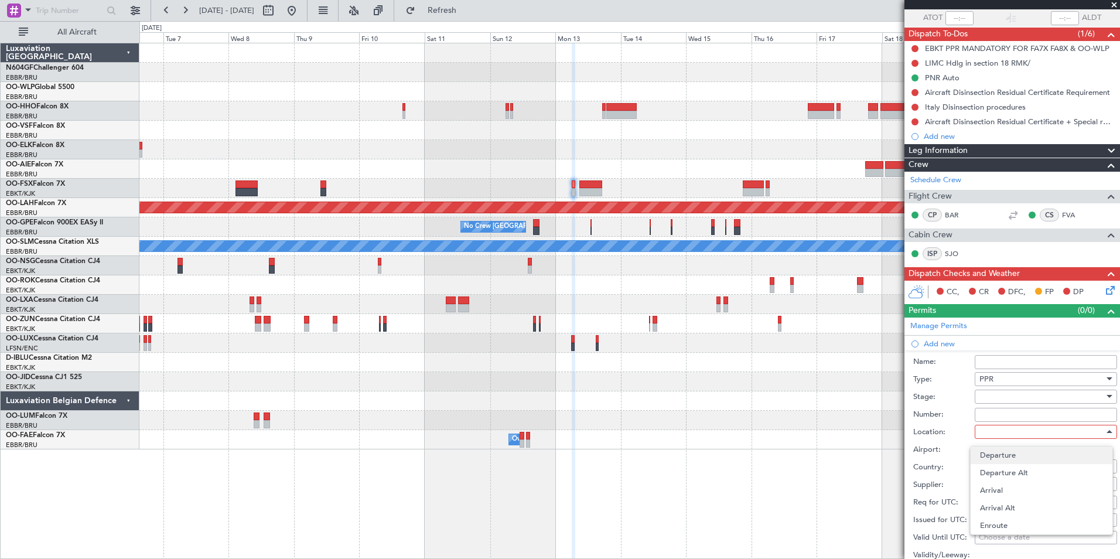
click at [1025, 458] on span "Departure" at bounding box center [1041, 455] width 123 height 18
type input "EBKT / KJK"
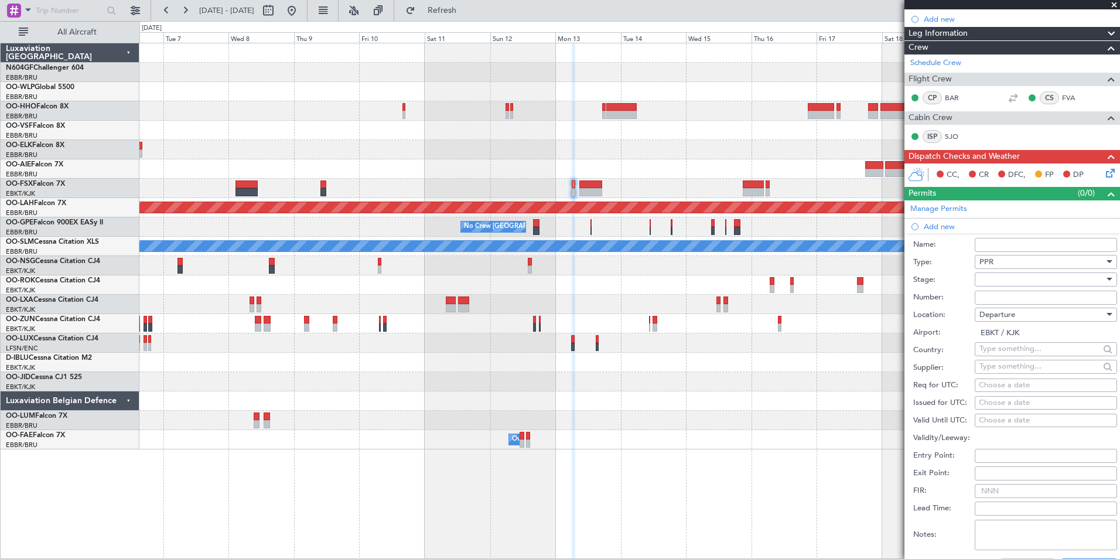
click at [999, 385] on div "Choose a date" at bounding box center [1046, 386] width 134 height 12
select select "9"
select select "2025"
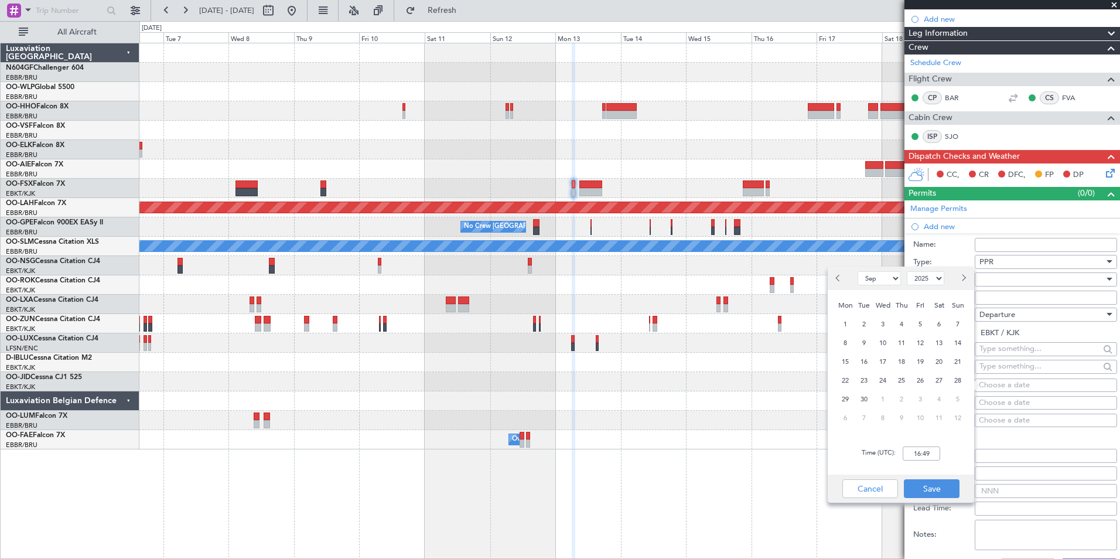
click at [885, 281] on select "Jan Feb Mar Apr May Jun [DATE] Aug Sep Oct Nov Dec" at bounding box center [879, 278] width 43 height 14
select select "10"
click at [858, 271] on select "Jan Feb Mar Apr May Jun [DATE] Aug Sep Oct Nov Dec" at bounding box center [879, 278] width 43 height 14
click at [851, 360] on span "13" at bounding box center [845, 361] width 15 height 15
click at [924, 453] on input "00:00" at bounding box center [921, 453] width 37 height 14
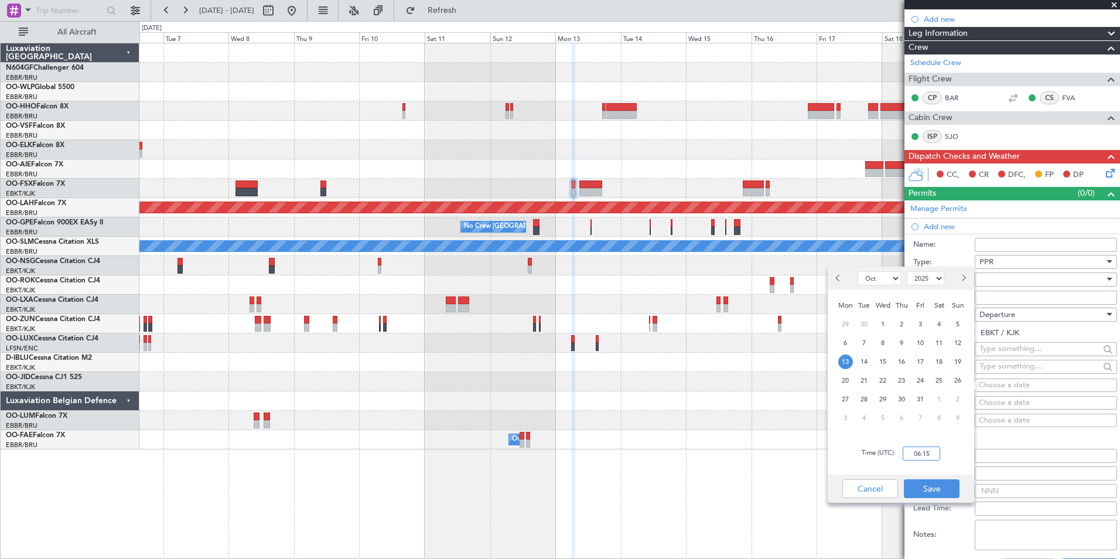
type input "06:15"
click at [960, 458] on div "Time (UTC): 06:15" at bounding box center [901, 453] width 146 height 42
click at [943, 485] on button "Save" at bounding box center [932, 488] width 56 height 19
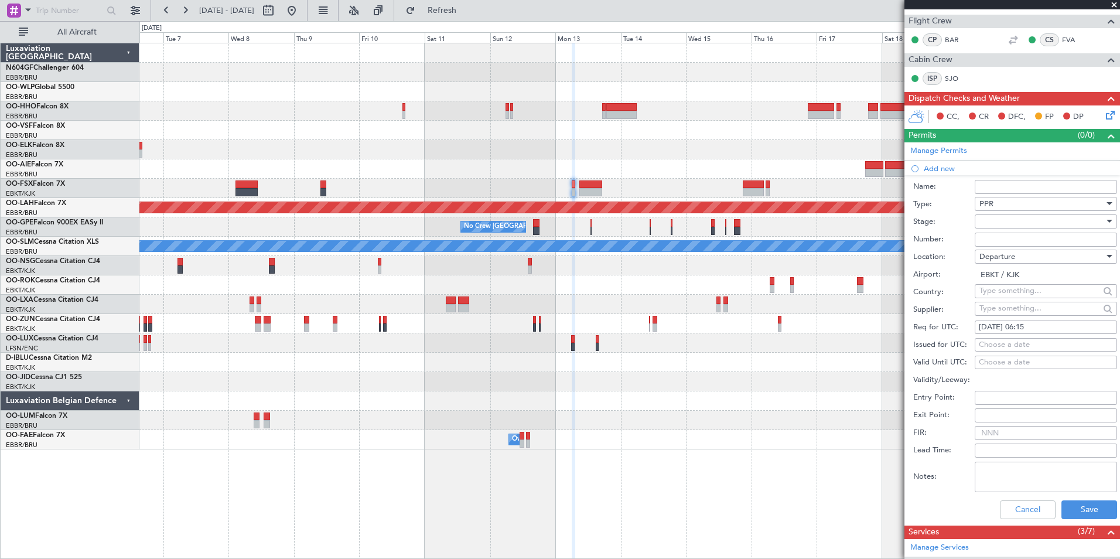
scroll to position [263, 0]
click at [1005, 223] on div at bounding box center [1042, 221] width 125 height 18
click at [1024, 308] on span "Received OK" at bounding box center [1041, 315] width 123 height 18
click at [1015, 244] on input "Number:" at bounding box center [1046, 239] width 142 height 14
type input "Approved"
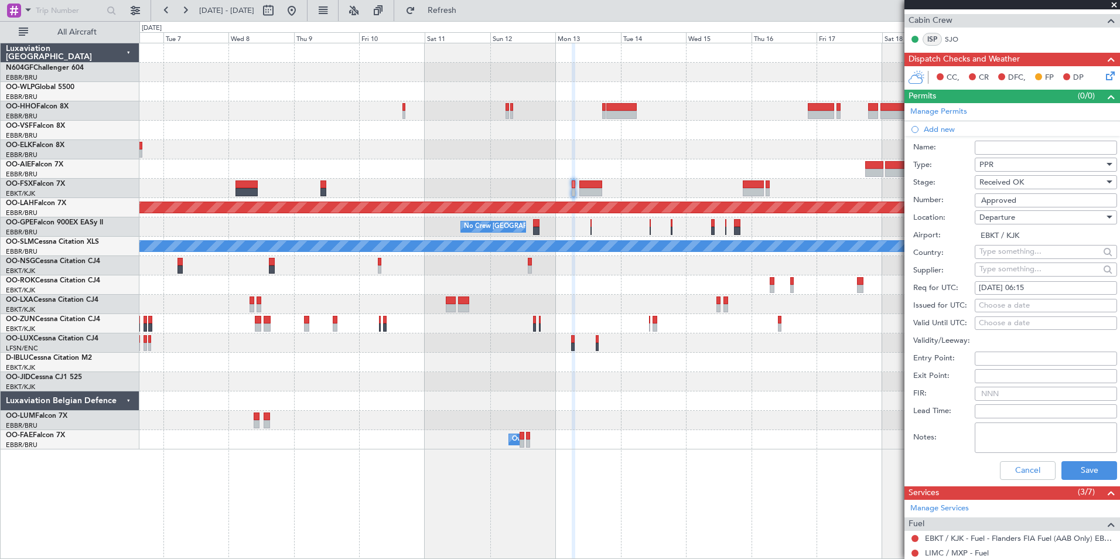
scroll to position [380, 0]
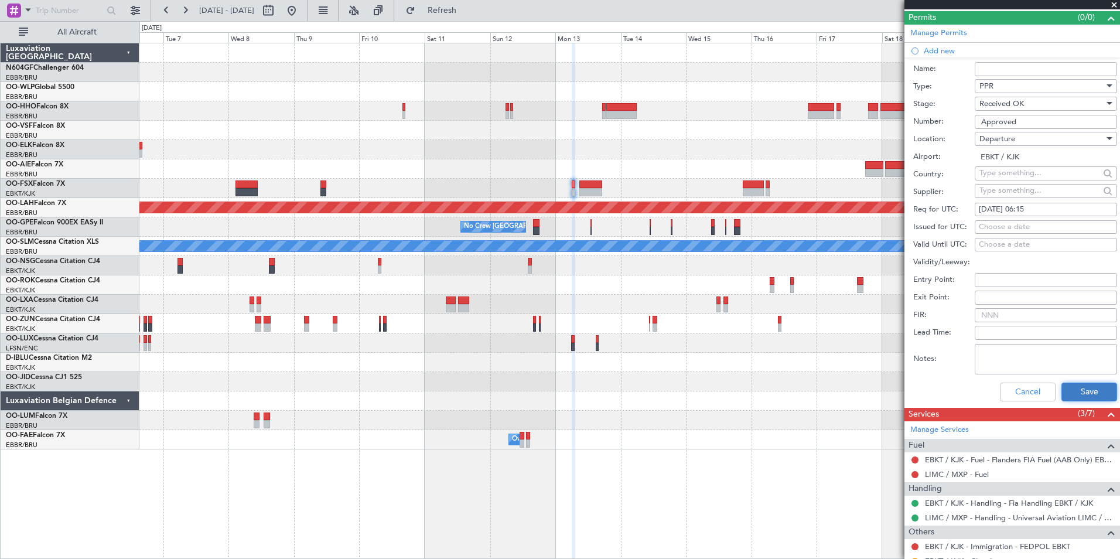
click at [1073, 388] on button "Save" at bounding box center [1090, 392] width 56 height 19
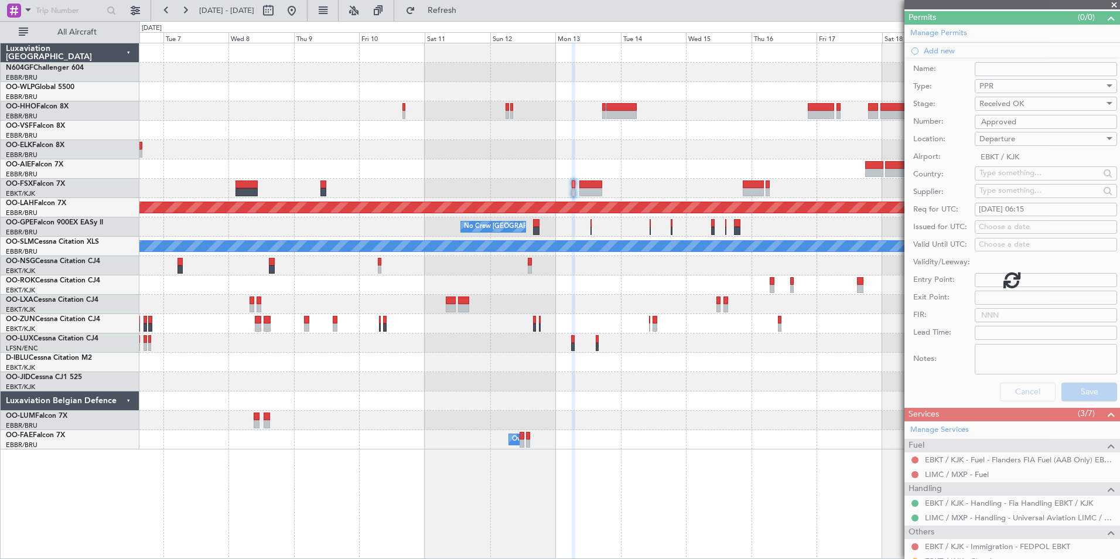
scroll to position [102, 0]
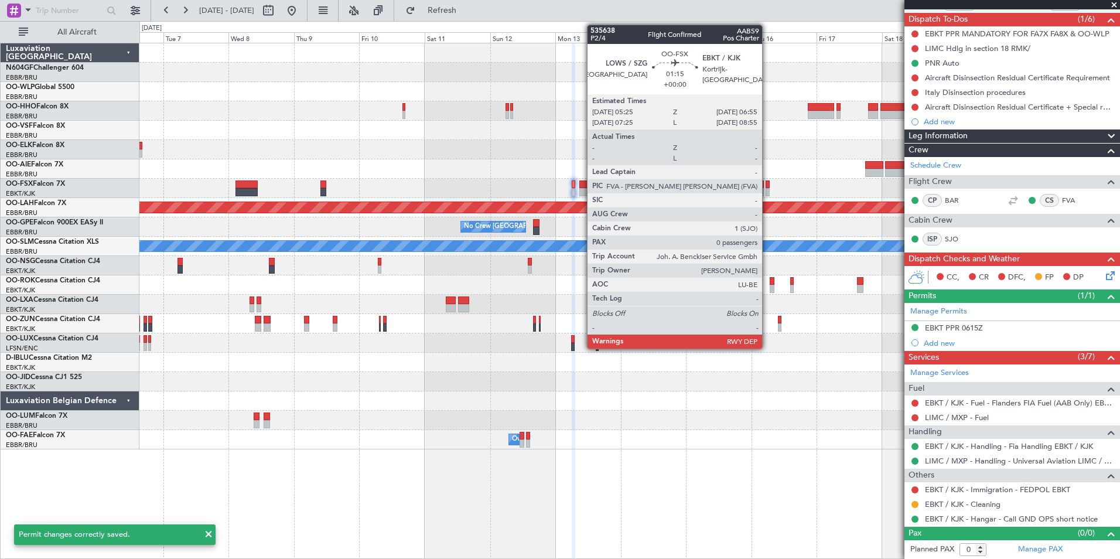
click at [768, 193] on div at bounding box center [768, 192] width 4 height 8
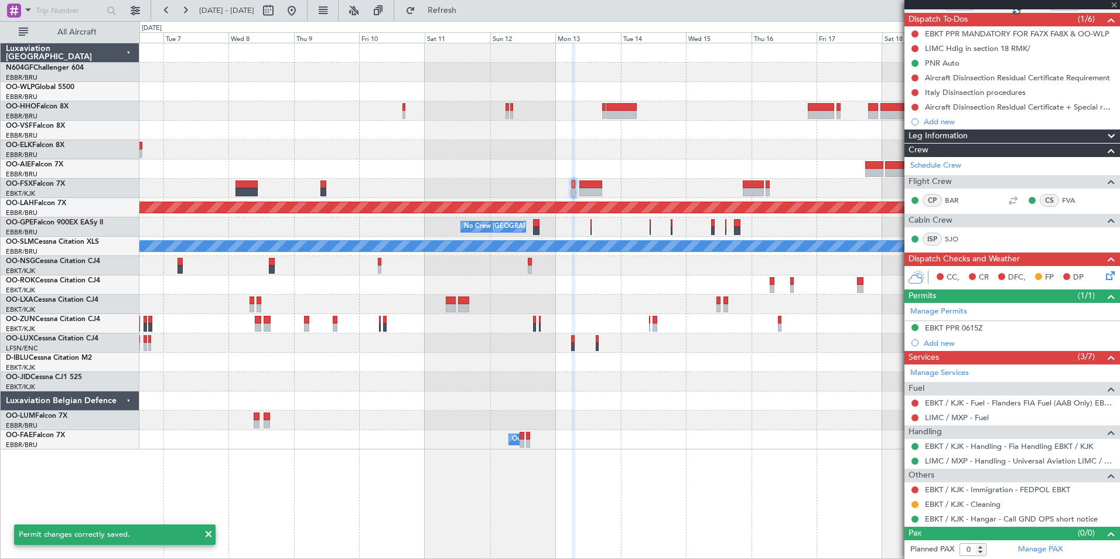
scroll to position [0, 0]
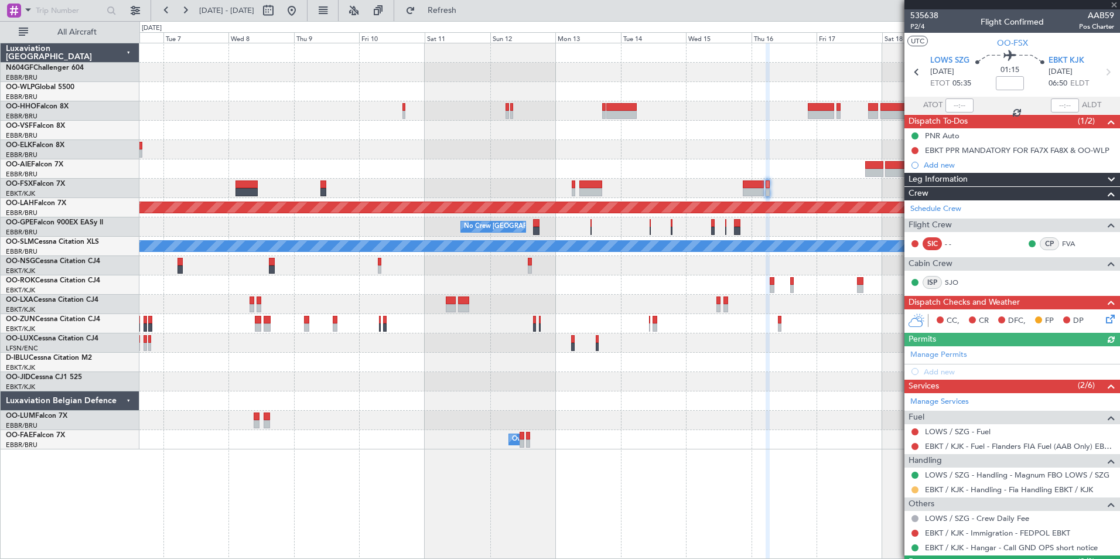
click at [915, 487] on button at bounding box center [915, 489] width 7 height 7
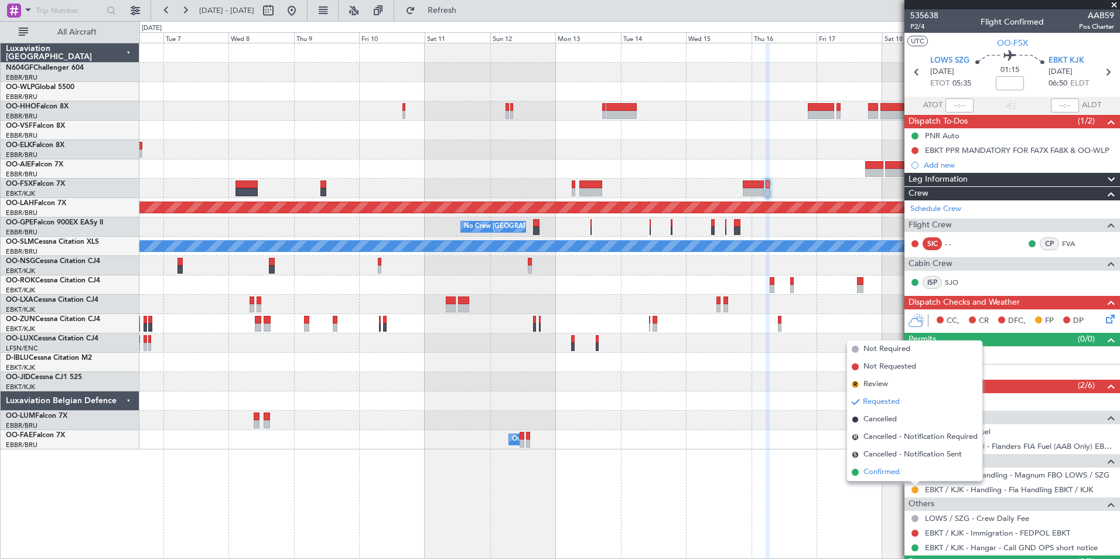
click at [901, 471] on li "Confirmed" at bounding box center [914, 472] width 135 height 18
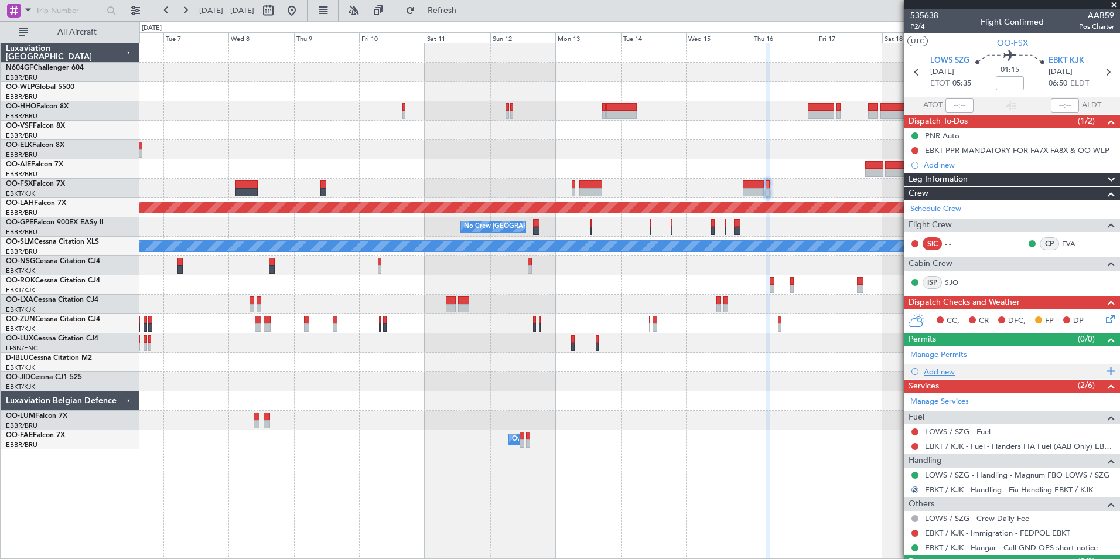
click at [936, 371] on div "Add new" at bounding box center [1014, 372] width 180 height 10
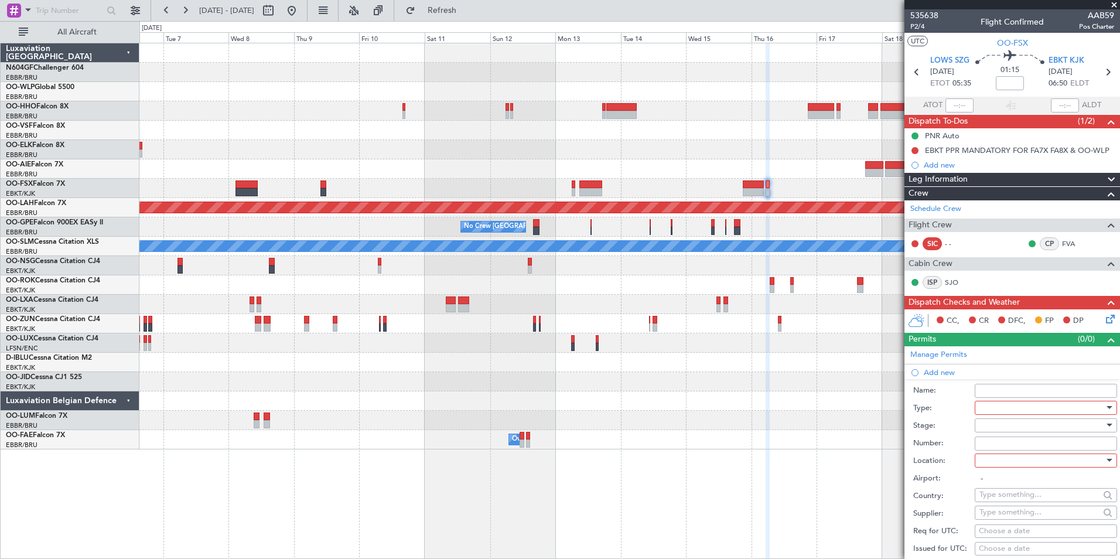
scroll to position [117, 0]
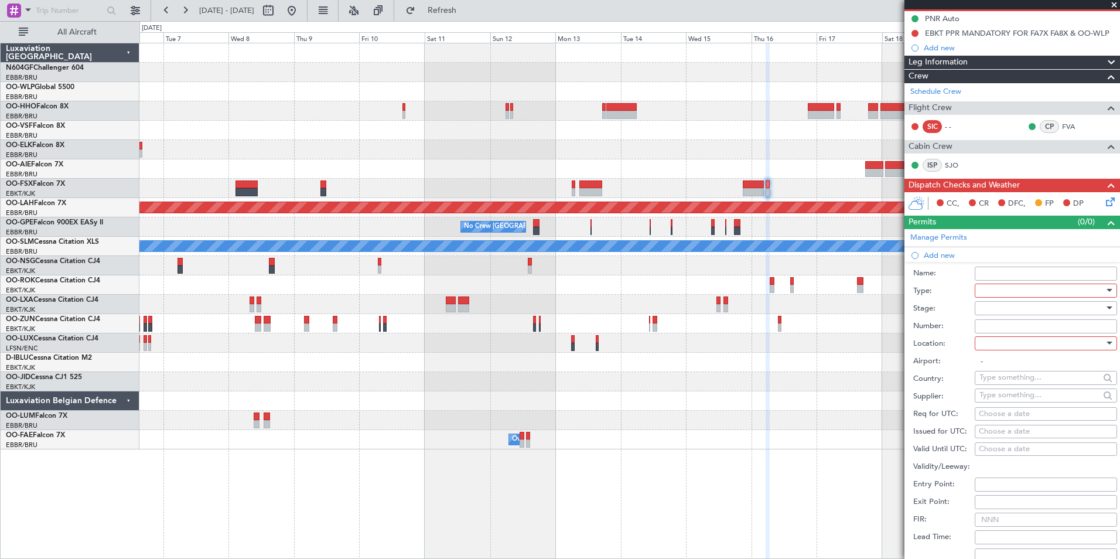
click at [1005, 292] on div at bounding box center [1042, 291] width 125 height 18
click at [992, 346] on span "PPR" at bounding box center [1041, 348] width 123 height 18
click at [1010, 311] on div at bounding box center [1042, 308] width 125 height 18
click at [1023, 395] on span "Received OK" at bounding box center [1041, 402] width 123 height 18
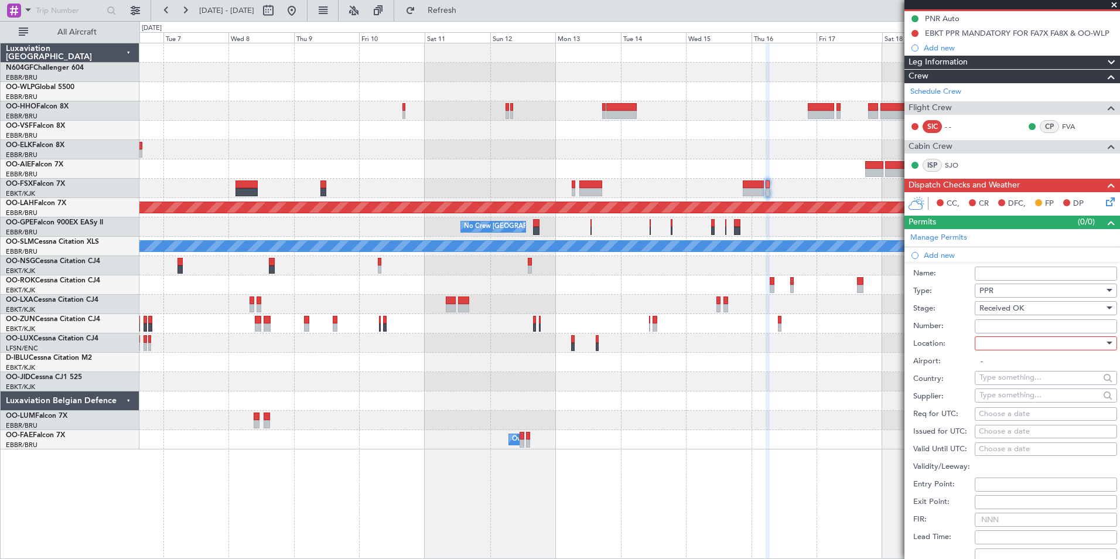
click at [995, 323] on input "Number:" at bounding box center [1046, 326] width 142 height 14
type input "Approved"
click at [1020, 346] on div at bounding box center [1042, 344] width 125 height 18
click at [1013, 397] on span "Arrival" at bounding box center [1041, 402] width 123 height 18
type input "EBKT / KJK"
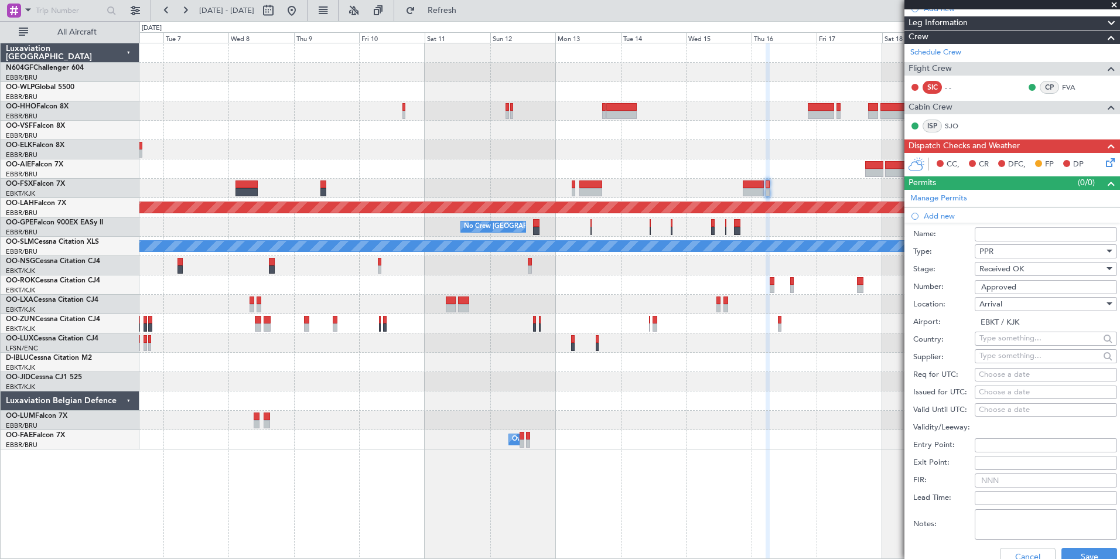
scroll to position [176, 0]
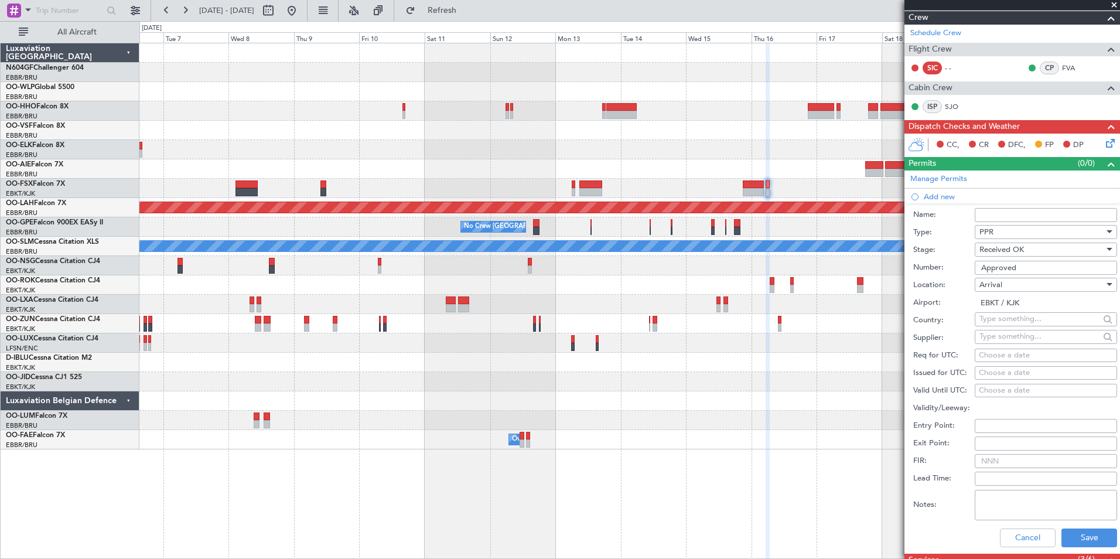
click at [995, 357] on div "Choose a date" at bounding box center [1046, 356] width 134 height 12
select select "9"
select select "2025"
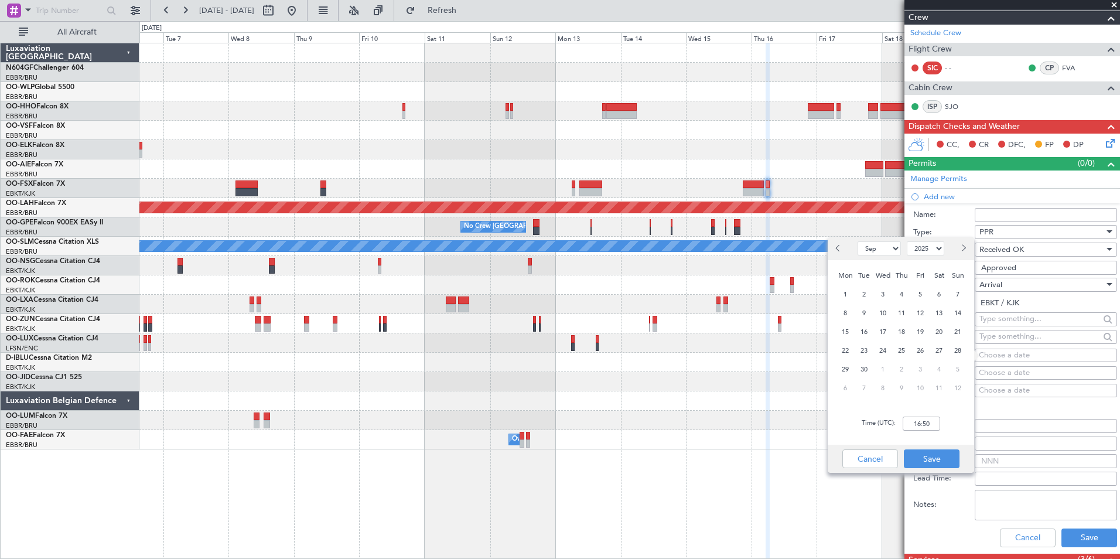
click at [875, 247] on select "Jan Feb Mar Apr May Jun [DATE] Aug Sep Oct Nov Dec" at bounding box center [879, 248] width 43 height 14
select select "10"
click at [858, 241] on select "Jan Feb Mar Apr May Jun [DATE] Aug Sep Oct Nov Dec" at bounding box center [879, 248] width 43 height 14
click at [899, 332] on span "16" at bounding box center [902, 332] width 15 height 15
click at [929, 420] on input "00:00" at bounding box center [921, 424] width 37 height 14
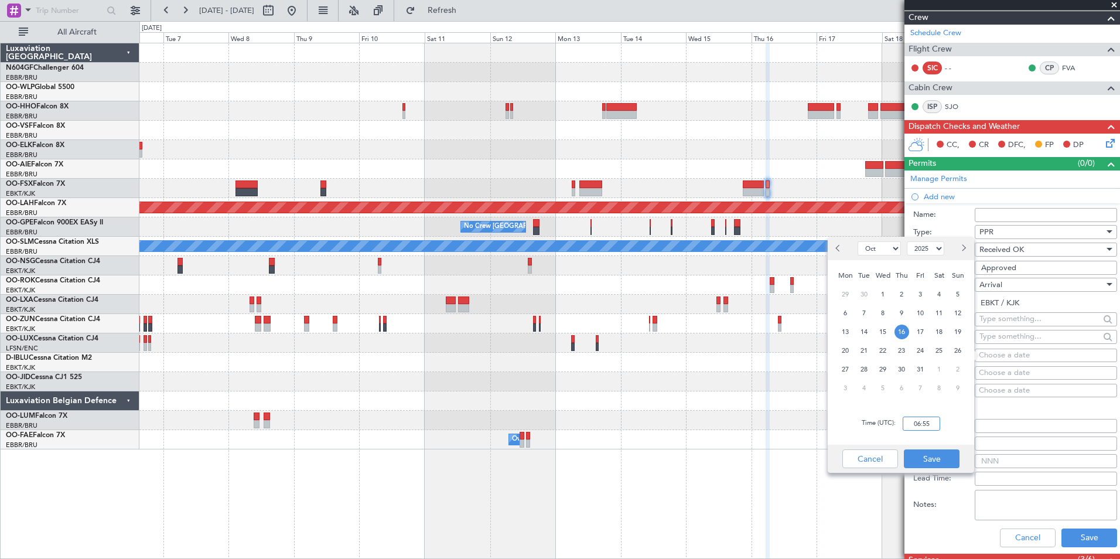
type input "06:55"
click at [952, 424] on div "Time (UTC): 06:55" at bounding box center [901, 424] width 146 height 42
click at [937, 453] on button "Save" at bounding box center [932, 458] width 56 height 19
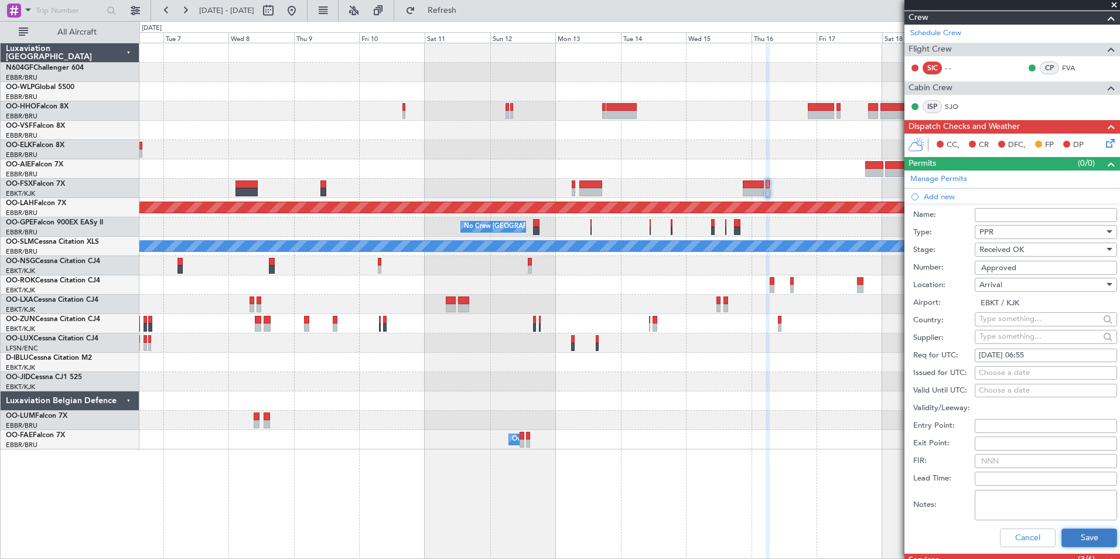
click at [1081, 531] on button "Save" at bounding box center [1090, 537] width 56 height 19
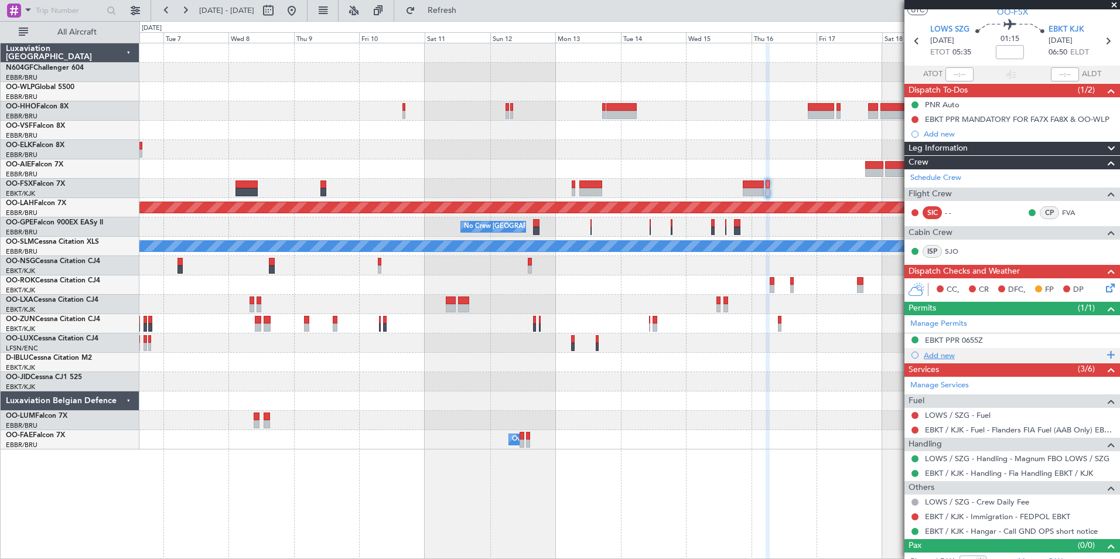
scroll to position [43, 0]
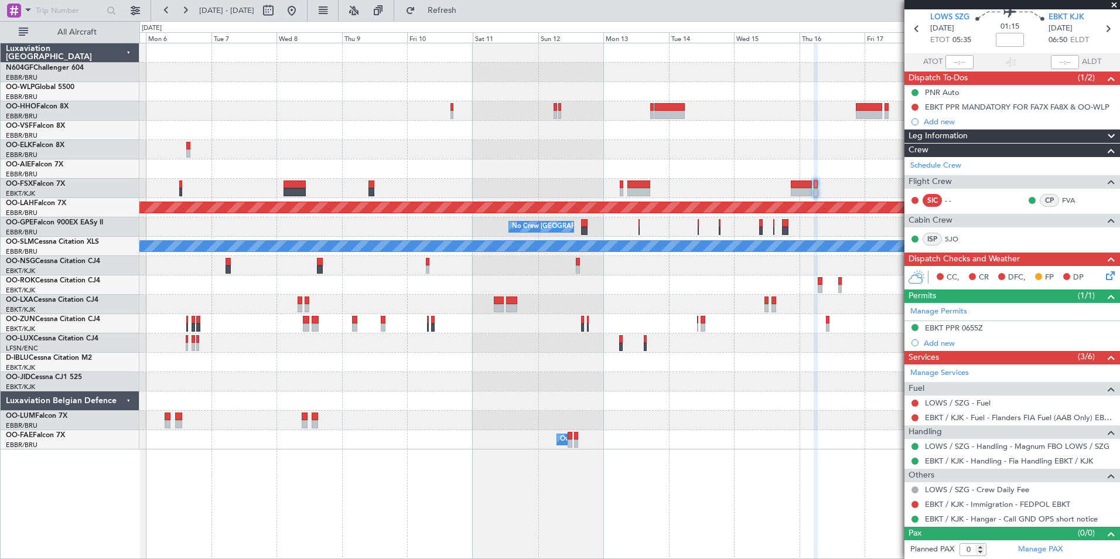
click at [745, 407] on div at bounding box center [629, 400] width 980 height 19
click at [301, 9] on button at bounding box center [291, 10] width 19 height 19
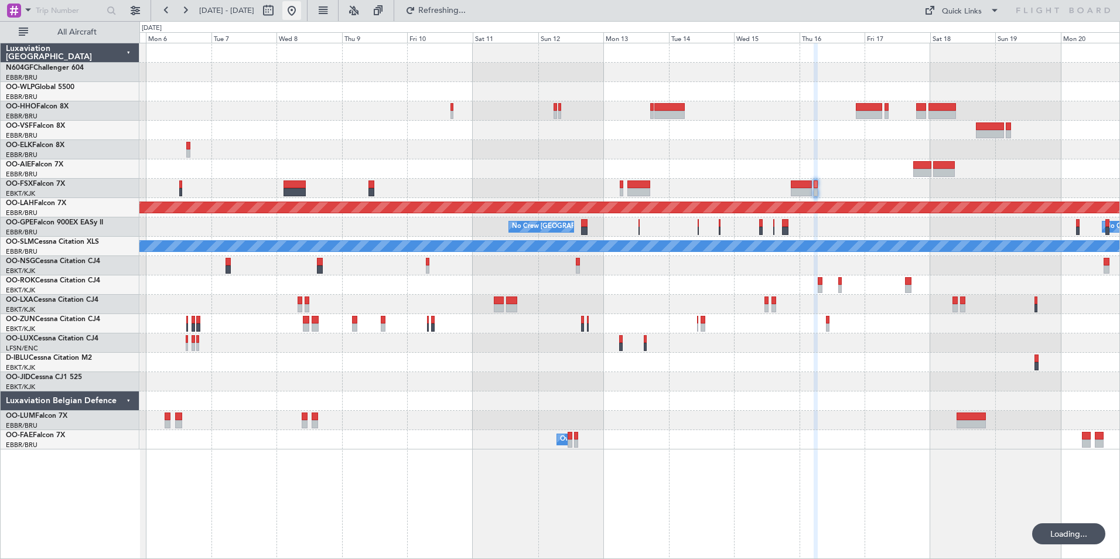
scroll to position [0, 0]
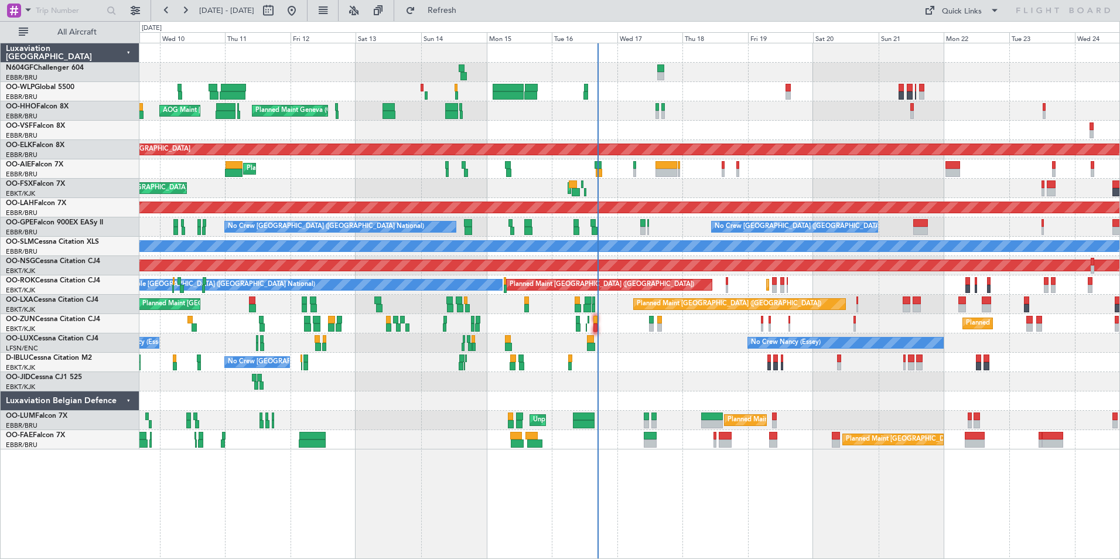
click at [797, 378] on div at bounding box center [629, 381] width 980 height 19
click at [467, 15] on span "Refresh" at bounding box center [442, 10] width 49 height 8
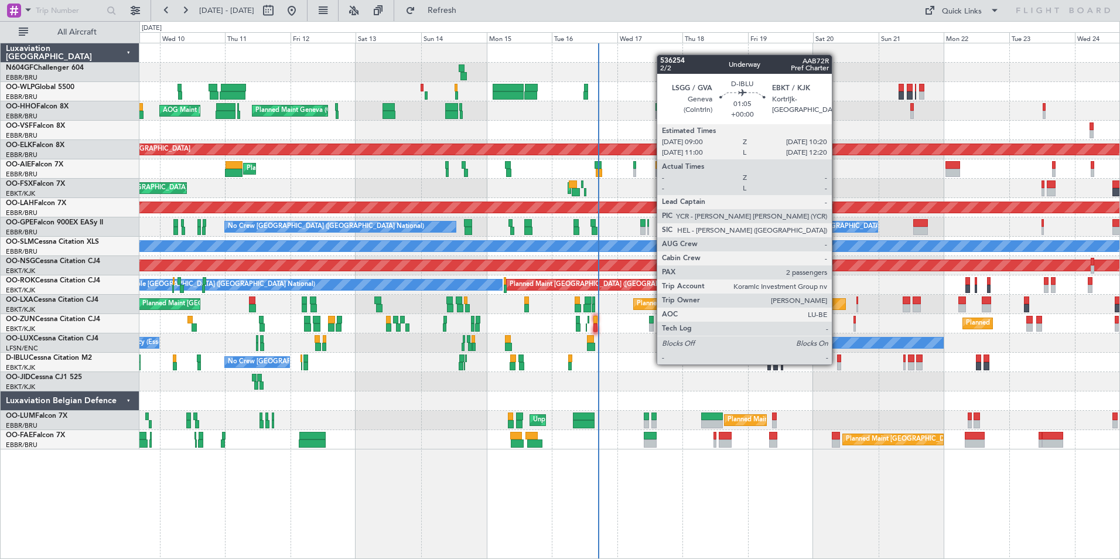
click at [837, 363] on div at bounding box center [839, 366] width 4 height 8
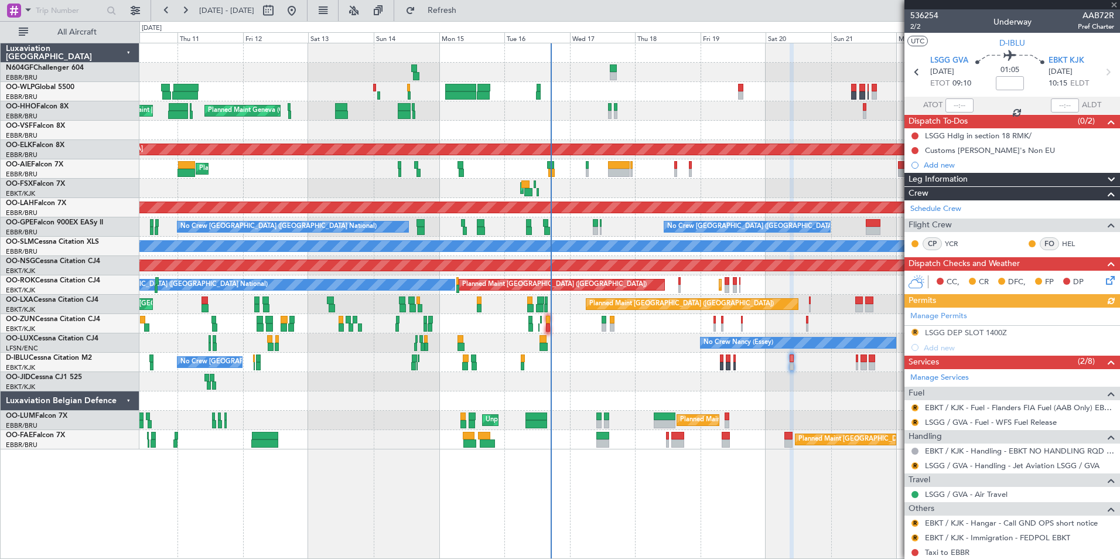
click at [803, 390] on div "Planned Maint Liege Planned Maint Geneva ([GEOGRAPHIC_DATA]) AOG Maint [US_STAT…" at bounding box center [629, 246] width 980 height 406
click at [432, 125] on div at bounding box center [629, 130] width 980 height 19
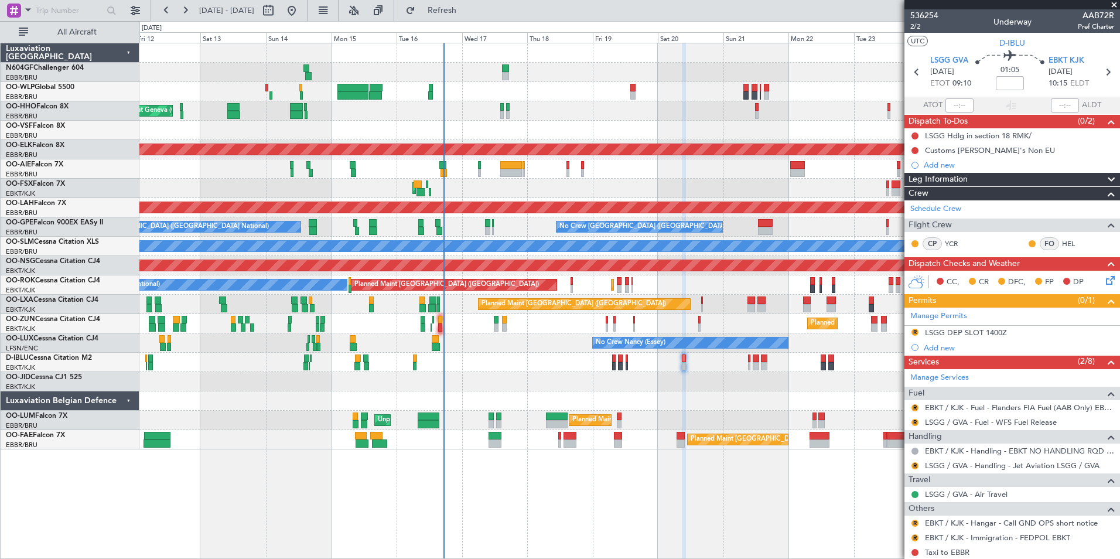
click at [493, 121] on div "Planned Maint Liege Planned Maint Geneva ([GEOGRAPHIC_DATA]) AOG Maint [US_STAT…" at bounding box center [629, 246] width 980 height 406
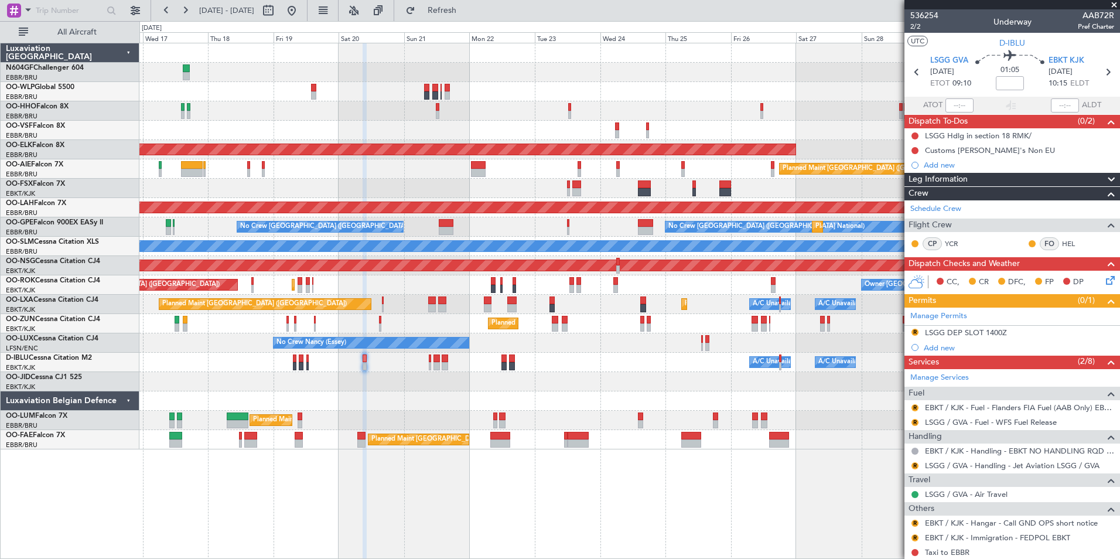
click at [434, 179] on div "AOG Maint Kortrijk-[GEOGRAPHIC_DATA]" at bounding box center [629, 188] width 980 height 19
click at [348, 190] on div "Planned Maint Kortrijk-[GEOGRAPHIC_DATA] Planned Maint [GEOGRAPHIC_DATA] ([GEOG…" at bounding box center [629, 246] width 980 height 406
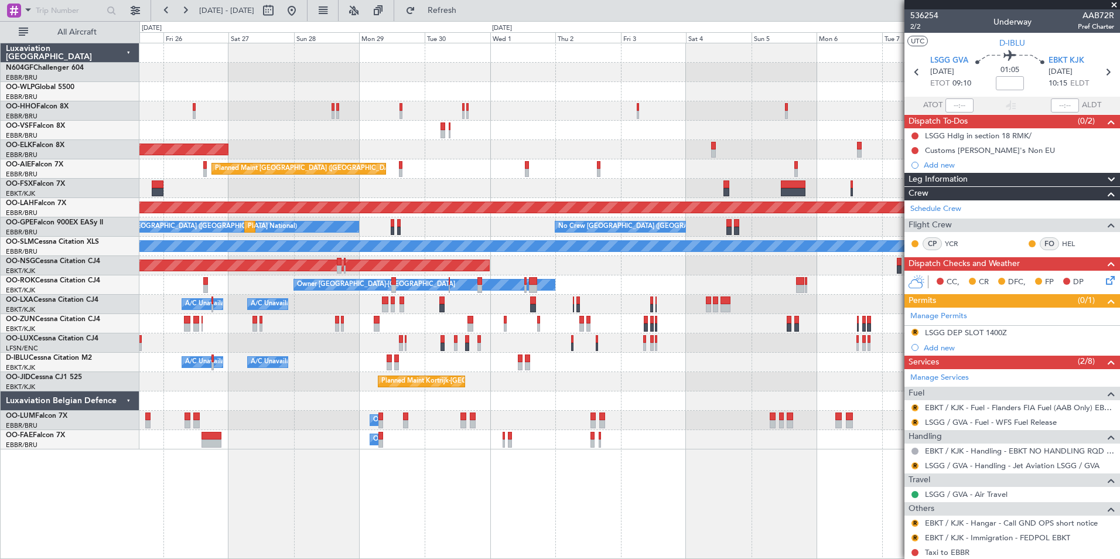
click at [440, 197] on div at bounding box center [629, 188] width 980 height 19
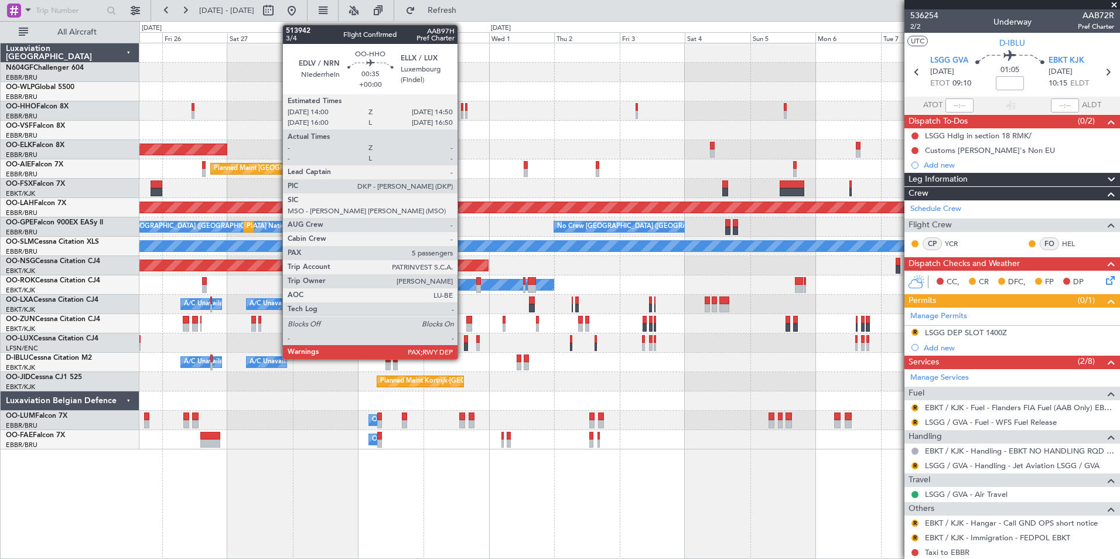
click at [463, 111] on div at bounding box center [462, 115] width 2 height 8
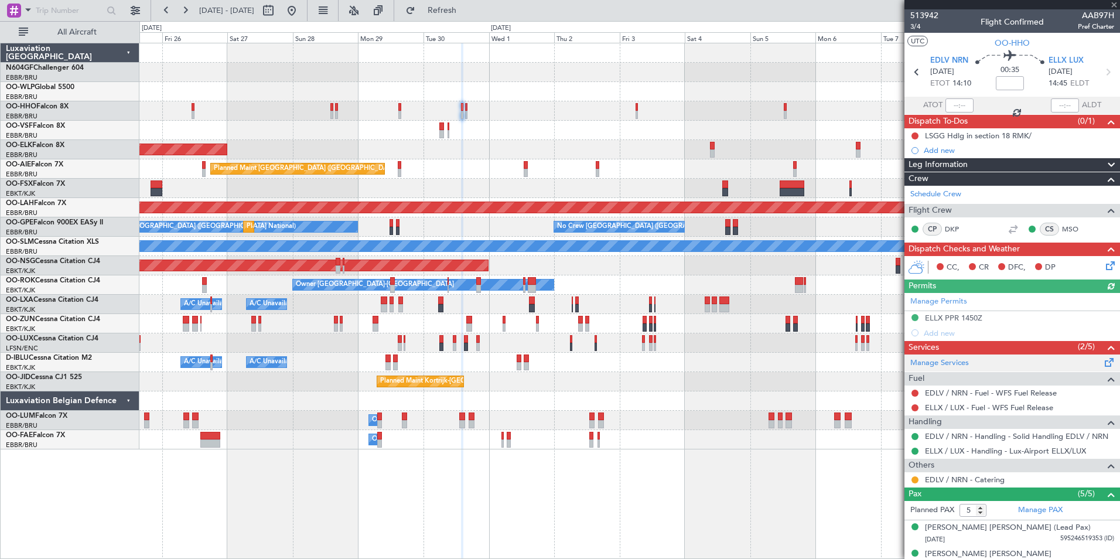
scroll to position [93, 0]
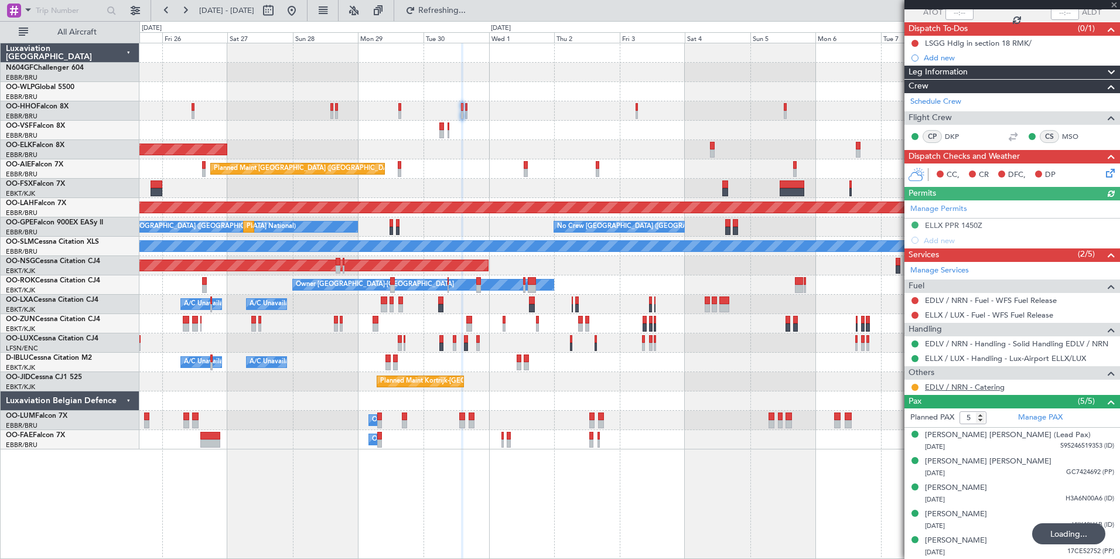
click at [959, 383] on link "EDLV / NRN - Catering" at bounding box center [965, 387] width 80 height 10
click at [527, 135] on div at bounding box center [629, 130] width 980 height 19
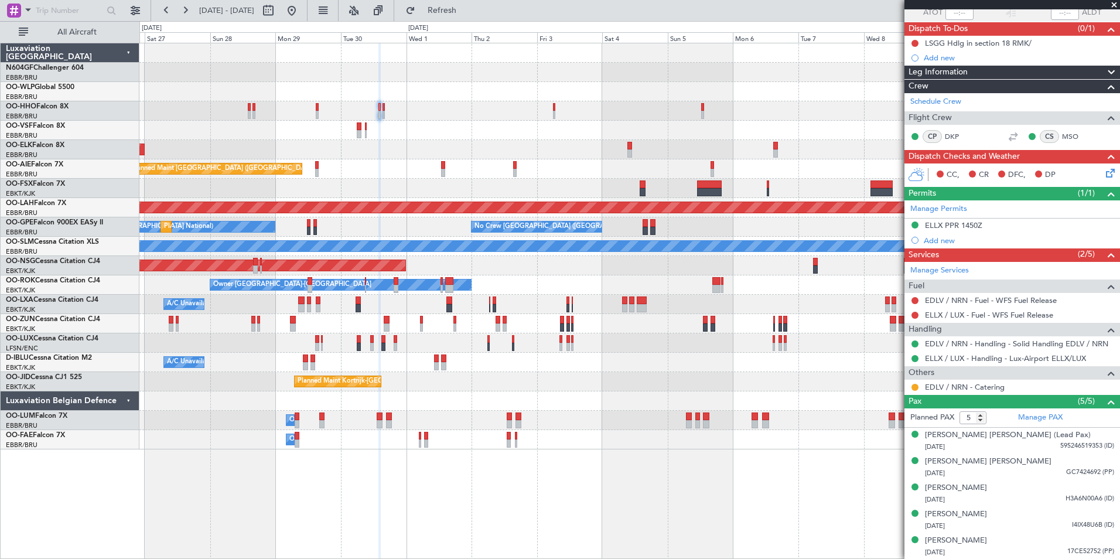
click at [476, 145] on div "Planned Maint Kortrijk-[GEOGRAPHIC_DATA] Planned Maint [GEOGRAPHIC_DATA] ([GEOG…" at bounding box center [629, 246] width 980 height 406
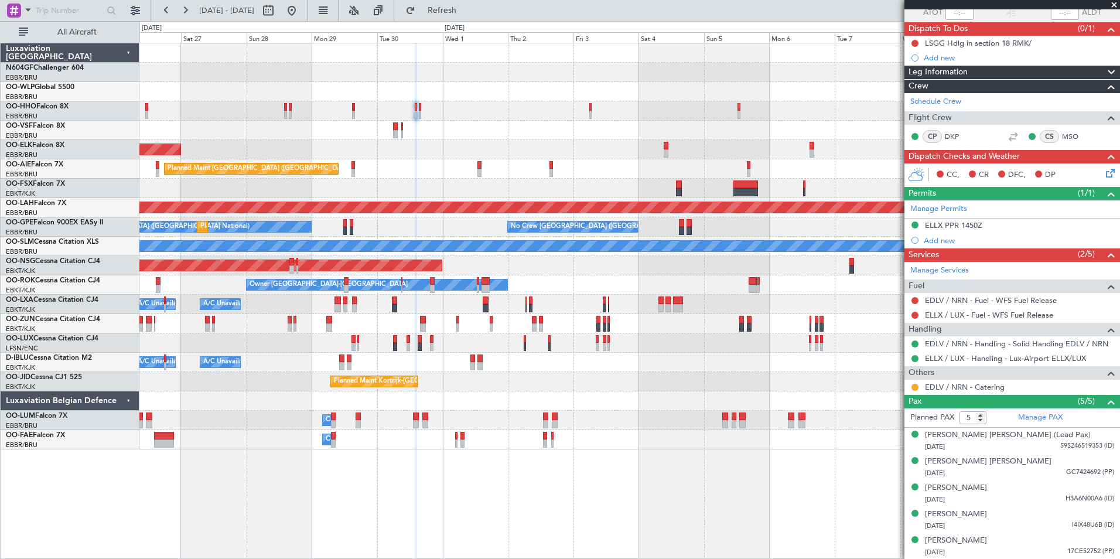
click at [860, 123] on div at bounding box center [629, 130] width 980 height 19
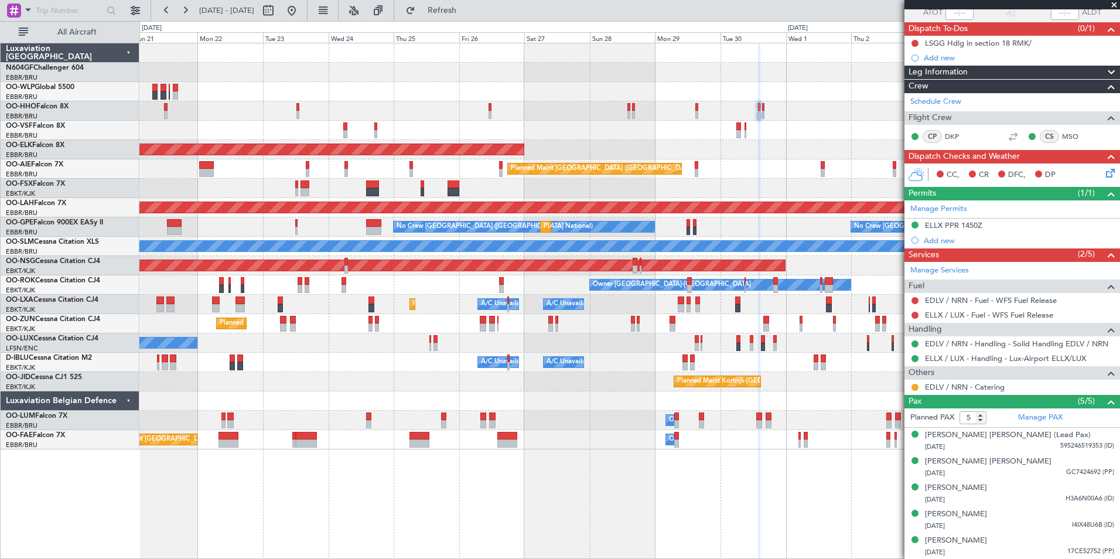
click at [643, 127] on div at bounding box center [629, 130] width 980 height 19
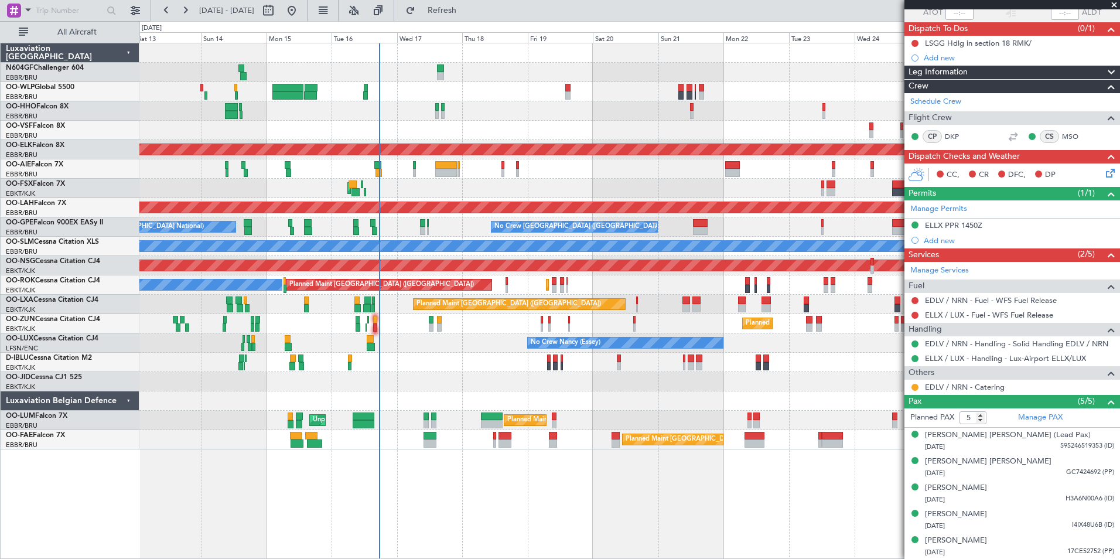
click at [657, 115] on div at bounding box center [629, 110] width 980 height 19
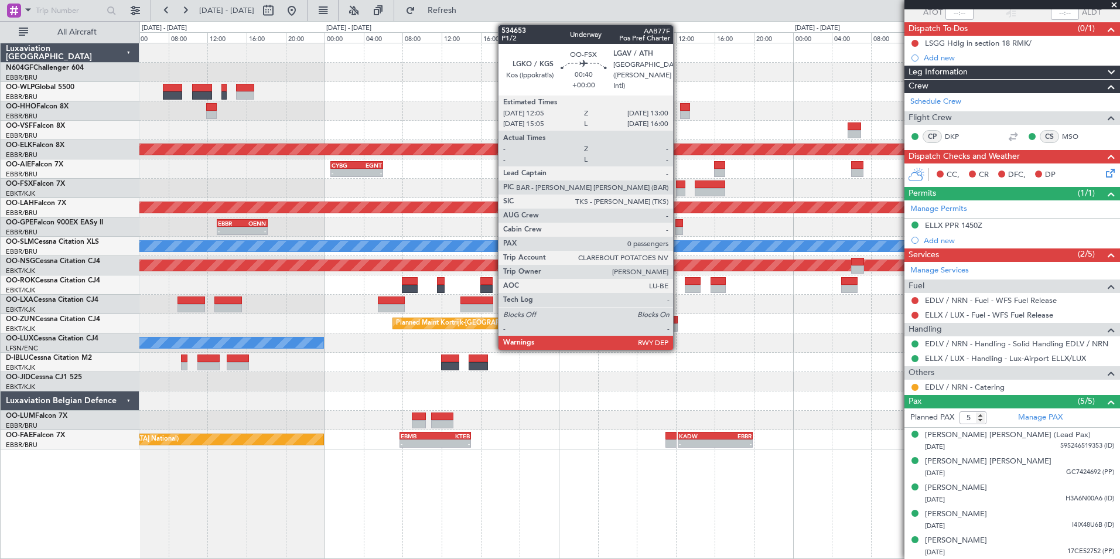
click at [678, 185] on div at bounding box center [680, 184] width 9 height 8
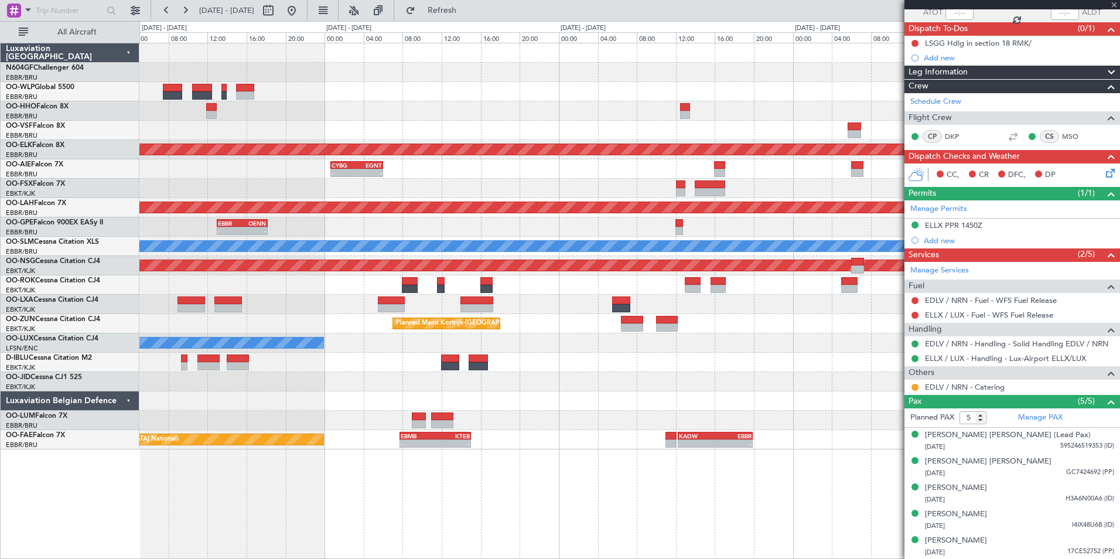
type input "0"
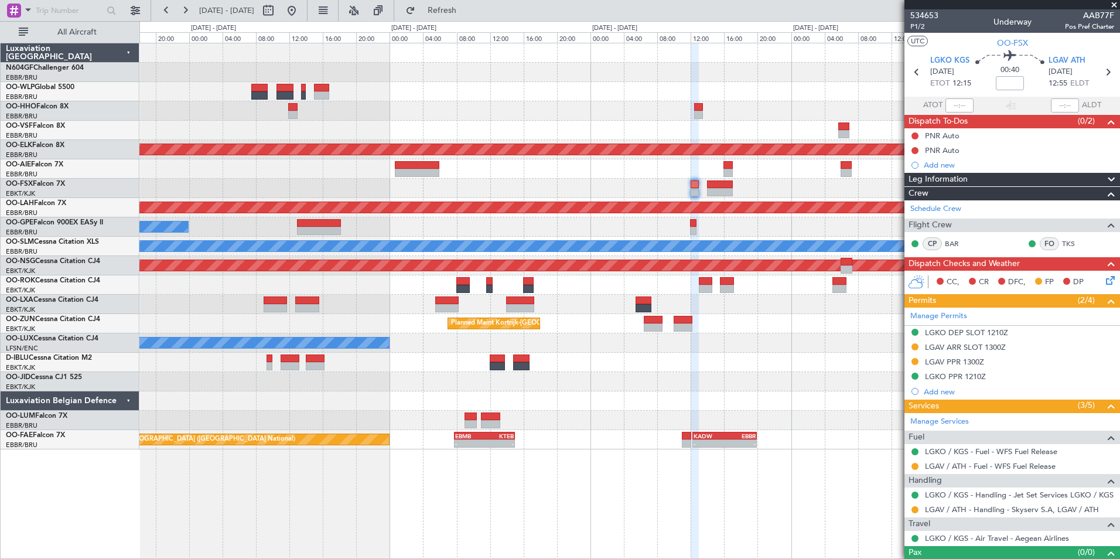
click at [944, 164] on div "Add new" at bounding box center [1019, 165] width 190 height 10
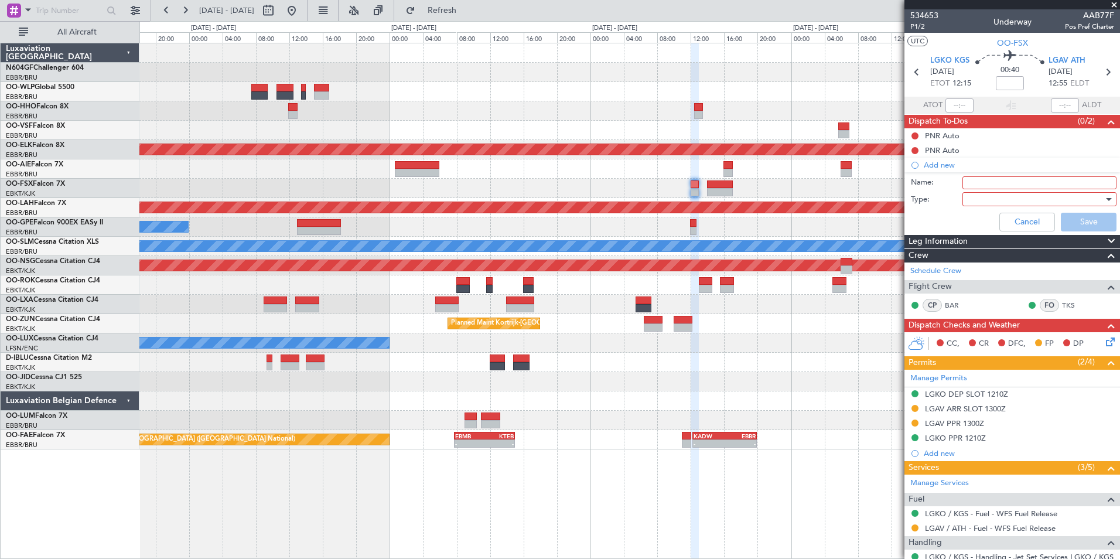
click at [992, 180] on input "Name:" at bounding box center [1040, 182] width 154 height 13
click at [967, 217] on div "Cancel Save" at bounding box center [1009, 222] width 221 height 28
click at [1041, 187] on input "Ground time" at bounding box center [1040, 182] width 154 height 13
type input "Ground time LGAV"
click at [1011, 197] on div at bounding box center [1035, 199] width 137 height 18
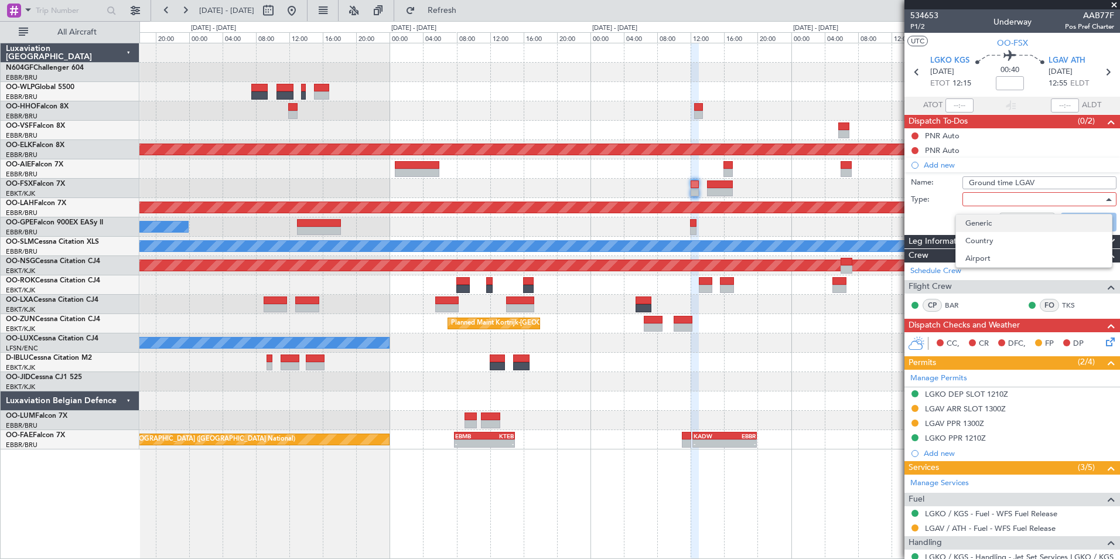
click at [1017, 219] on span "Generic" at bounding box center [1034, 223] width 137 height 18
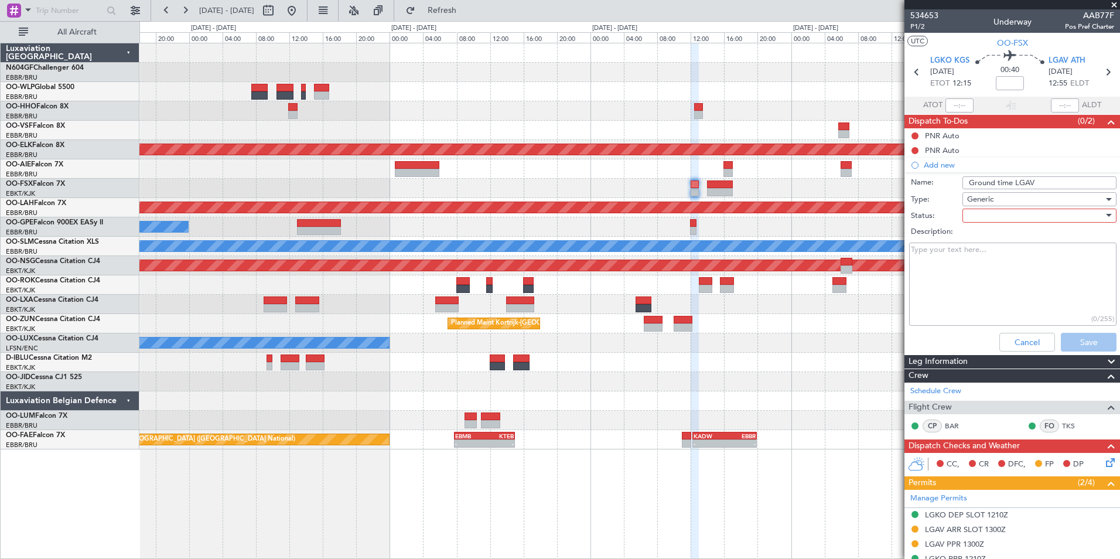
click at [1001, 219] on div at bounding box center [1035, 216] width 137 height 18
click at [992, 255] on span "In Progress" at bounding box center [1034, 257] width 137 height 18
click at [970, 255] on textarea "Description:" at bounding box center [1012, 285] width 207 height 84
type textarea "1h30 min of ground time approved. Handler is checking for two hours on crew req…"
click at [1096, 339] on button "Save" at bounding box center [1089, 342] width 56 height 19
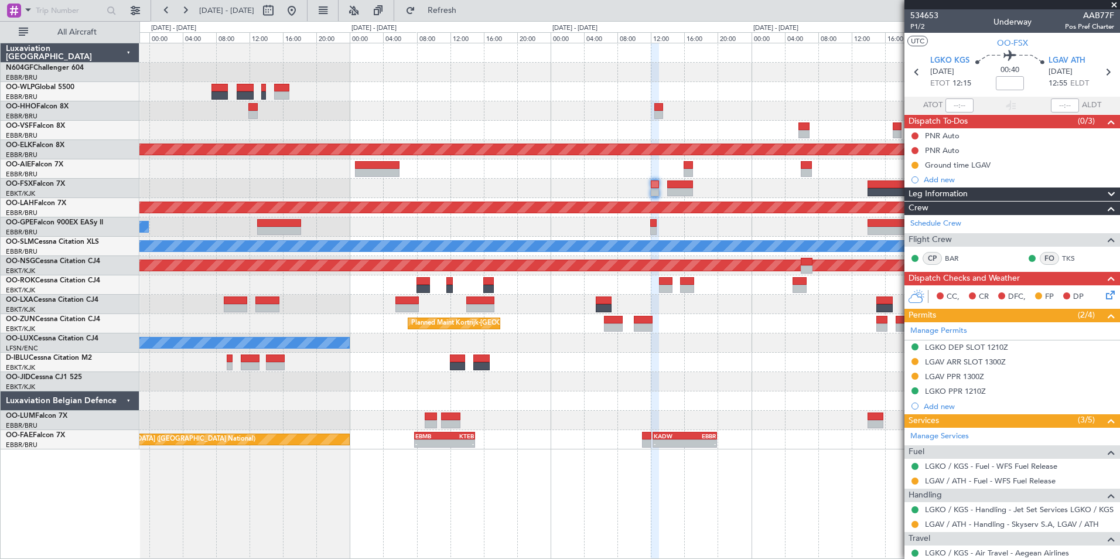
click at [582, 218] on div "No Crew [GEOGRAPHIC_DATA] ([GEOGRAPHIC_DATA] National) No Crew [GEOGRAPHIC_DATA…" at bounding box center [629, 226] width 980 height 19
click at [698, 363] on div "Planned Maint Kortrijk-[GEOGRAPHIC_DATA] Planned Maint [GEOGRAPHIC_DATA] ([GEOG…" at bounding box center [629, 246] width 980 height 406
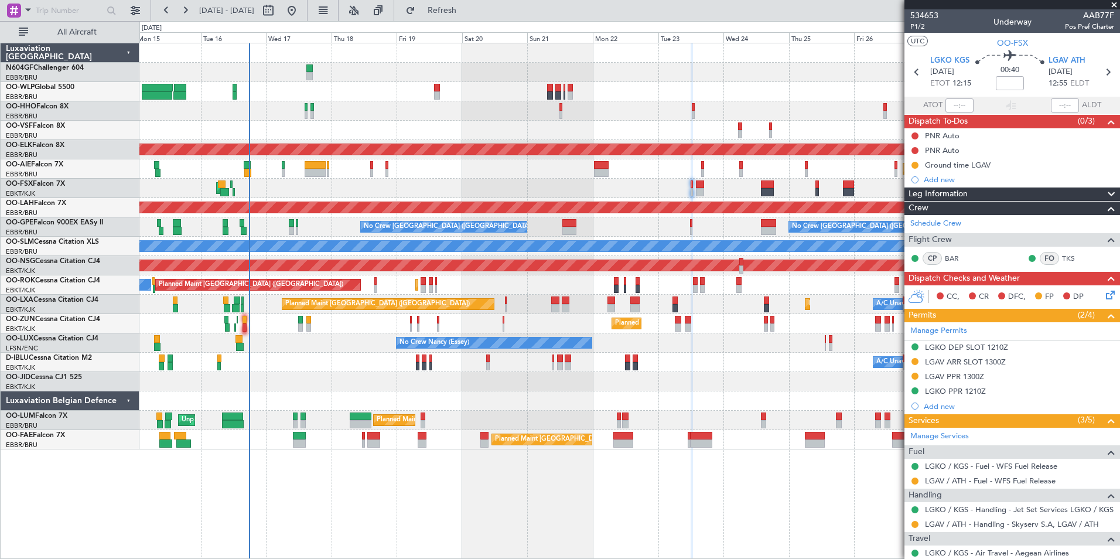
click at [667, 361] on div "A/C Unavailable [GEOGRAPHIC_DATA] ([GEOGRAPHIC_DATA] National) A/C Unavailable …" at bounding box center [629, 362] width 980 height 19
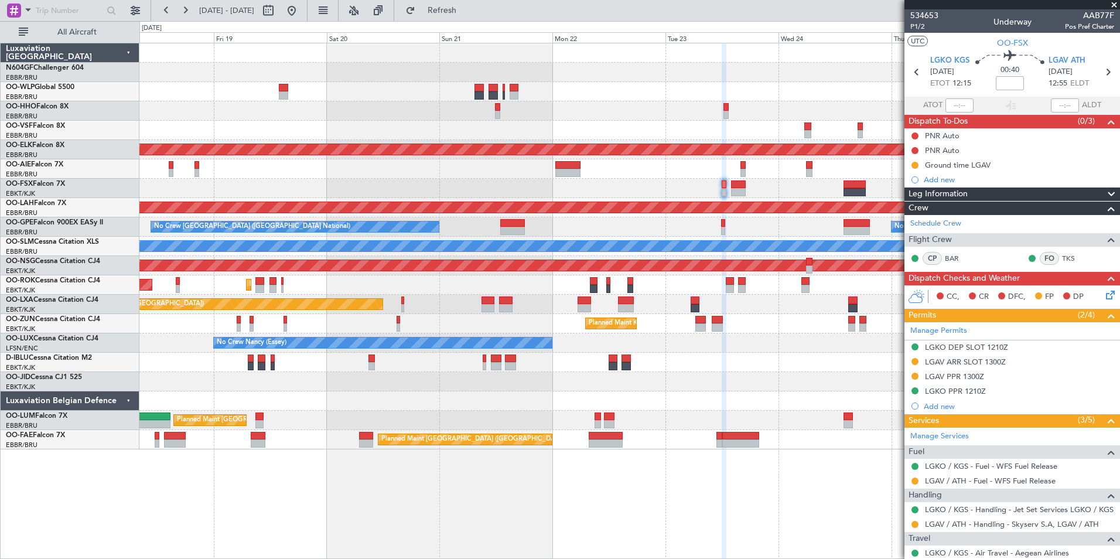
click at [633, 231] on div "No Crew [GEOGRAPHIC_DATA] ([GEOGRAPHIC_DATA] National) No Crew [GEOGRAPHIC_DATA…" at bounding box center [629, 226] width 980 height 19
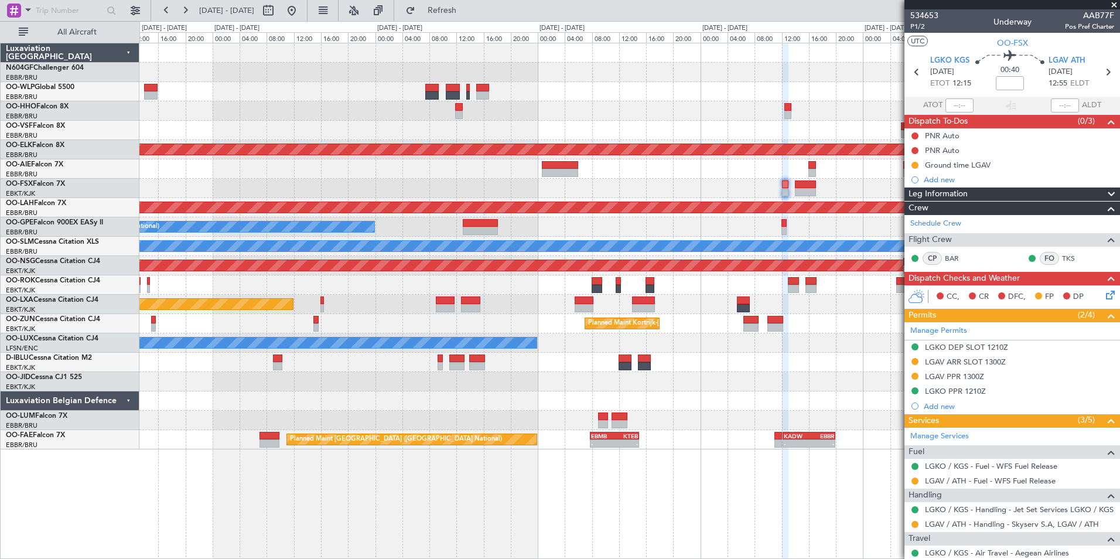
scroll to position [34, 0]
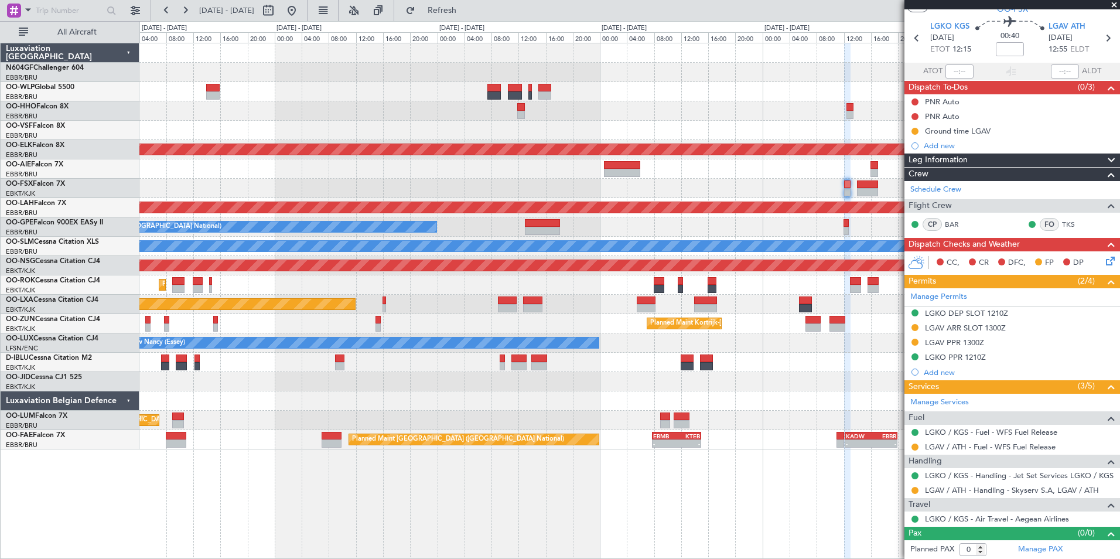
click at [734, 369] on div "A/C Unavailable [GEOGRAPHIC_DATA] ([GEOGRAPHIC_DATA] National)" at bounding box center [629, 362] width 980 height 19
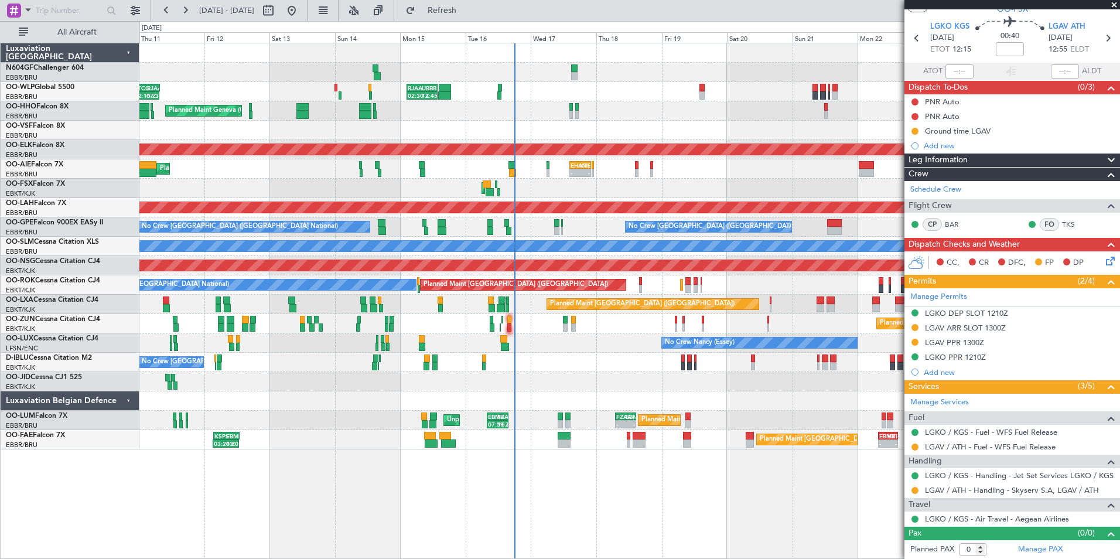
click at [629, 376] on div "RJAA 02:30 Z UBBB 13:50 Z 02:30 Z 13:45 Z LTCG 22:35 Z RJAA 07:45 Z 22:15 Z 07:…" at bounding box center [629, 246] width 980 height 406
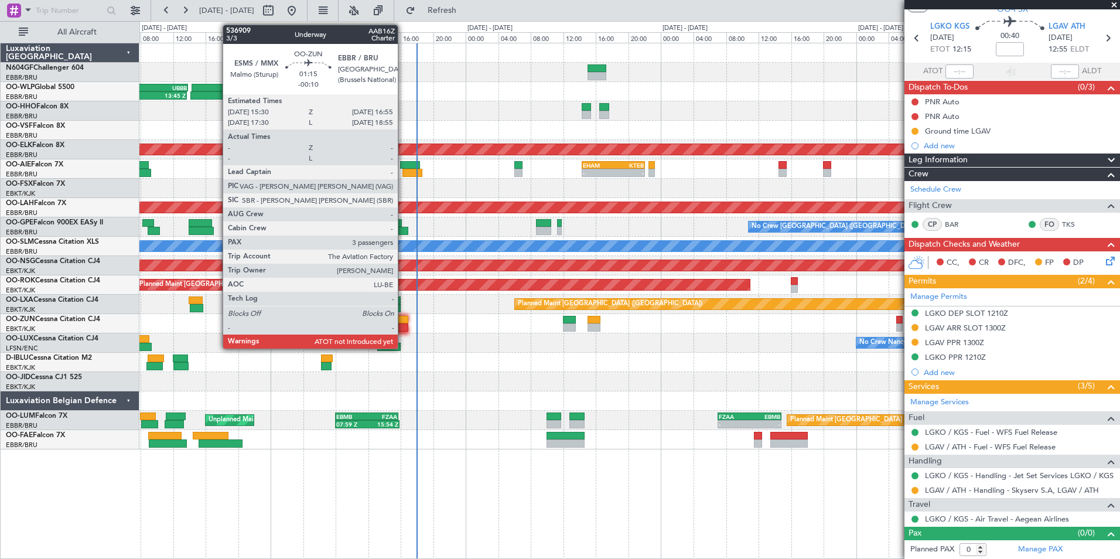
click at [403, 324] on div at bounding box center [402, 327] width 12 height 8
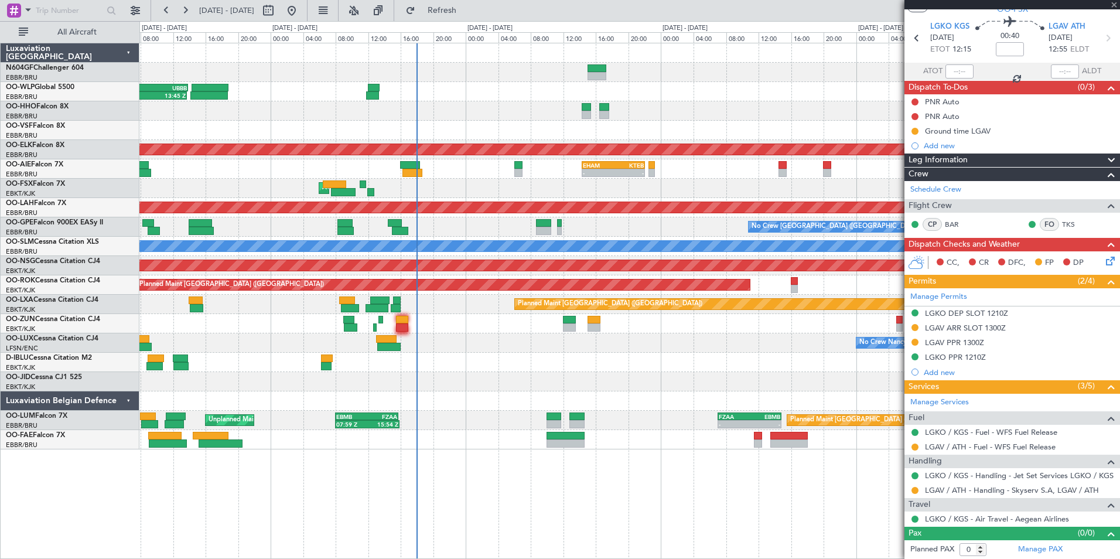
type input "-00:10"
type input "3"
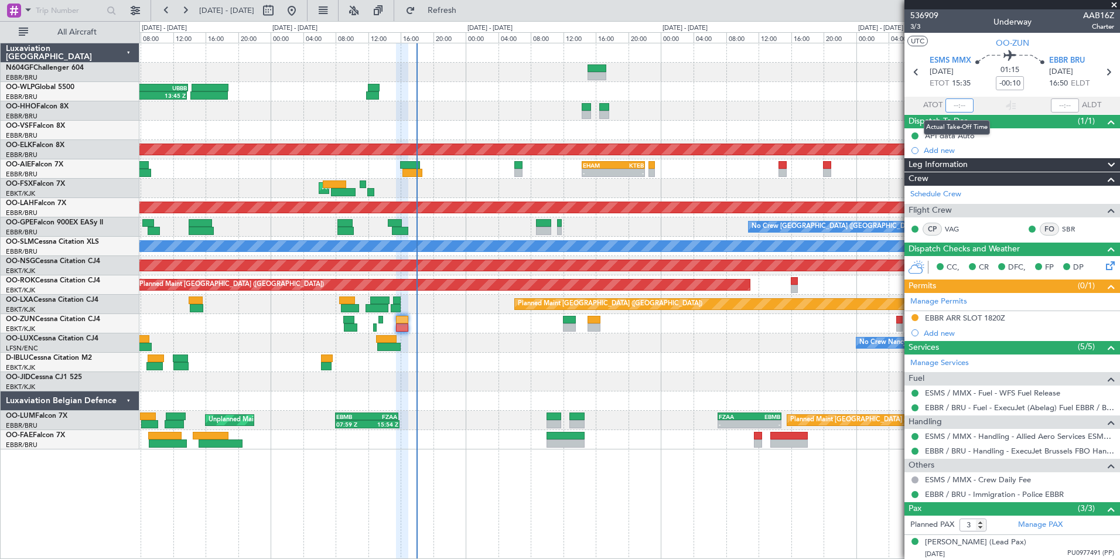
click at [959, 102] on input "text" at bounding box center [960, 105] width 28 height 14
click at [950, 34] on section "UTC OO-ZUN" at bounding box center [1013, 42] width 216 height 18
type input "16:27"
click at [916, 318] on button at bounding box center [915, 317] width 7 height 7
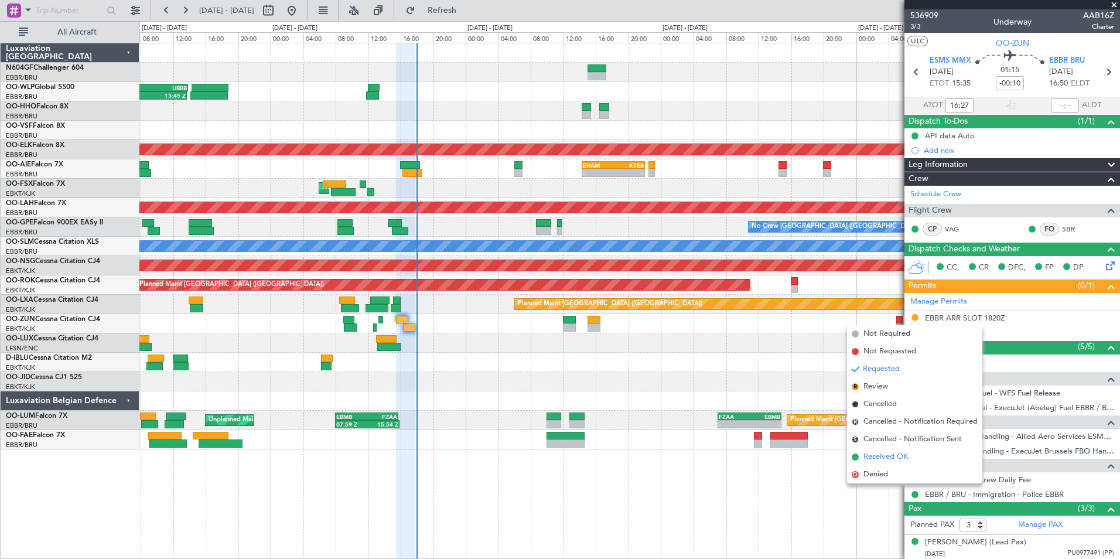
click at [896, 450] on li "Received OK" at bounding box center [914, 457] width 135 height 18
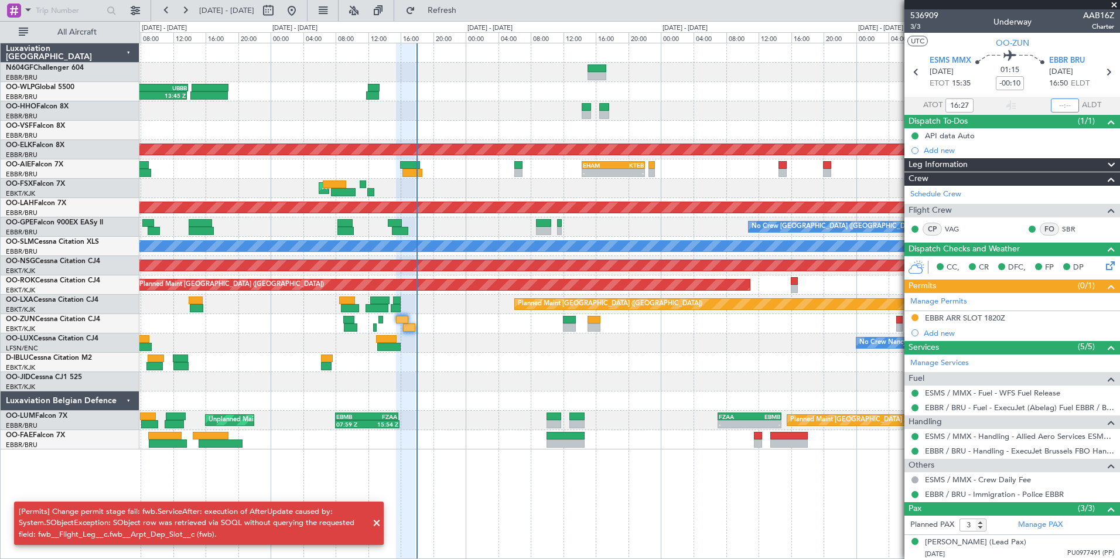
click at [1057, 101] on input "text" at bounding box center [1065, 105] width 28 height 14
type input "17:40"
click at [1045, 36] on section "UTC OO-ZUN" at bounding box center [1013, 42] width 216 height 18
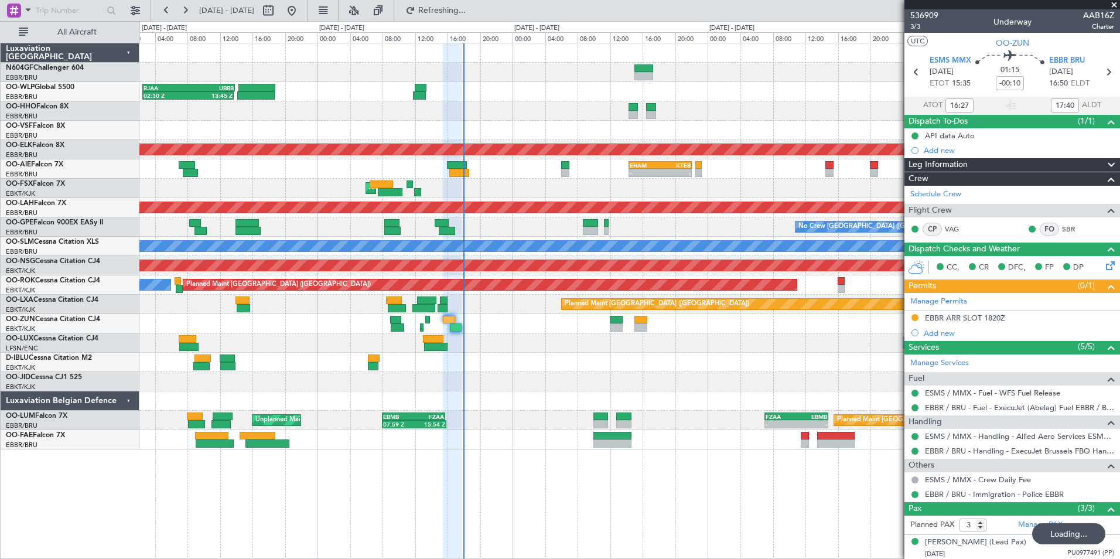
click at [509, 408] on div at bounding box center [629, 400] width 980 height 19
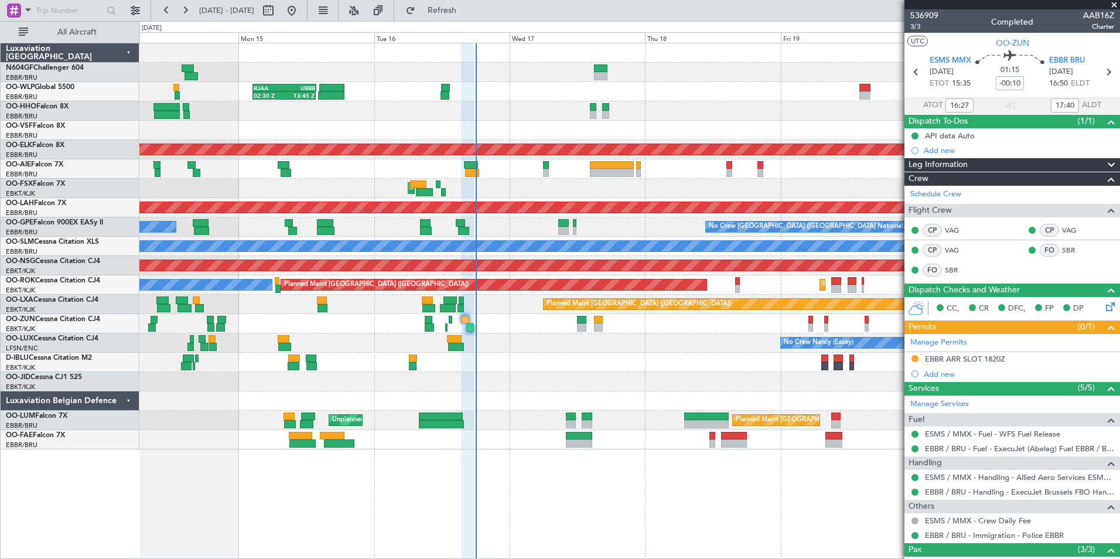
click at [489, 336] on div "No Crew Nancy (Essey)" at bounding box center [629, 342] width 980 height 19
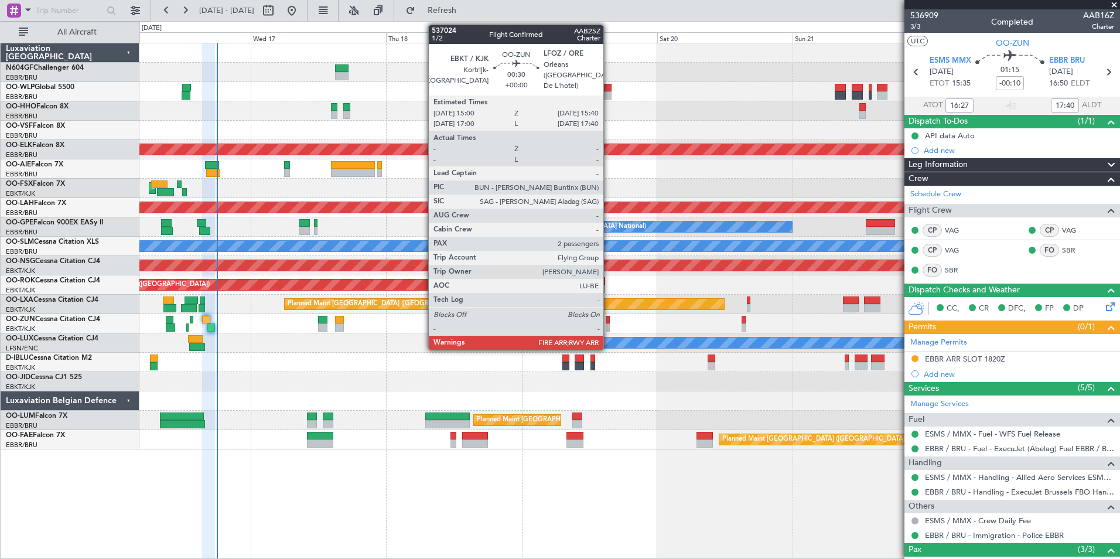
click at [609, 323] on div at bounding box center [608, 327] width 4 height 8
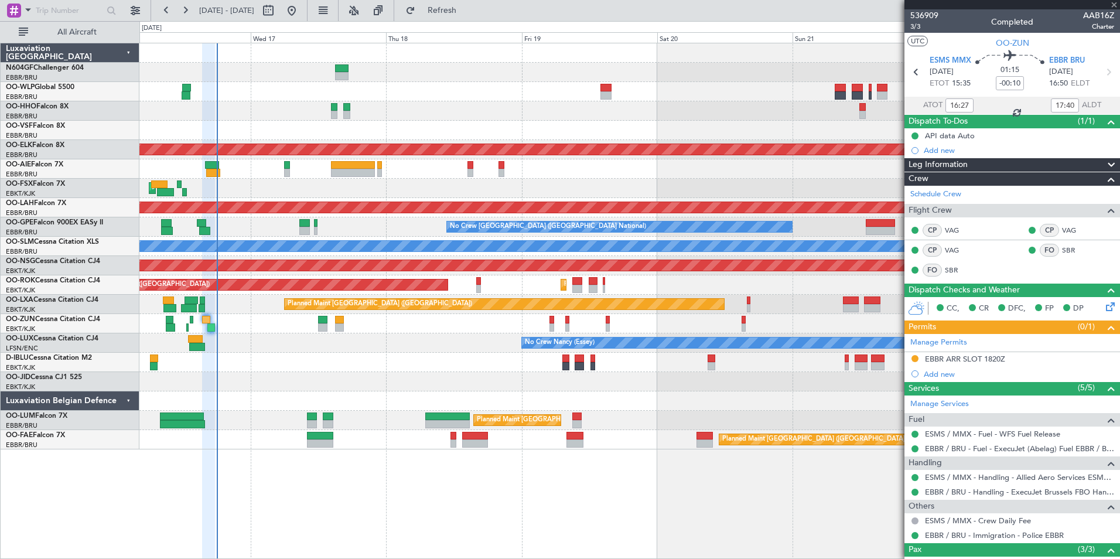
type input "2"
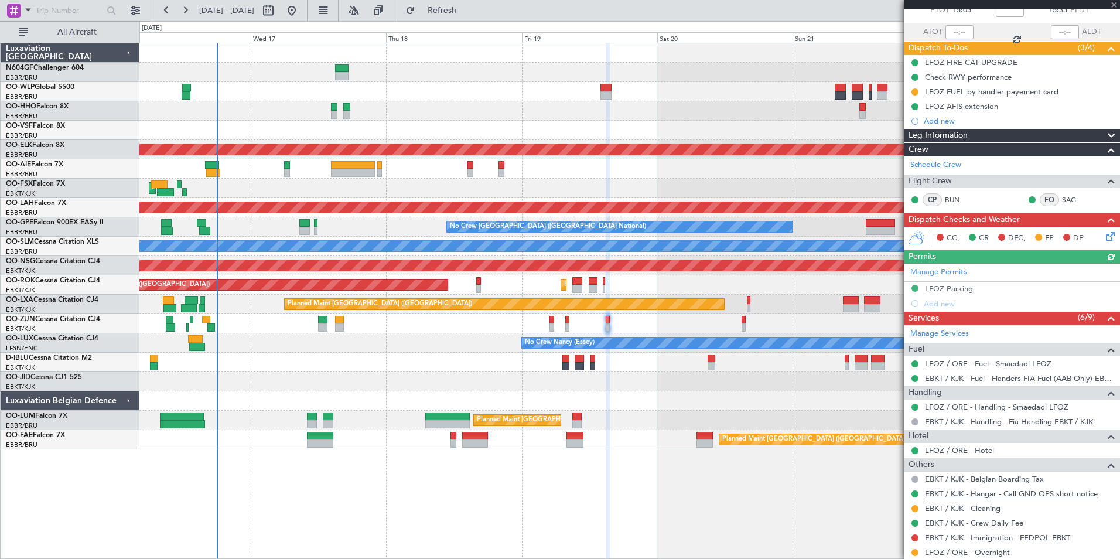
scroll to position [159, 0]
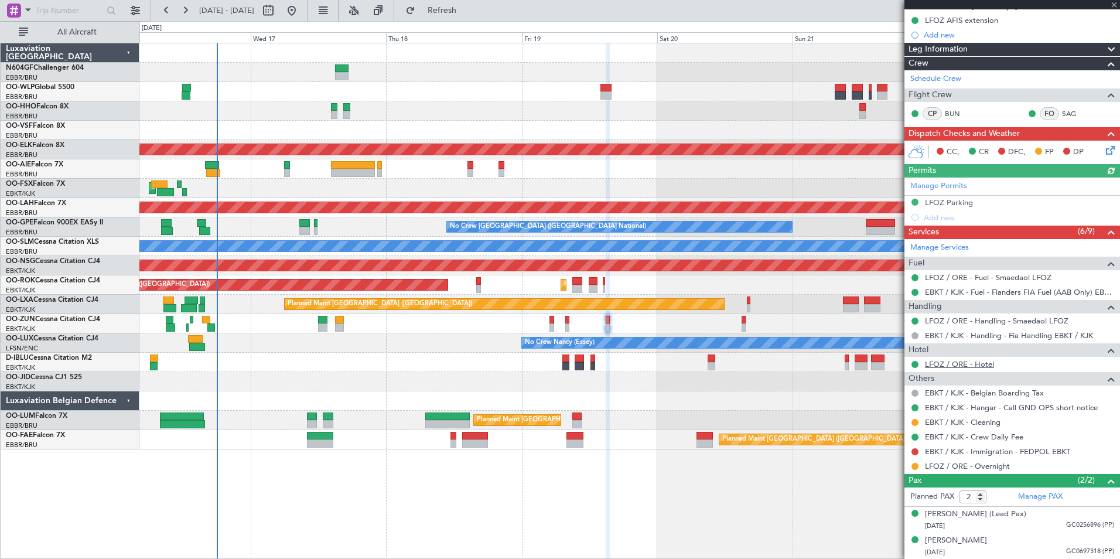
click at [949, 360] on link "LFOZ / ORE - Hotel" at bounding box center [959, 364] width 69 height 10
click at [951, 365] on link "LFOZ / ORE - Hotel" at bounding box center [959, 364] width 69 height 10
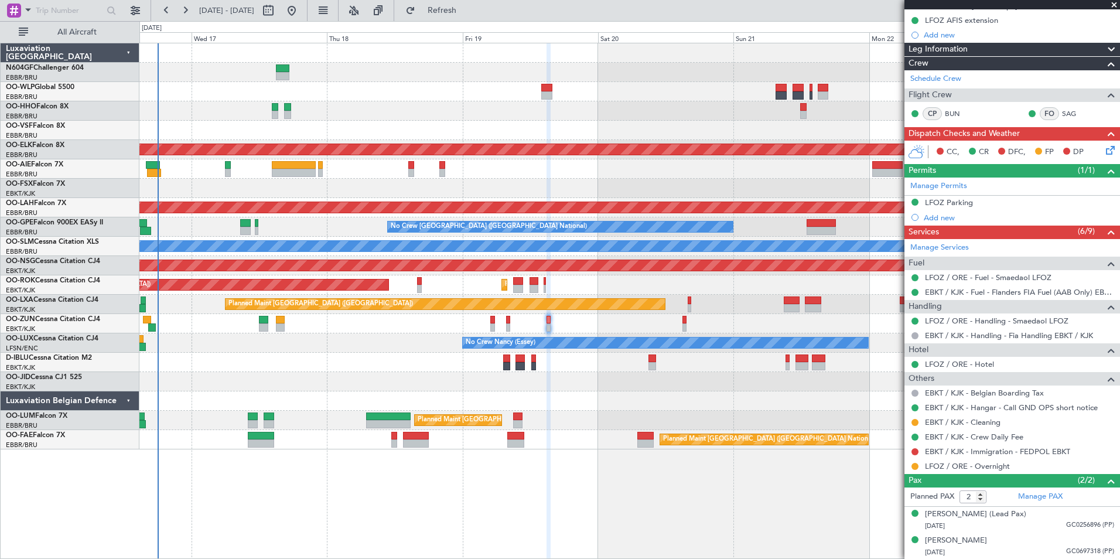
click at [455, 316] on div "Planned Maint Kortrijk-[GEOGRAPHIC_DATA]" at bounding box center [629, 323] width 980 height 19
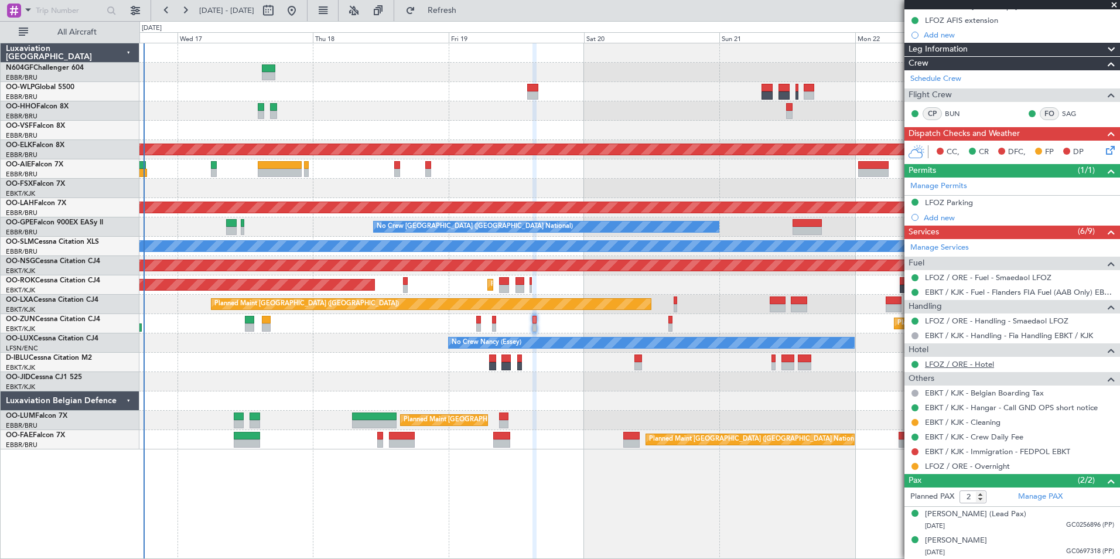
click at [959, 363] on link "LFOZ / ORE - Hotel" at bounding box center [959, 364] width 69 height 10
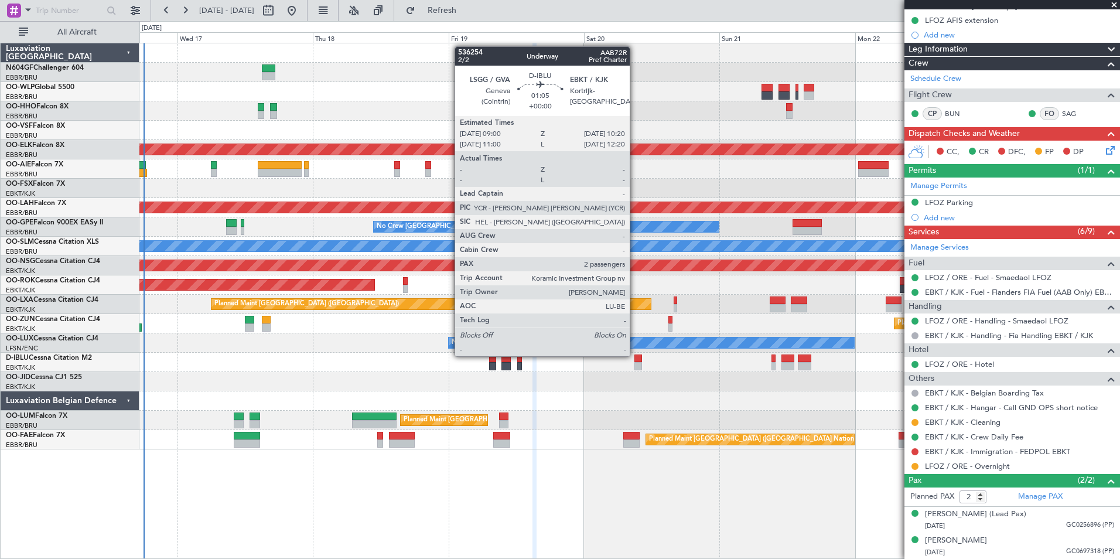
click at [635, 355] on div at bounding box center [639, 358] width 8 height 8
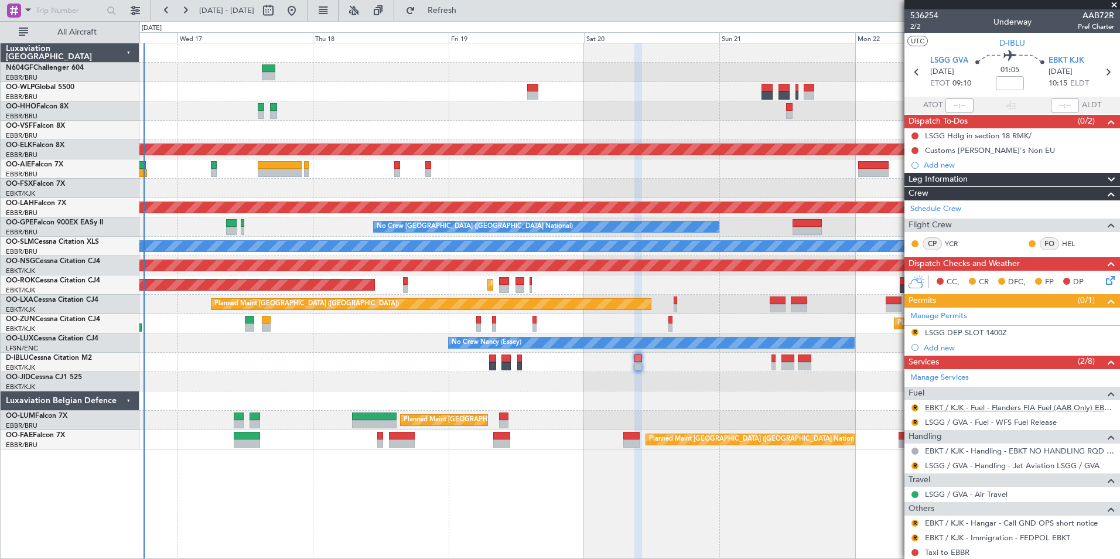
scroll to position [101, 0]
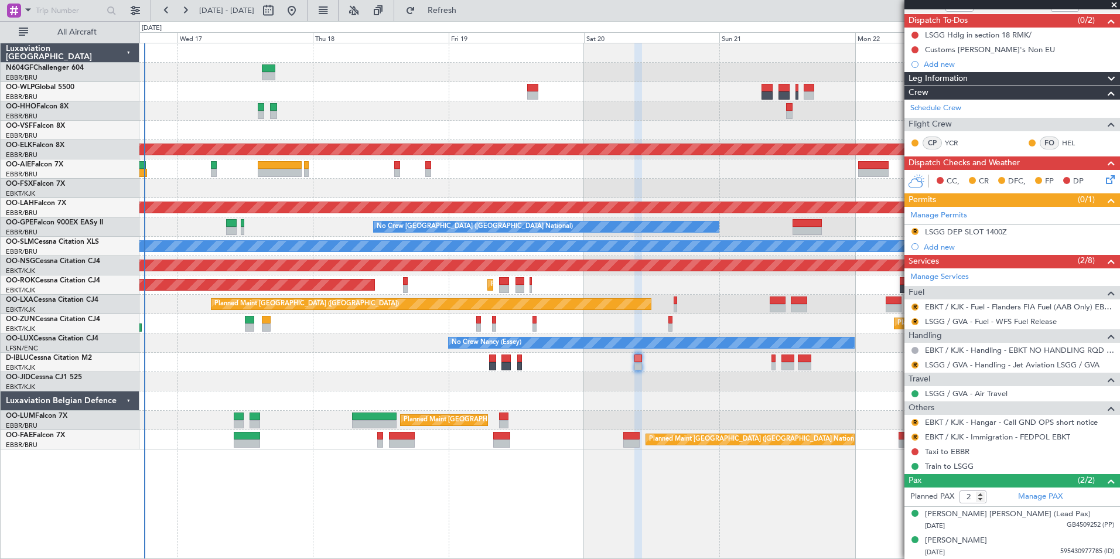
click at [936, 387] on div "LSGG / GVA - Air Travel" at bounding box center [1013, 393] width 216 height 15
click at [939, 390] on link "LSGG / GVA - Air Travel" at bounding box center [966, 393] width 83 height 10
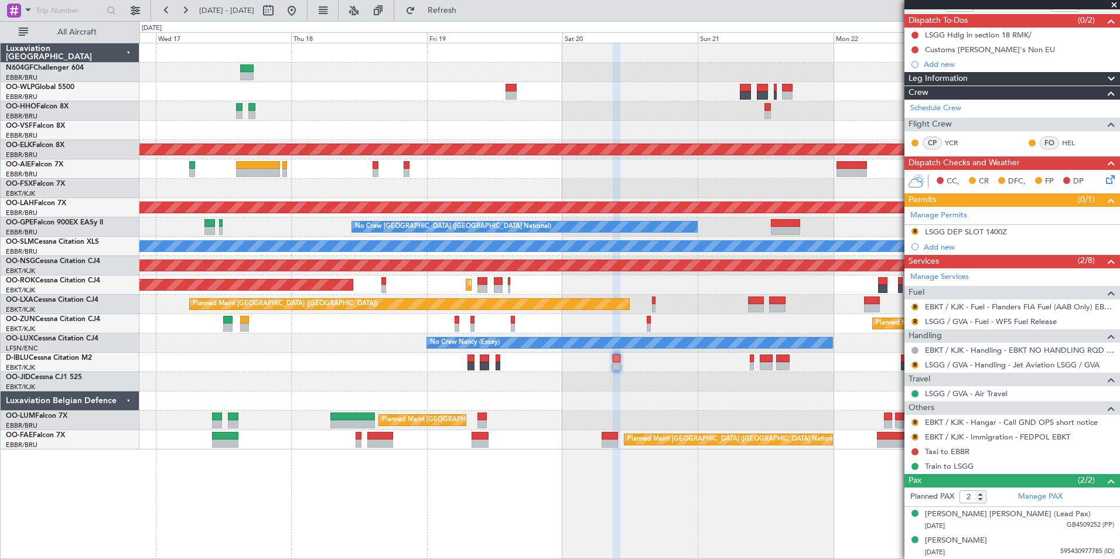
click at [642, 366] on div "RJAA 02:30 Z UBBB 13:50 Z 02:30 Z 13:45 Z Planned Maint Kortrijk-Wevelgem AOG M…" at bounding box center [629, 246] width 980 height 406
click at [960, 361] on link "LSGG / GVA - Handling - Jet Aviation LSGG / GVA" at bounding box center [1012, 365] width 175 height 10
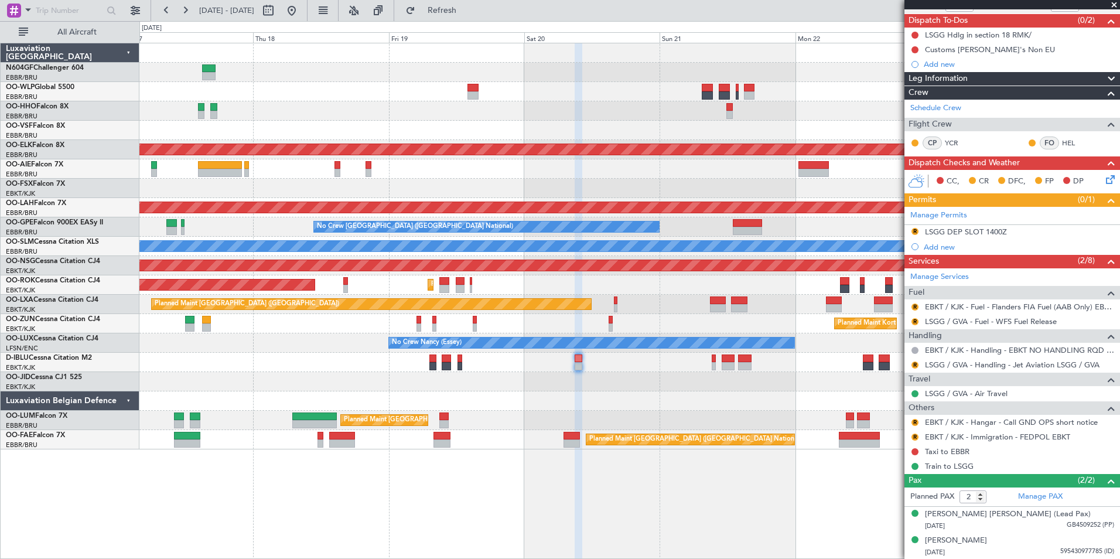
click at [591, 374] on div at bounding box center [629, 381] width 980 height 19
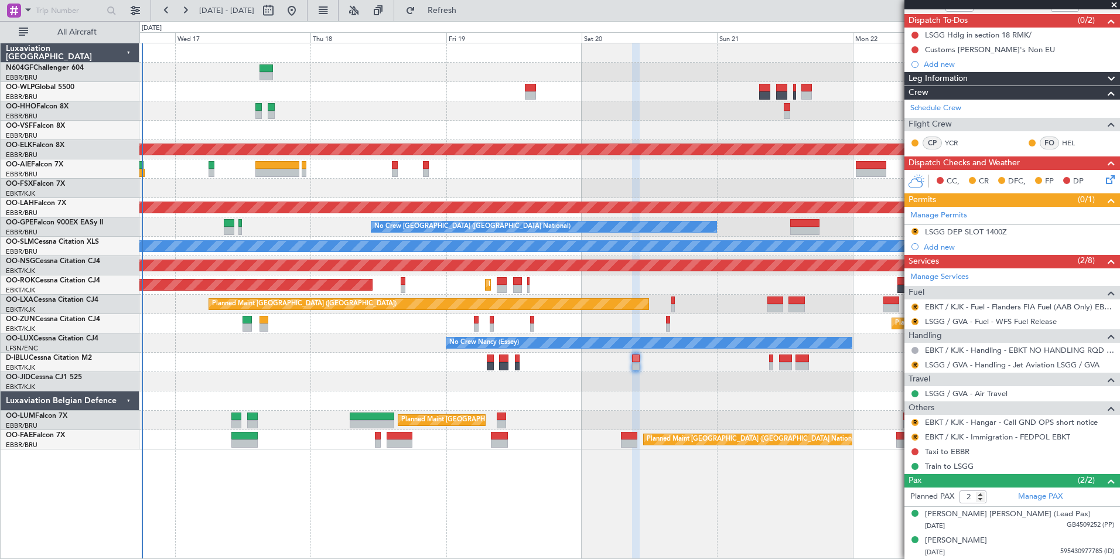
click at [526, 382] on div "RJAA 02:30 Z UBBB 13:50 Z 02:30 Z 13:45 Z Planned Maint Kortrijk-Wevelgem AOG M…" at bounding box center [629, 246] width 980 height 406
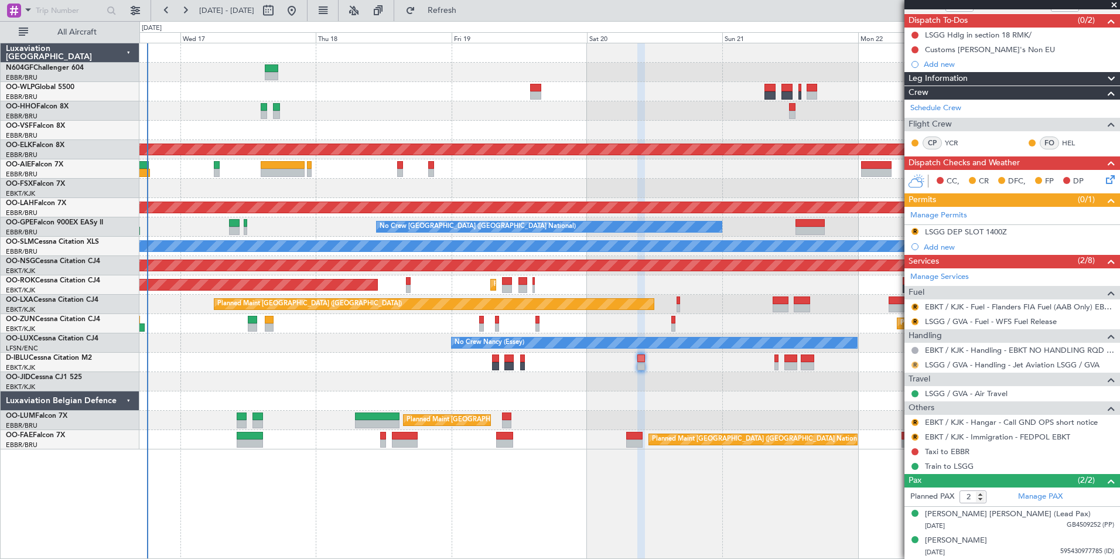
click at [917, 366] on button "R" at bounding box center [915, 364] width 7 height 7
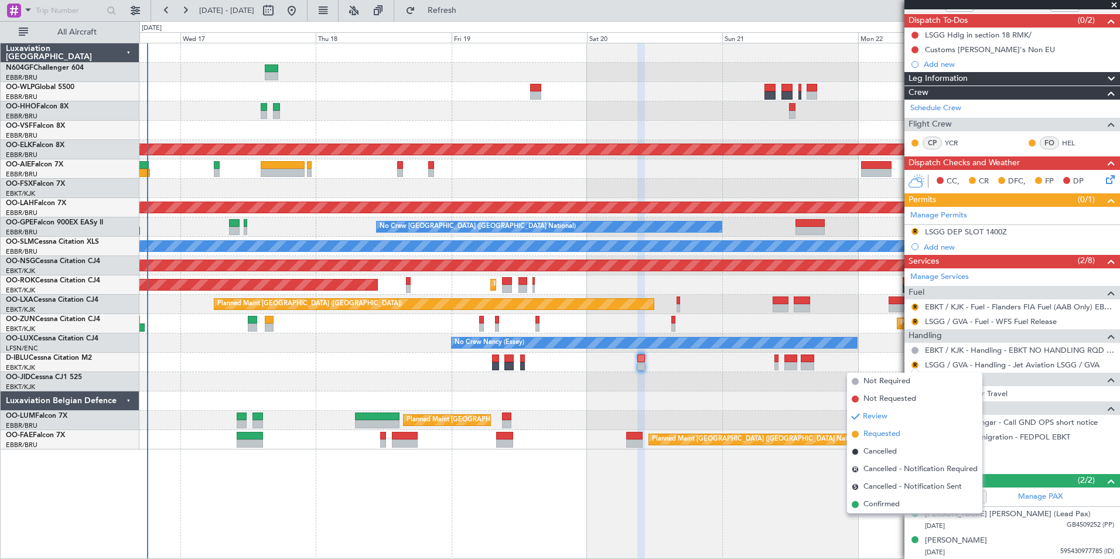
click at [889, 429] on span "Requested" at bounding box center [882, 434] width 37 height 12
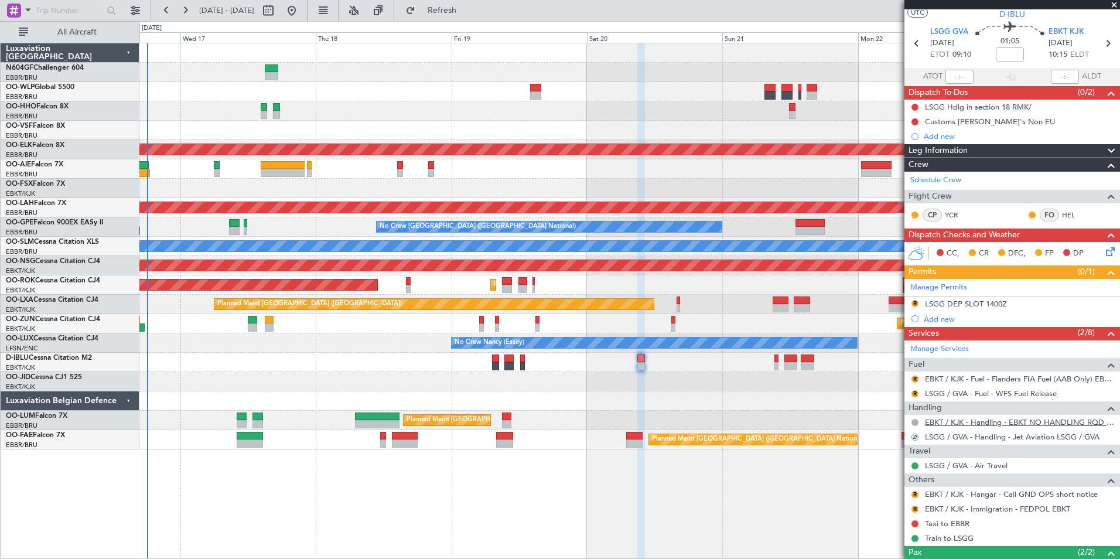
scroll to position [0, 0]
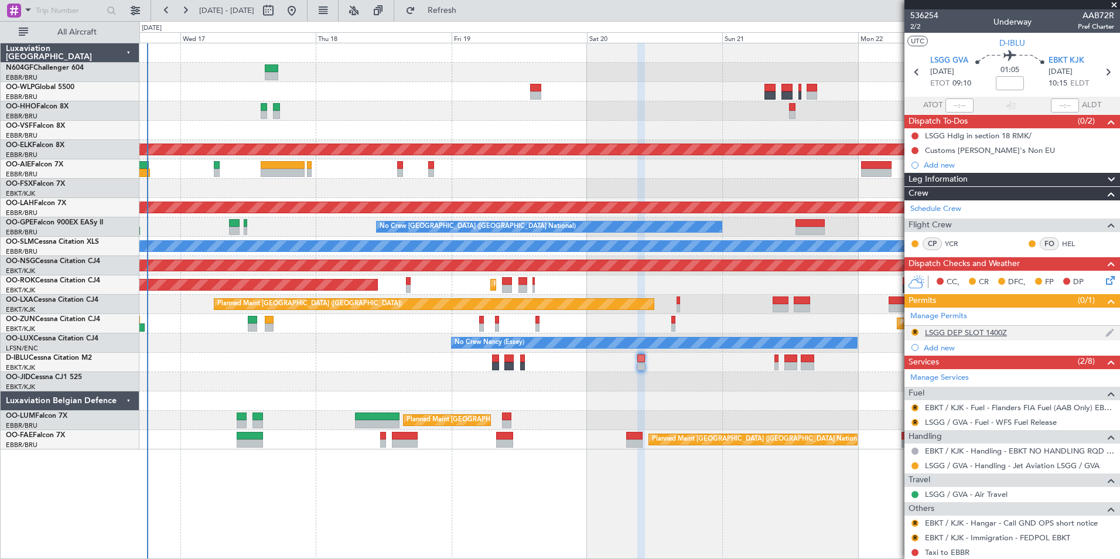
click at [946, 332] on div "LSGG DEP SLOT 1400Z" at bounding box center [966, 333] width 82 height 10
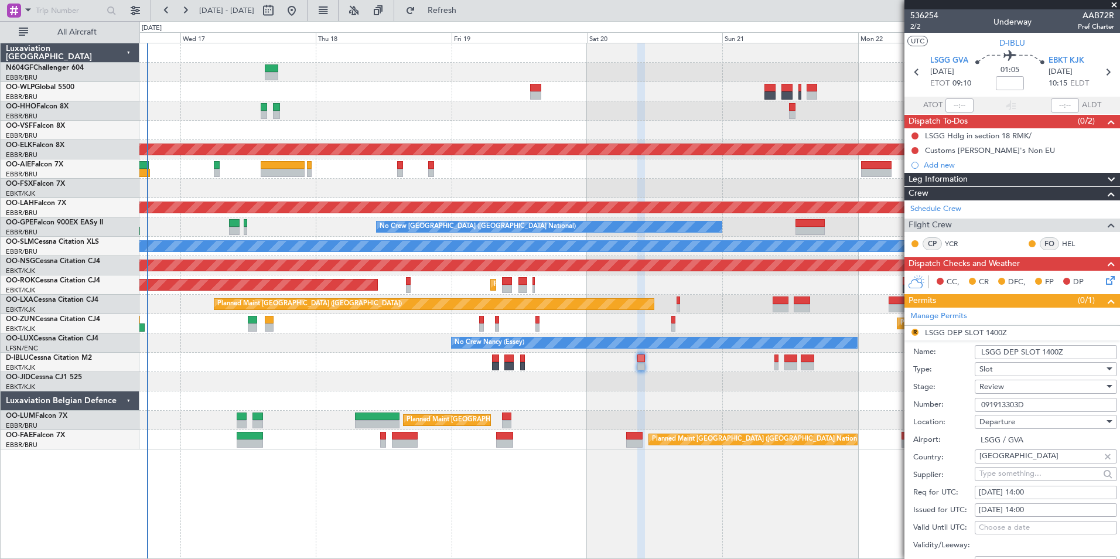
scroll to position [59, 0]
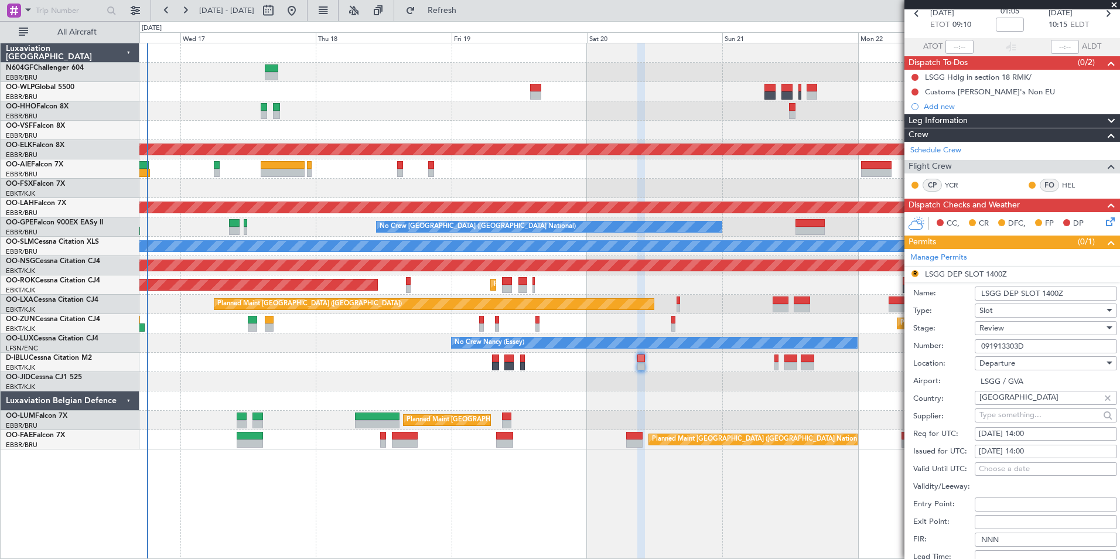
click at [1015, 331] on div "Review" at bounding box center [1042, 328] width 125 height 18
click at [1027, 403] on span "Requested" at bounding box center [1041, 404] width 123 height 18
click at [1046, 429] on div "19/09/2025 14:00" at bounding box center [1046, 434] width 134 height 12
select select "9"
select select "2025"
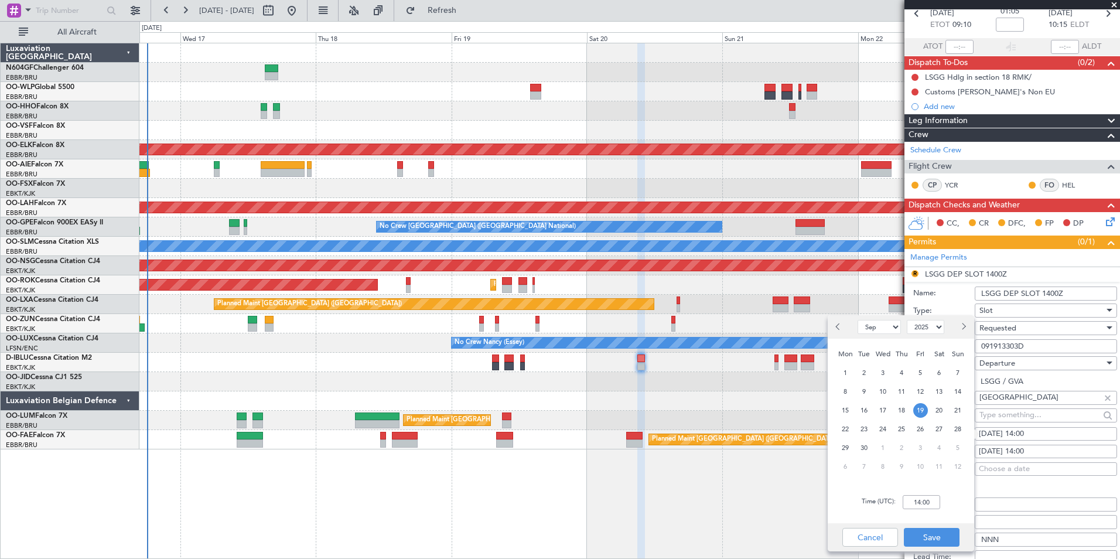
click at [932, 411] on div "20" at bounding box center [939, 410] width 19 height 19
click at [922, 506] on input "00:00" at bounding box center [921, 502] width 37 height 14
type input "09:00"
click at [943, 510] on div "Time (UTC): 09:00" at bounding box center [901, 502] width 146 height 42
click at [947, 535] on button "Save" at bounding box center [932, 537] width 56 height 19
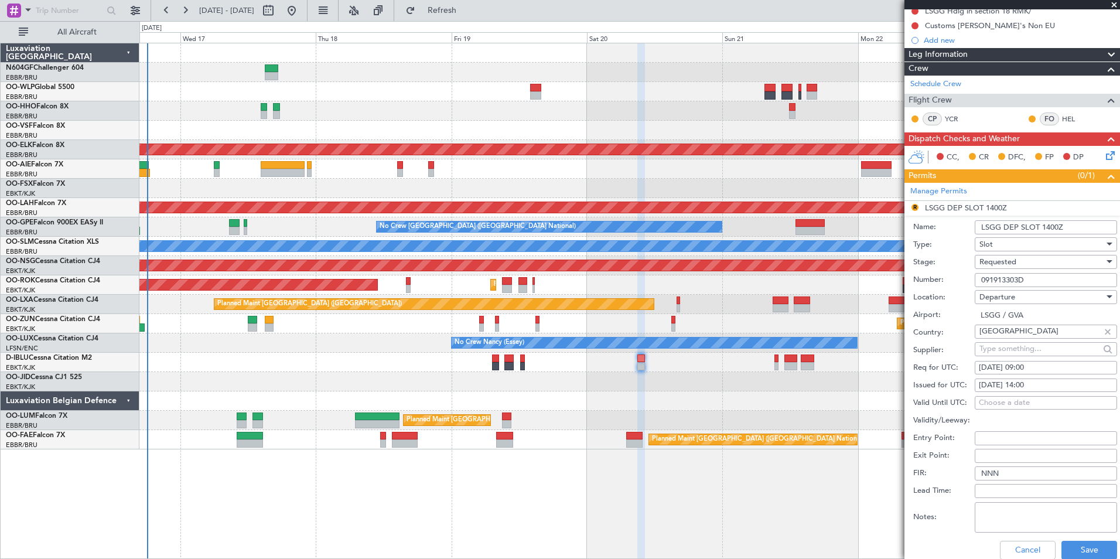
scroll to position [176, 0]
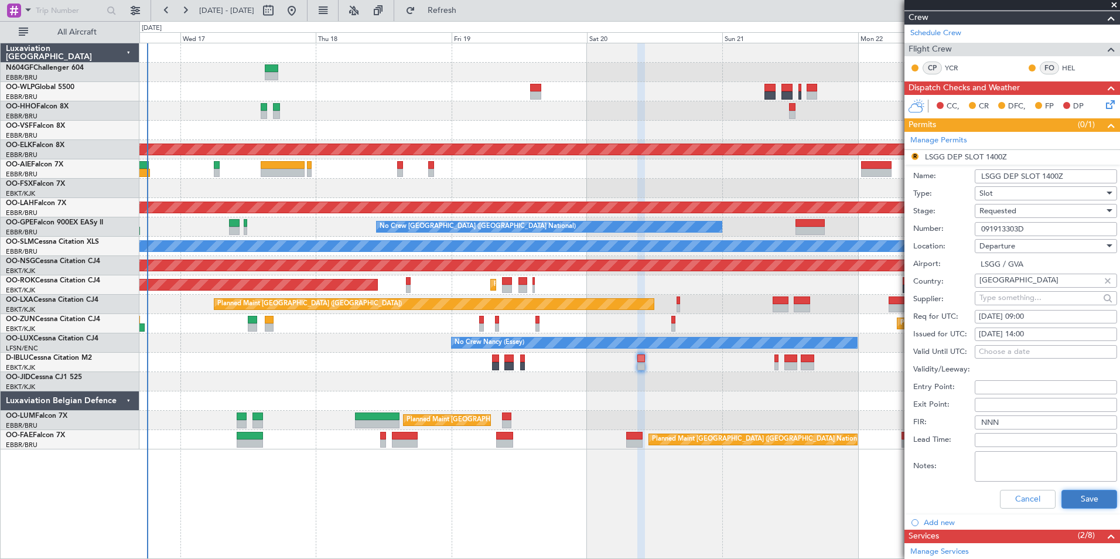
click at [1076, 492] on button "Save" at bounding box center [1090, 499] width 56 height 19
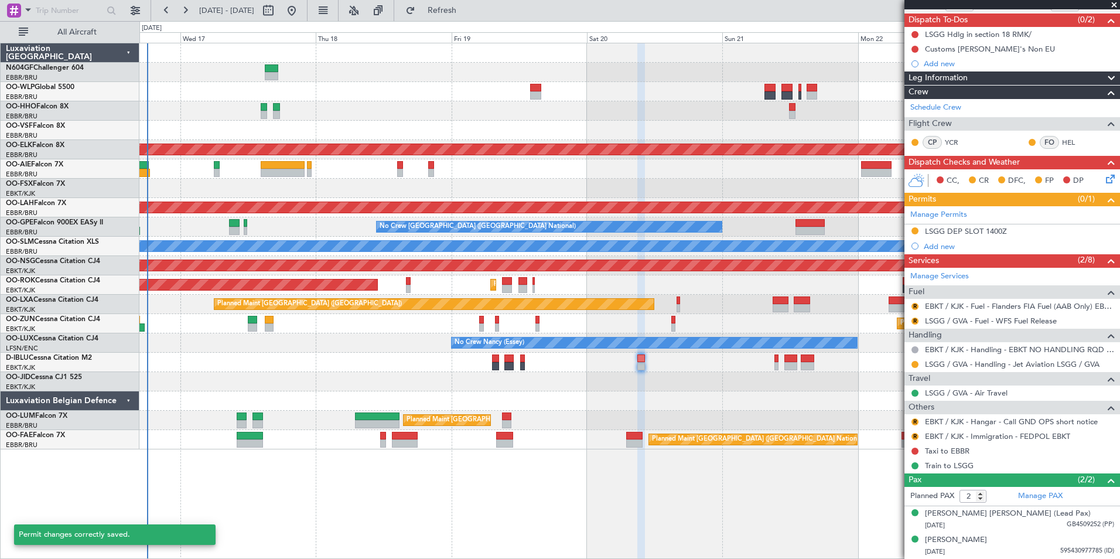
scroll to position [101, 0]
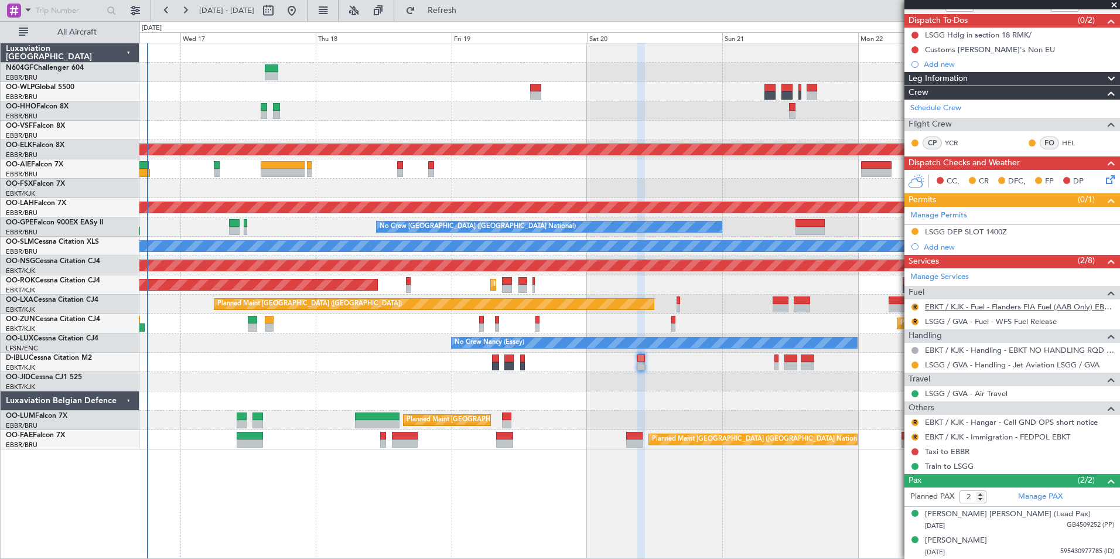
click at [964, 311] on link "EBKT / KJK - Fuel - Flanders FIA Fuel (AAB Only) EBKT / KJK" at bounding box center [1019, 307] width 189 height 10
click at [917, 306] on button "R" at bounding box center [915, 306] width 7 height 7
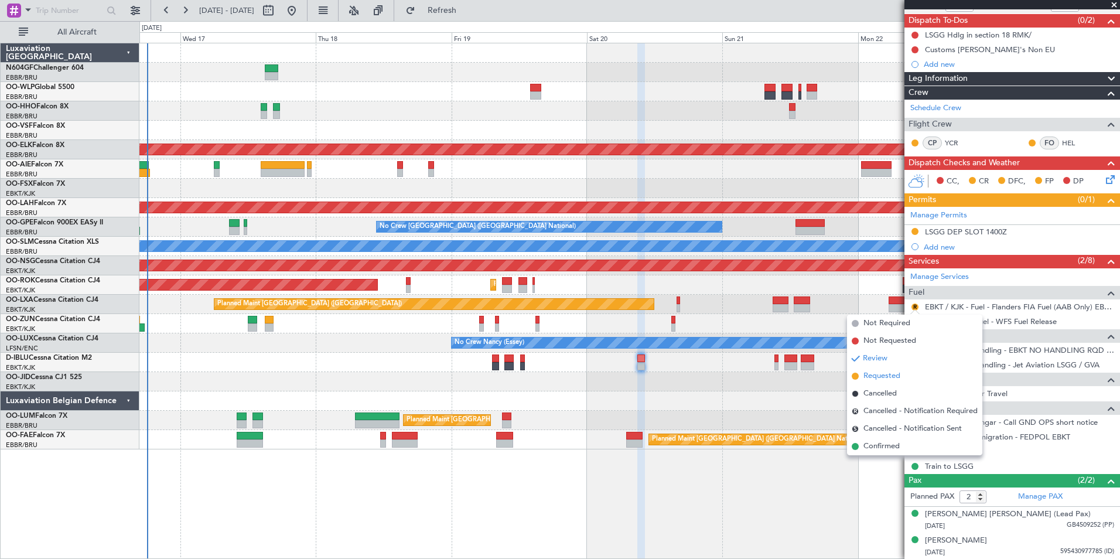
click at [886, 380] on span "Requested" at bounding box center [882, 376] width 37 height 12
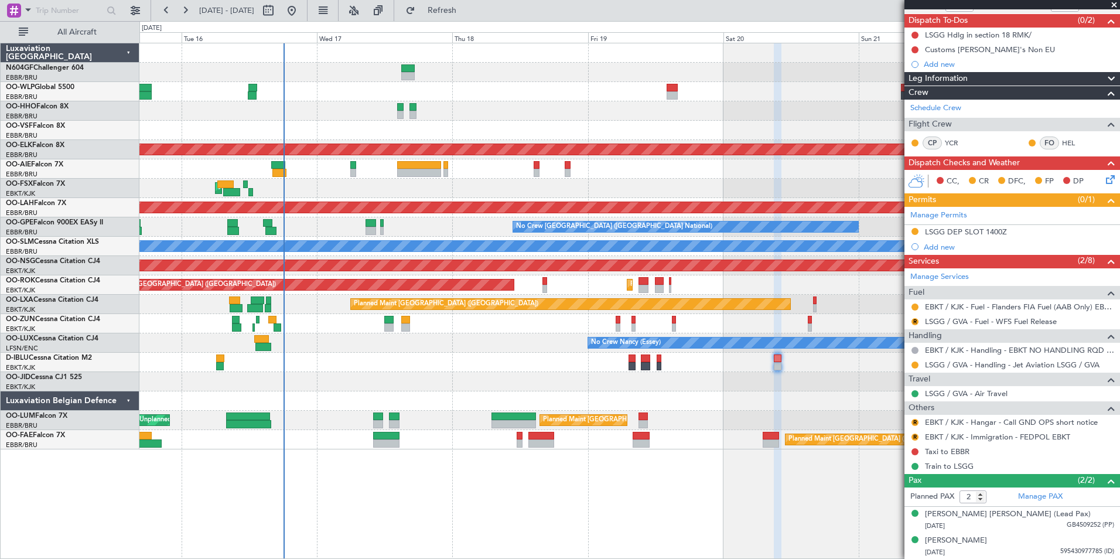
click at [778, 388] on div at bounding box center [629, 381] width 980 height 19
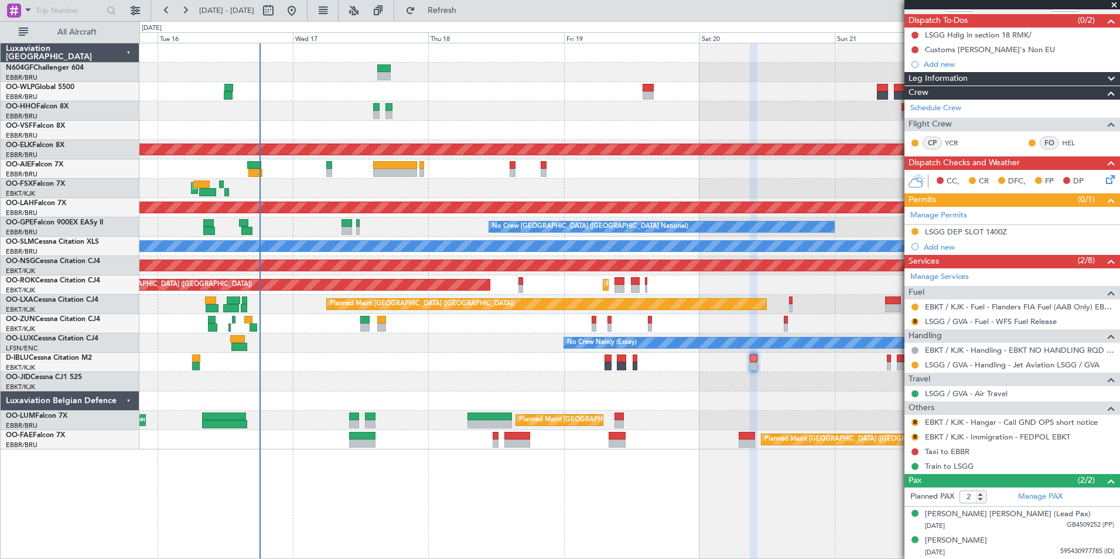
click at [669, 380] on div at bounding box center [629, 381] width 980 height 19
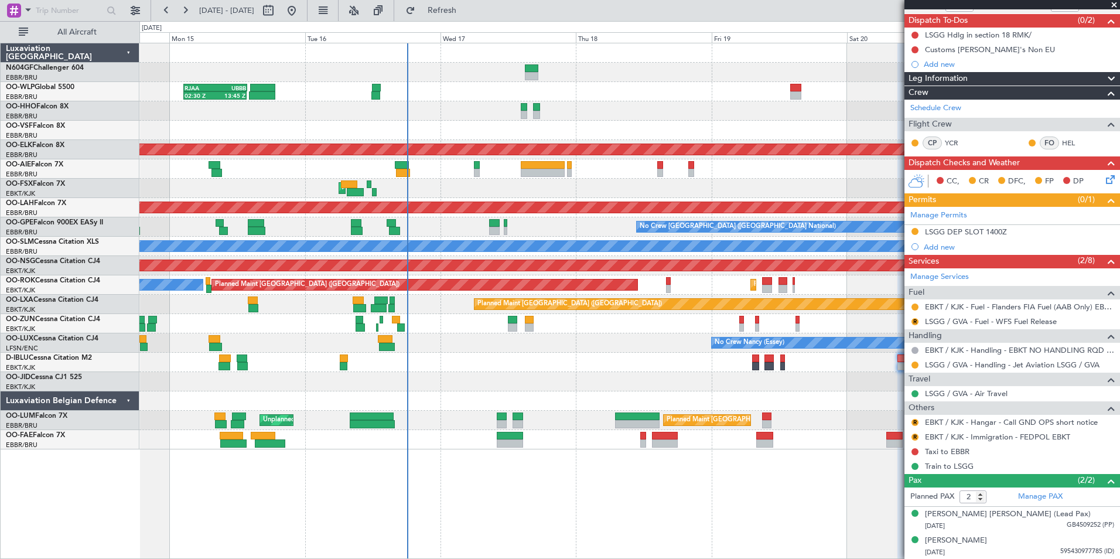
click at [697, 388] on div "RJAA 02:30 Z UBBB 13:50 Z 02:30 Z 13:45 Z Planned Maint Kortrijk-Wevelgem AOG M…" at bounding box center [629, 246] width 980 height 406
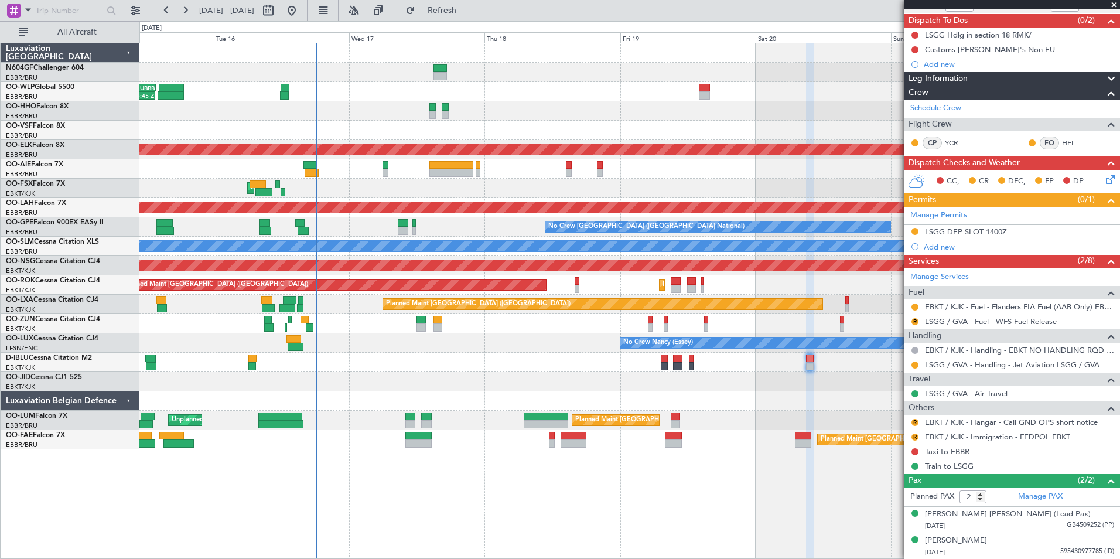
click at [476, 372] on div at bounding box center [629, 381] width 980 height 19
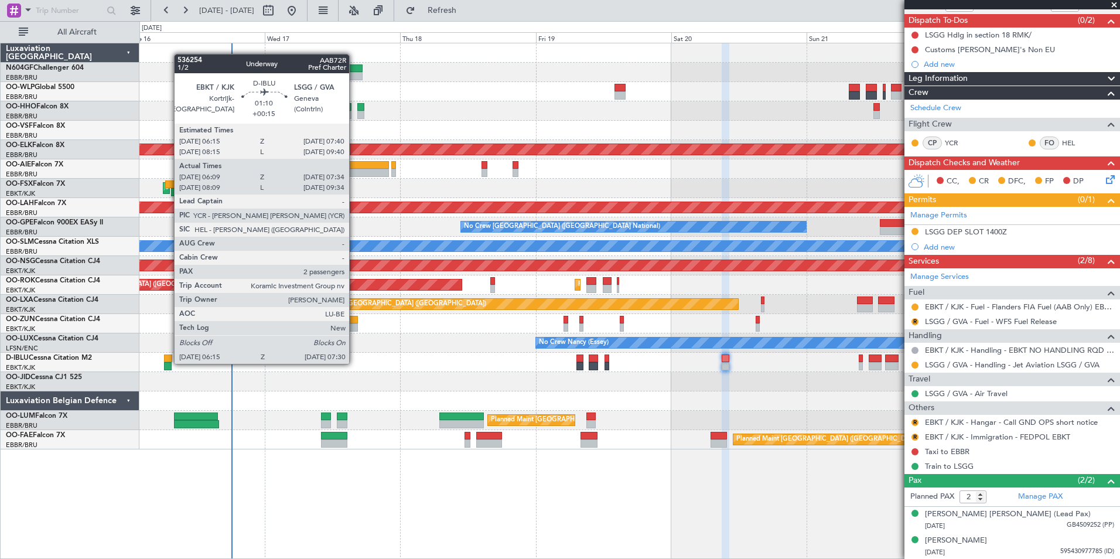
click at [168, 363] on div at bounding box center [168, 366] width 8 height 8
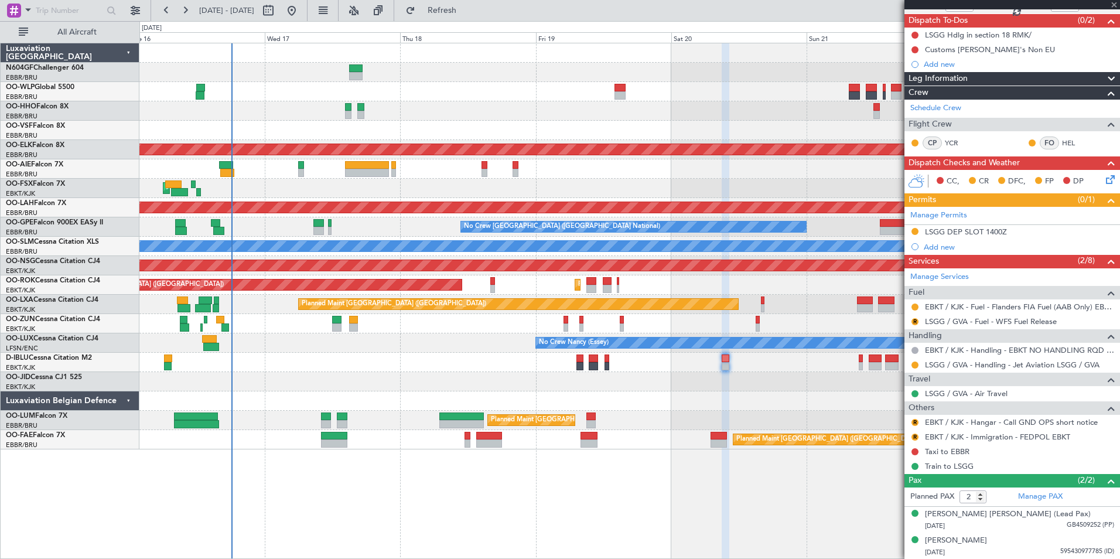
type input "+00:15"
type input "06:19"
type input "07:29"
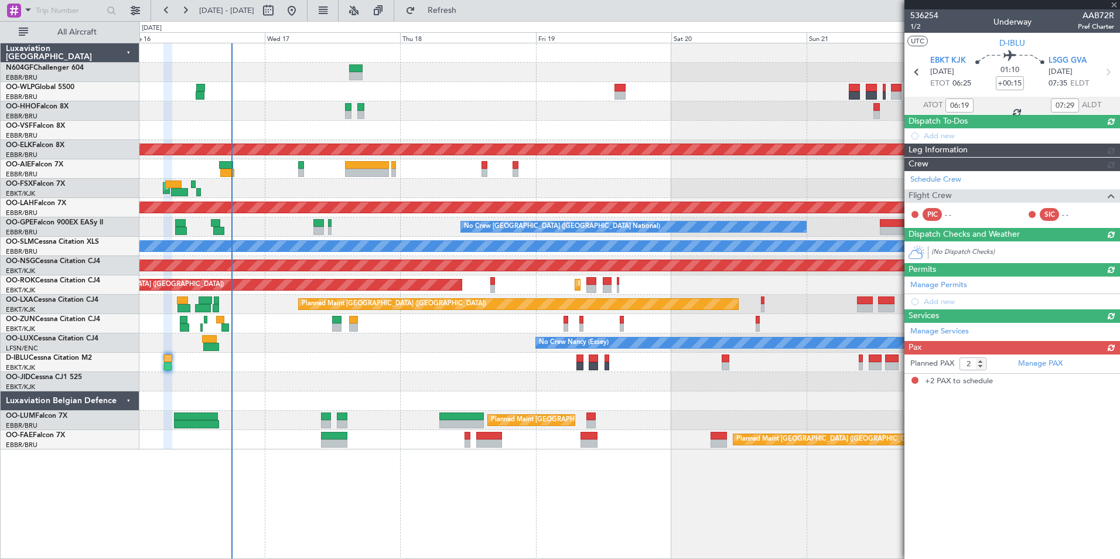
scroll to position [0, 0]
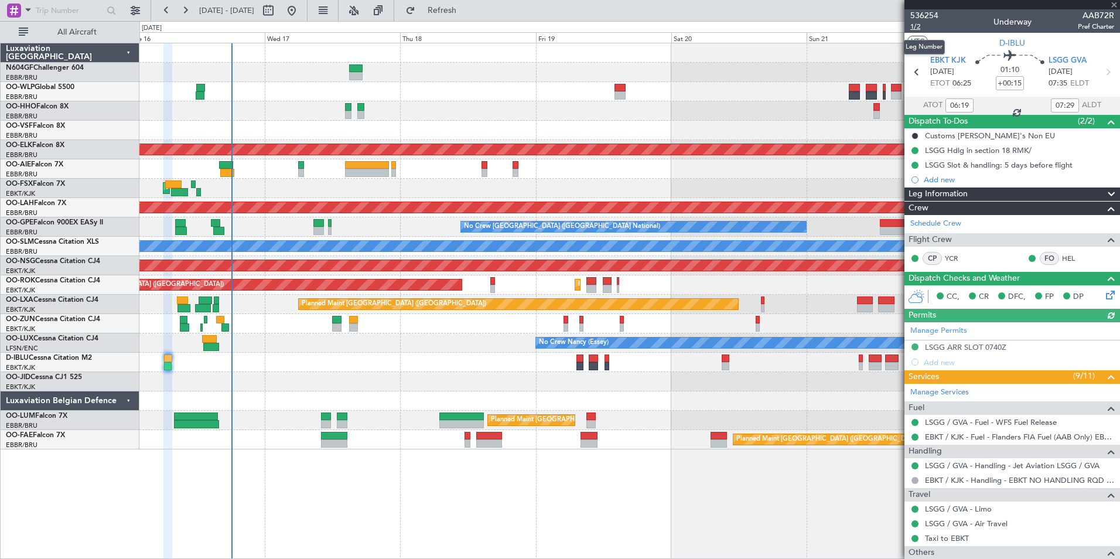
click at [920, 30] on span "1/2" at bounding box center [924, 27] width 28 height 10
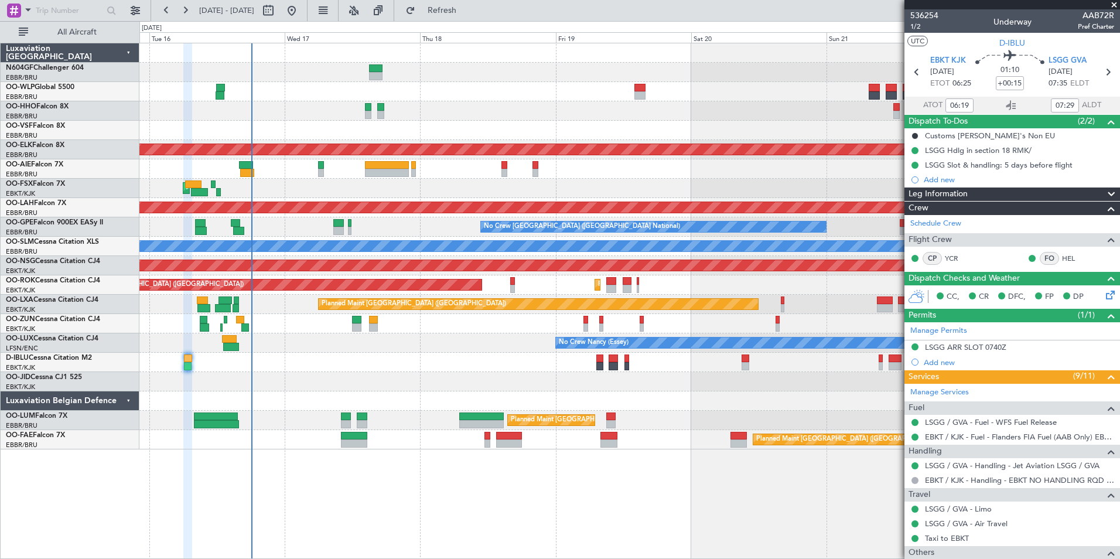
click at [574, 178] on div "RJAA 02:30 Z UBBB 13:50 Z 02:30 Z 13:45 Z Planned Maint Kortrijk-Wevelgem AOG M…" at bounding box center [629, 246] width 980 height 406
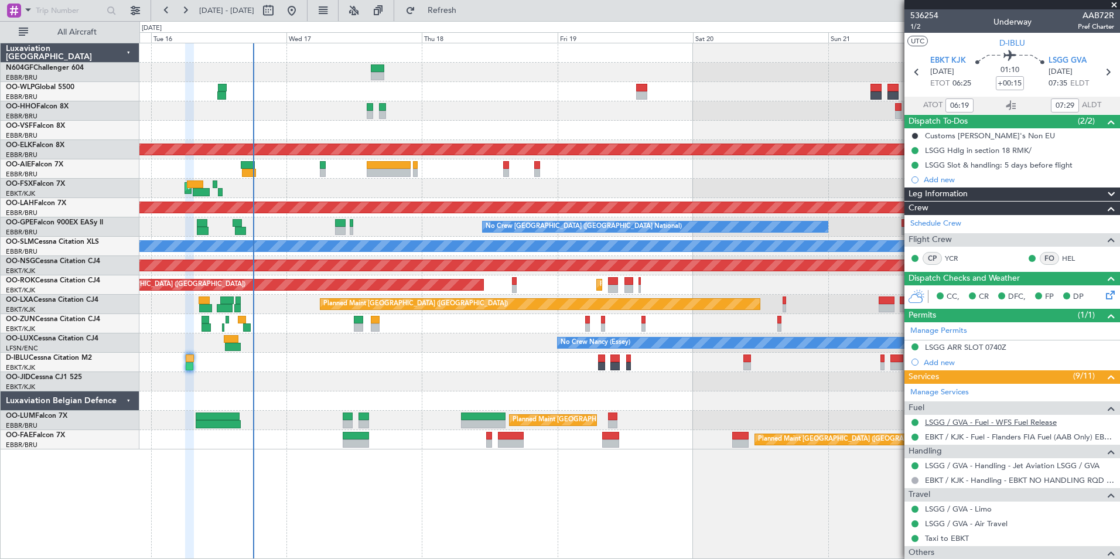
click at [948, 423] on link "LSGG / GVA - Fuel - WFS Fuel Release" at bounding box center [991, 422] width 132 height 10
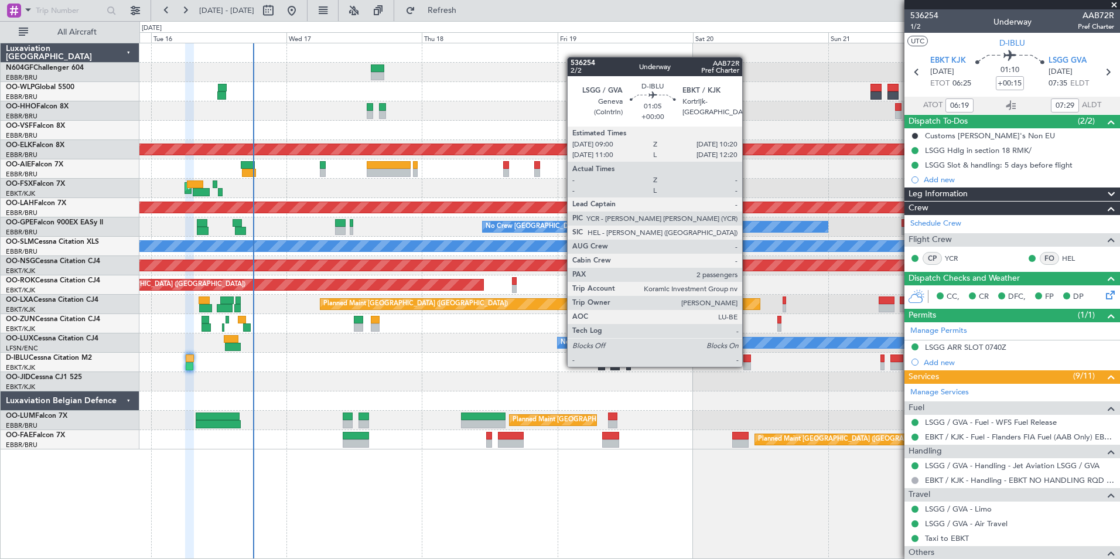
click at [748, 366] on div at bounding box center [747, 366] width 8 height 8
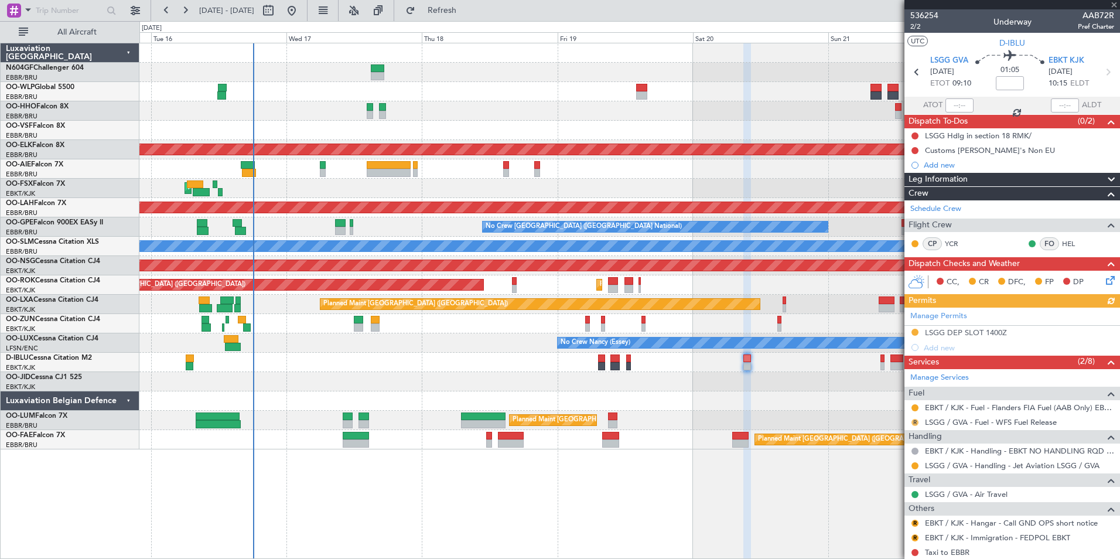
click at [917, 423] on button "R" at bounding box center [915, 422] width 7 height 7
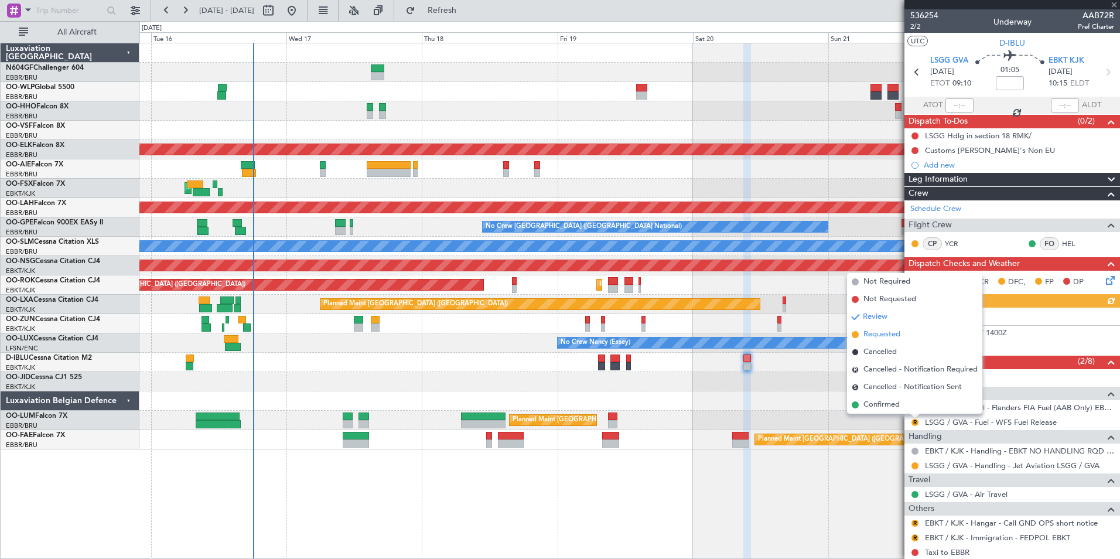
click at [879, 336] on span "Requested" at bounding box center [882, 335] width 37 height 12
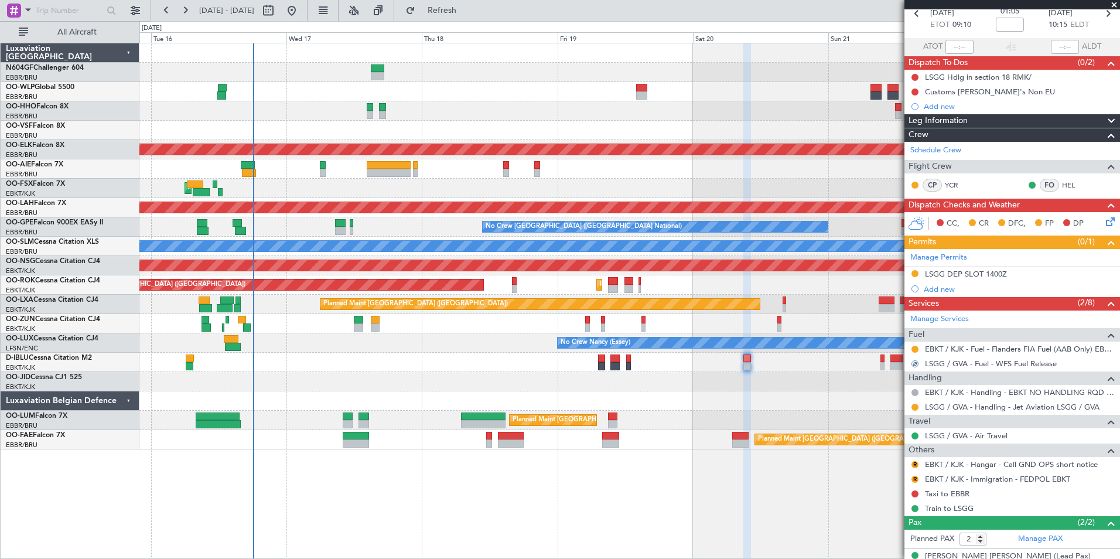
scroll to position [101, 0]
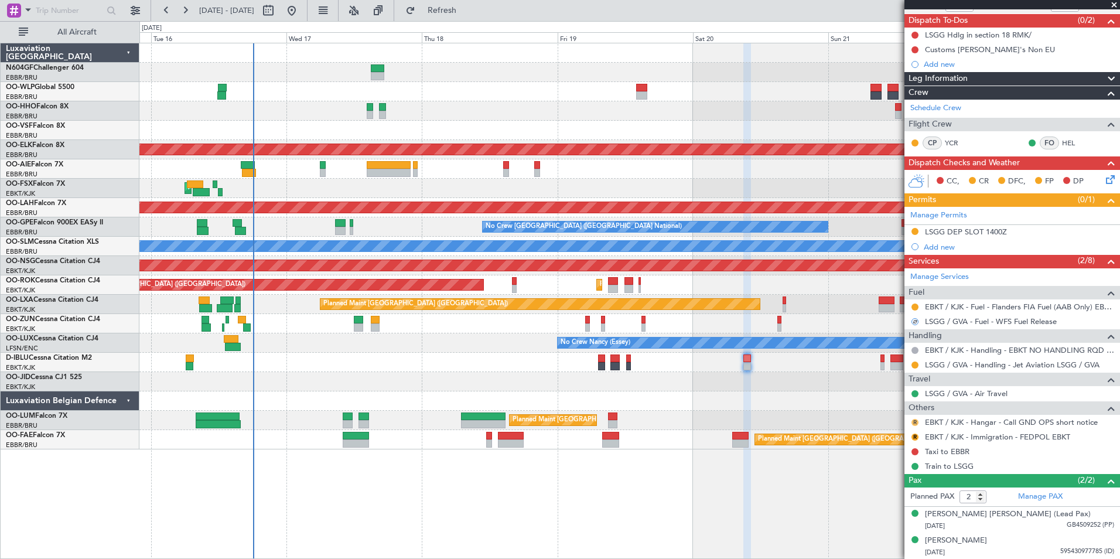
click at [914, 421] on button "R" at bounding box center [915, 422] width 7 height 7
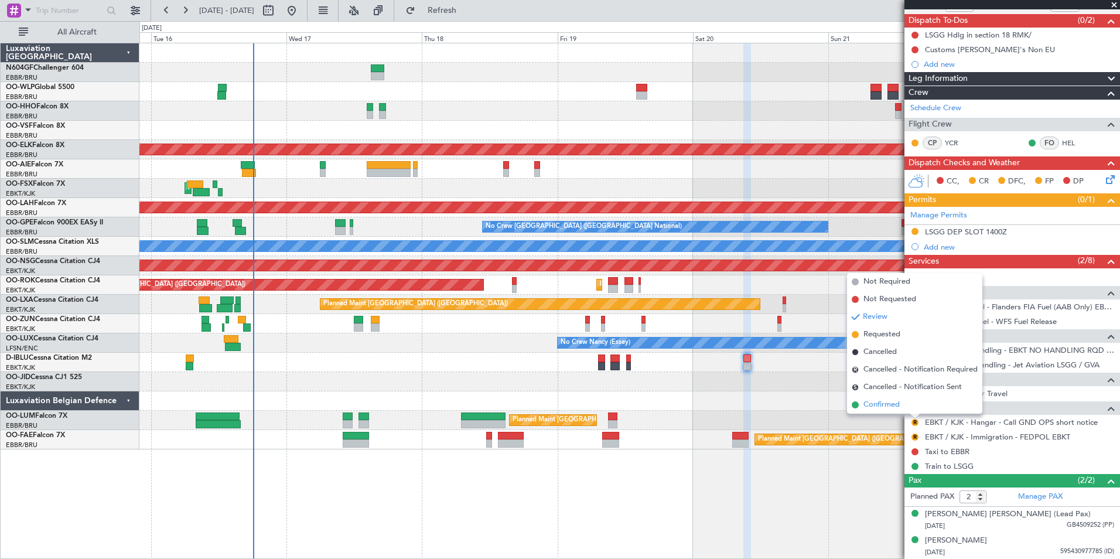
click at [892, 408] on span "Confirmed" at bounding box center [882, 405] width 36 height 12
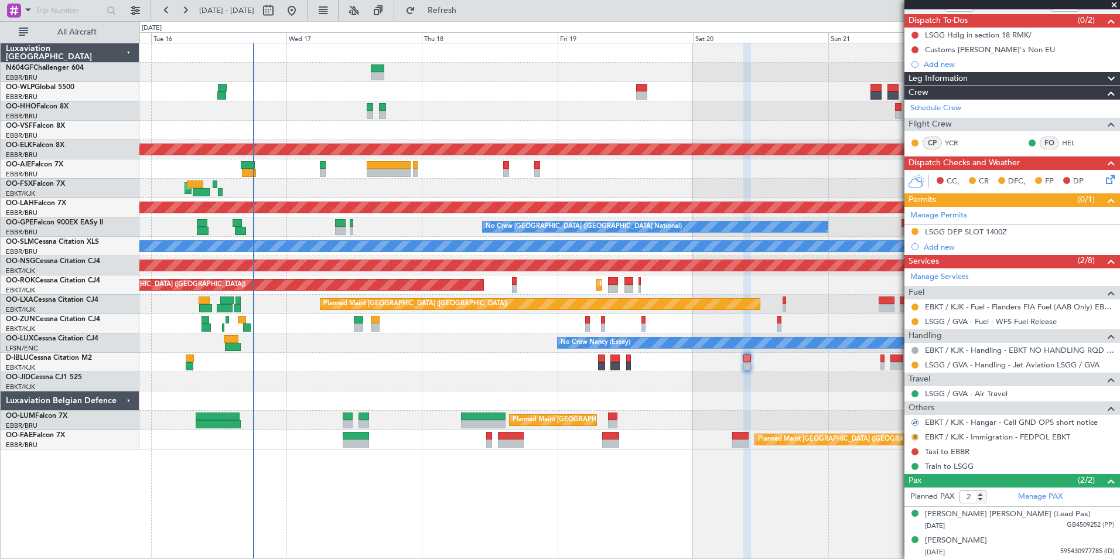
click at [917, 435] on button "R" at bounding box center [915, 437] width 7 height 7
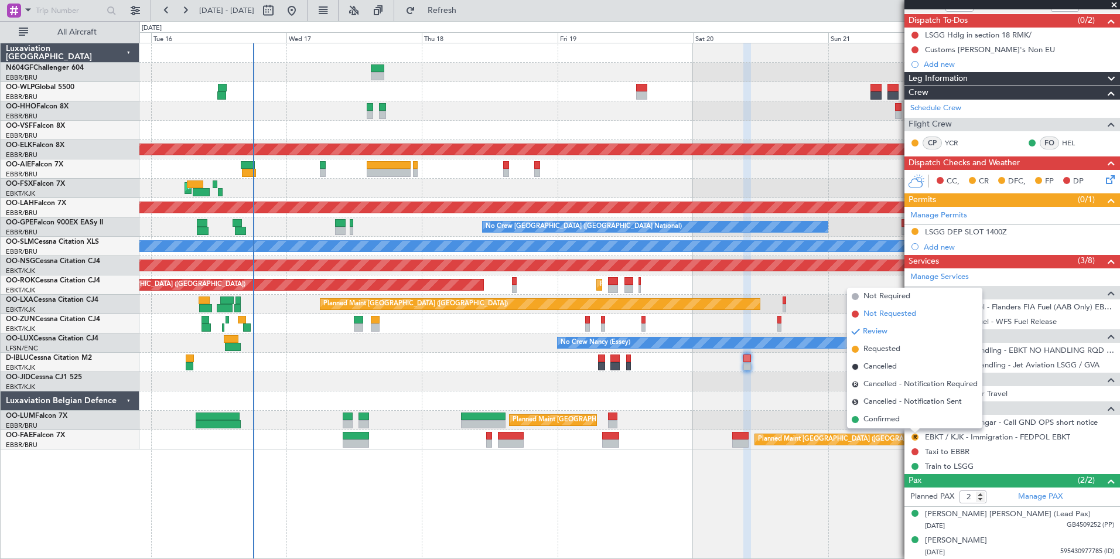
click at [897, 318] on span "Not Requested" at bounding box center [890, 314] width 53 height 12
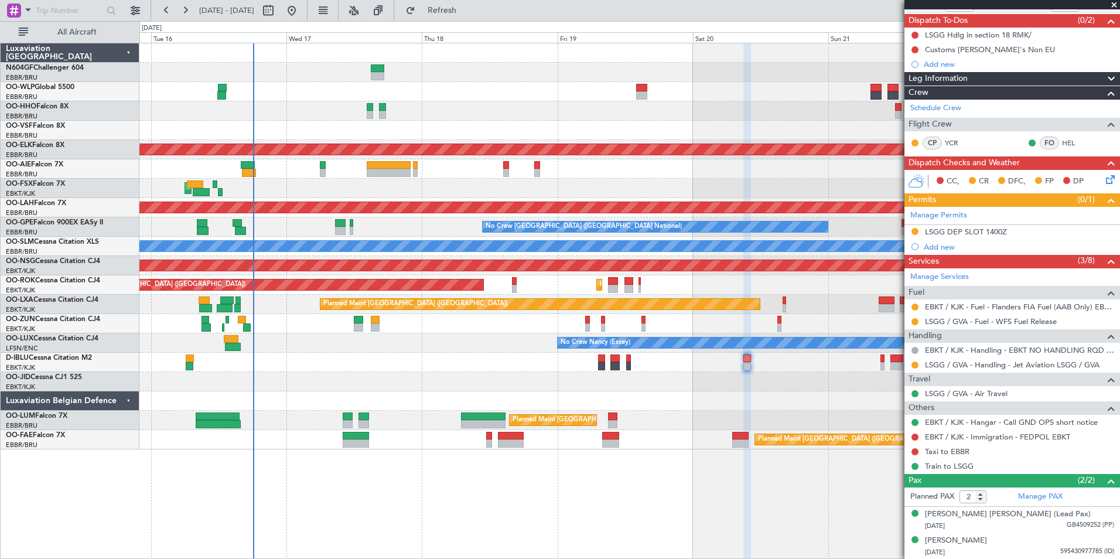
click at [1104, 178] on icon at bounding box center [1108, 177] width 9 height 9
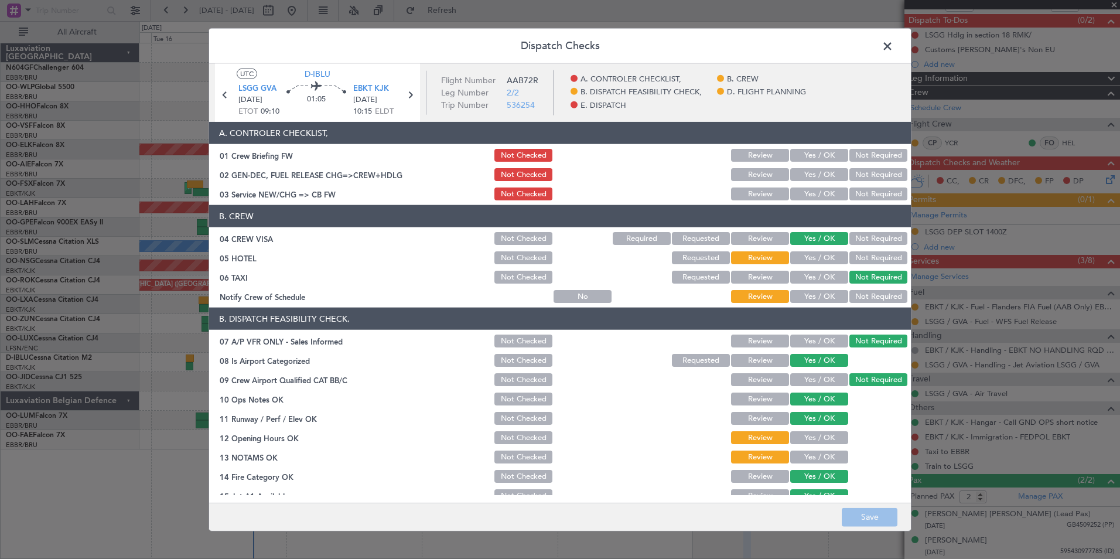
drag, startPoint x: 870, startPoint y: 258, endPoint x: 862, endPoint y: 273, distance: 17.0
click at [870, 258] on button "Not Required" at bounding box center [879, 257] width 58 height 13
click at [835, 295] on button "Yes / OK" at bounding box center [819, 296] width 58 height 13
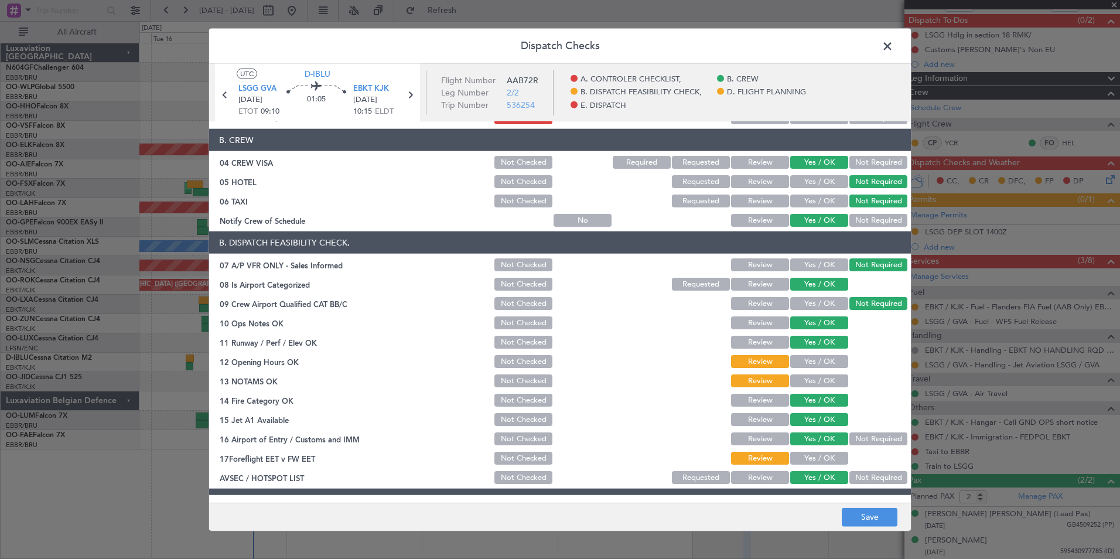
scroll to position [59, 0]
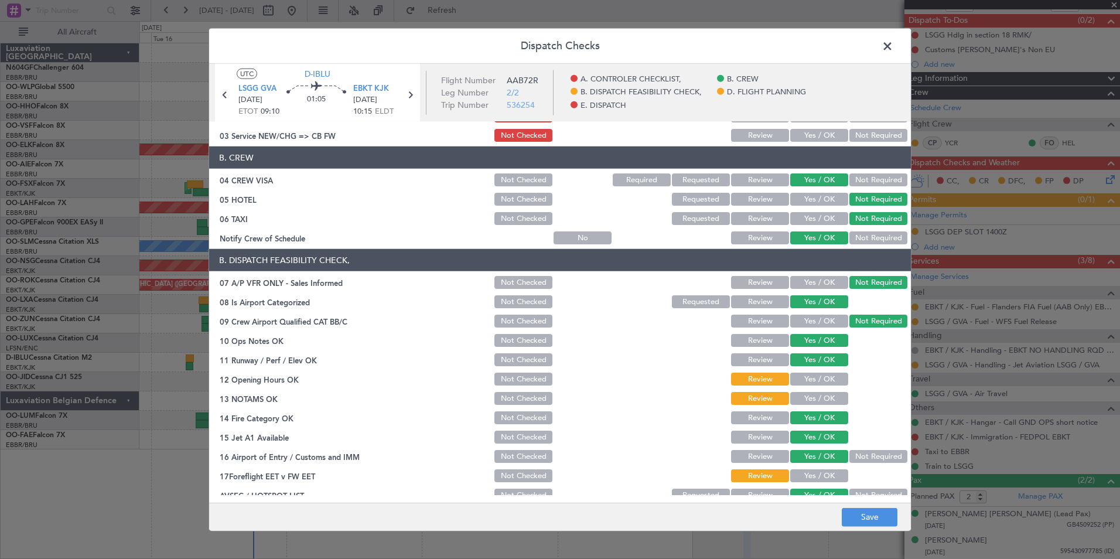
click at [521, 215] on button "Not Checked" at bounding box center [523, 218] width 58 height 13
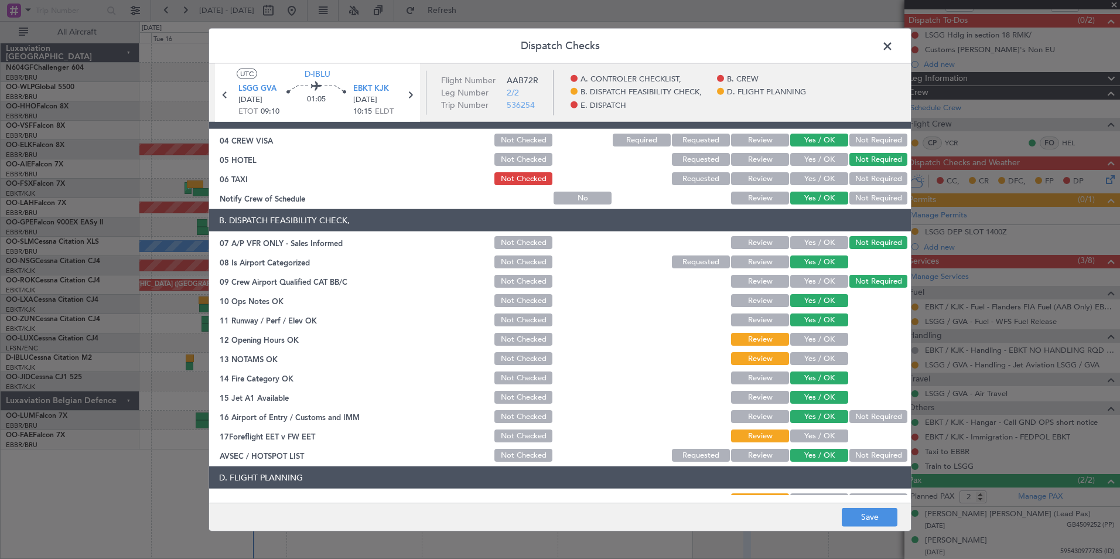
scroll to position [117, 0]
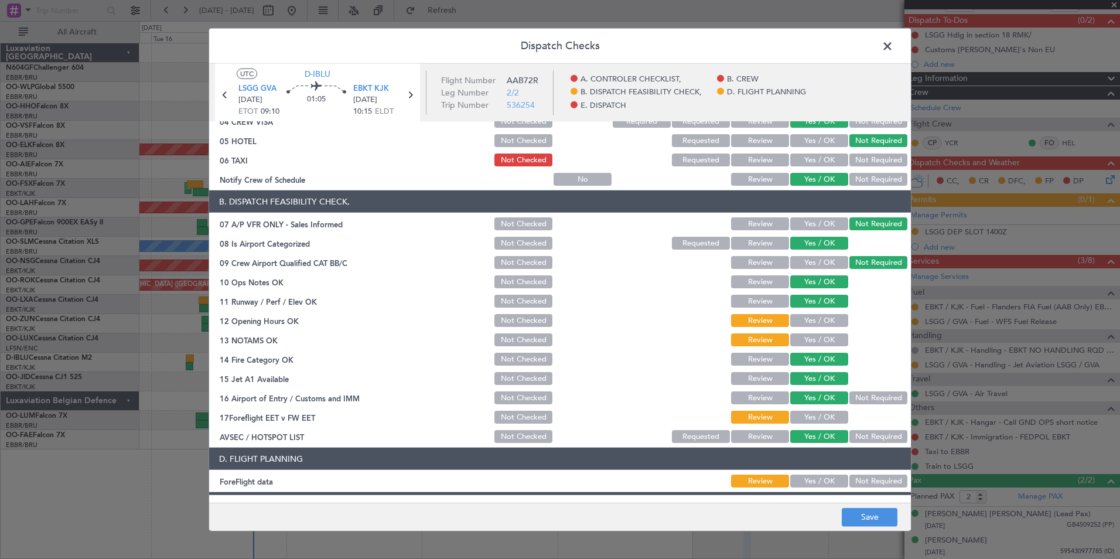
click at [812, 320] on button "Yes / OK" at bounding box center [819, 320] width 58 height 13
click at [814, 339] on button "Yes / OK" at bounding box center [819, 339] width 58 height 13
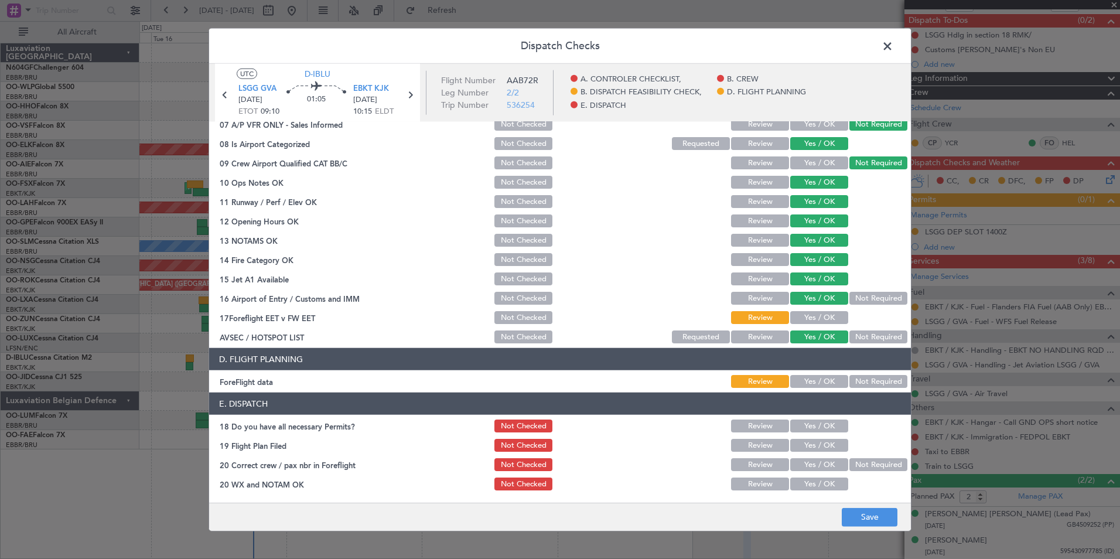
click at [826, 379] on button "Yes / OK" at bounding box center [819, 381] width 58 height 13
click at [889, 516] on button "Save" at bounding box center [870, 516] width 56 height 19
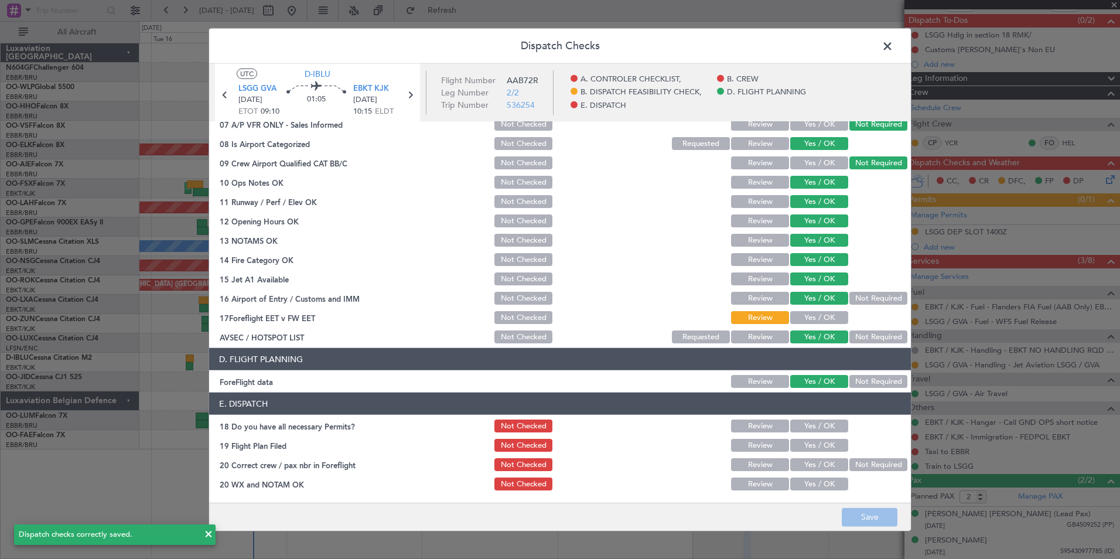
click at [893, 47] on span at bounding box center [893, 48] width 0 height 23
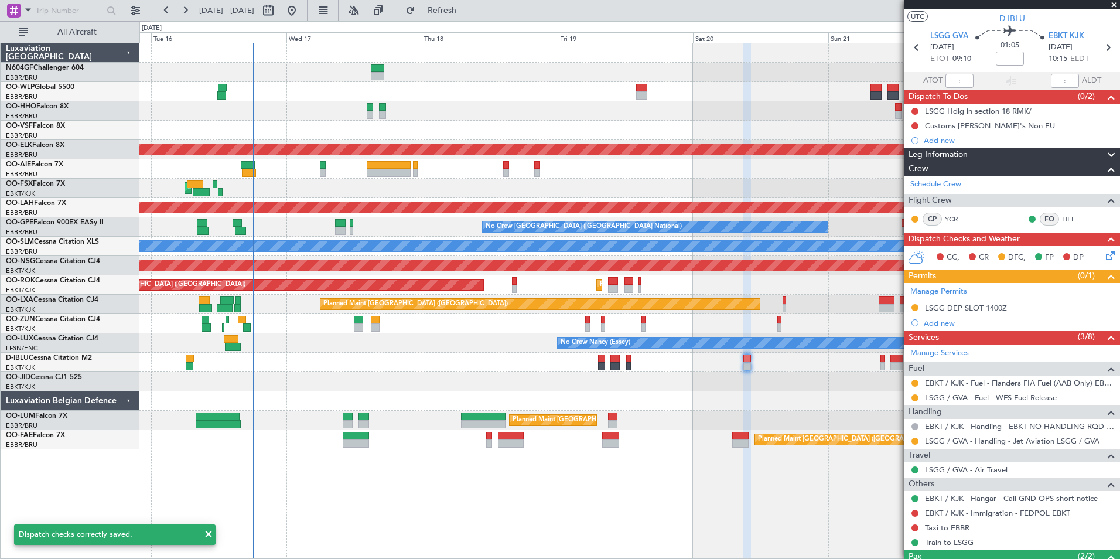
scroll to position [0, 0]
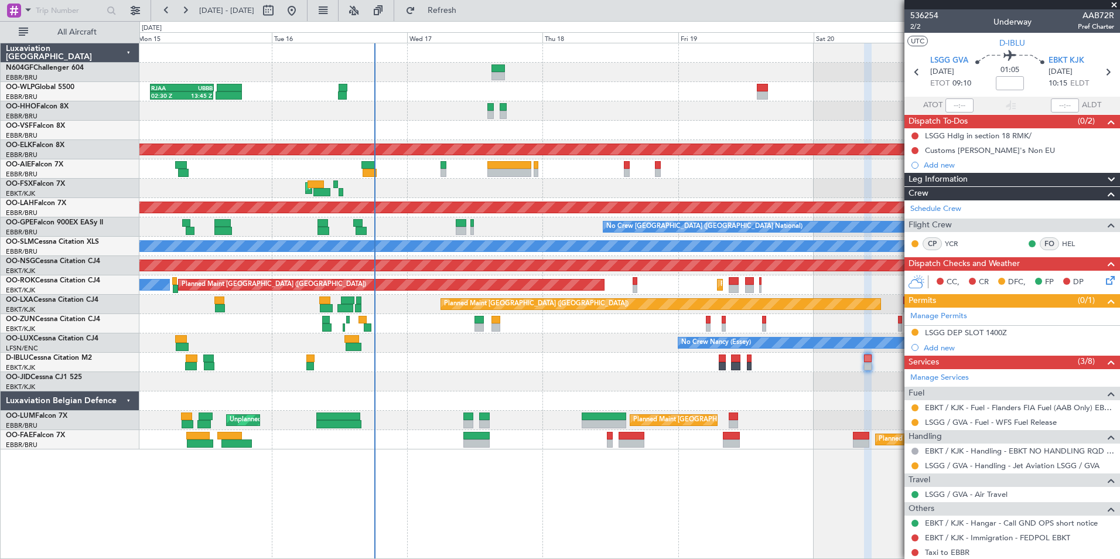
click at [485, 332] on div "Planned Maint Kortrijk-[GEOGRAPHIC_DATA]" at bounding box center [629, 323] width 980 height 19
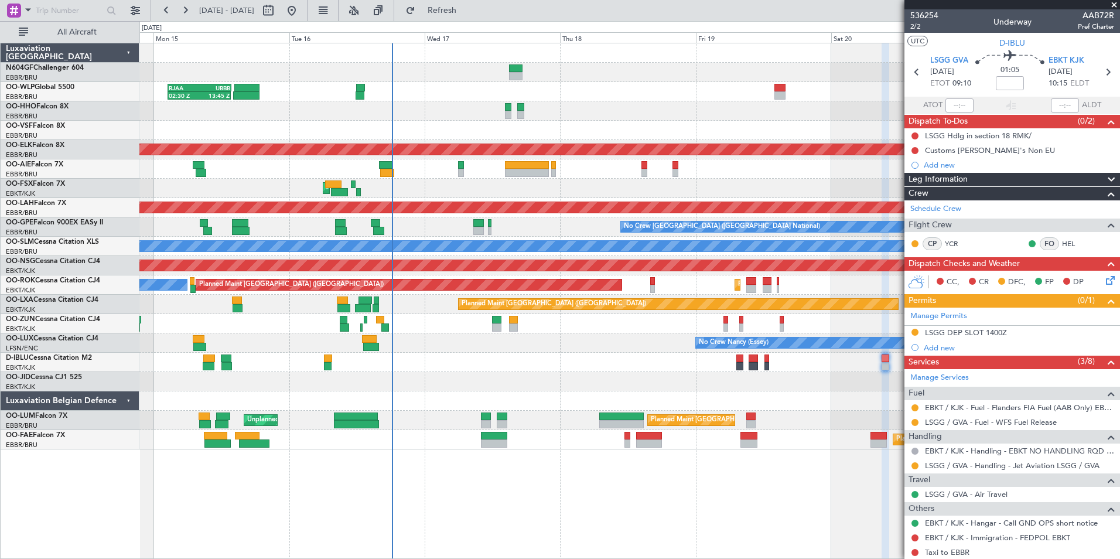
click at [487, 189] on div "AOG Maint Kortrijk-[GEOGRAPHIC_DATA]" at bounding box center [629, 188] width 980 height 19
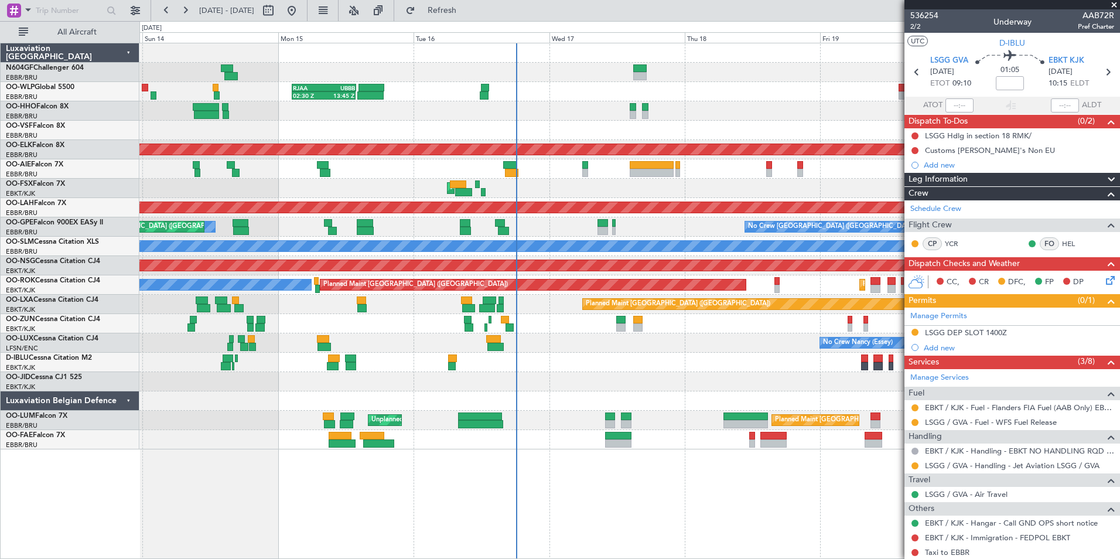
click at [1110, 6] on span at bounding box center [1114, 5] width 12 height 11
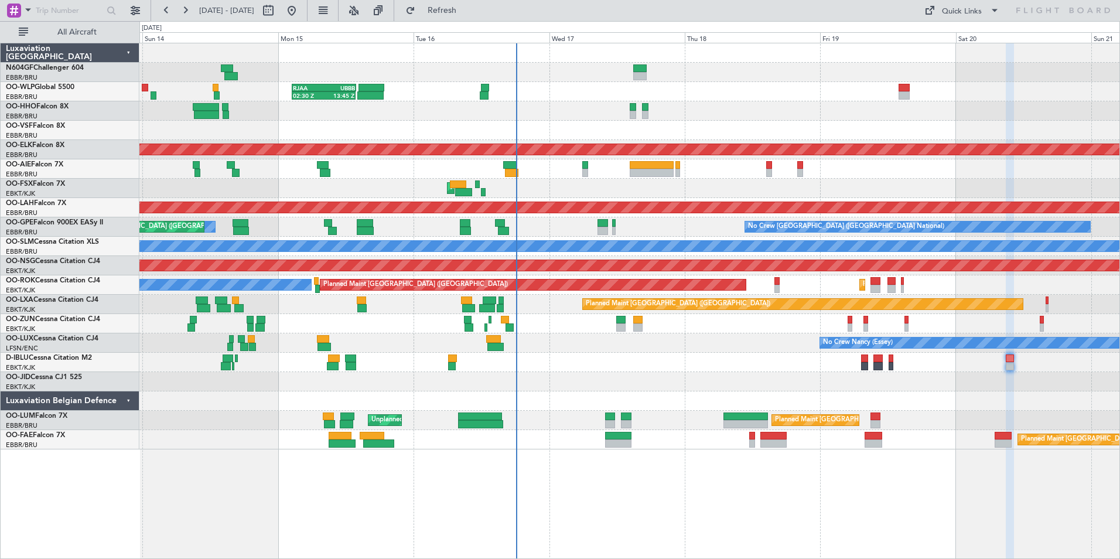
type input "0"
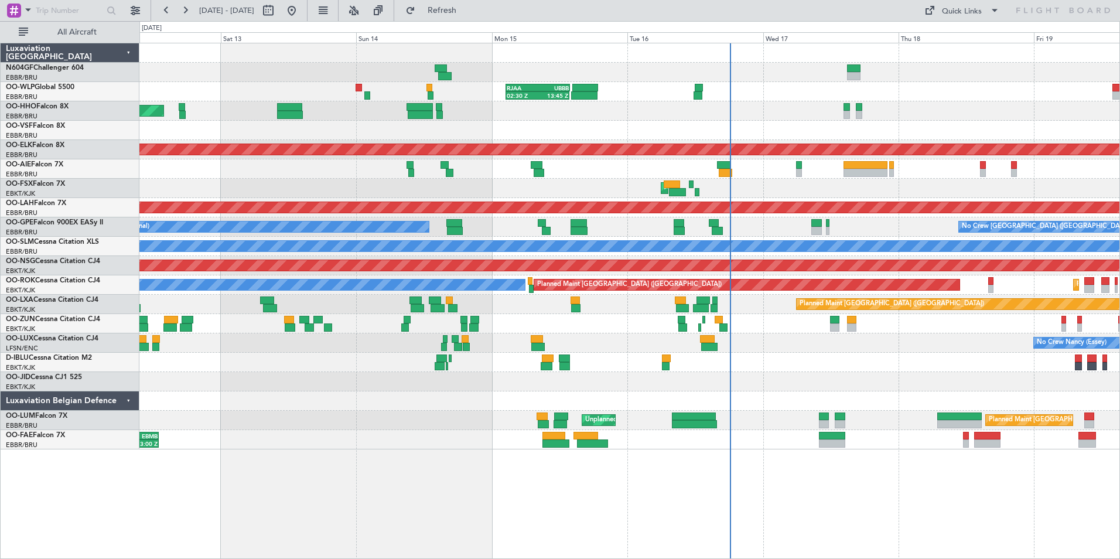
click at [886, 181] on div "AOG Maint Kortrijk-[GEOGRAPHIC_DATA]" at bounding box center [629, 188] width 980 height 19
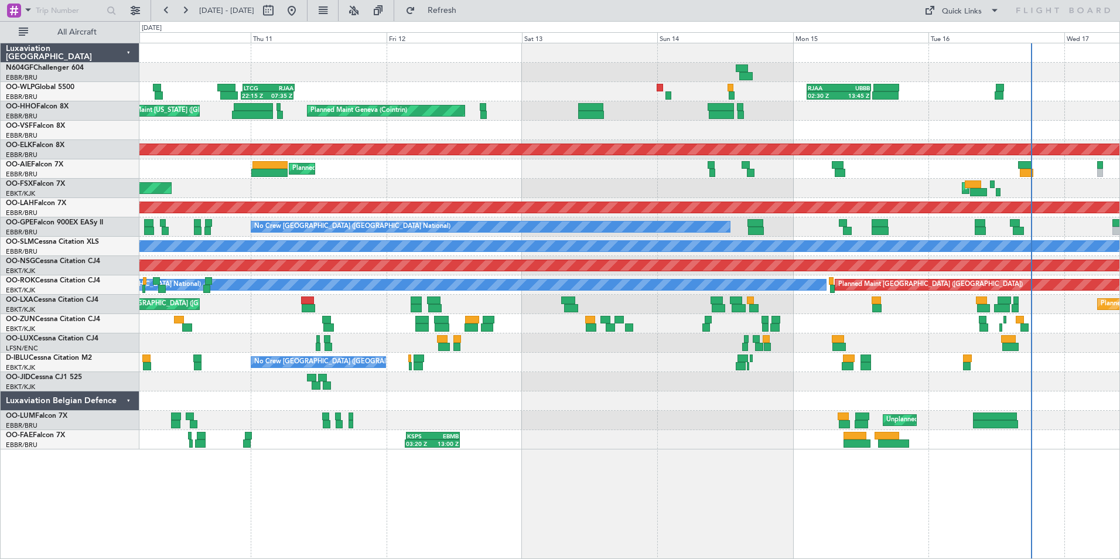
click at [833, 180] on div "AOG Maint Kortrijk-Wevelgem Planned Maint Kortrijk-Wevelgem" at bounding box center [629, 188] width 980 height 19
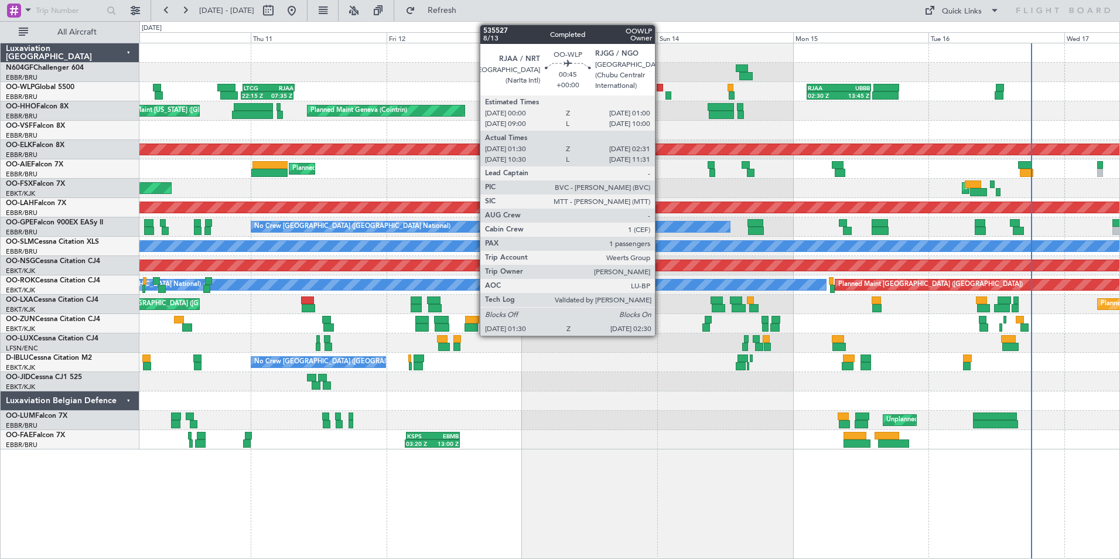
click at [660, 89] on div at bounding box center [660, 88] width 6 height 8
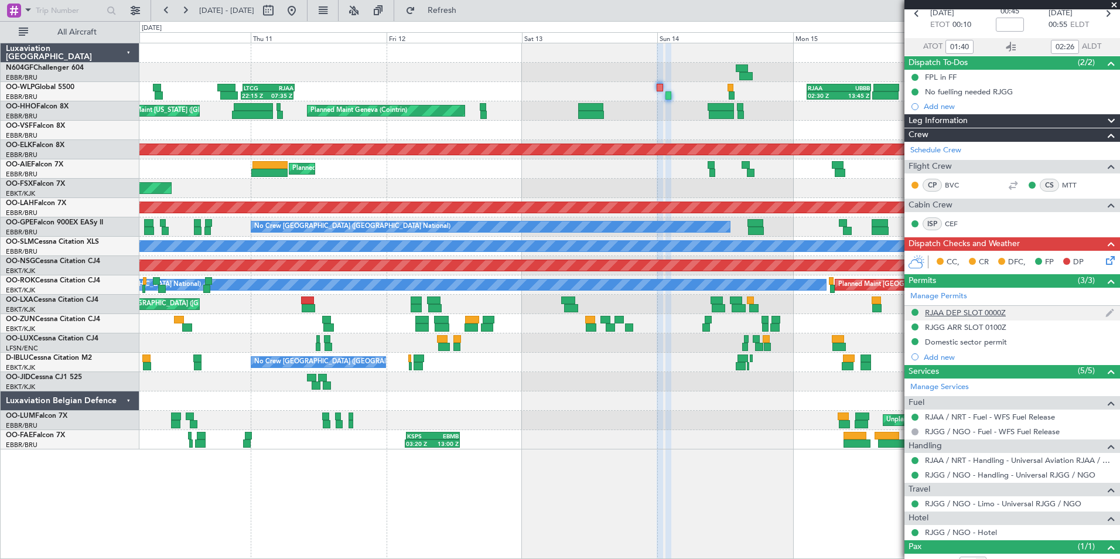
scroll to position [40, 0]
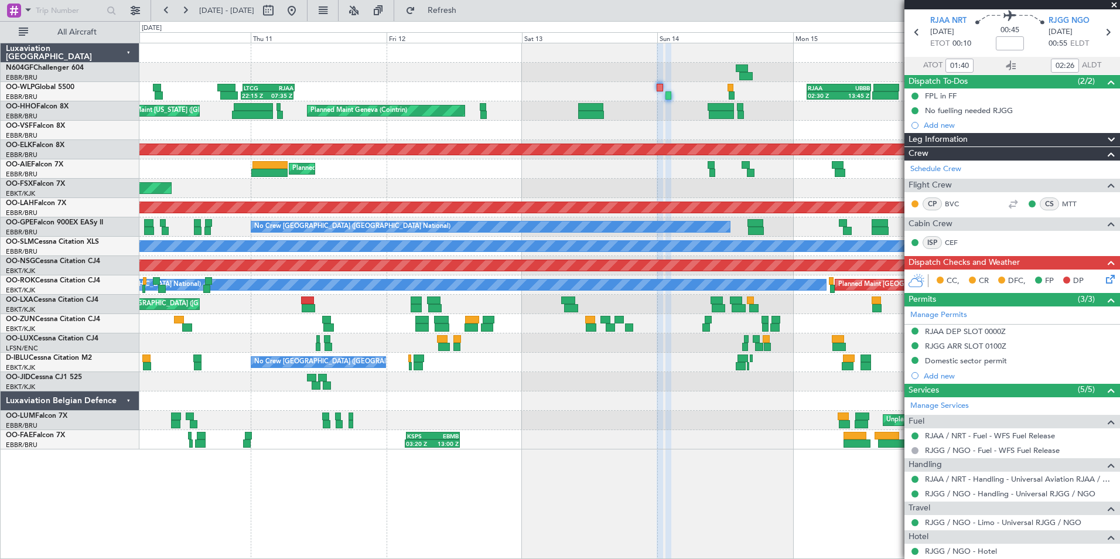
click at [1104, 282] on icon at bounding box center [1108, 276] width 9 height 9
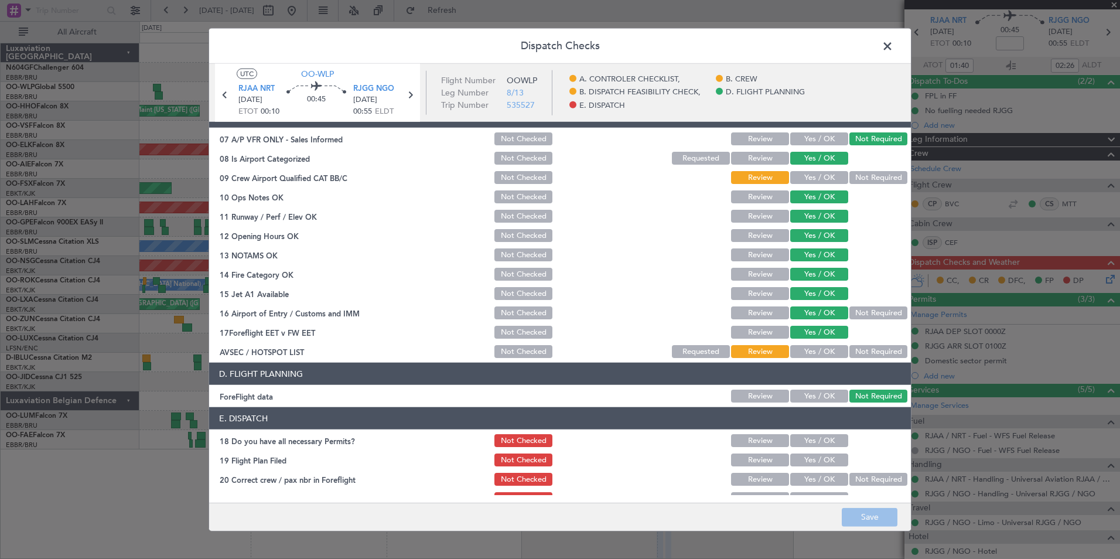
scroll to position [217, 0]
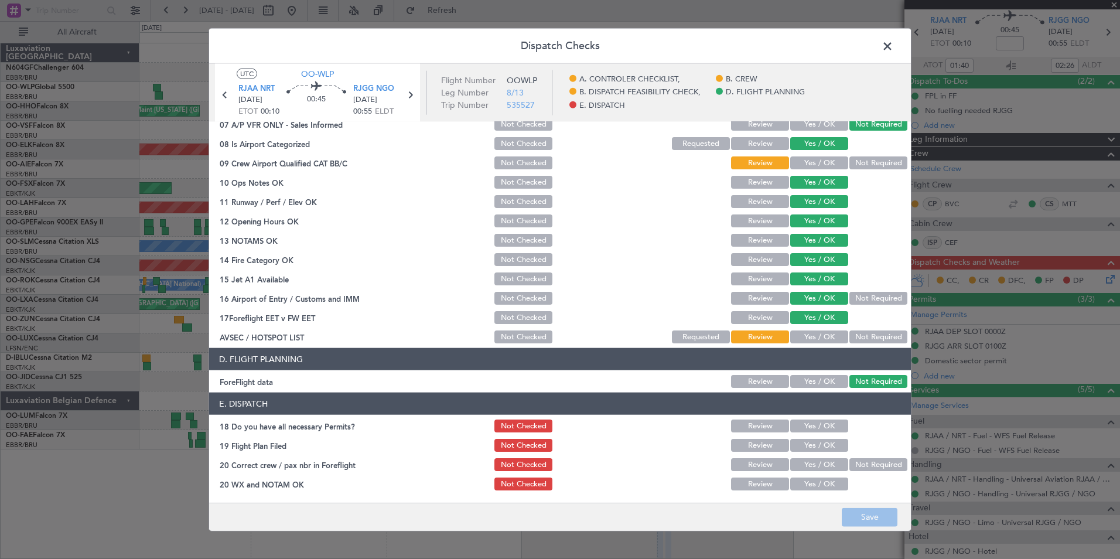
click at [819, 420] on button "Yes / OK" at bounding box center [819, 425] width 58 height 13
click at [825, 439] on button "Yes / OK" at bounding box center [819, 445] width 58 height 13
click at [893, 45] on span at bounding box center [893, 48] width 0 height 23
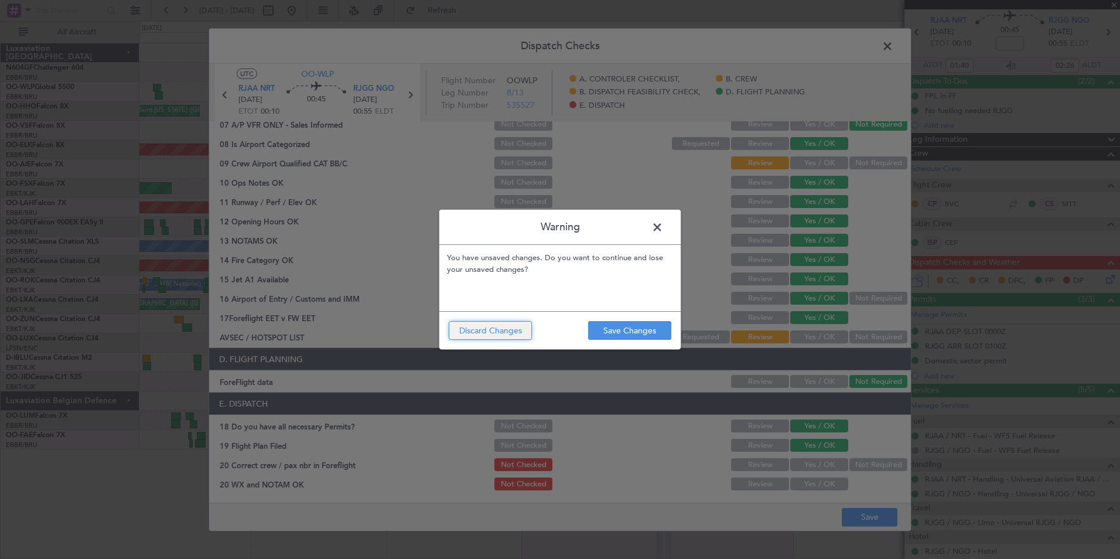
click at [489, 337] on button "Discard Changes" at bounding box center [490, 330] width 83 height 19
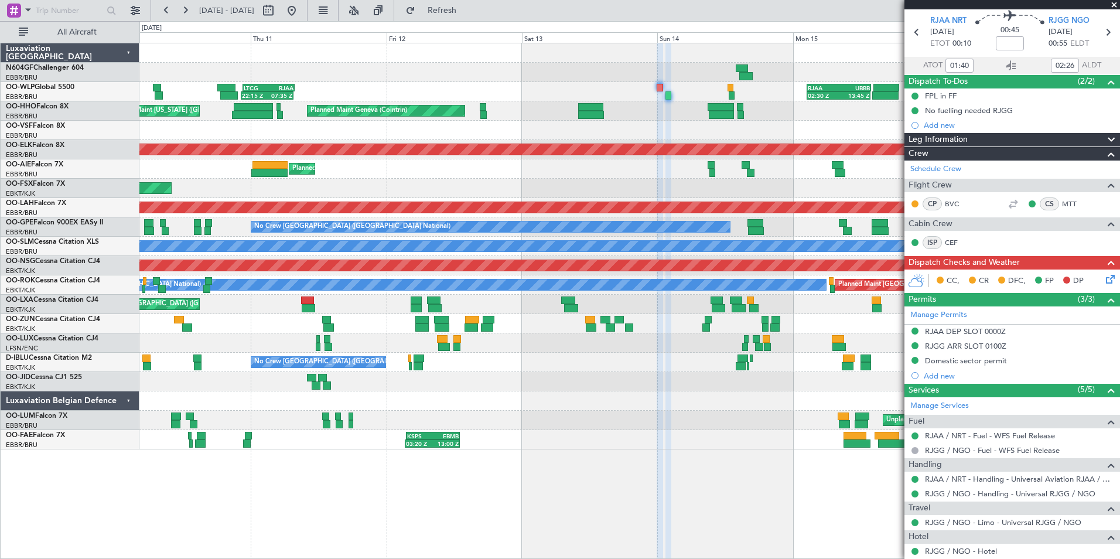
click at [200, 367] on div "22:15 Z 07:35 Z LTCG 22:35 Z RJAA 07:45 Z 02:30 Z 13:45 Z RJAA 02:30 Z UBBB 13:…" at bounding box center [629, 246] width 980 height 406
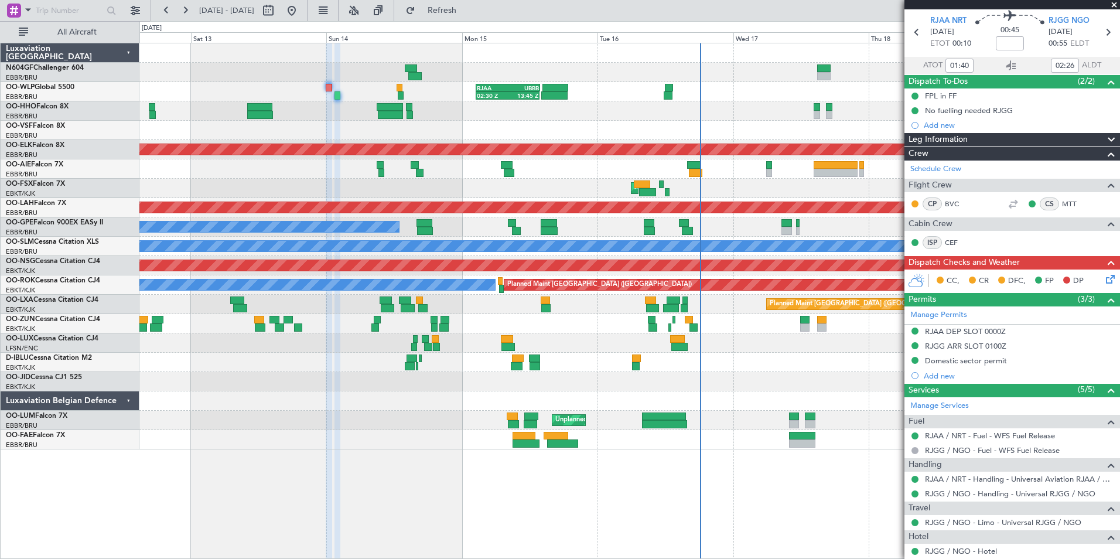
click at [390, 340] on div "No Crew Nancy (Essey)" at bounding box center [629, 342] width 980 height 19
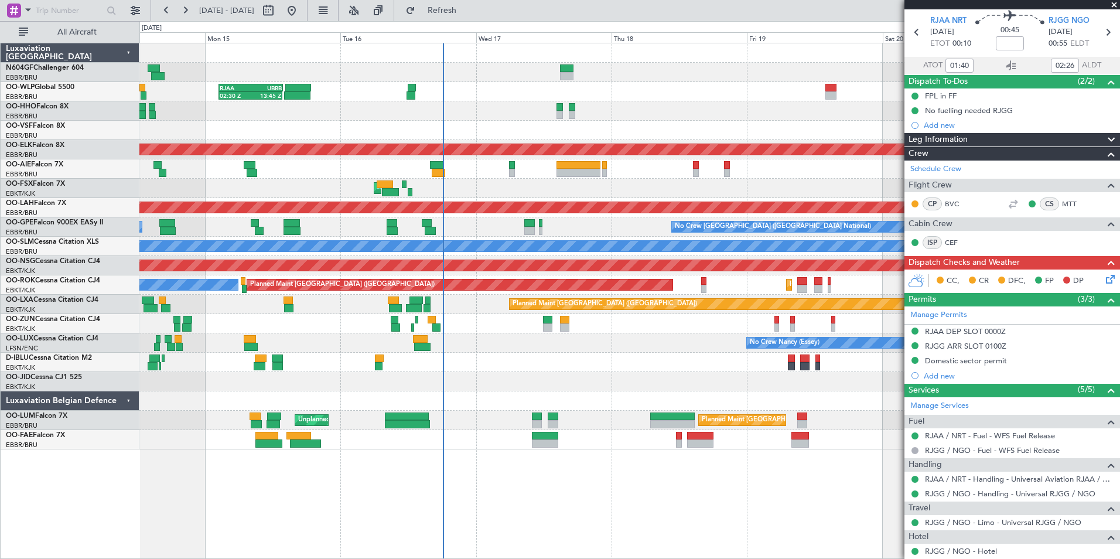
click at [459, 347] on div "No Crew Nancy (Essey)" at bounding box center [629, 342] width 980 height 19
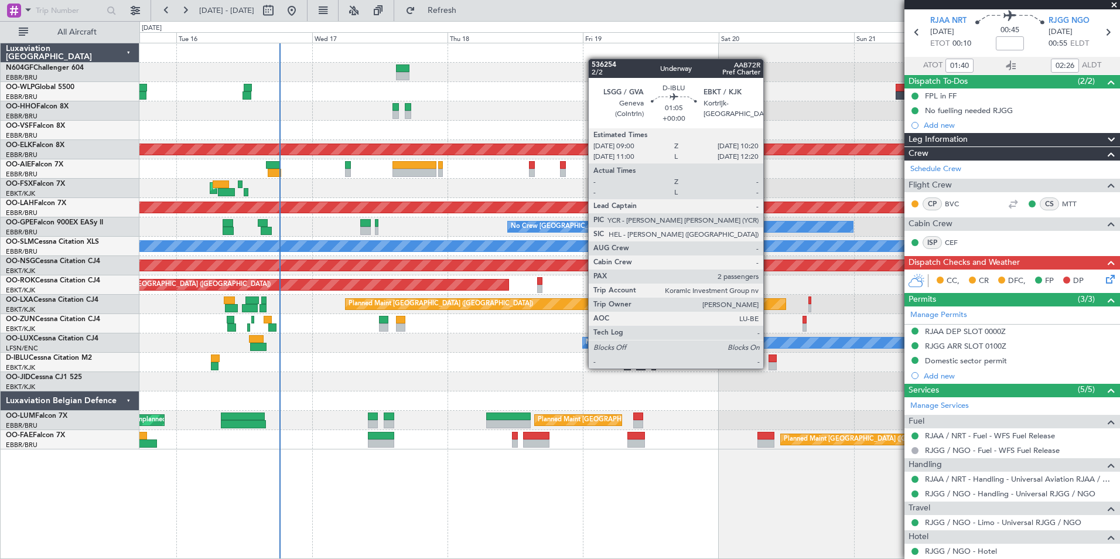
click at [769, 367] on div at bounding box center [773, 366] width 8 height 8
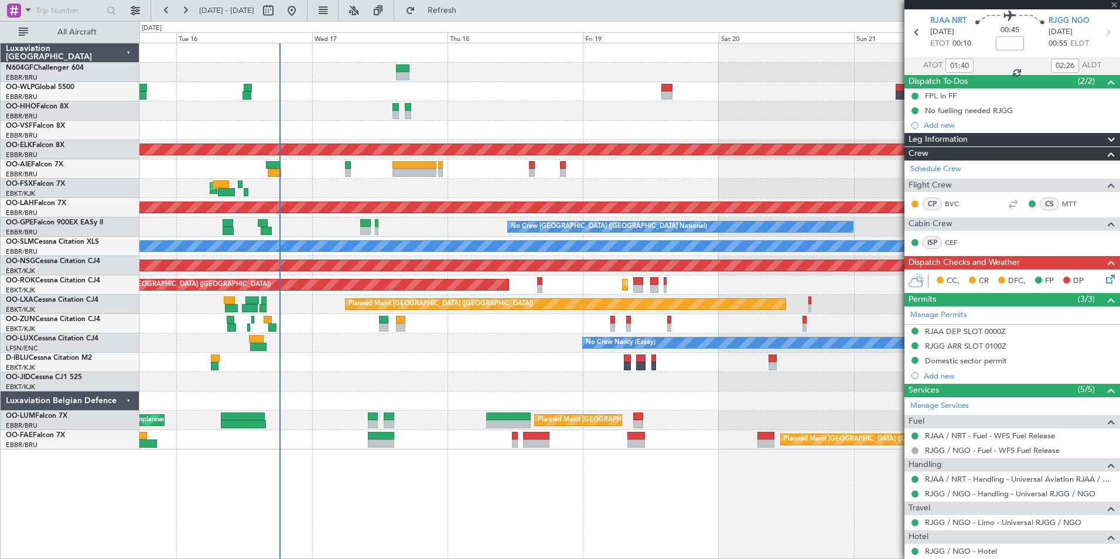
type input "2"
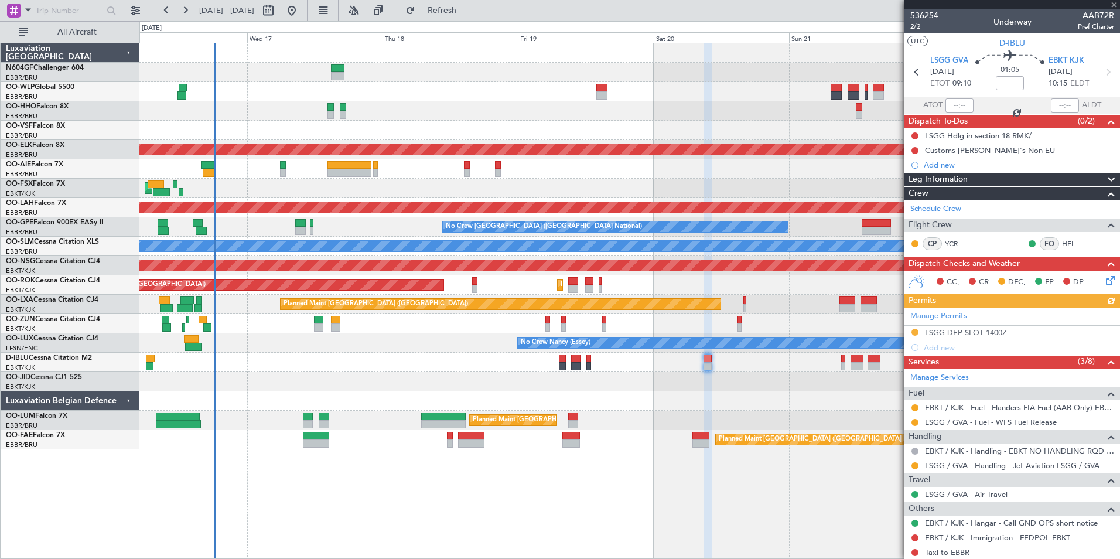
click at [735, 370] on div "RJAA 02:30 Z UBBB 13:50 Z 02:30 Z 13:45 Z Planned Maint Kortrijk-Wevelgem AOG M…" at bounding box center [629, 246] width 980 height 406
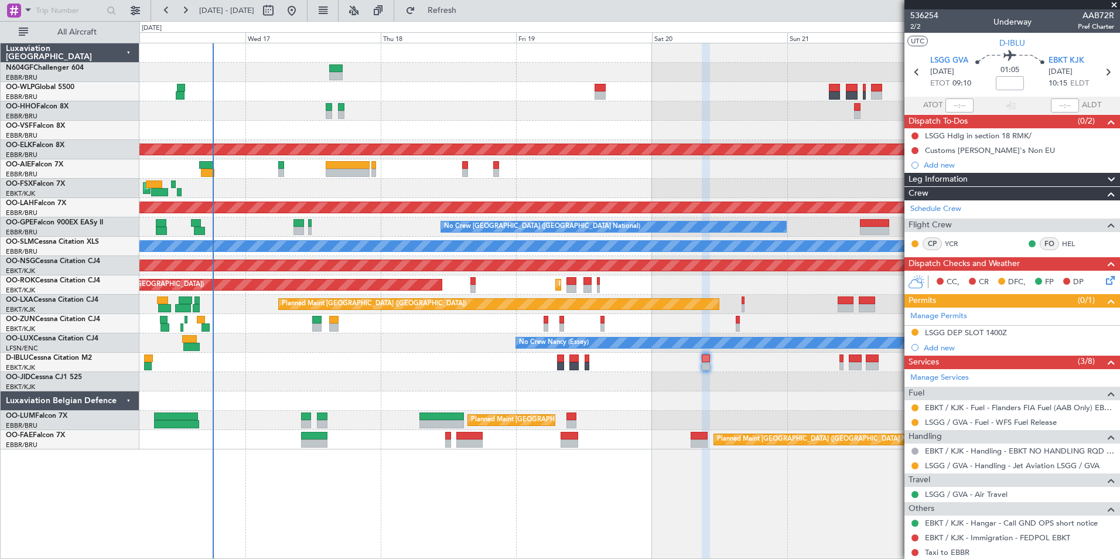
click at [992, 328] on div "LSGG DEP SLOT 1400Z" at bounding box center [966, 333] width 82 height 10
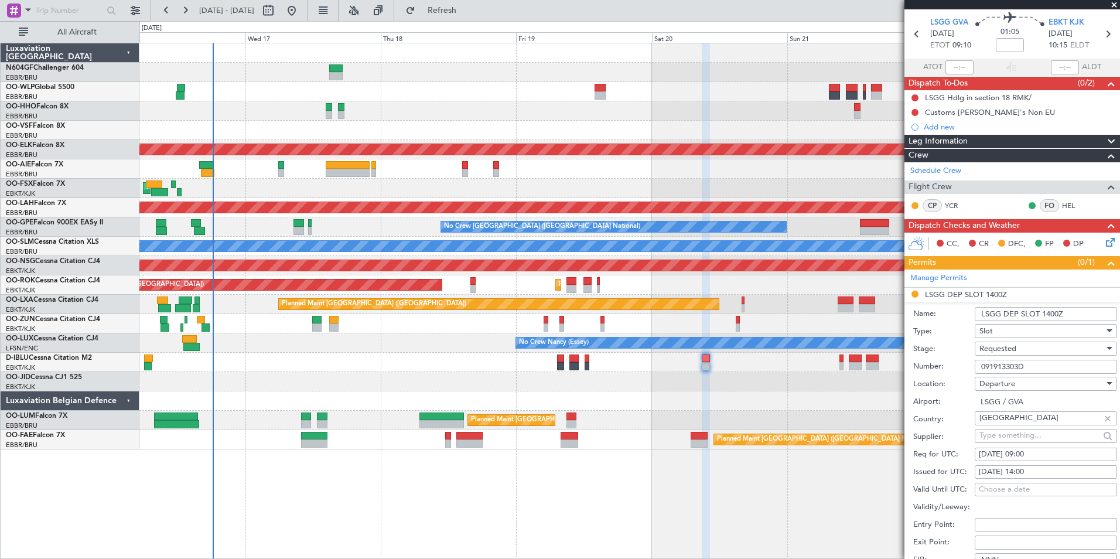
scroll to position [59, 0]
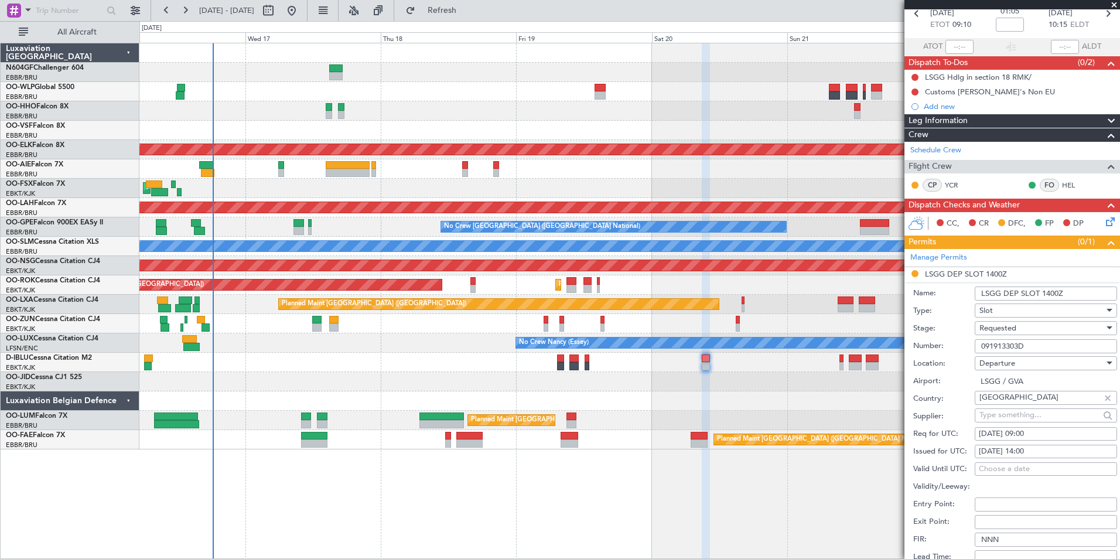
drag, startPoint x: 1043, startPoint y: 342, endPoint x: 963, endPoint y: 348, distance: 81.1
click at [963, 348] on div "Number: 091913303D" at bounding box center [1015, 346] width 204 height 18
paste input "092009203D"
type input "092009203D"
click at [1028, 332] on div "Requested" at bounding box center [1042, 328] width 125 height 18
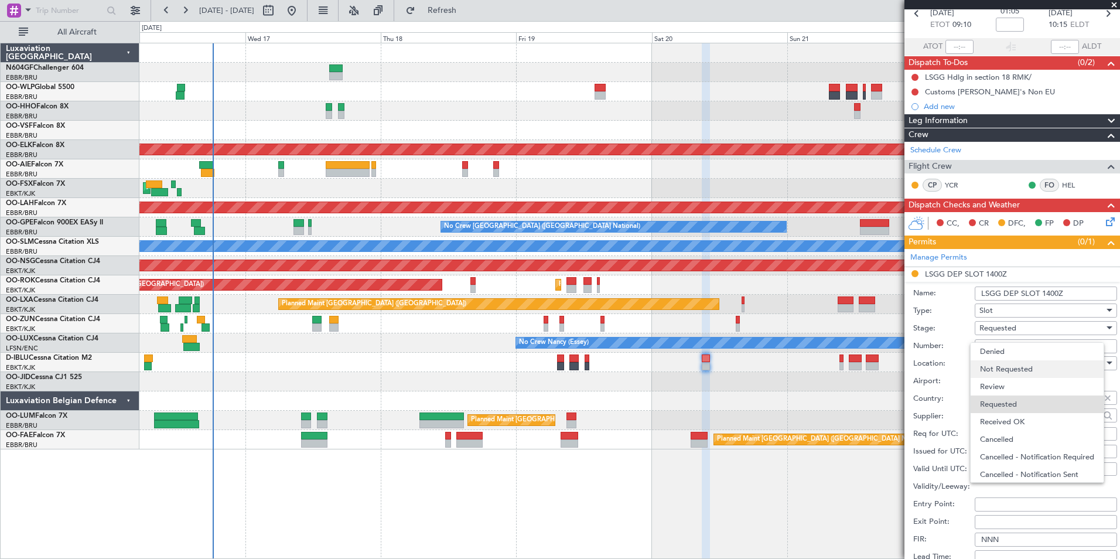
scroll to position [5, 0]
click at [1025, 415] on span "Received OK" at bounding box center [1041, 417] width 123 height 18
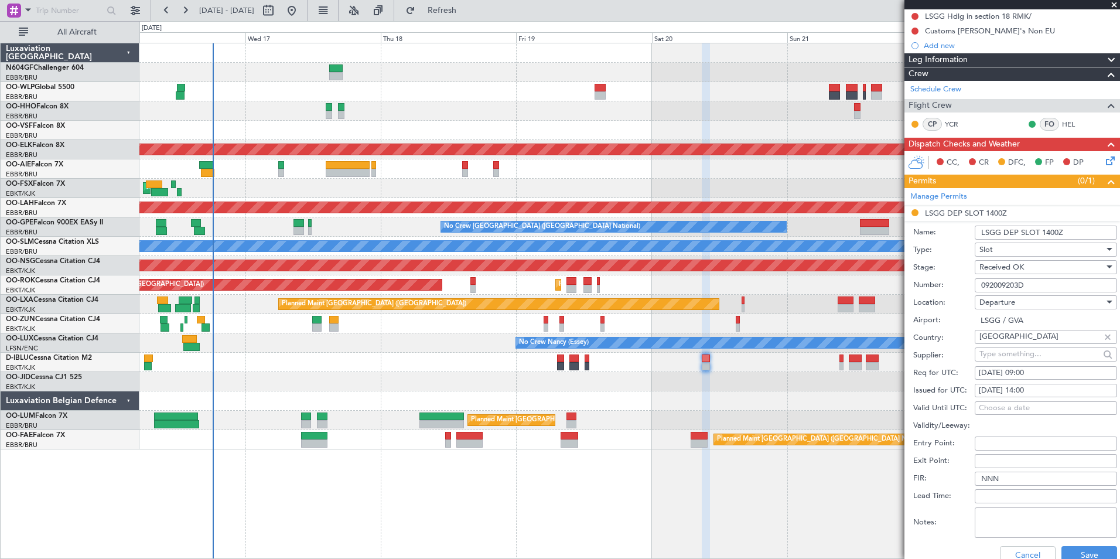
scroll to position [176, 0]
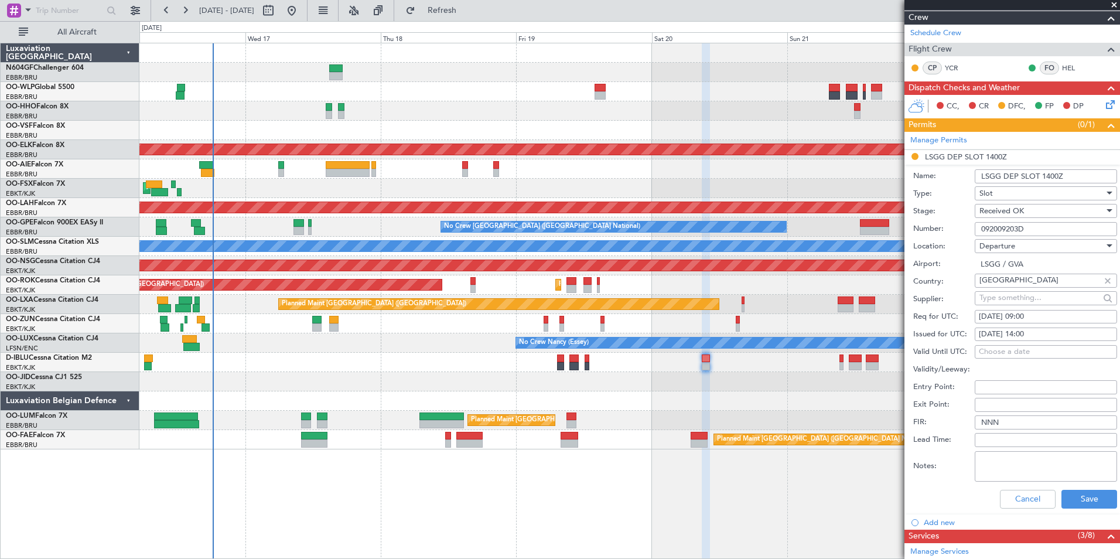
click at [1053, 330] on div "19/09/2025 14:00" at bounding box center [1046, 335] width 134 height 12
select select "9"
select select "2025"
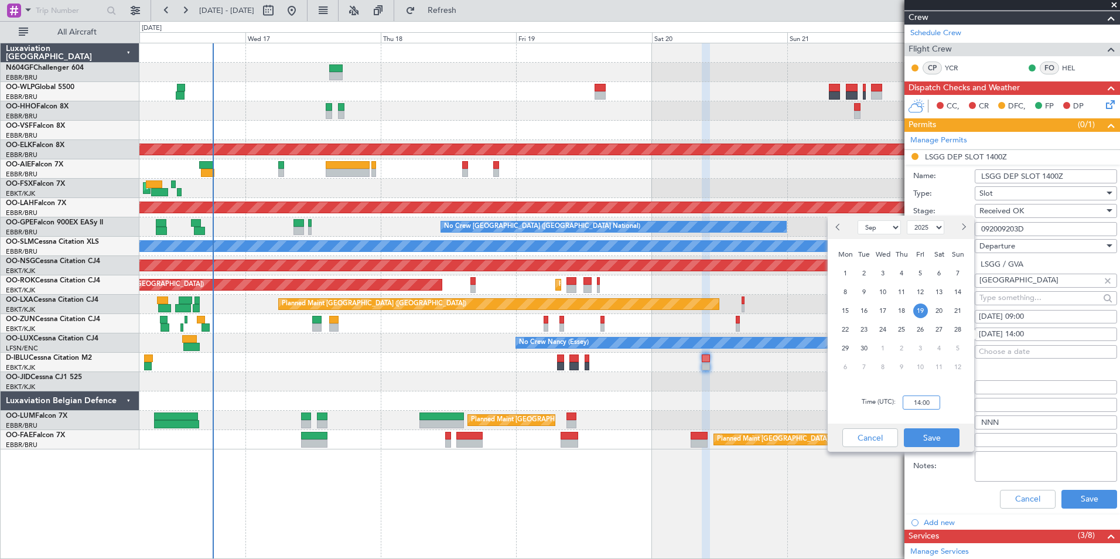
click at [933, 400] on input "14:00" at bounding box center [921, 402] width 37 height 14
click at [946, 401] on div "Time (UTC): 0900" at bounding box center [901, 402] width 146 height 42
type input "09:00"
click at [944, 427] on div "Cancel Save" at bounding box center [901, 438] width 146 height 28
click at [943, 428] on button "Save" at bounding box center [932, 437] width 56 height 19
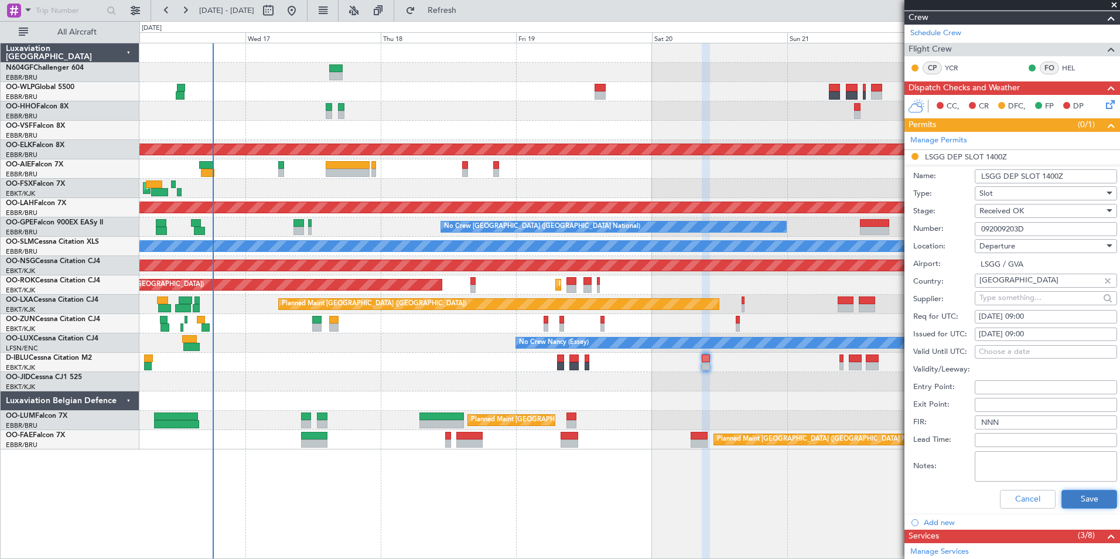
click at [1086, 504] on button "Save" at bounding box center [1090, 499] width 56 height 19
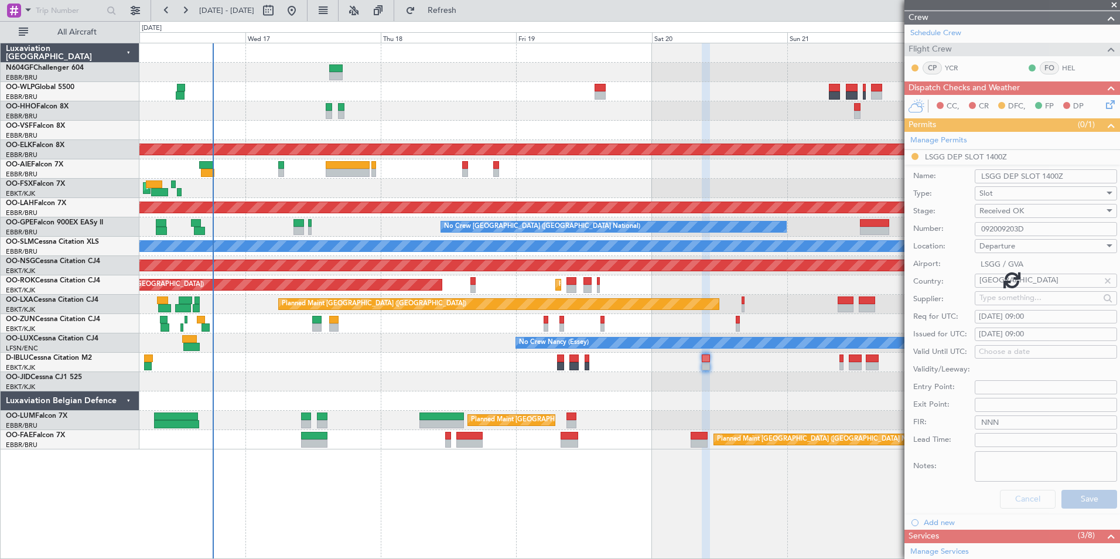
scroll to position [101, 0]
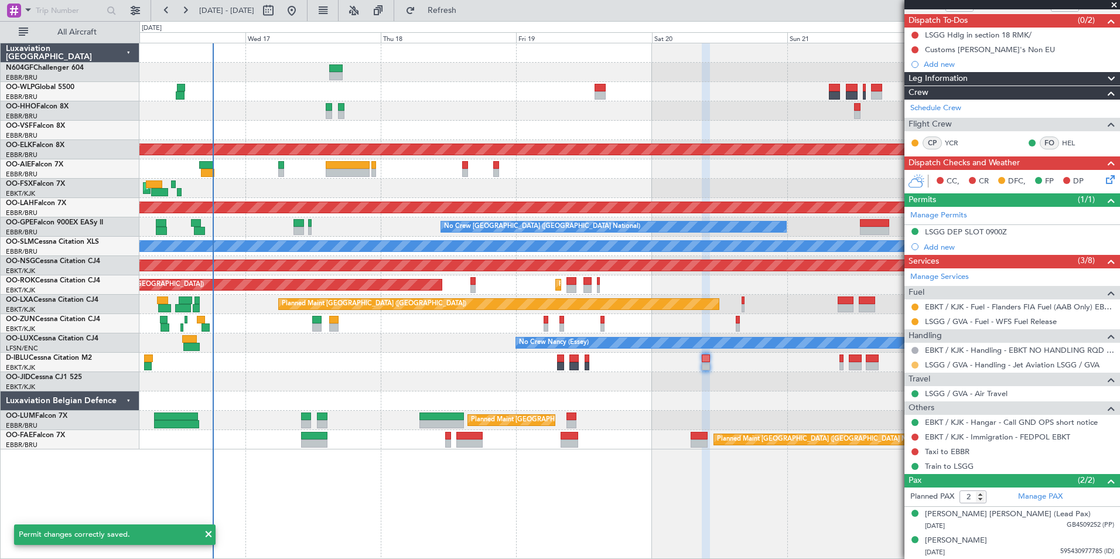
click at [917, 364] on button at bounding box center [915, 364] width 7 height 7
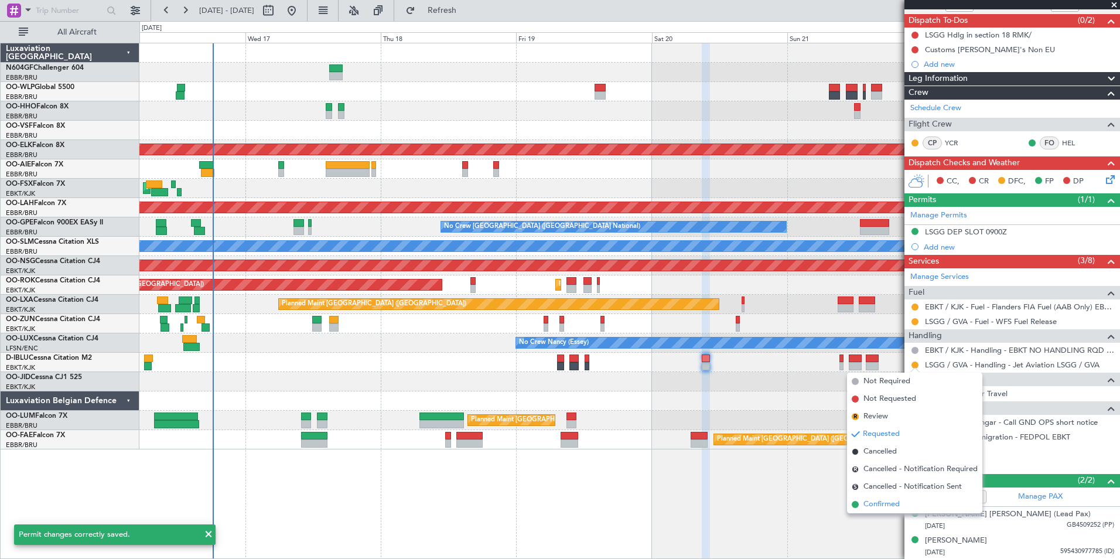
click at [915, 508] on li "Confirmed" at bounding box center [914, 505] width 135 height 18
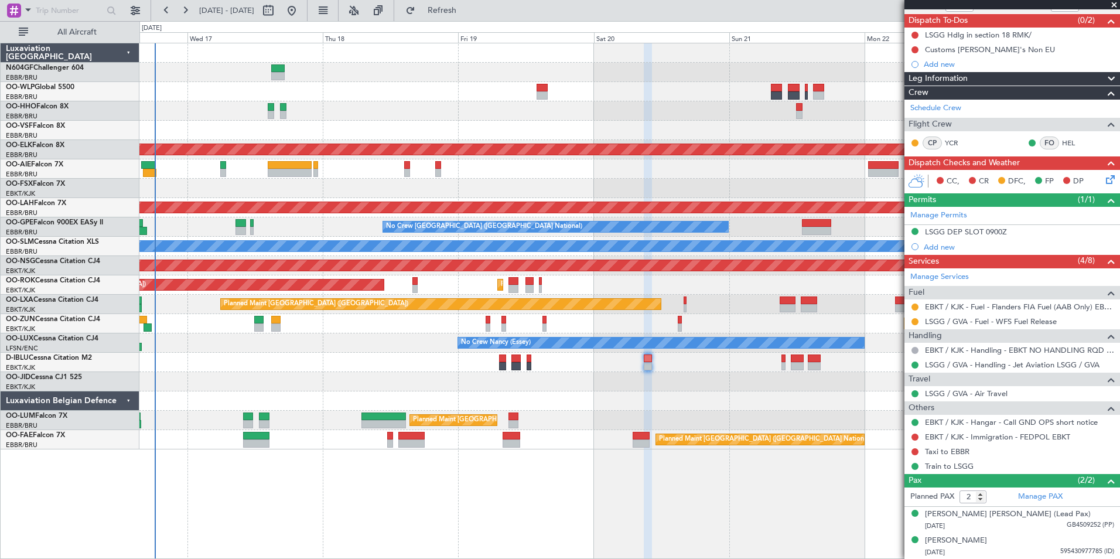
click at [693, 376] on div at bounding box center [629, 381] width 980 height 19
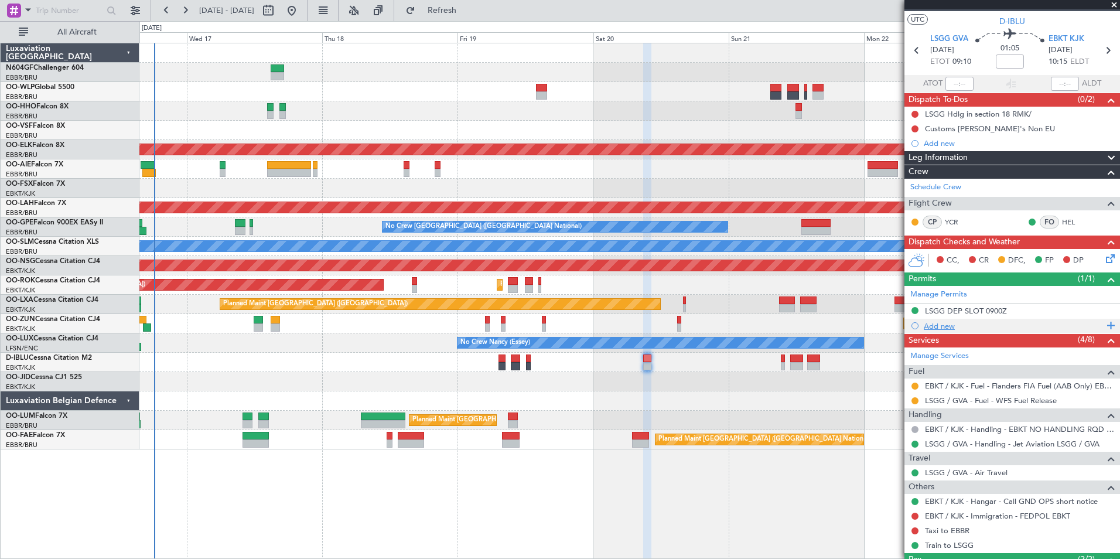
scroll to position [0, 0]
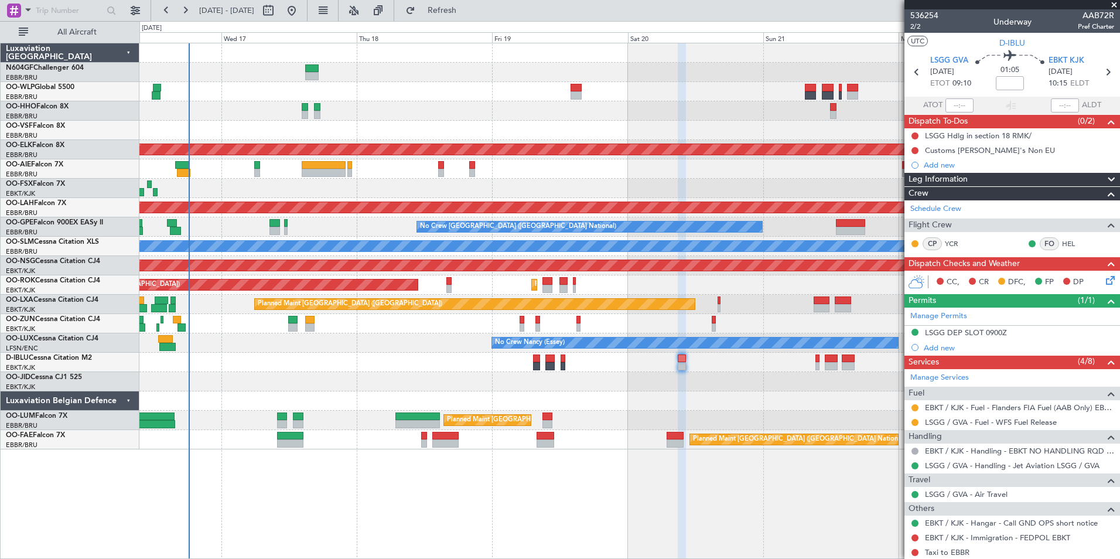
click at [657, 430] on div "Planned Maint [GEOGRAPHIC_DATA] ([GEOGRAPHIC_DATA] National)" at bounding box center [629, 439] width 980 height 19
click at [930, 161] on div "Add new" at bounding box center [1014, 165] width 180 height 10
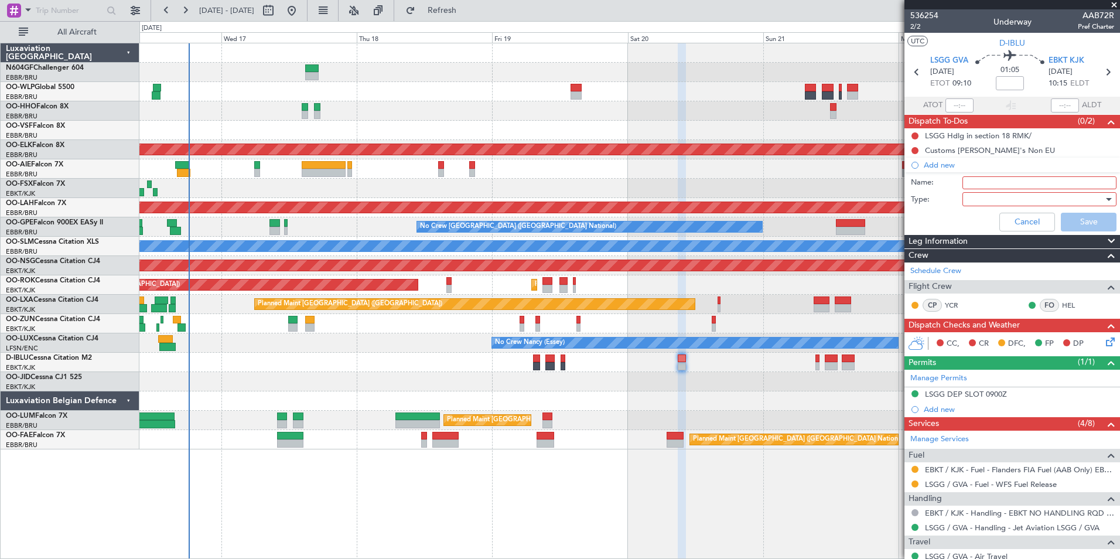
click at [985, 182] on input "Name:" at bounding box center [1040, 182] width 154 height 13
type input "Send updated Fuel release to the crew"
click at [997, 197] on div at bounding box center [1035, 199] width 137 height 18
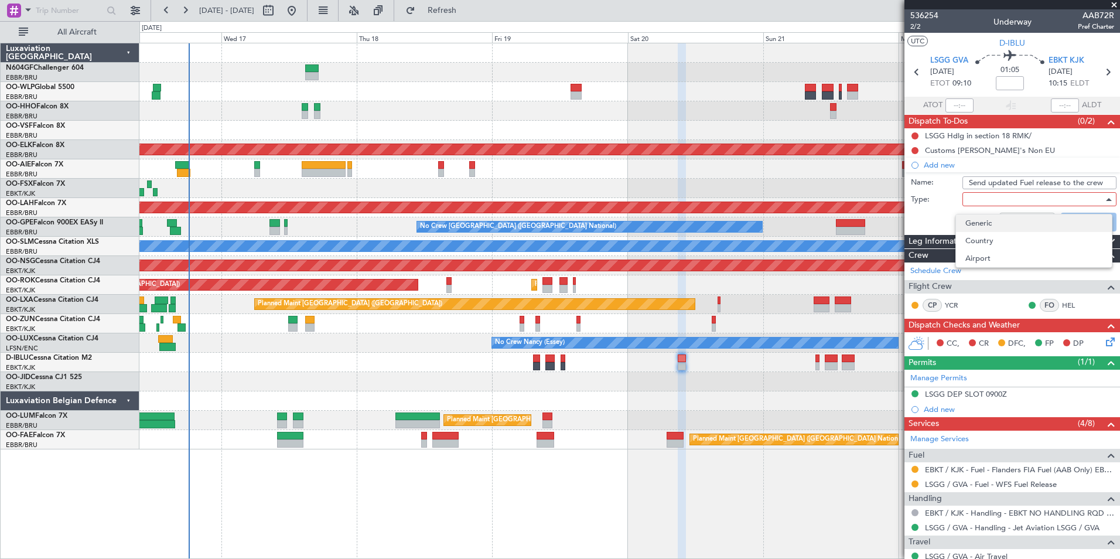
click at [1007, 224] on span "Generic" at bounding box center [1034, 223] width 137 height 18
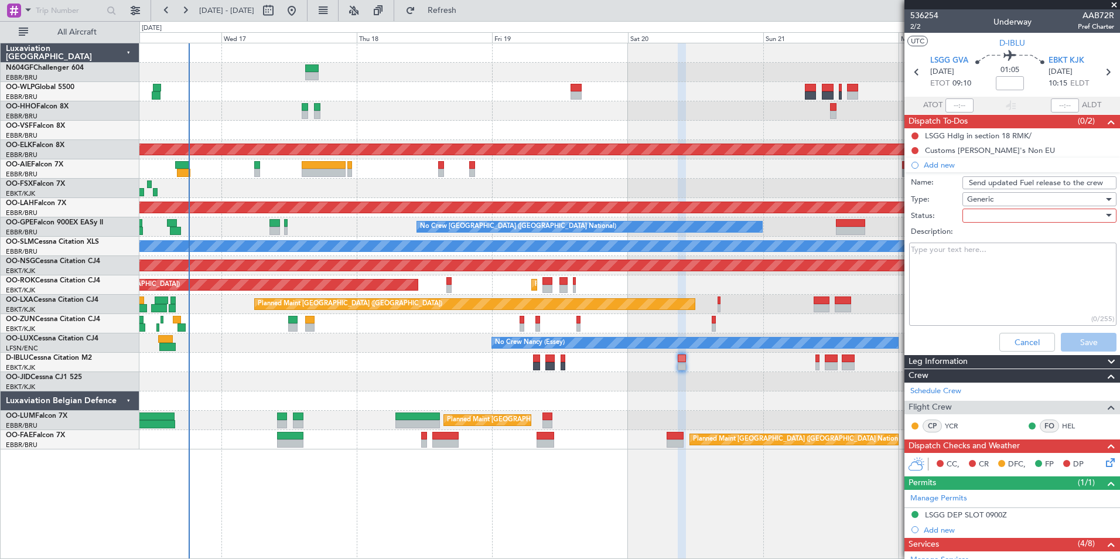
click at [998, 222] on div at bounding box center [1035, 216] width 137 height 18
click at [1004, 251] on span "In Progress" at bounding box center [1034, 257] width 137 height 18
click at [1018, 221] on div "In Progress" at bounding box center [1035, 216] width 137 height 18
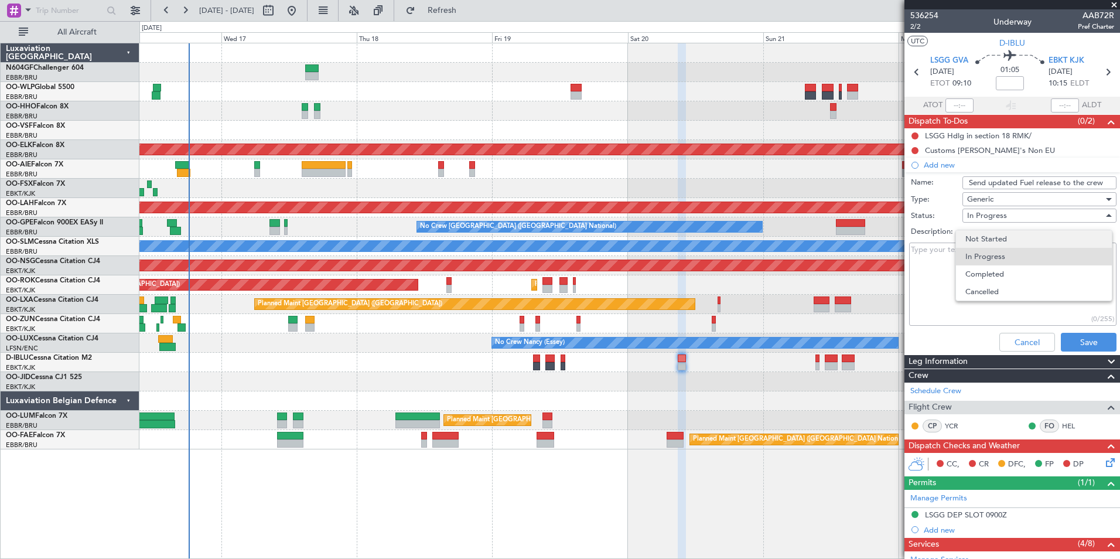
click at [1005, 238] on span "Not Started" at bounding box center [1034, 239] width 137 height 18
click at [982, 257] on textarea "Description:" at bounding box center [1012, 285] width 207 height 84
type textarea "They will come back one day later than originally planned. Send fuel release wi…"
click at [1079, 343] on button "Save" at bounding box center [1089, 342] width 56 height 19
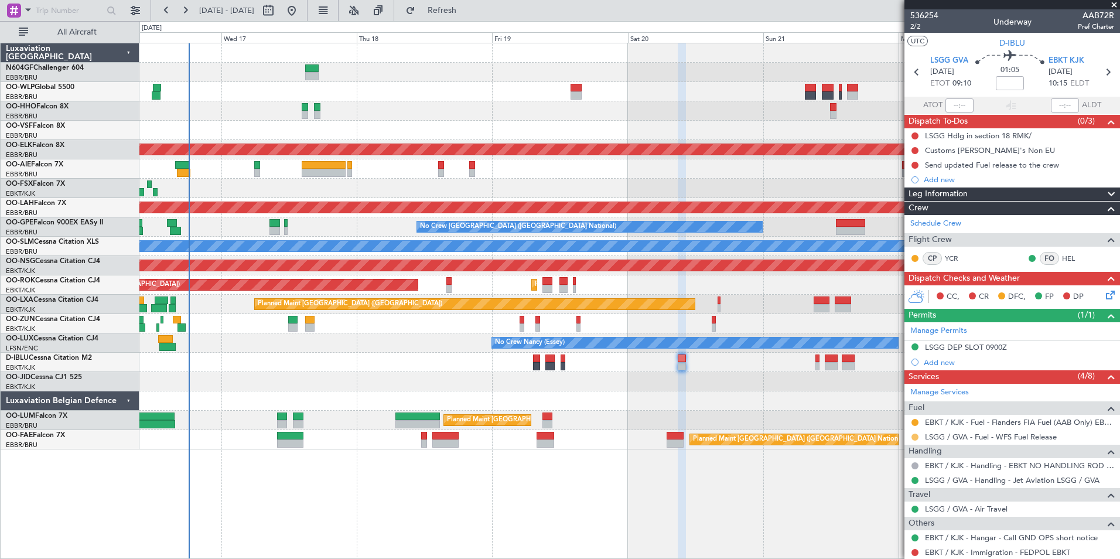
click at [916, 434] on button at bounding box center [915, 437] width 7 height 7
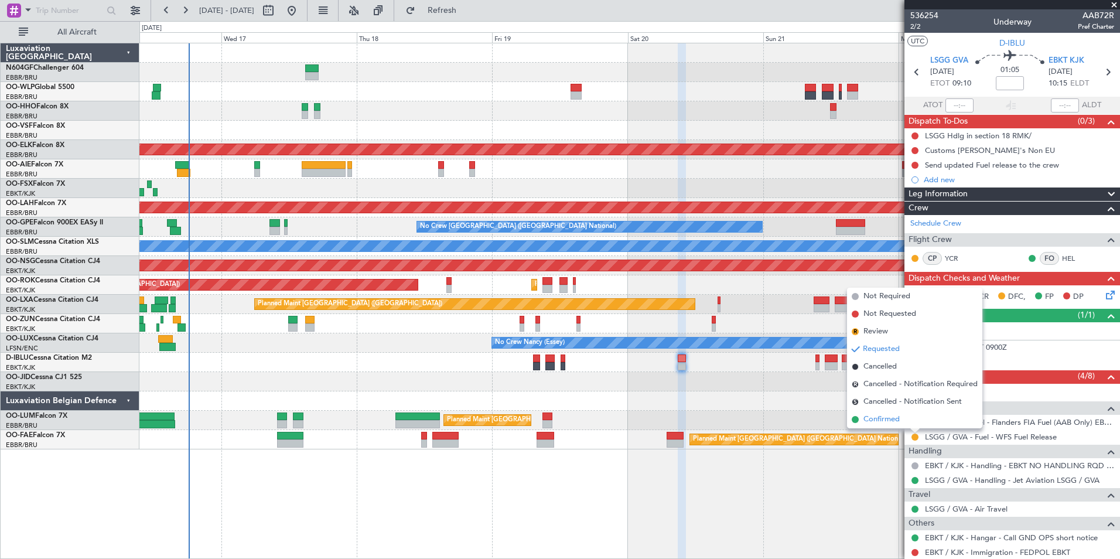
click at [892, 415] on span "Confirmed" at bounding box center [882, 420] width 36 height 12
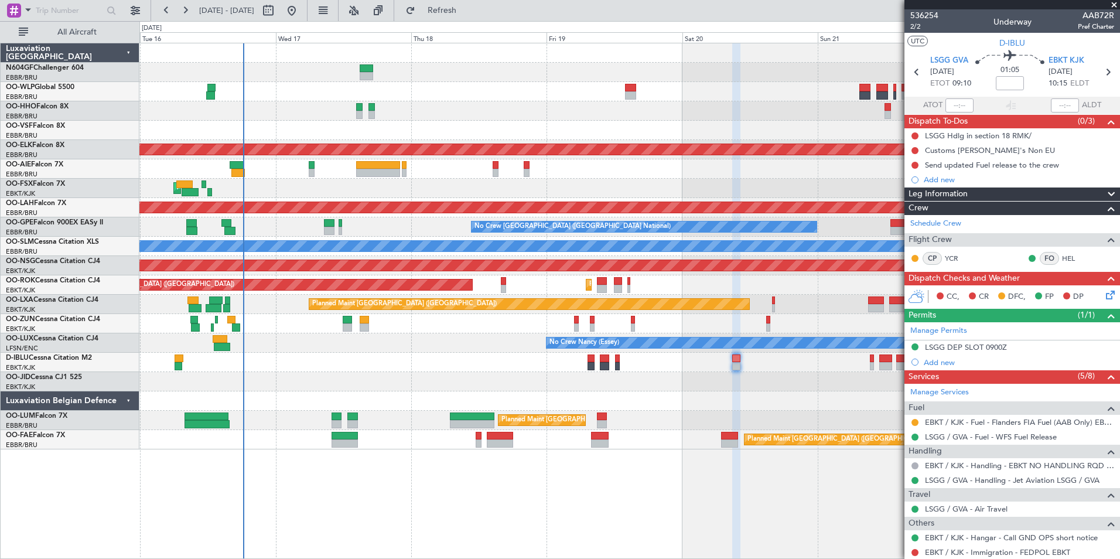
click at [468, 328] on div "Planned Maint Kortrijk-[GEOGRAPHIC_DATA]" at bounding box center [629, 323] width 980 height 19
click at [380, 86] on div "RJAA 02:30 Z UBBB 13:50 Z 02:30 Z 13:45 Z" at bounding box center [629, 91] width 980 height 19
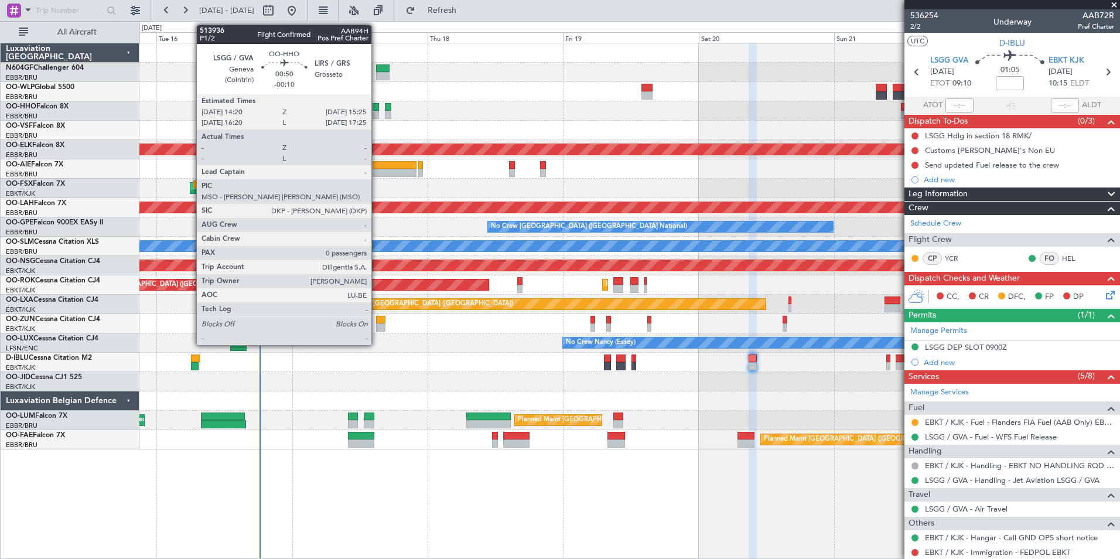
click at [377, 114] on div at bounding box center [376, 115] width 6 height 8
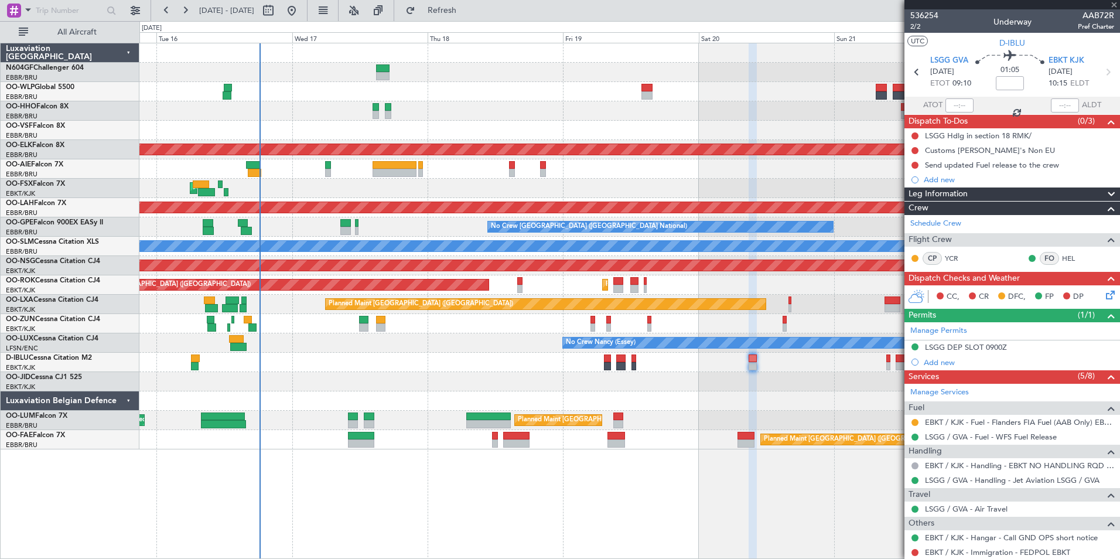
type input "-00:10"
type input "0"
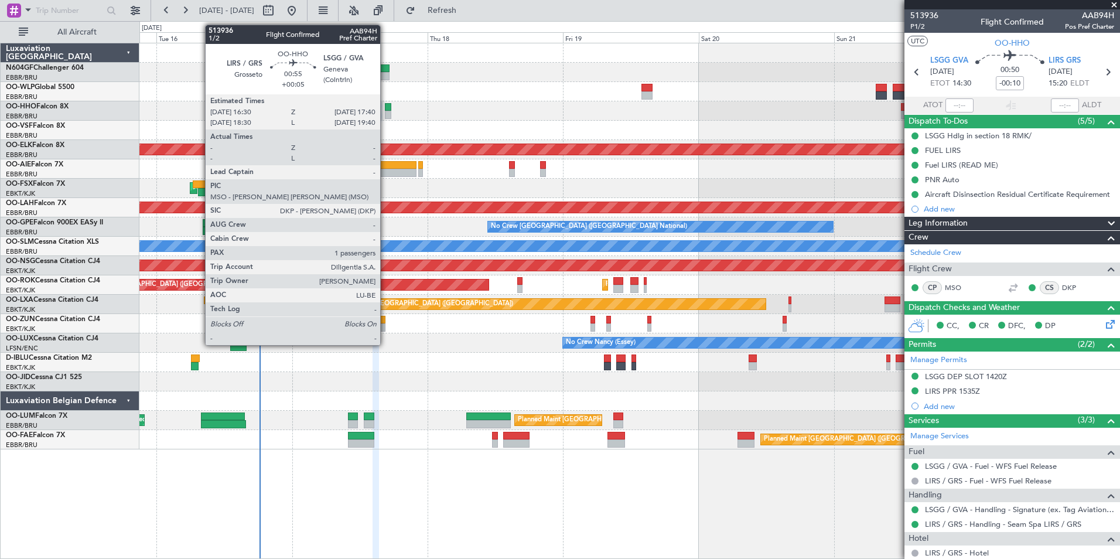
click at [386, 107] on div at bounding box center [388, 107] width 7 height 8
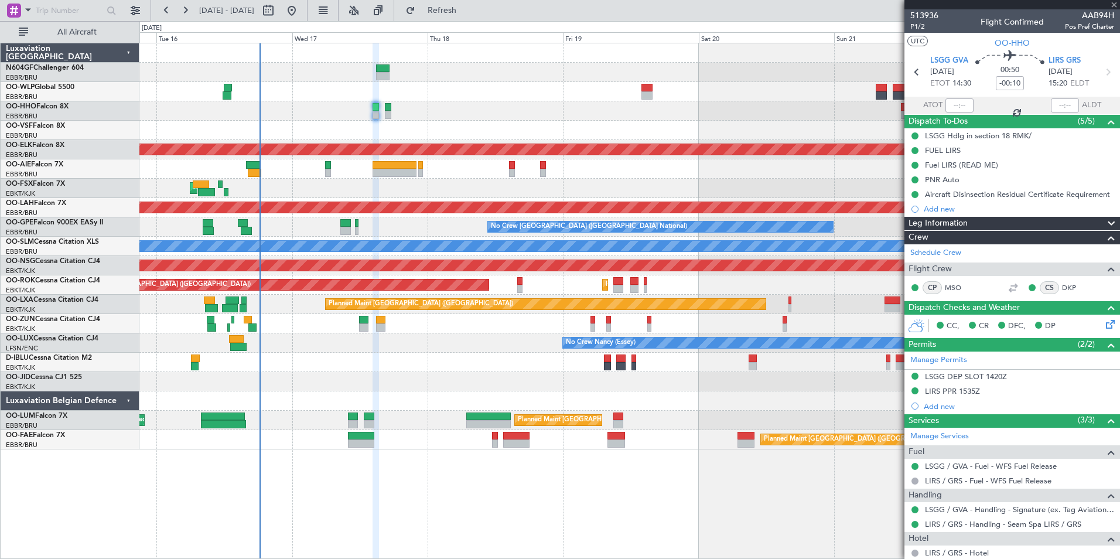
type input "+00:05"
type input "1"
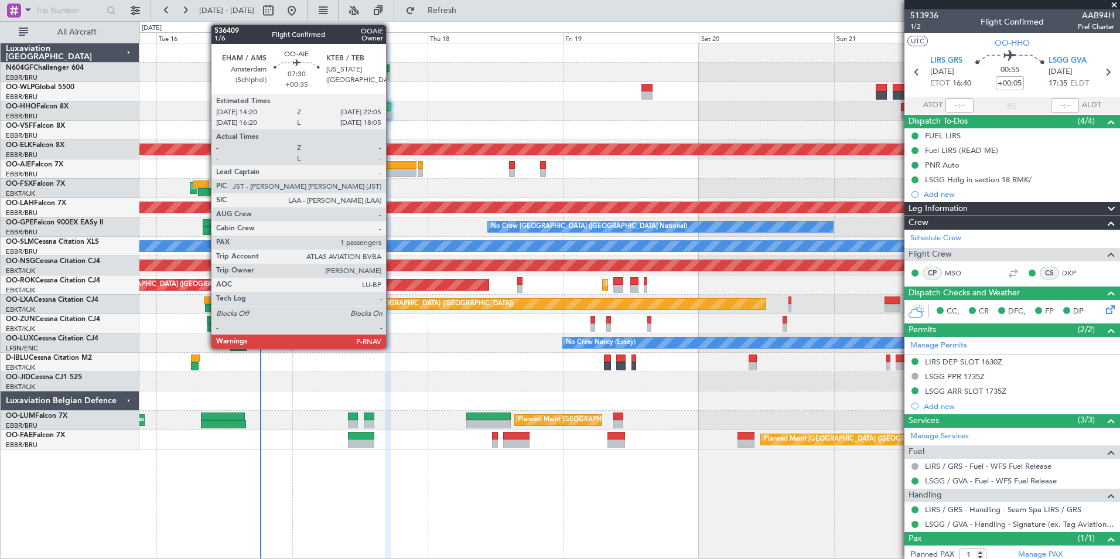
click at [391, 170] on div at bounding box center [395, 173] width 44 height 8
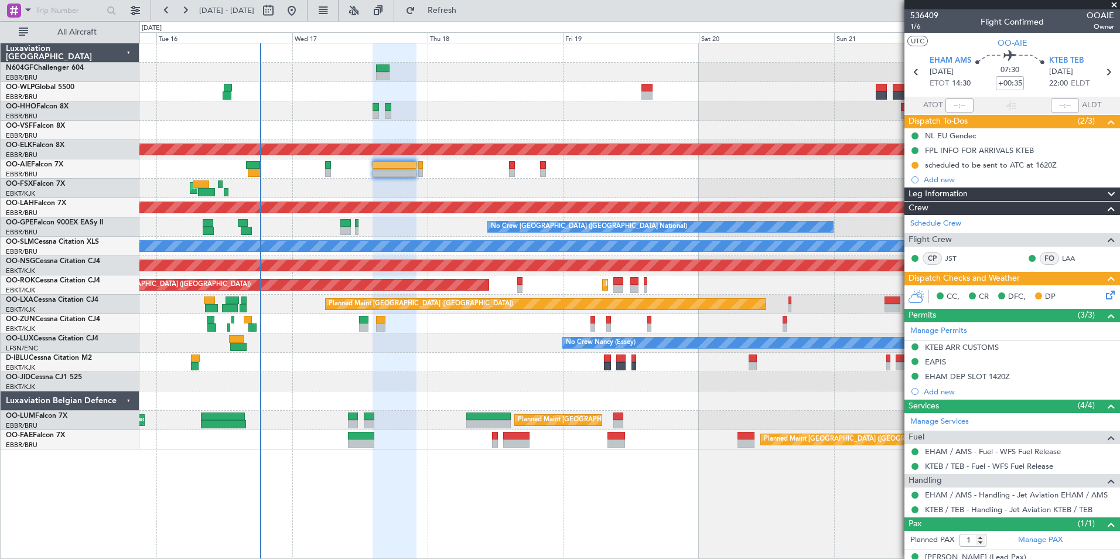
click at [916, 168] on mat-tooltip-component "In Progress" at bounding box center [915, 183] width 54 height 31
click at [916, 166] on button at bounding box center [915, 165] width 7 height 7
click at [924, 214] on span "Completed" at bounding box center [920, 217] width 39 height 12
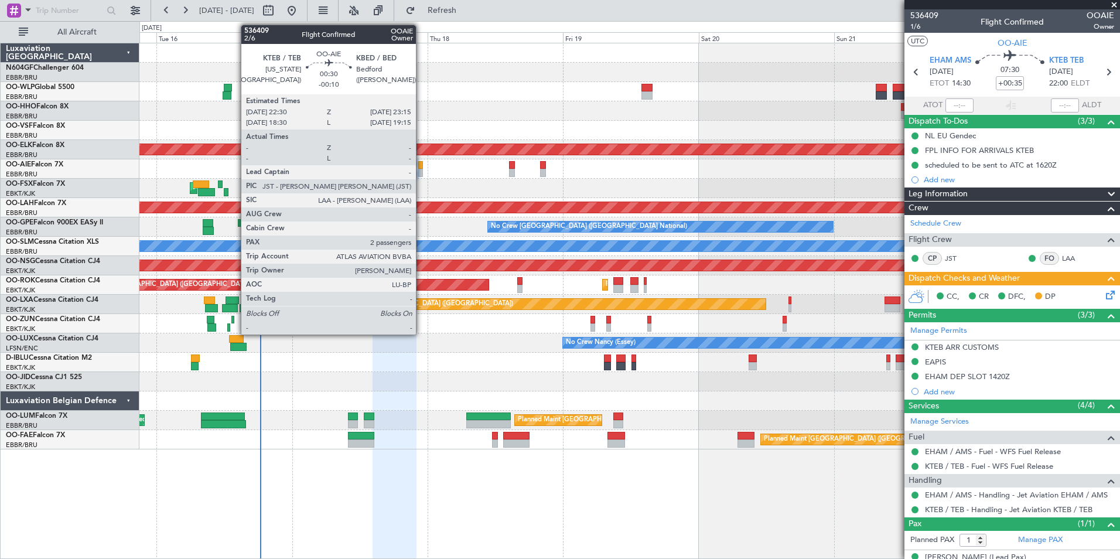
click at [421, 168] on div at bounding box center [420, 165] width 5 height 8
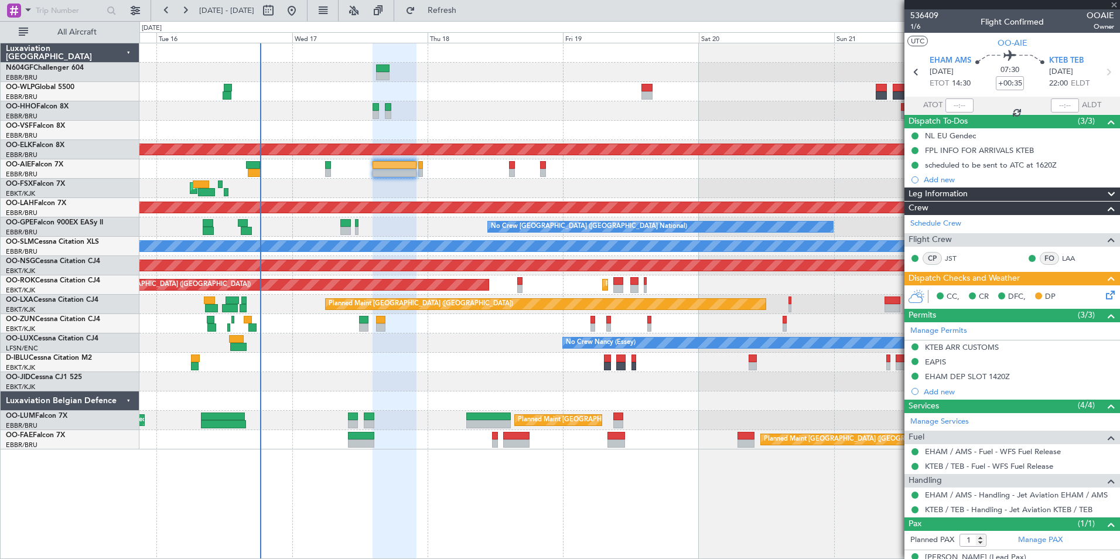
type input "-00:10"
type input "2"
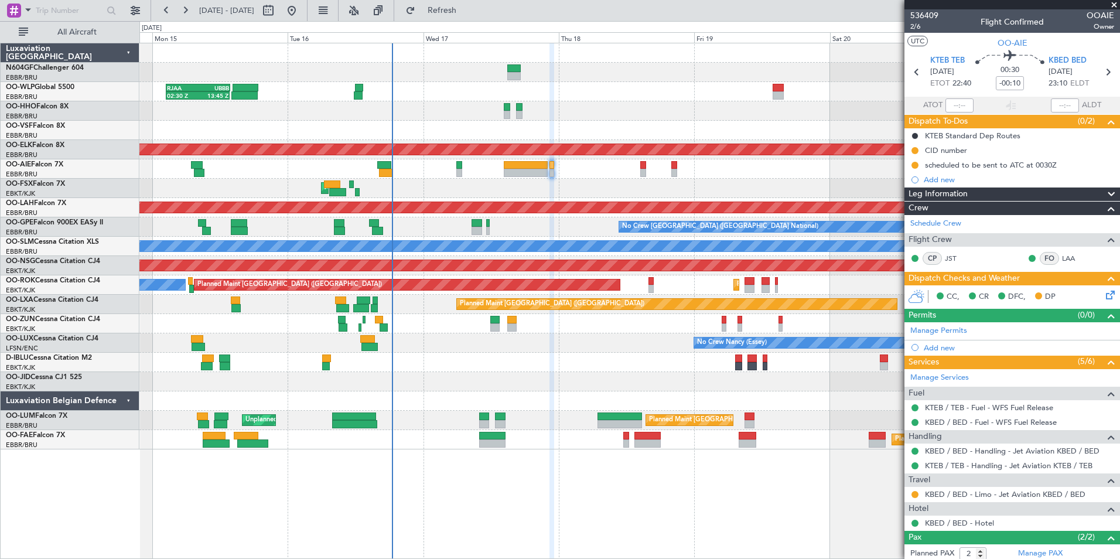
click at [477, 460] on div "RJAA 02:30 Z UBBB 13:50 Z 02:30 Z 13:45 Z Planned Maint [GEOGRAPHIC_DATA]-[GEOG…" at bounding box center [629, 301] width 981 height 516
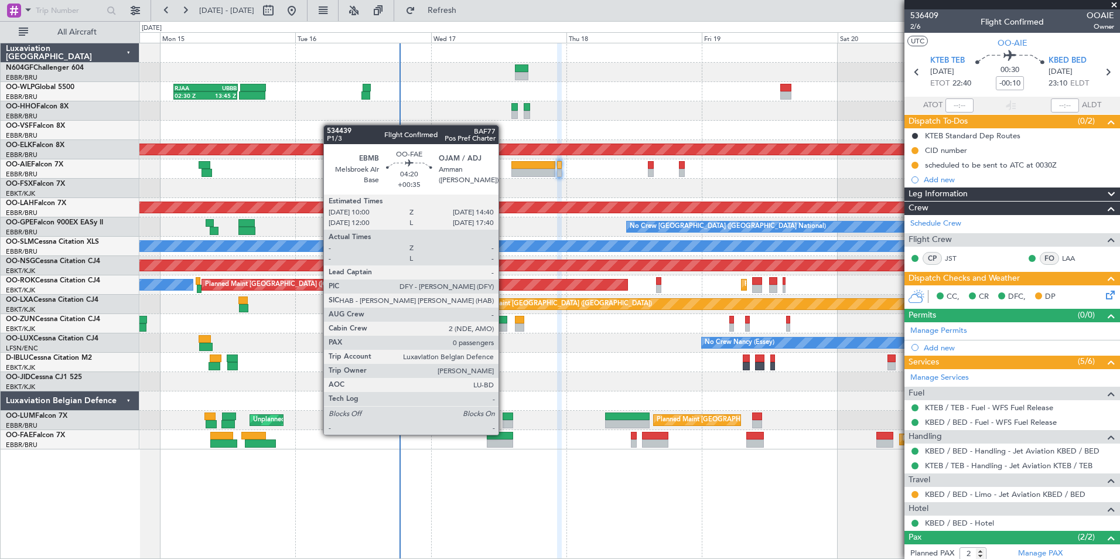
click at [504, 434] on div at bounding box center [500, 436] width 26 height 8
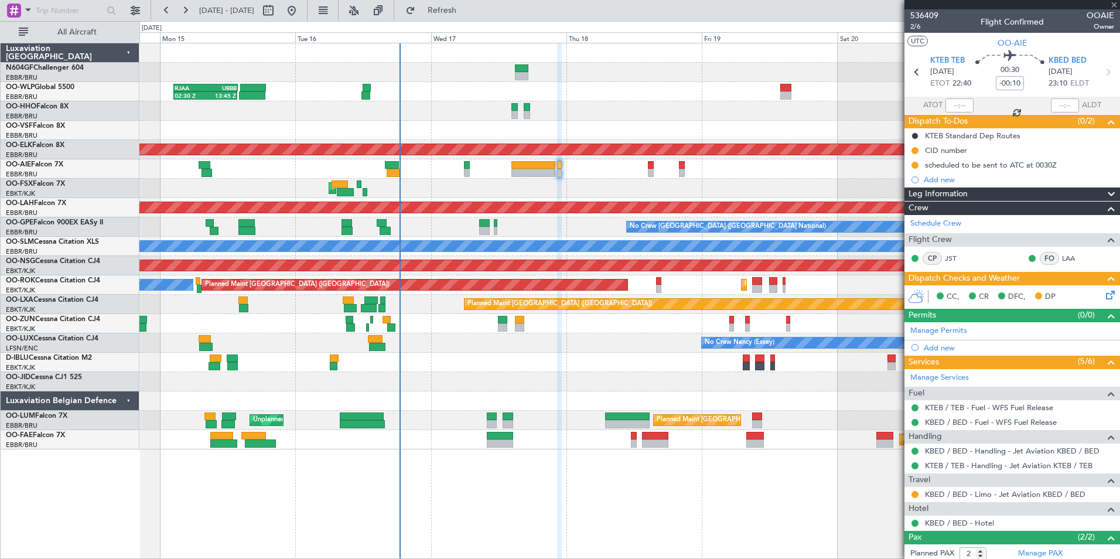
type input "+00:35"
type input "0"
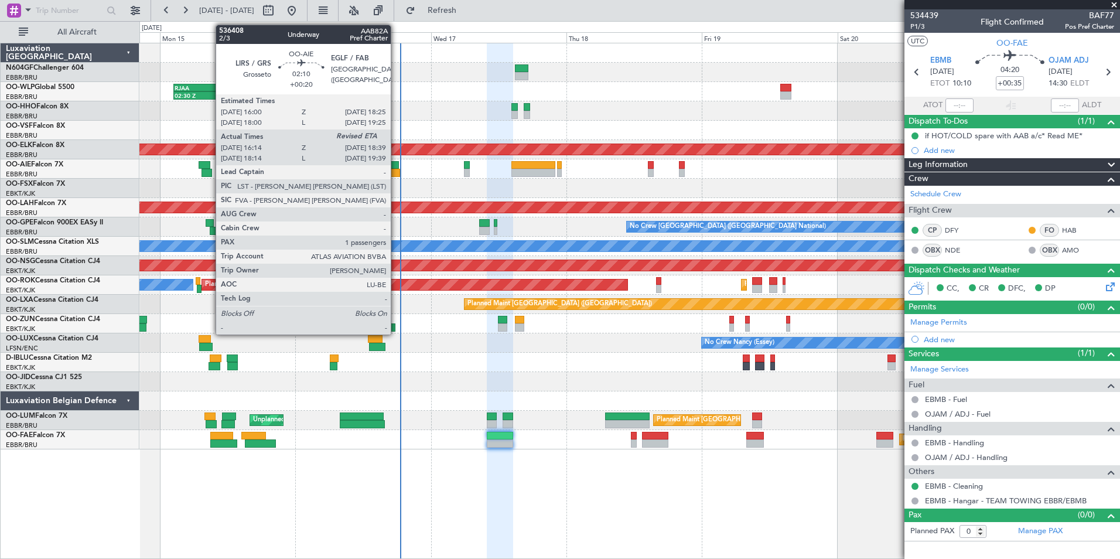
click at [396, 166] on div at bounding box center [392, 165] width 14 height 8
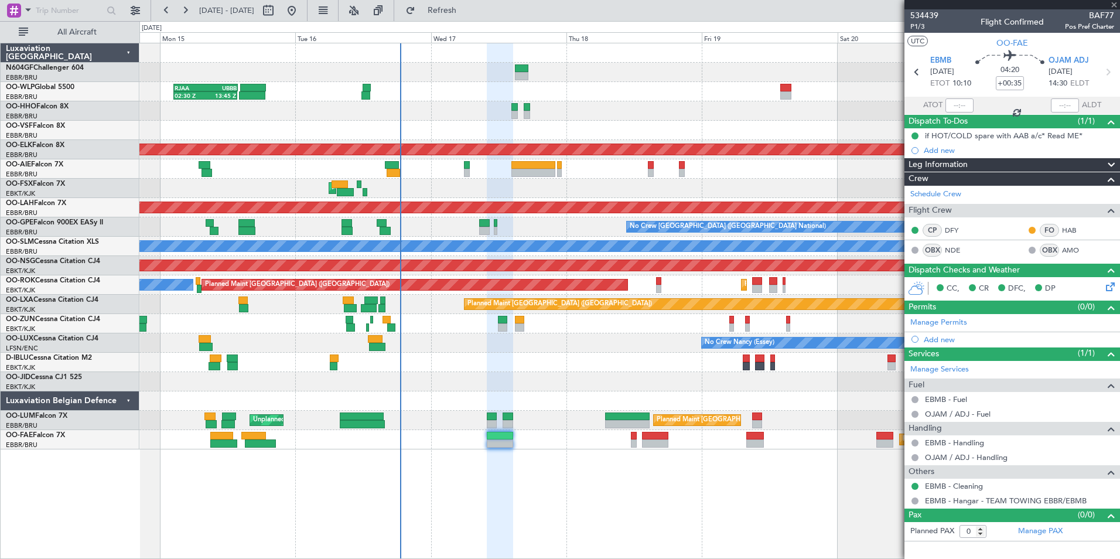
type input "+00:20"
type input "16:24"
type input "1"
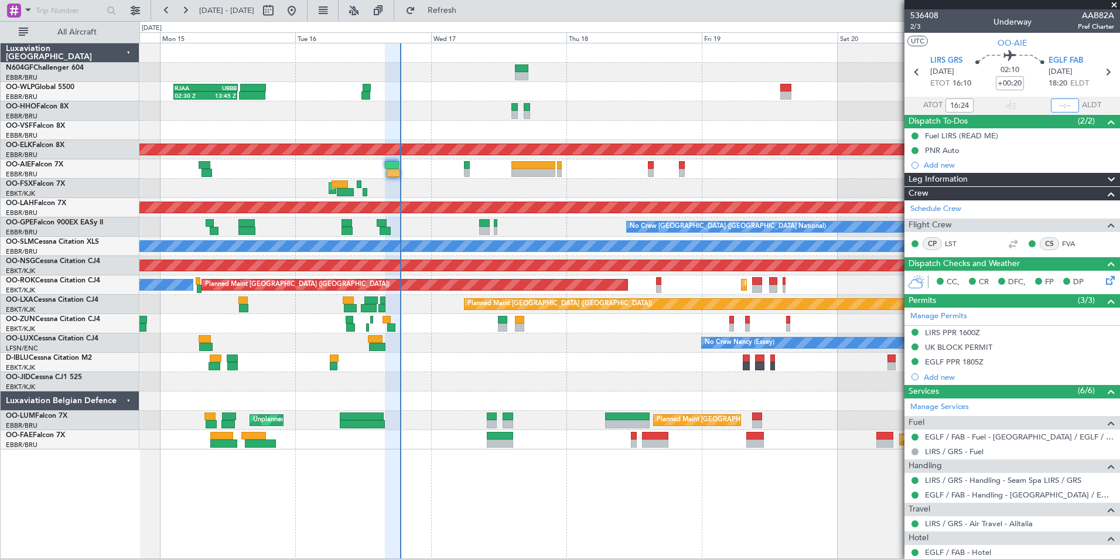
click at [1062, 104] on input "text" at bounding box center [1065, 105] width 28 height 14
click at [1051, 35] on section "UTC OO-AIE" at bounding box center [1013, 42] width 216 height 18
type input "18:32"
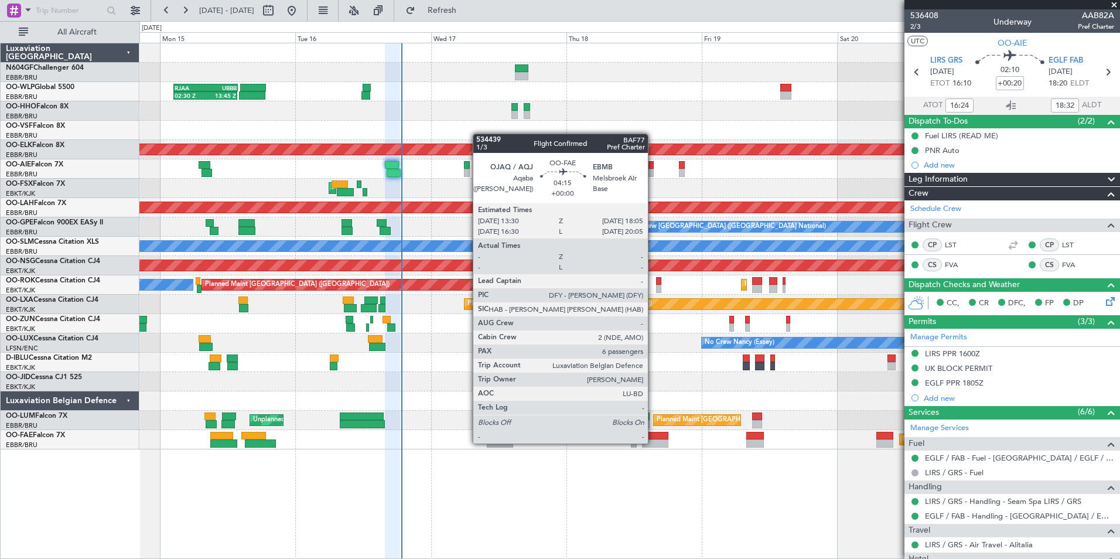
click at [472, 474] on div "02:30 Z 13:45 Z RJAA 02:30 Z UBBB 13:50 Z Planned Maint [GEOGRAPHIC_DATA]-[GEOG…" at bounding box center [629, 301] width 981 height 516
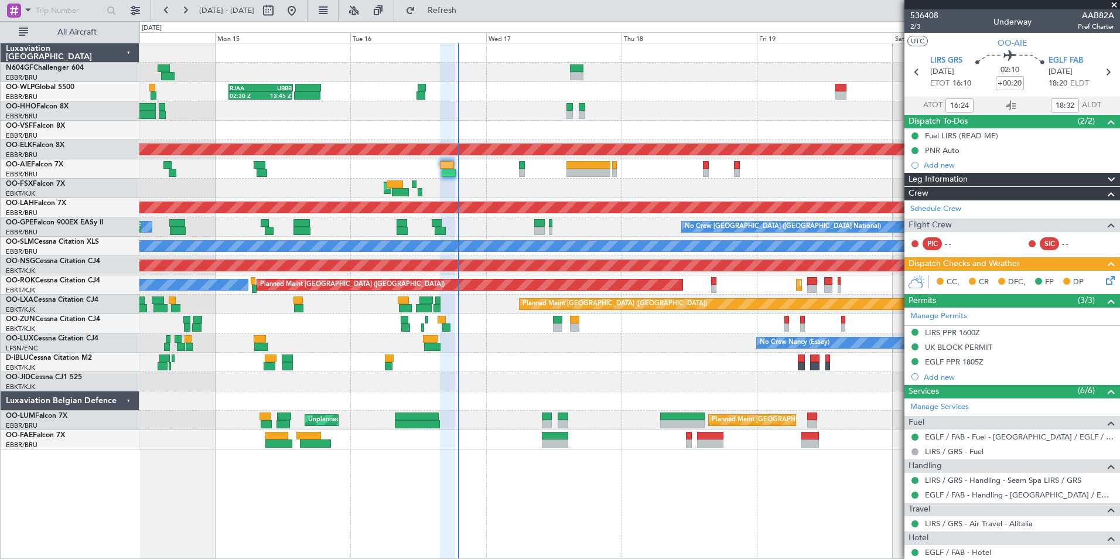
click at [620, 353] on div at bounding box center [629, 362] width 980 height 19
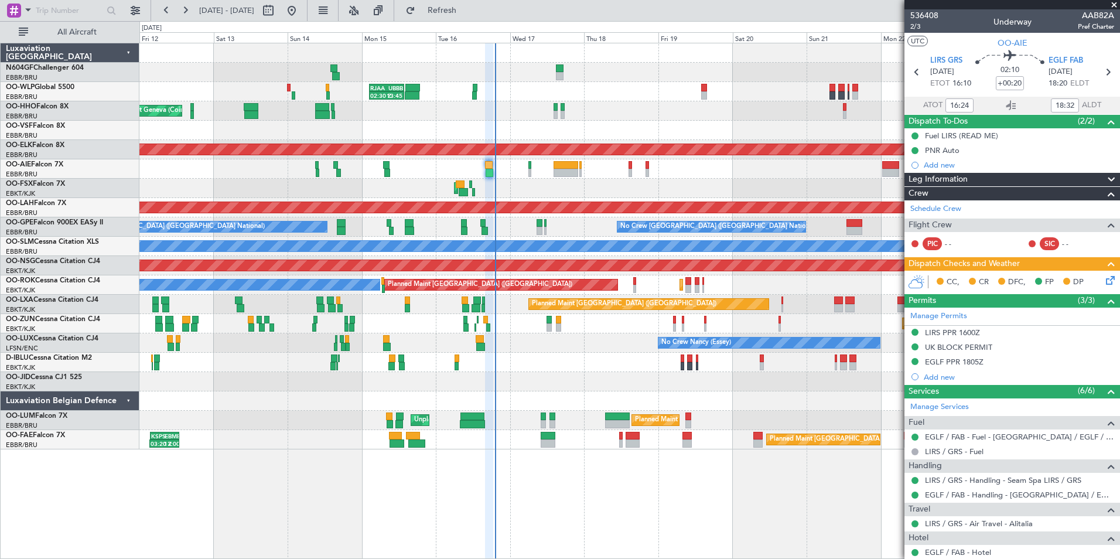
click at [625, 386] on div at bounding box center [629, 381] width 980 height 19
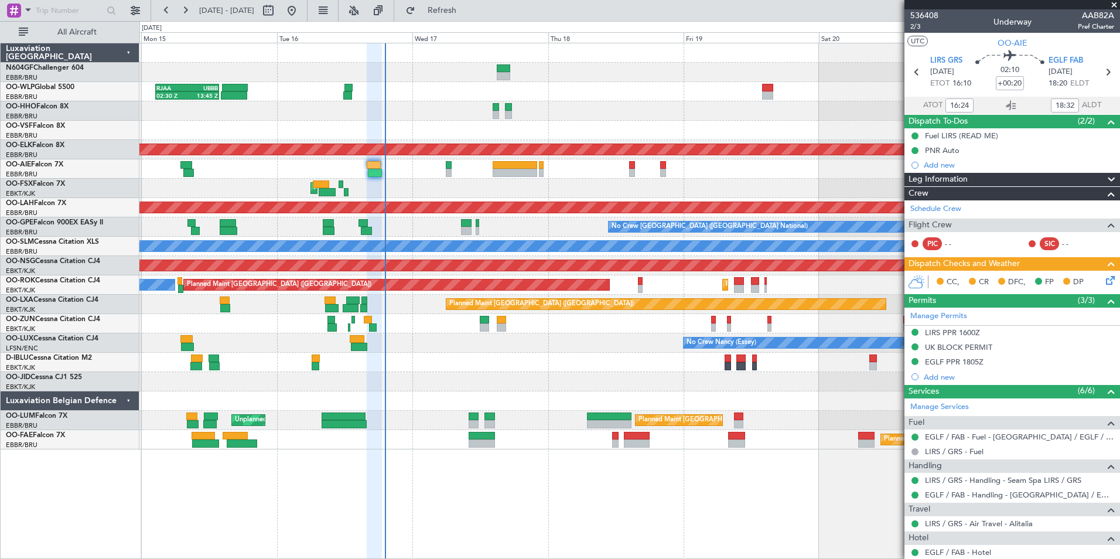
click at [738, 464] on div "RJAA 02:30 Z UBBB 13:50 Z 02:30 Z 13:45 Z Planned Maint [GEOGRAPHIC_DATA]-[GEOG…" at bounding box center [629, 301] width 981 height 516
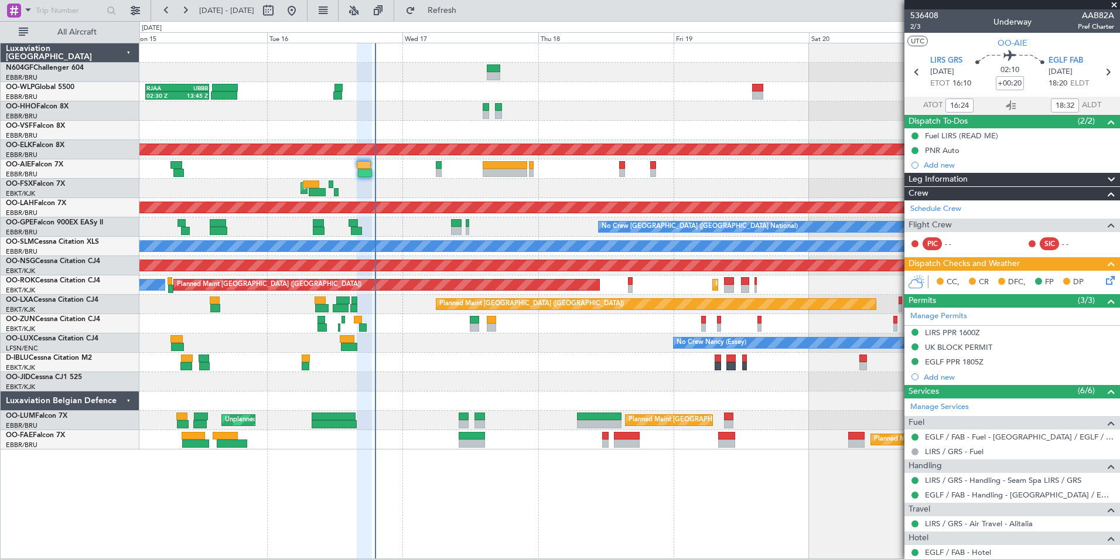
click at [751, 435] on div "Planned Maint [GEOGRAPHIC_DATA] ([GEOGRAPHIC_DATA] National)" at bounding box center [629, 439] width 980 height 19
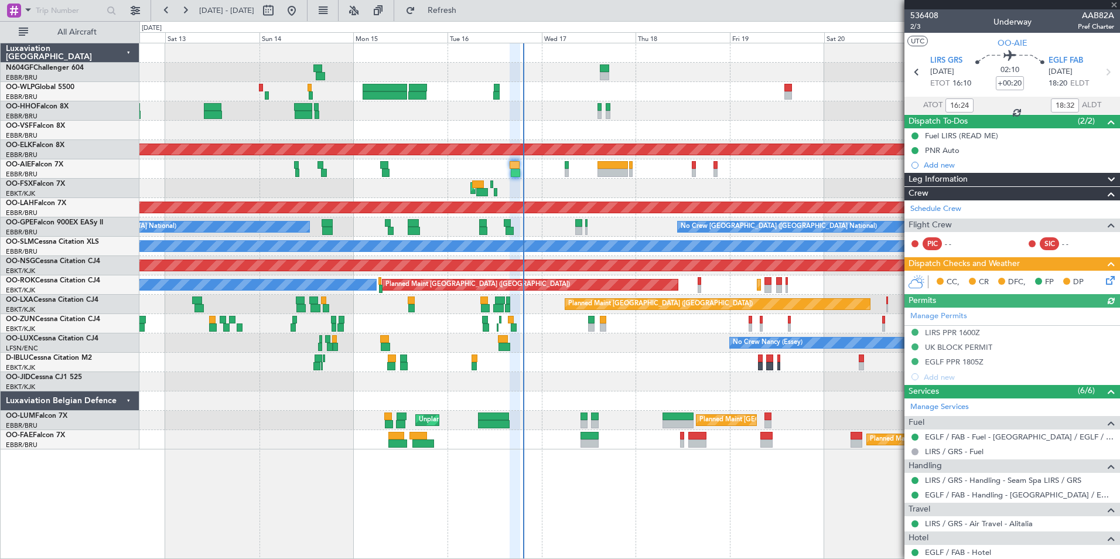
click at [571, 394] on div at bounding box center [629, 400] width 980 height 19
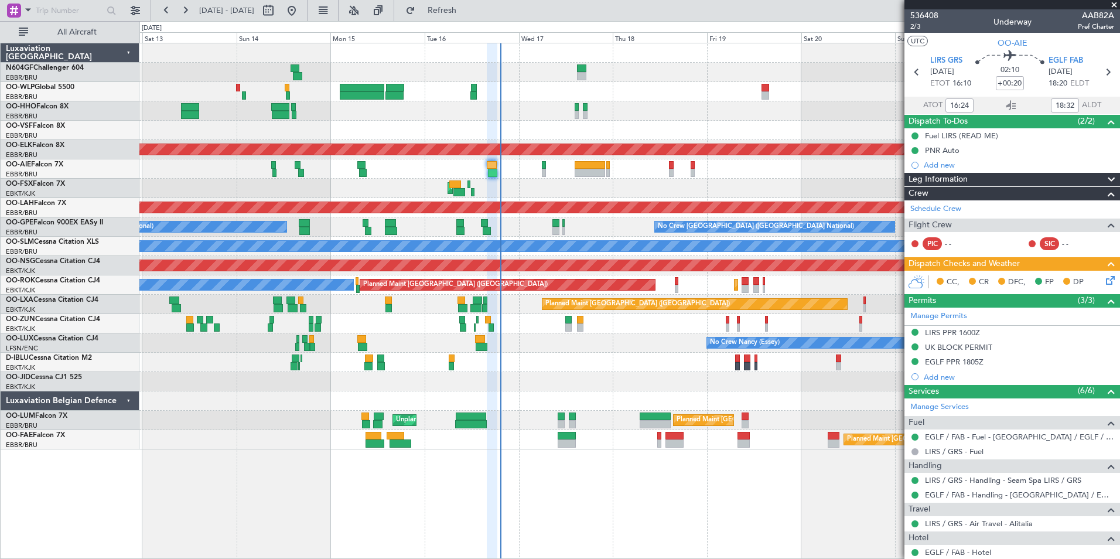
click at [591, 456] on div "Planned Maint Geneva (Cointrin) AOG Maint [US_STATE] ([GEOGRAPHIC_DATA]) Planne…" at bounding box center [629, 301] width 981 height 516
click at [578, 461] on div "Planned Maint Geneva (Cointrin) AOG Maint [US_STATE] ([GEOGRAPHIC_DATA]) Planne…" at bounding box center [629, 301] width 981 height 516
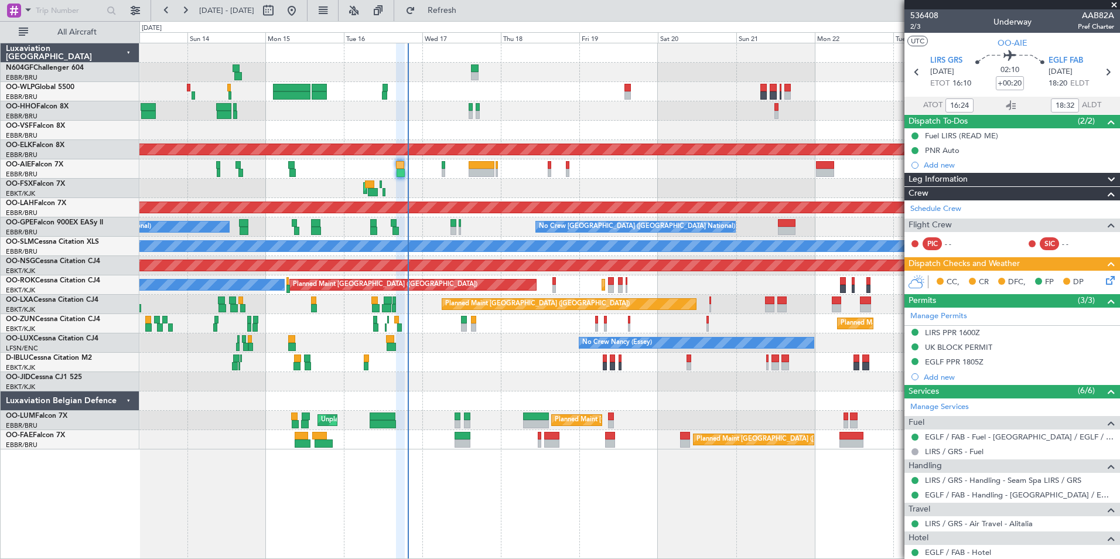
click at [451, 106] on div "Planned Maint Geneva (Cointrin) AOG Maint [US_STATE] ([GEOGRAPHIC_DATA])" at bounding box center [629, 110] width 980 height 19
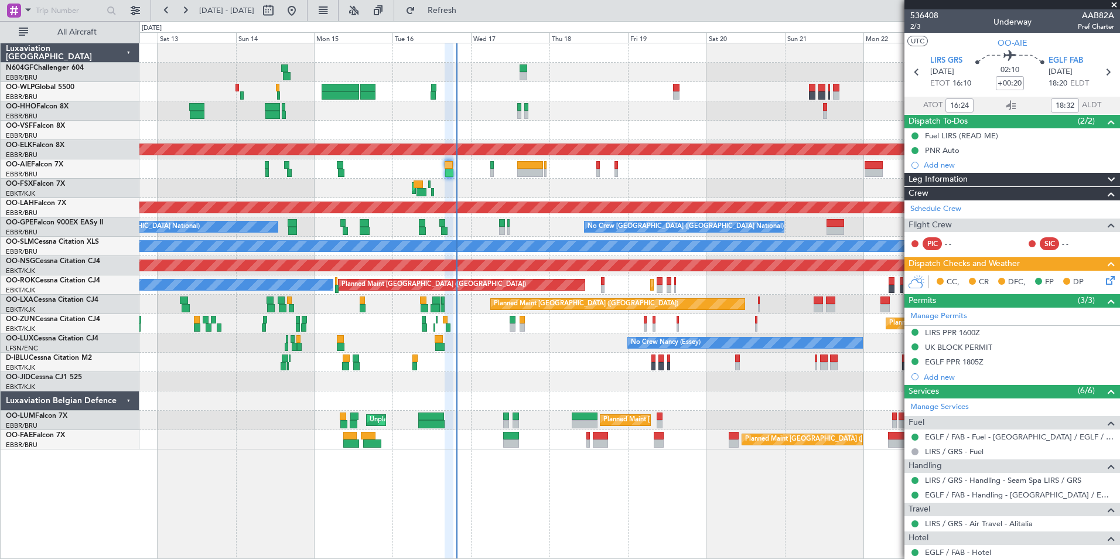
click at [566, 347] on div "Planned Maint Liege Planned Maint Geneva ([GEOGRAPHIC_DATA]) AOG Maint [US_STAT…" at bounding box center [629, 246] width 980 height 406
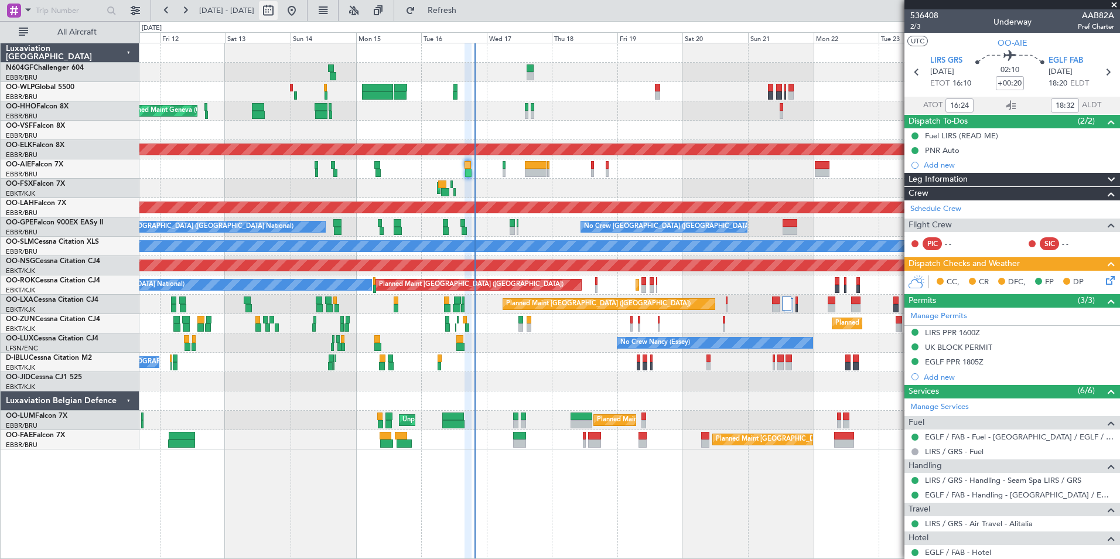
click at [278, 9] on button at bounding box center [268, 10] width 19 height 19
select select "9"
select select "2025"
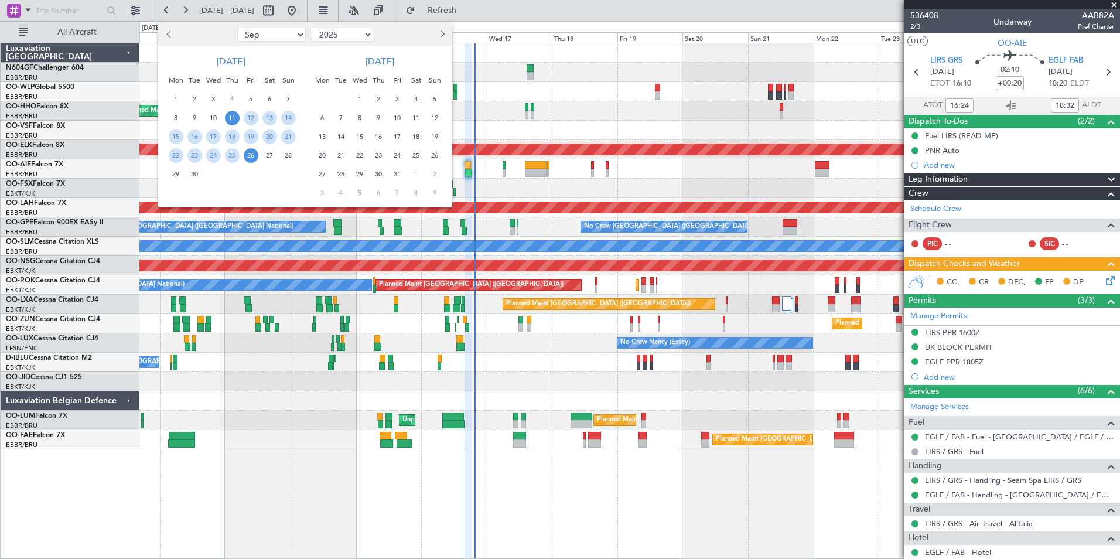
click at [293, 35] on select "Jan Feb Mar Apr May Jun [DATE] Aug Sep Oct Nov Dec" at bounding box center [271, 35] width 69 height 14
select select "12"
click at [237, 28] on select "Jan Feb Mar Apr May Jun [DATE] Aug Sep Oct Nov Dec" at bounding box center [271, 35] width 69 height 14
click at [290, 114] on span "14" at bounding box center [288, 118] width 15 height 15
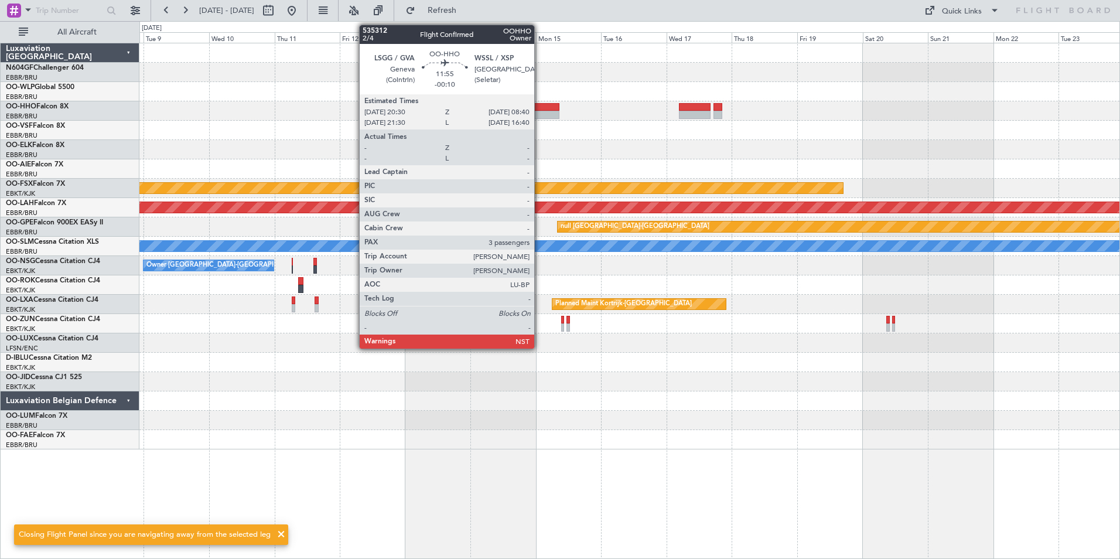
click at [540, 111] on div at bounding box center [542, 115] width 33 height 8
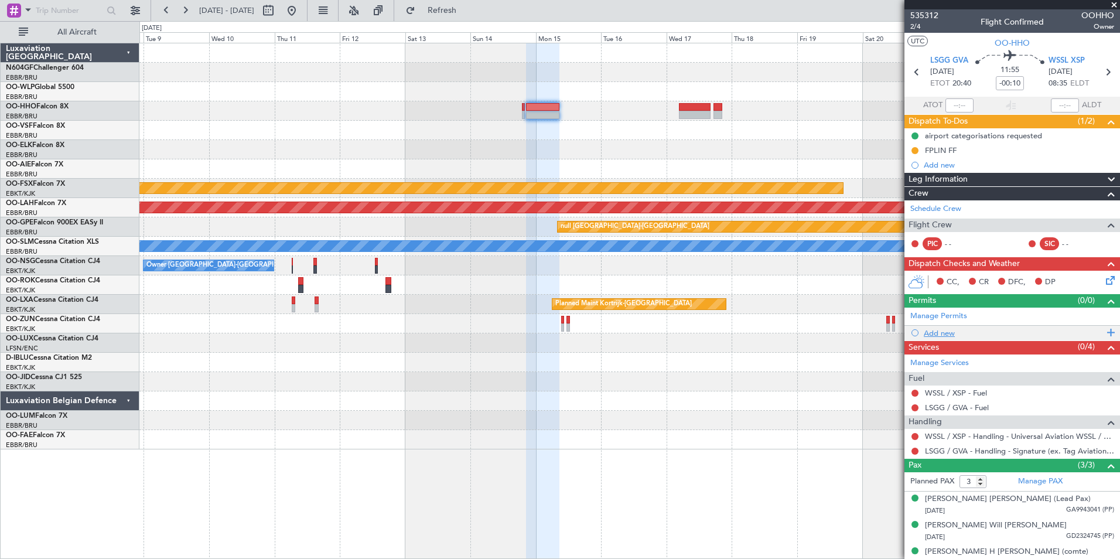
click at [937, 333] on div "Add new" at bounding box center [1014, 333] width 180 height 10
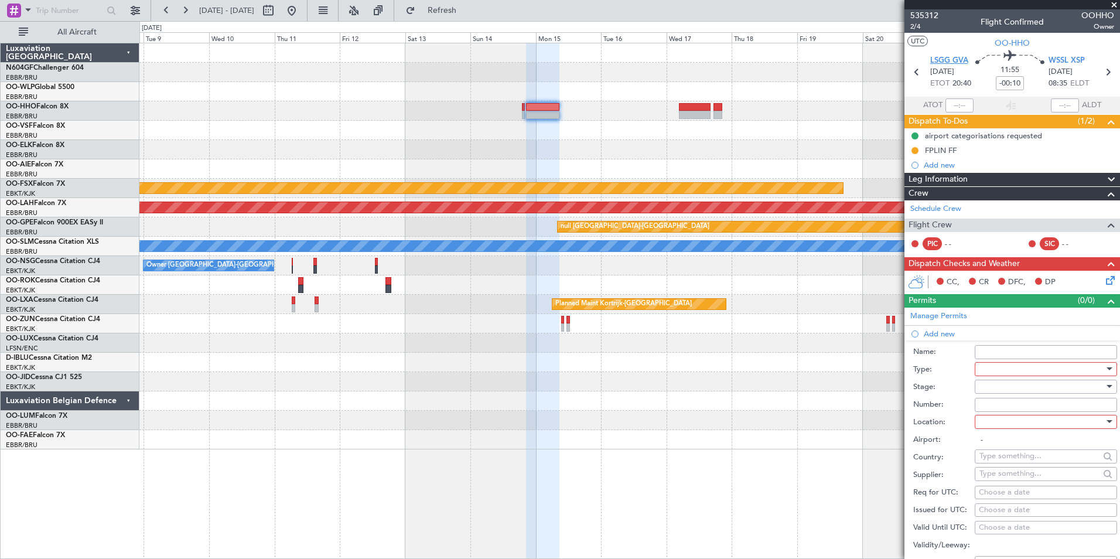
click at [955, 60] on span "LSGG GVA" at bounding box center [949, 61] width 38 height 12
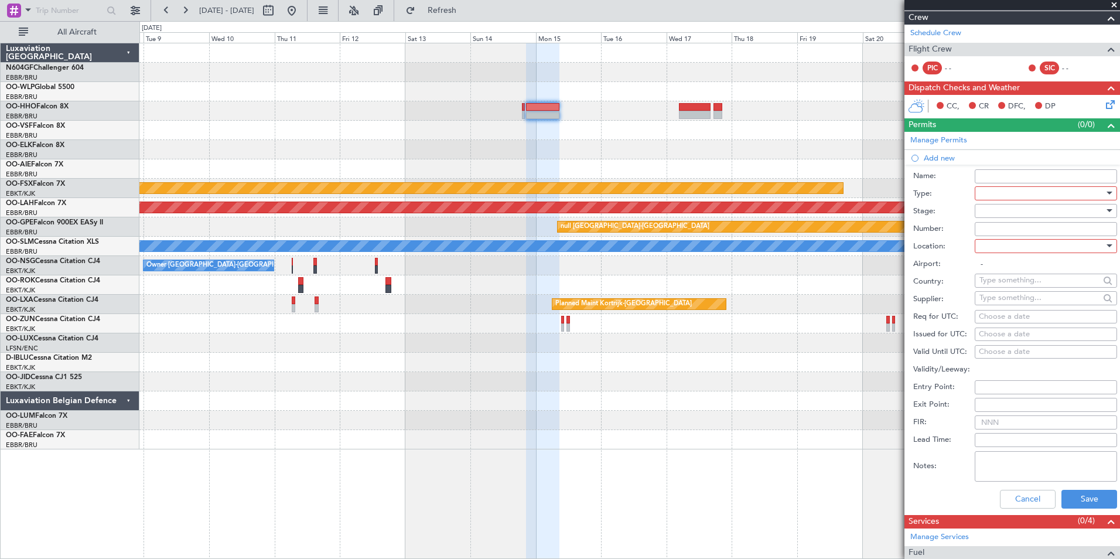
click at [1002, 189] on div at bounding box center [1042, 194] width 125 height 18
click at [1012, 306] on span "Slot" at bounding box center [1041, 305] width 123 height 18
click at [1034, 217] on div at bounding box center [1042, 211] width 125 height 18
click at [1041, 255] on span "Not Requested" at bounding box center [1041, 252] width 123 height 18
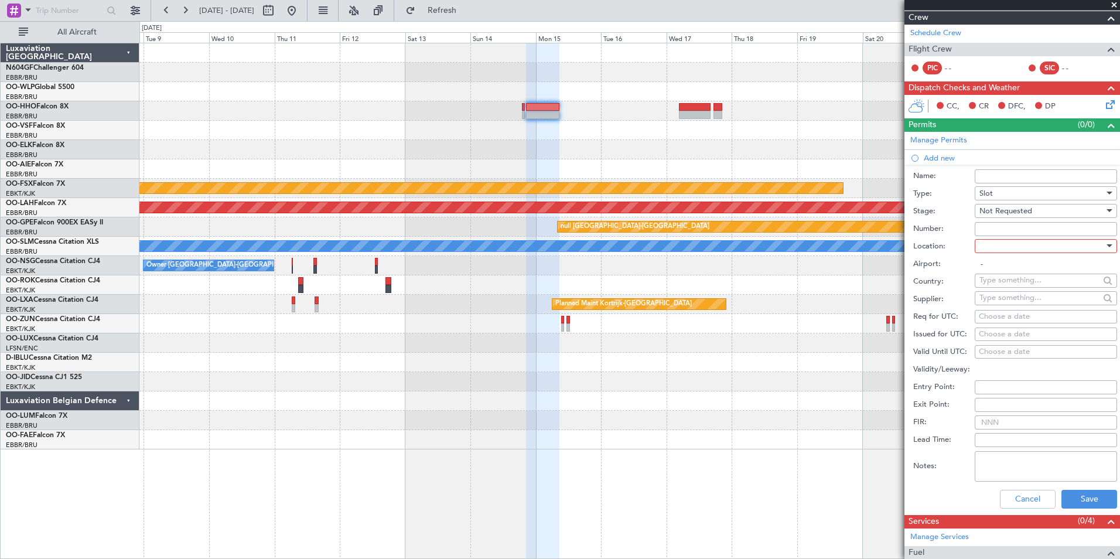
click at [1025, 247] on div at bounding box center [1042, 246] width 125 height 18
click at [1015, 267] on span "Departure" at bounding box center [1041, 270] width 123 height 18
type input "LSGG / GVA"
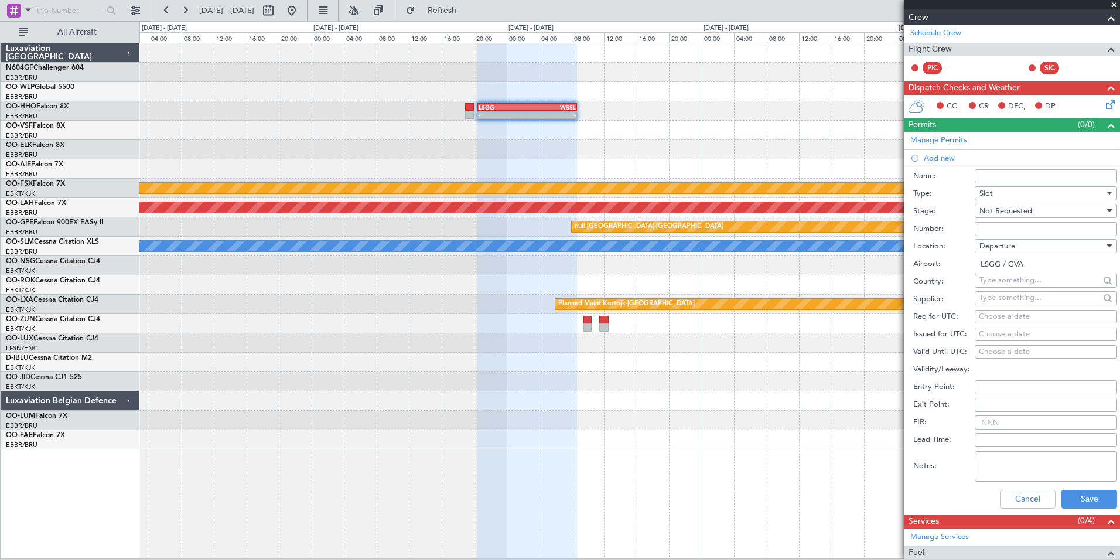
click at [1020, 320] on div "Choose a date" at bounding box center [1046, 317] width 134 height 12
select select "9"
select select "2025"
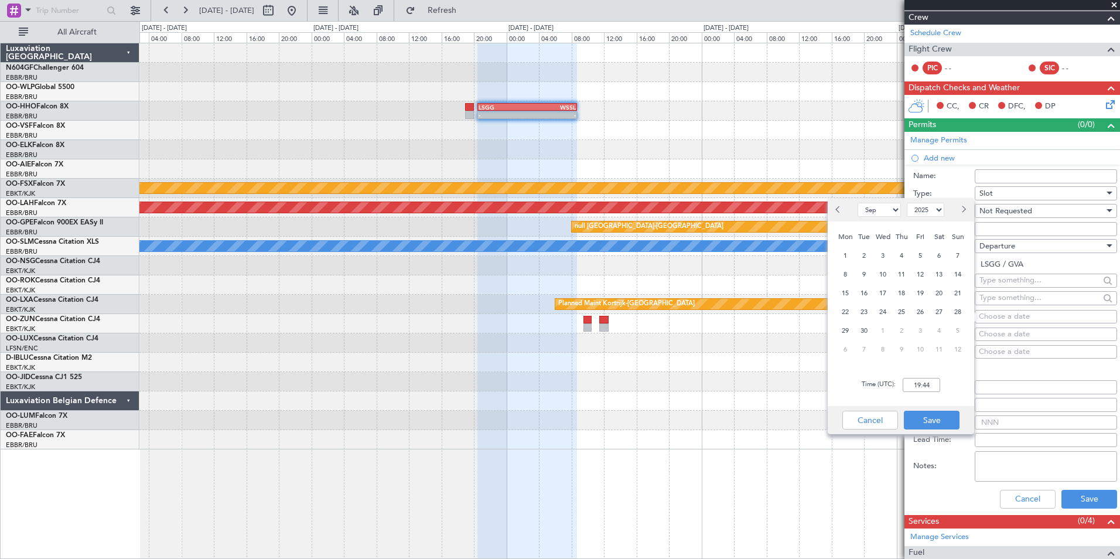
drag, startPoint x: 880, startPoint y: 210, endPoint x: 878, endPoint y: 217, distance: 7.4
click at [880, 210] on select "Jan Feb Mar Apr May Jun [DATE] Aug Sep Oct Nov Dec" at bounding box center [879, 210] width 43 height 14
select select "12"
click at [858, 203] on select "Jan Feb Mar Apr May Jun [DATE] Aug Sep Oct Nov Dec" at bounding box center [879, 210] width 43 height 14
click at [957, 272] on span "14" at bounding box center [958, 274] width 15 height 15
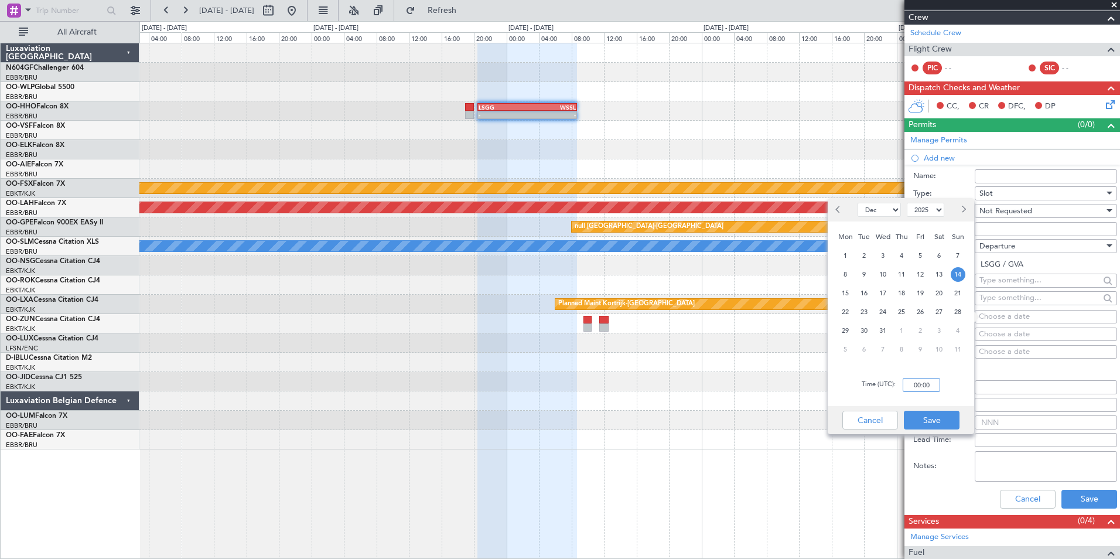
click at [916, 388] on input "00:00" at bounding box center [921, 385] width 37 height 14
type input "20:30"
click at [962, 390] on div "Time (UTC): 20:30" at bounding box center [901, 385] width 146 height 42
click at [942, 422] on button "Save" at bounding box center [932, 420] width 56 height 19
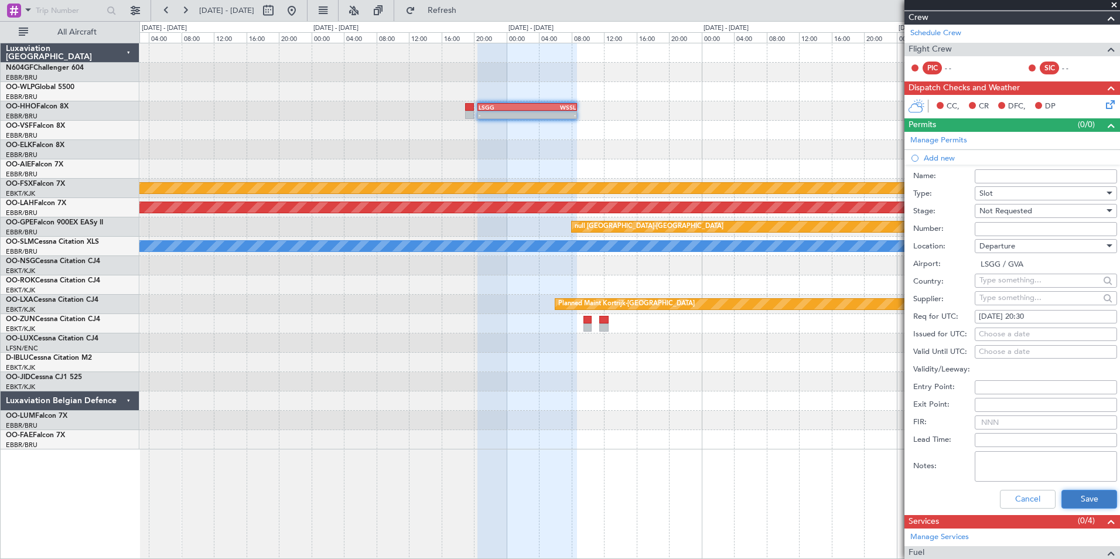
click at [1081, 494] on button "Save" at bounding box center [1090, 499] width 56 height 19
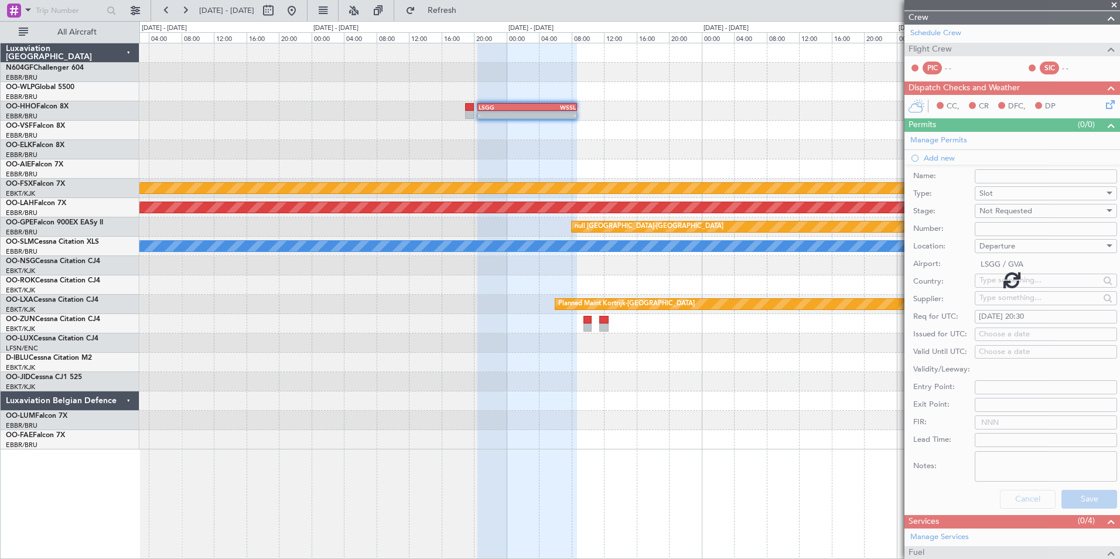
scroll to position [26, 0]
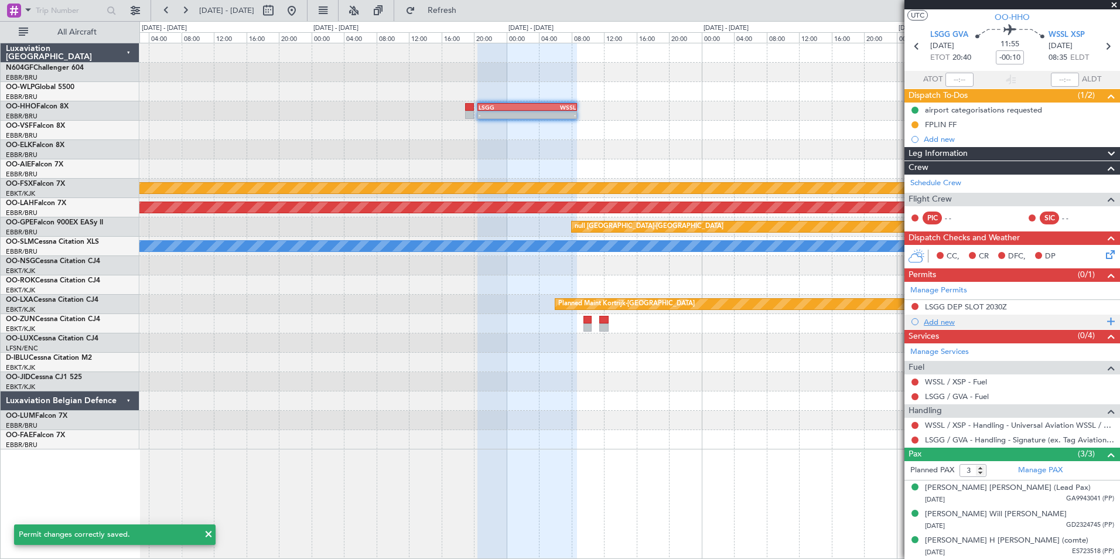
click at [937, 325] on div "Add new" at bounding box center [1014, 322] width 180 height 10
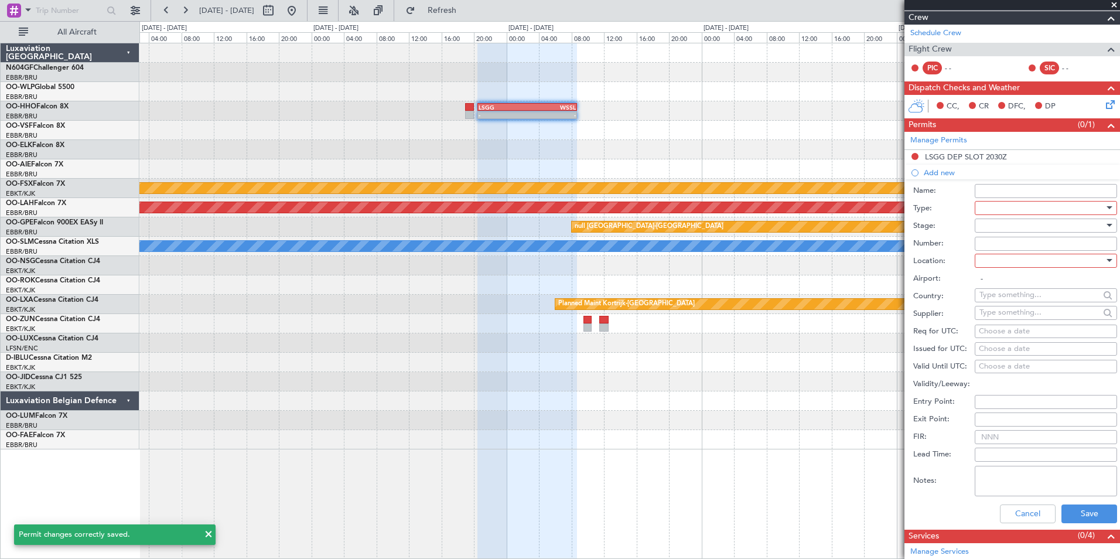
click at [1024, 221] on div at bounding box center [1042, 226] width 125 height 18
click at [1019, 212] on div at bounding box center [560, 279] width 1120 height 559
click at [1002, 212] on div at bounding box center [1042, 208] width 125 height 18
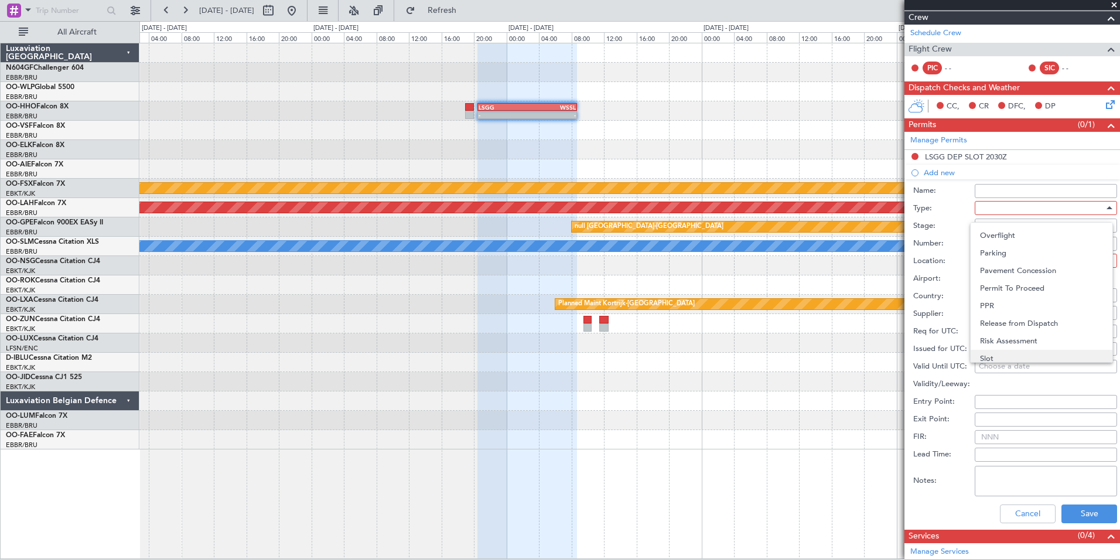
scroll to position [294, 0]
click at [1020, 261] on span "Overflight" at bounding box center [1041, 254] width 123 height 18
click at [1025, 224] on div at bounding box center [1042, 226] width 125 height 18
click at [1025, 270] on span "Not Requested" at bounding box center [1041, 267] width 123 height 18
click at [1014, 260] on div at bounding box center [1042, 261] width 125 height 18
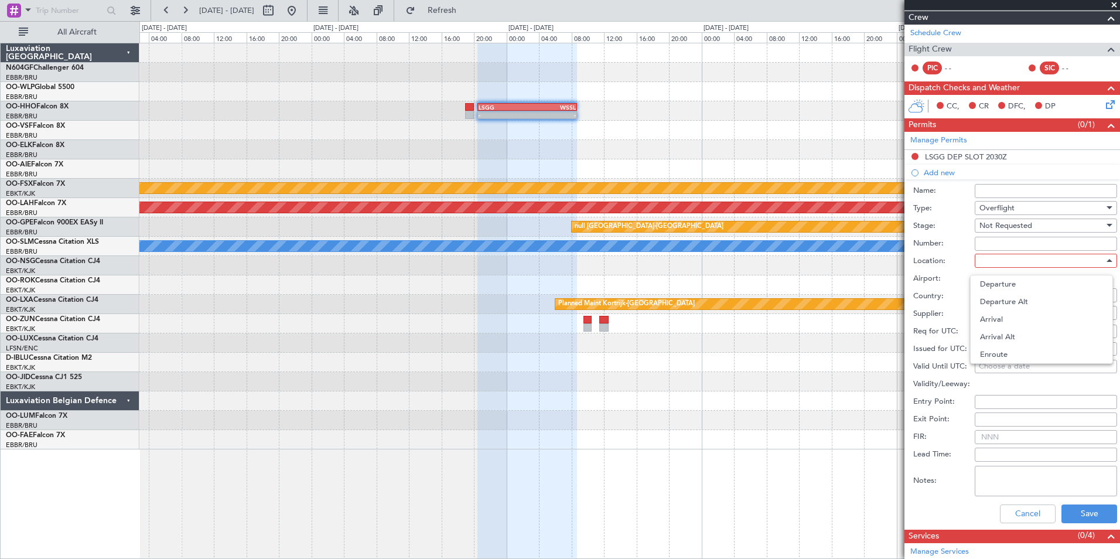
click at [961, 265] on div at bounding box center [560, 279] width 1120 height 559
click at [1012, 190] on input "Name:" at bounding box center [1046, 191] width 142 height 14
click at [1000, 168] on li "Add new Name: Type: Overflight Stage: Not Requested Number: Location: Airport: …" at bounding box center [1013, 347] width 216 height 364
click at [1002, 296] on input "text" at bounding box center [1040, 295] width 120 height 18
click at [1034, 318] on span "[GEOGRAPHIC_DATA]" at bounding box center [1041, 312] width 115 height 18
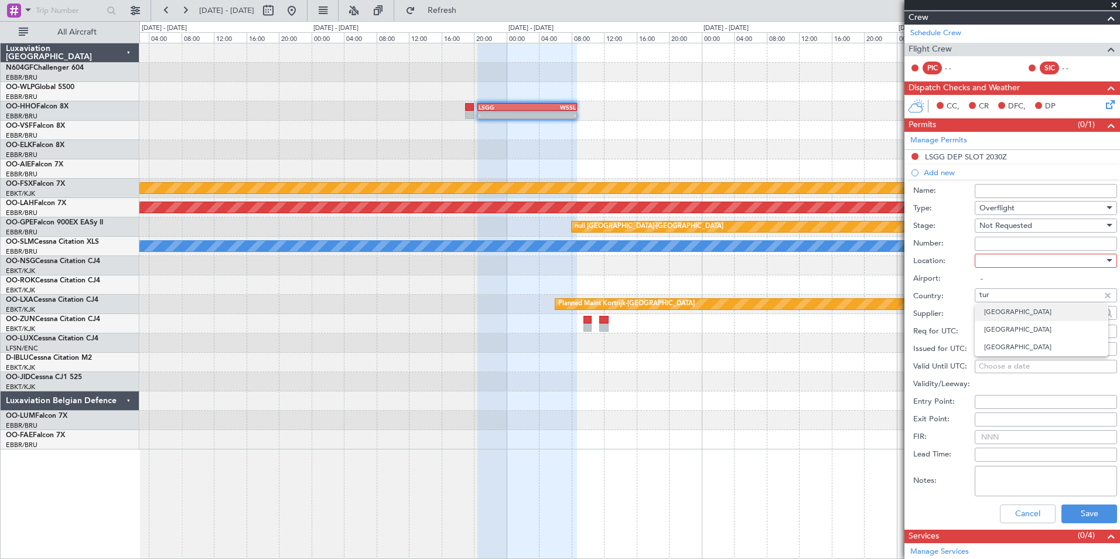
type input "[GEOGRAPHIC_DATA]"
click at [1087, 512] on button "Save" at bounding box center [1090, 513] width 56 height 19
click at [1007, 263] on div at bounding box center [1042, 261] width 125 height 18
click at [1007, 358] on span "Enroute" at bounding box center [1041, 355] width 123 height 18
click at [1068, 519] on button "Save" at bounding box center [1090, 513] width 56 height 19
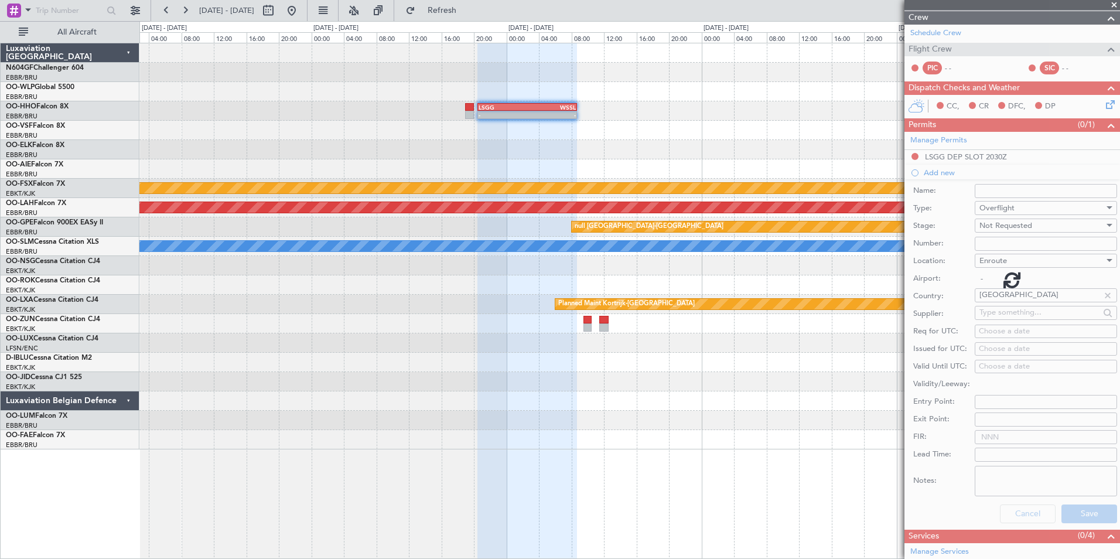
scroll to position [40, 0]
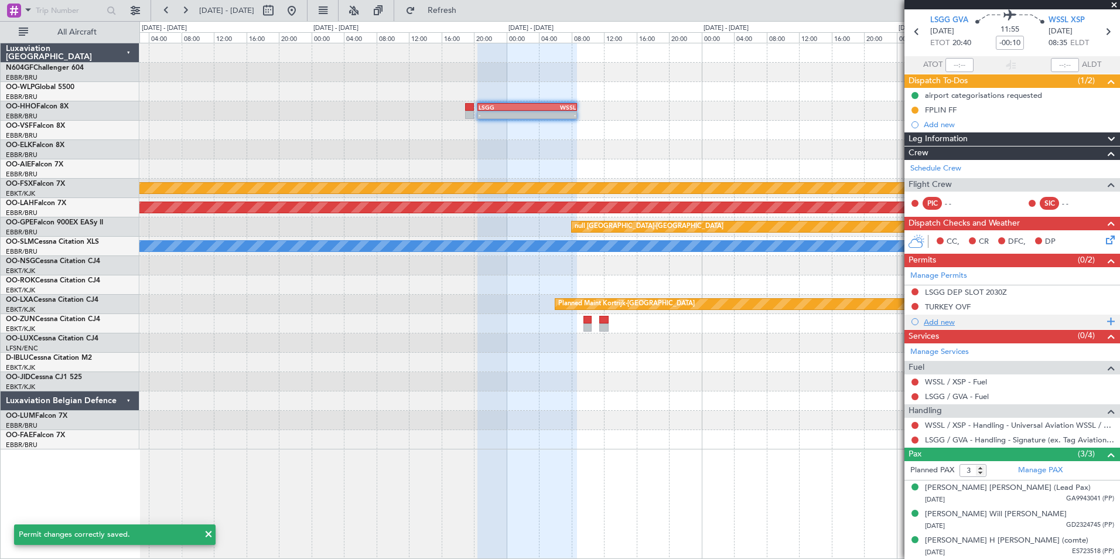
click at [942, 319] on div "Add new" at bounding box center [1014, 322] width 180 height 10
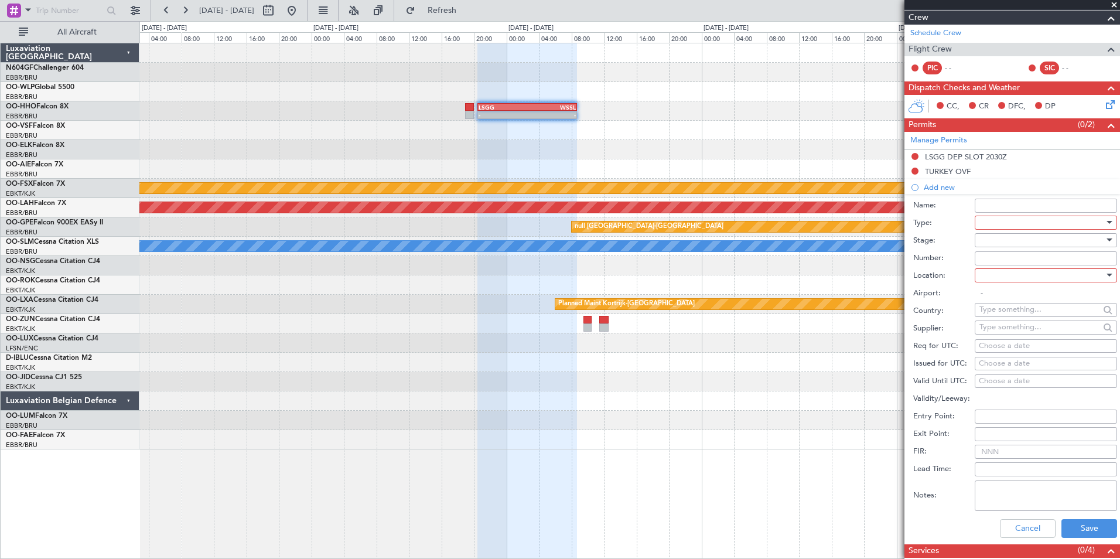
click at [995, 222] on div at bounding box center [1042, 223] width 125 height 18
click at [1028, 328] on span "Overflight" at bounding box center [1041, 327] width 123 height 18
click at [1020, 240] on div at bounding box center [1042, 240] width 125 height 18
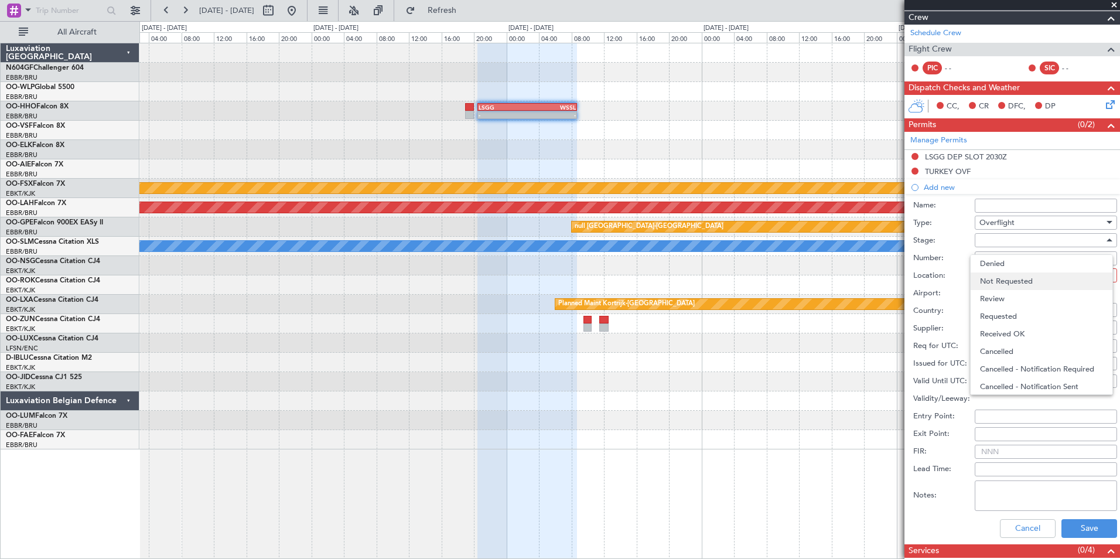
click at [1024, 282] on span "Not Requested" at bounding box center [1041, 281] width 123 height 18
click at [1018, 275] on div at bounding box center [1042, 276] width 125 height 18
click at [1010, 366] on span "Enroute" at bounding box center [1041, 369] width 123 height 18
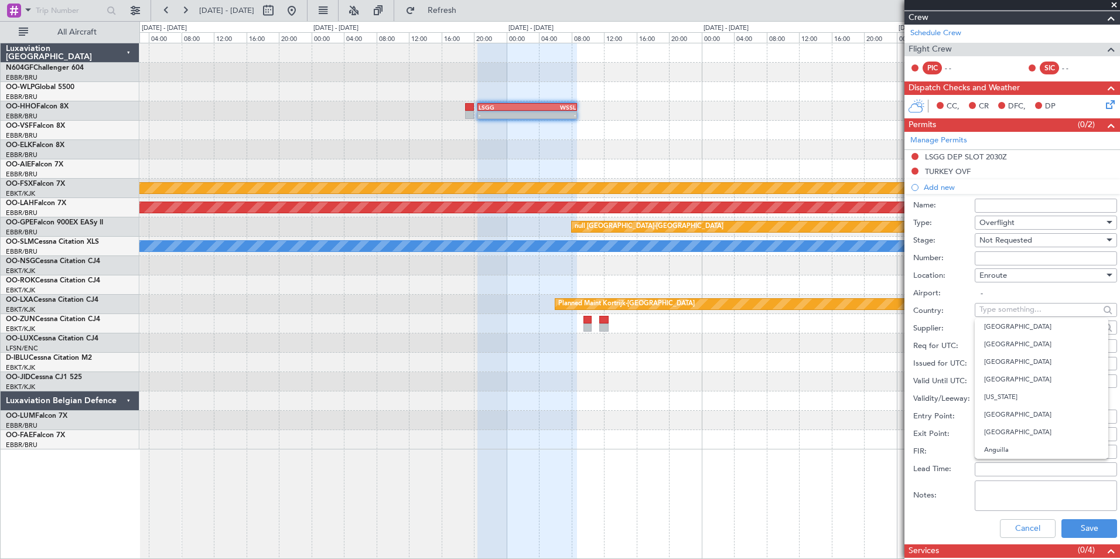
click at [1013, 308] on input "text" at bounding box center [1040, 310] width 120 height 18
click at [1055, 329] on span "[GEOGRAPHIC_DATA]" at bounding box center [1041, 327] width 115 height 18
type input "[GEOGRAPHIC_DATA]"
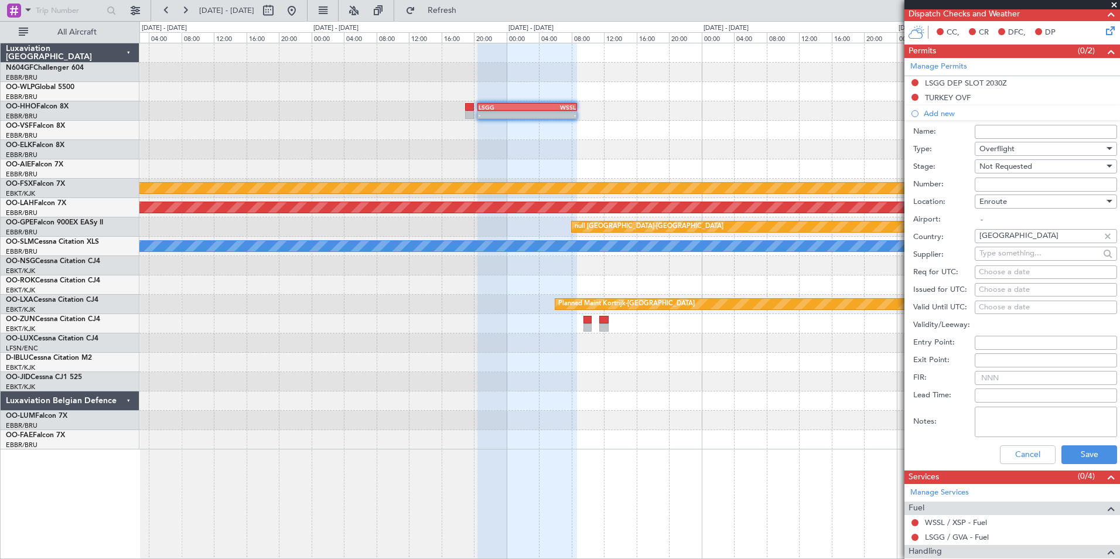
scroll to position [293, 0]
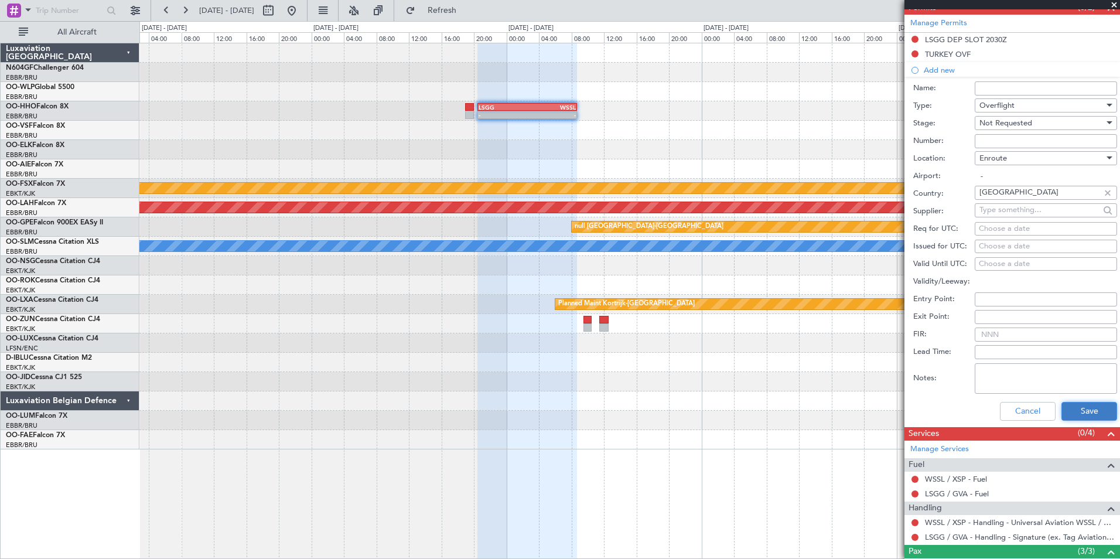
click at [1075, 406] on button "Save" at bounding box center [1090, 411] width 56 height 19
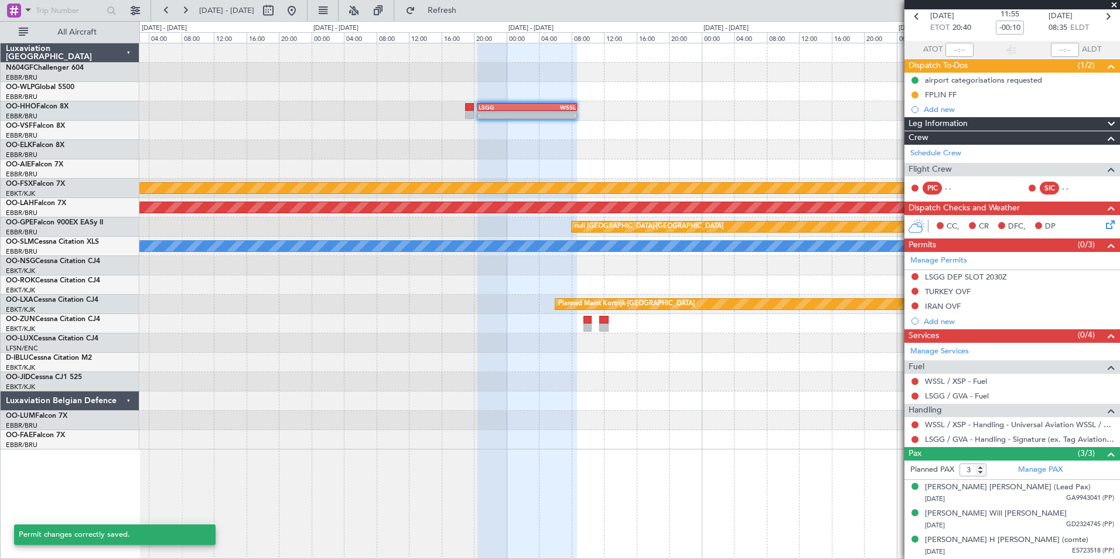
scroll to position [55, 0]
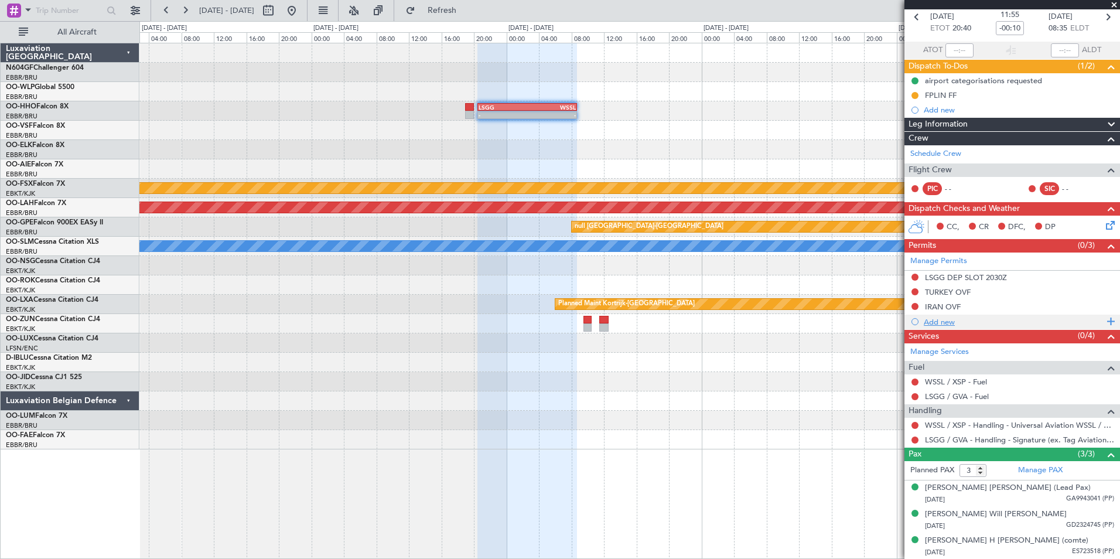
click at [947, 320] on div "Add new" at bounding box center [1014, 322] width 180 height 10
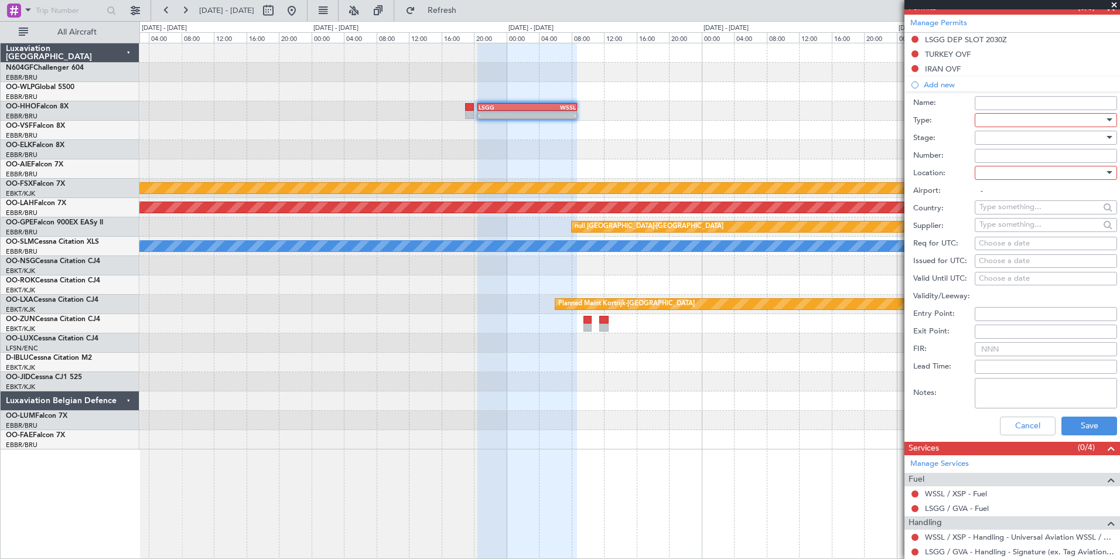
click at [1017, 116] on div at bounding box center [1042, 120] width 125 height 18
click at [1030, 223] on span "Overflight" at bounding box center [1041, 225] width 123 height 18
click at [1021, 141] on div at bounding box center [1042, 138] width 125 height 18
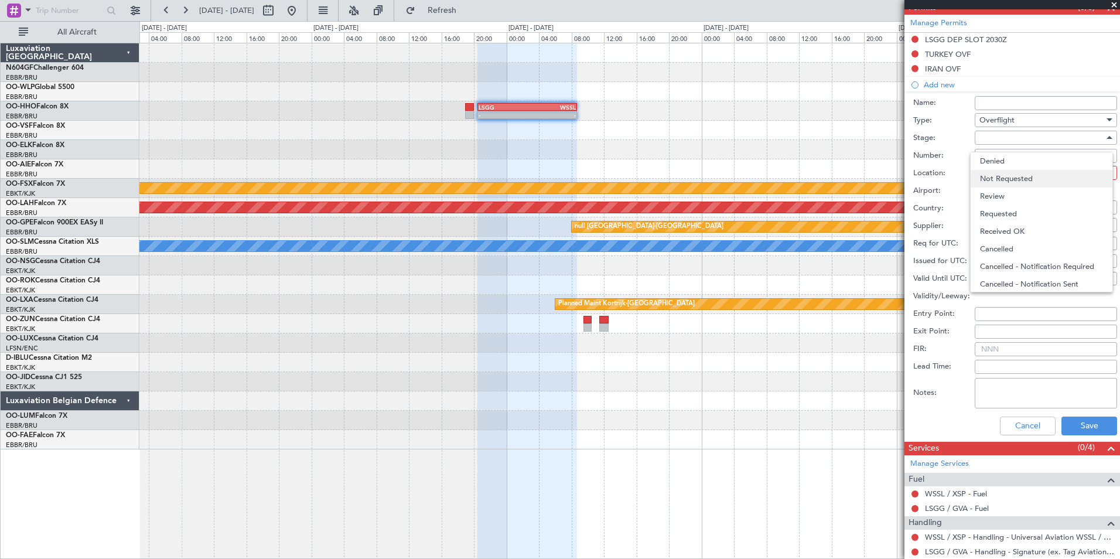
click at [1021, 178] on span "Not Requested" at bounding box center [1041, 179] width 123 height 18
click at [1021, 177] on div at bounding box center [1042, 173] width 125 height 18
click at [1017, 264] on span "Enroute" at bounding box center [1041, 267] width 123 height 18
click at [1013, 210] on input "text" at bounding box center [1040, 207] width 120 height 18
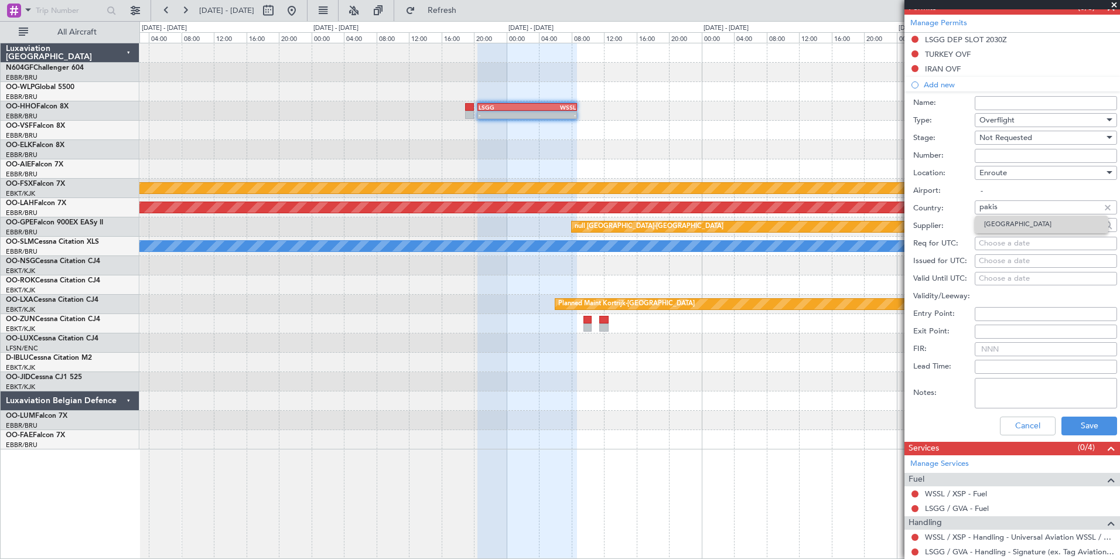
click at [1013, 221] on span "[GEOGRAPHIC_DATA]" at bounding box center [1041, 225] width 115 height 18
type input "[GEOGRAPHIC_DATA]"
click at [1091, 420] on button "Save" at bounding box center [1090, 426] width 56 height 19
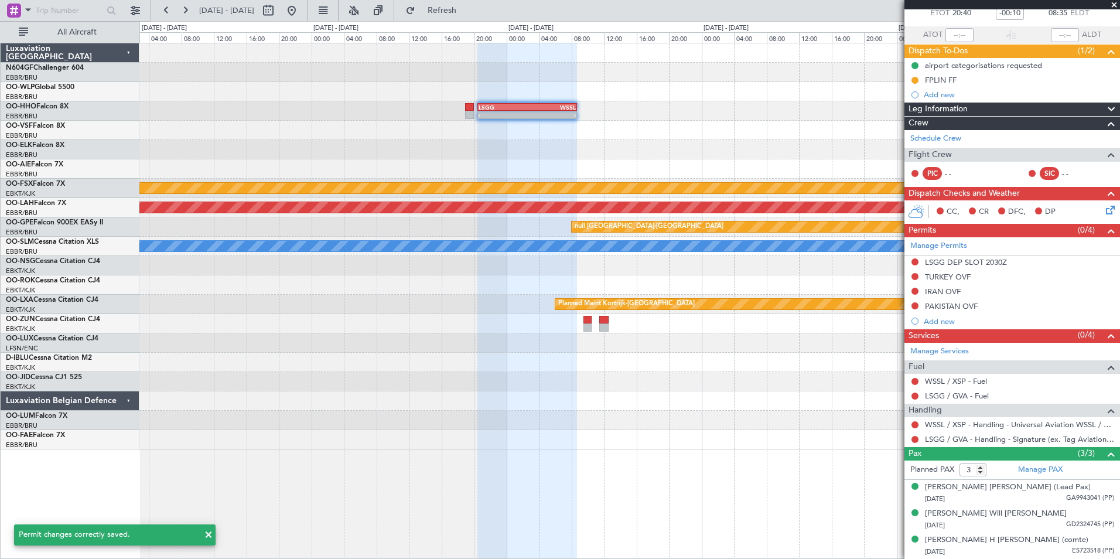
scroll to position [70, 0]
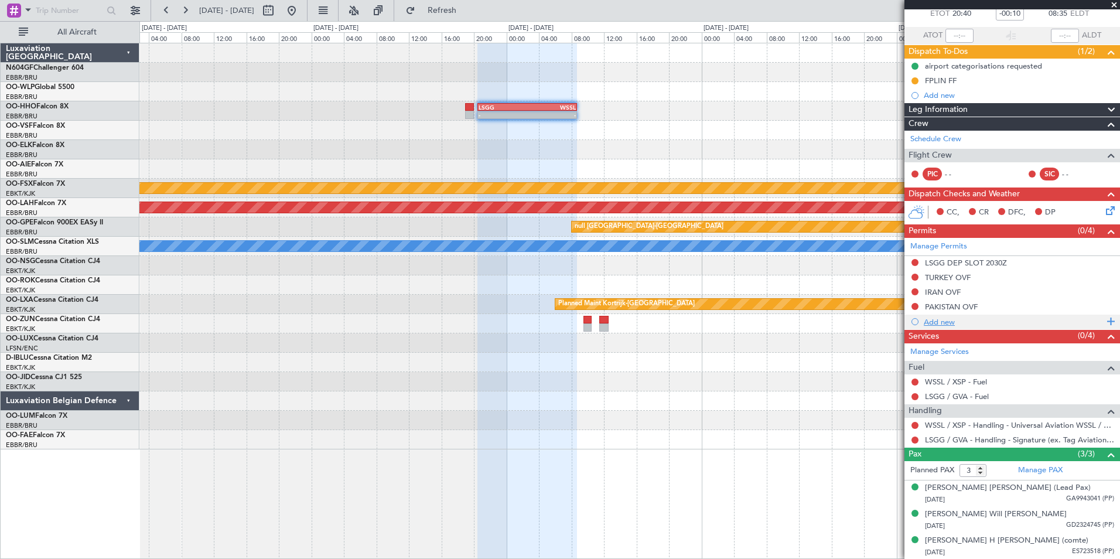
click at [934, 321] on div "Add new" at bounding box center [1014, 322] width 180 height 10
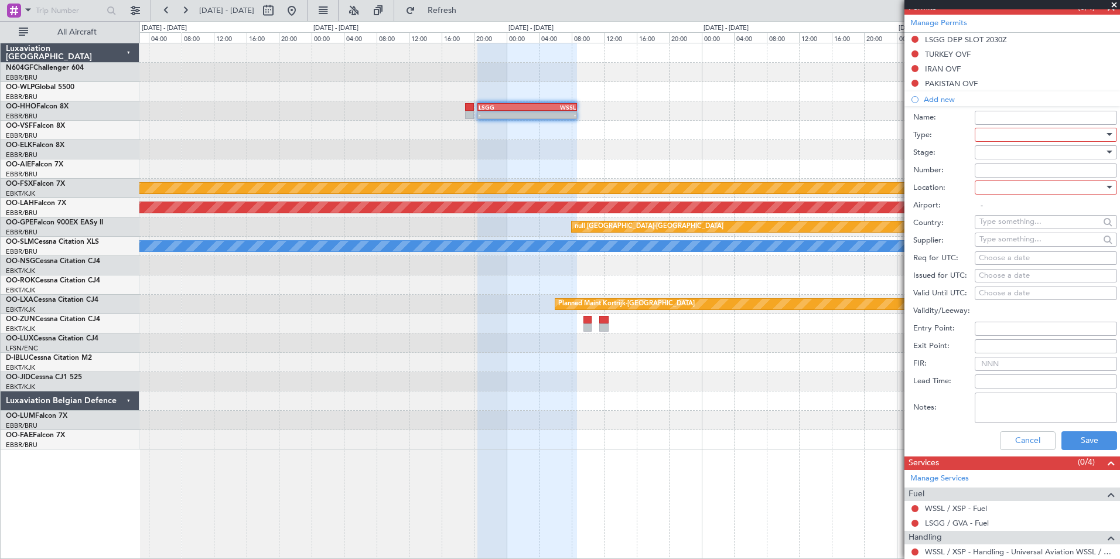
click at [1008, 137] on div at bounding box center [1042, 135] width 125 height 18
click at [1014, 182] on span "Overflight" at bounding box center [1041, 182] width 123 height 18
click at [1015, 142] on div "Overflight" at bounding box center [1042, 135] width 125 height 18
click at [955, 146] on div at bounding box center [560, 279] width 1120 height 559
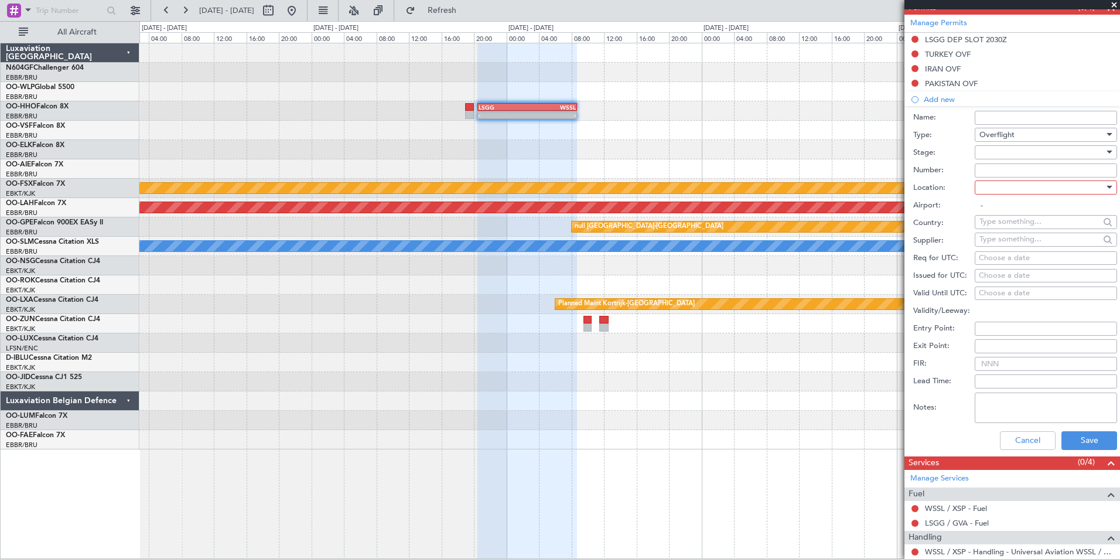
click at [1011, 155] on div at bounding box center [1042, 153] width 125 height 18
click at [1009, 173] on span "Not Requested" at bounding box center [1041, 175] width 123 height 18
click at [1016, 187] on div at bounding box center [1042, 188] width 125 height 18
click at [1018, 281] on span "Enroute" at bounding box center [1041, 281] width 123 height 18
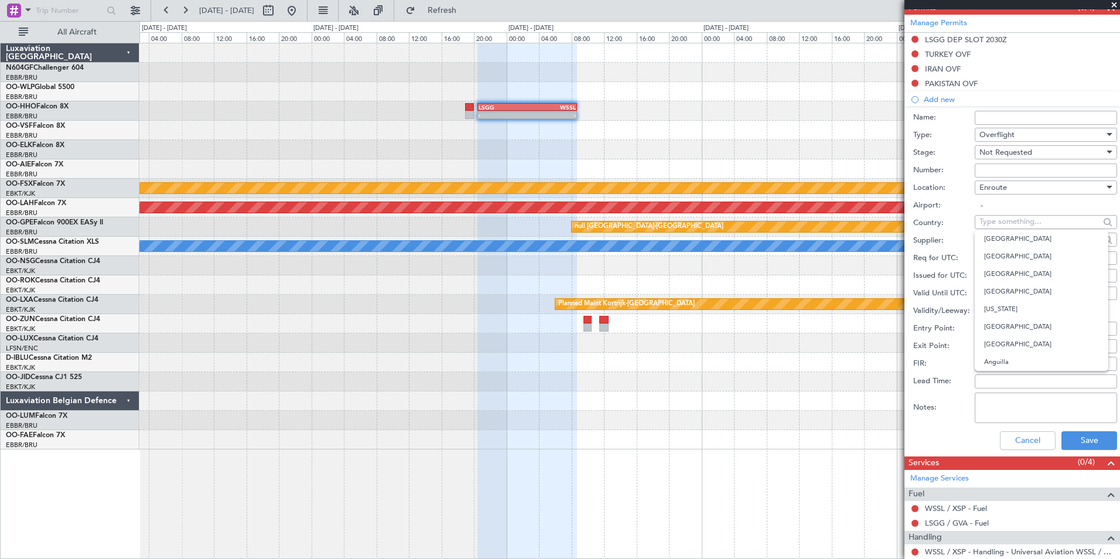
click at [1002, 217] on input "text" at bounding box center [1040, 222] width 120 height 18
click at [1001, 255] on span "[GEOGRAPHIC_DATA]" at bounding box center [1041, 257] width 115 height 18
type input "[GEOGRAPHIC_DATA]"
click at [1081, 444] on button "Save" at bounding box center [1090, 440] width 56 height 19
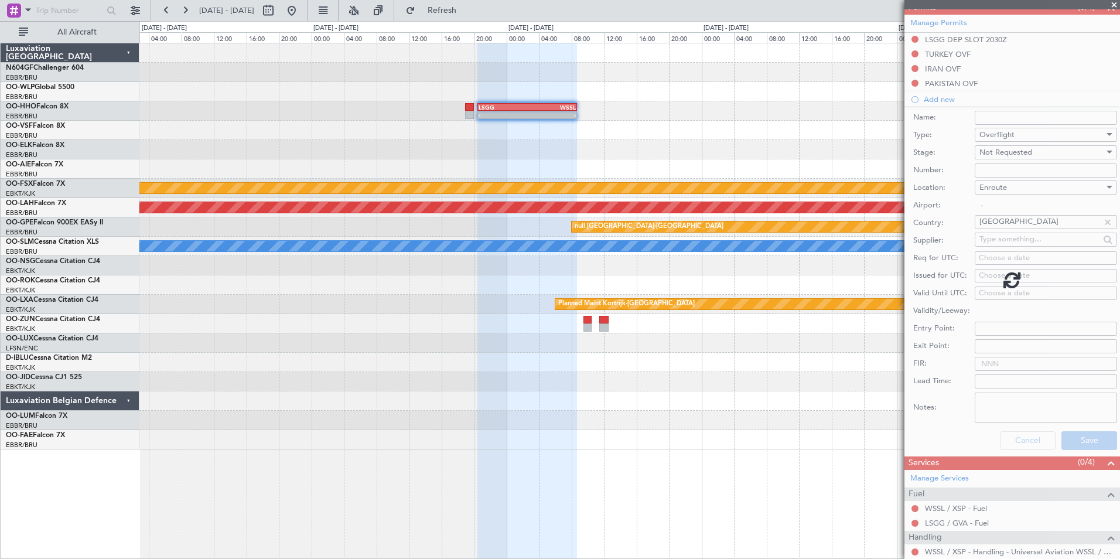
scroll to position [84, 0]
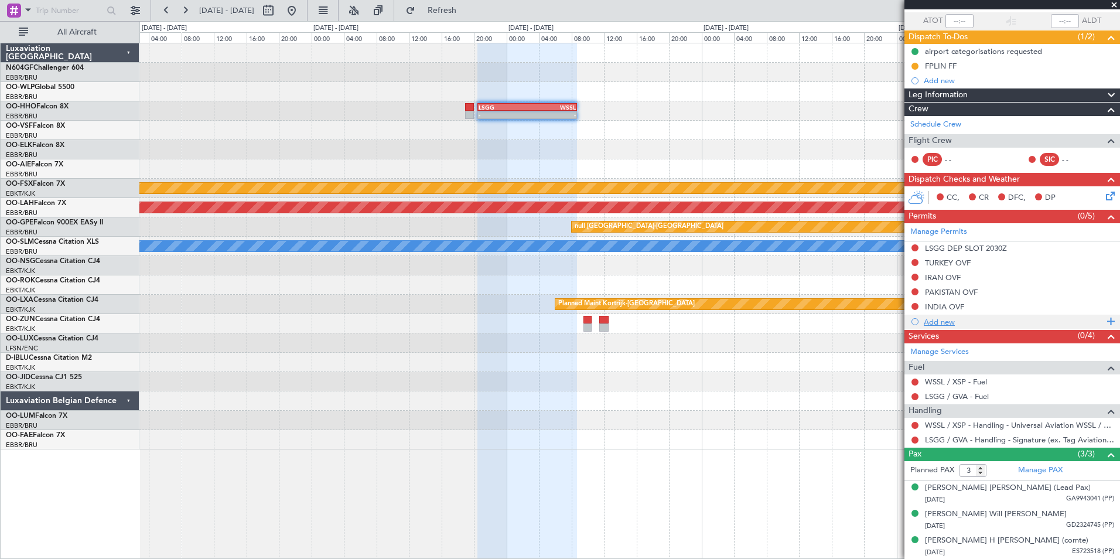
click at [955, 321] on div "Add new" at bounding box center [1014, 322] width 180 height 10
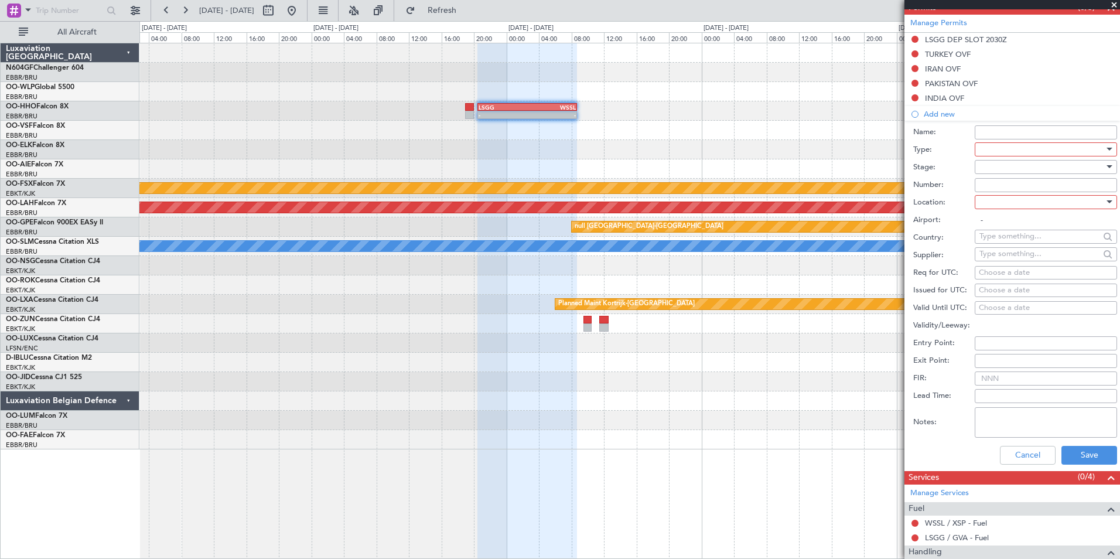
click at [1009, 153] on div at bounding box center [1042, 150] width 125 height 18
click at [1026, 224] on span "Landing" at bounding box center [1041, 220] width 123 height 18
click at [1011, 165] on div at bounding box center [1042, 167] width 125 height 18
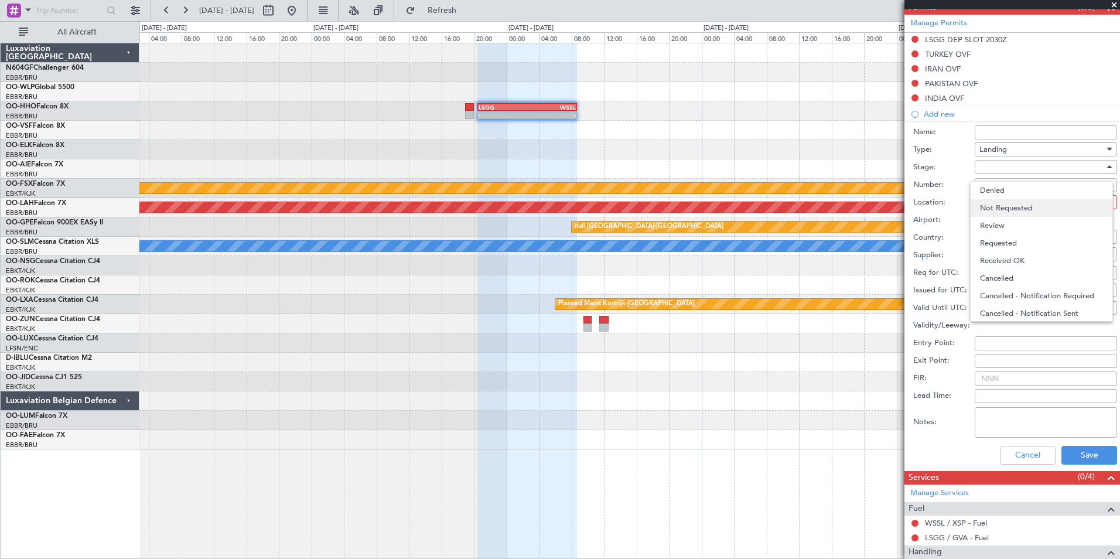
click at [1038, 207] on span "Not Requested" at bounding box center [1041, 208] width 123 height 18
click at [1022, 206] on div at bounding box center [1042, 202] width 125 height 18
click at [1019, 262] on span "Arrival" at bounding box center [1041, 261] width 123 height 18
type input "WSSL / XSP"
click at [1070, 456] on button "Save" at bounding box center [1090, 455] width 56 height 19
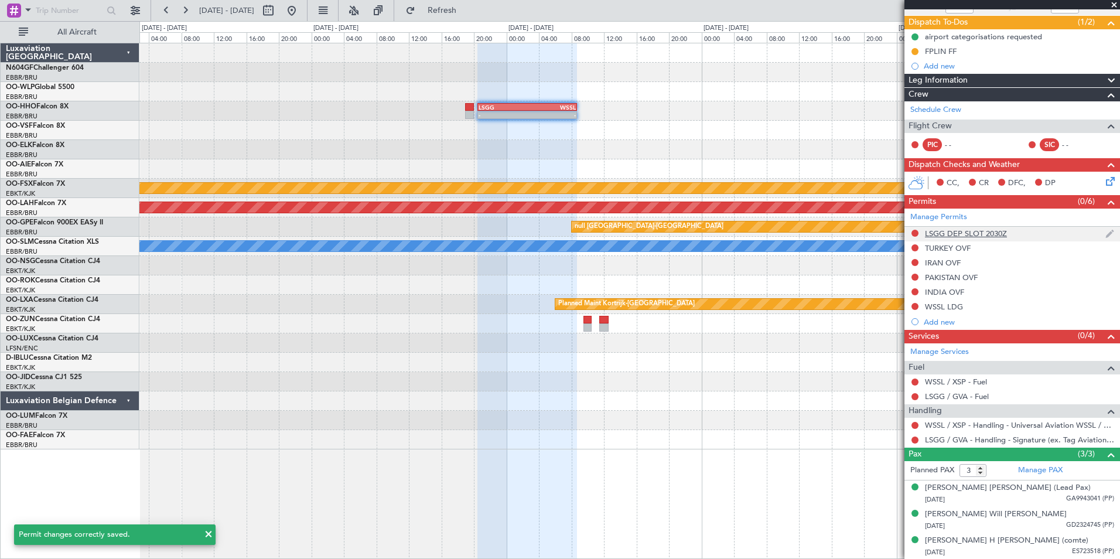
scroll to position [0, 0]
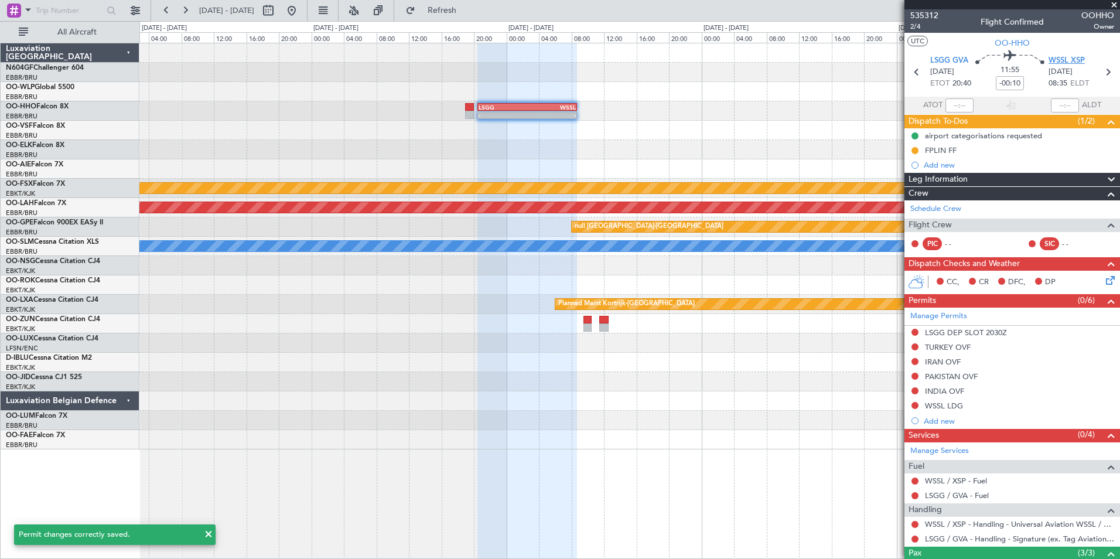
click at [1066, 56] on span "WSSL XSP" at bounding box center [1067, 61] width 36 height 12
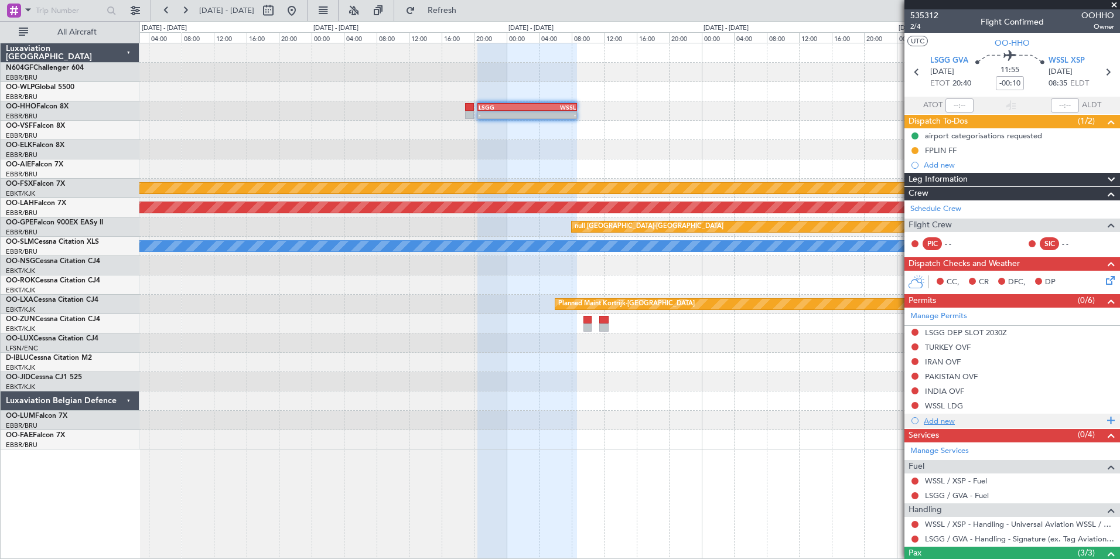
click at [943, 418] on div "Add new" at bounding box center [1014, 421] width 180 height 10
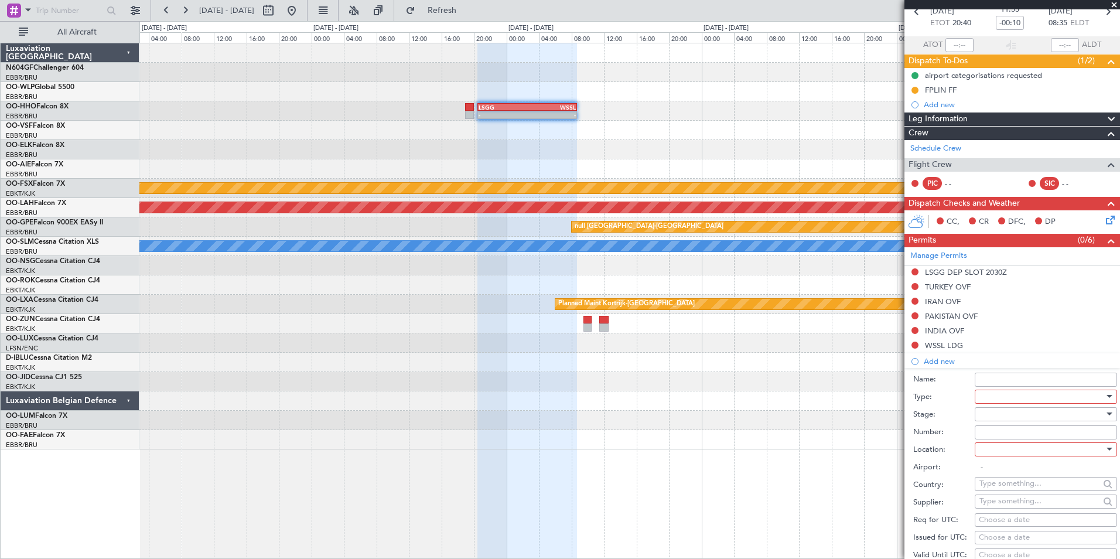
scroll to position [117, 0]
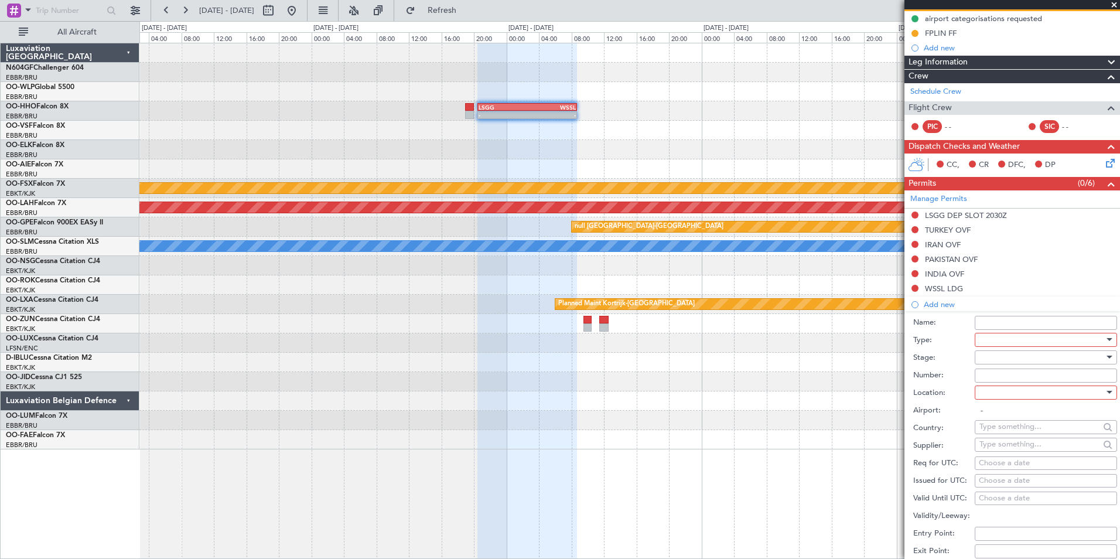
click at [1026, 335] on div at bounding box center [1042, 340] width 125 height 18
click at [1006, 455] on span "Slot" at bounding box center [1041, 450] width 123 height 18
click at [995, 356] on div at bounding box center [1042, 358] width 125 height 18
click at [1031, 400] on span "Not Requested" at bounding box center [1041, 399] width 123 height 18
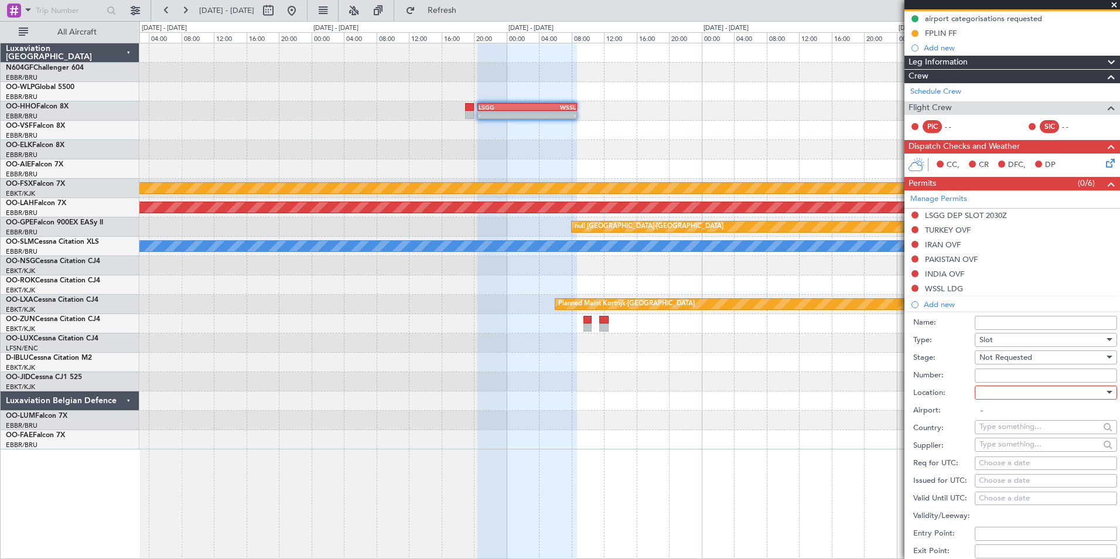
click at [1023, 391] on div at bounding box center [1042, 393] width 125 height 18
click at [1030, 455] on span "Arrival" at bounding box center [1041, 451] width 123 height 18
type input "WSSL / XSP"
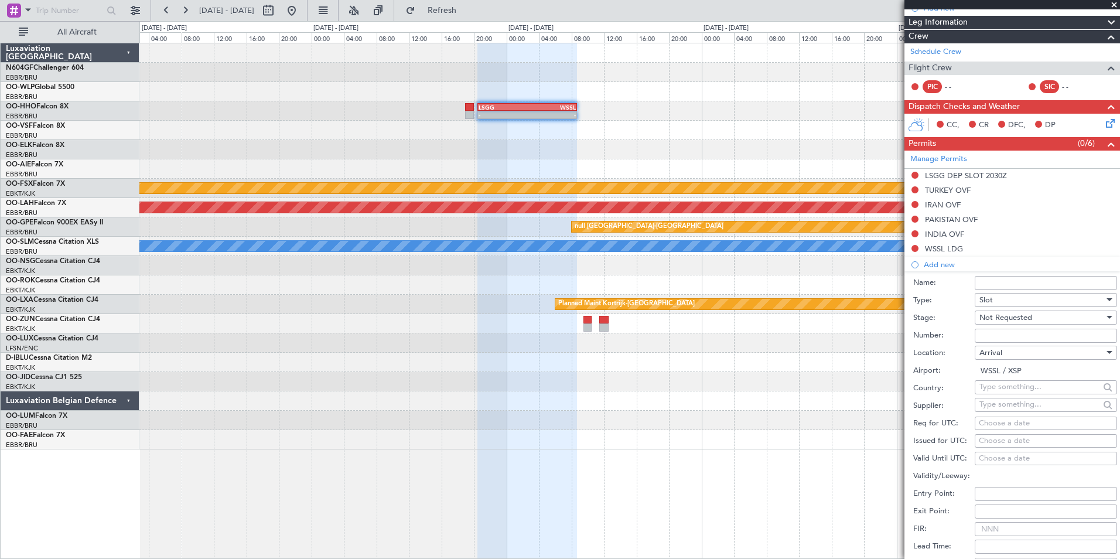
scroll to position [176, 0]
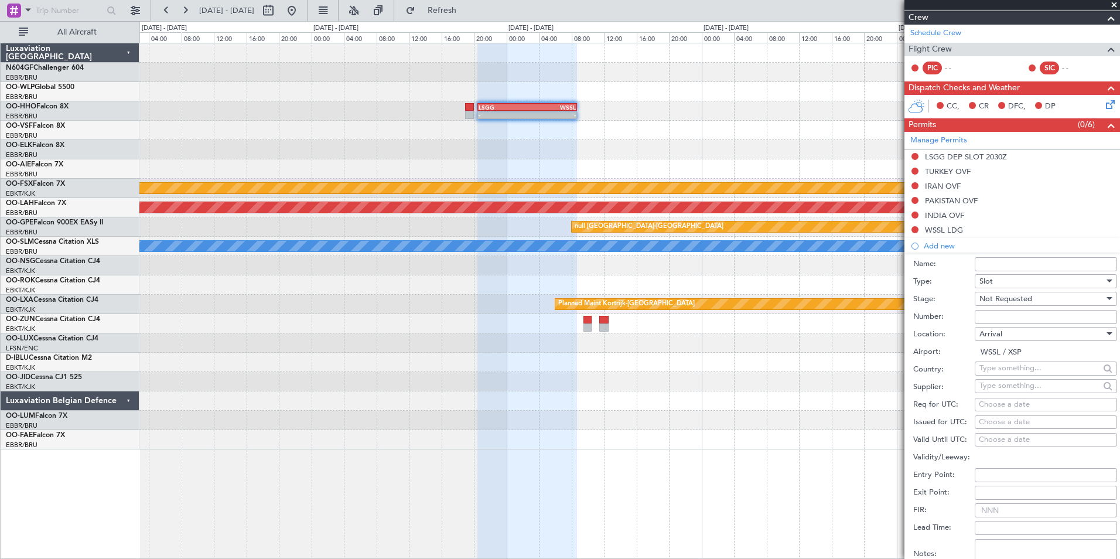
click at [1003, 399] on div "Choose a date" at bounding box center [1046, 405] width 134 height 12
select select "9"
select select "2025"
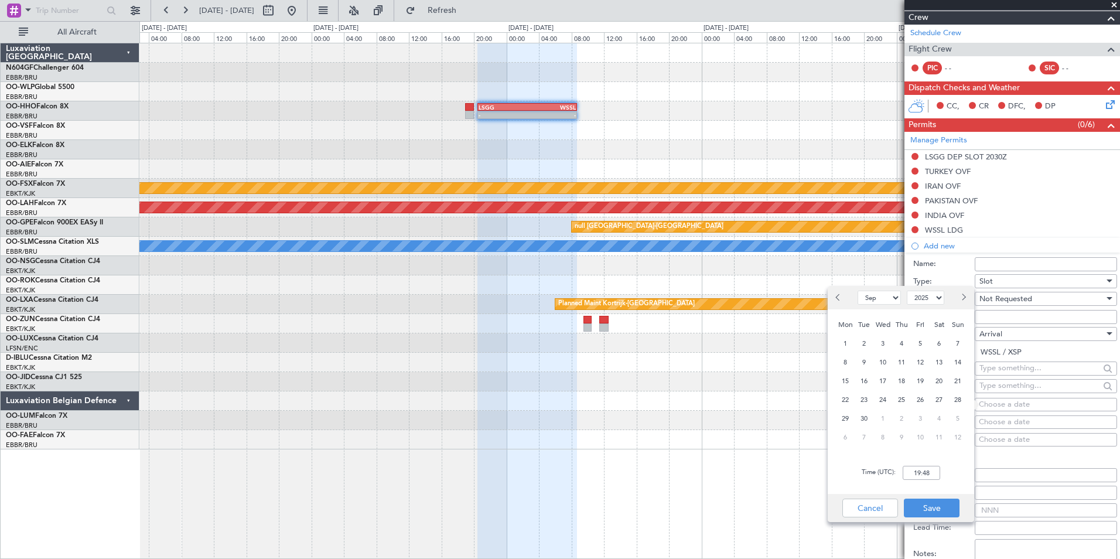
click at [877, 300] on select "Jan Feb Mar Apr May Jun [DATE] Aug Sep Oct Nov Dec" at bounding box center [879, 298] width 43 height 14
select select "12"
click at [858, 291] on select "Jan Feb Mar Apr May Jun [DATE] Aug Sep Oct Nov Dec" at bounding box center [879, 298] width 43 height 14
click at [850, 377] on span "15" at bounding box center [845, 381] width 15 height 15
click at [924, 469] on input "00:00" at bounding box center [921, 473] width 37 height 14
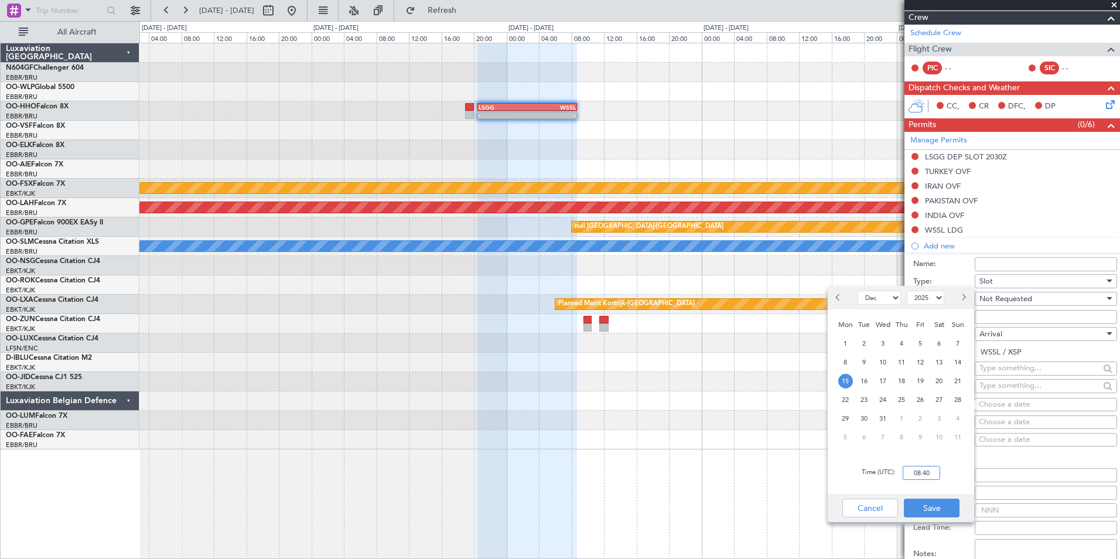
type input "08:40"
click at [941, 481] on div "Time (UTC): 08:40" at bounding box center [901, 473] width 146 height 42
click at [937, 511] on button "Save" at bounding box center [932, 508] width 56 height 19
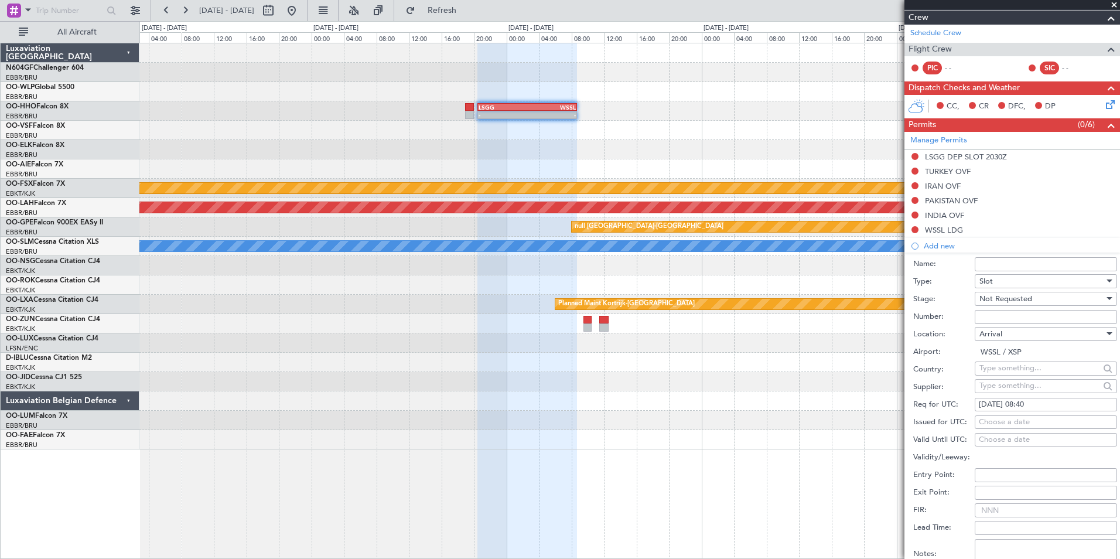
scroll to position [293, 0]
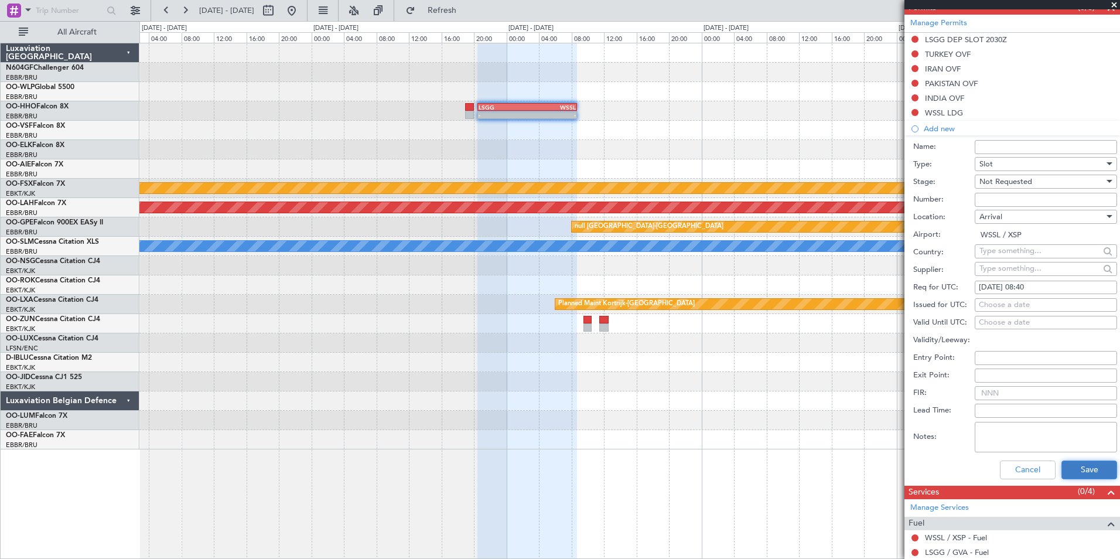
click at [1075, 468] on button "Save" at bounding box center [1090, 470] width 56 height 19
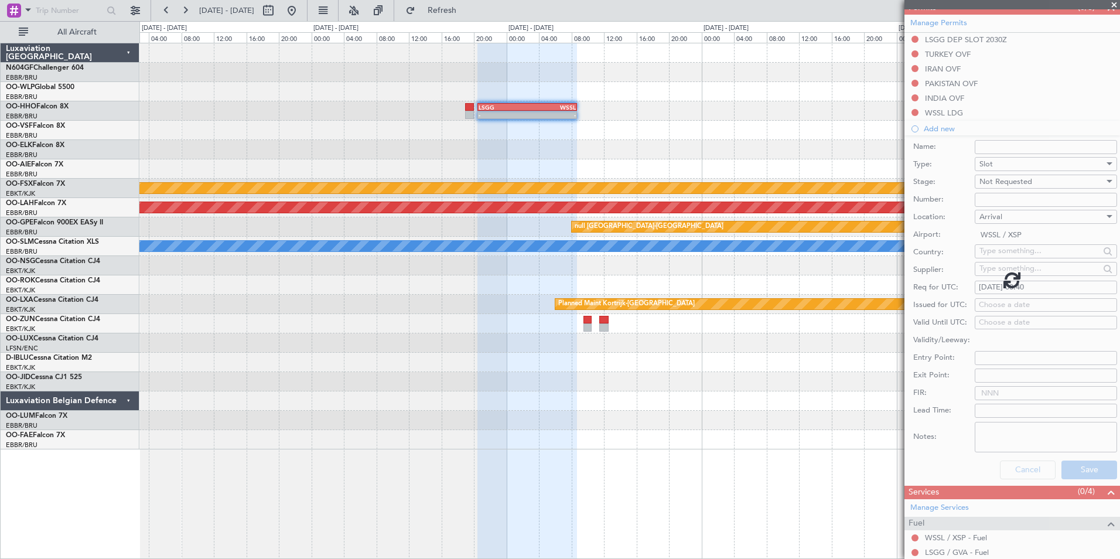
scroll to position [114, 0]
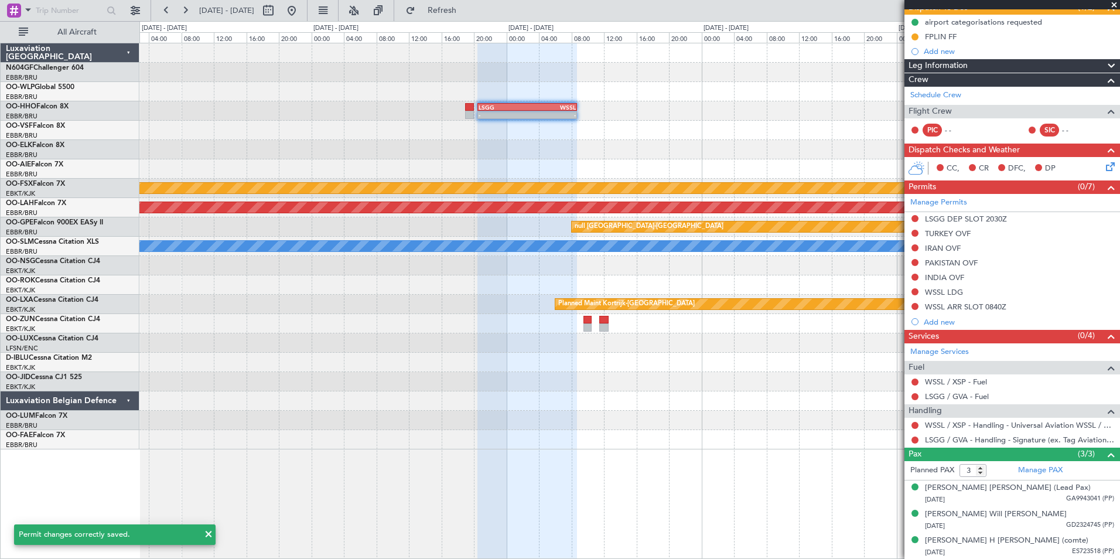
click at [625, 152] on div at bounding box center [629, 149] width 980 height 19
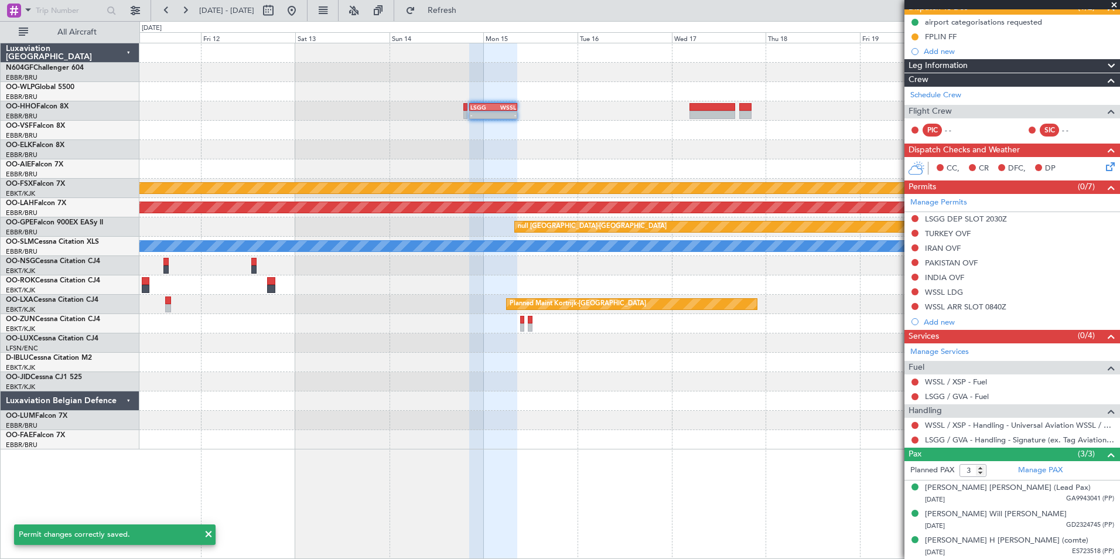
click at [586, 145] on div at bounding box center [629, 149] width 980 height 19
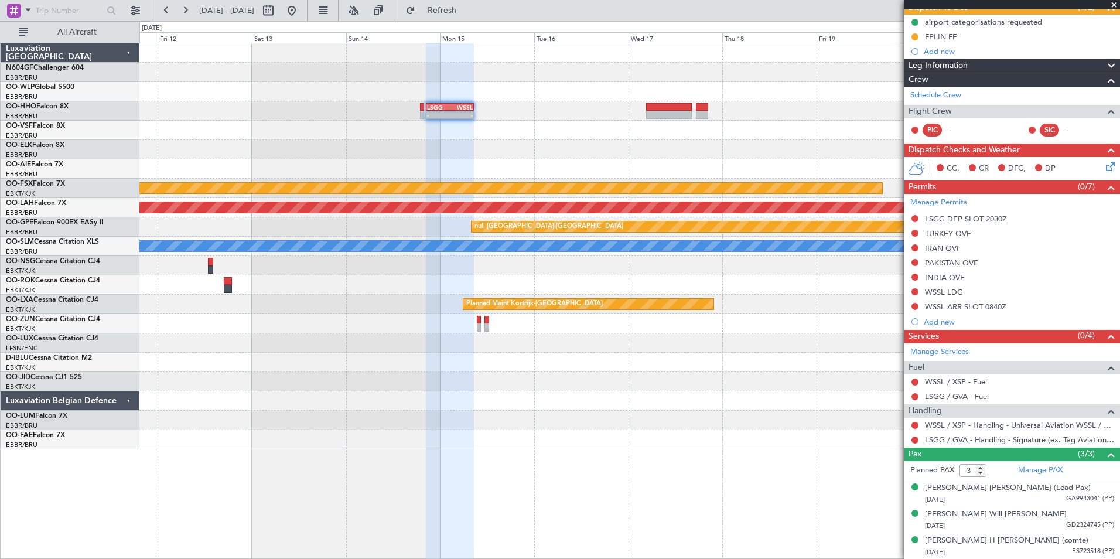
click at [564, 159] on div at bounding box center [629, 149] width 980 height 19
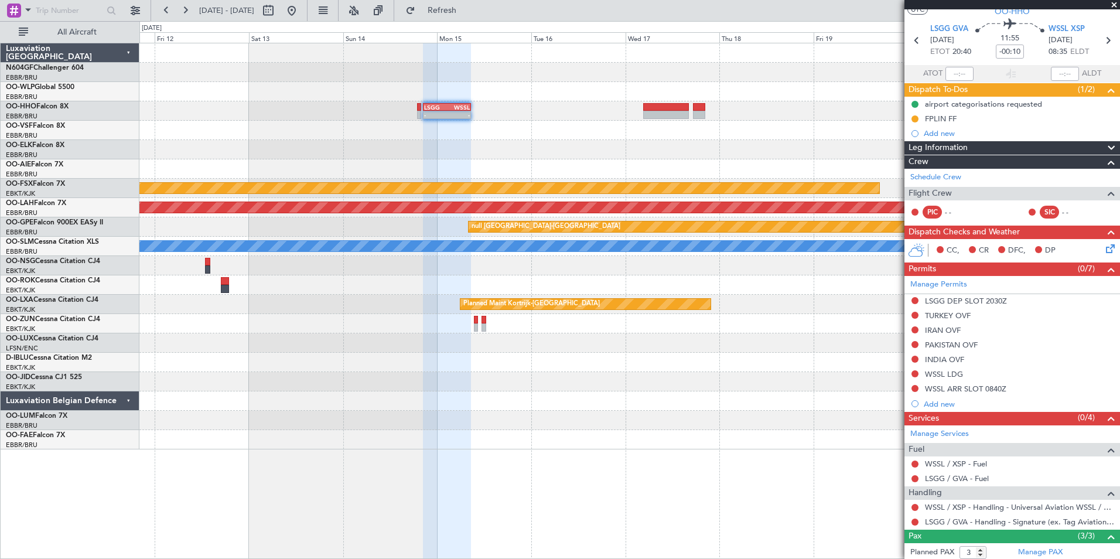
scroll to position [0, 0]
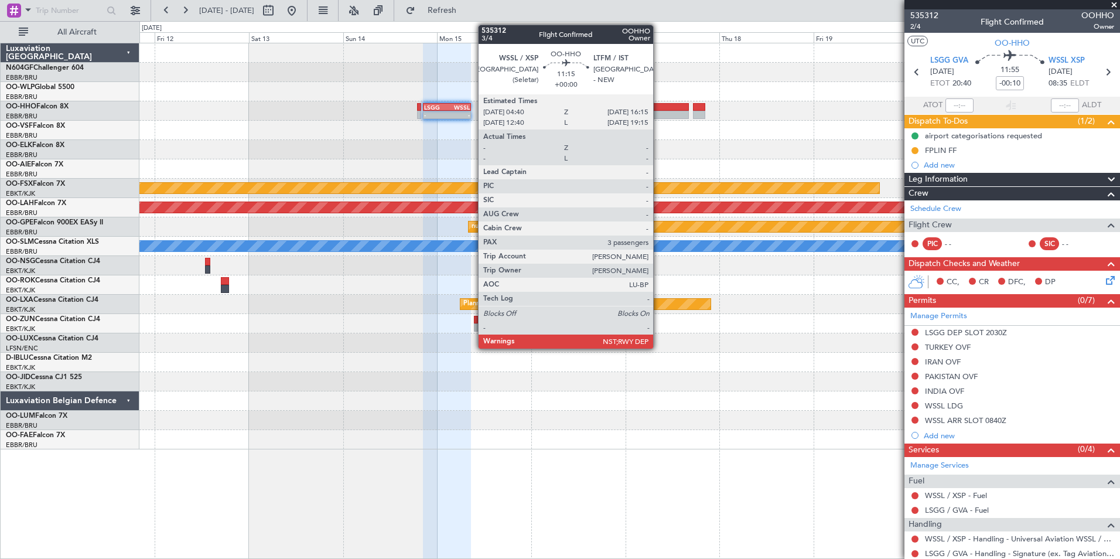
click at [659, 112] on div at bounding box center [666, 115] width 46 height 8
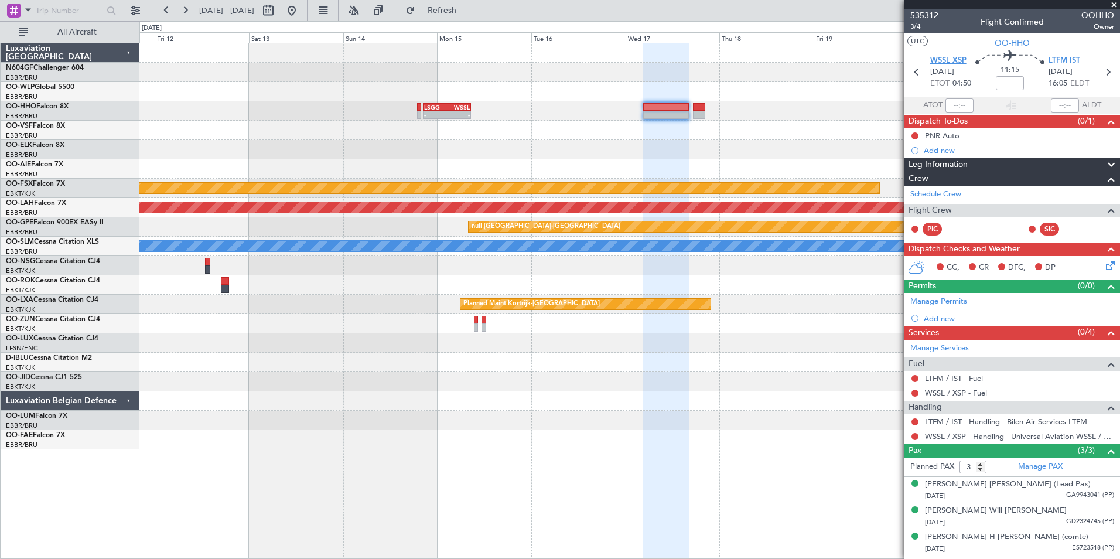
click at [957, 57] on span "WSSL XSP" at bounding box center [948, 61] width 36 height 12
click at [940, 318] on div "Add new" at bounding box center [1014, 318] width 180 height 10
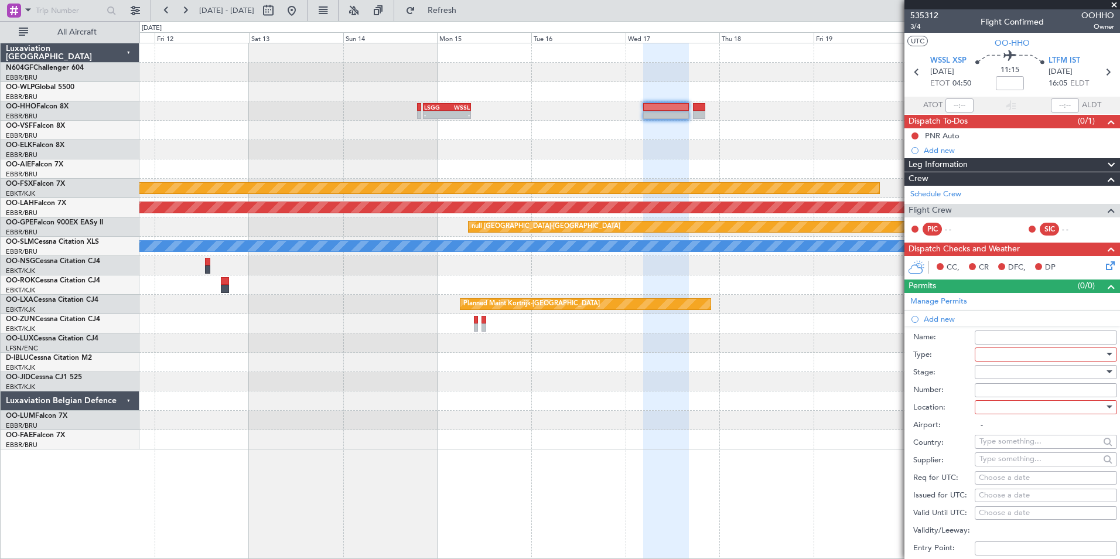
click at [1029, 354] on div at bounding box center [1042, 355] width 125 height 18
click at [1017, 459] on span "Slot" at bounding box center [1041, 465] width 123 height 18
click at [1015, 405] on div at bounding box center [1042, 407] width 125 height 18
click at [1014, 432] on span "Departure" at bounding box center [1041, 431] width 123 height 18
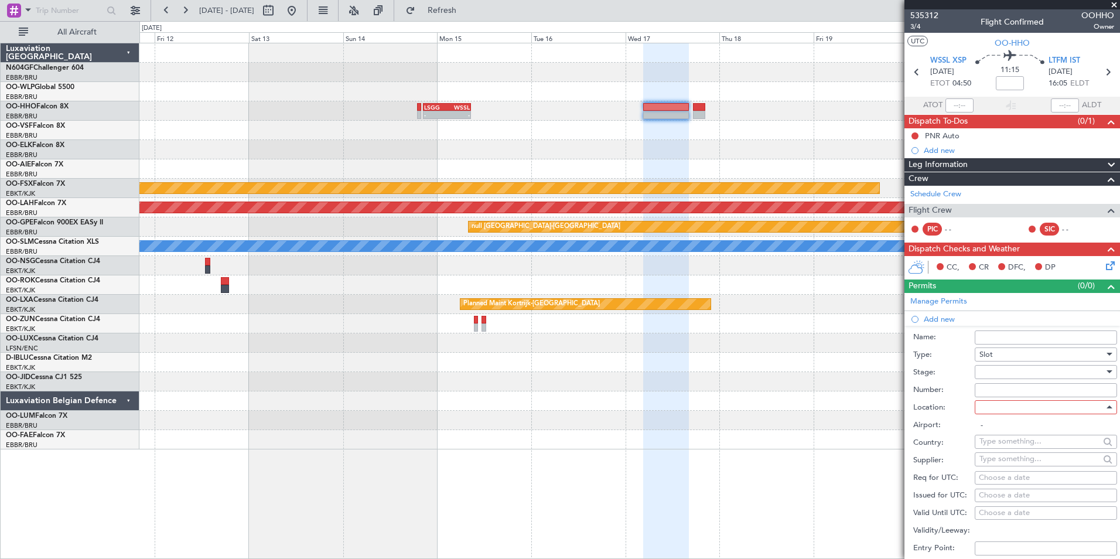
type input "WSSL / XSP"
click at [1007, 379] on div at bounding box center [1042, 372] width 125 height 18
click at [1028, 413] on span "Not Requested" at bounding box center [1041, 413] width 123 height 18
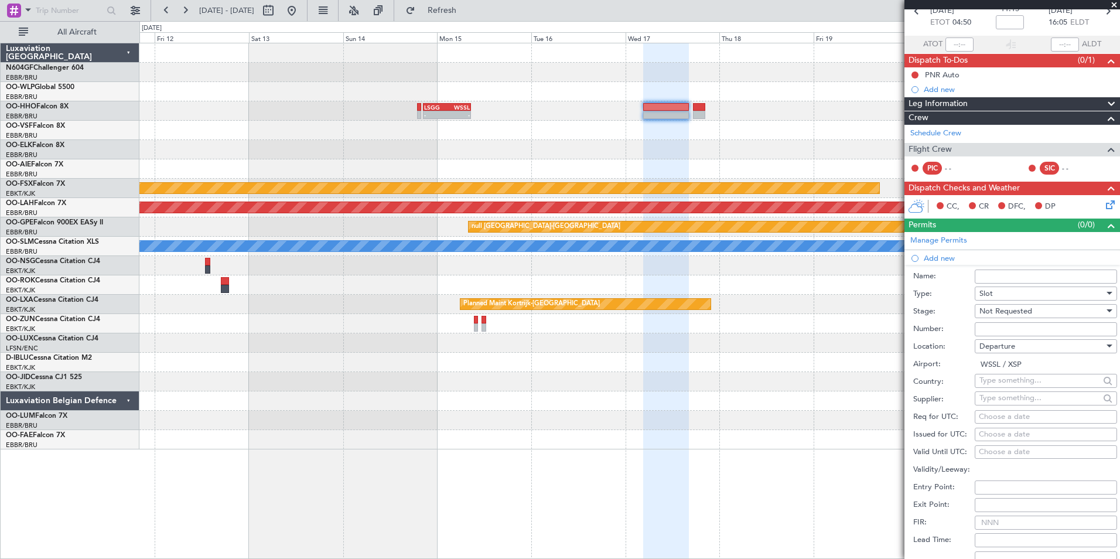
scroll to position [117, 0]
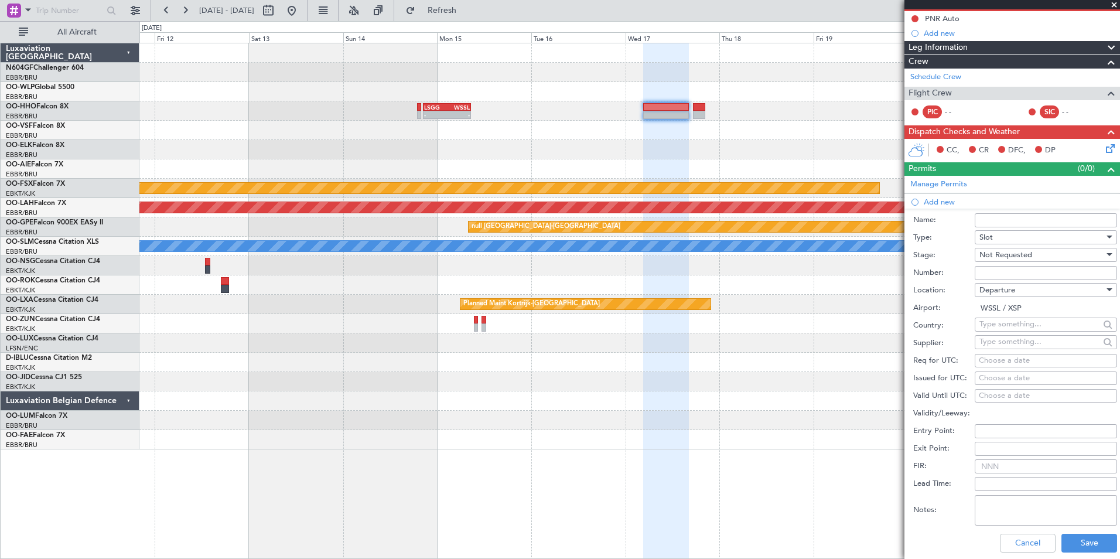
click at [1001, 360] on div "Choose a date" at bounding box center [1046, 361] width 134 height 12
select select "9"
select select "2025"
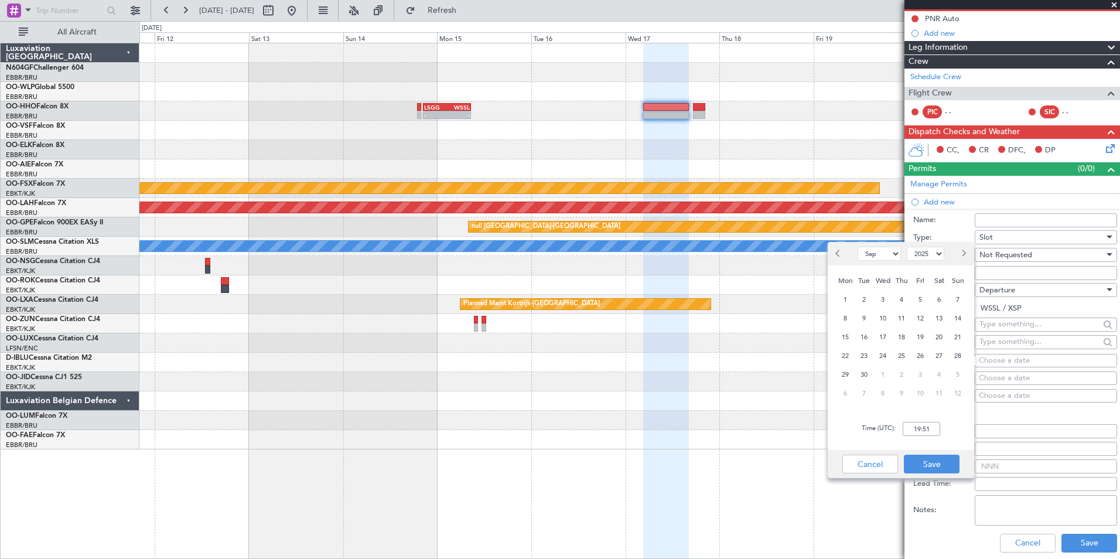
click at [881, 255] on select "Jan Feb Mar Apr May Jun [DATE] Aug Sep Oct Nov Dec" at bounding box center [879, 254] width 43 height 14
select select "12"
click at [858, 247] on select "Jan Feb Mar Apr May Jun [DATE] Aug Sep Oct Nov Dec" at bounding box center [879, 254] width 43 height 14
click at [881, 334] on span "17" at bounding box center [883, 337] width 15 height 15
click at [925, 433] on input "00:00" at bounding box center [921, 429] width 37 height 14
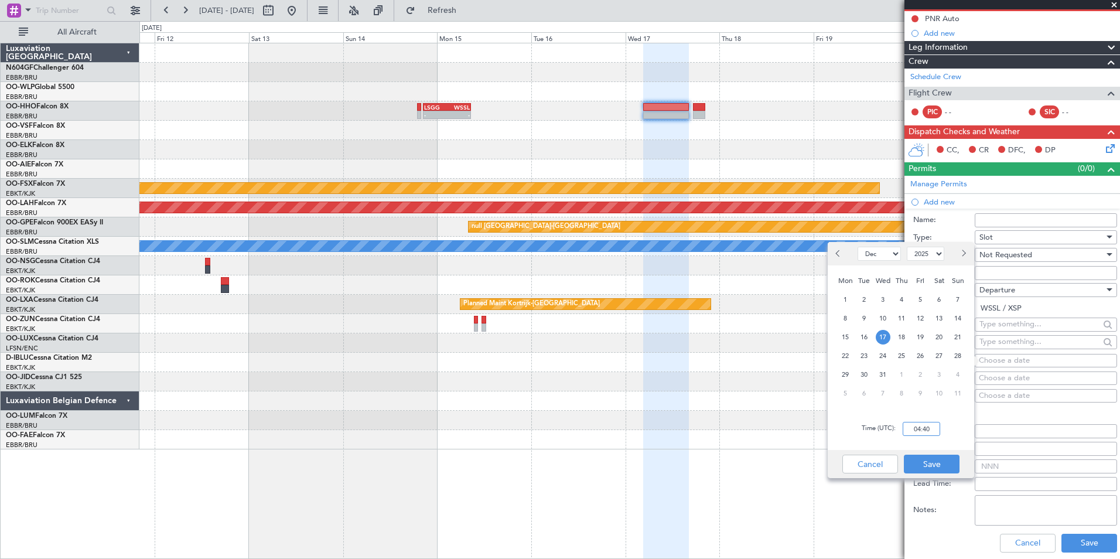
type input "04:40"
click at [968, 432] on div "Time (UTC): 04:40" at bounding box center [901, 429] width 146 height 42
click at [937, 471] on button "Save" at bounding box center [932, 464] width 56 height 19
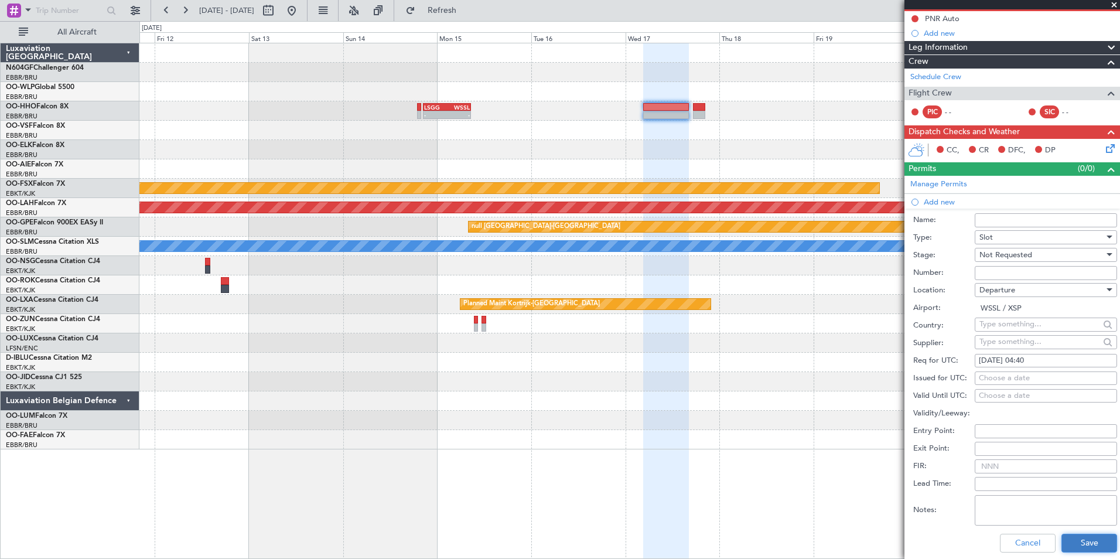
click at [1073, 538] on button "Save" at bounding box center [1090, 543] width 56 height 19
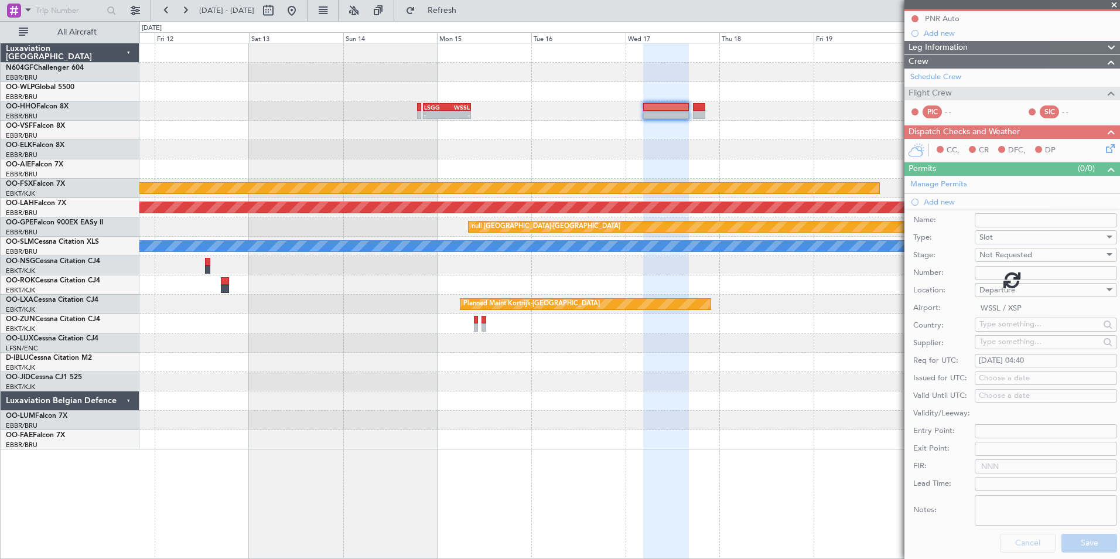
scroll to position [11, 0]
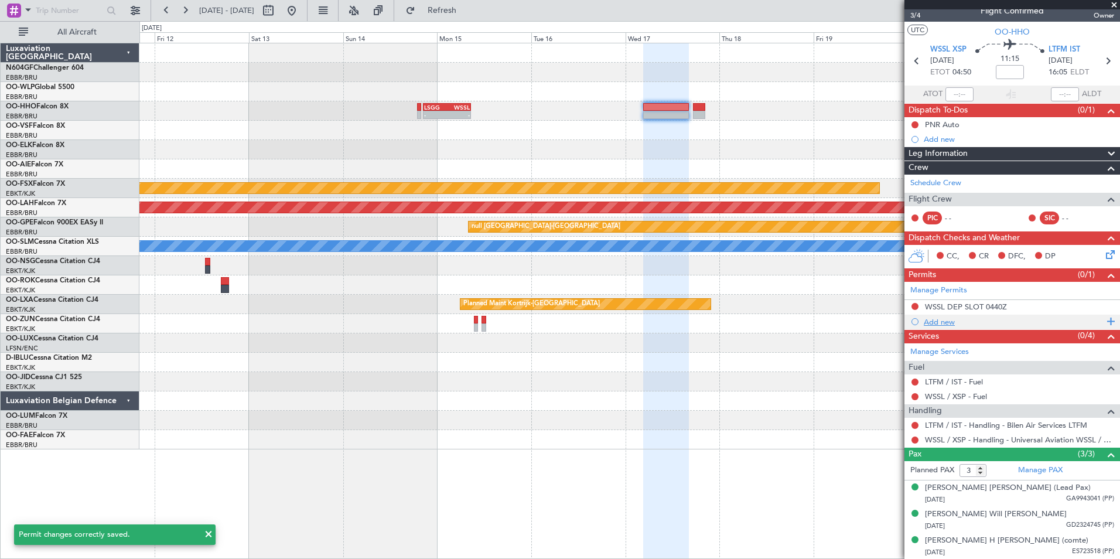
click at [946, 325] on div "Add new" at bounding box center [1014, 322] width 180 height 10
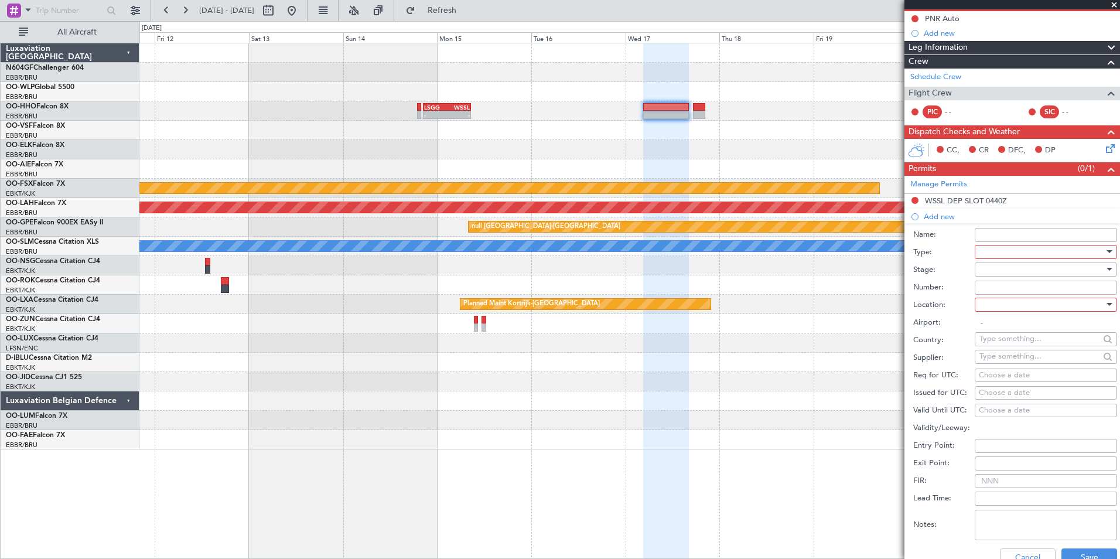
click at [1000, 247] on div at bounding box center [1042, 252] width 125 height 18
click at [1015, 356] on span "Departure" at bounding box center [1041, 356] width 123 height 18
click at [1011, 272] on div at bounding box center [1042, 270] width 125 height 18
click at [1025, 314] on span "Not Requested" at bounding box center [1041, 311] width 123 height 18
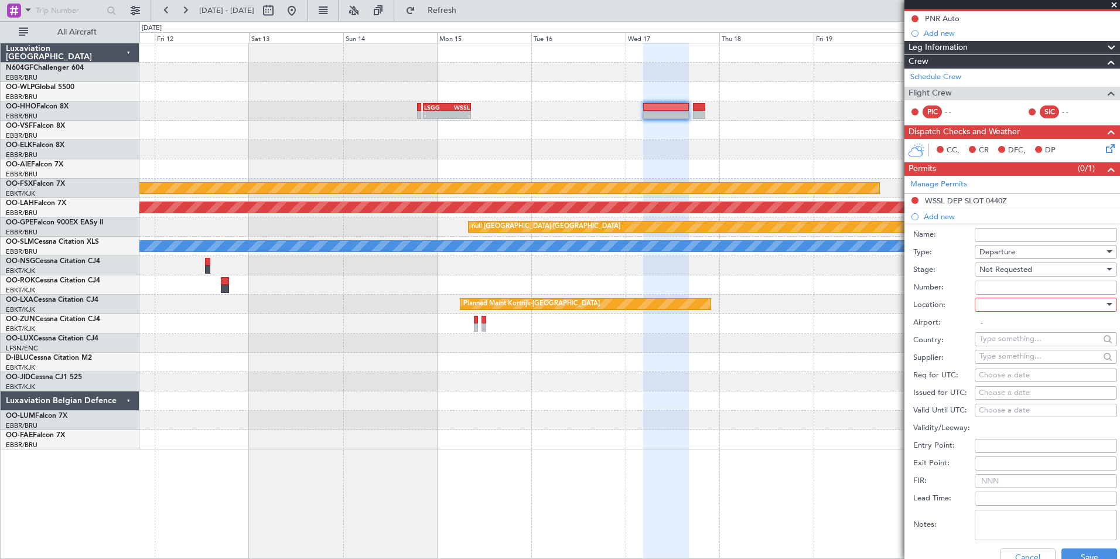
click at [1048, 308] on div at bounding box center [1042, 305] width 125 height 18
click at [1021, 330] on span "Departure" at bounding box center [1041, 328] width 123 height 18
type input "WSSL / XSP"
click at [1054, 319] on input "WSSL / XSP" at bounding box center [1046, 323] width 142 height 14
click at [1082, 557] on button "Save" at bounding box center [1090, 557] width 56 height 19
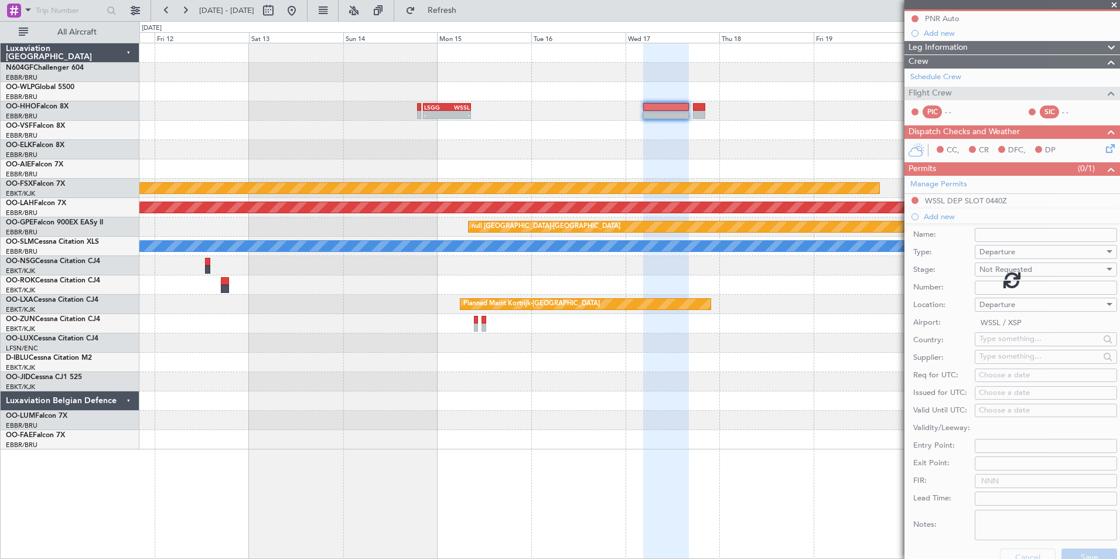
scroll to position [26, 0]
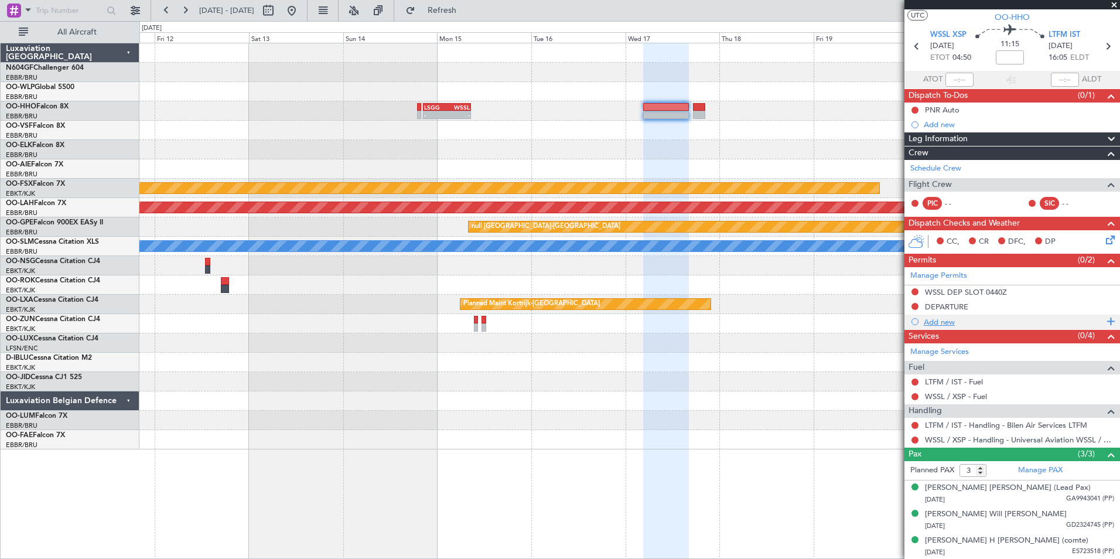
click at [926, 317] on div "Add new" at bounding box center [1014, 322] width 180 height 10
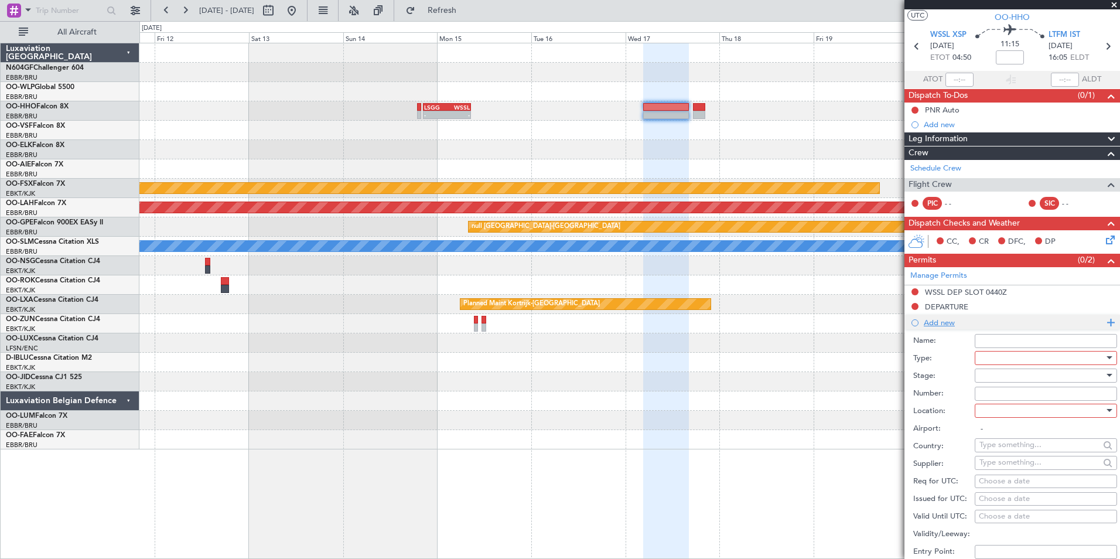
scroll to position [117, 0]
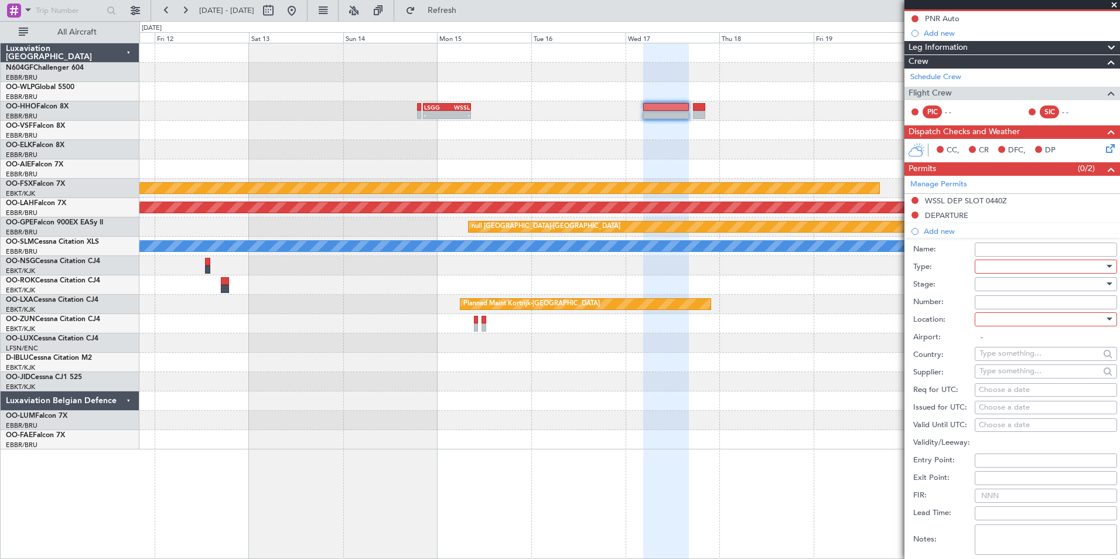
click at [1031, 270] on div at bounding box center [1042, 267] width 125 height 18
click at [1014, 371] on span "Overflight" at bounding box center [1041, 372] width 123 height 18
click at [1018, 286] on div at bounding box center [1042, 284] width 125 height 18
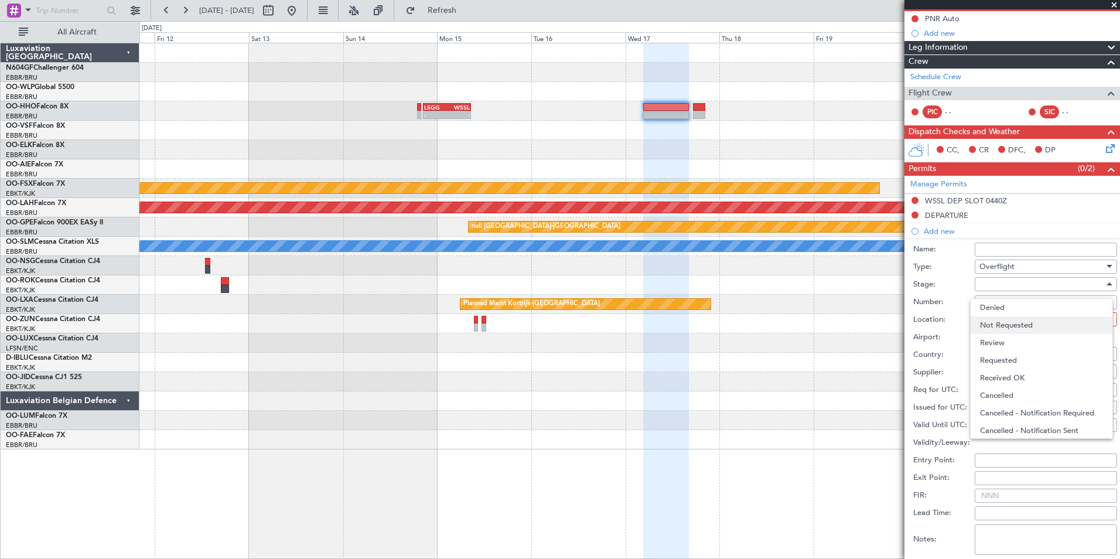
click at [1026, 322] on span "Not Requested" at bounding box center [1041, 325] width 123 height 18
click at [1026, 315] on div at bounding box center [1042, 320] width 125 height 18
click at [1016, 417] on span "Enroute" at bounding box center [1041, 413] width 123 height 18
click at [1009, 355] on input "text" at bounding box center [1040, 353] width 120 height 18
type input "ja"
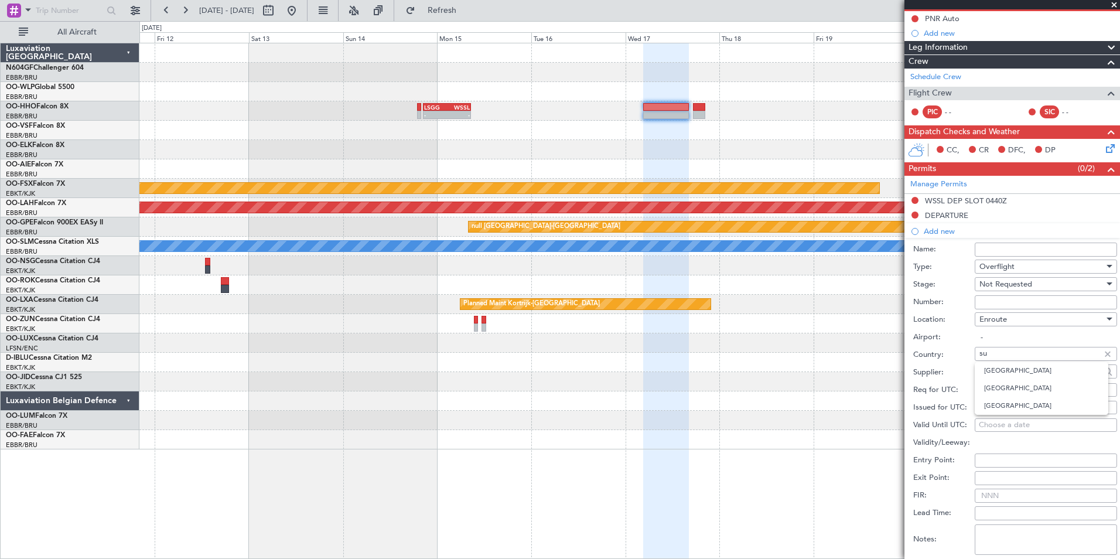
type input "s"
click at [1004, 337] on input "-" at bounding box center [1046, 337] width 142 height 14
click at [1034, 350] on input "text" at bounding box center [1040, 353] width 120 height 18
click at [1022, 369] on span "[GEOGRAPHIC_DATA]" at bounding box center [1041, 371] width 115 height 18
type input "[GEOGRAPHIC_DATA]"
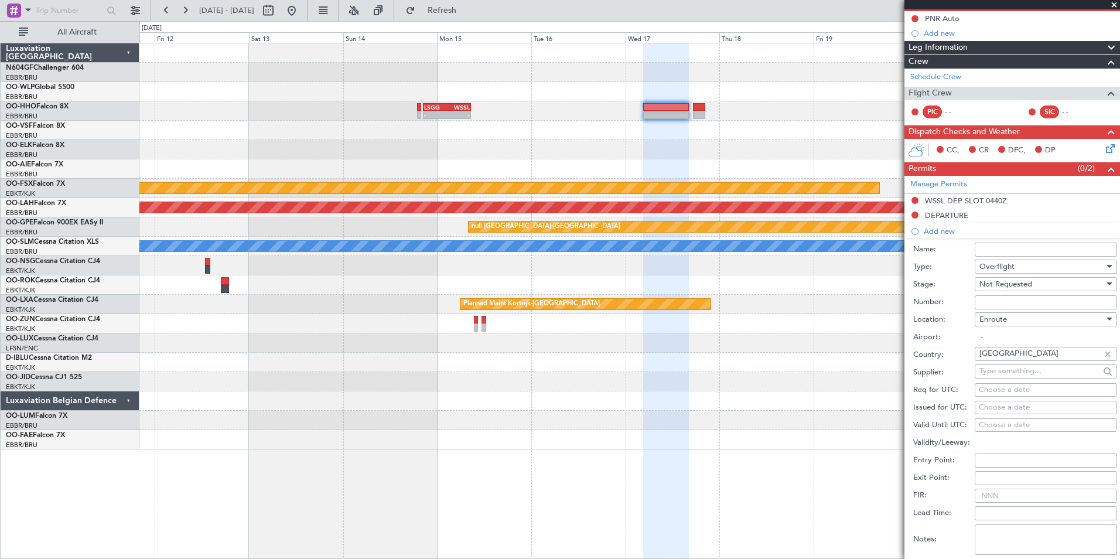
click at [963, 336] on label "Airport:" at bounding box center [944, 338] width 62 height 12
click at [975, 336] on input "-" at bounding box center [1046, 337] width 142 height 14
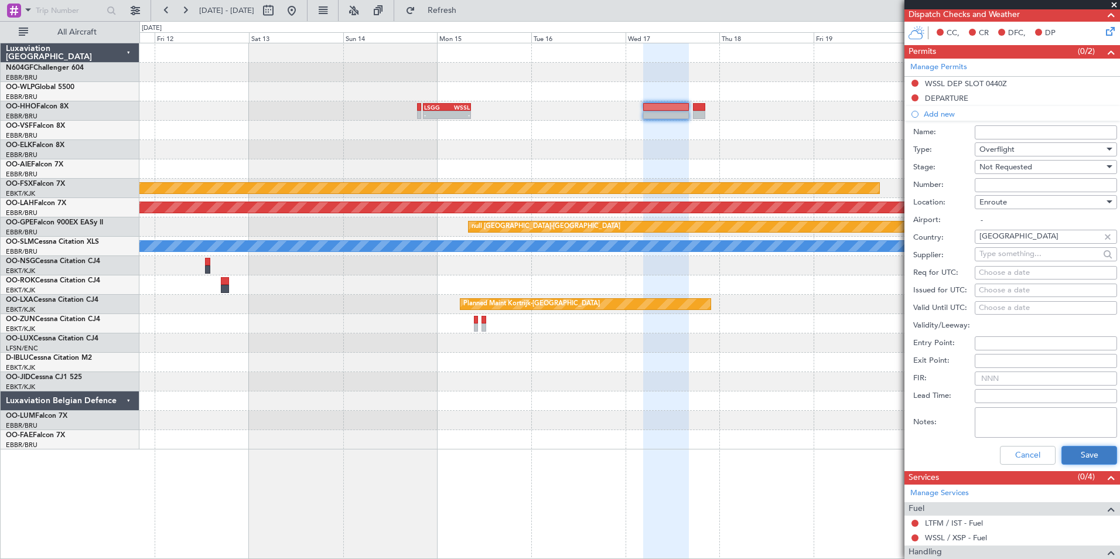
click at [1087, 450] on button "Save" at bounding box center [1090, 455] width 56 height 19
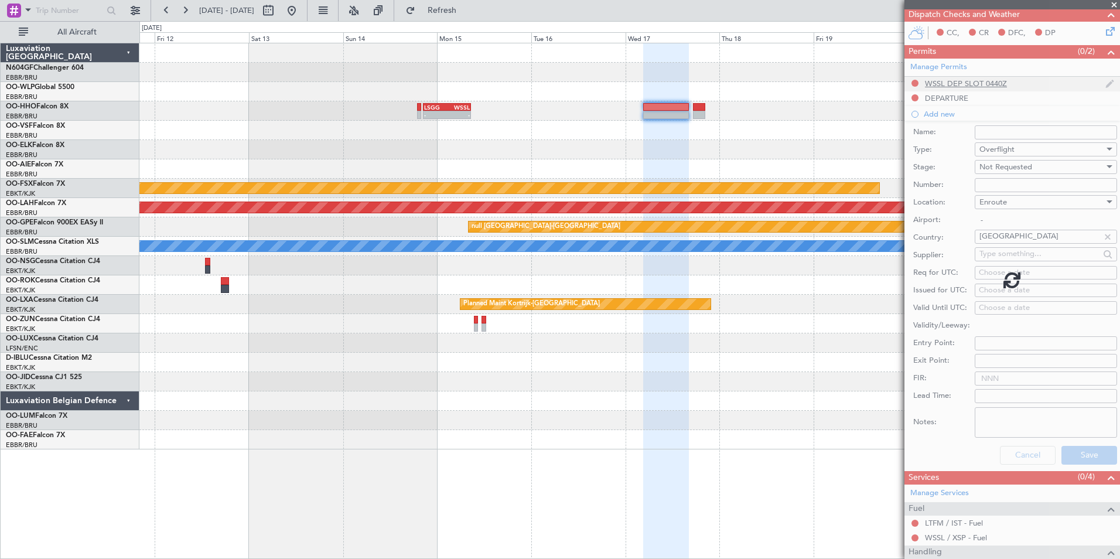
scroll to position [40, 0]
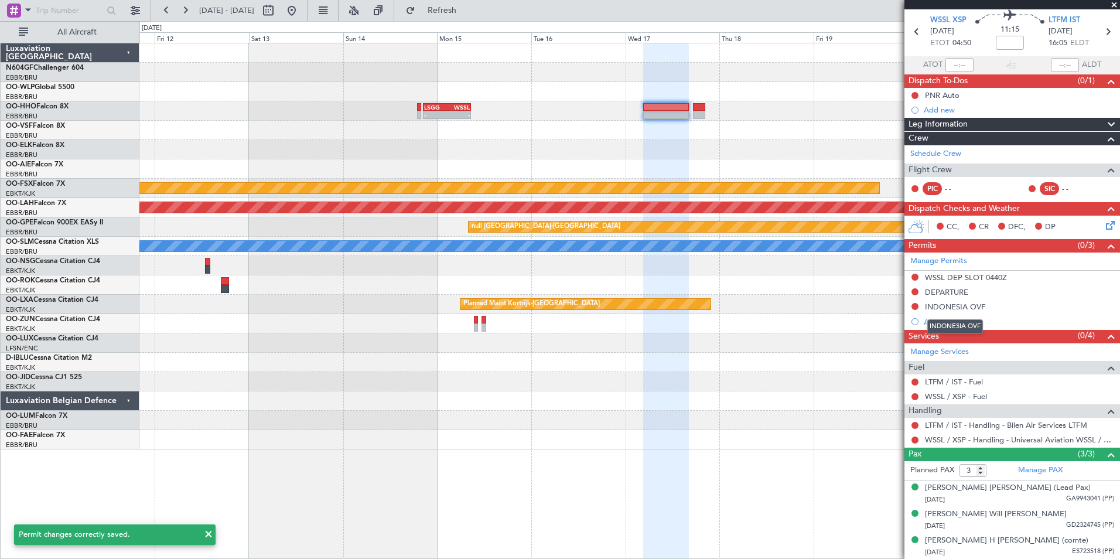
click at [946, 319] on mat-tooltip-component "INDONESIA OVF" at bounding box center [955, 326] width 72 height 31
click at [940, 323] on div "Add new" at bounding box center [1014, 322] width 180 height 10
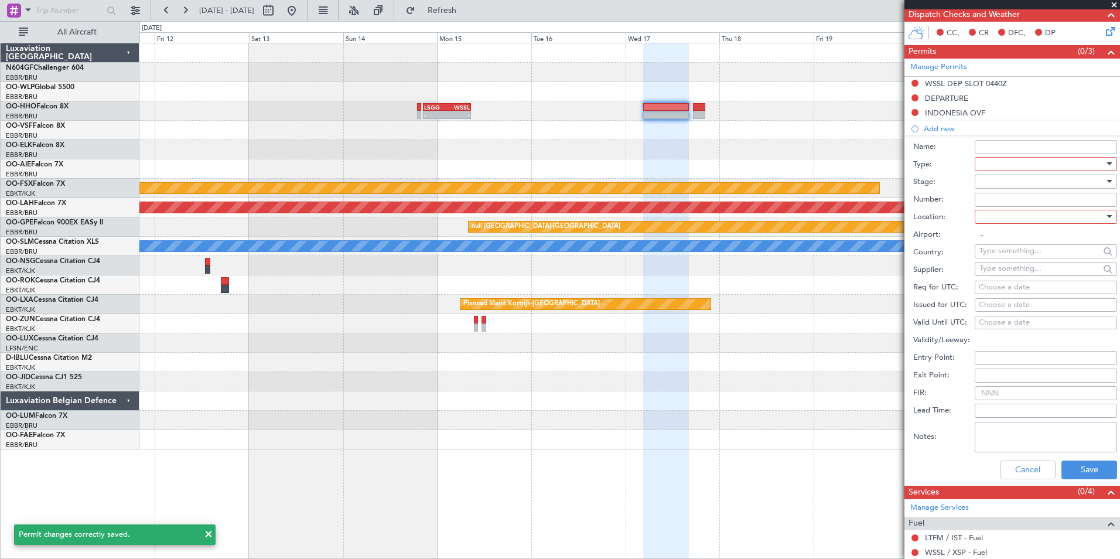
click at [1000, 159] on div at bounding box center [1042, 164] width 125 height 18
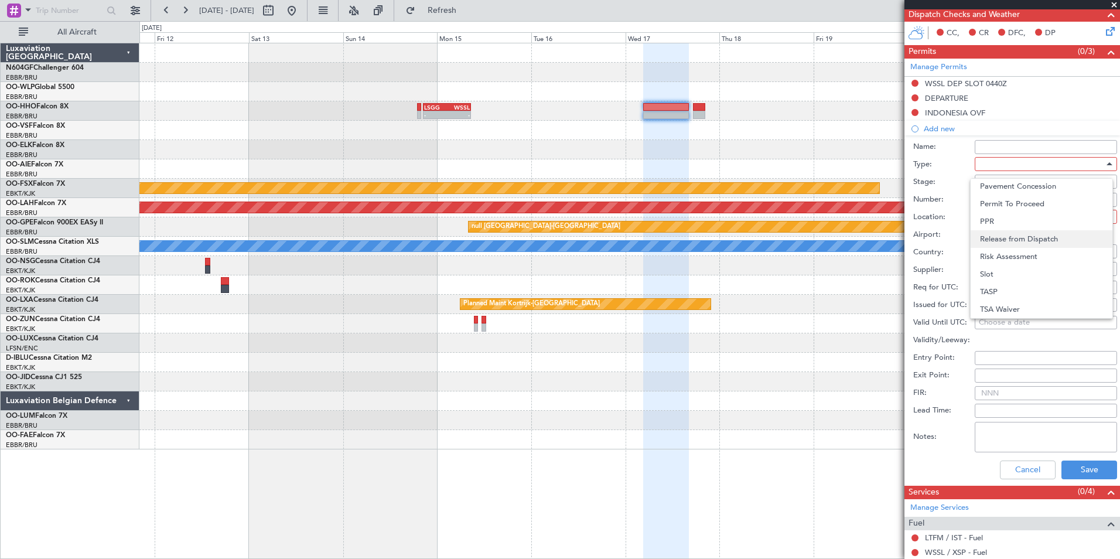
scroll to position [294, 0]
click at [1017, 211] on span "Overflight" at bounding box center [1041, 210] width 123 height 18
click at [1014, 182] on div at bounding box center [1042, 182] width 125 height 18
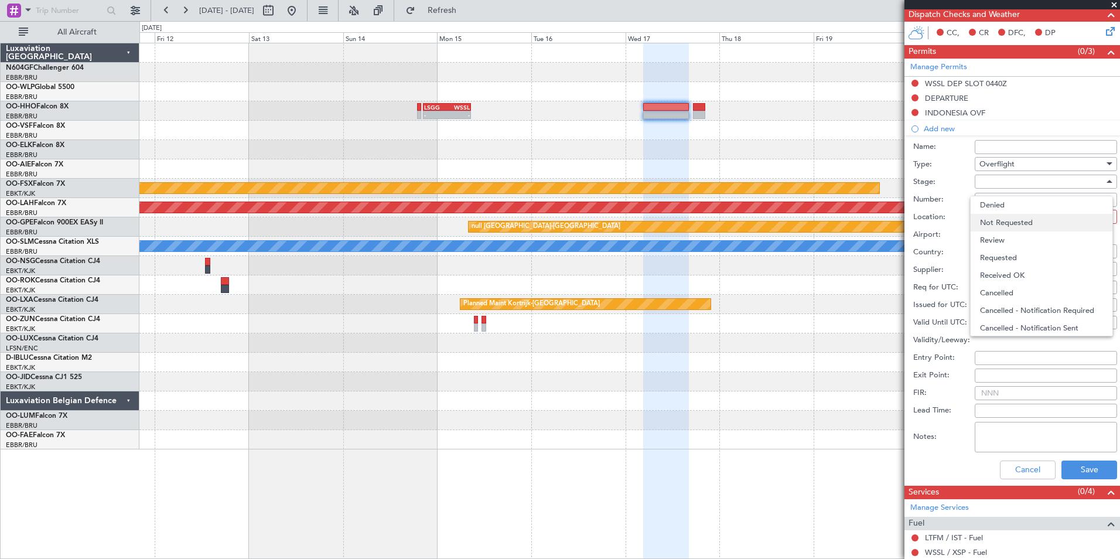
click at [1020, 215] on span "Not Requested" at bounding box center [1041, 223] width 123 height 18
click at [1025, 217] on div at bounding box center [1042, 217] width 125 height 18
click at [960, 214] on div at bounding box center [560, 279] width 1120 height 559
click at [1007, 213] on div at bounding box center [1042, 217] width 125 height 18
click at [1016, 306] on span "Enroute" at bounding box center [1041, 311] width 123 height 18
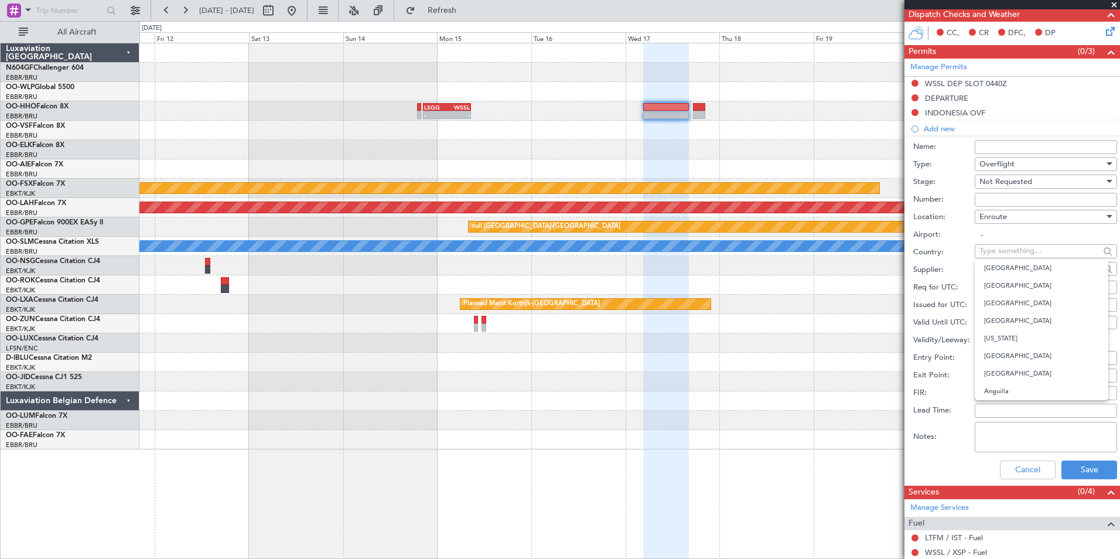
click at [1009, 247] on input "text" at bounding box center [1040, 251] width 120 height 18
click at [1011, 286] on span "[GEOGRAPHIC_DATA]" at bounding box center [1041, 286] width 115 height 18
type input "[GEOGRAPHIC_DATA]"
click at [1089, 465] on button "Save" at bounding box center [1090, 470] width 56 height 19
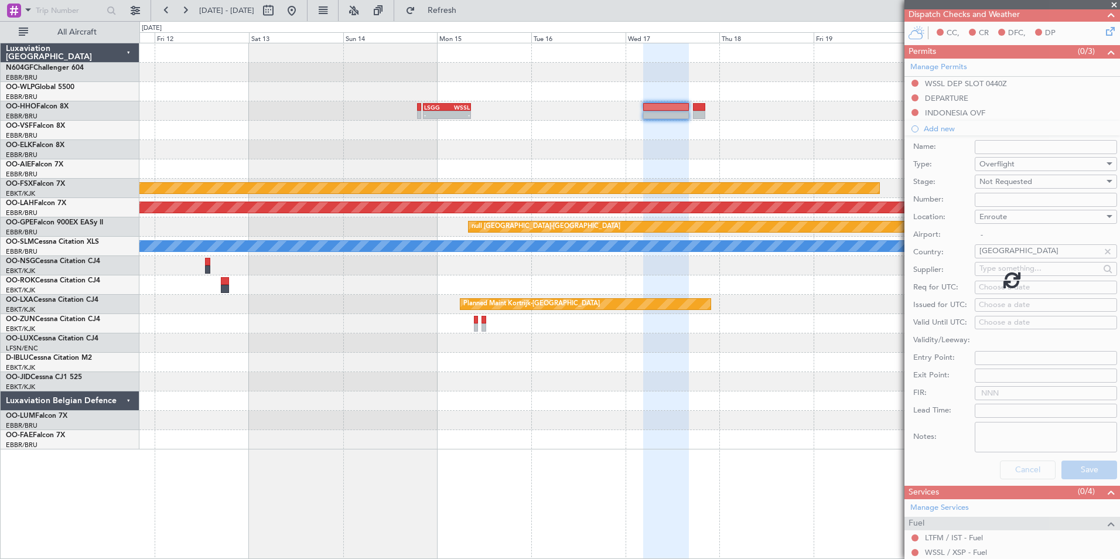
scroll to position [55, 0]
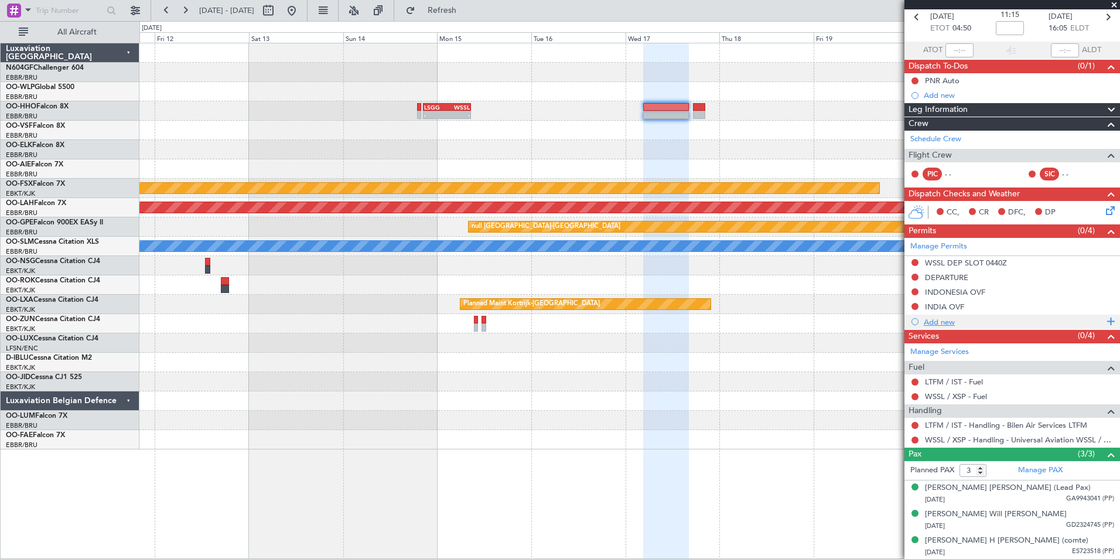
click at [945, 325] on div "Add new" at bounding box center [1014, 322] width 180 height 10
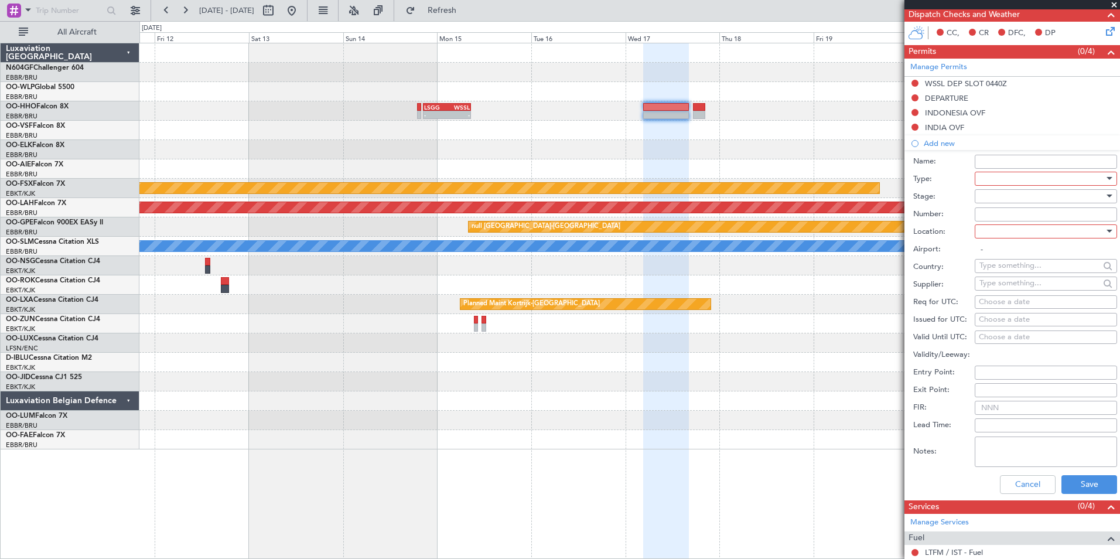
click at [1000, 180] on div at bounding box center [1042, 179] width 125 height 18
click at [1012, 223] on span "Overflight" at bounding box center [1041, 226] width 123 height 18
click at [1022, 190] on div at bounding box center [1042, 196] width 125 height 18
click at [1015, 237] on span "Not Requested" at bounding box center [1041, 237] width 123 height 18
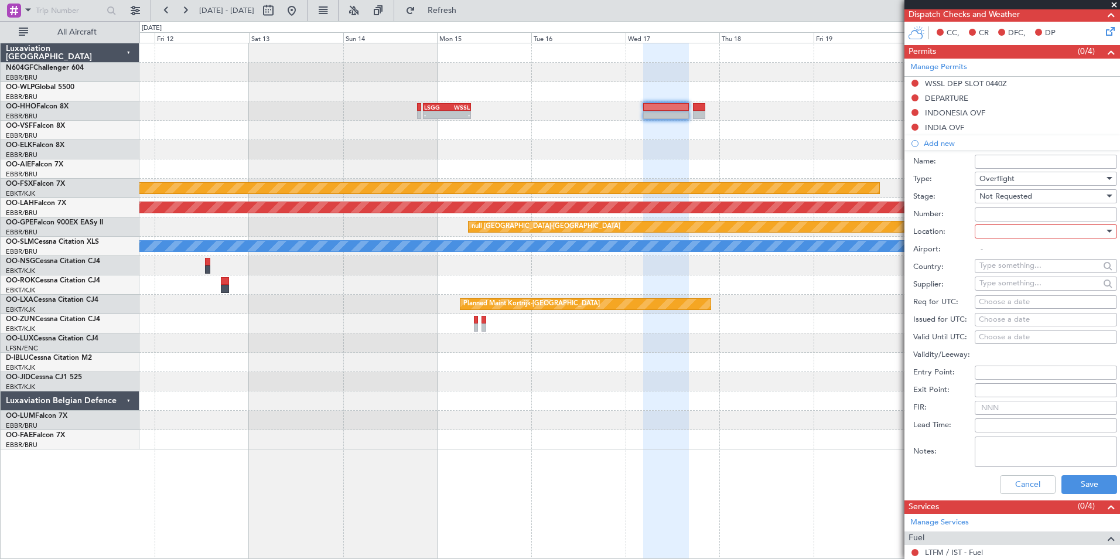
click at [1018, 234] on div at bounding box center [1042, 232] width 125 height 18
click at [1009, 319] on span "Enroute" at bounding box center [1041, 325] width 123 height 18
click at [1023, 261] on input "text" at bounding box center [1040, 266] width 120 height 18
click at [1001, 282] on span "[GEOGRAPHIC_DATA]" at bounding box center [1041, 283] width 115 height 18
type input "[GEOGRAPHIC_DATA]"
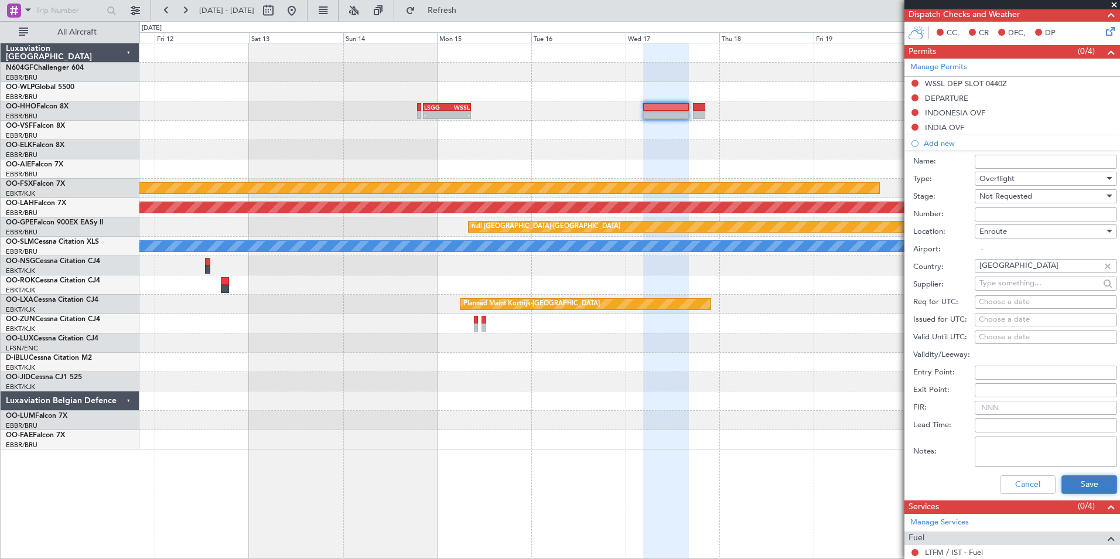
click at [1083, 481] on button "Save" at bounding box center [1090, 484] width 56 height 19
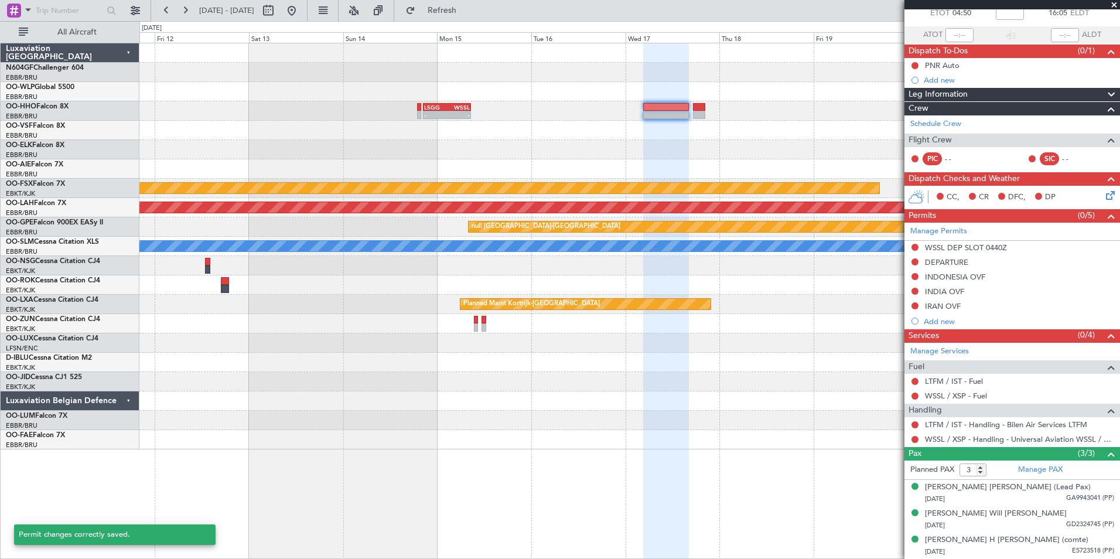
scroll to position [70, 0]
click at [947, 320] on div "Add new" at bounding box center [1014, 322] width 180 height 10
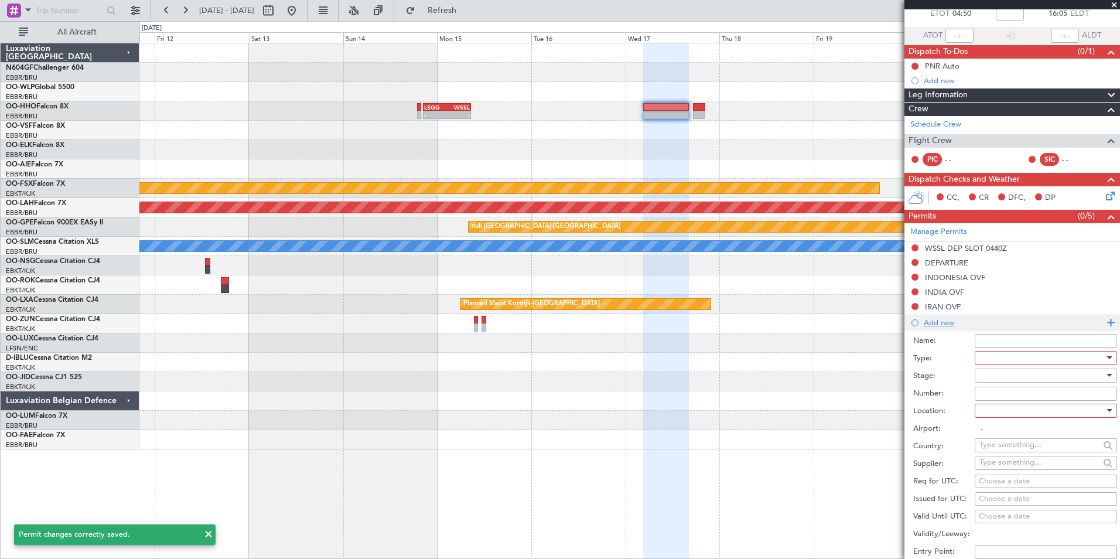
scroll to position [234, 0]
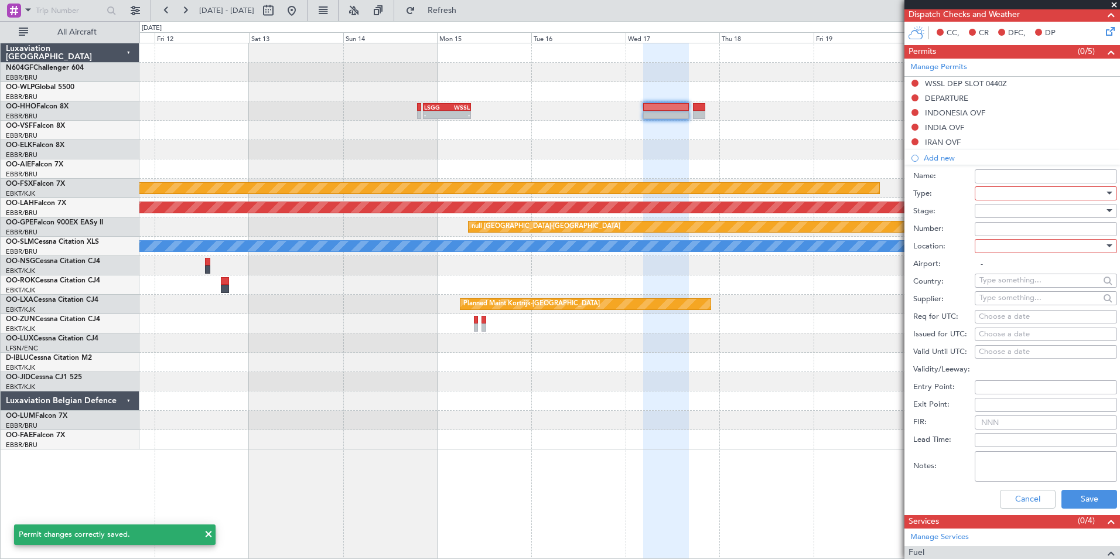
click at [1018, 193] on div at bounding box center [1042, 194] width 125 height 18
click at [1014, 317] on span "Landing" at bounding box center [1041, 322] width 123 height 18
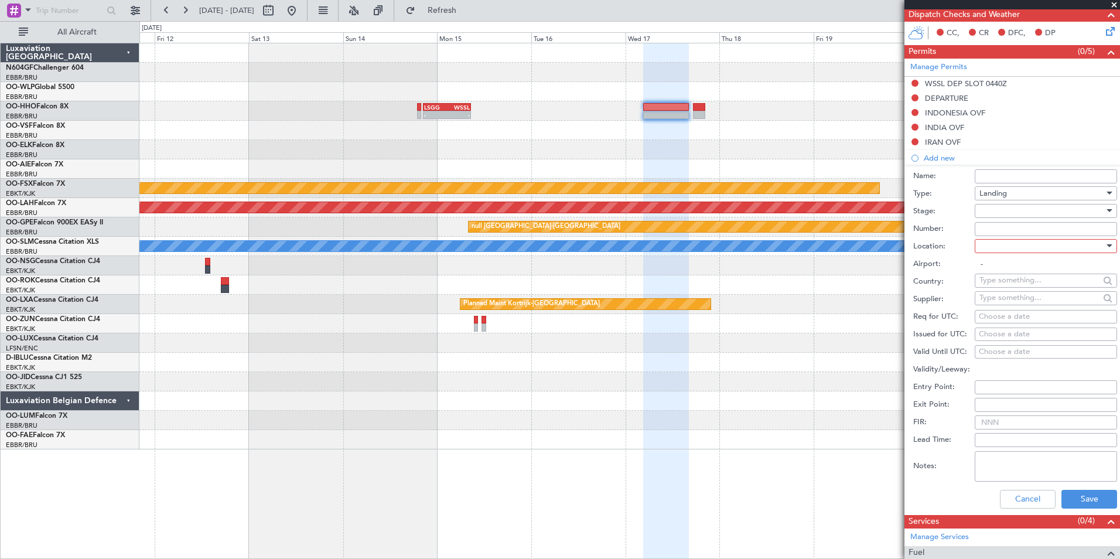
click at [1009, 210] on div at bounding box center [1042, 211] width 125 height 18
click at [1016, 246] on span "Not Requested" at bounding box center [1041, 252] width 123 height 18
click at [1018, 243] on div at bounding box center [1042, 246] width 125 height 18
click at [1012, 305] on span "Arrival" at bounding box center [1041, 305] width 123 height 18
type input "LTFM / IST"
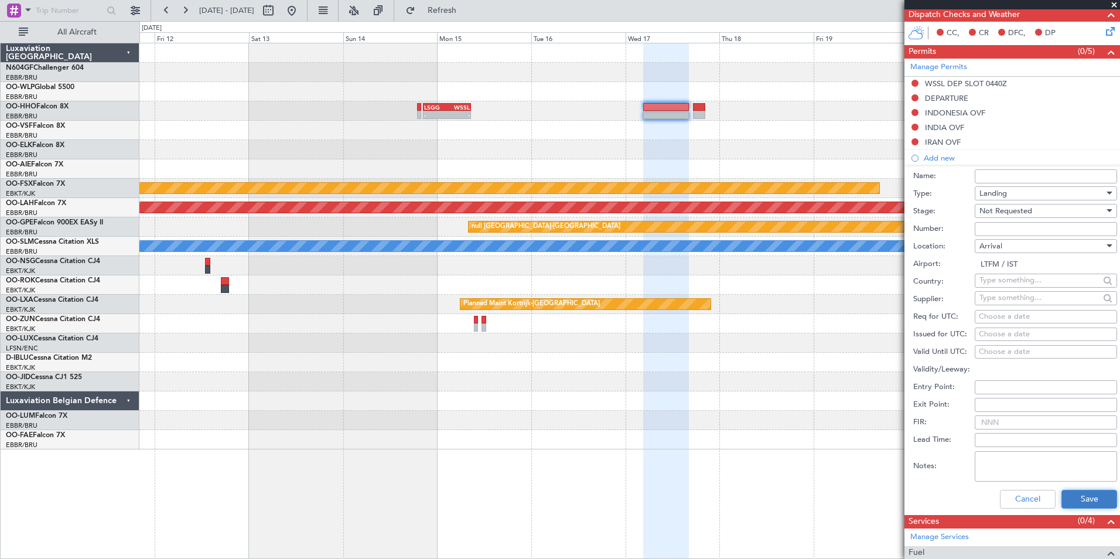
click at [1079, 494] on button "Save" at bounding box center [1090, 499] width 56 height 19
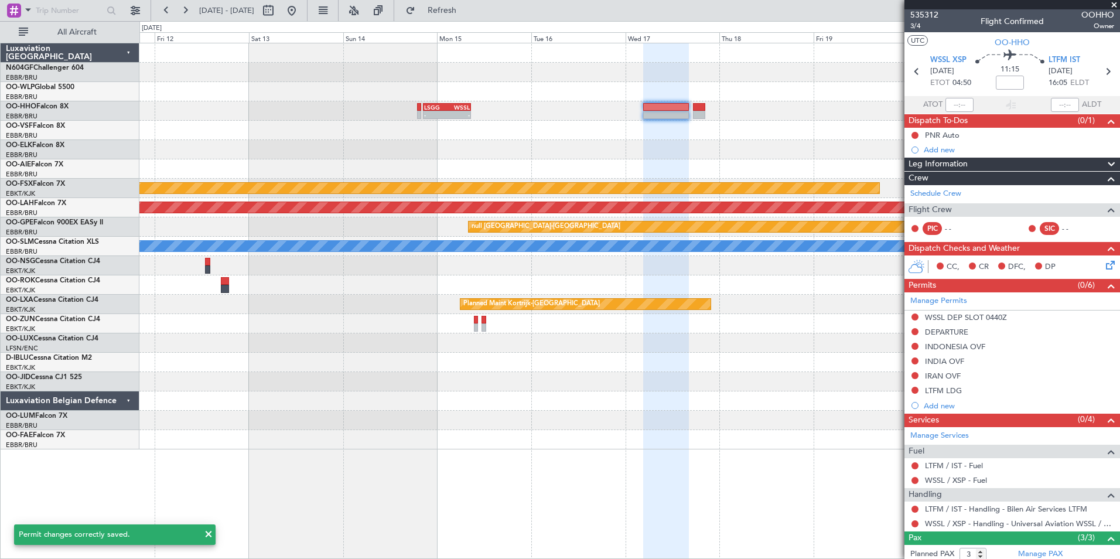
scroll to position [0, 0]
click at [1054, 57] on span "LTFM IST" at bounding box center [1065, 61] width 32 height 12
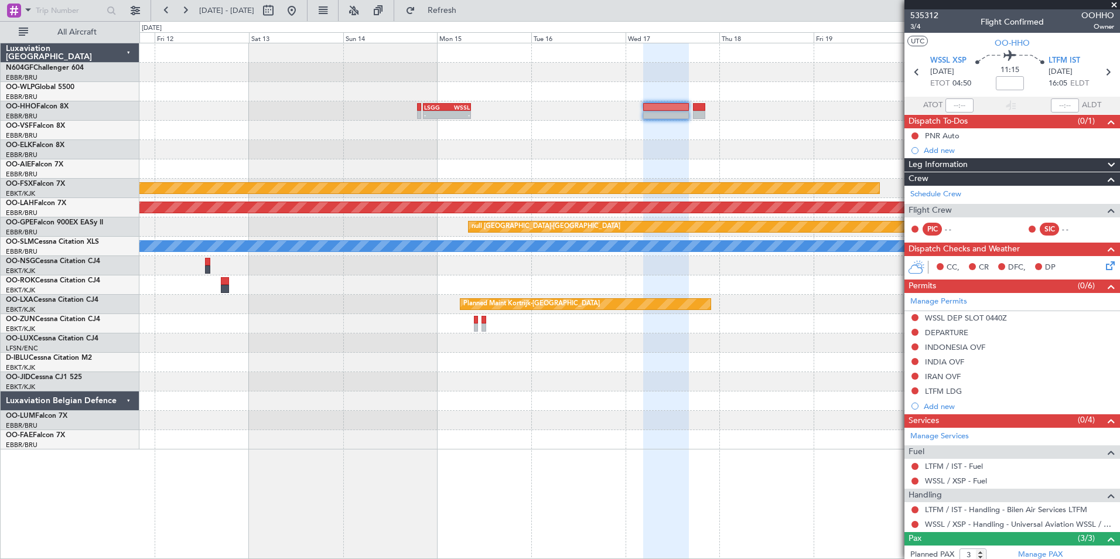
click at [1068, 54] on section "WSSL XSP [DATE] ETOT 04:50 11:15 LTFM IST [DATE] 16:05 ELDT" at bounding box center [1013, 73] width 216 height 46
click at [1065, 56] on span "LTFM IST" at bounding box center [1065, 61] width 32 height 12
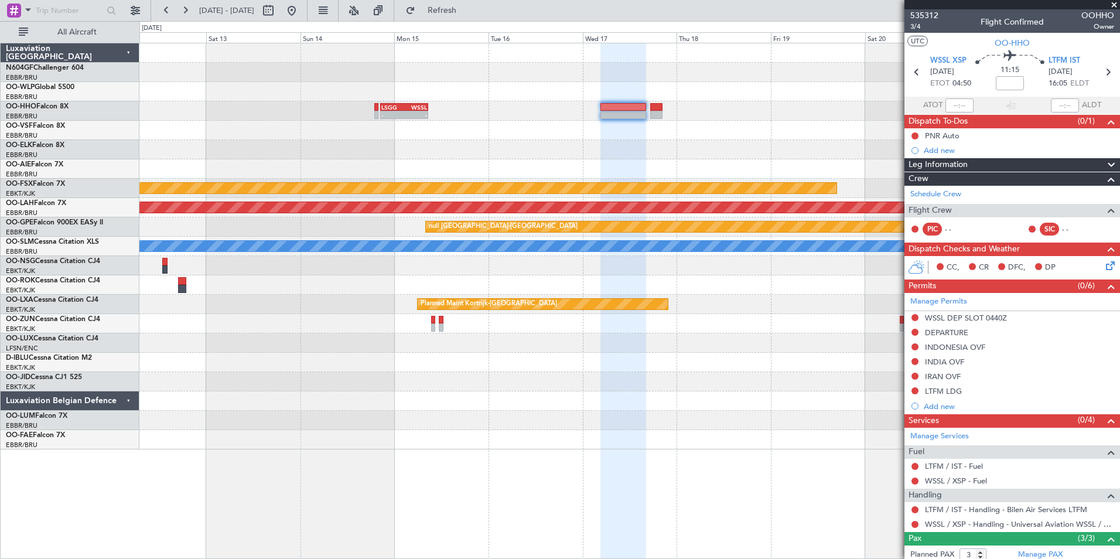
click at [452, 98] on div at bounding box center [629, 91] width 980 height 19
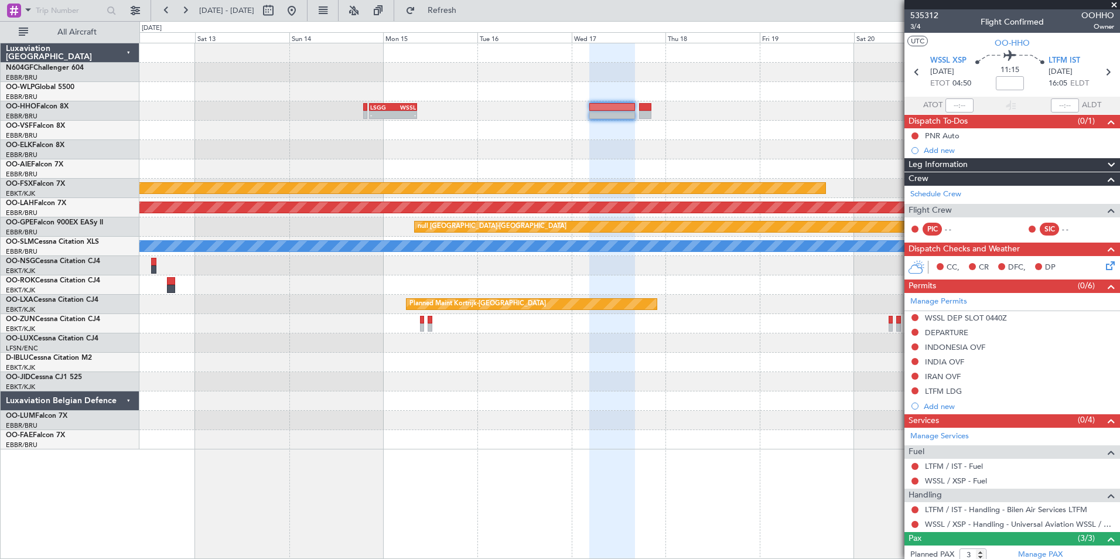
click at [464, 143] on div at bounding box center [629, 149] width 980 height 19
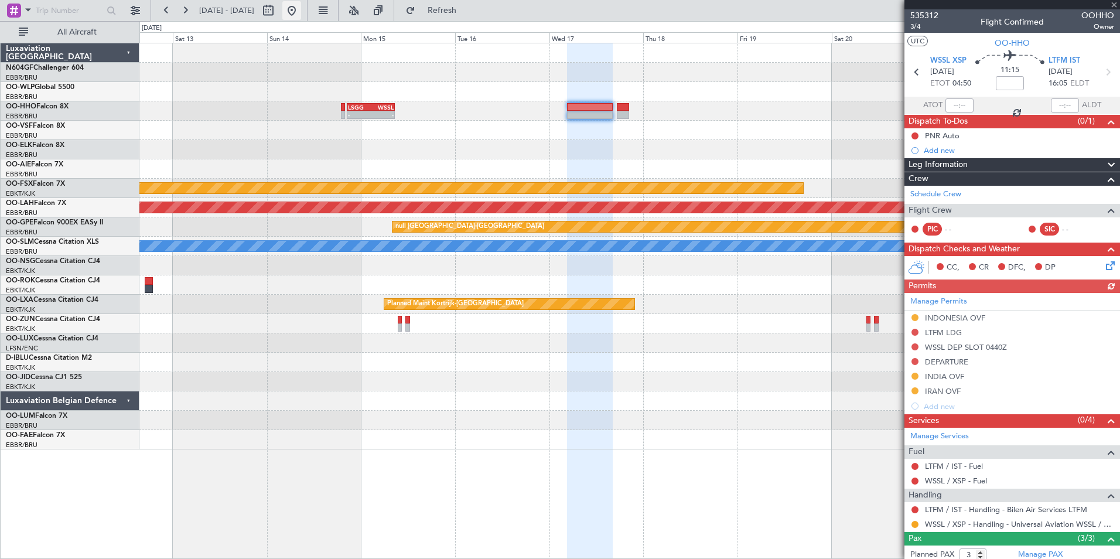
click at [301, 18] on button at bounding box center [291, 10] width 19 height 19
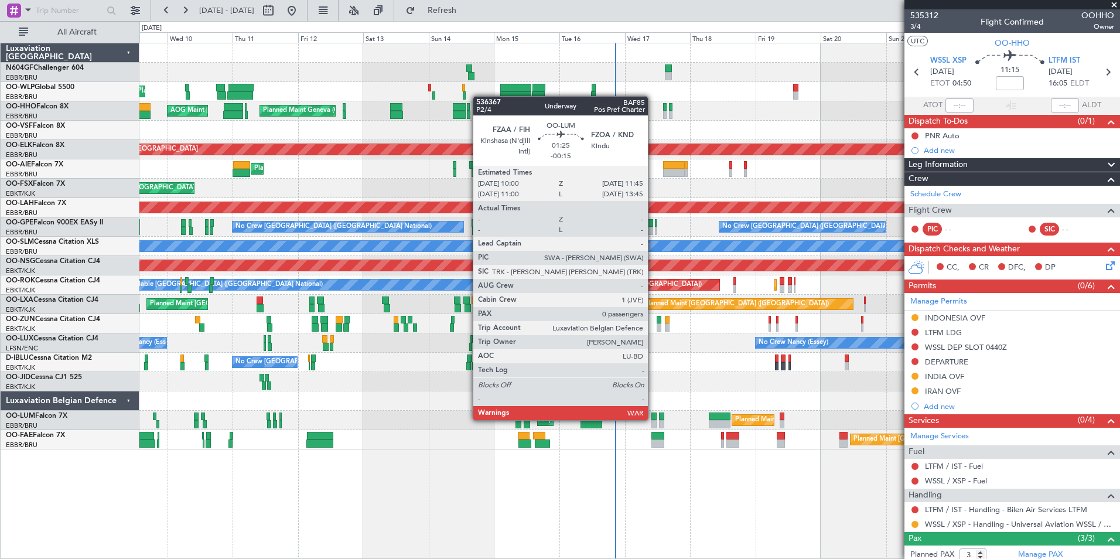
click at [653, 419] on div at bounding box center [654, 416] width 5 height 8
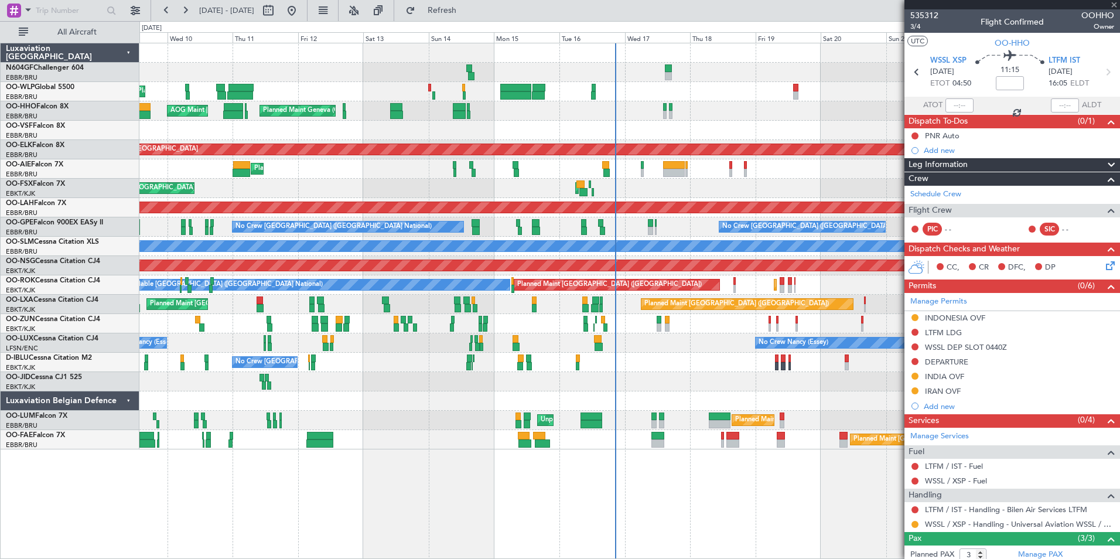
type input "-00:15"
type input "0"
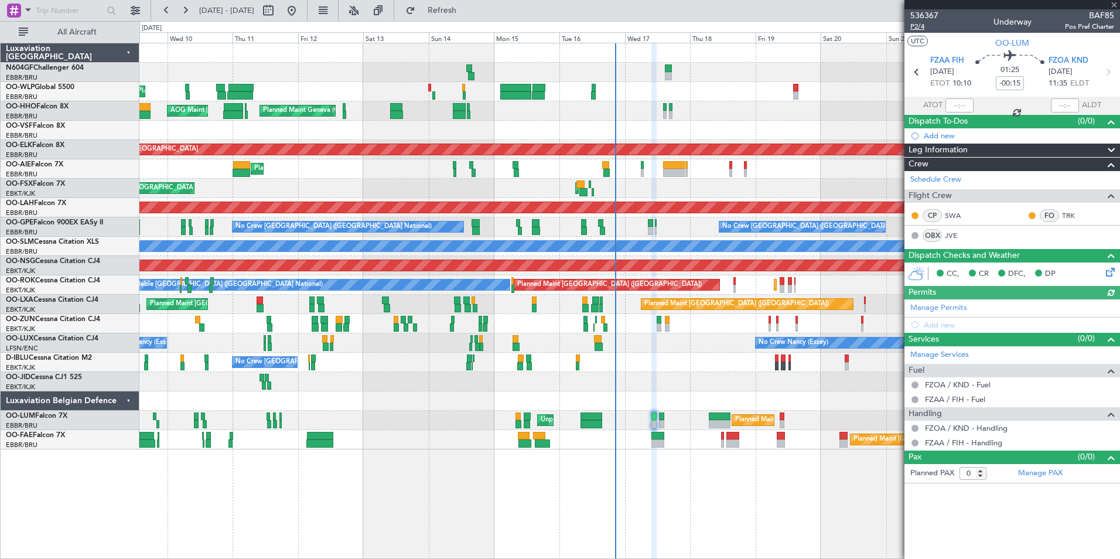
click at [925, 28] on span "P2/4" at bounding box center [924, 27] width 28 height 10
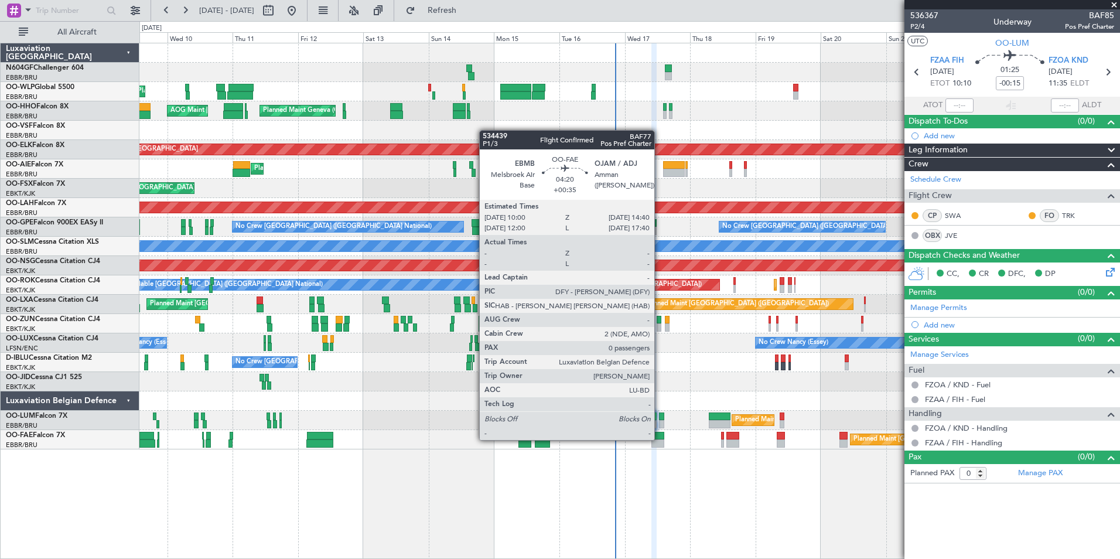
click at [660, 439] on div at bounding box center [658, 436] width 13 height 8
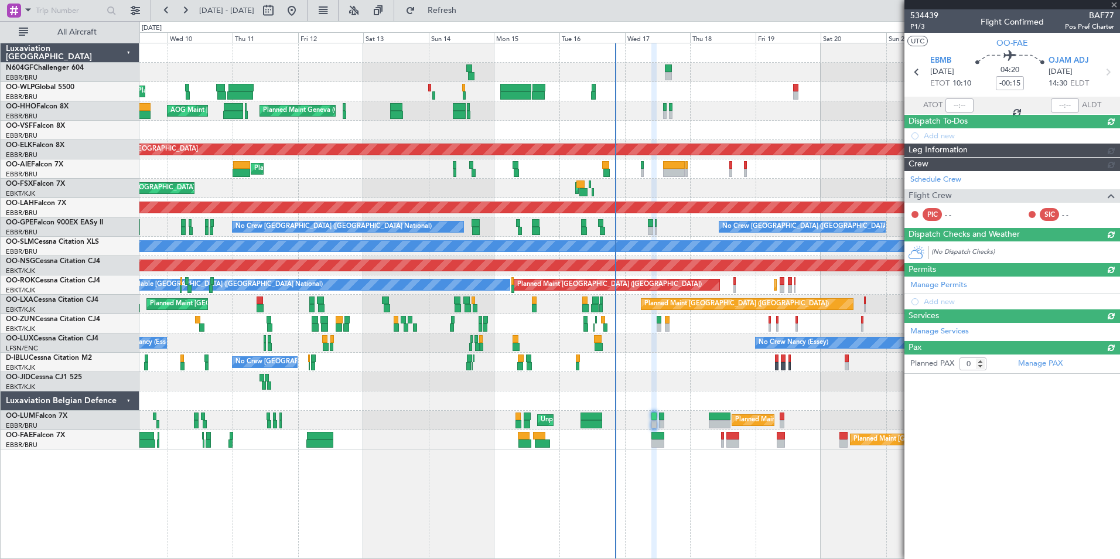
type input "+00:35"
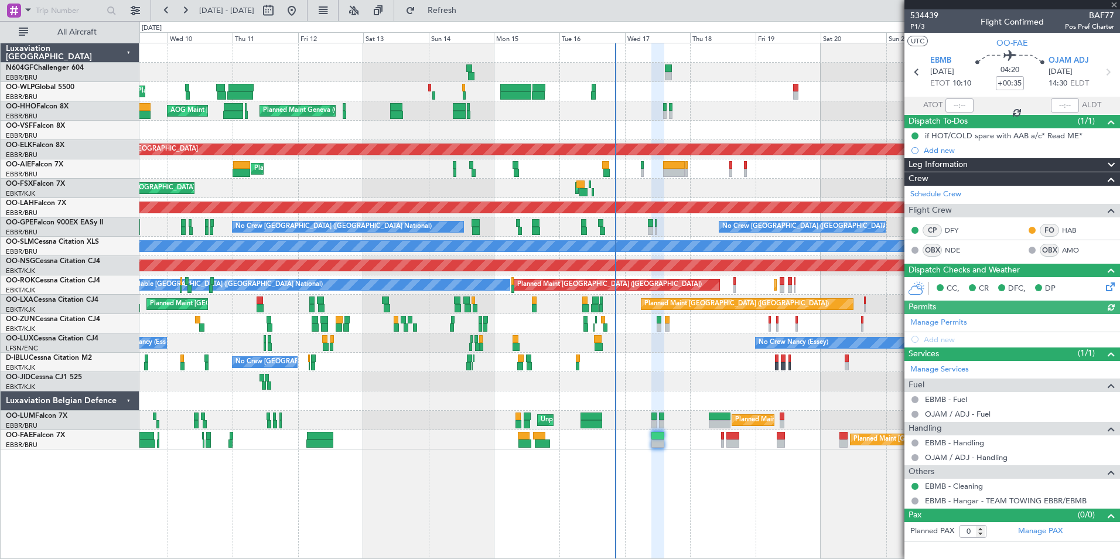
click at [1110, 284] on icon at bounding box center [1108, 284] width 9 height 9
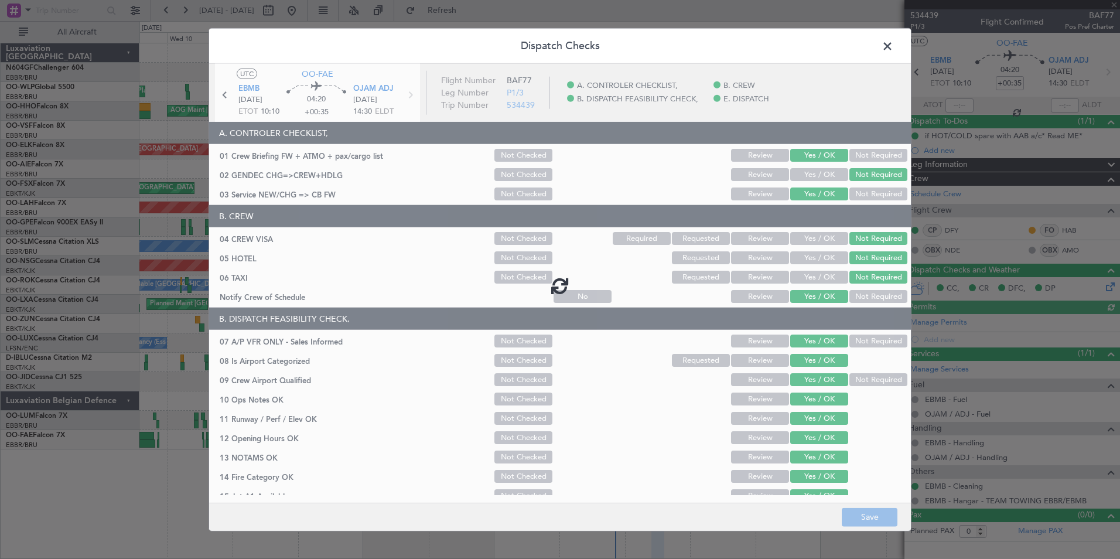
click at [893, 49] on span at bounding box center [893, 48] width 0 height 23
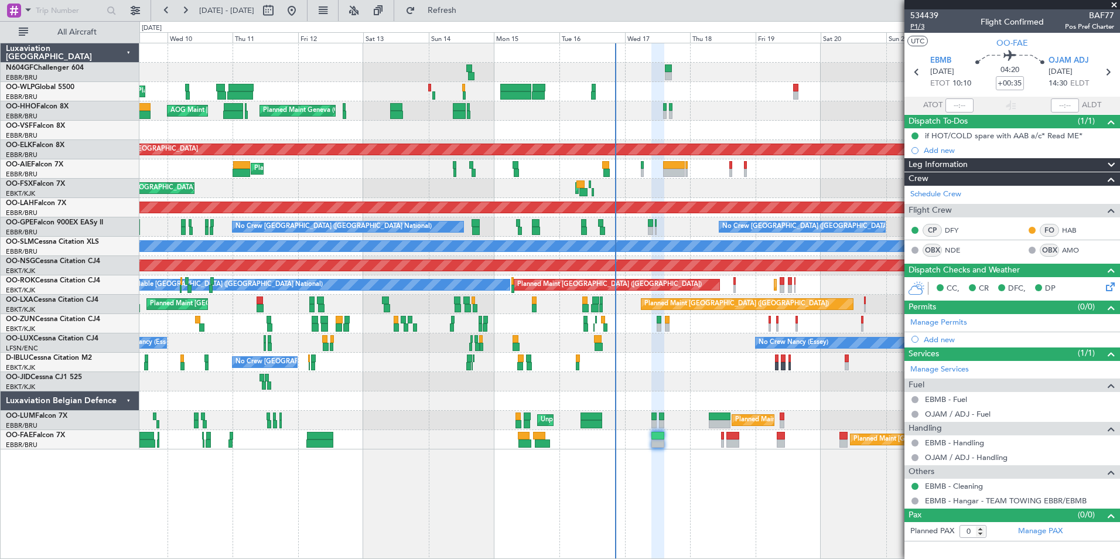
click at [921, 25] on span "P1/3" at bounding box center [924, 27] width 28 height 10
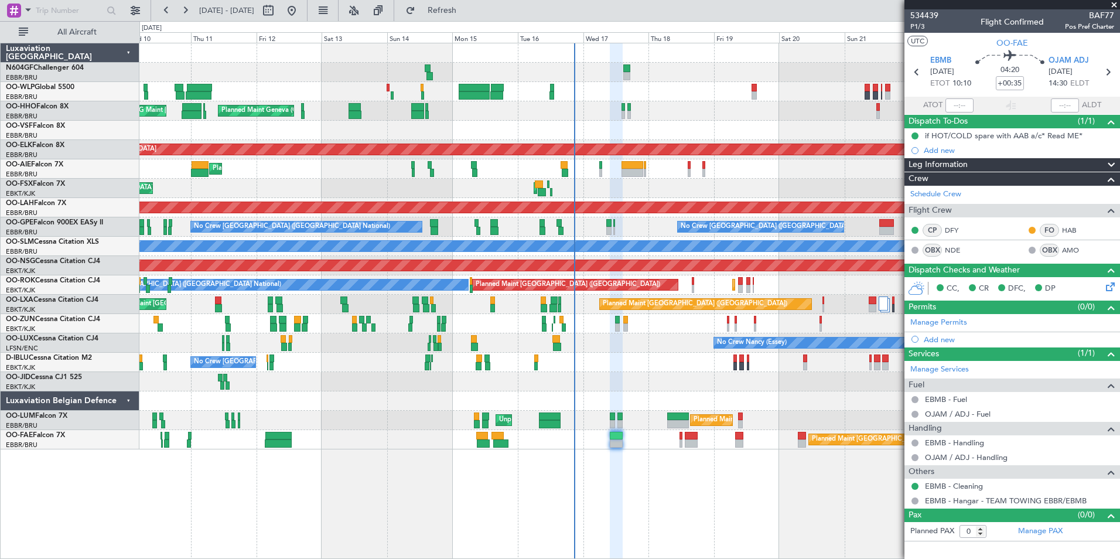
click at [613, 355] on div "No Crew [GEOGRAPHIC_DATA] ([GEOGRAPHIC_DATA] National) A/C Unavailable [GEOGRAP…" at bounding box center [629, 362] width 980 height 19
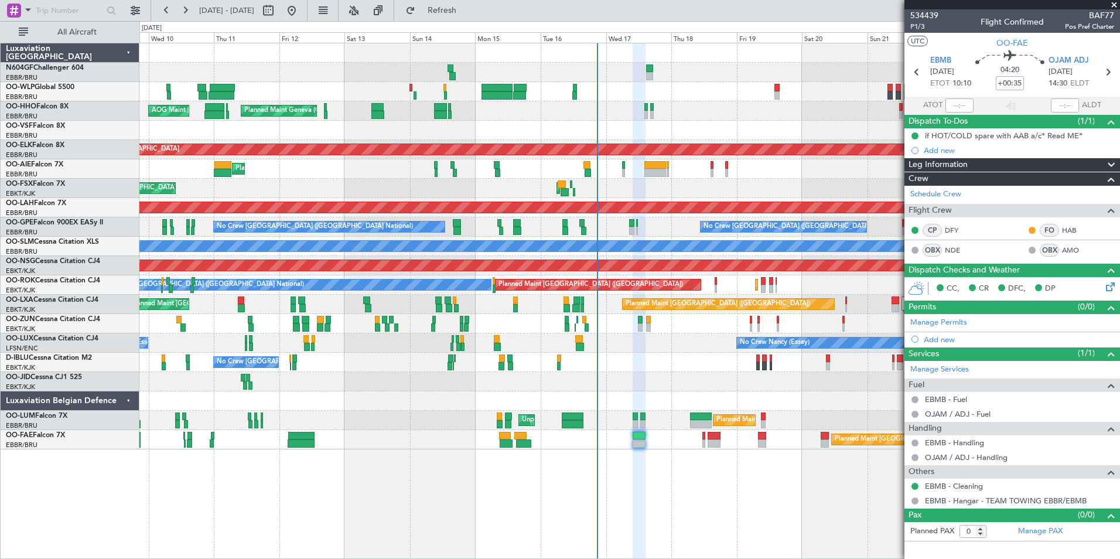
click at [650, 451] on div "Planned Maint Liege Planned Maint Geneva ([GEOGRAPHIC_DATA]) AOG Maint [US_STAT…" at bounding box center [629, 301] width 981 height 516
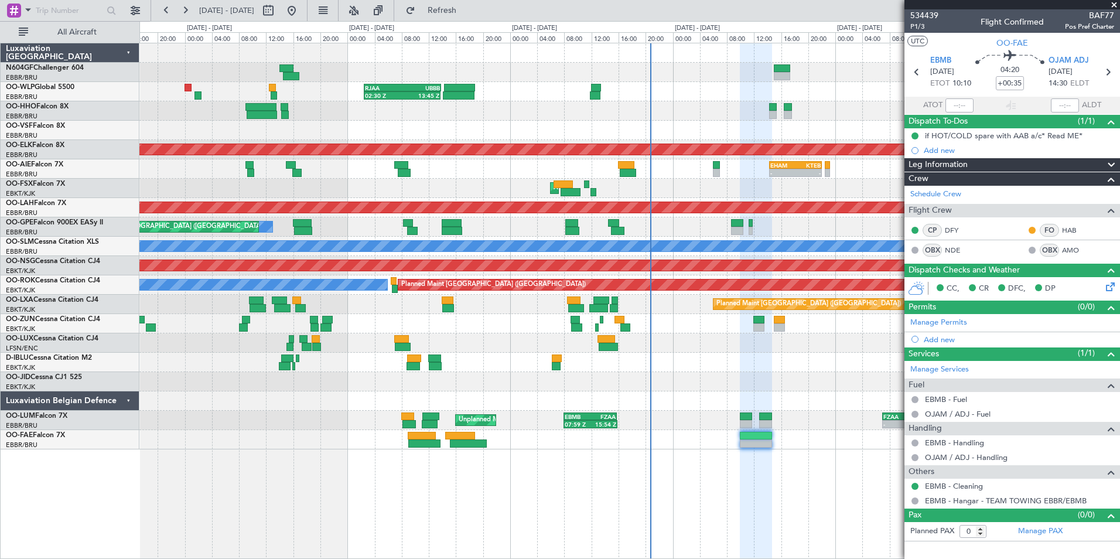
click at [503, 479] on div "RJAA 02:30 Z UBBB 13:50 Z 02:30 Z 13:45 Z Planned Maint Geneva ([GEOGRAPHIC_DAT…" at bounding box center [629, 301] width 981 height 516
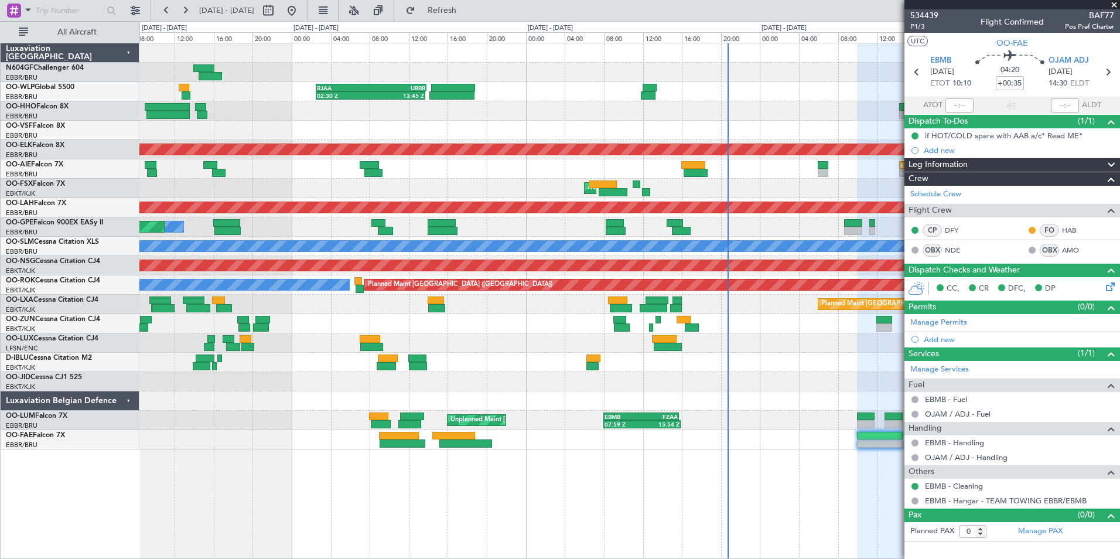
click at [499, 471] on div "RJAA 02:30 Z UBBB 13:50 Z 02:30 Z 13:45 Z Planned Maint [GEOGRAPHIC_DATA]-[GEOG…" at bounding box center [629, 301] width 981 height 516
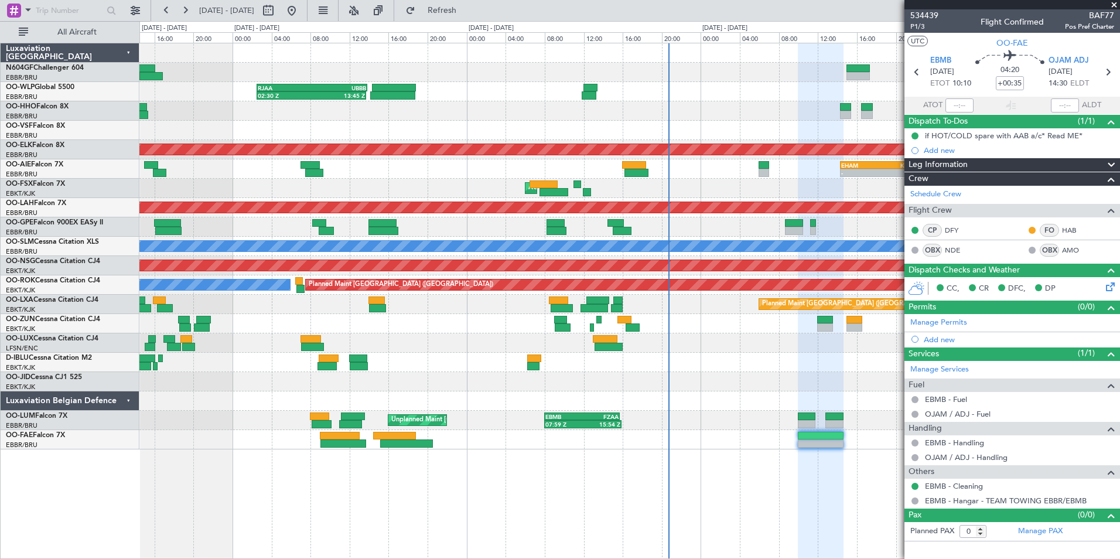
click at [692, 465] on div "RJAA 02:30 Z UBBB 13:50 Z 02:30 Z 13:45 Z Planned Maint [GEOGRAPHIC_DATA]-[GEOG…" at bounding box center [629, 301] width 981 height 516
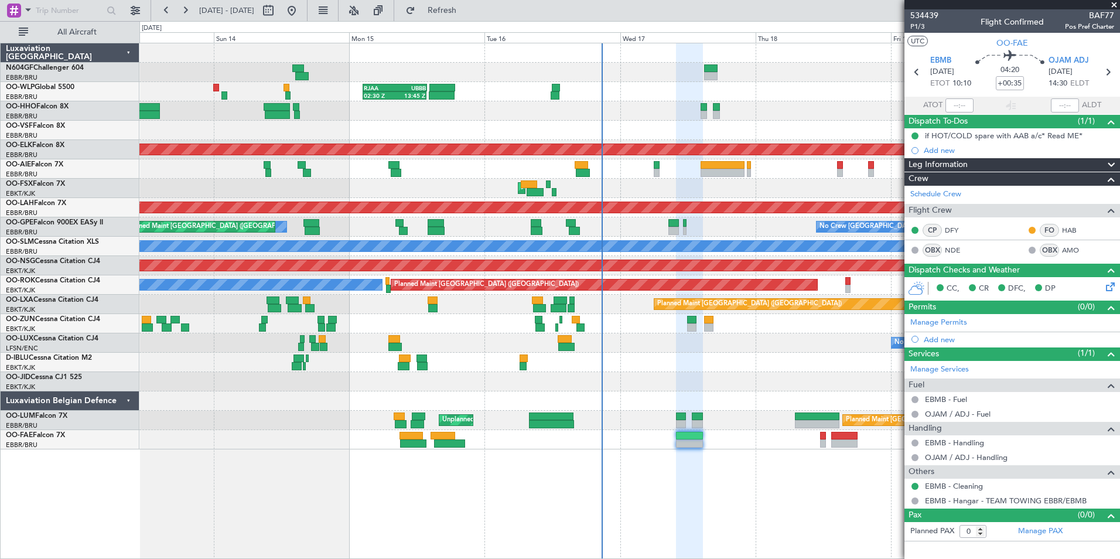
click at [746, 374] on div at bounding box center [629, 381] width 980 height 19
